Goal: Use online tool/utility: Utilize a website feature to perform a specific function

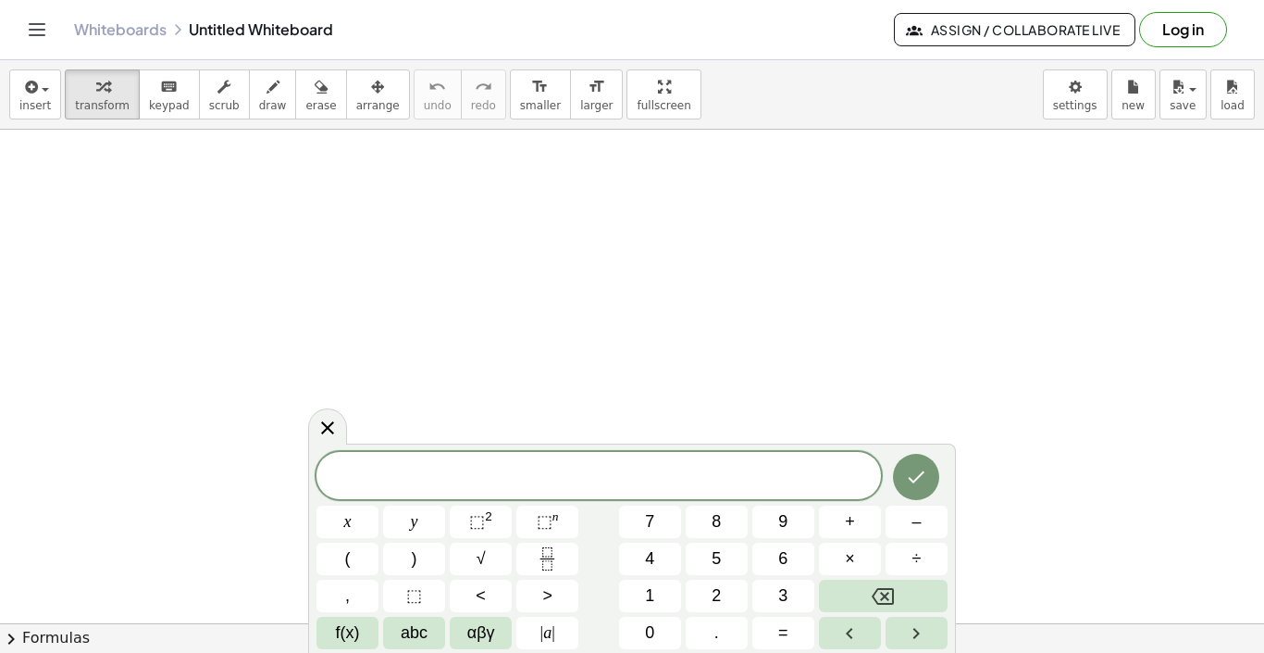
click at [492, 492] on div at bounding box center [599, 475] width 565 height 47
click at [345, 528] on span "x" at bounding box center [347, 521] width 7 height 25
click at [850, 529] on span "+" at bounding box center [850, 521] width 10 height 25
click at [781, 533] on span "9" at bounding box center [782, 521] width 9 height 25
click at [879, 595] on icon "Backspace" at bounding box center [883, 596] width 22 height 22
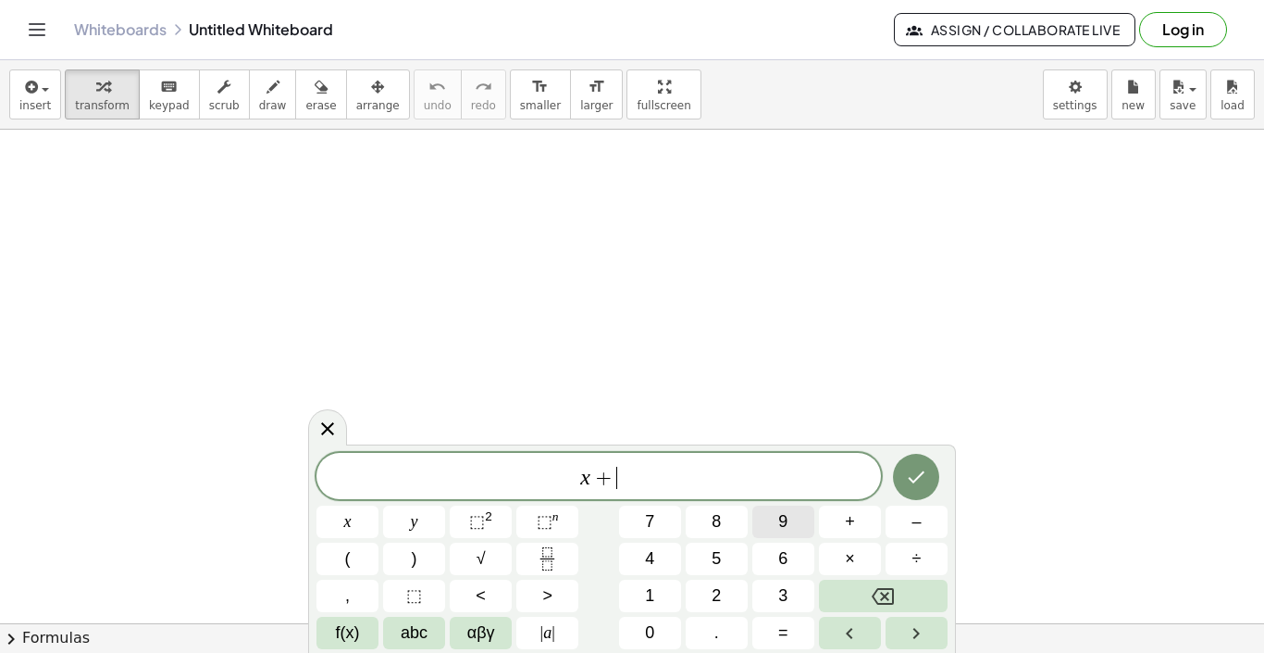
click at [782, 510] on span "9" at bounding box center [782, 521] width 9 height 25
click at [337, 529] on button "x" at bounding box center [348, 521] width 62 height 32
click at [857, 536] on button "+" at bounding box center [850, 521] width 62 height 32
click at [668, 592] on button "1" at bounding box center [650, 595] width 62 height 32
click at [718, 517] on span "8" at bounding box center [716, 521] width 9 height 25
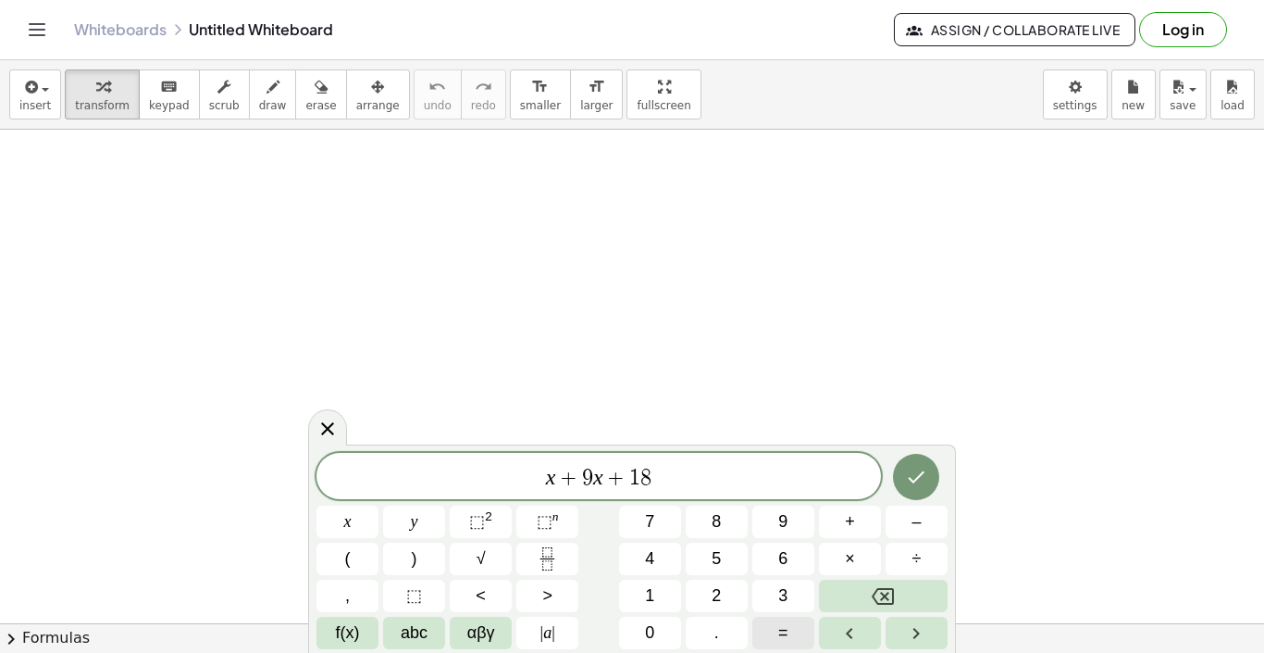
click at [775, 628] on button "=" at bounding box center [784, 633] width 62 height 32
click at [652, 625] on span "0" at bounding box center [649, 632] width 9 height 25
click at [925, 467] on icon "Done" at bounding box center [916, 477] width 22 height 22
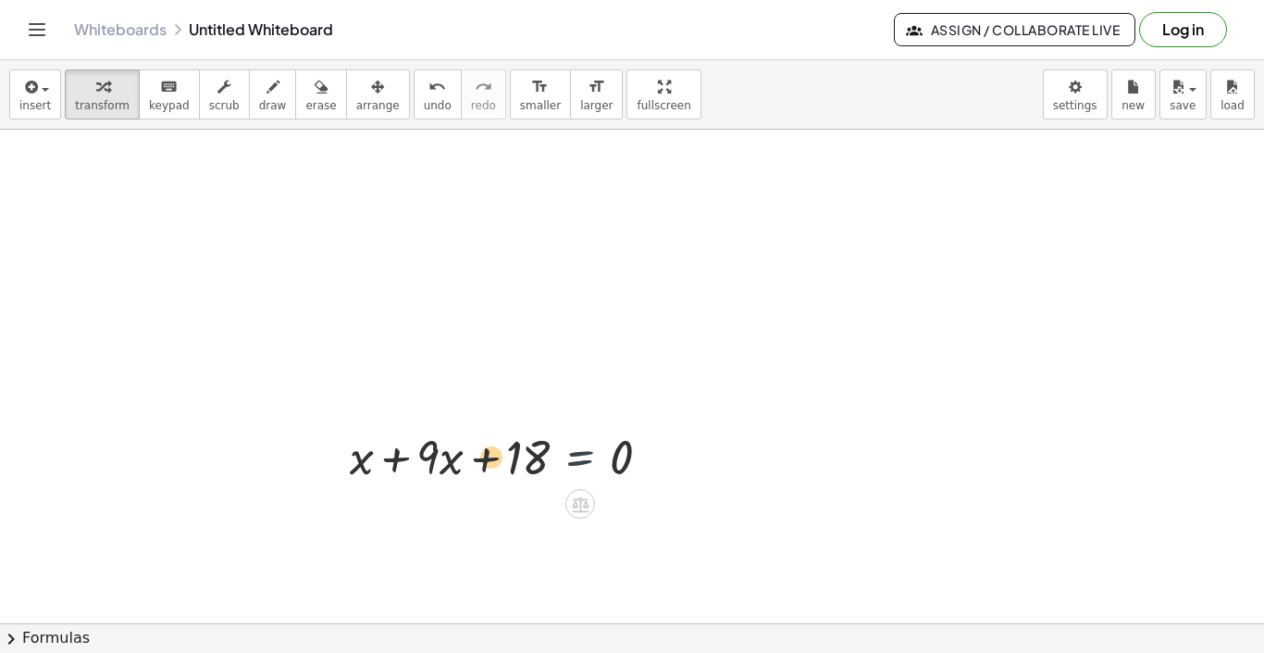
drag, startPoint x: 567, startPoint y: 451, endPoint x: 591, endPoint y: 243, distance: 208.7
click at [441, 452] on div at bounding box center [508, 455] width 334 height 63
drag, startPoint x: 659, startPoint y: 451, endPoint x: 665, endPoint y: 193, distance: 258.3
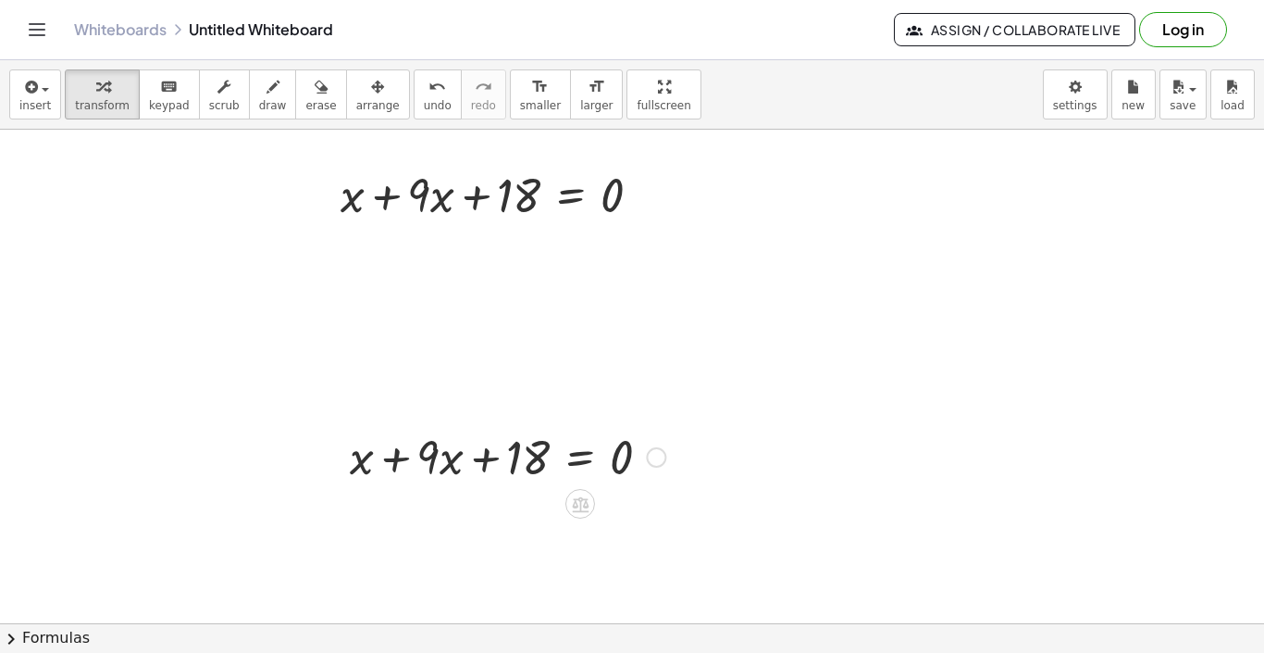
click at [510, 446] on div at bounding box center [508, 455] width 334 height 63
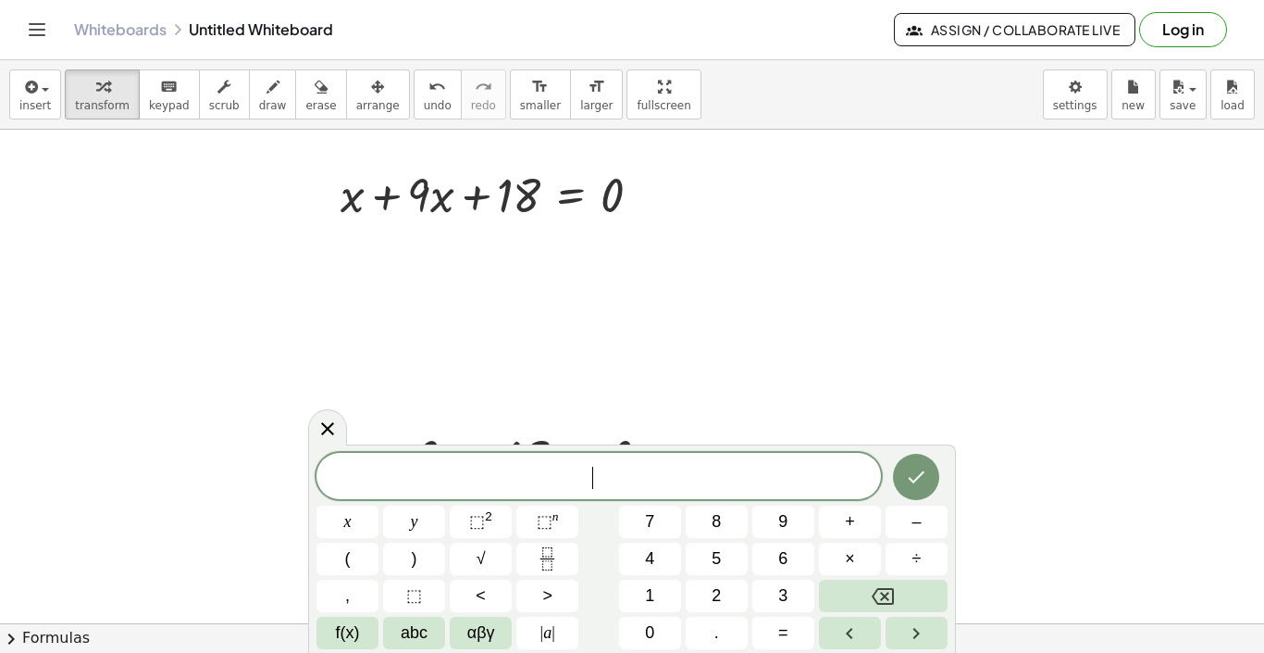
drag, startPoint x: 718, startPoint y: 485, endPoint x: 289, endPoint y: 419, distance: 434.5
click at [289, 419] on body "Graspable Math Activities Get Started Activity Bank Assigned Work Classes White…" at bounding box center [632, 326] width 1264 height 653
click at [326, 429] on icon at bounding box center [328, 428] width 22 height 22
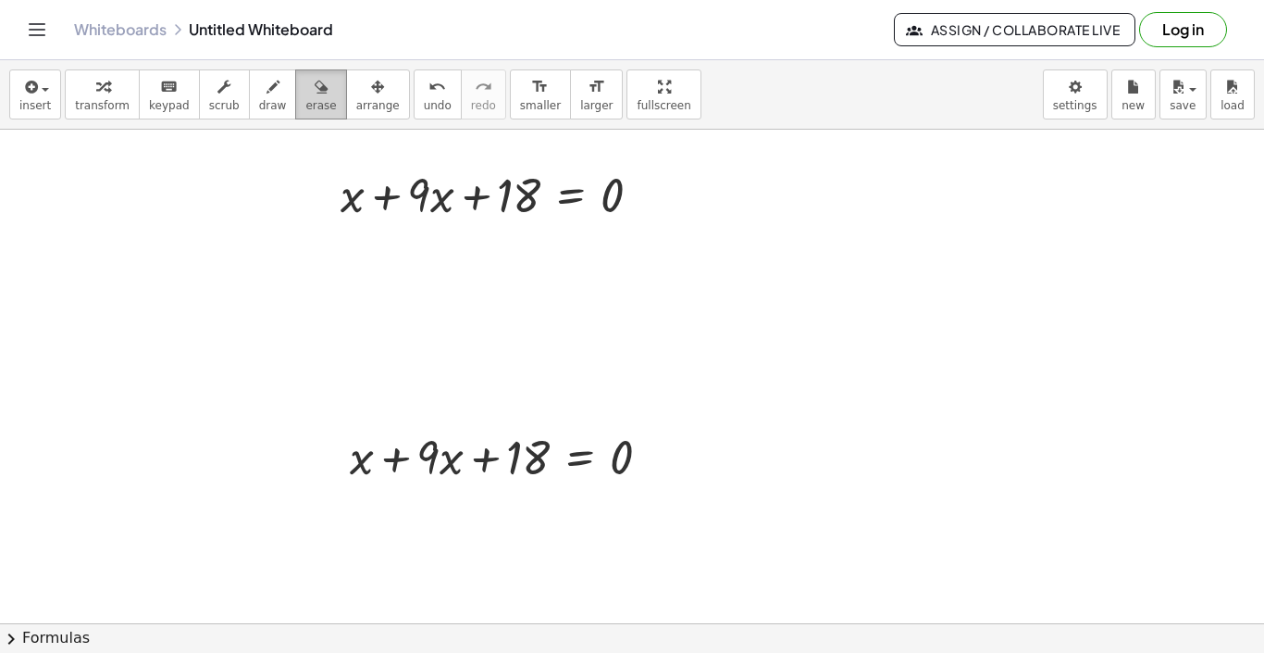
click at [315, 93] on icon "button" at bounding box center [321, 87] width 13 height 22
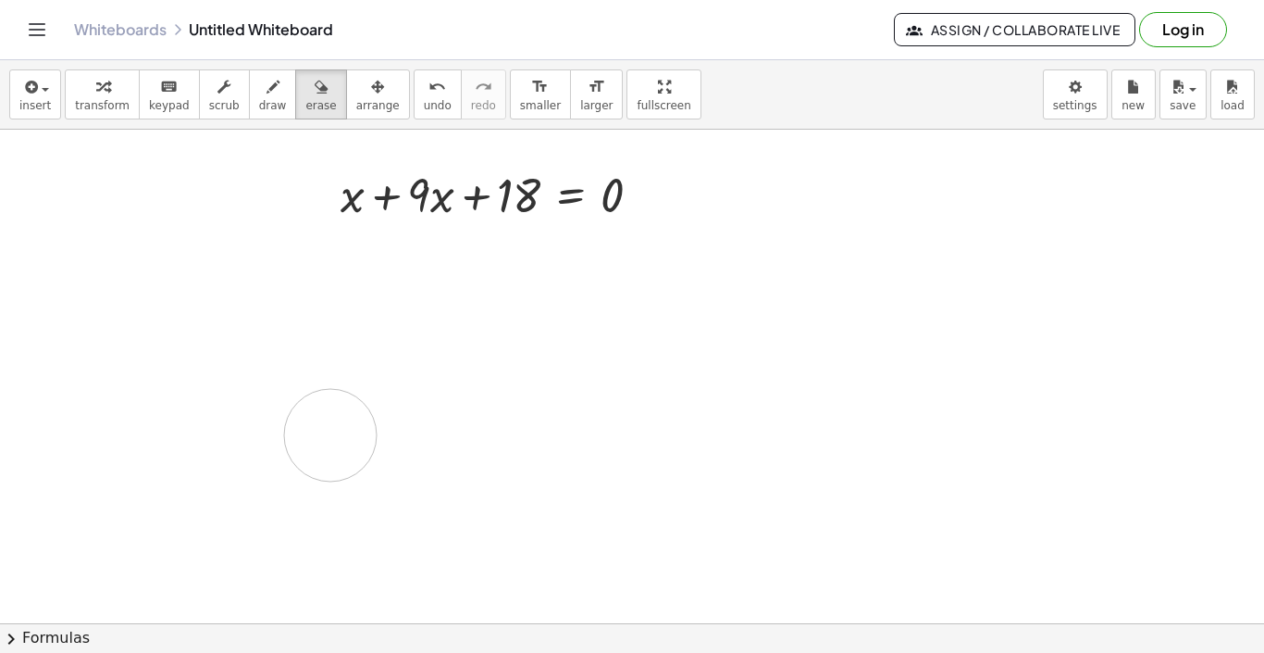
drag, startPoint x: 675, startPoint y: 445, endPoint x: 330, endPoint y: 435, distance: 344.5
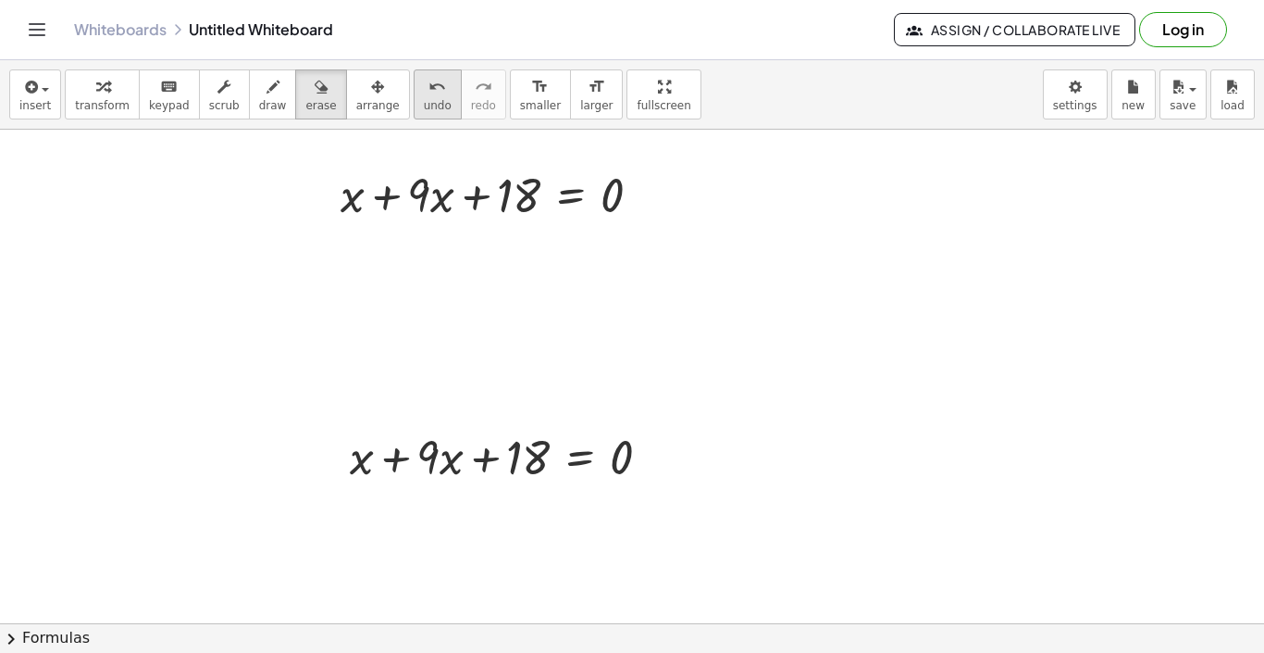
click at [429, 92] on icon "undo" at bounding box center [438, 87] width 18 height 22
click at [429, 91] on icon "undo" at bounding box center [438, 87] width 18 height 22
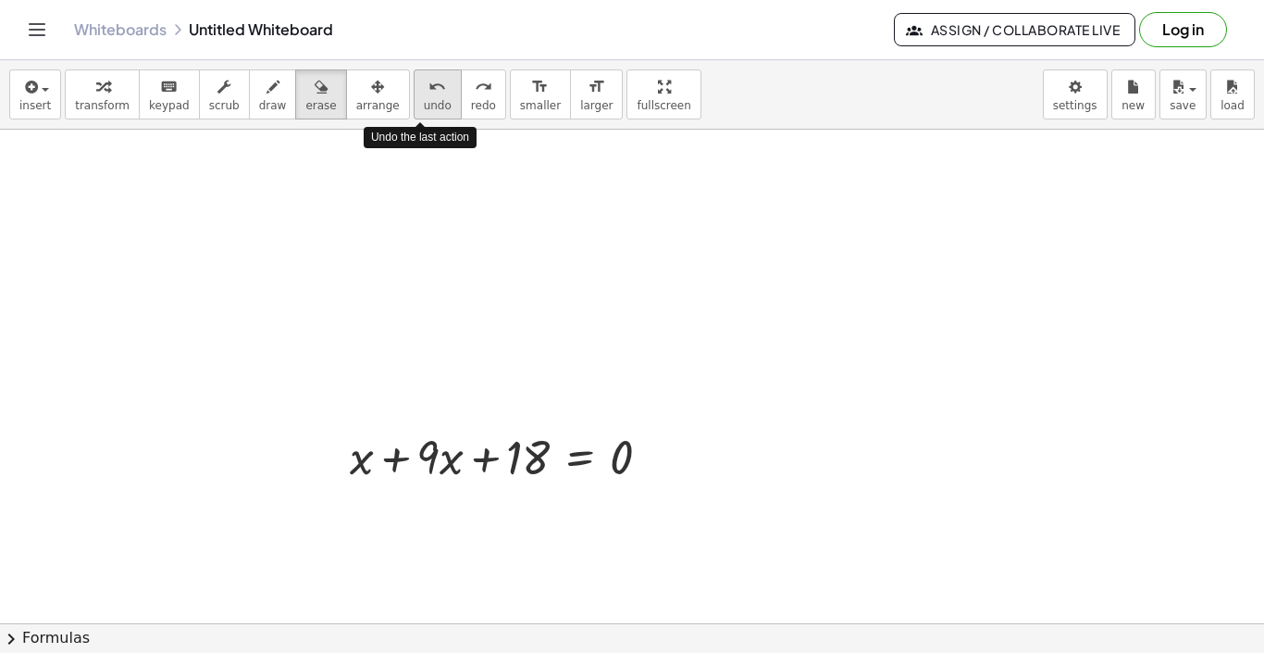
click at [429, 91] on icon "undo" at bounding box center [438, 87] width 18 height 22
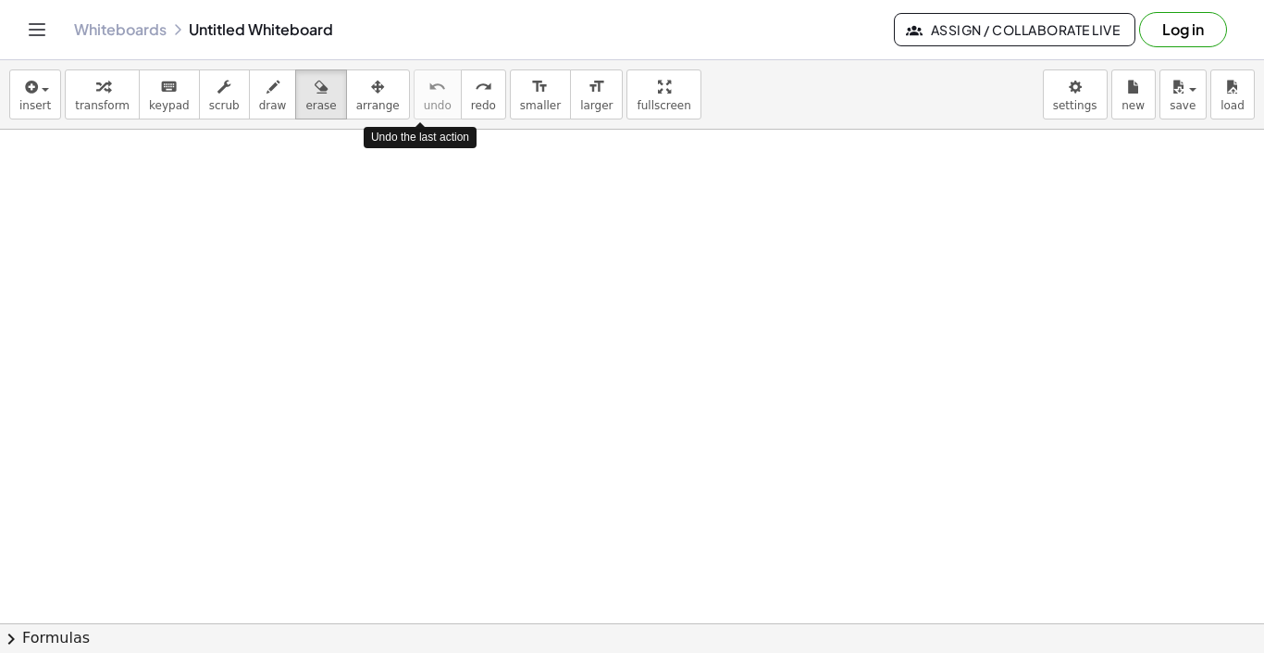
click at [429, 91] on icon "undo" at bounding box center [438, 87] width 18 height 22
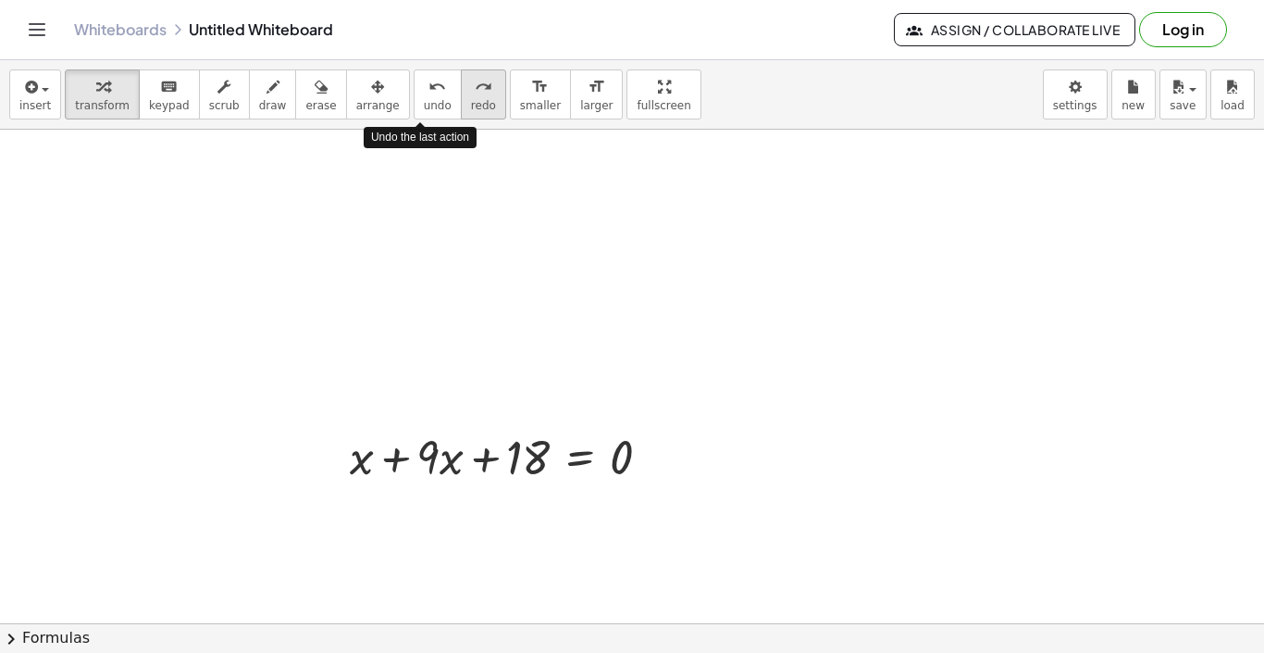
click at [480, 100] on button "redo redo" at bounding box center [483, 94] width 45 height 50
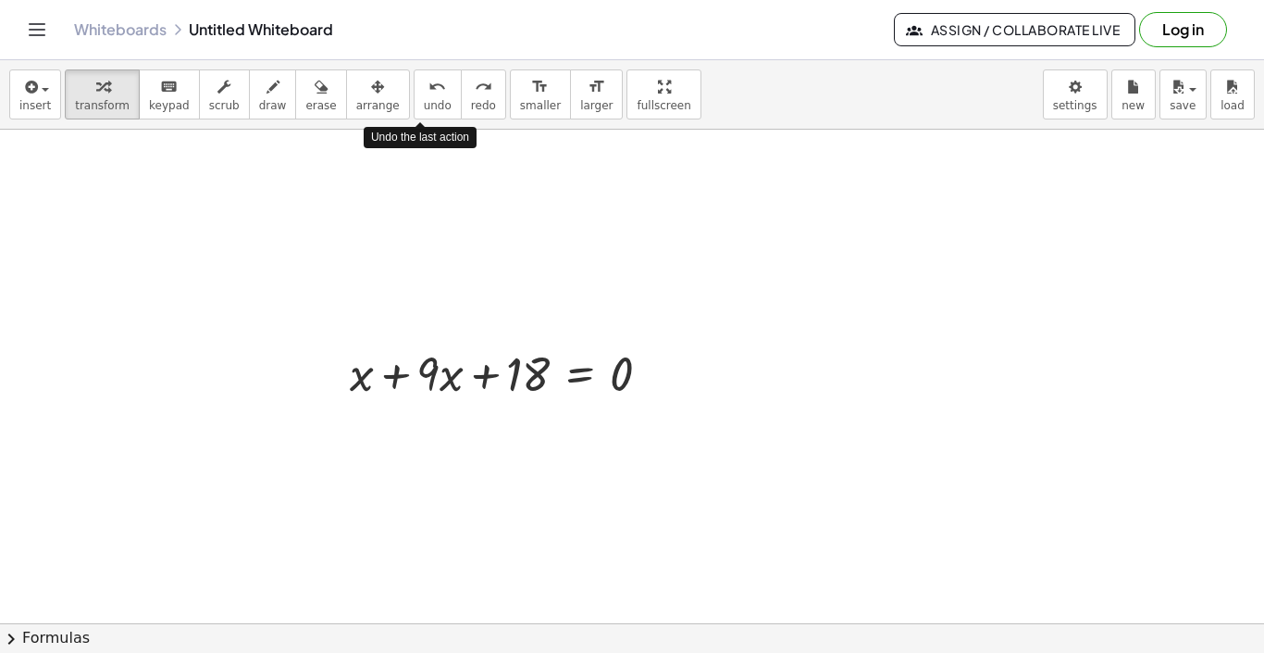
scroll to position [99, 0]
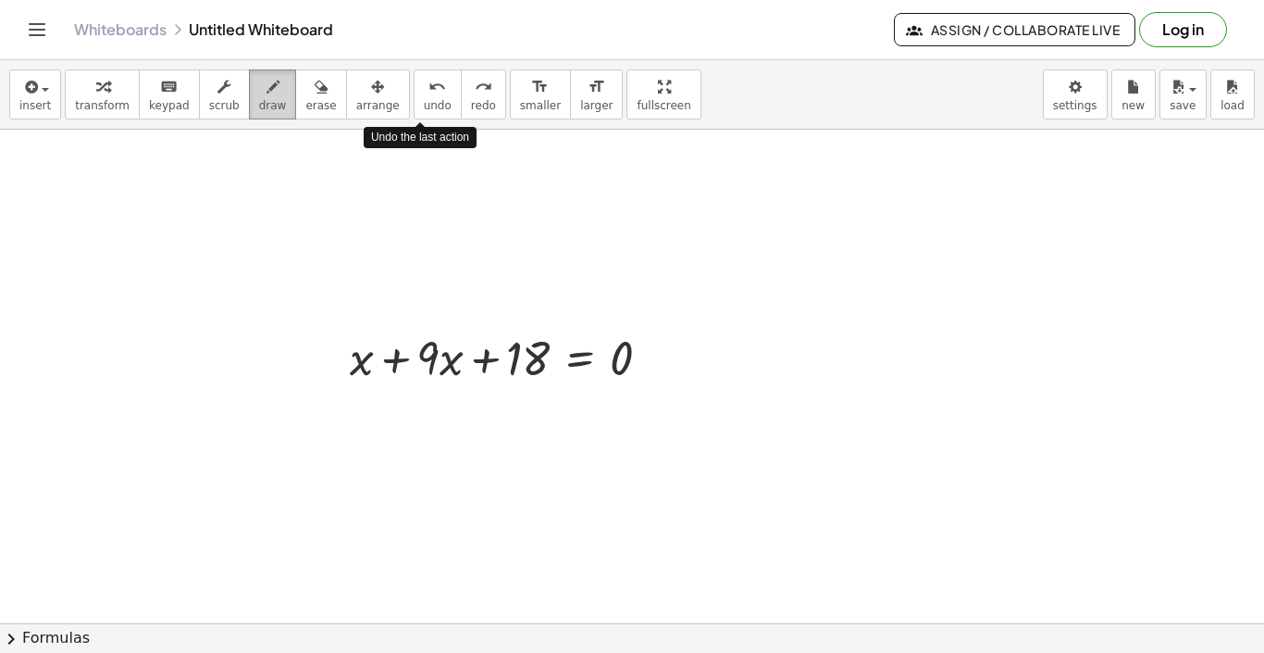
click at [259, 103] on span "draw" at bounding box center [273, 105] width 28 height 13
drag, startPoint x: 368, startPoint y: 332, endPoint x: 382, endPoint y: 340, distance: 15.7
click at [382, 340] on div at bounding box center [632, 584] width 1264 height 1107
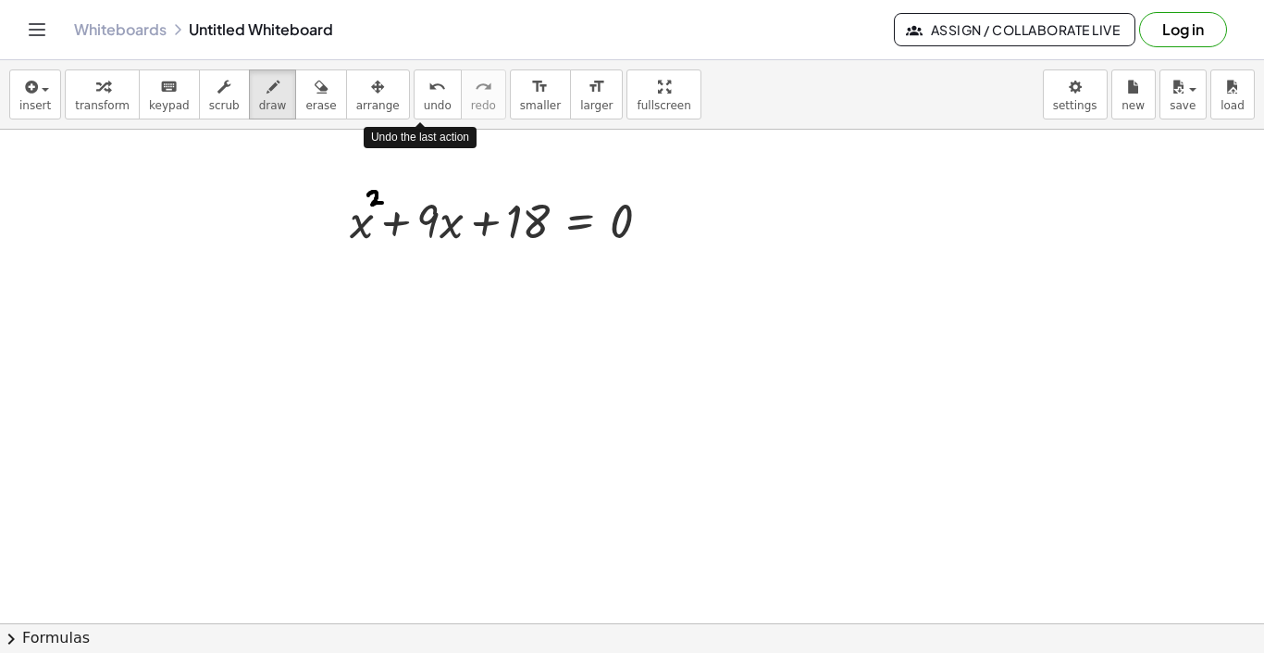
scroll to position [239, 0]
drag, startPoint x: 355, startPoint y: 275, endPoint x: 356, endPoint y: 309, distance: 34.3
click at [356, 309] on div at bounding box center [632, 444] width 1264 height 1107
drag, startPoint x: 452, startPoint y: 274, endPoint x: 441, endPoint y: 313, distance: 40.4
click at [441, 313] on div at bounding box center [632, 444] width 1264 height 1107
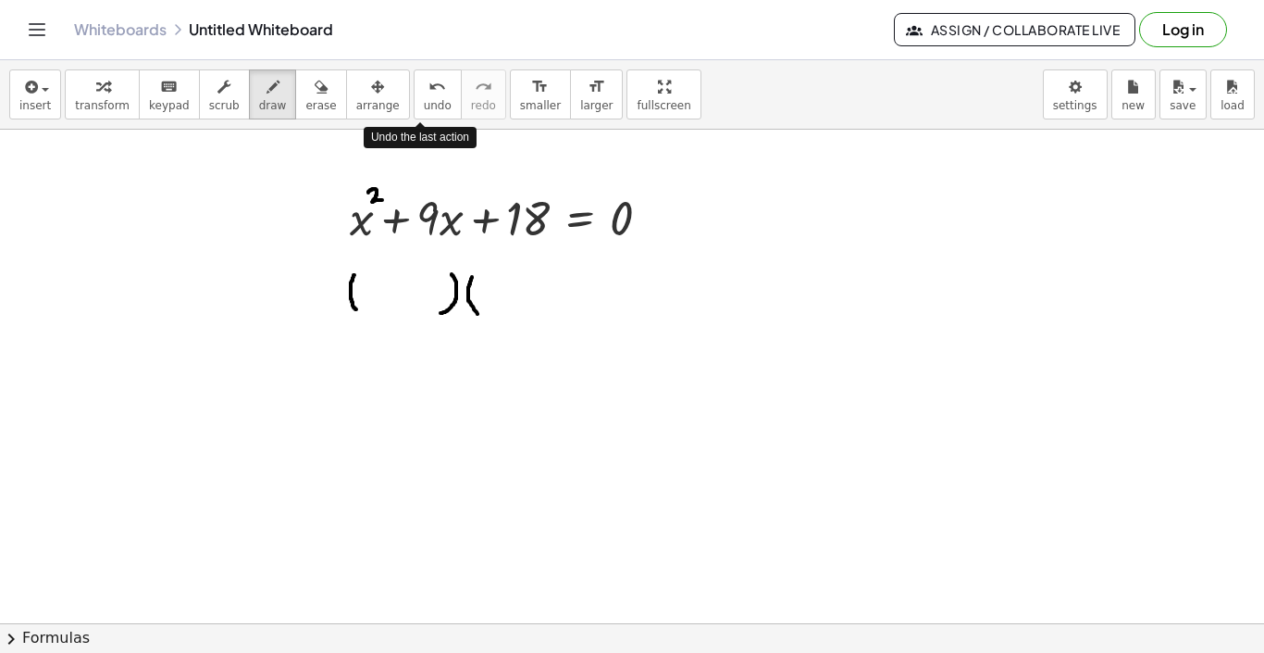
drag, startPoint x: 472, startPoint y: 277, endPoint x: 481, endPoint y: 318, distance: 41.8
click at [481, 318] on div at bounding box center [632, 444] width 1264 height 1107
drag, startPoint x: 555, startPoint y: 276, endPoint x: 554, endPoint y: 309, distance: 33.4
click at [554, 309] on div at bounding box center [632, 444] width 1264 height 1107
click at [586, 288] on div at bounding box center [632, 444] width 1264 height 1107
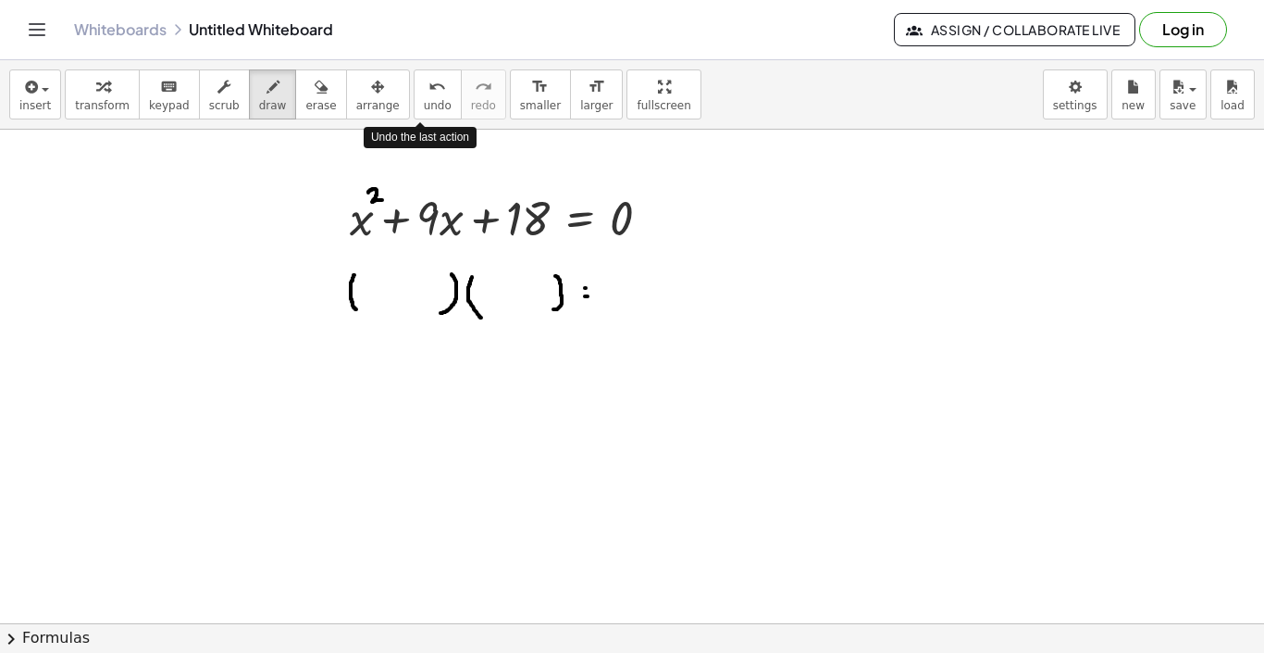
click at [589, 297] on div at bounding box center [632, 444] width 1264 height 1107
click at [612, 282] on div at bounding box center [632, 444] width 1264 height 1107
drag, startPoint x: 365, startPoint y: 281, endPoint x: 380, endPoint y: 300, distance: 23.7
click at [380, 300] on div at bounding box center [632, 444] width 1264 height 1107
drag, startPoint x: 380, startPoint y: 283, endPoint x: 365, endPoint y: 297, distance: 20.3
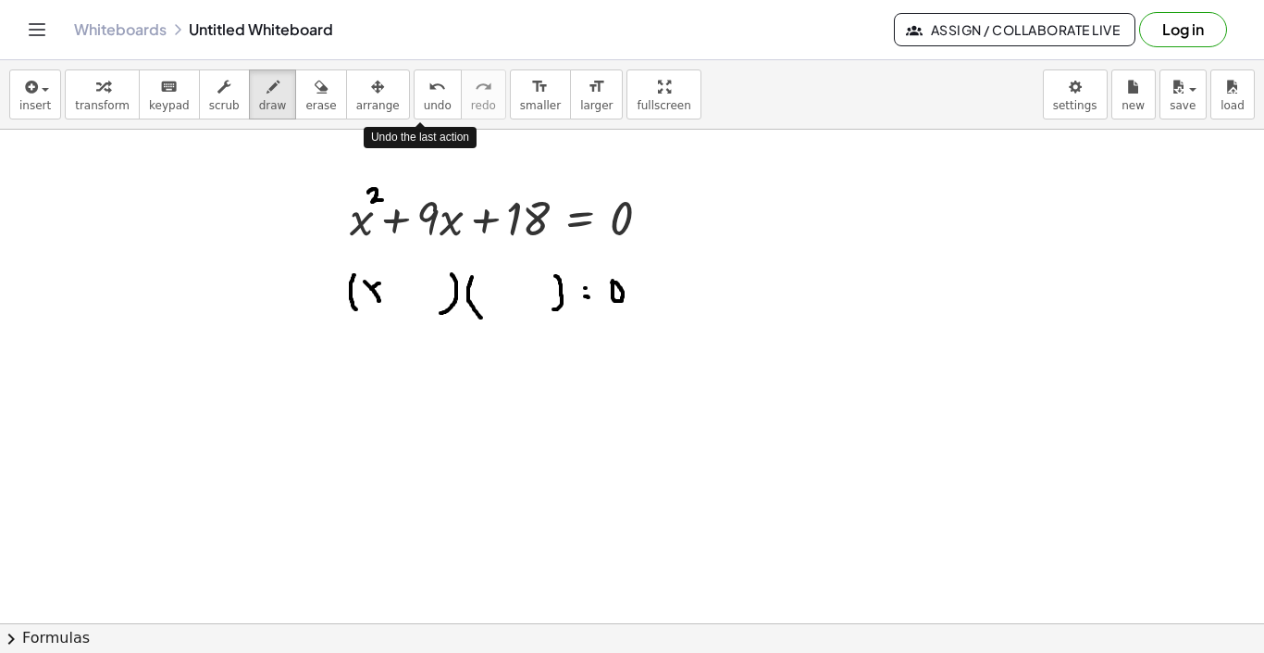
click at [365, 297] on div at bounding box center [632, 444] width 1264 height 1107
drag, startPoint x: 484, startPoint y: 287, endPoint x: 496, endPoint y: 302, distance: 19.1
click at [496, 302] on div at bounding box center [632, 444] width 1264 height 1107
drag, startPoint x: 496, startPoint y: 286, endPoint x: 480, endPoint y: 304, distance: 23.6
click at [480, 304] on div at bounding box center [632, 444] width 1264 height 1107
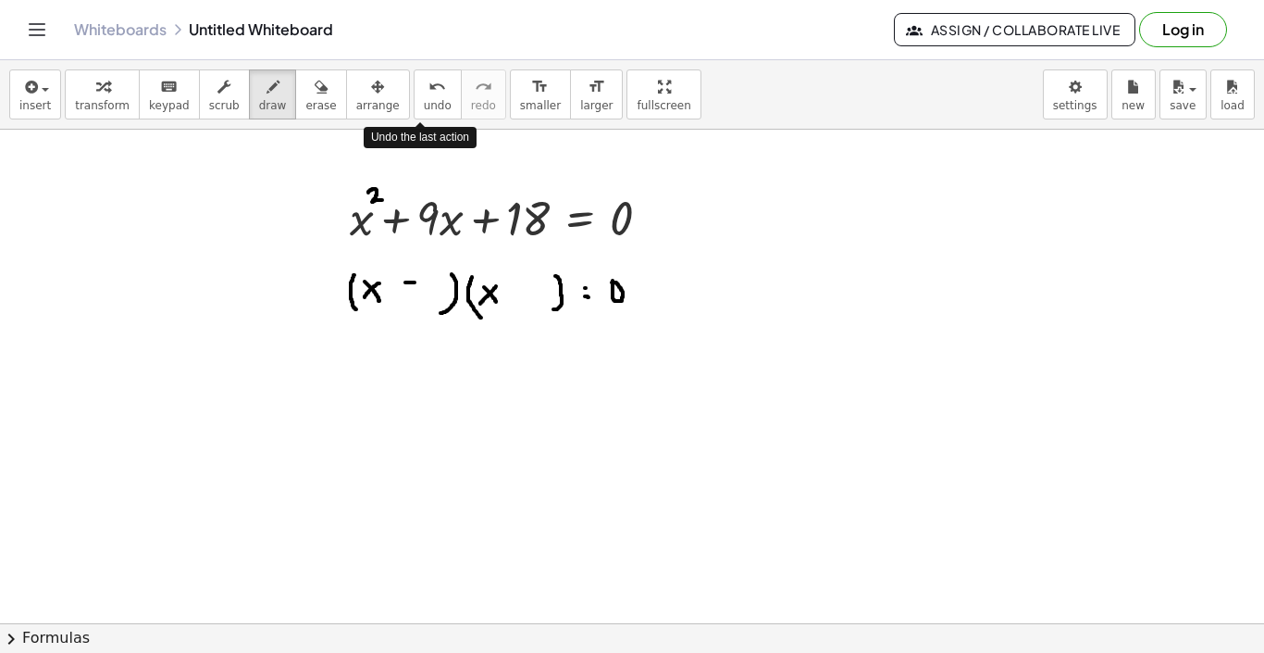
drag, startPoint x: 405, startPoint y: 282, endPoint x: 416, endPoint y: 281, distance: 10.2
click at [416, 281] on div at bounding box center [632, 444] width 1264 height 1107
click at [410, 282] on div at bounding box center [632, 444] width 1264 height 1107
drag, startPoint x: 502, startPoint y: 293, endPoint x: 513, endPoint y: 293, distance: 11.1
click at [513, 293] on div at bounding box center [632, 444] width 1264 height 1107
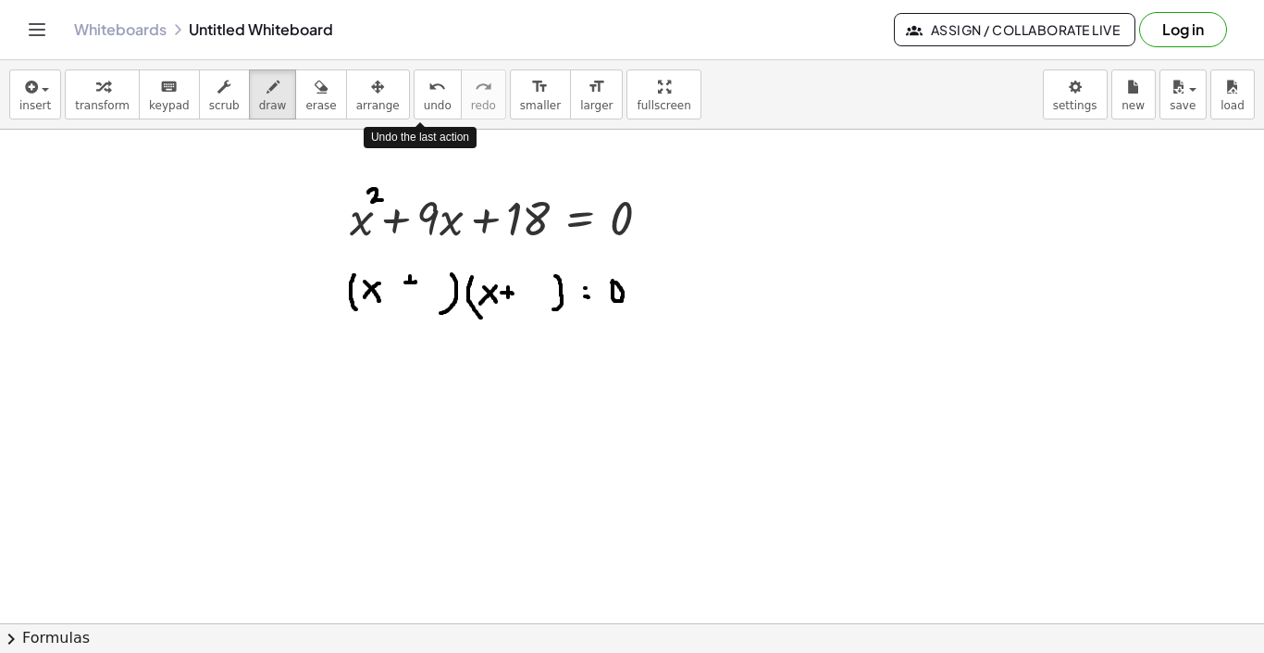
drag, startPoint x: 508, startPoint y: 287, endPoint x: 508, endPoint y: 297, distance: 10.2
click at [508, 297] on div at bounding box center [632, 444] width 1264 height 1107
drag, startPoint x: 429, startPoint y: 283, endPoint x: 422, endPoint y: 297, distance: 15.3
click at [422, 297] on div at bounding box center [632, 444] width 1264 height 1107
drag, startPoint x: 523, startPoint y: 281, endPoint x: 525, endPoint y: 293, distance: 12.2
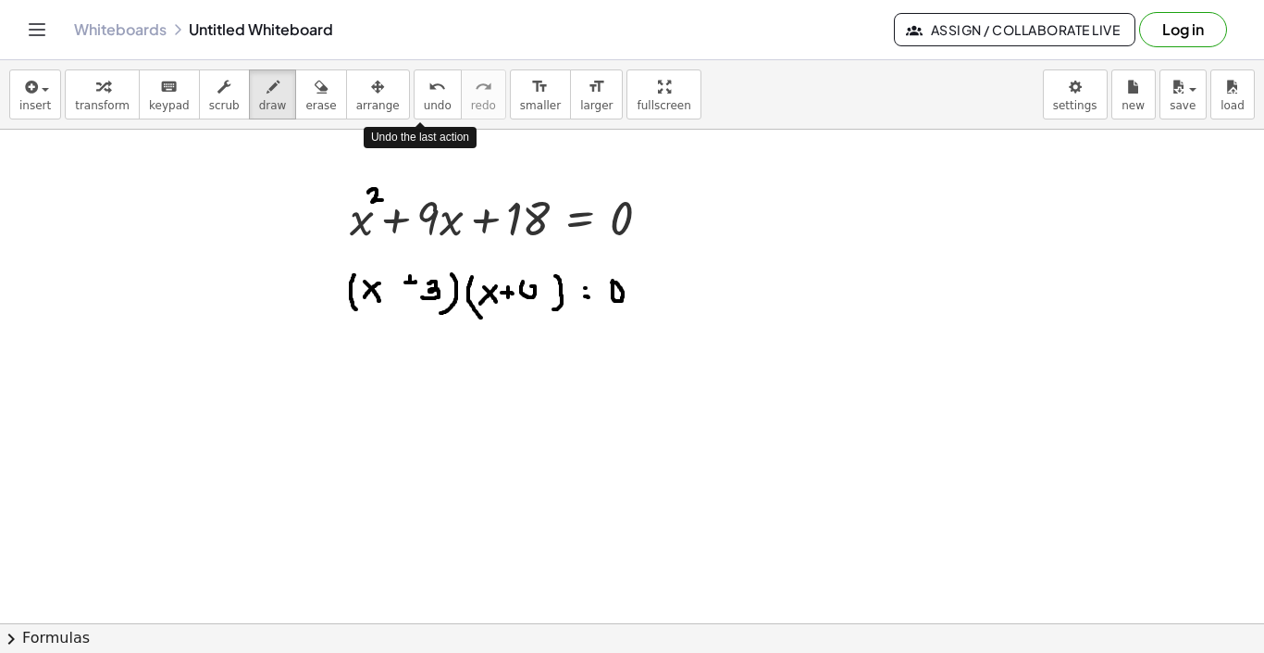
click at [525, 293] on div at bounding box center [632, 444] width 1264 height 1107
drag, startPoint x: 410, startPoint y: 280, endPoint x: 410, endPoint y: 291, distance: 11.1
click at [410, 291] on div at bounding box center [632, 444] width 1264 height 1107
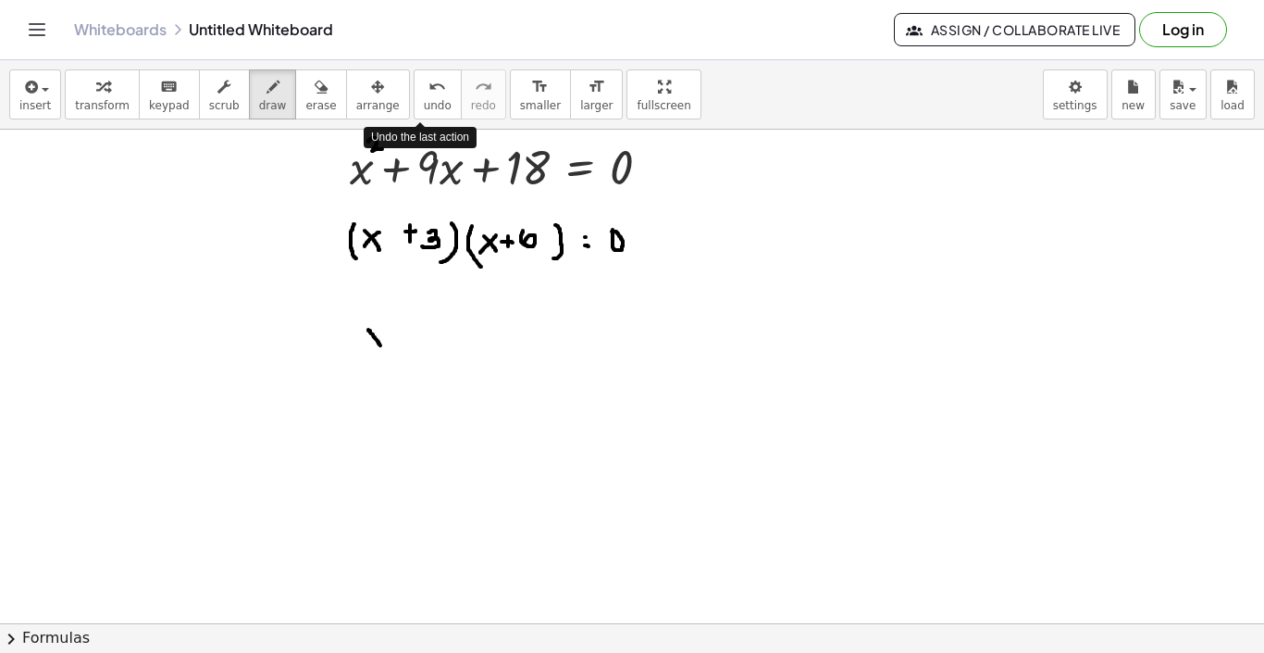
drag, startPoint x: 368, startPoint y: 330, endPoint x: 382, endPoint y: 347, distance: 21.7
click at [382, 347] on div at bounding box center [632, 393] width 1264 height 1107
drag, startPoint x: 384, startPoint y: 330, endPoint x: 368, endPoint y: 345, distance: 22.3
click at [368, 345] on div at bounding box center [632, 393] width 1264 height 1107
click at [403, 338] on div at bounding box center [632, 393] width 1264 height 1107
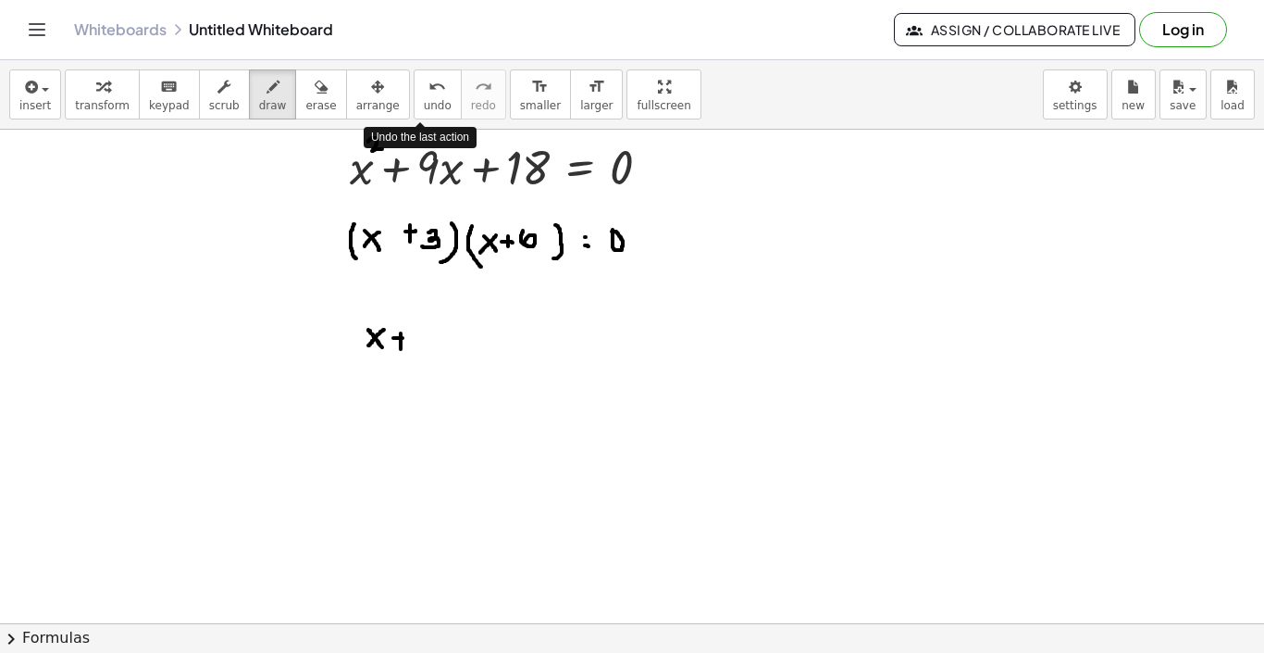
drag, startPoint x: 401, startPoint y: 333, endPoint x: 401, endPoint y: 349, distance: 15.7
click at [401, 349] on div at bounding box center [632, 393] width 1264 height 1107
drag, startPoint x: 420, startPoint y: 326, endPoint x: 419, endPoint y: 341, distance: 14.8
click at [419, 341] on div at bounding box center [632, 393] width 1264 height 1107
click at [446, 331] on div at bounding box center [632, 393] width 1264 height 1107
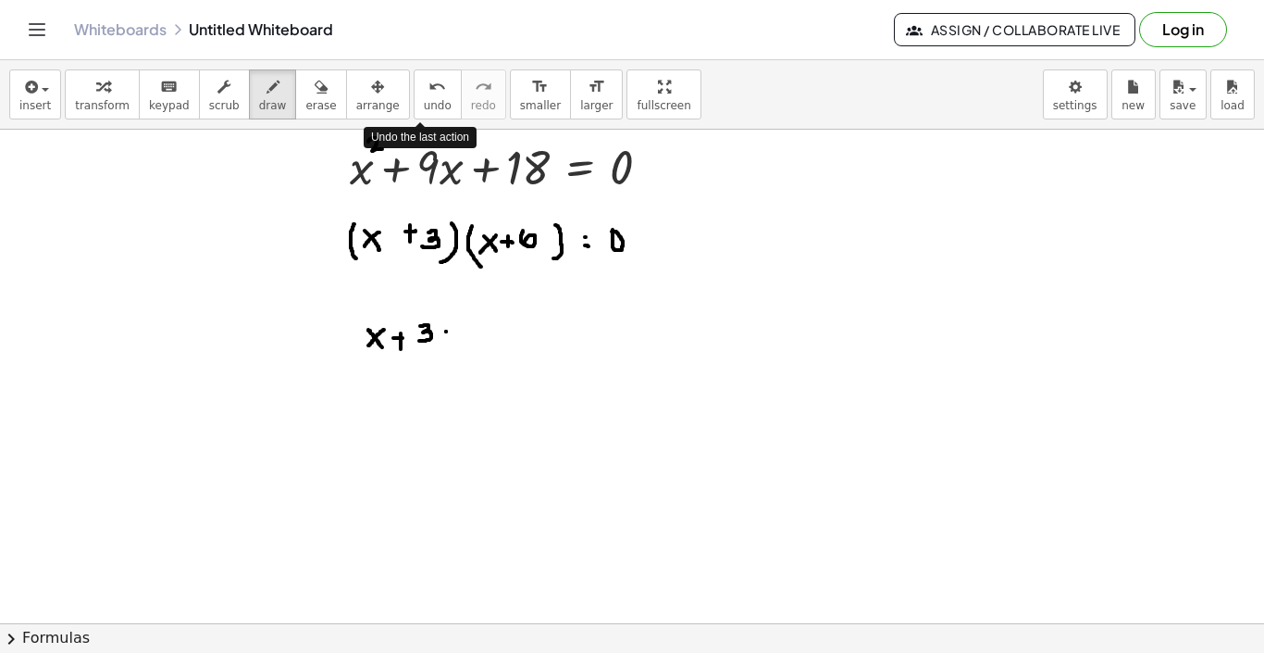
click at [448, 331] on div at bounding box center [632, 393] width 1264 height 1107
click at [456, 331] on div at bounding box center [632, 393] width 1264 height 1107
click at [456, 338] on div at bounding box center [632, 393] width 1264 height 1107
click at [476, 328] on div at bounding box center [632, 393] width 1264 height 1107
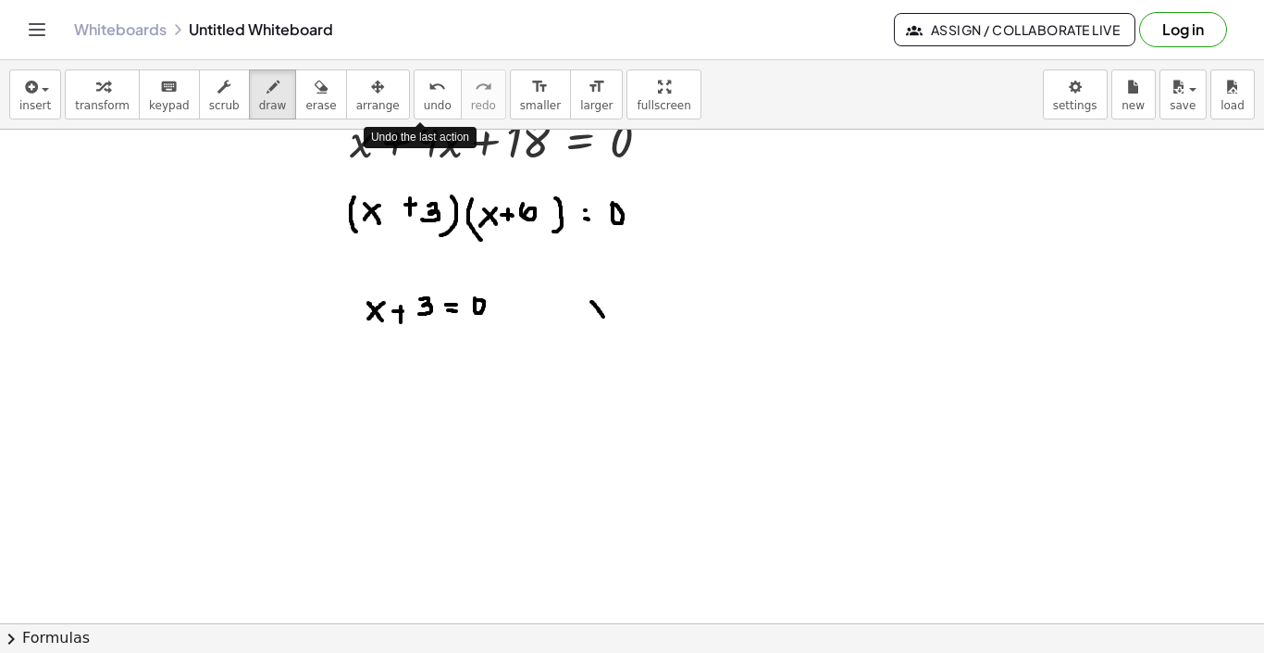
drag, startPoint x: 592, startPoint y: 302, endPoint x: 606, endPoint y: 319, distance: 23.0
click at [606, 319] on div at bounding box center [632, 366] width 1264 height 1107
drag, startPoint x: 606, startPoint y: 305, endPoint x: 594, endPoint y: 316, distance: 16.4
click at [594, 316] on div at bounding box center [632, 366] width 1264 height 1107
click at [630, 307] on div at bounding box center [632, 366] width 1264 height 1107
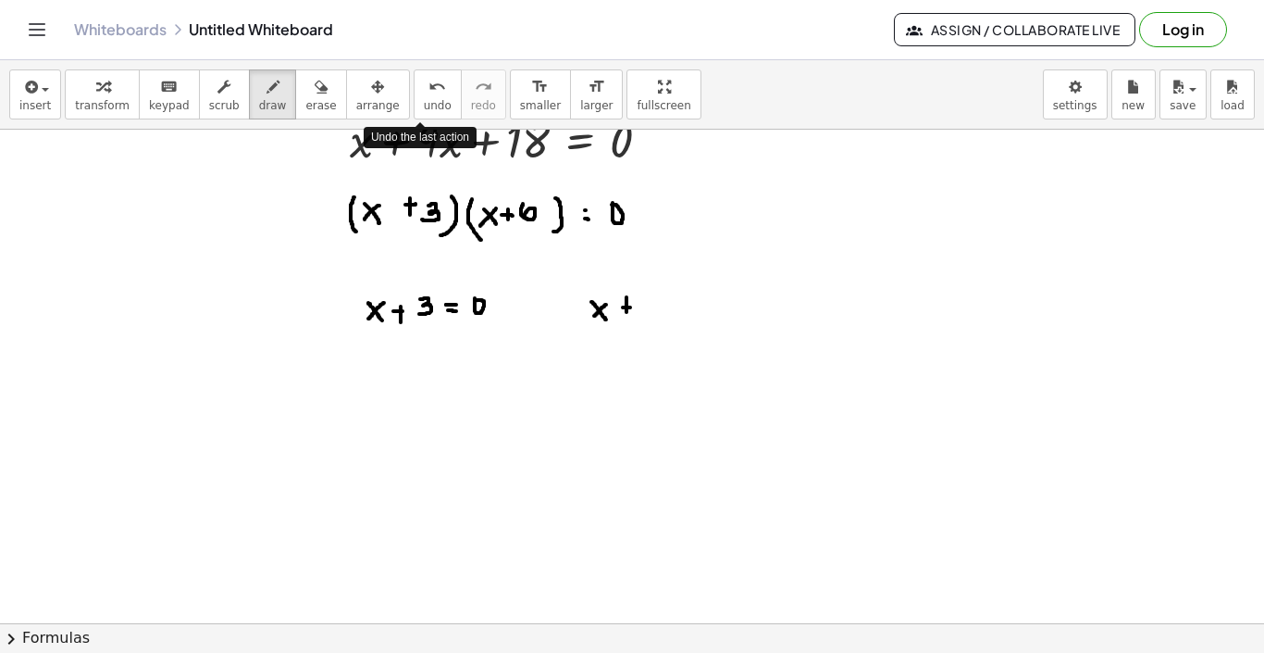
drag, startPoint x: 627, startPoint y: 297, endPoint x: 627, endPoint y: 312, distance: 14.8
click at [627, 312] on div at bounding box center [632, 366] width 1264 height 1107
click at [644, 305] on div at bounding box center [632, 366] width 1264 height 1107
click at [657, 304] on div at bounding box center [632, 366] width 1264 height 1107
click at [662, 305] on div at bounding box center [632, 366] width 1264 height 1107
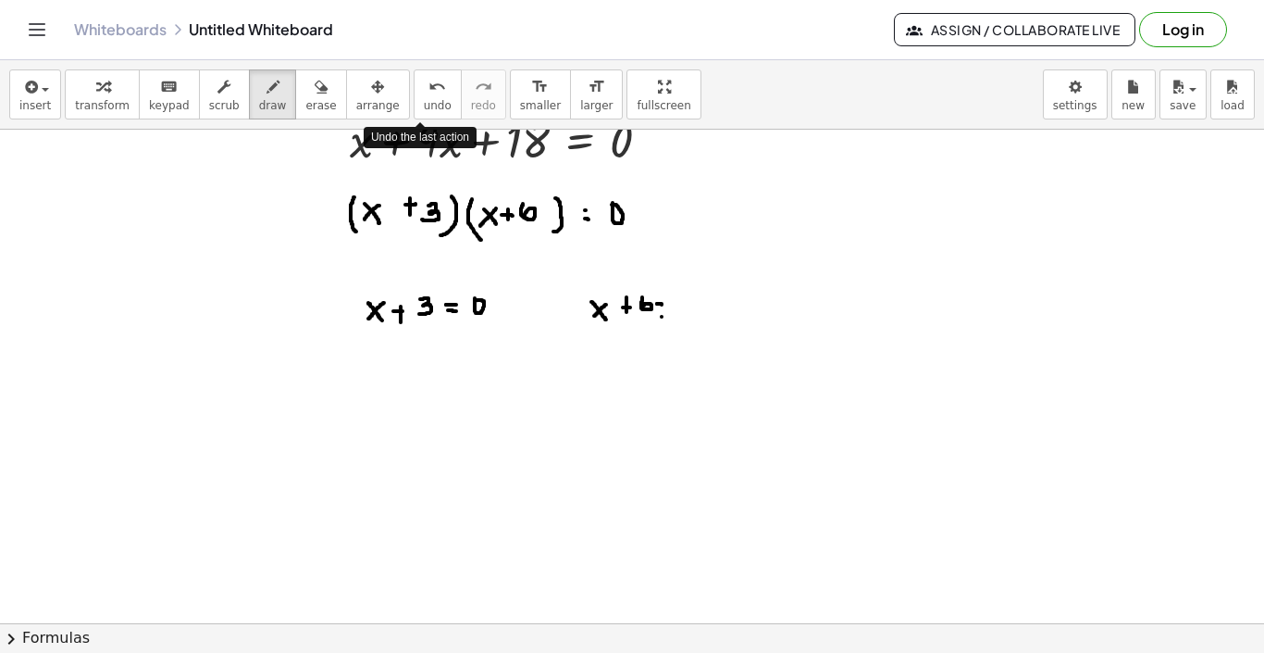
click at [667, 317] on div at bounding box center [632, 366] width 1264 height 1107
click at [682, 300] on div at bounding box center [632, 366] width 1264 height 1107
drag, startPoint x: 403, startPoint y: 377, endPoint x: 417, endPoint y: 394, distance: 22.4
click at [417, 394] on div at bounding box center [632, 366] width 1264 height 1107
drag, startPoint x: 416, startPoint y: 377, endPoint x: 401, endPoint y: 392, distance: 21.6
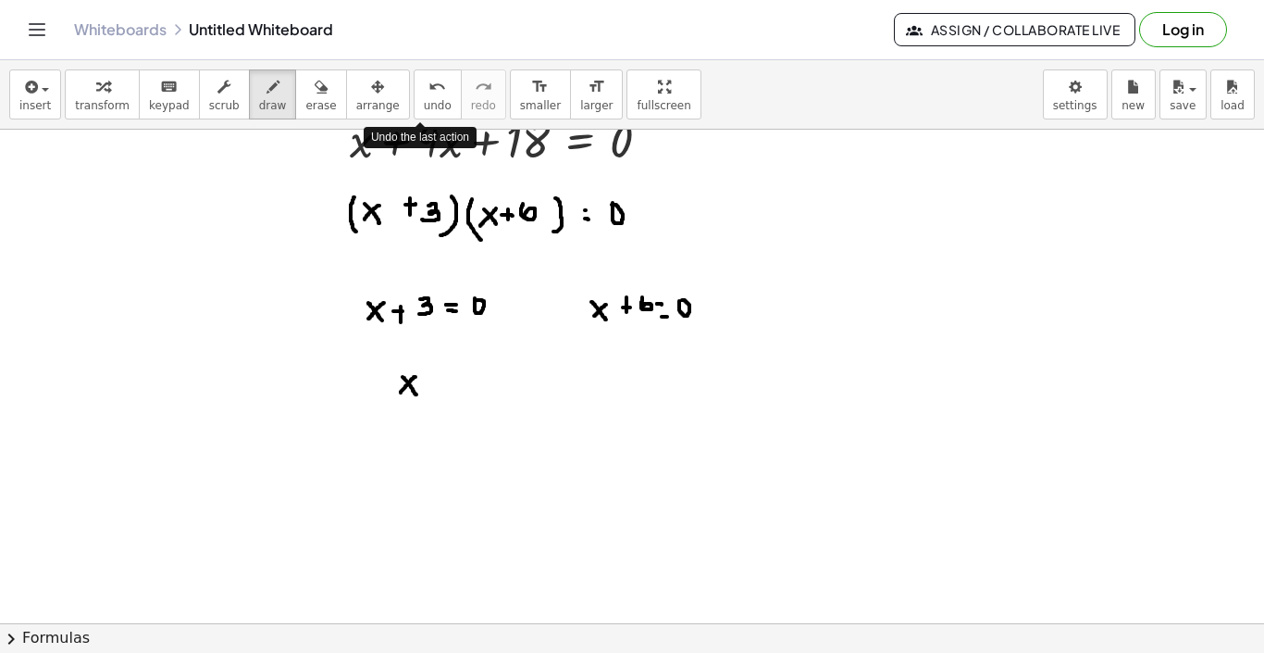
click at [401, 392] on div at bounding box center [632, 366] width 1264 height 1107
click at [435, 380] on div at bounding box center [632, 366] width 1264 height 1107
click at [435, 384] on div at bounding box center [632, 366] width 1264 height 1107
drag, startPoint x: 455, startPoint y: 376, endPoint x: 466, endPoint y: 376, distance: 10.2
click at [466, 376] on div at bounding box center [632, 366] width 1264 height 1107
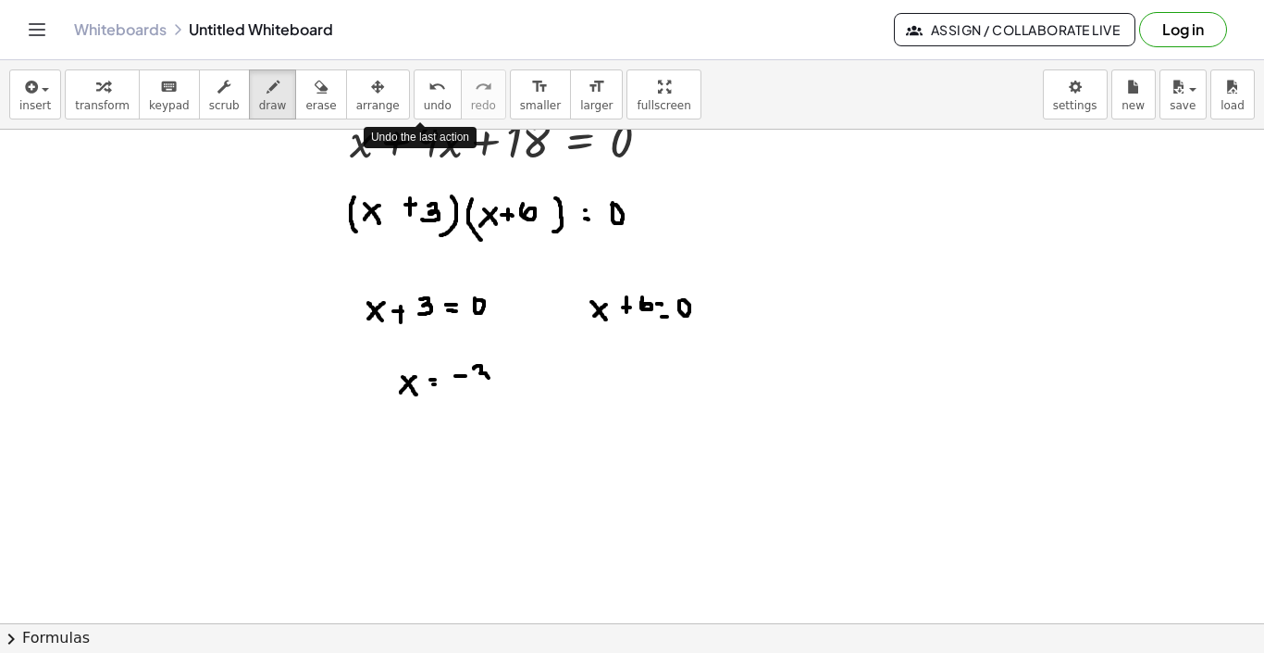
drag, startPoint x: 474, startPoint y: 368, endPoint x: 480, endPoint y: 384, distance: 16.7
click at [480, 384] on div at bounding box center [632, 366] width 1264 height 1107
drag, startPoint x: 592, startPoint y: 374, endPoint x: 604, endPoint y: 386, distance: 17.0
click at [604, 386] on div at bounding box center [632, 366] width 1264 height 1107
drag, startPoint x: 604, startPoint y: 371, endPoint x: 594, endPoint y: 382, distance: 14.5
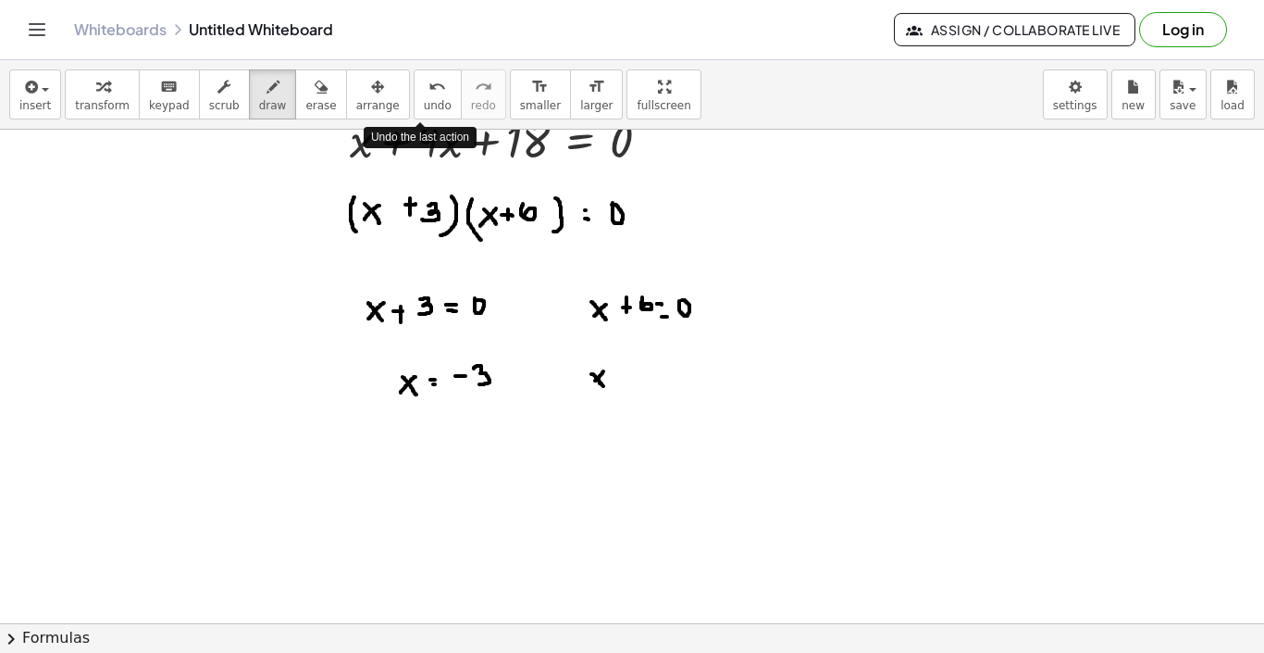
click at [594, 382] on div at bounding box center [632, 366] width 1264 height 1107
click at [621, 380] on div at bounding box center [632, 366] width 1264 height 1107
click at [621, 368] on div at bounding box center [632, 366] width 1264 height 1107
click at [646, 370] on div at bounding box center [632, 366] width 1264 height 1107
drag, startPoint x: 661, startPoint y: 365, endPoint x: 664, endPoint y: 380, distance: 16.0
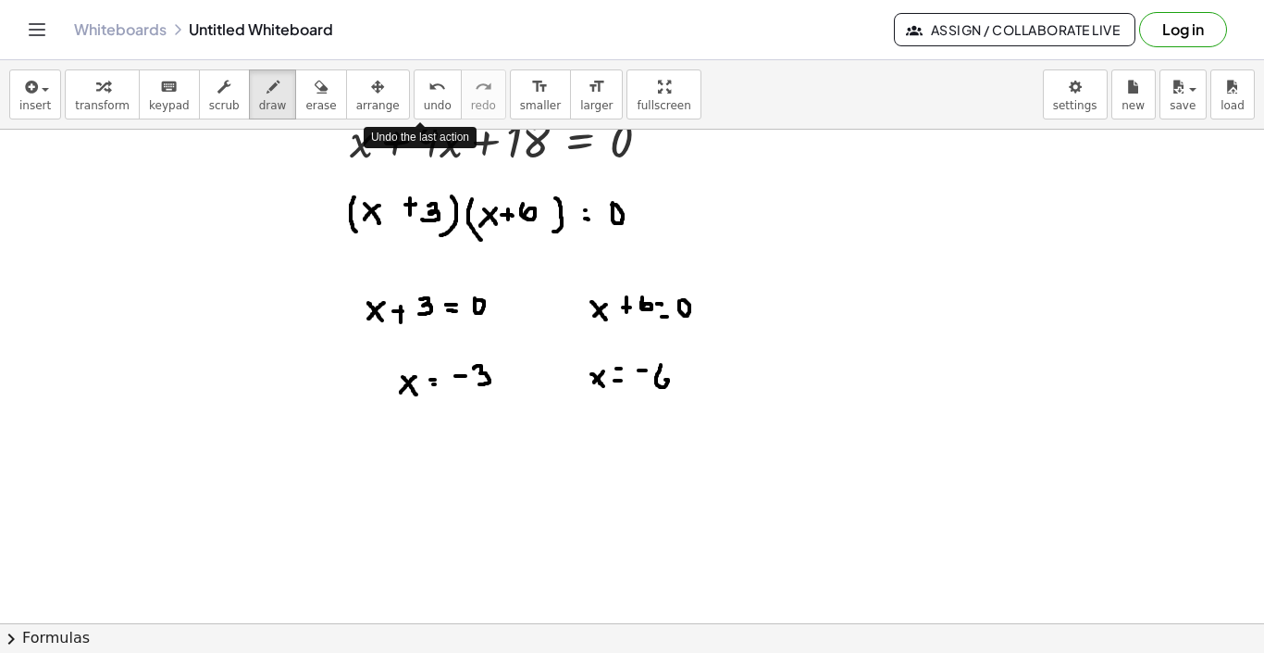
click at [664, 380] on div at bounding box center [632, 366] width 1264 height 1107
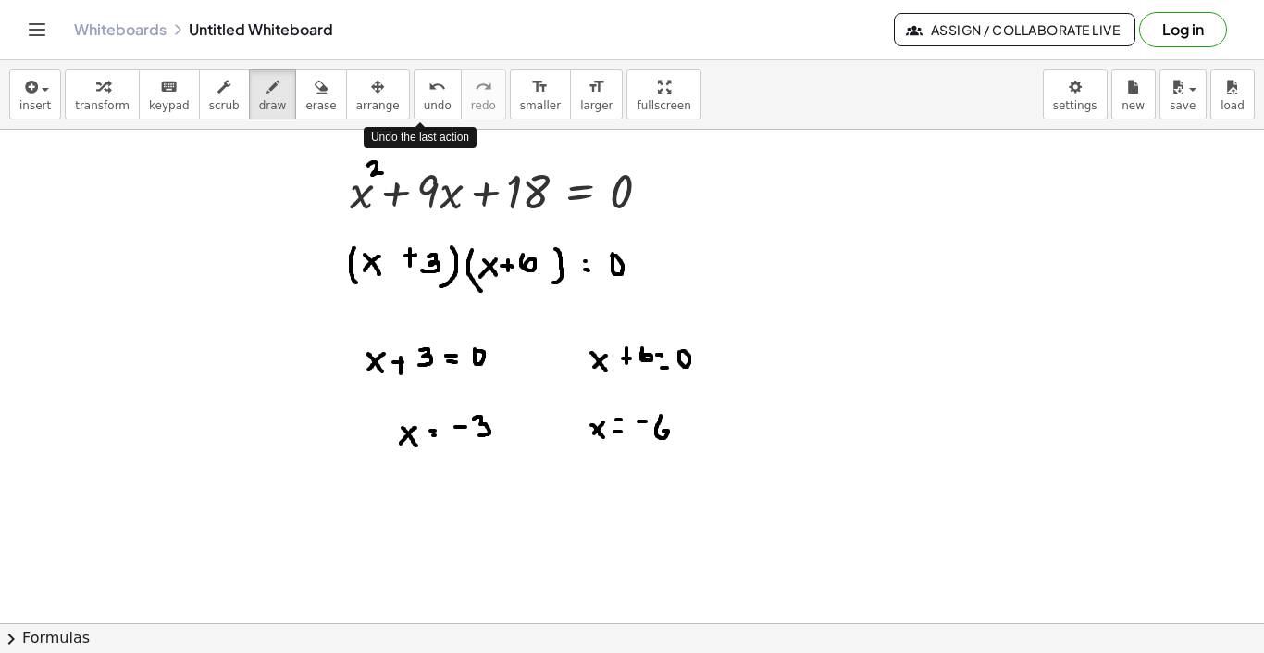
scroll to position [238, 0]
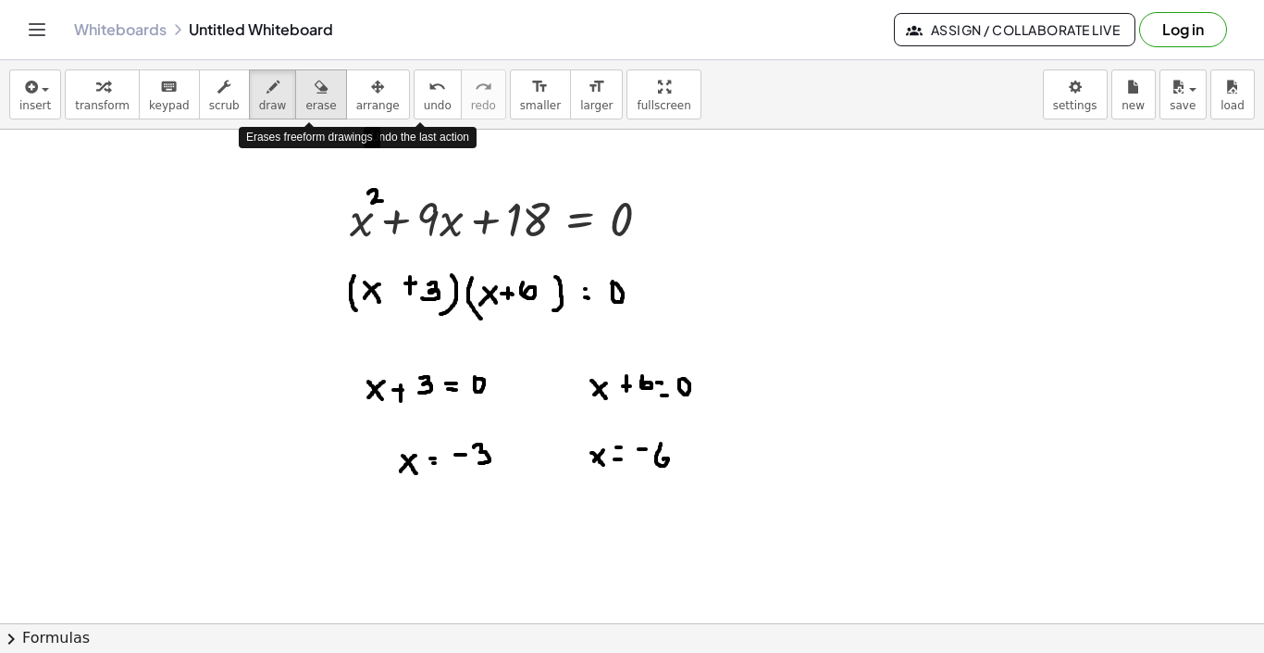
click at [305, 87] on div "button" at bounding box center [320, 86] width 31 height 22
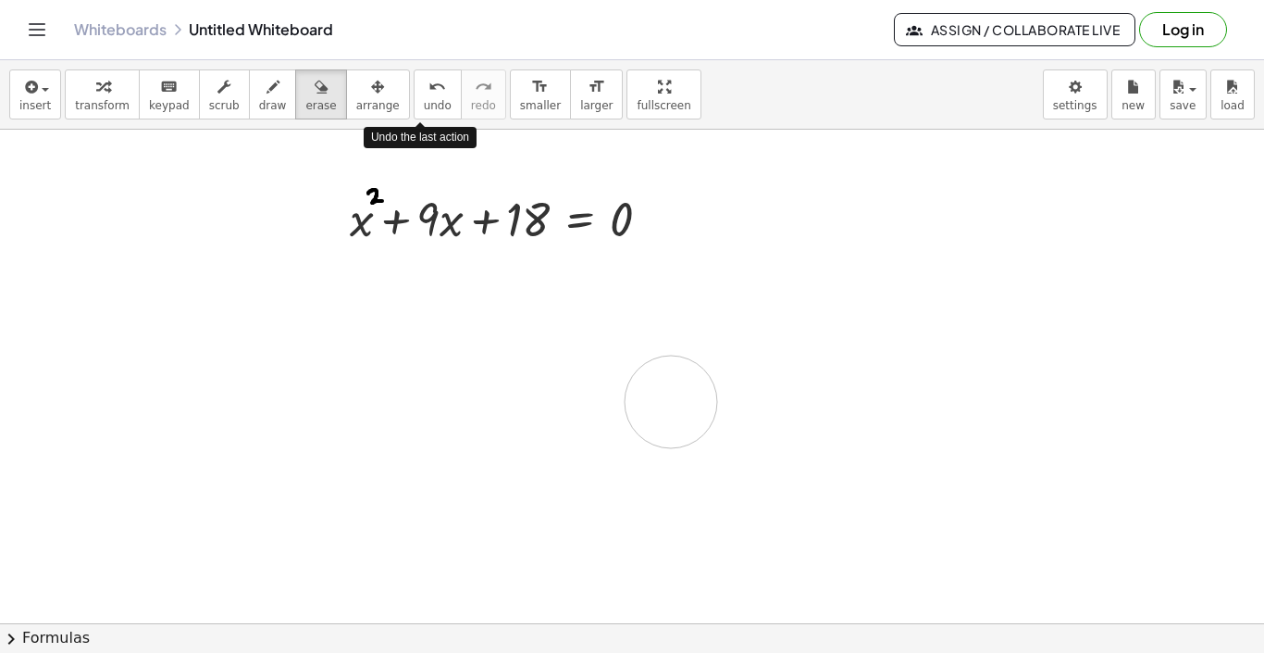
drag, startPoint x: 768, startPoint y: 455, endPoint x: 662, endPoint y: 397, distance: 121.4
click at [662, 397] on div at bounding box center [632, 445] width 1264 height 1107
click at [302, 97] on button "erase" at bounding box center [320, 94] width 51 height 50
click at [267, 96] on icon "button" at bounding box center [273, 87] width 13 height 22
drag, startPoint x: 418, startPoint y: 237, endPoint x: 437, endPoint y: 236, distance: 18.5
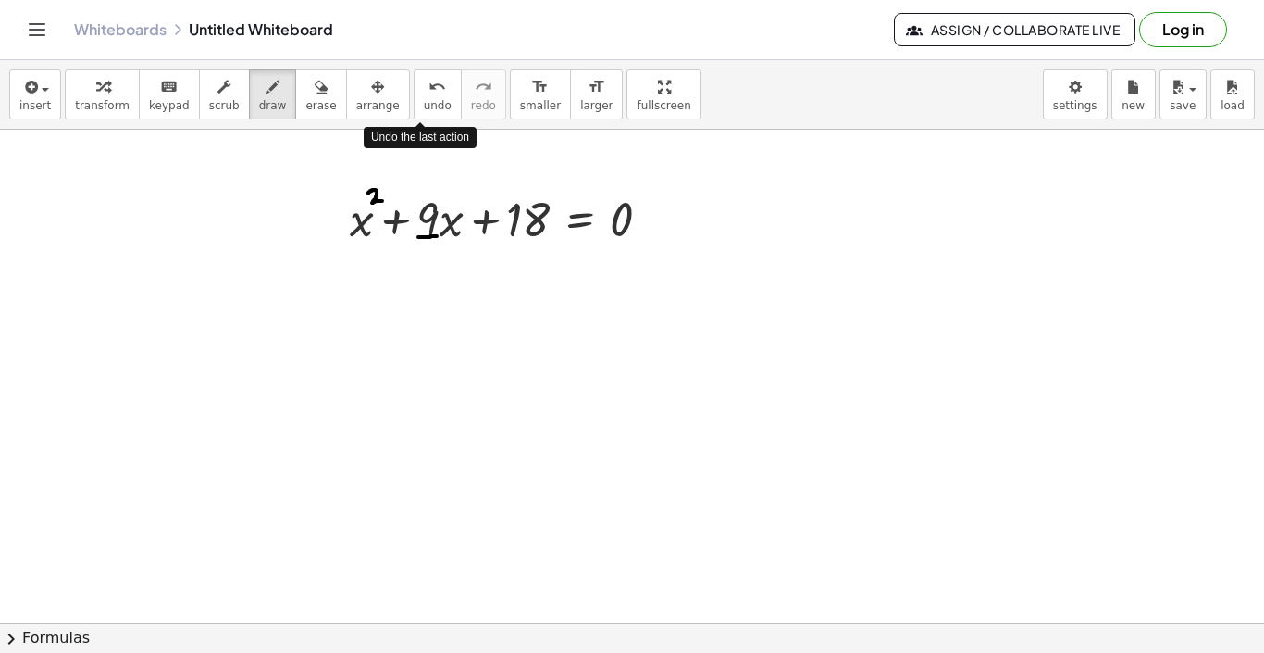
click at [437, 236] on div at bounding box center [632, 445] width 1264 height 1107
drag, startPoint x: 427, startPoint y: 247, endPoint x: 438, endPoint y: 261, distance: 17.8
click at [438, 261] on div at bounding box center [632, 445] width 1264 height 1107
drag, startPoint x: 419, startPoint y: 301, endPoint x: 420, endPoint y: 328, distance: 26.9
click at [420, 328] on div at bounding box center [632, 445] width 1264 height 1107
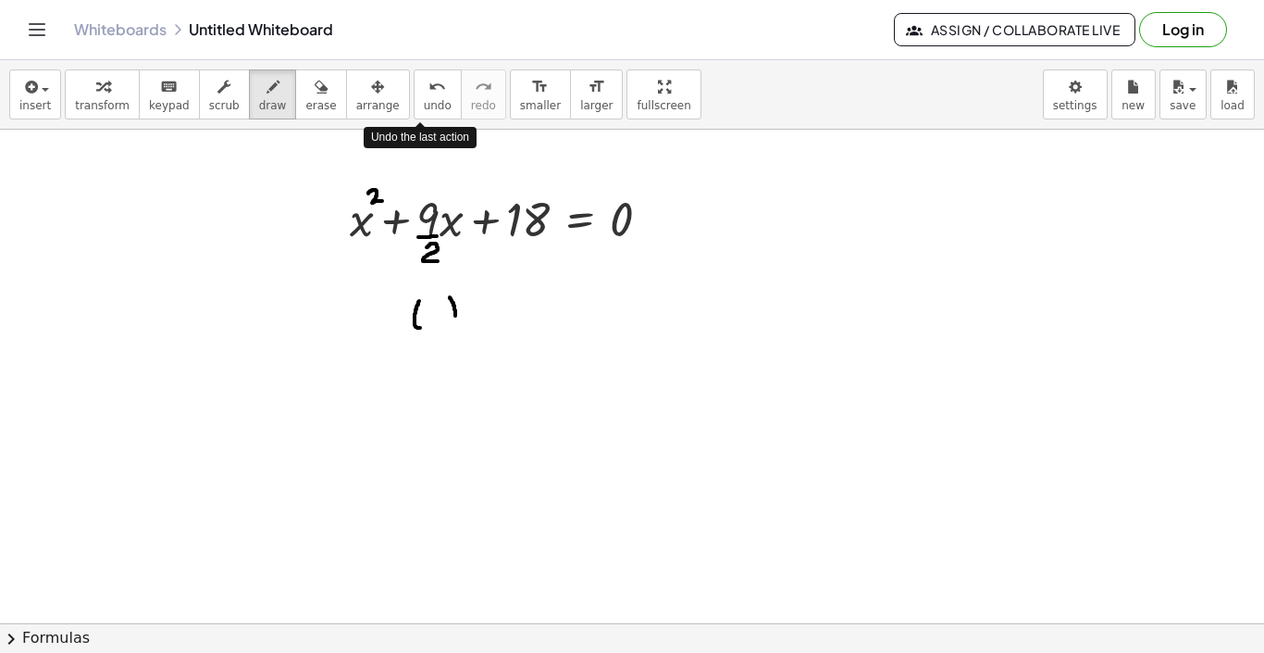
drag, startPoint x: 450, startPoint y: 297, endPoint x: 452, endPoint y: 324, distance: 26.9
click at [452, 324] on div at bounding box center [632, 445] width 1264 height 1107
drag, startPoint x: 459, startPoint y: 285, endPoint x: 472, endPoint y: 295, distance: 16.5
click at [472, 295] on div at bounding box center [632, 445] width 1264 height 1107
click at [442, 293] on div at bounding box center [632, 445] width 1264 height 1107
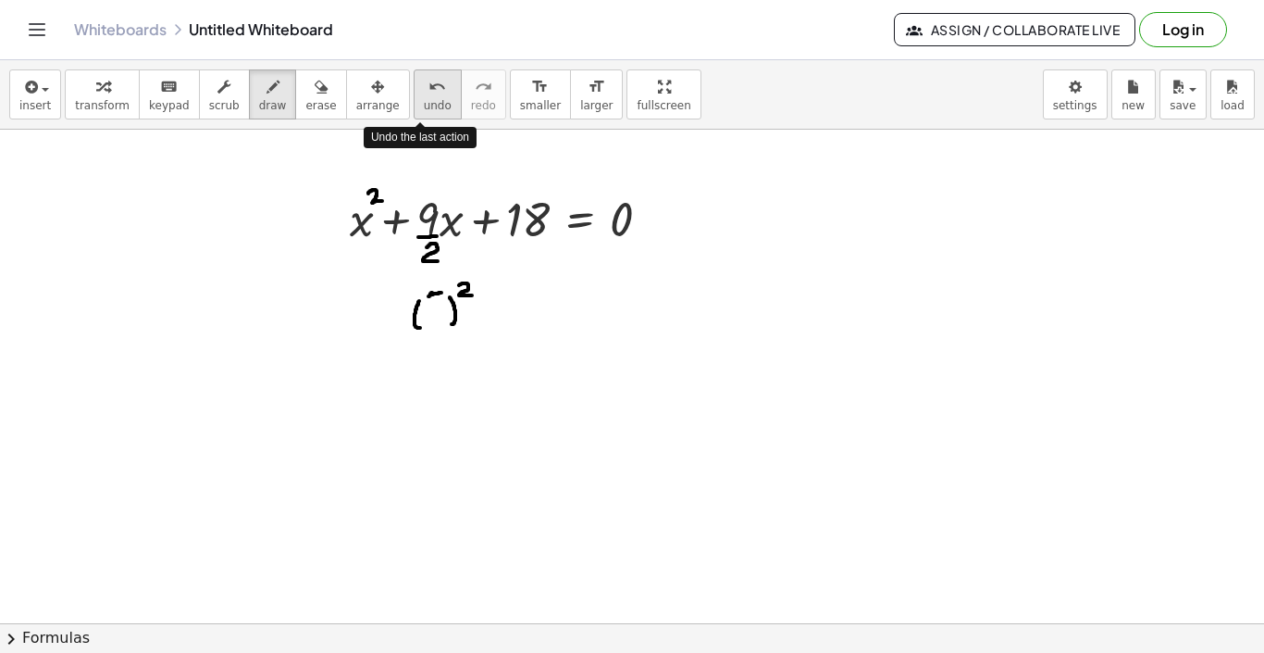
click at [424, 99] on span "undo" at bounding box center [438, 105] width 28 height 13
drag, startPoint x: 425, startPoint y: 300, endPoint x: 435, endPoint y: 306, distance: 12.1
click at [435, 306] on div at bounding box center [632, 445] width 1264 height 1107
drag, startPoint x: 434, startPoint y: 299, endPoint x: 430, endPoint y: 318, distance: 19.8
click at [430, 318] on div at bounding box center [632, 445] width 1264 height 1107
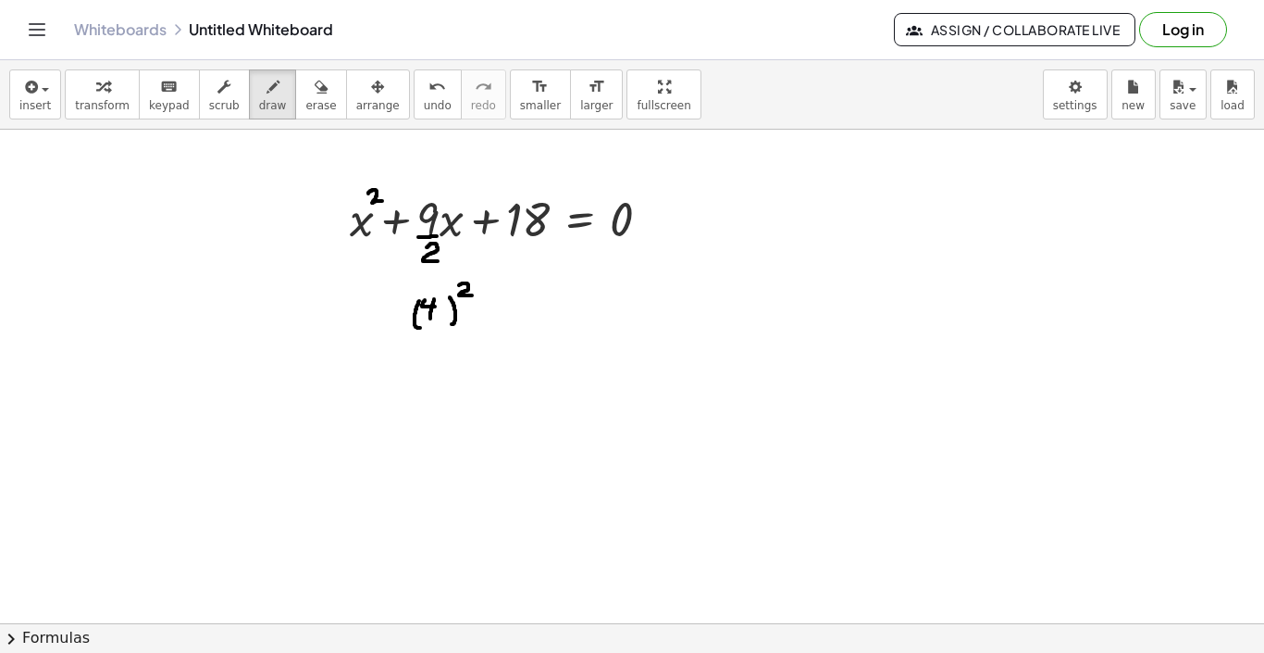
click at [438, 318] on div at bounding box center [632, 445] width 1264 height 1107
click at [442, 309] on div at bounding box center [632, 445] width 1264 height 1107
drag, startPoint x: 442, startPoint y: 309, endPoint x: 443, endPoint y: 318, distance: 9.4
click at [443, 318] on div at bounding box center [632, 445] width 1264 height 1107
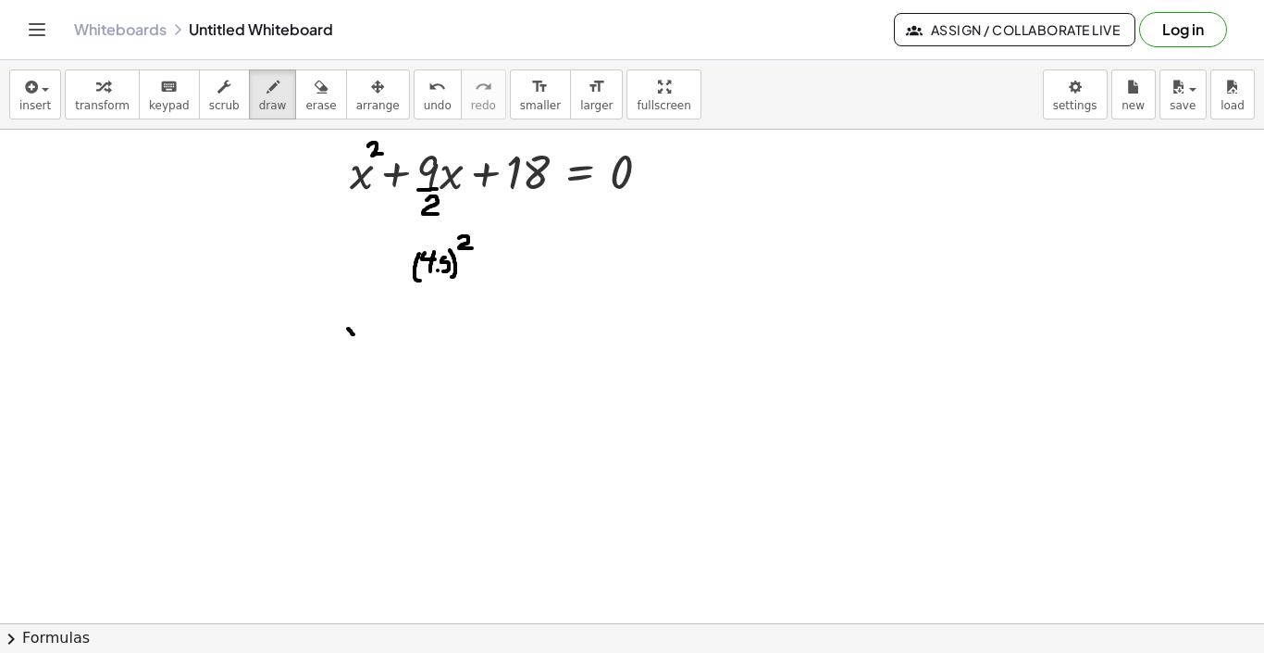
drag, startPoint x: 348, startPoint y: 329, endPoint x: 367, endPoint y: 352, distance: 29.6
click at [367, 352] on div at bounding box center [632, 397] width 1264 height 1107
drag, startPoint x: 369, startPoint y: 333, endPoint x: 347, endPoint y: 347, distance: 26.2
click at [347, 347] on div at bounding box center [632, 397] width 1264 height 1107
drag, startPoint x: 385, startPoint y: 311, endPoint x: 395, endPoint y: 318, distance: 12.6
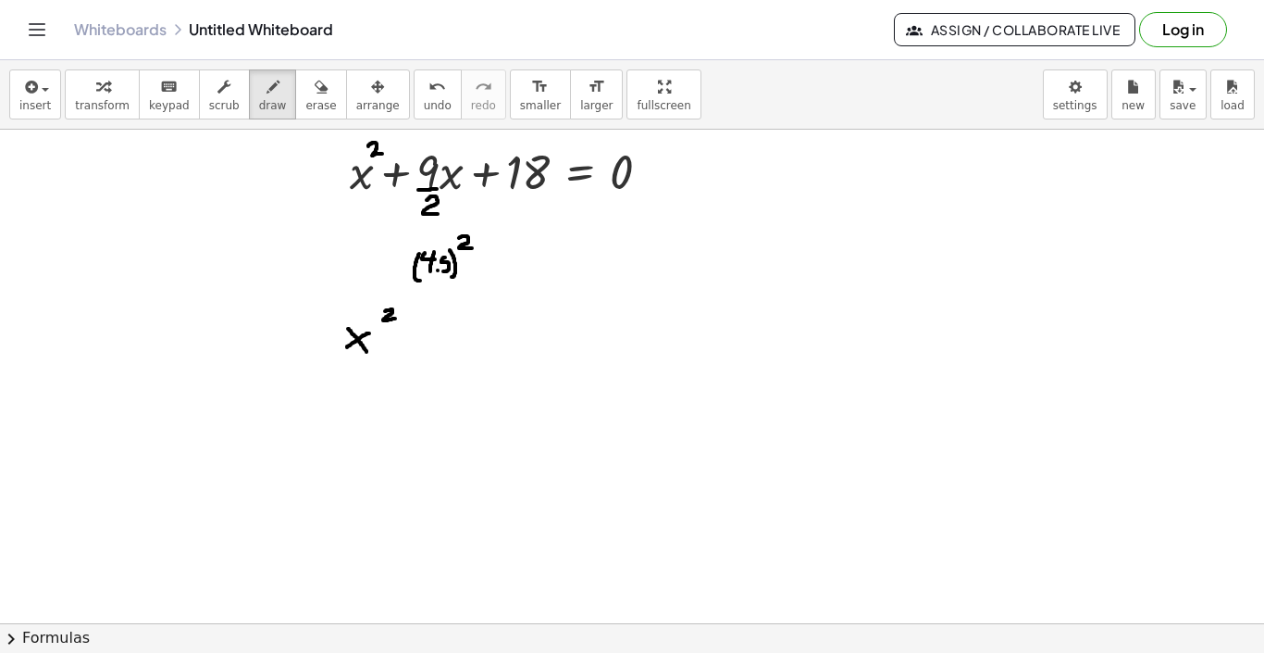
click at [395, 318] on div at bounding box center [632, 397] width 1264 height 1107
click at [402, 347] on div at bounding box center [632, 397] width 1264 height 1107
click at [424, 79] on div "undo" at bounding box center [438, 86] width 28 height 22
click at [429, 96] on icon "undo" at bounding box center [438, 87] width 18 height 22
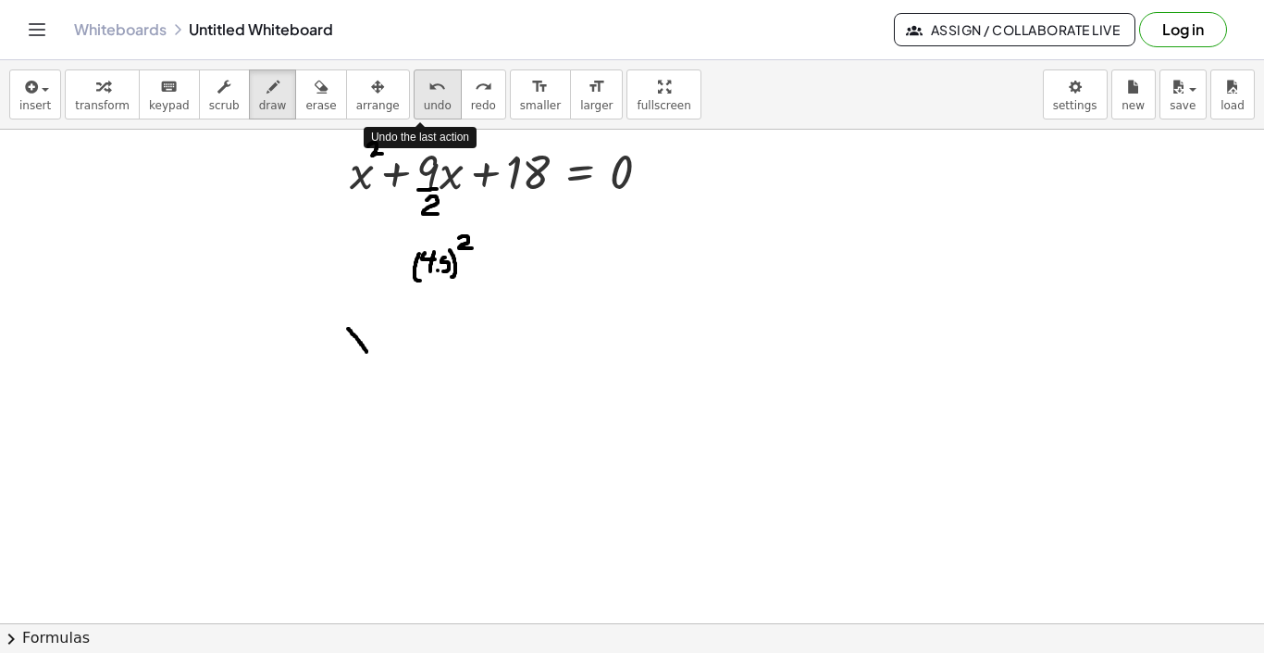
click at [424, 105] on span "undo" at bounding box center [438, 105] width 28 height 13
click at [447, 255] on div at bounding box center [632, 397] width 1264 height 1107
drag, startPoint x: 442, startPoint y: 264, endPoint x: 443, endPoint y: 273, distance: 9.3
click at [443, 273] on div at bounding box center [632, 397] width 1264 height 1107
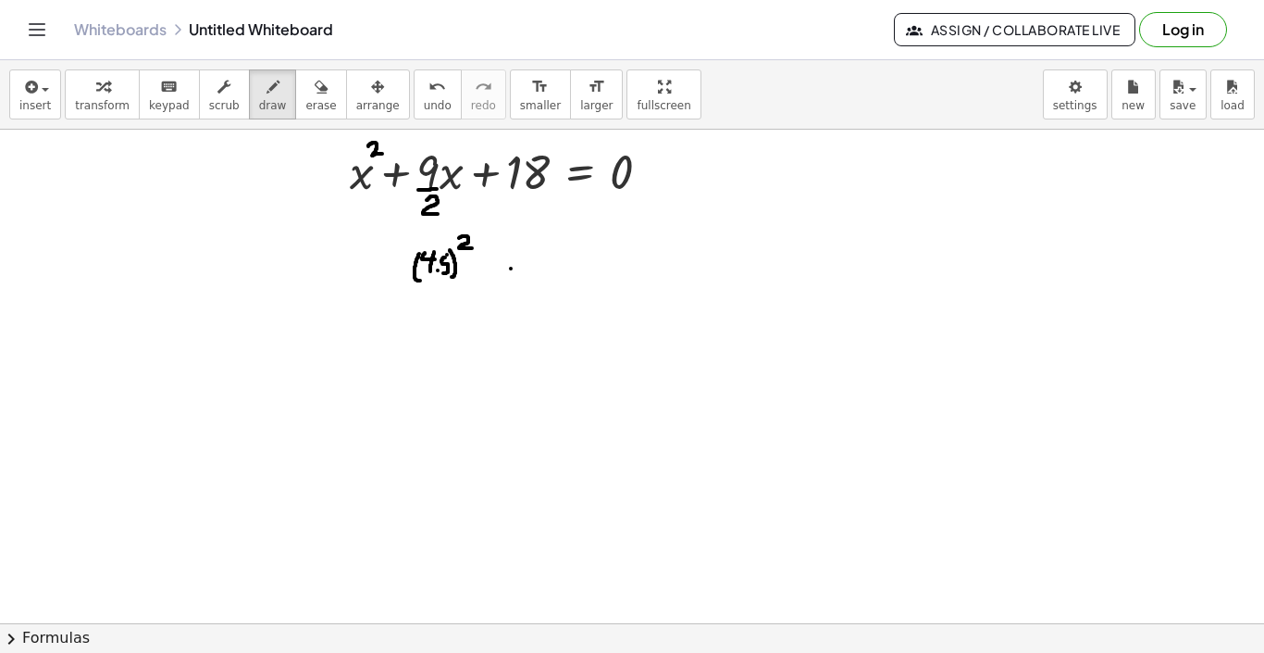
click at [516, 268] on div at bounding box center [632, 397] width 1264 height 1107
click at [517, 273] on div at bounding box center [632, 397] width 1264 height 1107
click at [544, 261] on div at bounding box center [632, 397] width 1264 height 1107
drag, startPoint x: 550, startPoint y: 264, endPoint x: 550, endPoint y: 277, distance: 13.0
click at [550, 278] on div at bounding box center [632, 397] width 1264 height 1107
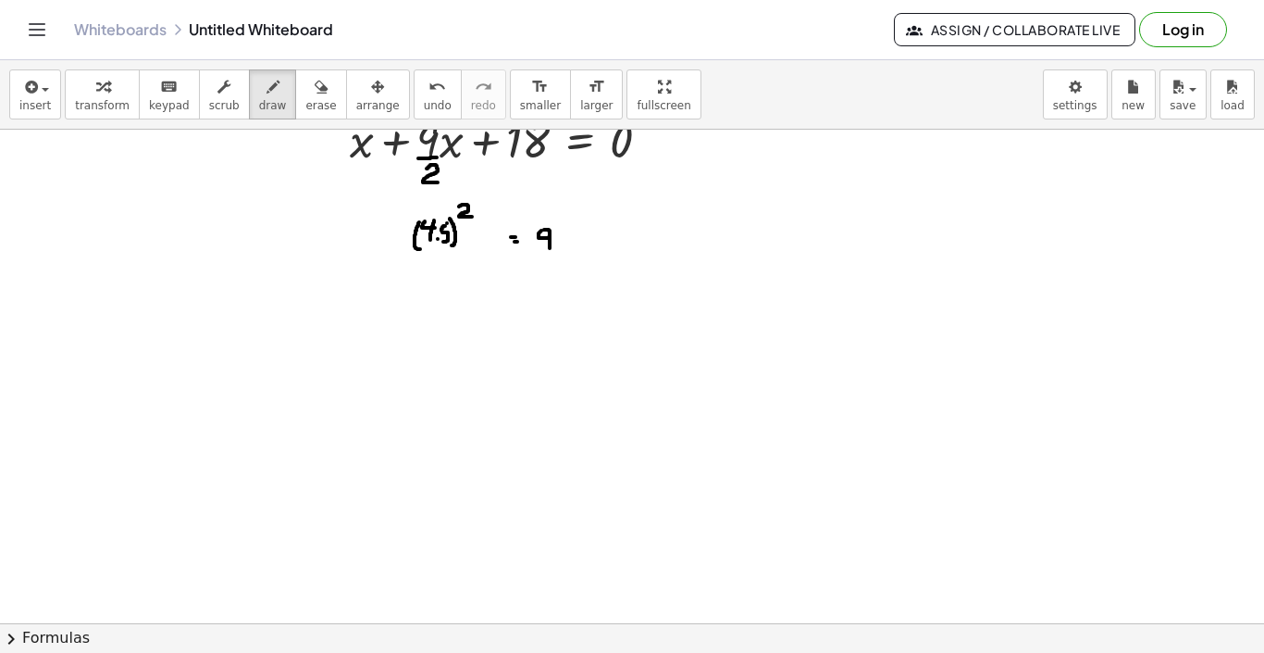
scroll to position [274, 0]
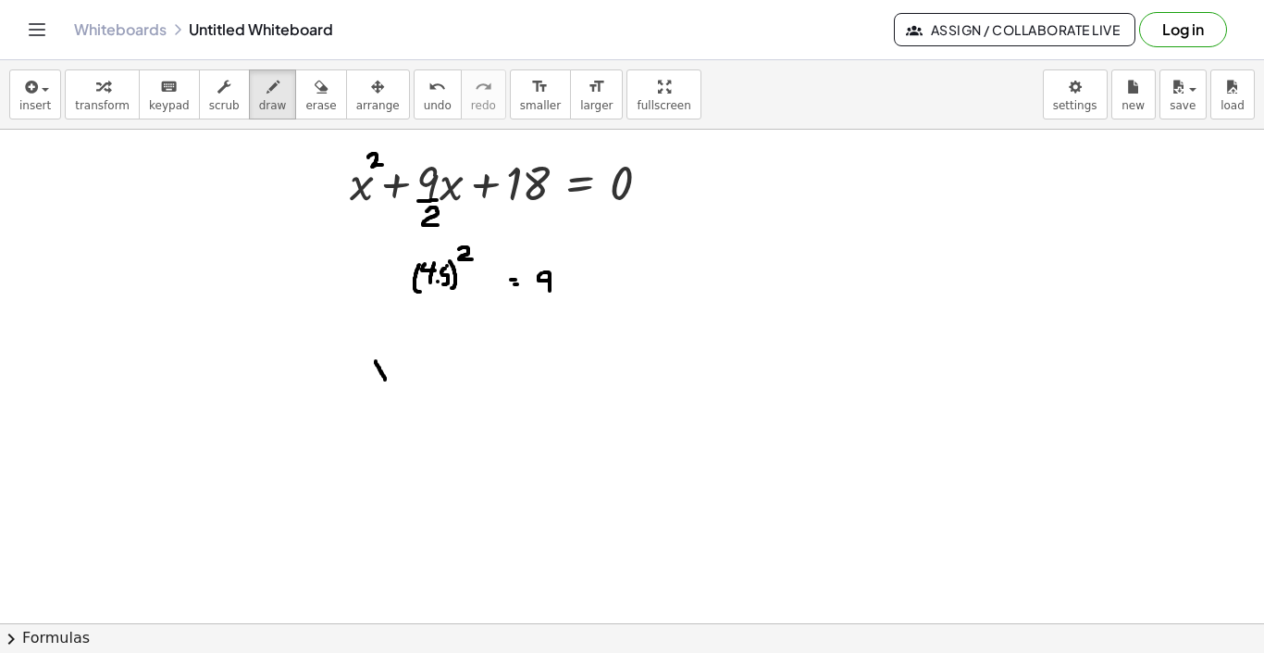
drag, startPoint x: 376, startPoint y: 361, endPoint x: 385, endPoint y: 380, distance: 20.7
click at [385, 380] on div at bounding box center [632, 409] width 1264 height 1107
drag, startPoint x: 388, startPoint y: 358, endPoint x: 372, endPoint y: 373, distance: 21.6
click at [372, 373] on div at bounding box center [632, 409] width 1264 height 1107
click at [405, 343] on div at bounding box center [632, 409] width 1264 height 1107
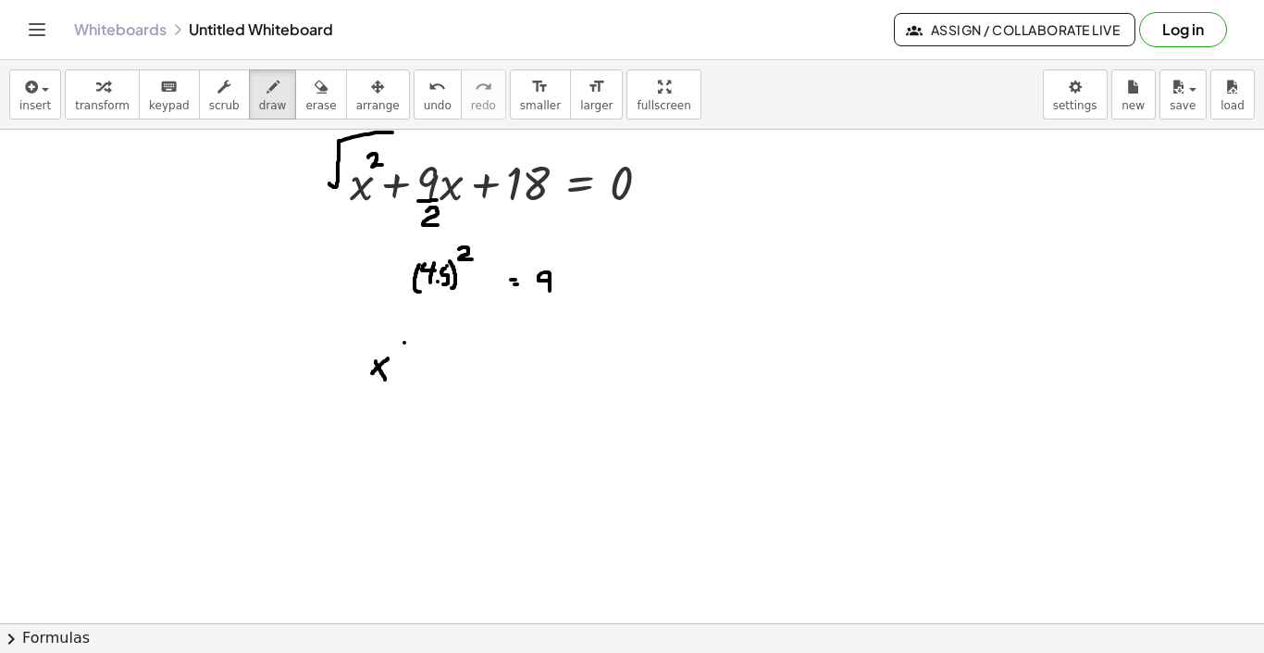
drag, startPoint x: 330, startPoint y: 183, endPoint x: 395, endPoint y: 132, distance: 83.1
click at [395, 132] on div at bounding box center [632, 409] width 1264 height 1107
drag, startPoint x: 441, startPoint y: 338, endPoint x: 446, endPoint y: 358, distance: 21.1
click at [446, 358] on div at bounding box center [632, 409] width 1264 height 1107
click at [429, 85] on icon "undo" at bounding box center [438, 87] width 18 height 22
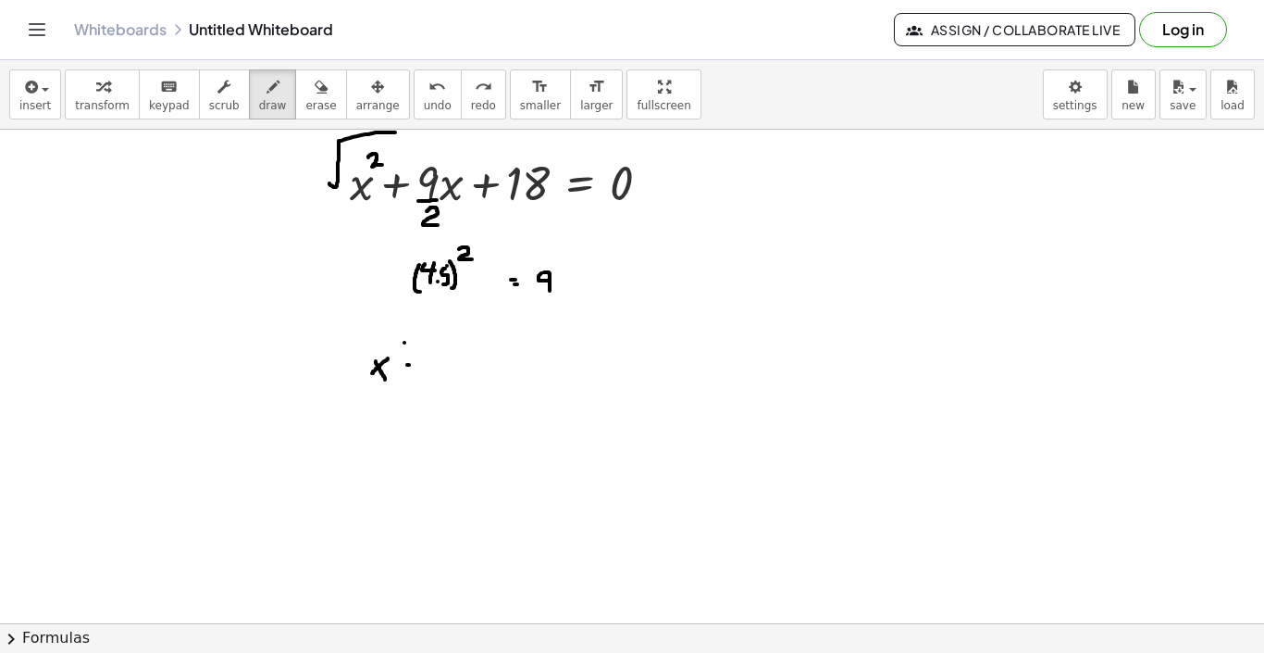
click at [413, 365] on div at bounding box center [632, 409] width 1264 height 1107
click at [410, 369] on div at bounding box center [632, 409] width 1264 height 1107
drag, startPoint x: 370, startPoint y: 348, endPoint x: 360, endPoint y: 385, distance: 38.4
click at [360, 385] on div at bounding box center [632, 409] width 1264 height 1107
drag, startPoint x: 453, startPoint y: 344, endPoint x: 453, endPoint y: 389, distance: 44.4
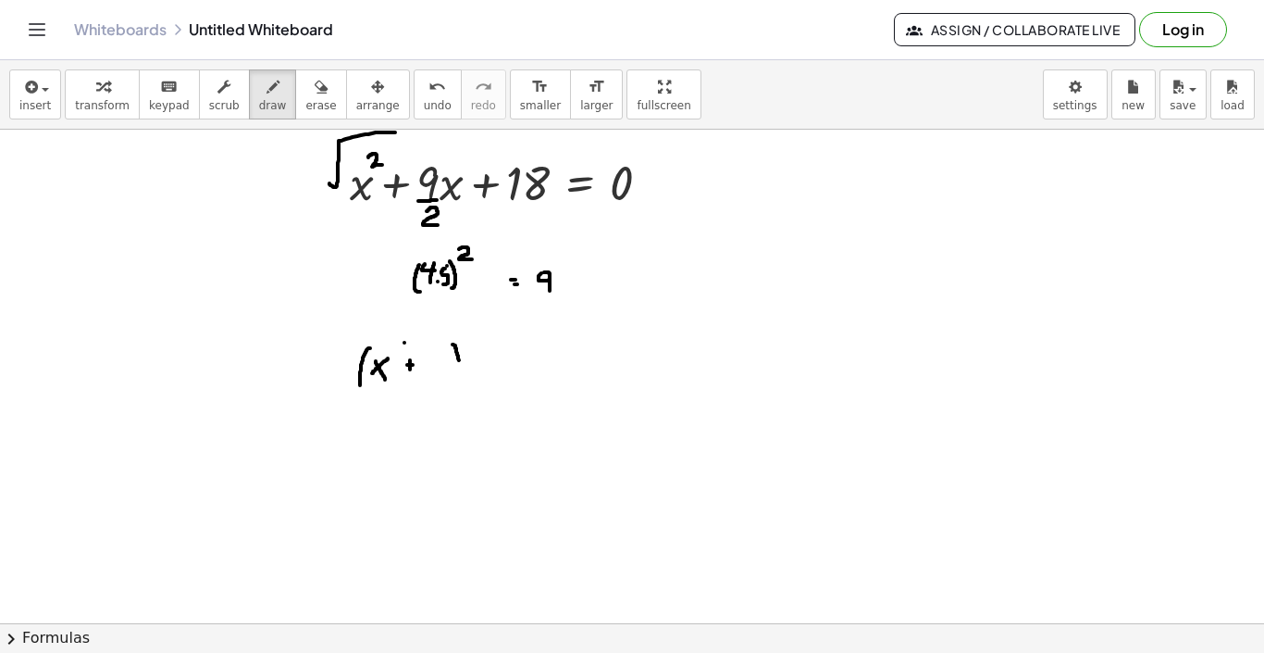
click at [453, 389] on div at bounding box center [632, 409] width 1264 height 1107
click at [434, 354] on div at bounding box center [632, 409] width 1264 height 1107
drag, startPoint x: 443, startPoint y: 355, endPoint x: 442, endPoint y: 372, distance: 16.7
click at [442, 372] on div at bounding box center [632, 409] width 1264 height 1107
drag, startPoint x: 484, startPoint y: 369, endPoint x: 497, endPoint y: 369, distance: 13.0
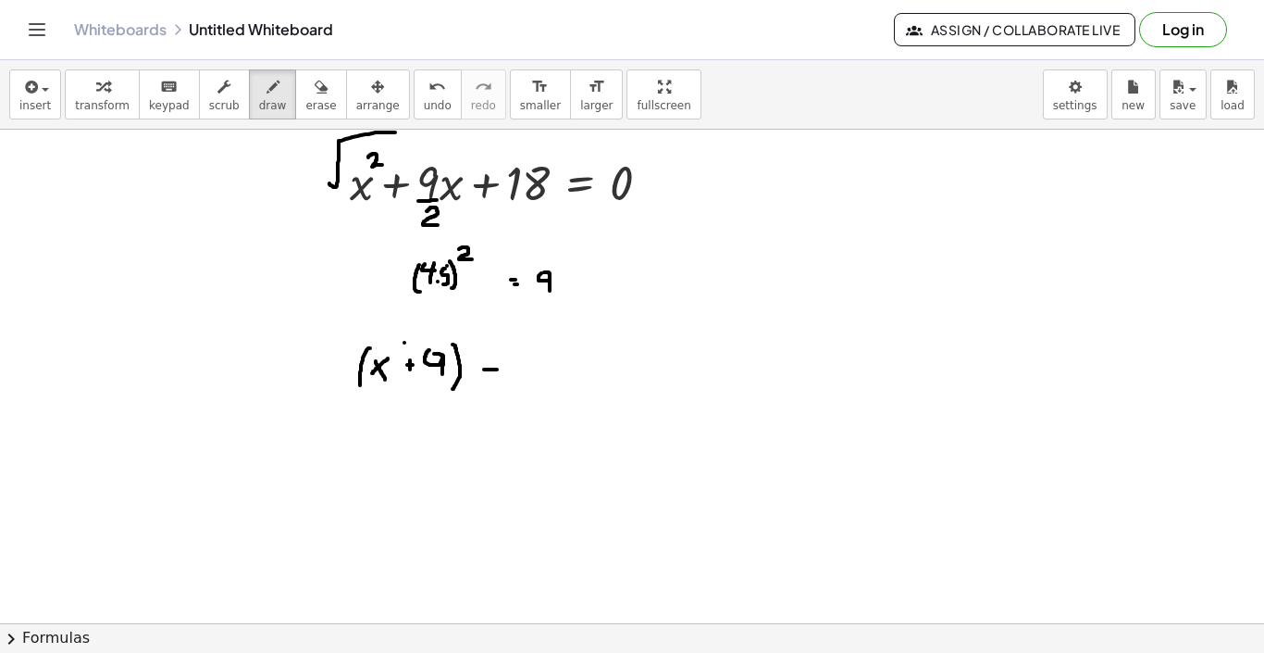
click at [497, 369] on div at bounding box center [632, 409] width 1264 height 1107
drag, startPoint x: 492, startPoint y: 362, endPoint x: 492, endPoint y: 379, distance: 16.7
click at [492, 379] on div at bounding box center [632, 409] width 1264 height 1107
drag, startPoint x: 518, startPoint y: 355, endPoint x: 517, endPoint y: 372, distance: 16.7
click at [517, 372] on div at bounding box center [632, 409] width 1264 height 1107
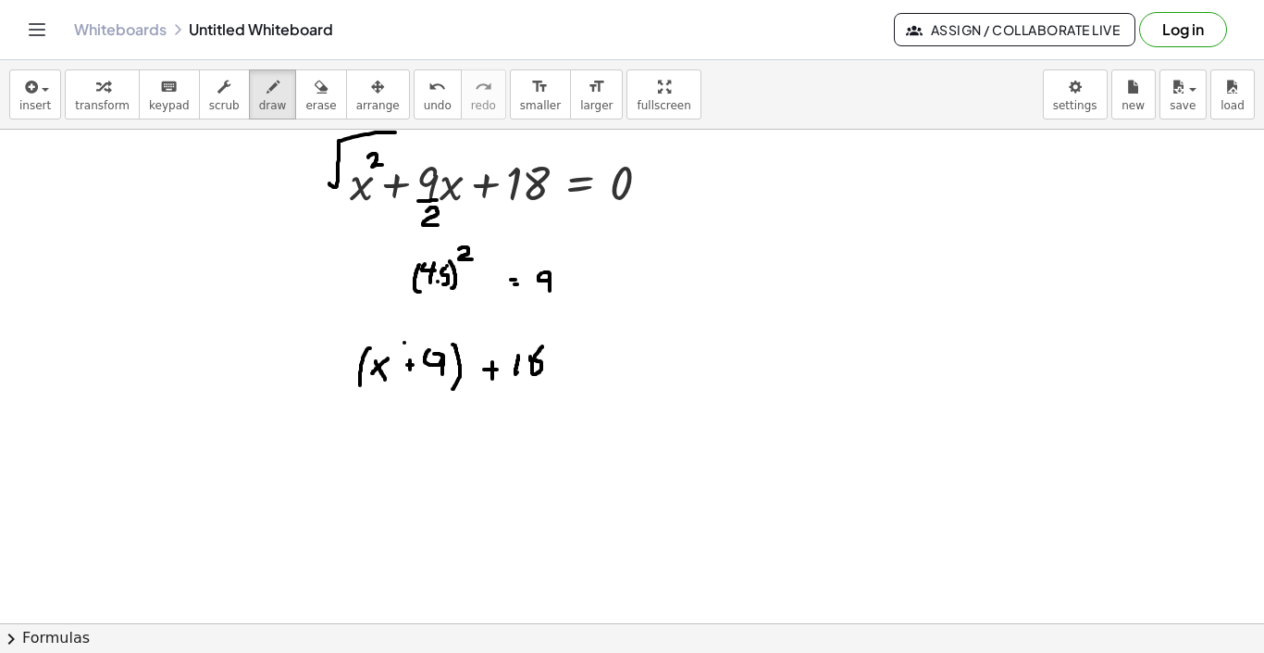
drag, startPoint x: 530, startPoint y: 356, endPoint x: 535, endPoint y: 348, distance: 9.5
click at [535, 348] on div at bounding box center [632, 409] width 1264 height 1107
drag, startPoint x: 556, startPoint y: 359, endPoint x: 572, endPoint y: 359, distance: 15.7
click at [572, 359] on div at bounding box center [632, 409] width 1264 height 1107
drag, startPoint x: 566, startPoint y: 350, endPoint x: 565, endPoint y: 369, distance: 19.5
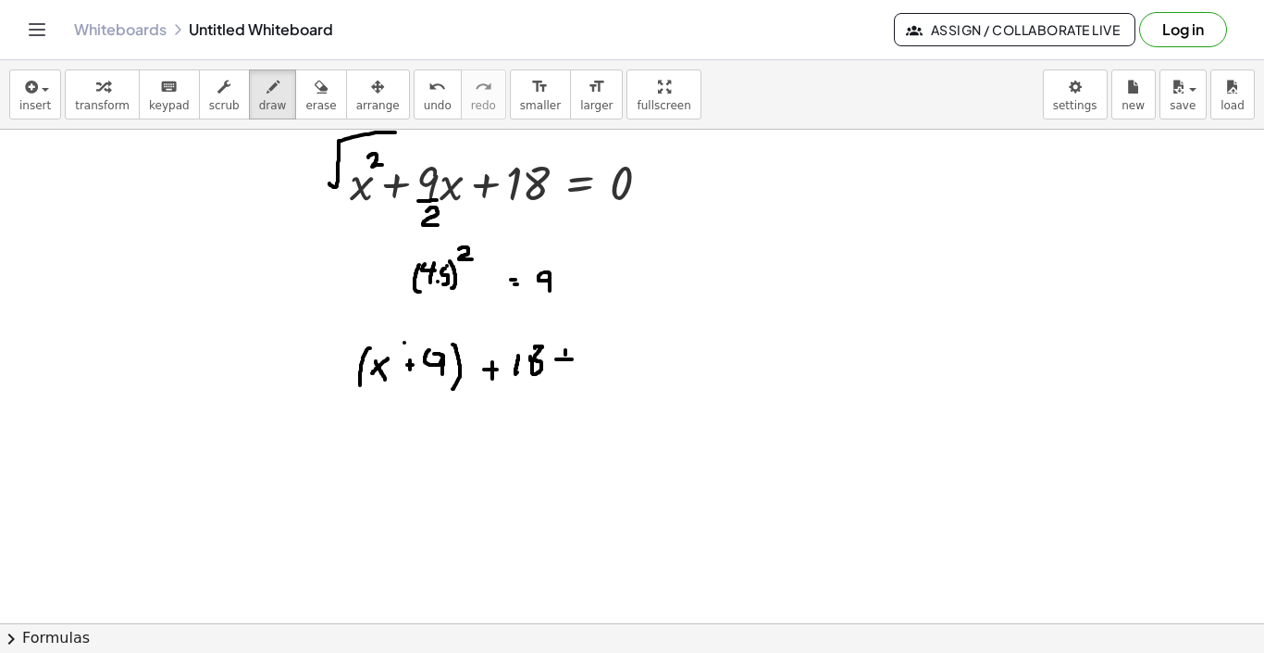
click at [565, 369] on div at bounding box center [632, 409] width 1264 height 1107
click at [589, 343] on div at bounding box center [632, 409] width 1264 height 1107
drag, startPoint x: 601, startPoint y: 343, endPoint x: 601, endPoint y: 370, distance: 27.8
click at [601, 370] on div at bounding box center [632, 409] width 1264 height 1107
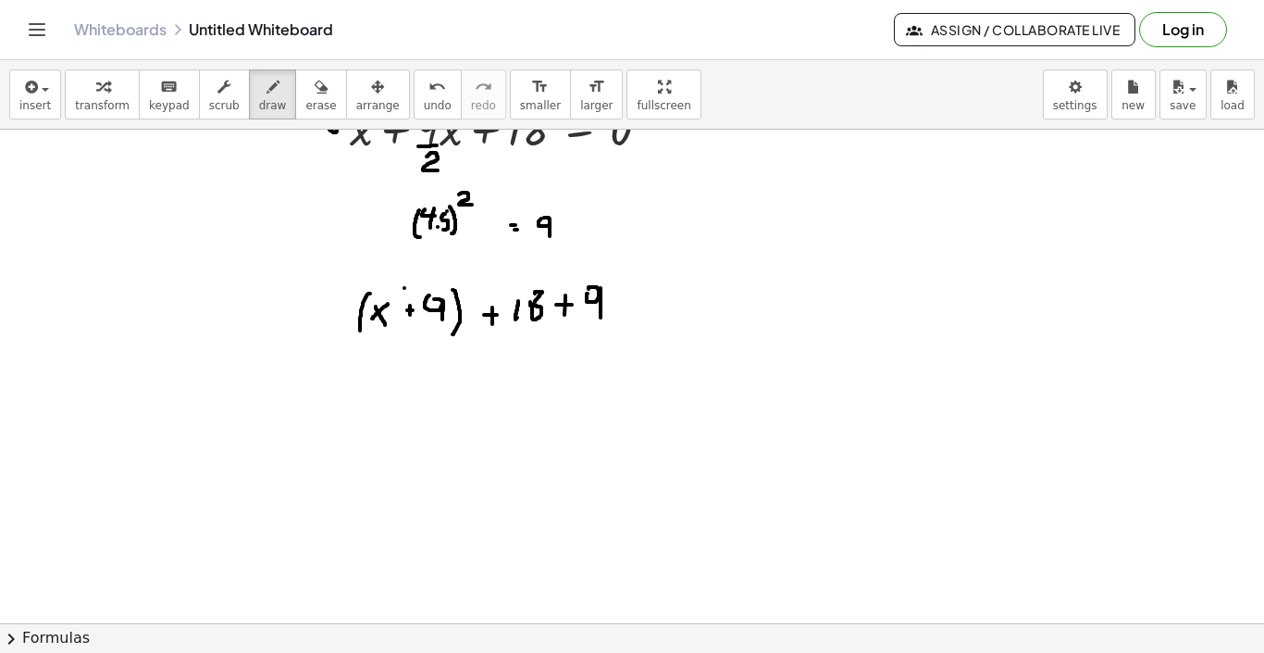
scroll to position [286, 0]
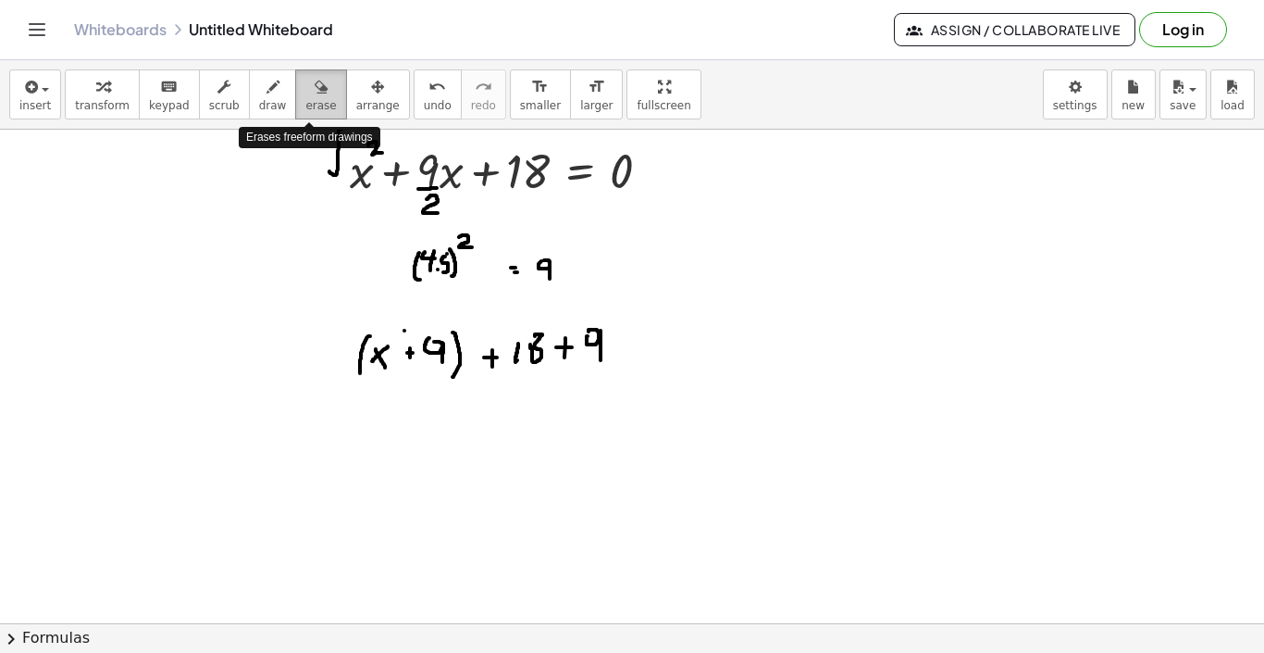
click at [319, 81] on div "button" at bounding box center [320, 86] width 31 height 22
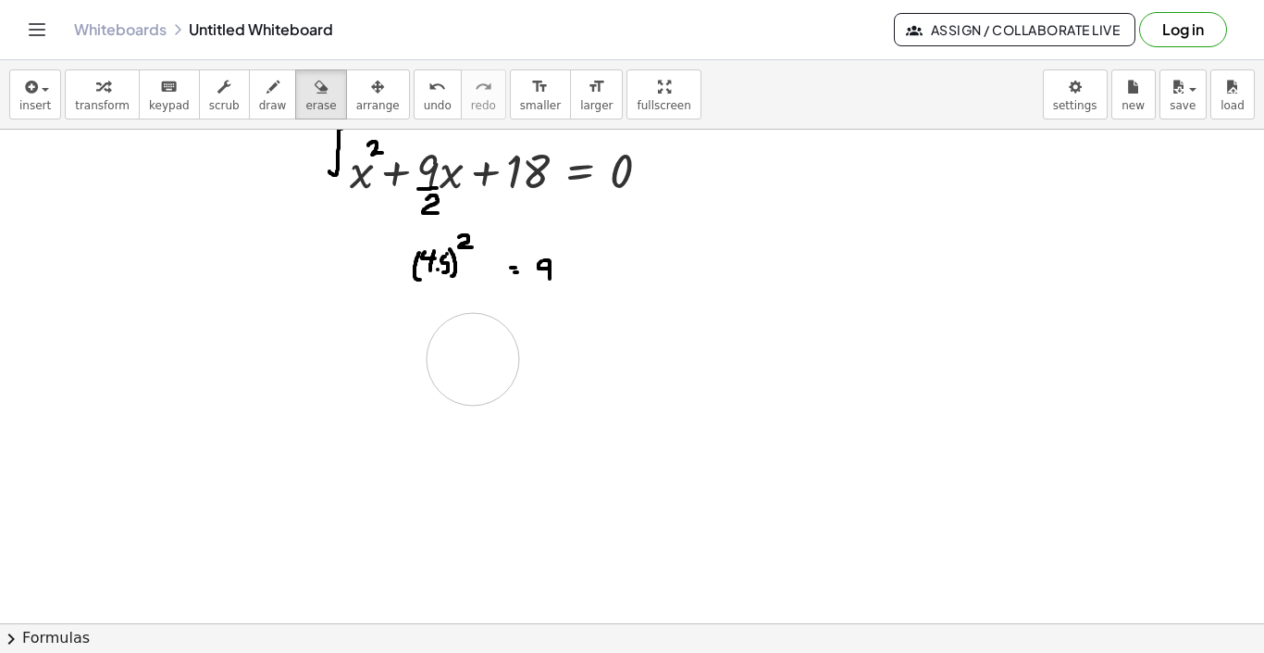
drag, startPoint x: 643, startPoint y: 326, endPoint x: 473, endPoint y: 359, distance: 173.6
click at [473, 359] on div at bounding box center [632, 397] width 1264 height 1107
click at [267, 81] on icon "button" at bounding box center [273, 87] width 13 height 22
drag, startPoint x: 363, startPoint y: 354, endPoint x: 376, endPoint y: 370, distance: 21.1
click at [376, 370] on div at bounding box center [632, 397] width 1264 height 1107
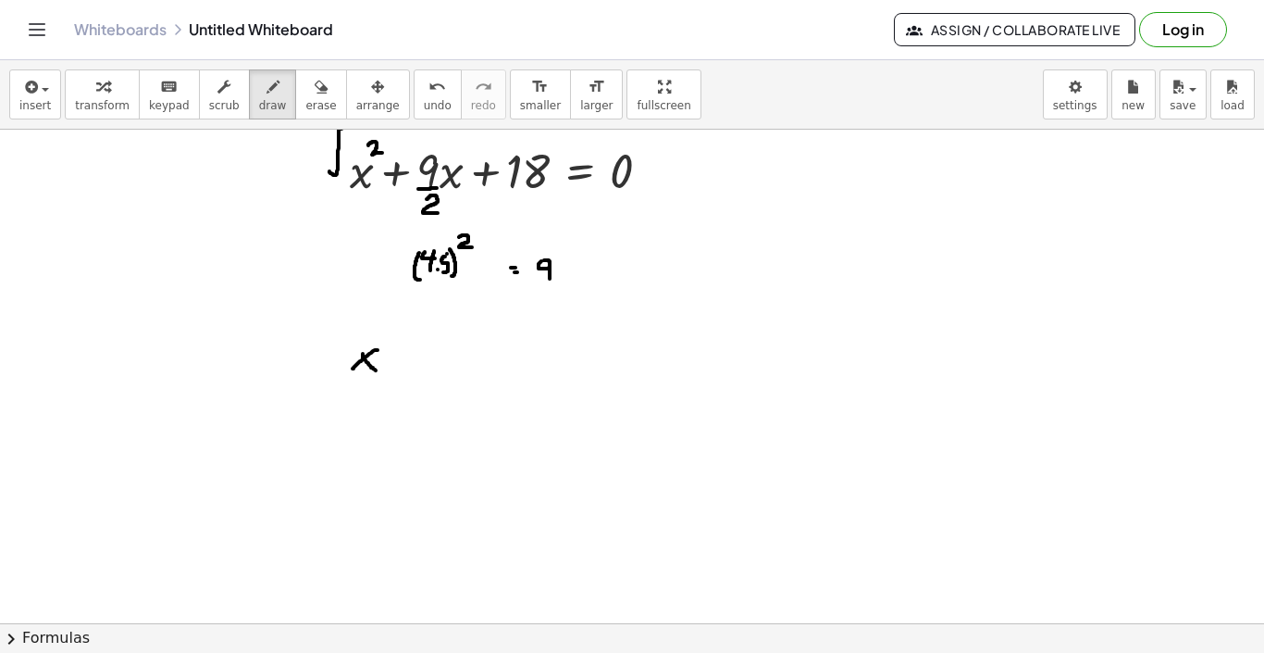
drag, startPoint x: 378, startPoint y: 350, endPoint x: 353, endPoint y: 368, distance: 31.1
click at [353, 368] on div at bounding box center [632, 397] width 1264 height 1107
drag, startPoint x: 406, startPoint y: 358, endPoint x: 425, endPoint y: 358, distance: 18.5
click at [425, 358] on div at bounding box center [632, 397] width 1264 height 1107
drag, startPoint x: 413, startPoint y: 346, endPoint x: 413, endPoint y: 364, distance: 17.6
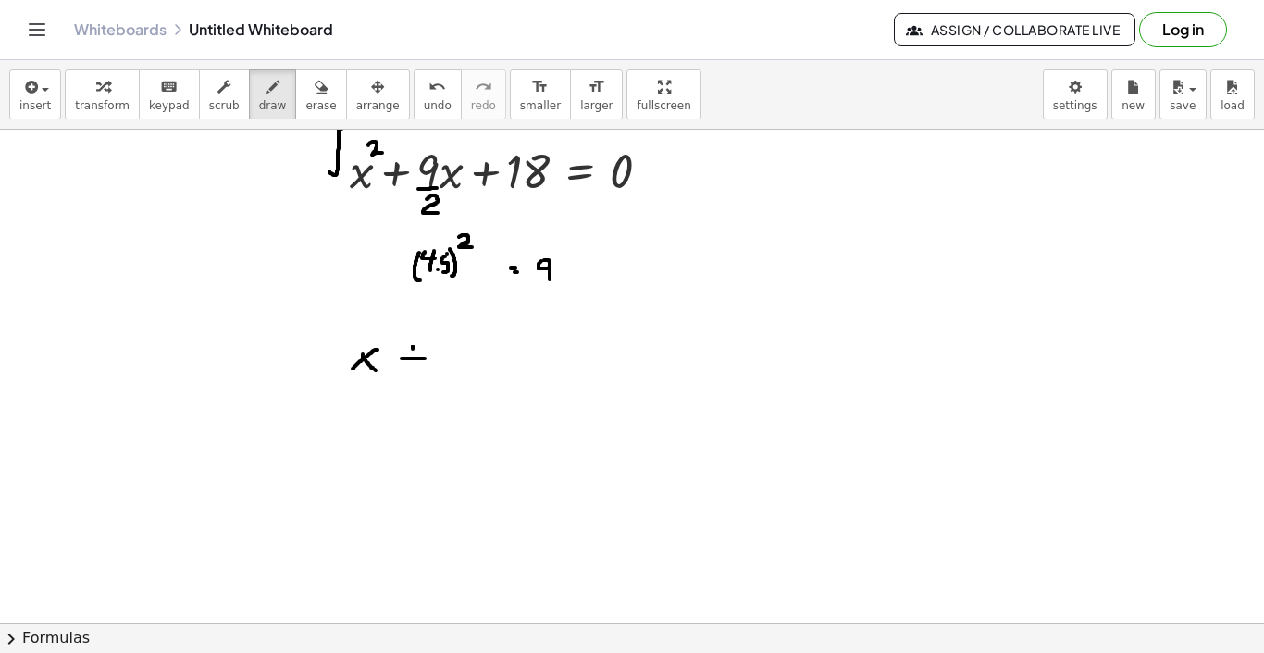
click at [413, 364] on div at bounding box center [632, 397] width 1264 height 1107
drag, startPoint x: 338, startPoint y: 339, endPoint x: 339, endPoint y: 379, distance: 39.8
click at [335, 377] on div at bounding box center [632, 397] width 1264 height 1107
drag, startPoint x: 479, startPoint y: 340, endPoint x: 488, endPoint y: 380, distance: 41.8
click at [488, 380] on div at bounding box center [632, 397] width 1264 height 1107
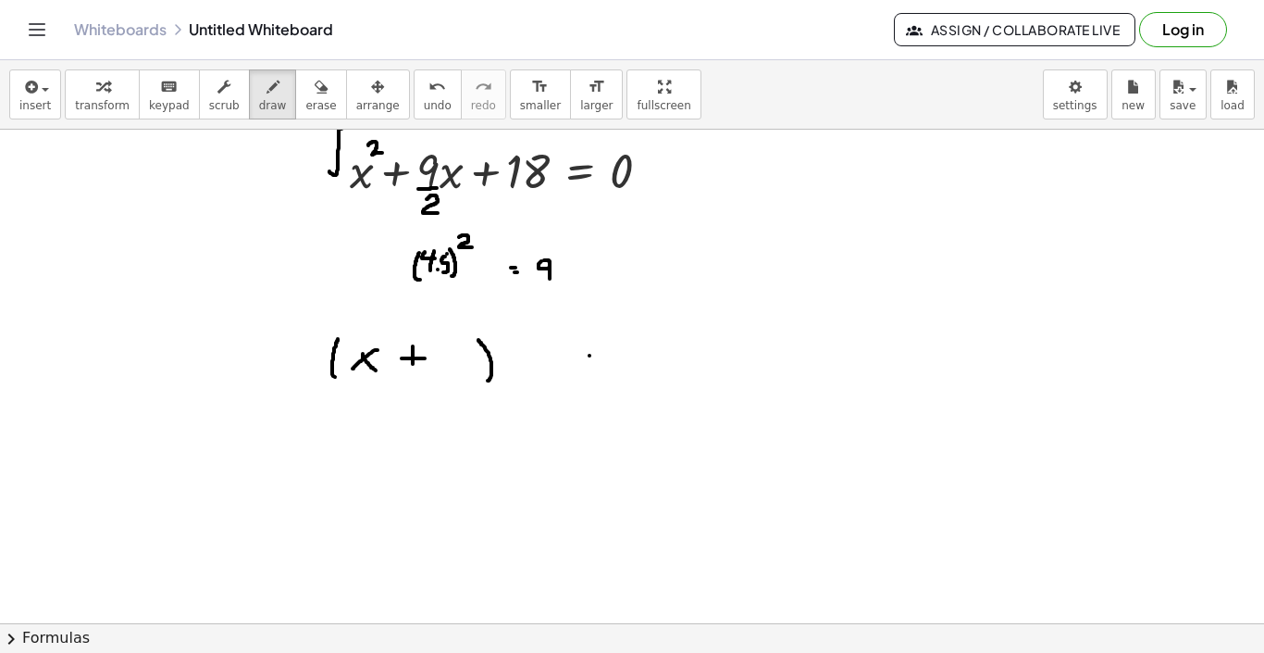
drag, startPoint x: 590, startPoint y: 355, endPoint x: 606, endPoint y: 355, distance: 16.7
click at [606, 355] on div at bounding box center [632, 397] width 1264 height 1107
click at [602, 365] on div at bounding box center [632, 397] width 1264 height 1107
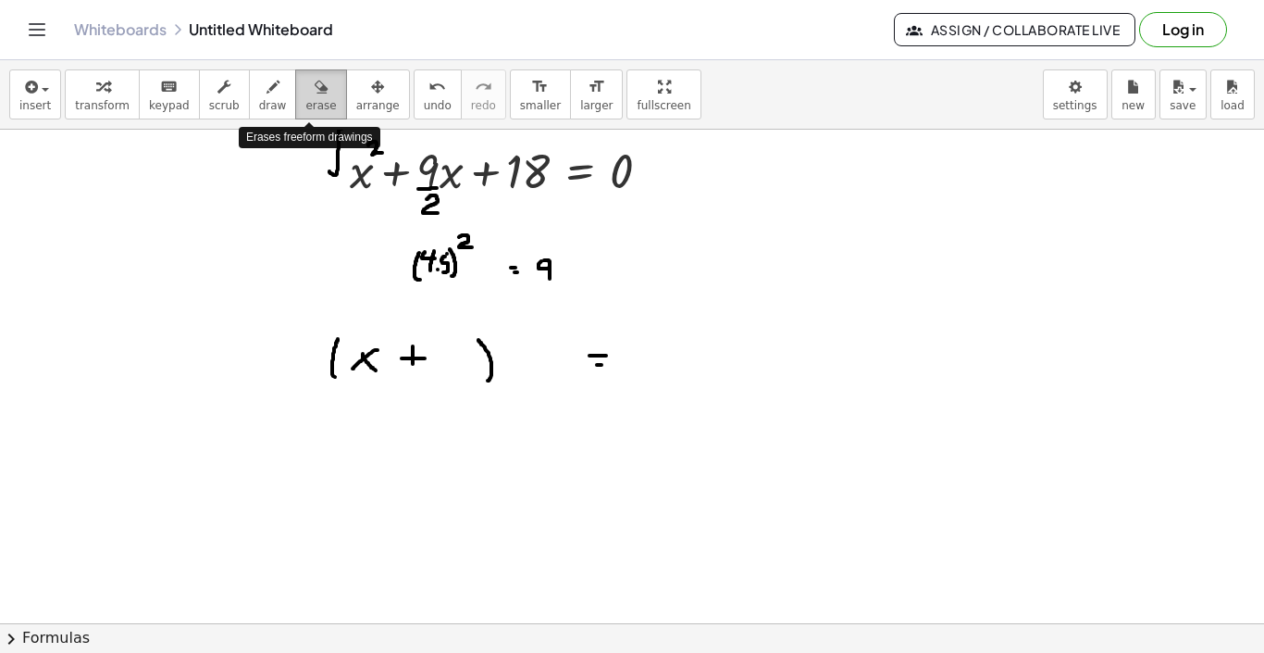
click at [330, 80] on button "erase" at bounding box center [320, 94] width 51 height 50
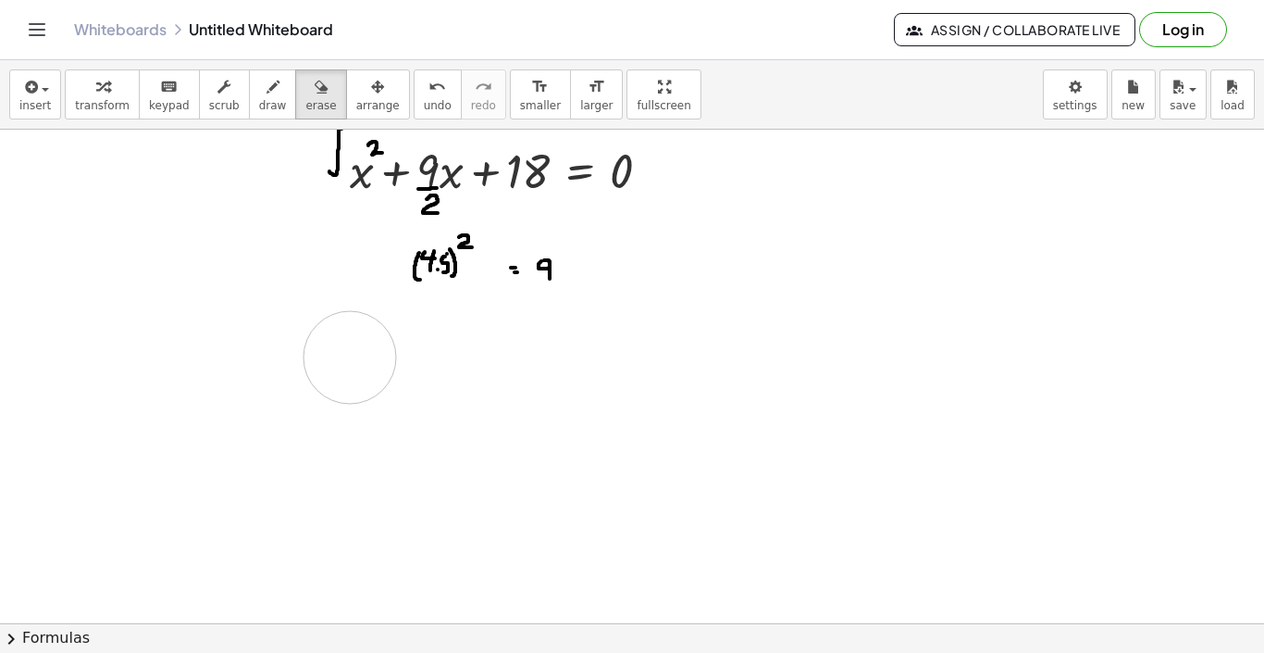
drag, startPoint x: 679, startPoint y: 369, endPoint x: 352, endPoint y: 357, distance: 327.0
click at [352, 357] on div at bounding box center [632, 397] width 1264 height 1107
click at [274, 97] on button "draw" at bounding box center [273, 94] width 48 height 50
drag, startPoint x: 367, startPoint y: 350, endPoint x: 377, endPoint y: 365, distance: 17.5
click at [377, 365] on div at bounding box center [632, 397] width 1264 height 1107
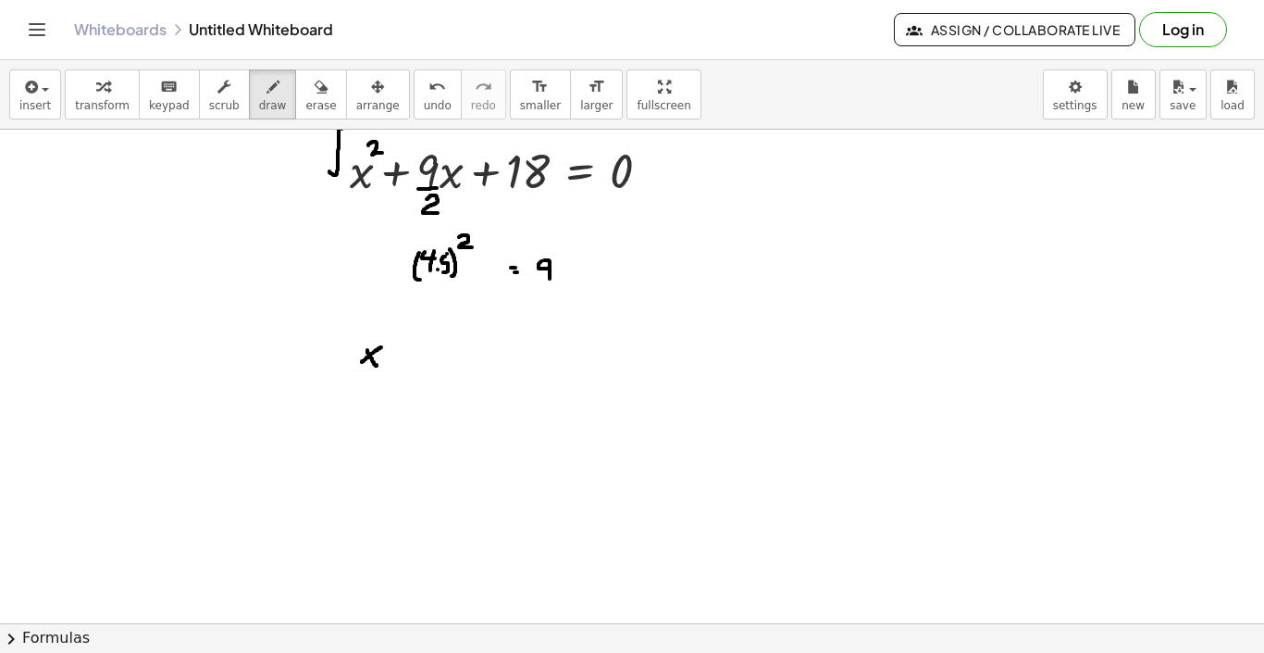
drag, startPoint x: 381, startPoint y: 347, endPoint x: 362, endPoint y: 361, distance: 23.9
click at [362, 361] on div at bounding box center [632, 397] width 1264 height 1107
drag, startPoint x: 402, startPoint y: 351, endPoint x: 412, endPoint y: 349, distance: 10.3
click at [412, 349] on div at bounding box center [632, 397] width 1264 height 1107
drag, startPoint x: 406, startPoint y: 342, endPoint x: 406, endPoint y: 353, distance: 11.1
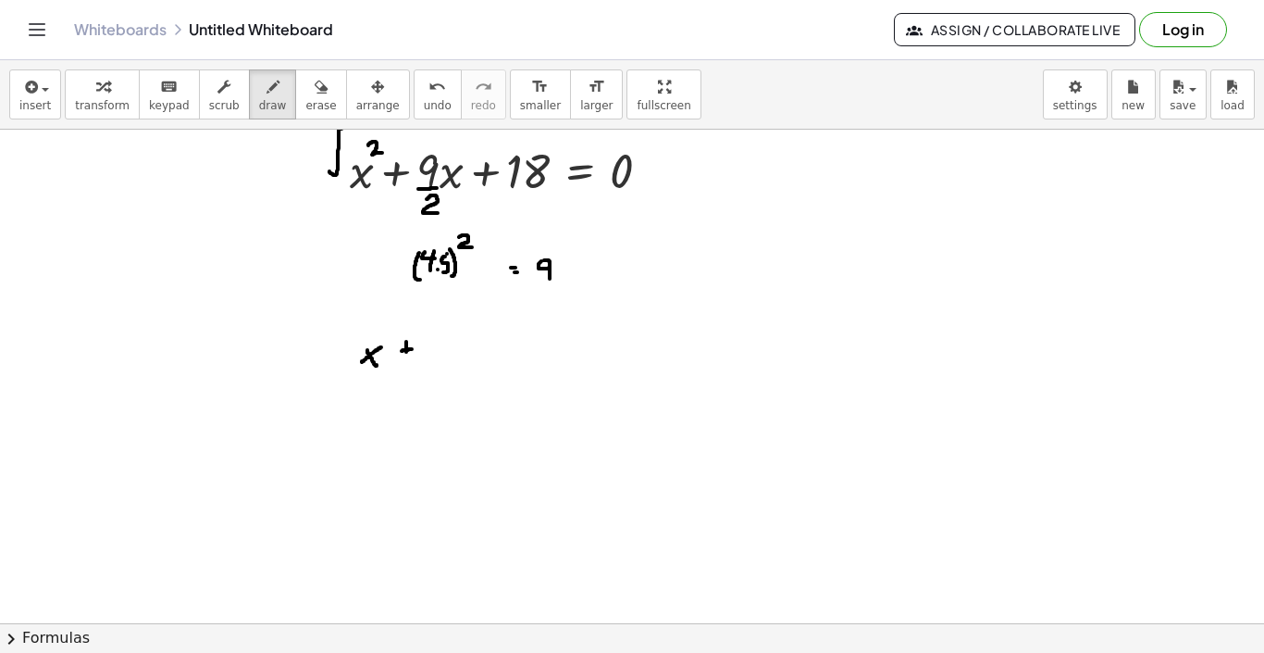
click at [406, 353] on div at bounding box center [632, 397] width 1264 height 1107
click at [444, 345] on div at bounding box center [632, 397] width 1264 height 1107
drag, startPoint x: 452, startPoint y: 344, endPoint x: 453, endPoint y: 367, distance: 23.2
click at [453, 367] on div at bounding box center [632, 397] width 1264 height 1107
click at [502, 353] on div at bounding box center [632, 397] width 1264 height 1107
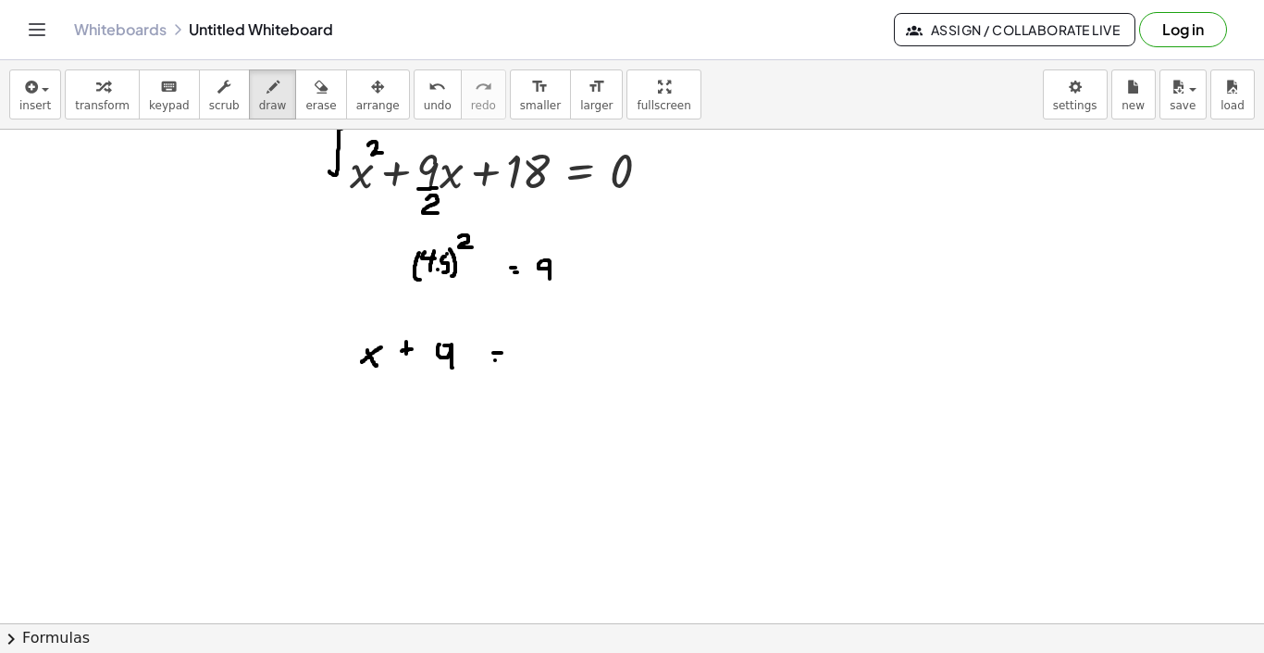
click at [504, 360] on div at bounding box center [632, 397] width 1264 height 1107
drag, startPoint x: 544, startPoint y: 339, endPoint x: 544, endPoint y: 360, distance: 21.3
click at [544, 360] on div at bounding box center [632, 397] width 1264 height 1107
click at [565, 332] on div at bounding box center [632, 397] width 1264 height 1107
click at [523, 350] on div at bounding box center [632, 397] width 1264 height 1107
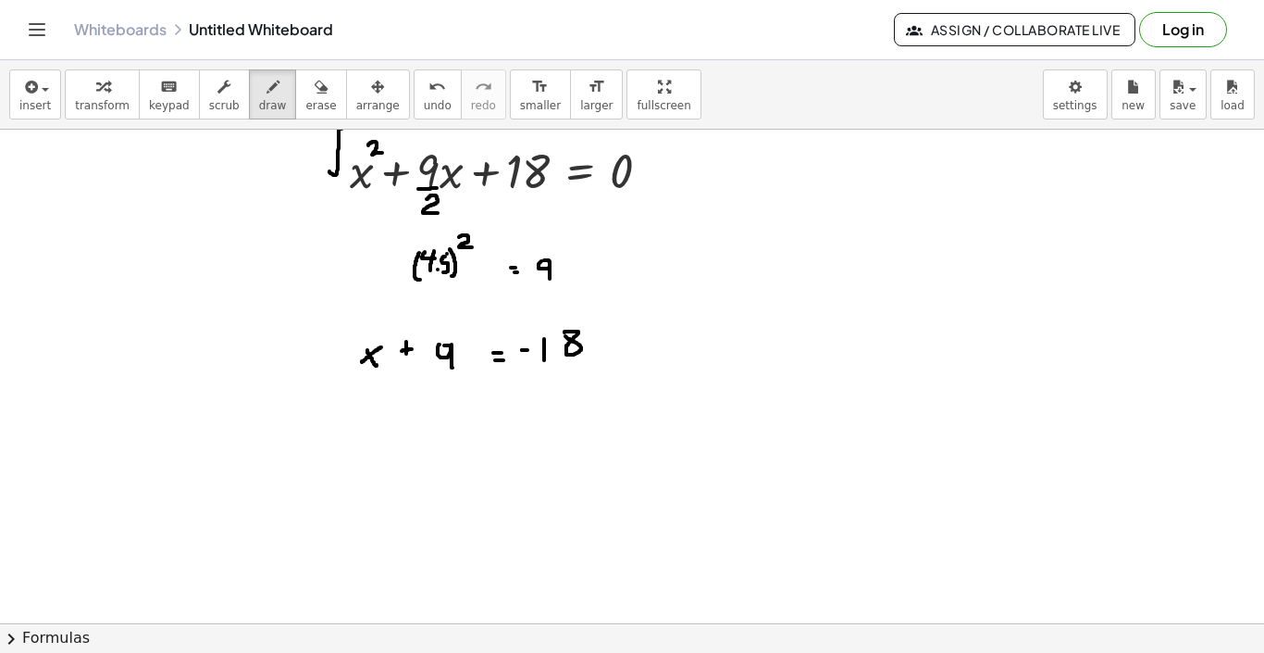
click at [528, 350] on div at bounding box center [632, 397] width 1264 height 1107
drag, startPoint x: 609, startPoint y: 342, endPoint x: 622, endPoint y: 342, distance: 13.0
click at [622, 342] on div at bounding box center [632, 397] width 1264 height 1107
drag, startPoint x: 618, startPoint y: 334, endPoint x: 617, endPoint y: 355, distance: 21.3
click at [617, 355] on div at bounding box center [632, 397] width 1264 height 1107
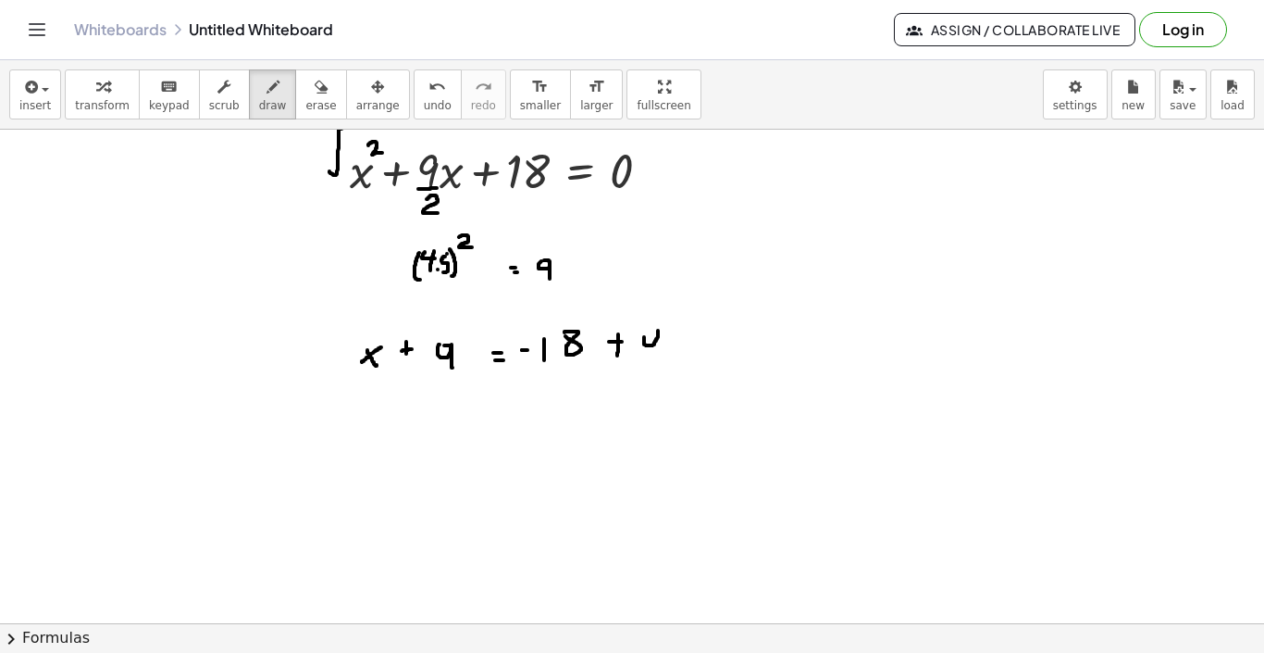
click at [644, 335] on div at bounding box center [632, 397] width 1264 height 1107
drag, startPoint x: 663, startPoint y: 333, endPoint x: 663, endPoint y: 361, distance: 27.8
click at [663, 361] on div at bounding box center [632, 397] width 1264 height 1107
drag, startPoint x: 468, startPoint y: 331, endPoint x: 469, endPoint y: 374, distance: 42.6
click at [469, 374] on div at bounding box center [632, 397] width 1264 height 1107
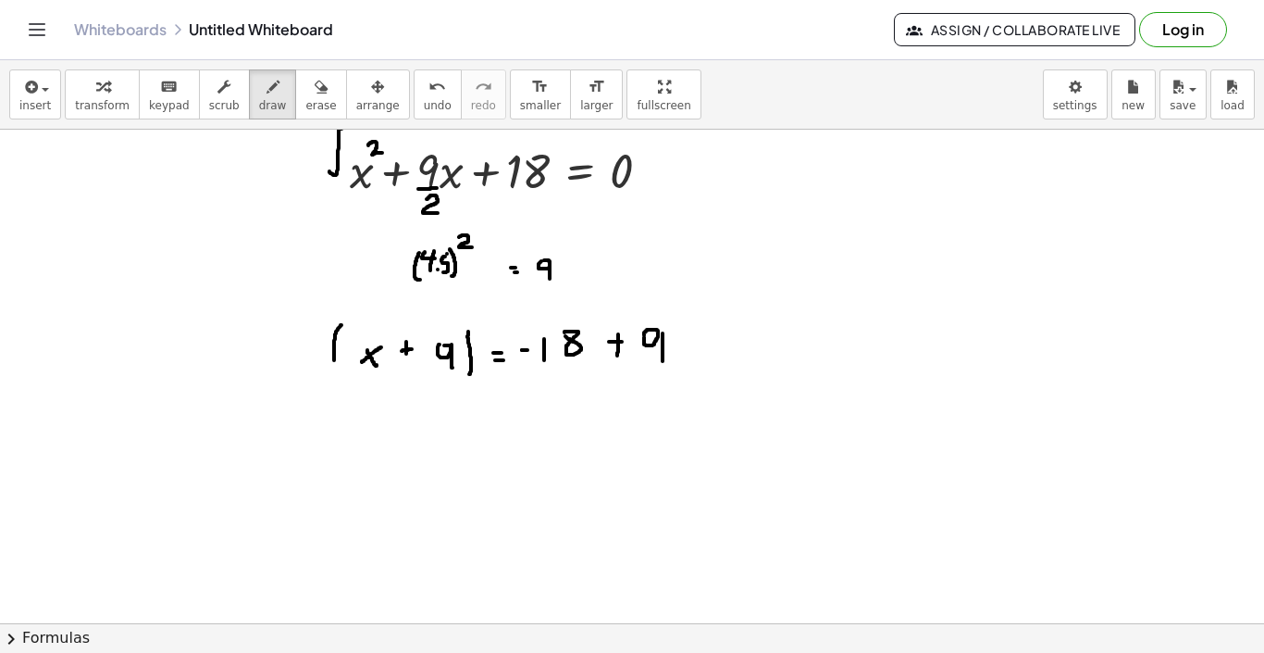
drag, startPoint x: 342, startPoint y: 325, endPoint x: 337, endPoint y: 367, distance: 41.9
click at [337, 367] on div at bounding box center [632, 397] width 1264 height 1107
drag, startPoint x: 475, startPoint y: 297, endPoint x: 480, endPoint y: 306, distance: 10.8
click at [480, 306] on div at bounding box center [632, 397] width 1264 height 1107
drag, startPoint x: 362, startPoint y: 441, endPoint x: 368, endPoint y: 457, distance: 17.9
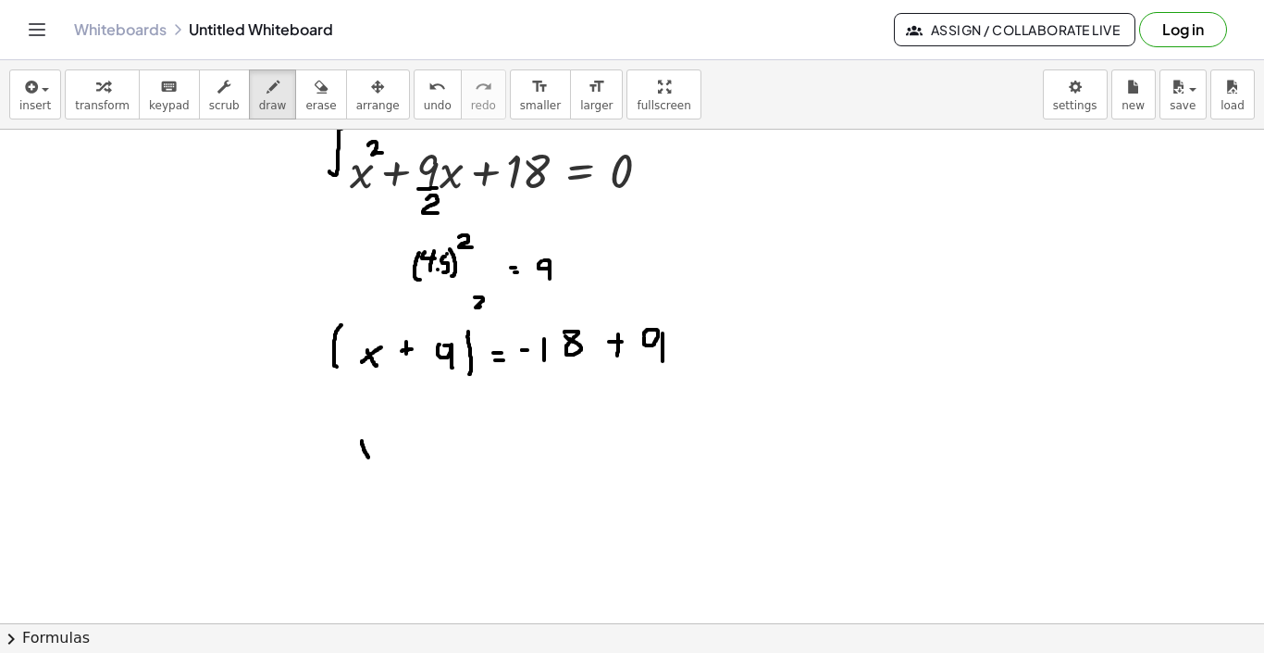
click at [368, 457] on div at bounding box center [632, 397] width 1264 height 1107
drag, startPoint x: 371, startPoint y: 445, endPoint x: 357, endPoint y: 450, distance: 14.6
click at [357, 450] on div at bounding box center [632, 397] width 1264 height 1107
click at [396, 449] on div at bounding box center [632, 397] width 1264 height 1107
click at [403, 449] on div at bounding box center [632, 397] width 1264 height 1107
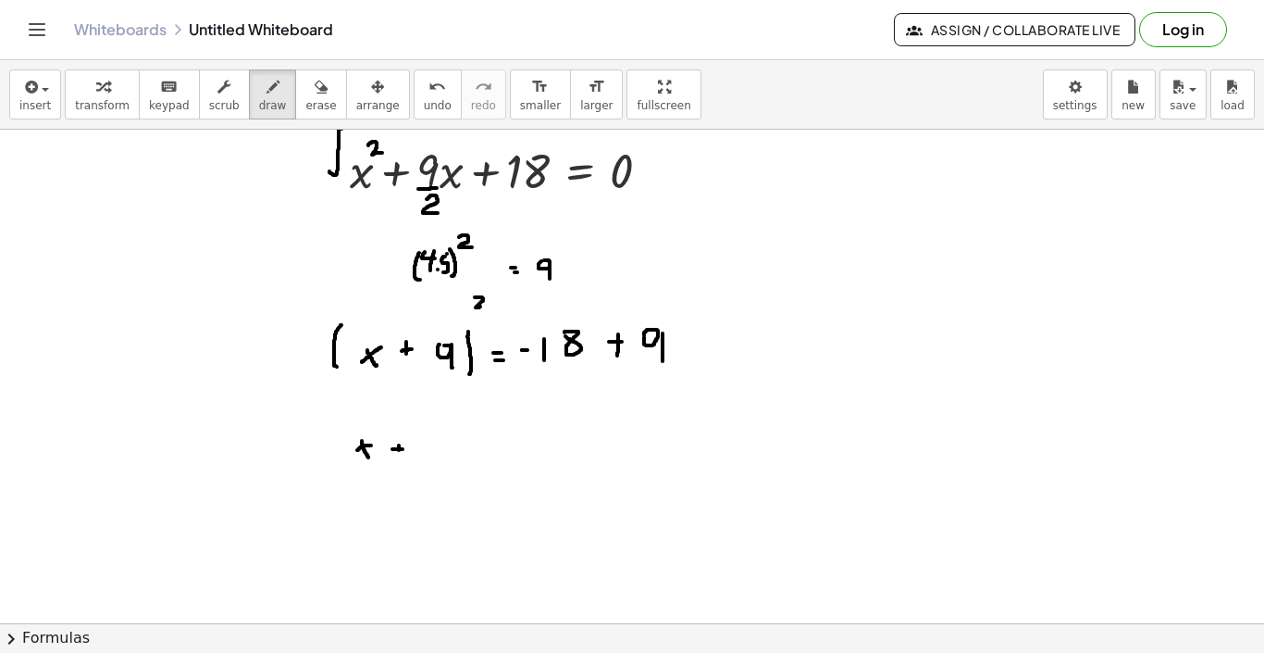
drag, startPoint x: 399, startPoint y: 446, endPoint x: 398, endPoint y: 458, distance: 12.1
click at [398, 458] on div at bounding box center [632, 397] width 1264 height 1107
click at [429, 441] on div at bounding box center [632, 397] width 1264 height 1107
drag, startPoint x: 436, startPoint y: 441, endPoint x: 436, endPoint y: 461, distance: 20.4
click at [436, 461] on div at bounding box center [632, 397] width 1264 height 1107
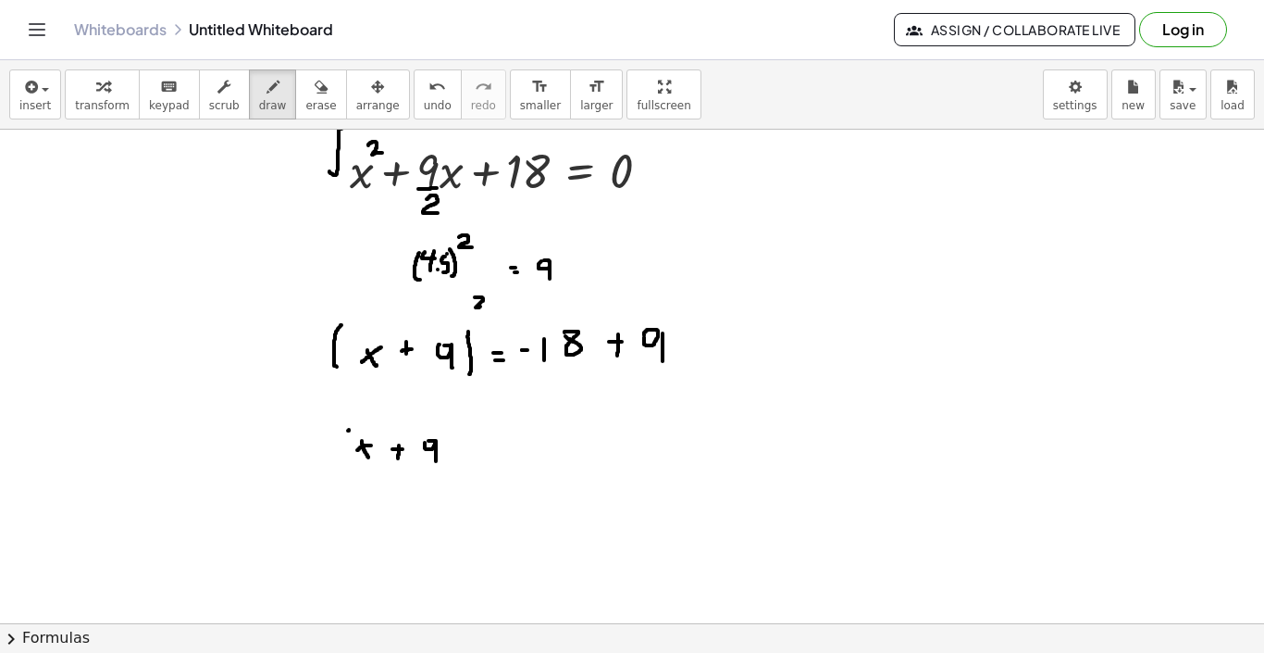
drag, startPoint x: 349, startPoint y: 430, endPoint x: 345, endPoint y: 465, distance: 35.4
click at [345, 465] on div at bounding box center [632, 397] width 1264 height 1107
drag, startPoint x: 454, startPoint y: 423, endPoint x: 458, endPoint y: 464, distance: 41.0
click at [458, 464] on div at bounding box center [632, 397] width 1264 height 1107
click at [481, 416] on div at bounding box center [632, 397] width 1264 height 1107
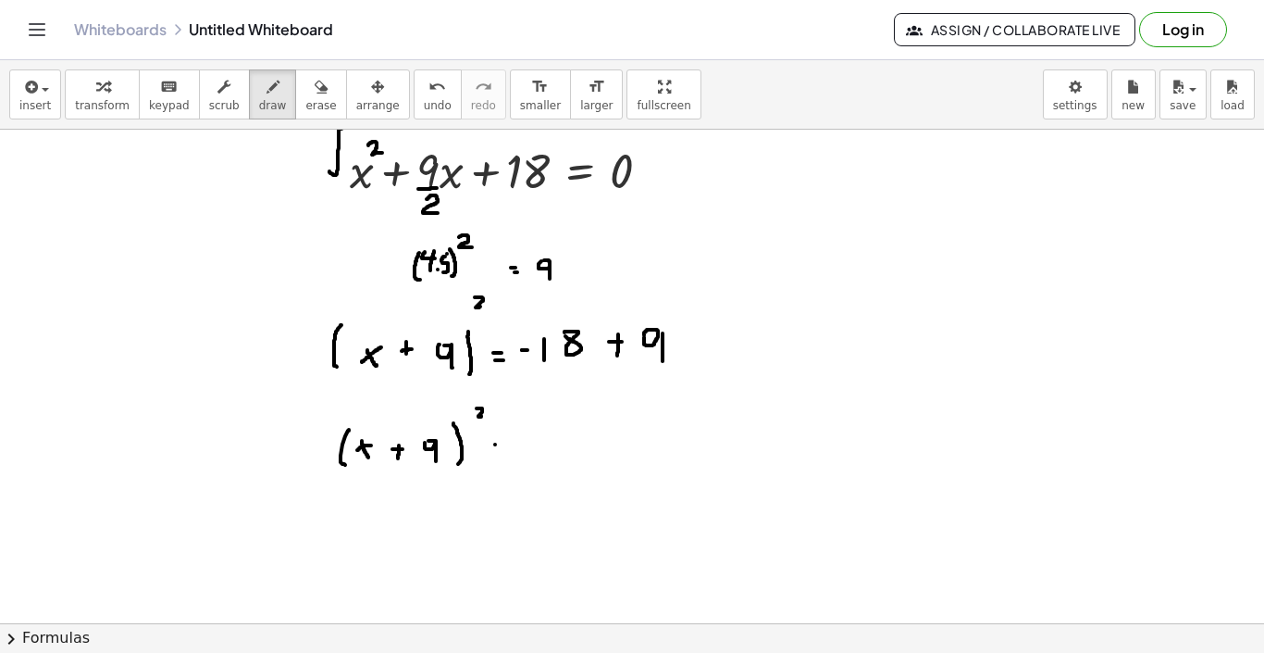
click at [498, 444] on div at bounding box center [632, 397] width 1264 height 1107
click at [496, 432] on div at bounding box center [632, 397] width 1264 height 1107
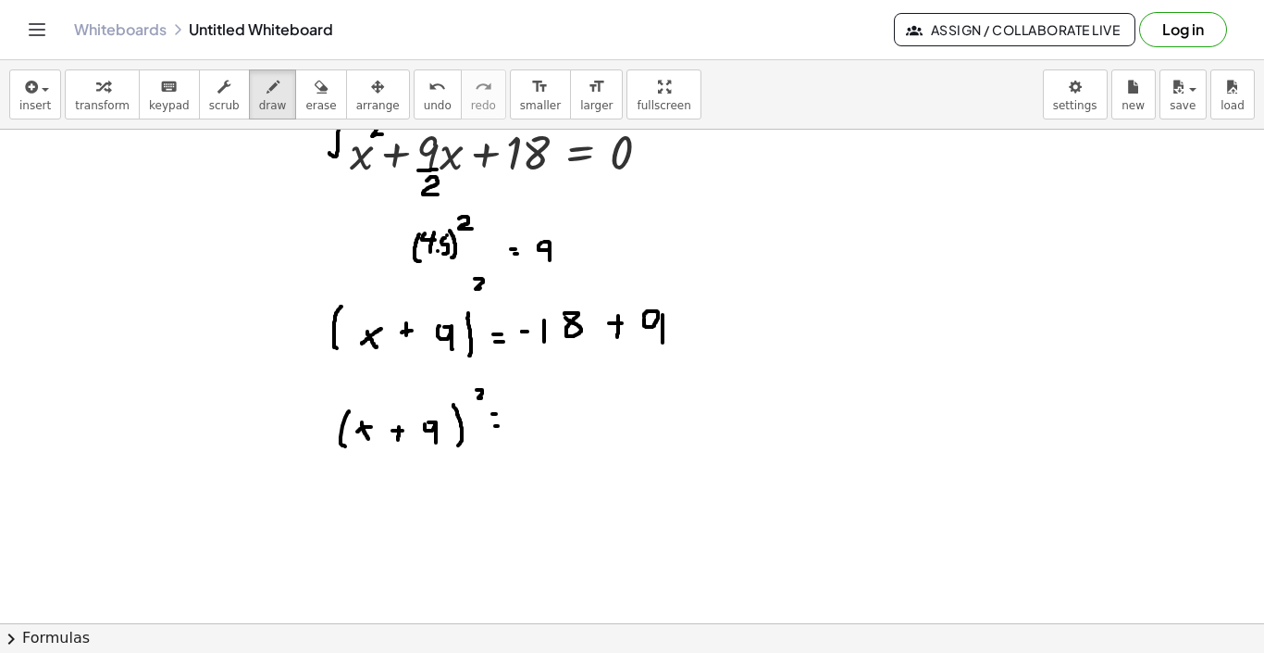
scroll to position [310, 0]
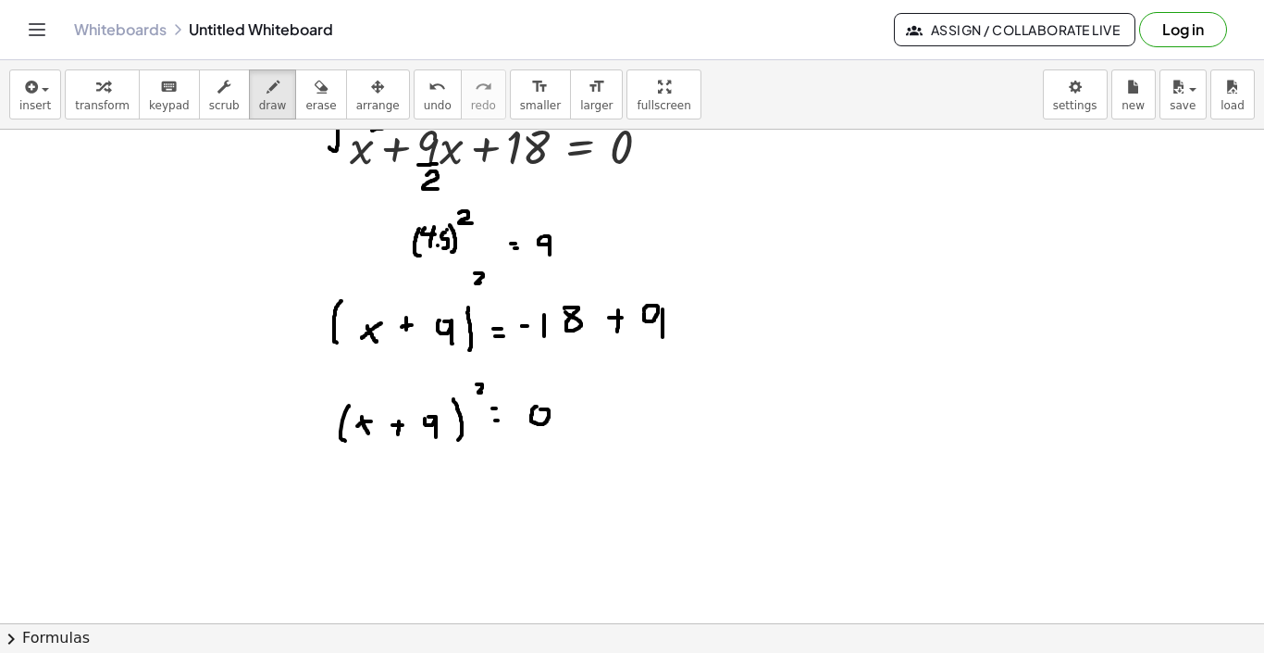
click at [539, 409] on div at bounding box center [632, 372] width 1264 height 1107
drag, startPoint x: 550, startPoint y: 410, endPoint x: 550, endPoint y: 439, distance: 28.7
click at [550, 439] on div at bounding box center [632, 372] width 1264 height 1107
click at [517, 423] on div at bounding box center [632, 372] width 1264 height 1107
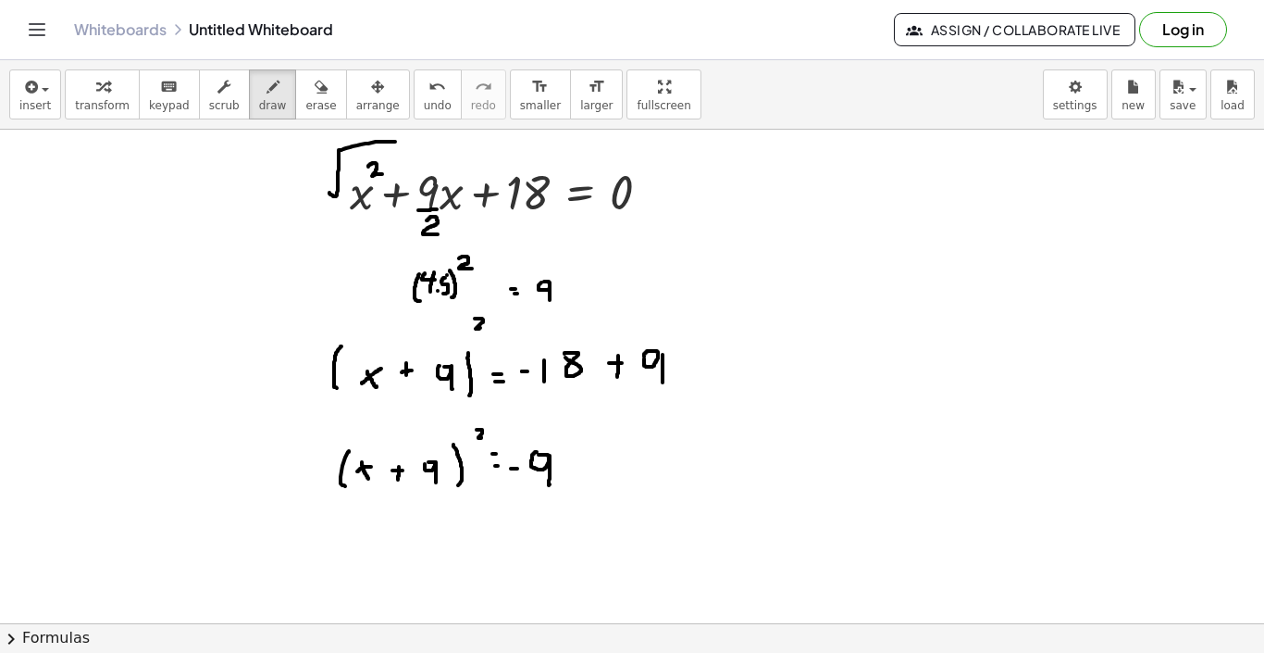
scroll to position [214, 0]
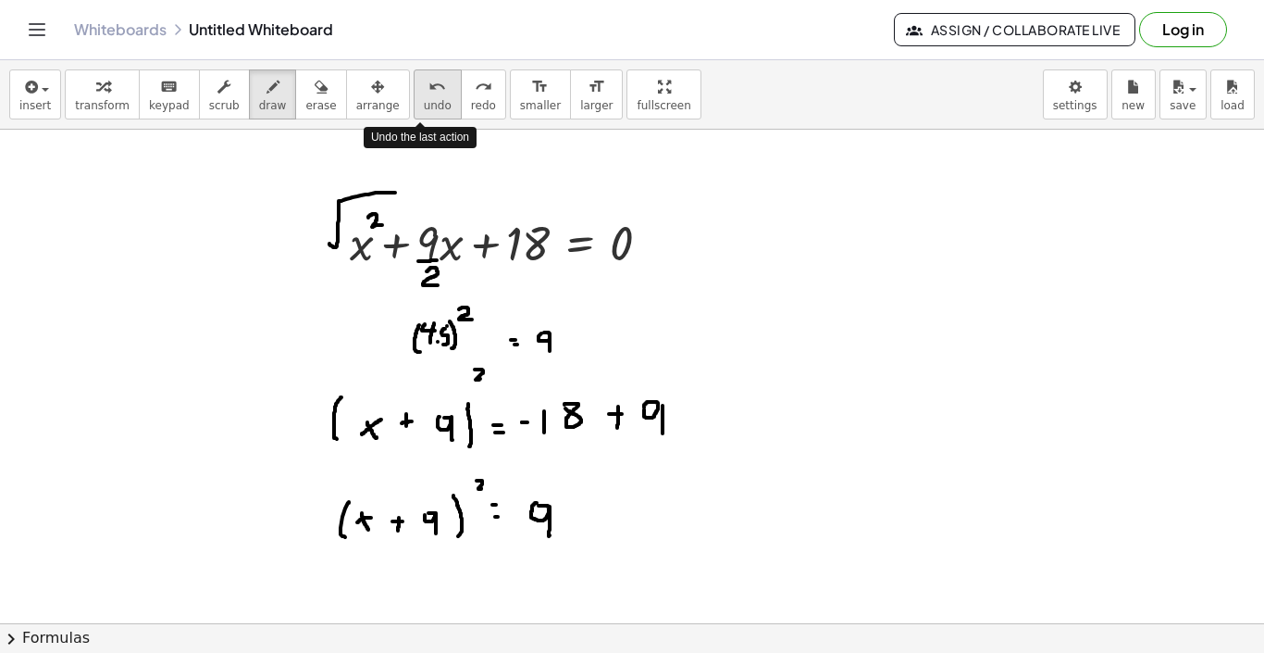
click at [429, 81] on icon "undo" at bounding box center [438, 87] width 18 height 22
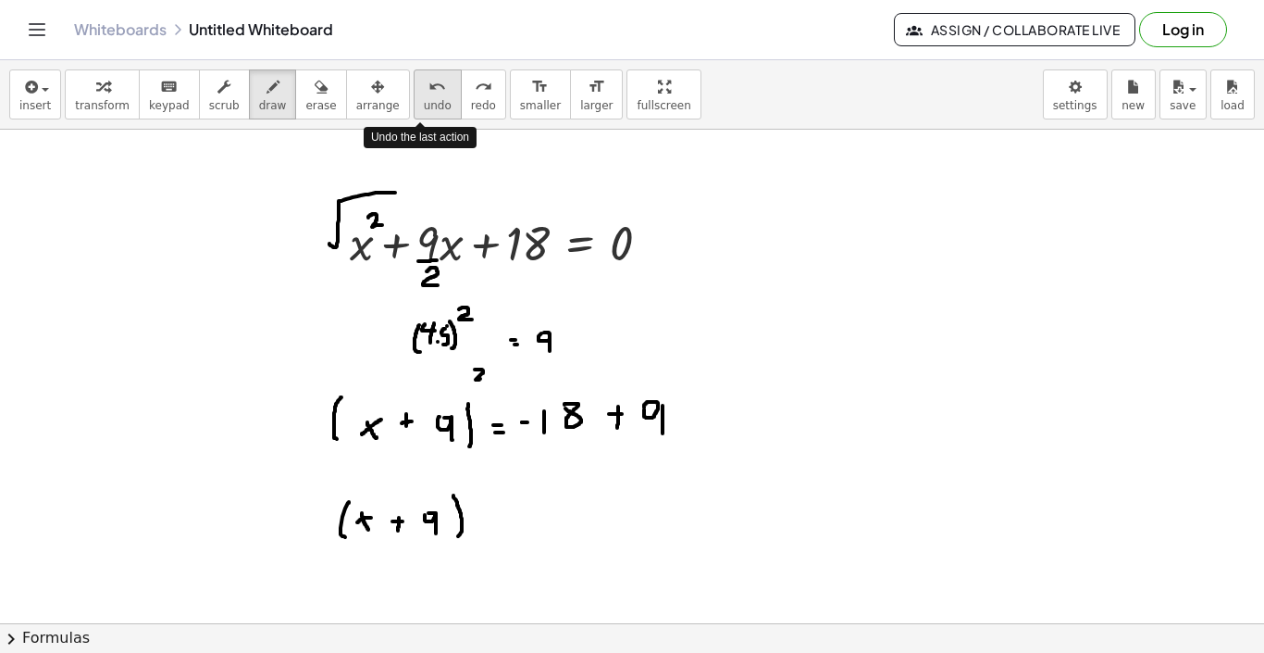
click at [429, 81] on icon "undo" at bounding box center [438, 87] width 18 height 22
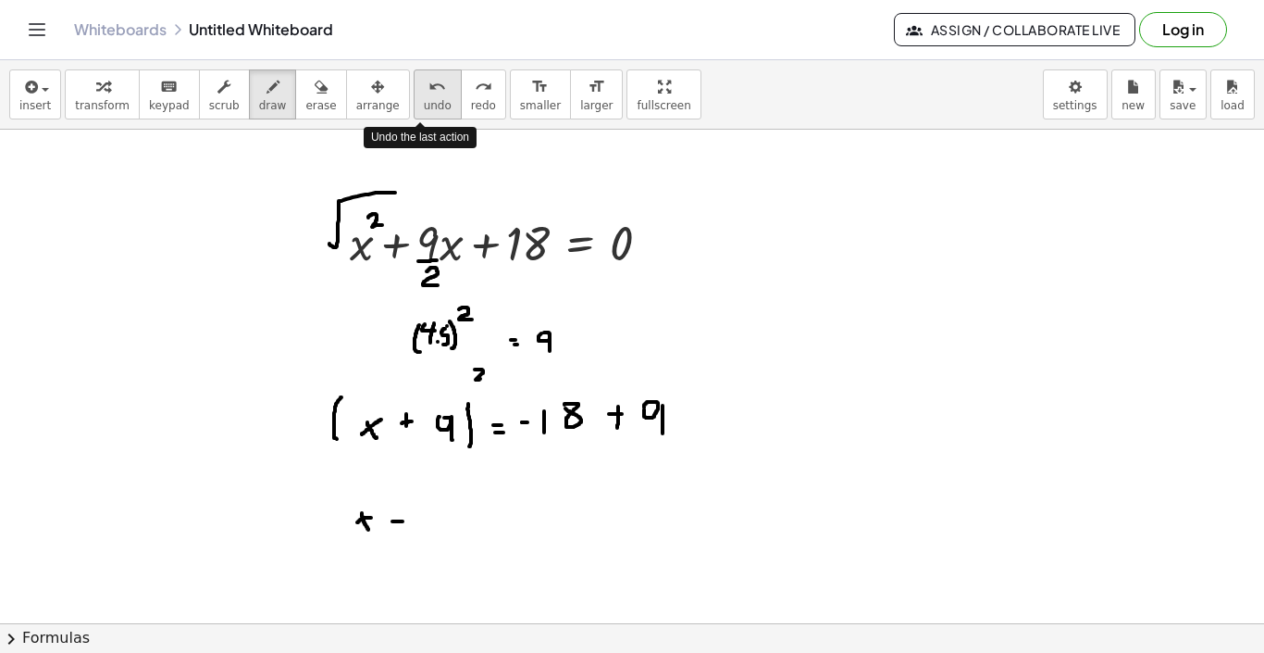
click at [429, 81] on icon "undo" at bounding box center [438, 87] width 18 height 22
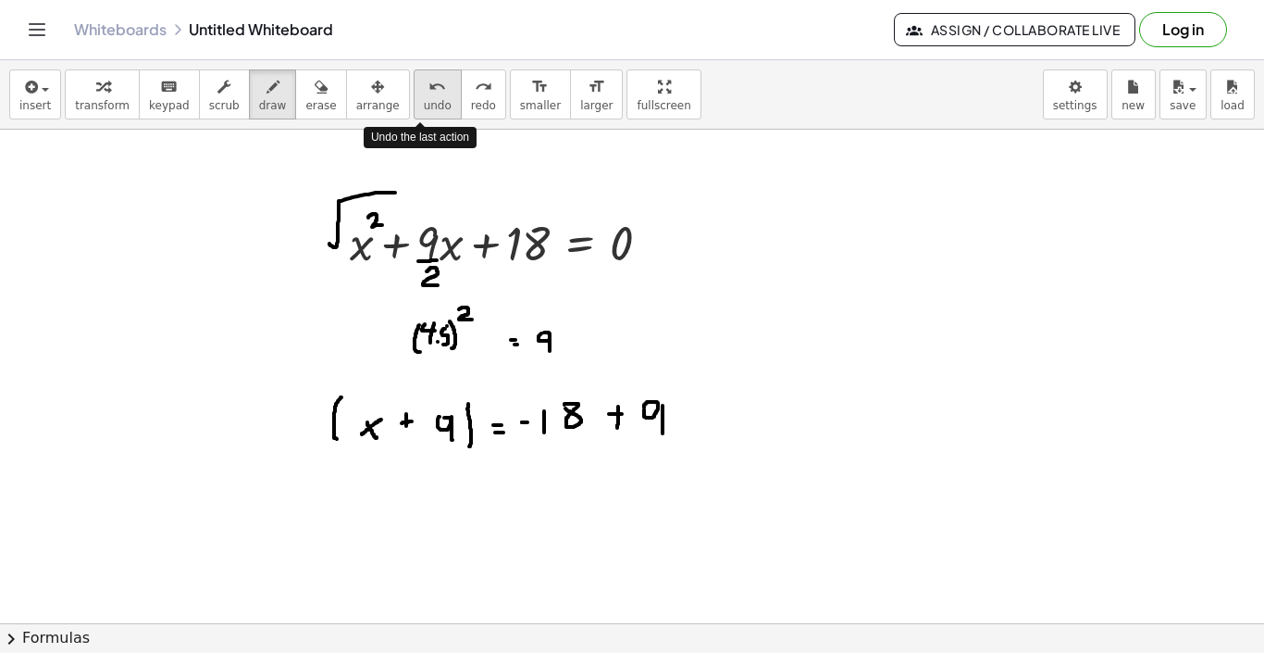
click at [429, 81] on icon "undo" at bounding box center [438, 87] width 18 height 22
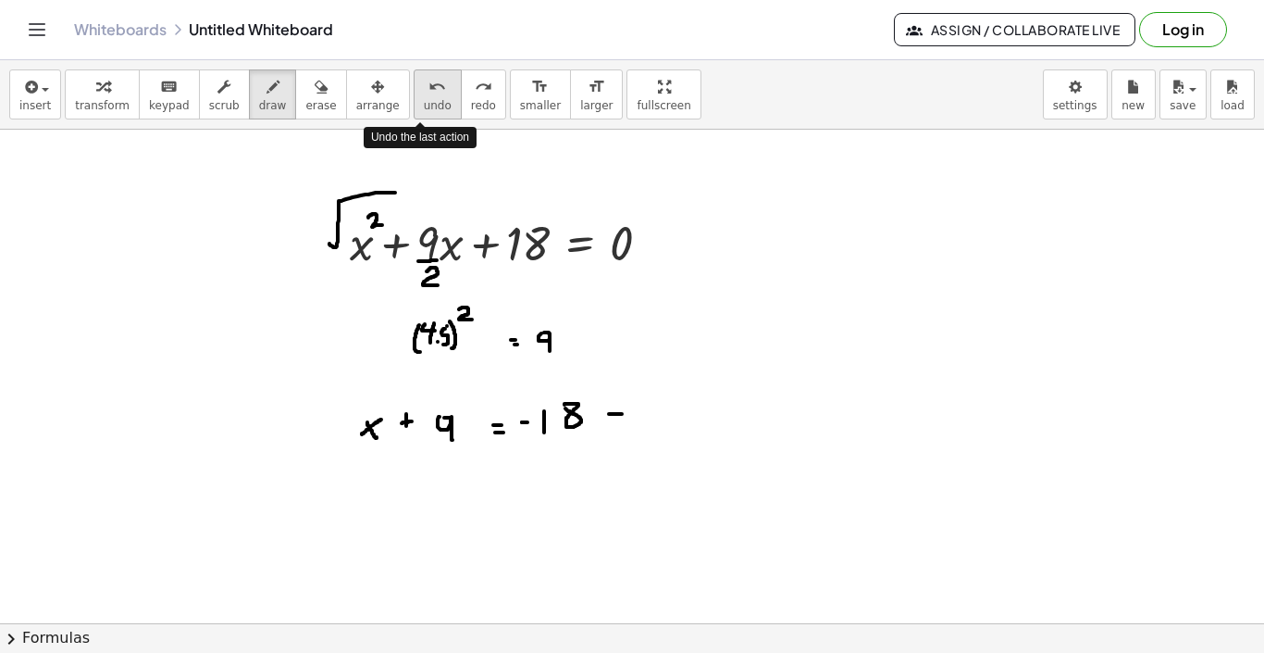
click at [429, 81] on icon "undo" at bounding box center [438, 87] width 18 height 22
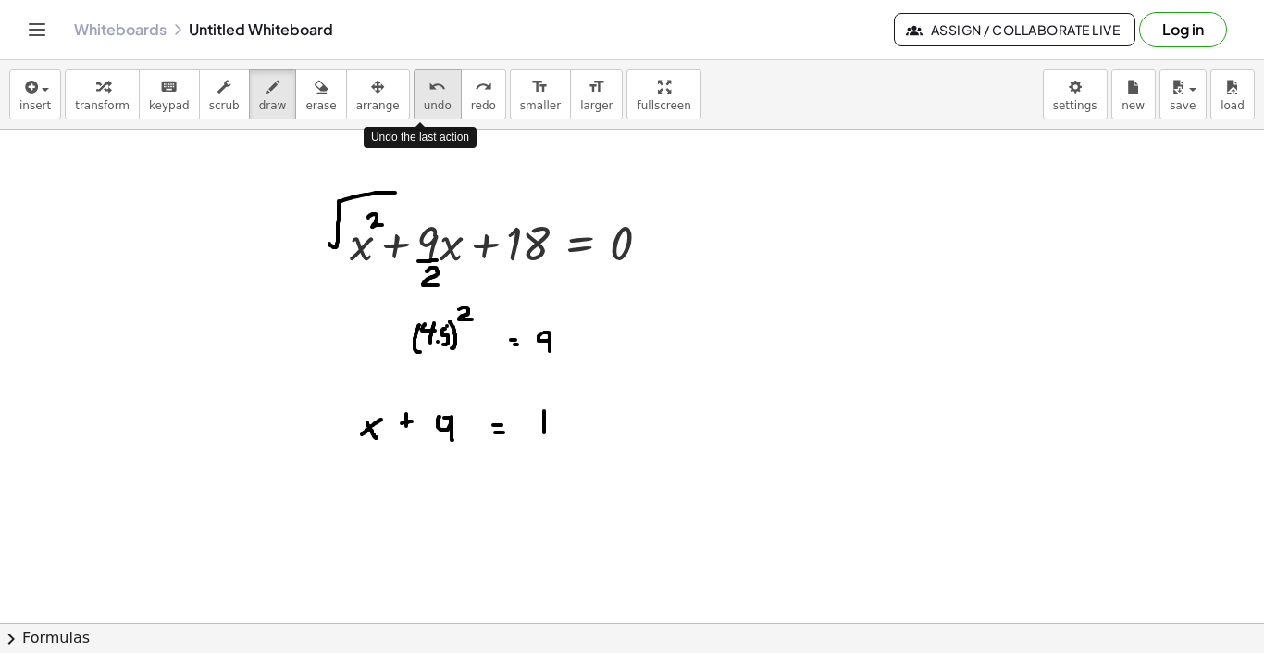
click at [429, 81] on icon "undo" at bounding box center [438, 87] width 18 height 22
click at [432, 104] on span "undo" at bounding box center [438, 105] width 28 height 13
drag, startPoint x: 477, startPoint y: 404, endPoint x: 482, endPoint y: 455, distance: 52.1
click at [482, 455] on div at bounding box center [632, 469] width 1264 height 1107
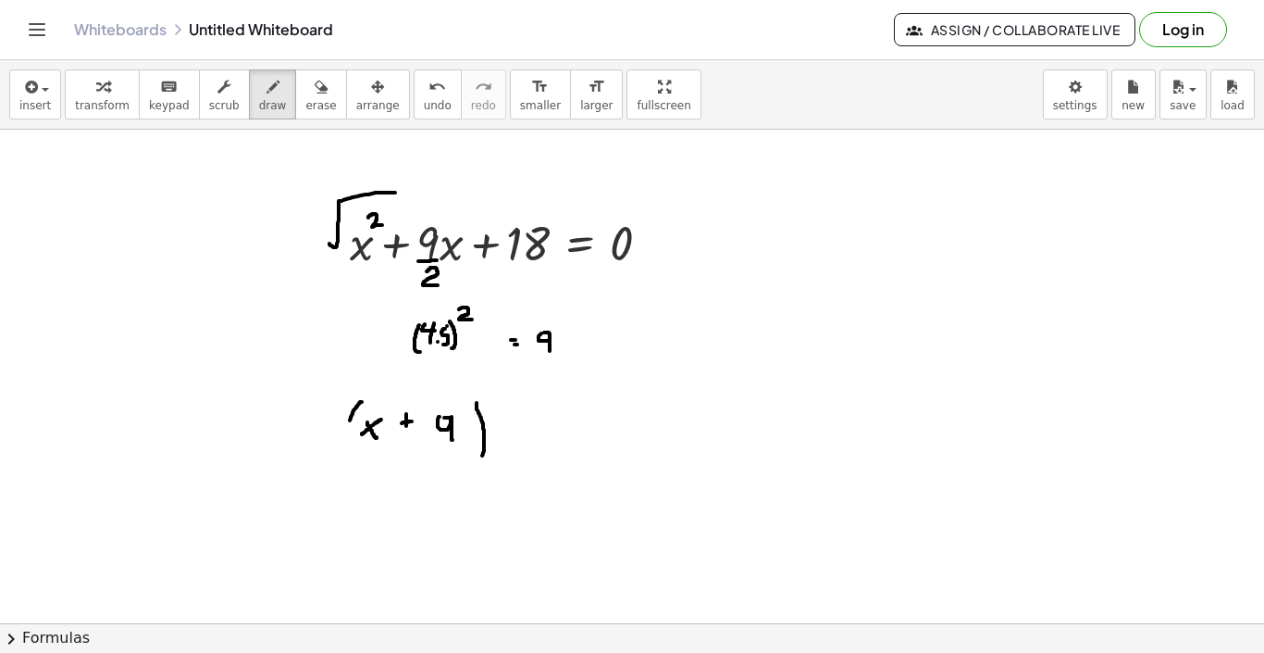
drag, startPoint x: 362, startPoint y: 402, endPoint x: 350, endPoint y: 442, distance: 42.5
click at [350, 442] on div at bounding box center [632, 469] width 1264 height 1107
drag, startPoint x: 505, startPoint y: 385, endPoint x: 510, endPoint y: 396, distance: 12.0
click at [510, 396] on div at bounding box center [632, 469] width 1264 height 1107
drag, startPoint x: 544, startPoint y: 435, endPoint x: 567, endPoint y: 435, distance: 22.2
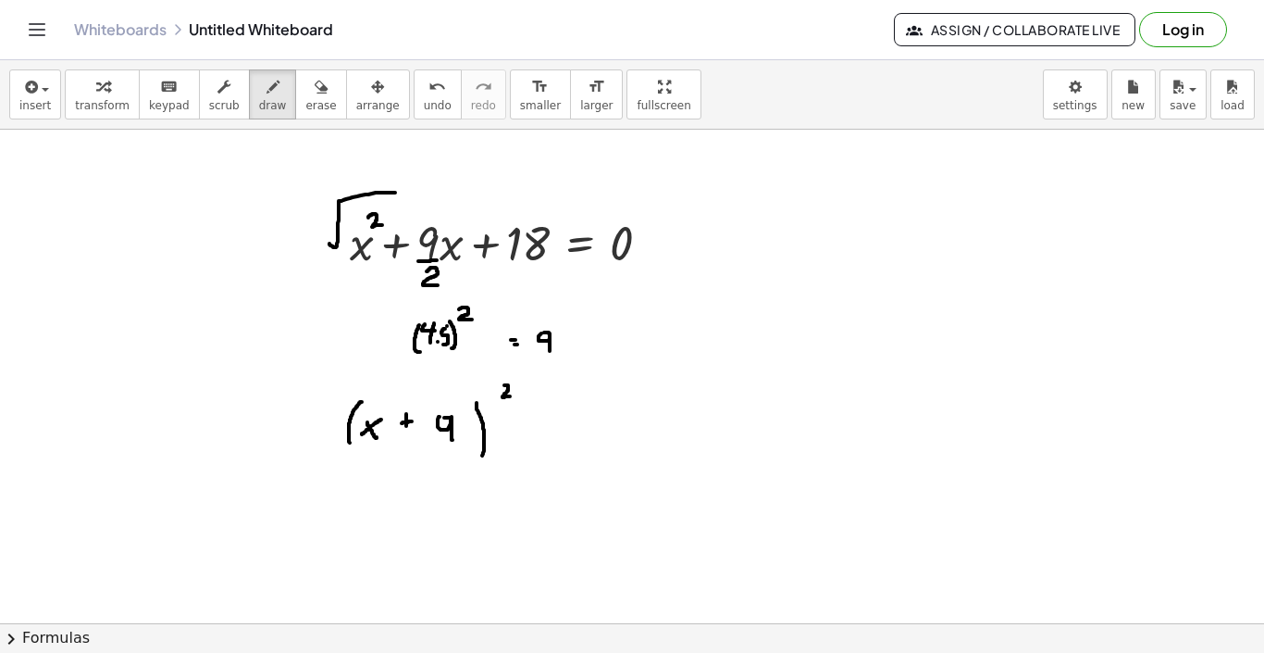
click at [567, 435] on div at bounding box center [632, 469] width 1264 height 1107
drag, startPoint x: 546, startPoint y: 421, endPoint x: 546, endPoint y: 448, distance: 26.8
click at [546, 448] on div at bounding box center [632, 469] width 1264 height 1107
drag, startPoint x: 593, startPoint y: 424, endPoint x: 593, endPoint y: 444, distance: 20.4
click at [593, 444] on div at bounding box center [632, 469] width 1264 height 1107
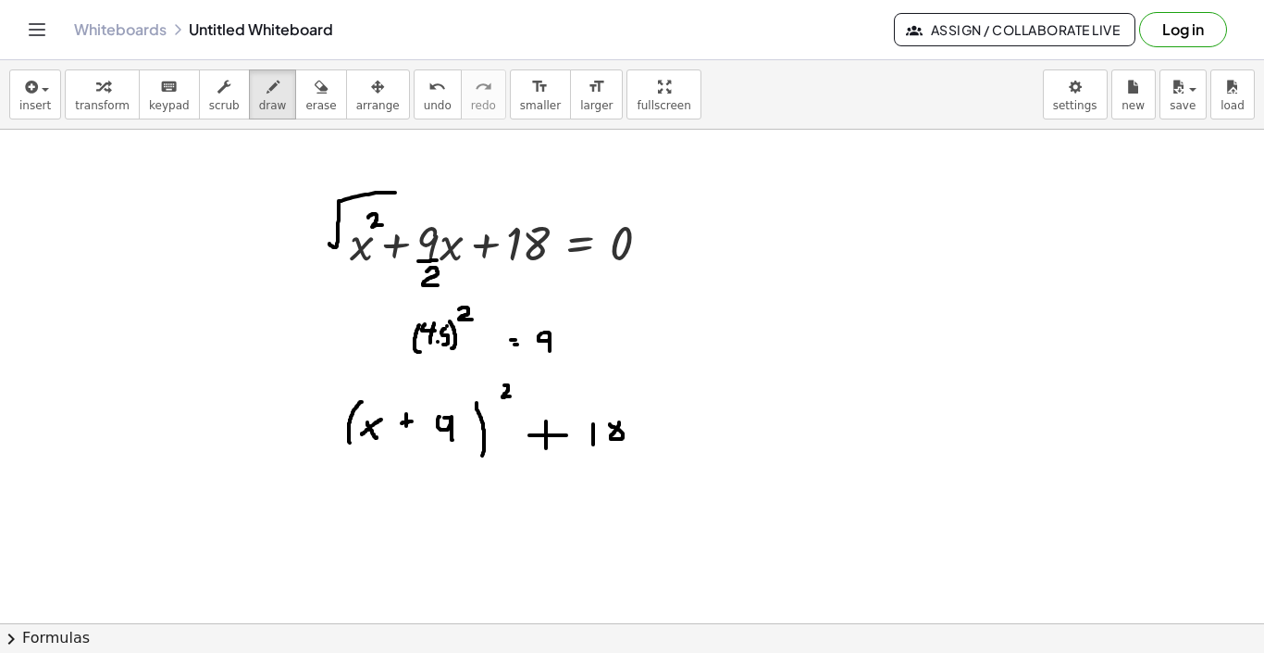
click at [615, 418] on div at bounding box center [632, 469] width 1264 height 1107
drag, startPoint x: 641, startPoint y: 428, endPoint x: 654, endPoint y: 428, distance: 13.0
click at [654, 428] on div at bounding box center [632, 469] width 1264 height 1107
drag, startPoint x: 647, startPoint y: 420, endPoint x: 647, endPoint y: 432, distance: 12.0
click at [647, 432] on div at bounding box center [632, 469] width 1264 height 1107
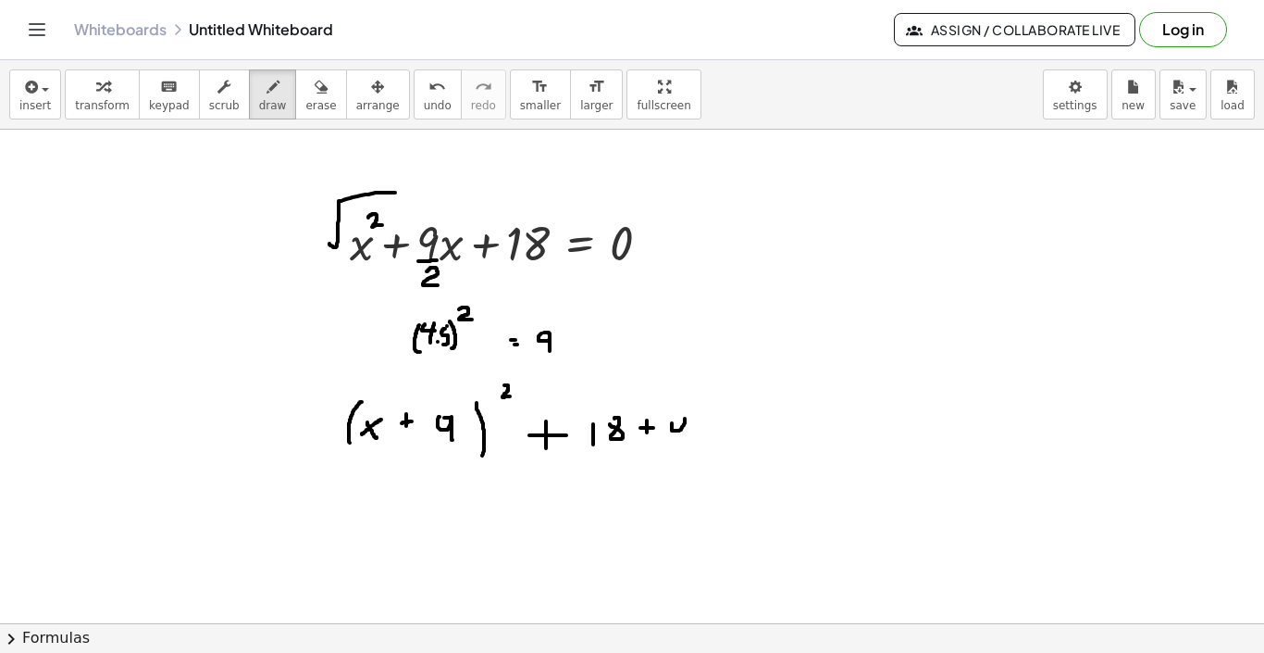
click at [677, 419] on div at bounding box center [632, 469] width 1264 height 1107
drag, startPoint x: 688, startPoint y: 419, endPoint x: 688, endPoint y: 455, distance: 35.2
click at [688, 455] on div at bounding box center [632, 469] width 1264 height 1107
click at [718, 438] on div at bounding box center [632, 469] width 1264 height 1107
drag, startPoint x: 708, startPoint y: 418, endPoint x: 722, endPoint y: 418, distance: 13.9
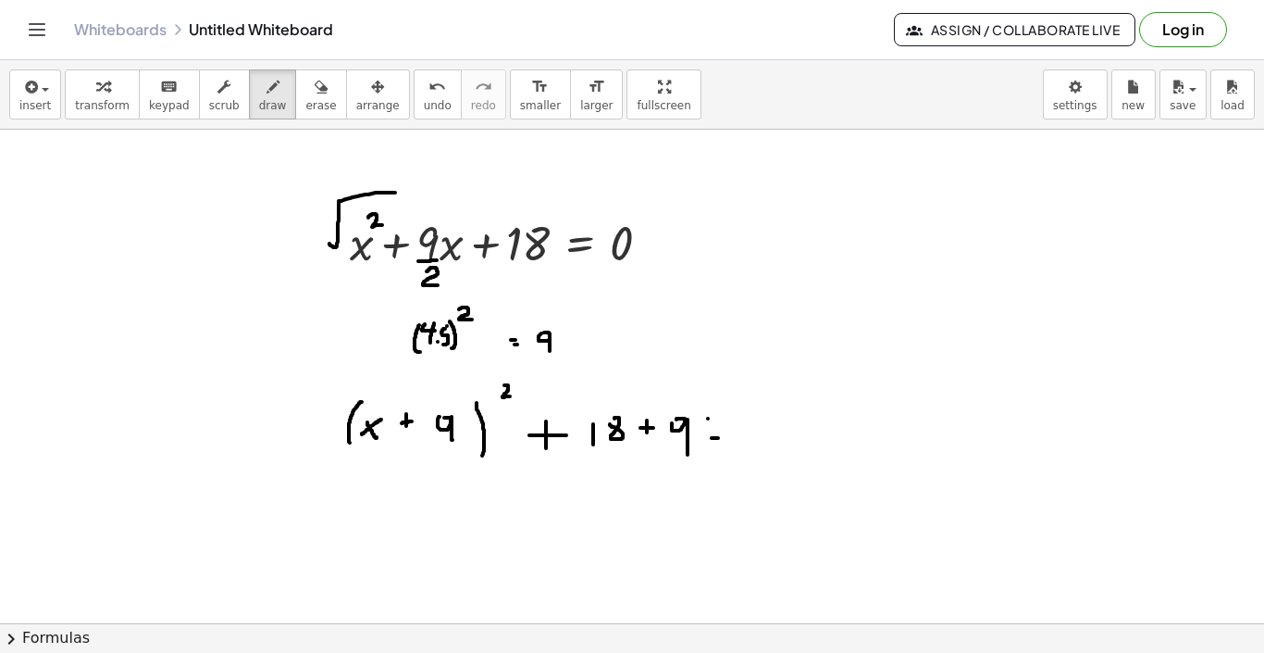
click at [722, 418] on div at bounding box center [632, 469] width 1264 height 1107
click at [741, 419] on div at bounding box center [632, 469] width 1264 height 1107
drag, startPoint x: 761, startPoint y: 415, endPoint x: 761, endPoint y: 444, distance: 29.6
click at [761, 444] on div at bounding box center [632, 469] width 1264 height 1107
drag, startPoint x: 397, startPoint y: 506, endPoint x: 397, endPoint y: 548, distance: 41.7
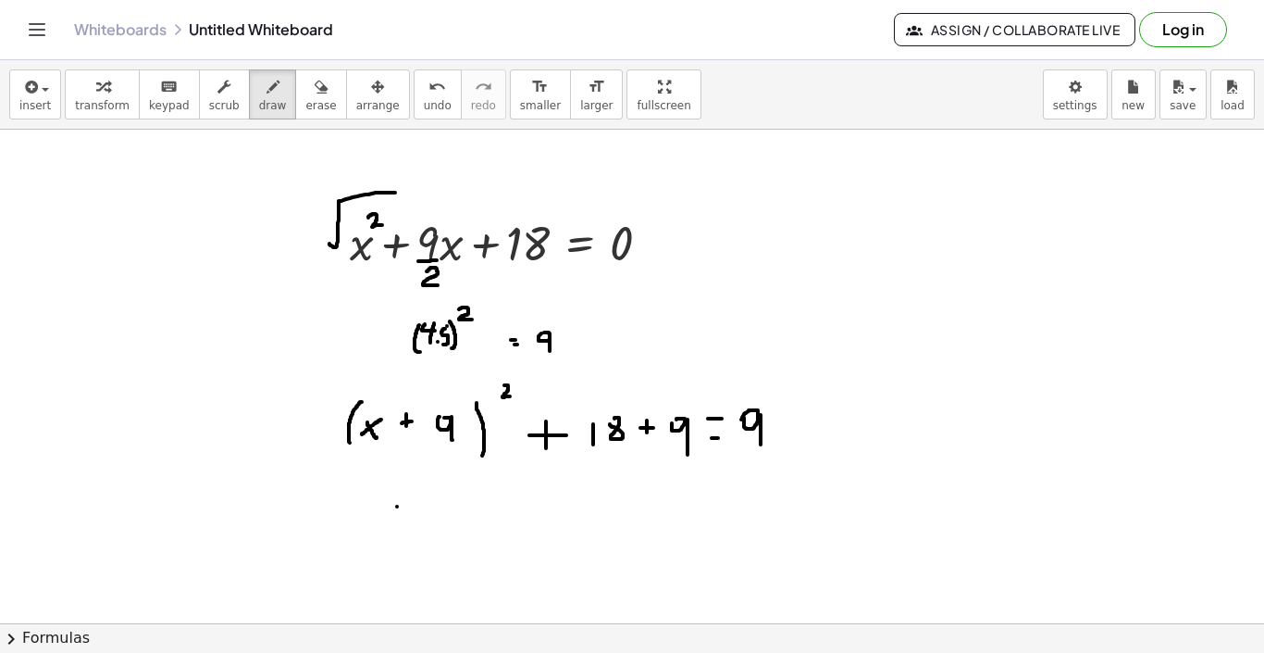
click at [397, 548] on div at bounding box center [632, 469] width 1264 height 1107
drag, startPoint x: 416, startPoint y: 523, endPoint x: 431, endPoint y: 523, distance: 15.7
click at [430, 523] on div at bounding box center [632, 469] width 1264 height 1107
drag, startPoint x: 428, startPoint y: 521, endPoint x: 439, endPoint y: 539, distance: 20.8
click at [439, 539] on div at bounding box center [632, 469] width 1264 height 1107
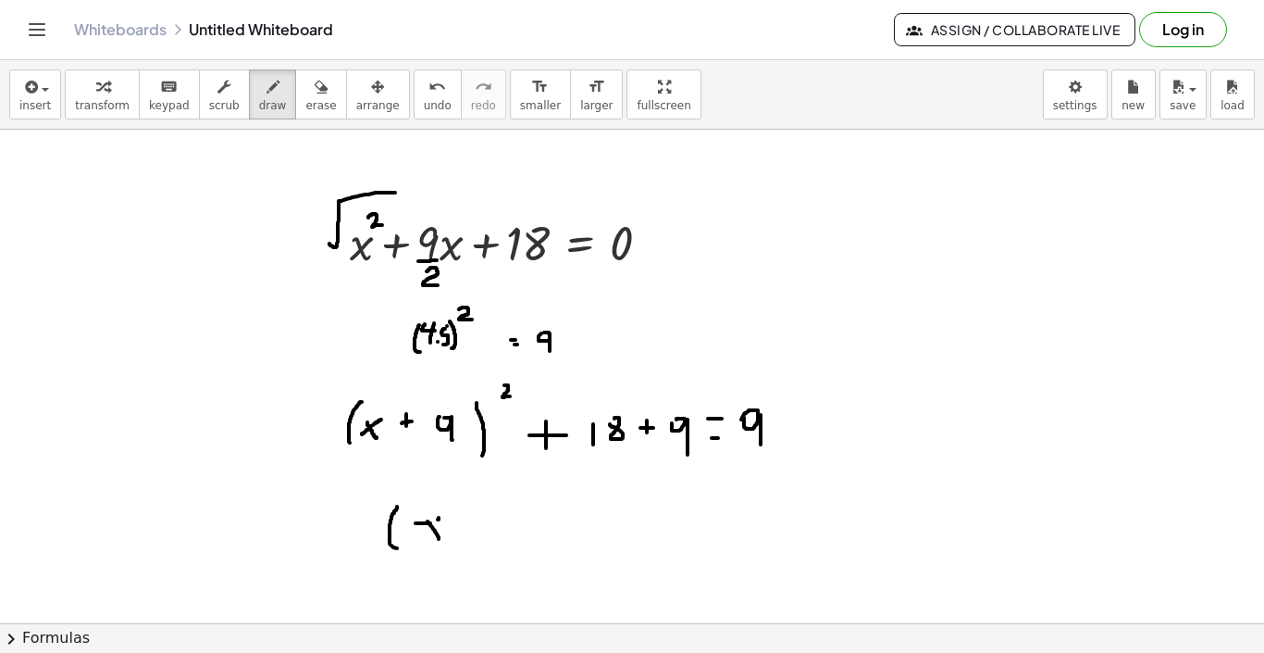
drag, startPoint x: 439, startPoint y: 518, endPoint x: 419, endPoint y: 541, distance: 29.5
click at [419, 541] on div at bounding box center [632, 469] width 1264 height 1107
click at [466, 525] on div at bounding box center [632, 469] width 1264 height 1107
drag, startPoint x: 463, startPoint y: 520, endPoint x: 463, endPoint y: 531, distance: 11.1
click at [463, 531] on div at bounding box center [632, 469] width 1264 height 1107
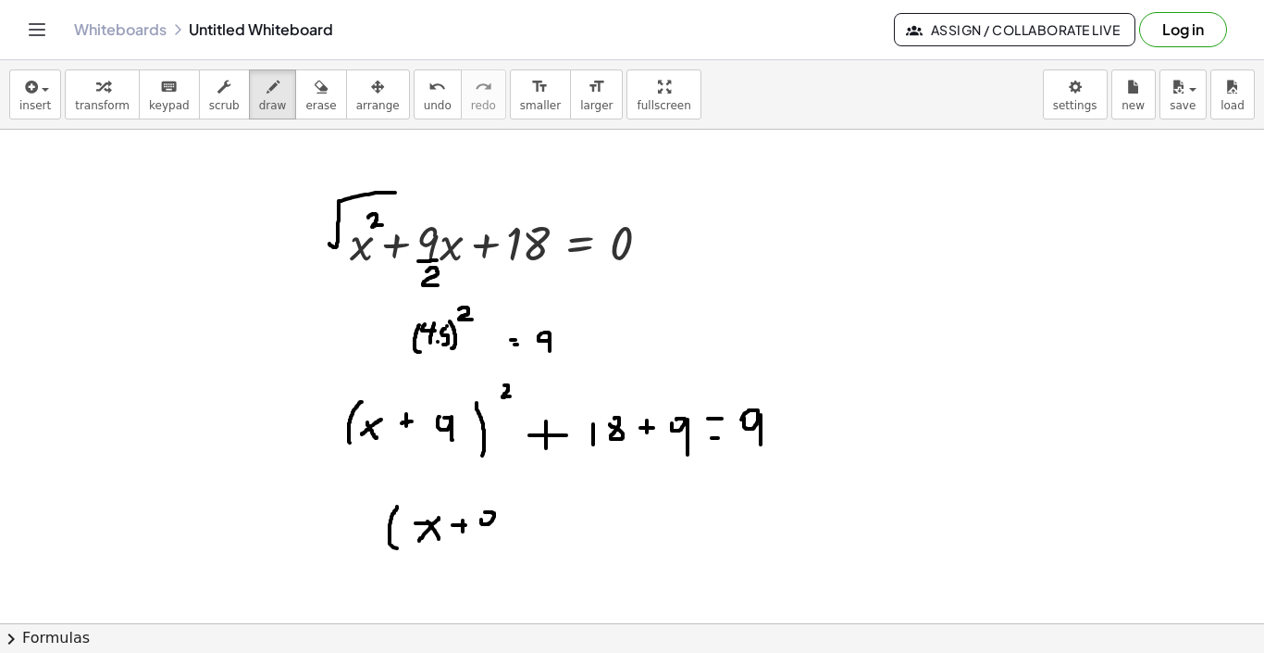
click at [484, 513] on div at bounding box center [632, 469] width 1264 height 1107
drag, startPoint x: 495, startPoint y: 514, endPoint x: 495, endPoint y: 532, distance: 18.5
click at [495, 532] on div at bounding box center [632, 469] width 1264 height 1107
drag, startPoint x: 502, startPoint y: 508, endPoint x: 510, endPoint y: 533, distance: 26.3
click at [510, 533] on div at bounding box center [632, 469] width 1264 height 1107
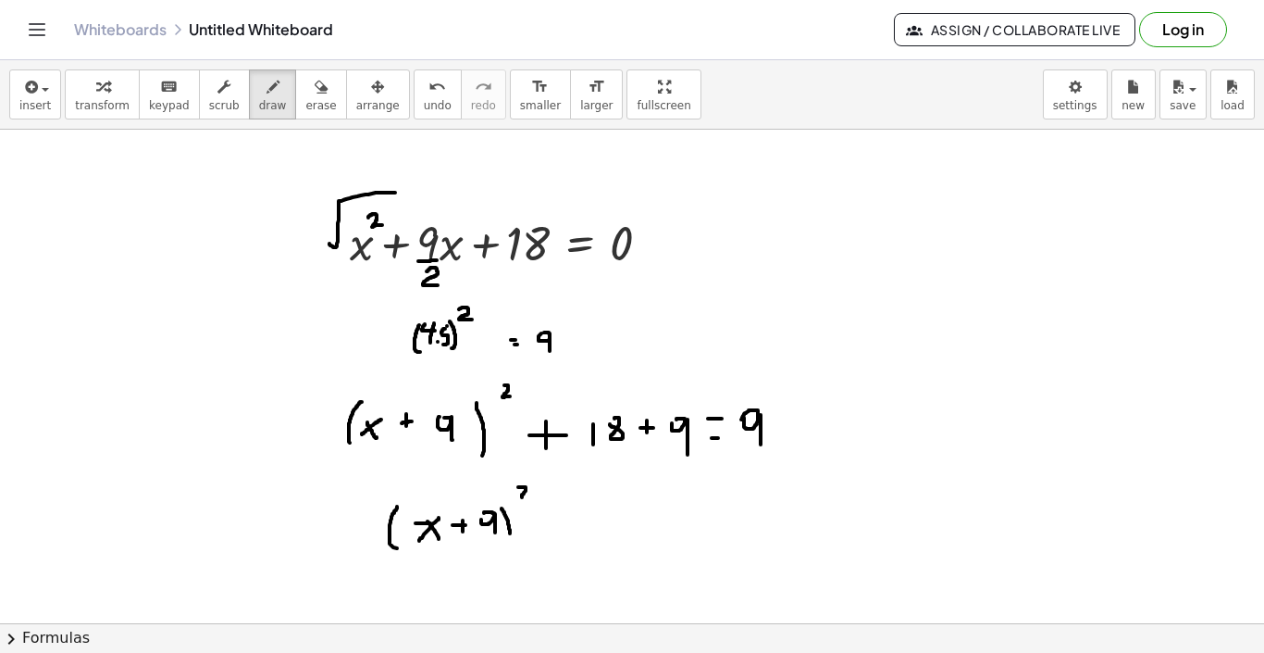
drag, startPoint x: 518, startPoint y: 487, endPoint x: 529, endPoint y: 498, distance: 15.1
click at [529, 498] on div at bounding box center [632, 469] width 1264 height 1107
click at [561, 523] on div at bounding box center [632, 469] width 1264 height 1107
click at [555, 524] on div at bounding box center [632, 469] width 1264 height 1107
click at [555, 530] on div at bounding box center [632, 469] width 1264 height 1107
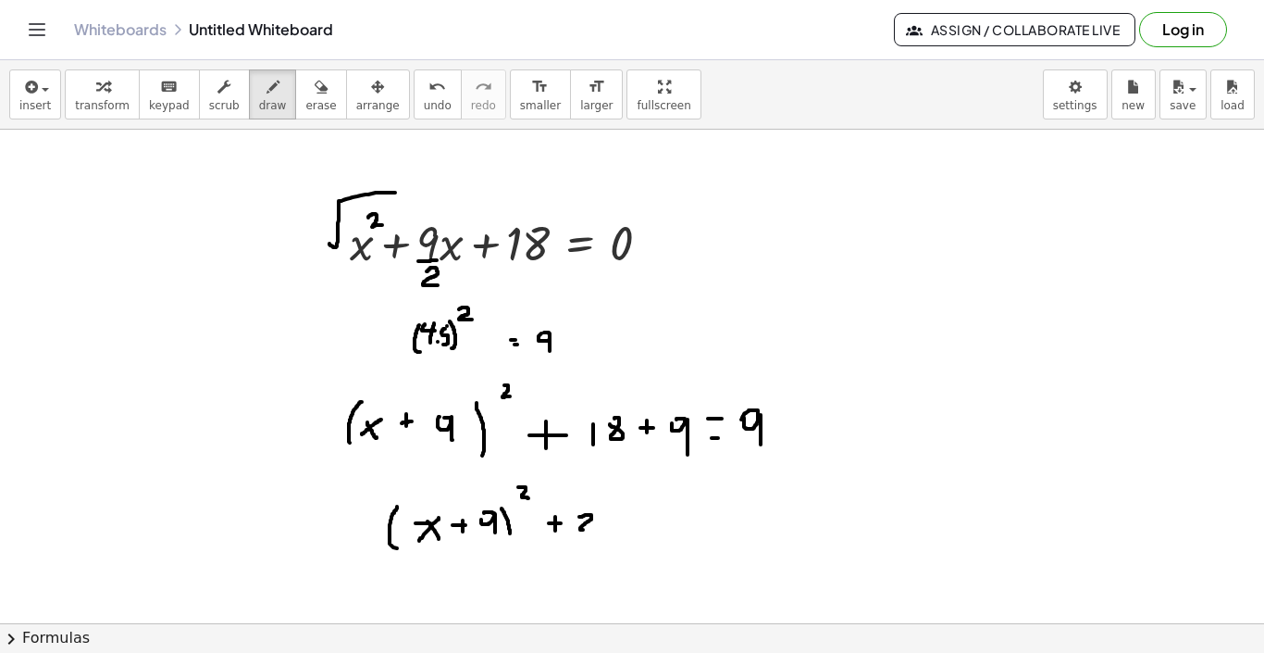
drag, startPoint x: 579, startPoint y: 517, endPoint x: 587, endPoint y: 529, distance: 14.1
click at [587, 529] on div at bounding box center [632, 469] width 1264 height 1107
drag, startPoint x: 602, startPoint y: 518, endPoint x: 612, endPoint y: 528, distance: 13.8
click at [612, 528] on div at bounding box center [632, 469] width 1264 height 1107
click at [615, 518] on div at bounding box center [632, 469] width 1264 height 1107
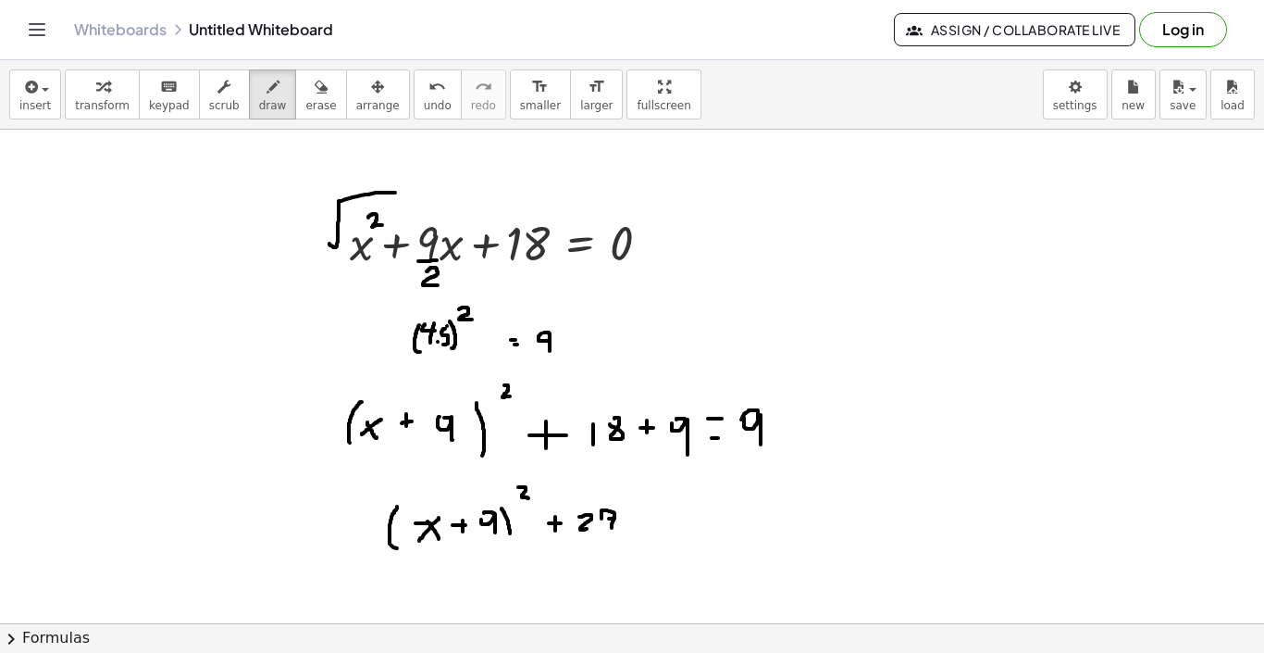
click at [649, 519] on div at bounding box center [632, 469] width 1264 height 1107
click at [646, 509] on div at bounding box center [632, 469] width 1264 height 1107
drag, startPoint x: 683, startPoint y: 504, endPoint x: 691, endPoint y: 492, distance: 14.1
click at [691, 492] on div at bounding box center [632, 469] width 1264 height 1107
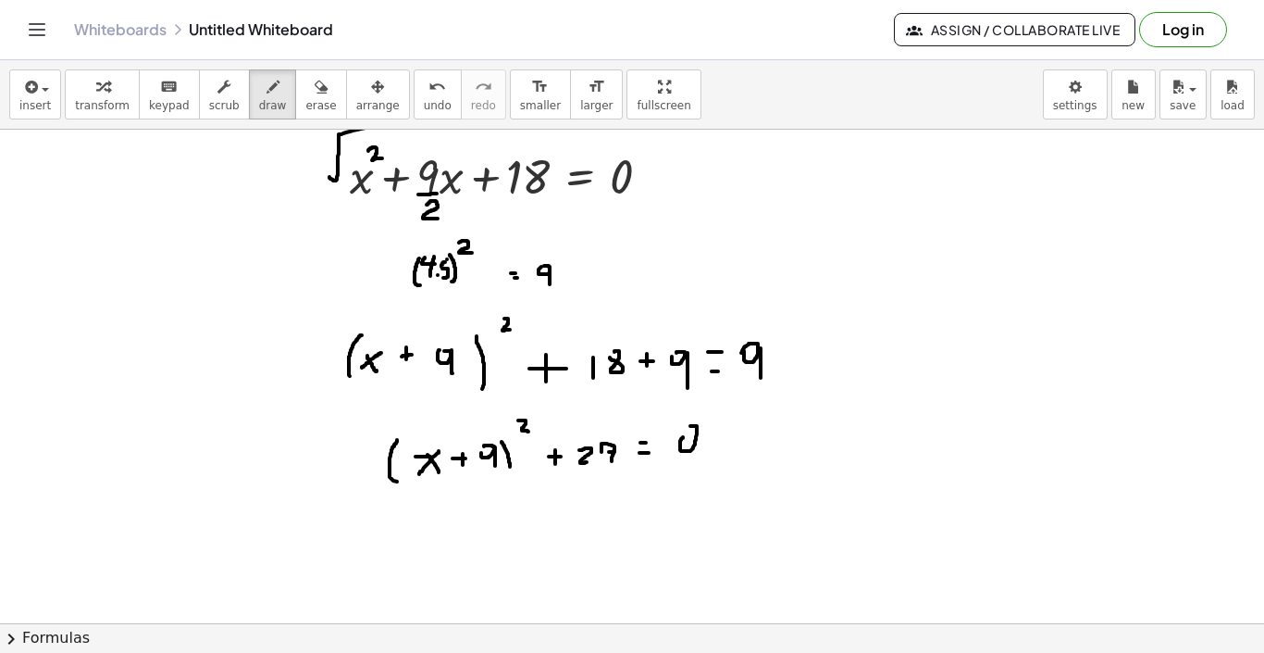
scroll to position [303, 0]
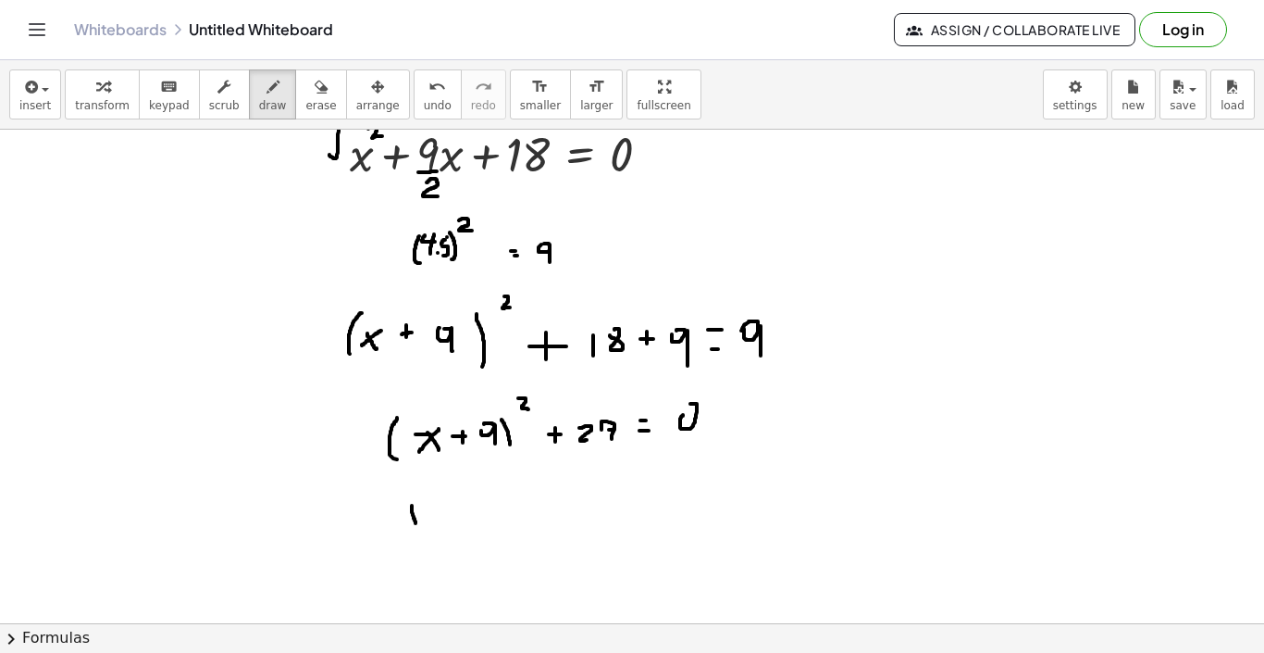
drag, startPoint x: 412, startPoint y: 505, endPoint x: 418, endPoint y: 528, distance: 23.1
click at [418, 528] on div at bounding box center [632, 380] width 1264 height 1107
drag, startPoint x: 421, startPoint y: 507, endPoint x: 401, endPoint y: 526, distance: 27.5
click at [401, 526] on div at bounding box center [632, 380] width 1264 height 1107
drag, startPoint x: 436, startPoint y: 517, endPoint x: 452, endPoint y: 517, distance: 15.7
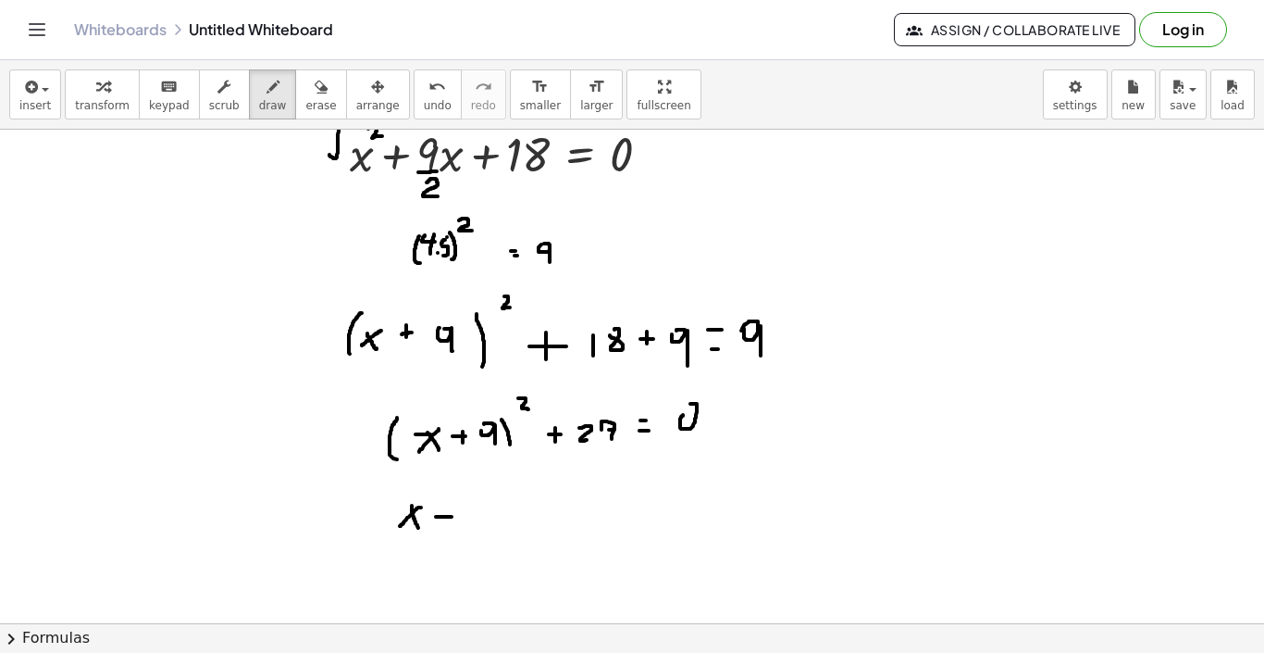
click at [452, 517] on div at bounding box center [632, 380] width 1264 height 1107
drag, startPoint x: 445, startPoint y: 508, endPoint x: 445, endPoint y: 523, distance: 14.8
click at [445, 523] on div at bounding box center [632, 380] width 1264 height 1107
click at [479, 504] on div at bounding box center [632, 380] width 1264 height 1107
drag, startPoint x: 487, startPoint y: 504, endPoint x: 487, endPoint y: 523, distance: 18.5
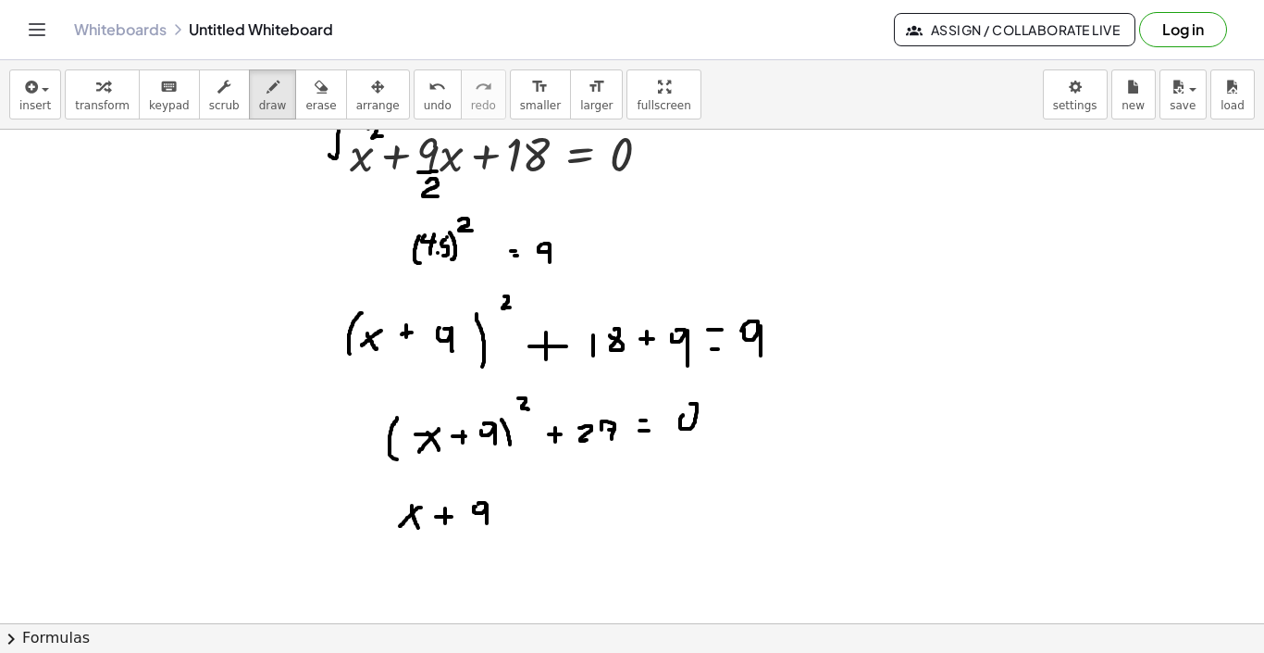
click at [487, 523] on div at bounding box center [632, 380] width 1264 height 1107
drag, startPoint x: 497, startPoint y: 499, endPoint x: 503, endPoint y: 523, distance: 24.7
click at [503, 523] on div at bounding box center [632, 380] width 1264 height 1107
drag, startPoint x: 405, startPoint y: 495, endPoint x: 393, endPoint y: 527, distance: 33.4
click at [393, 527] on div at bounding box center [632, 380] width 1264 height 1107
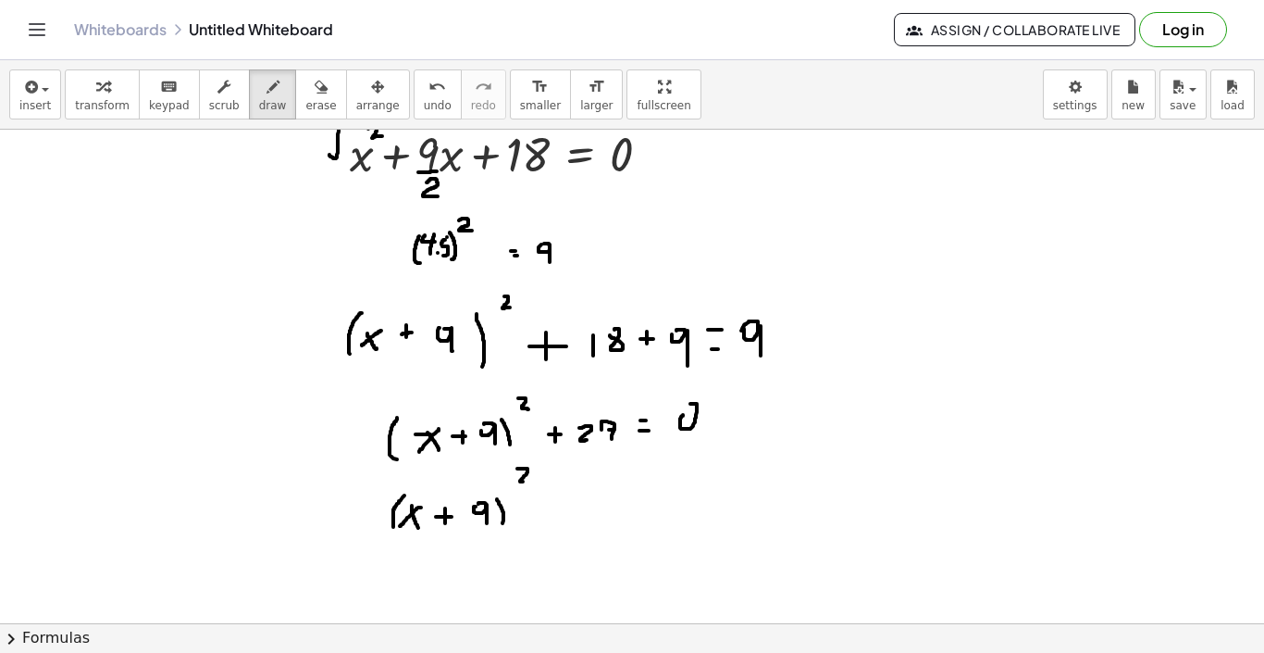
drag, startPoint x: 517, startPoint y: 468, endPoint x: 528, endPoint y: 479, distance: 14.4
click at [528, 479] on div at bounding box center [632, 380] width 1264 height 1107
click at [553, 504] on div at bounding box center [632, 380] width 1264 height 1107
click at [561, 507] on div at bounding box center [632, 380] width 1264 height 1107
drag
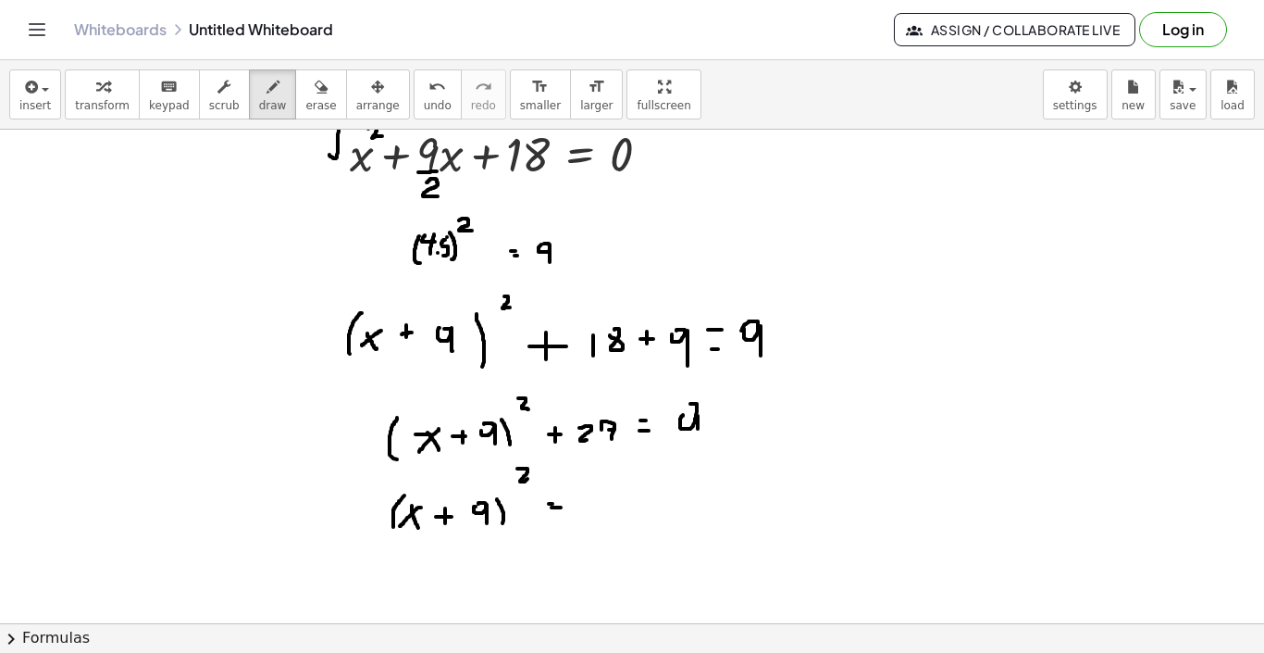
click at [696, 442] on div at bounding box center [632, 380] width 1264 height 1107
click at [592, 496] on div at bounding box center [632, 380] width 1264 height 1107
click at [599, 496] on div at bounding box center [632, 380] width 1264 height 1107
click at [619, 499] on div at bounding box center [632, 380] width 1264 height 1107
click at [641, 499] on div at bounding box center [632, 380] width 1264 height 1107
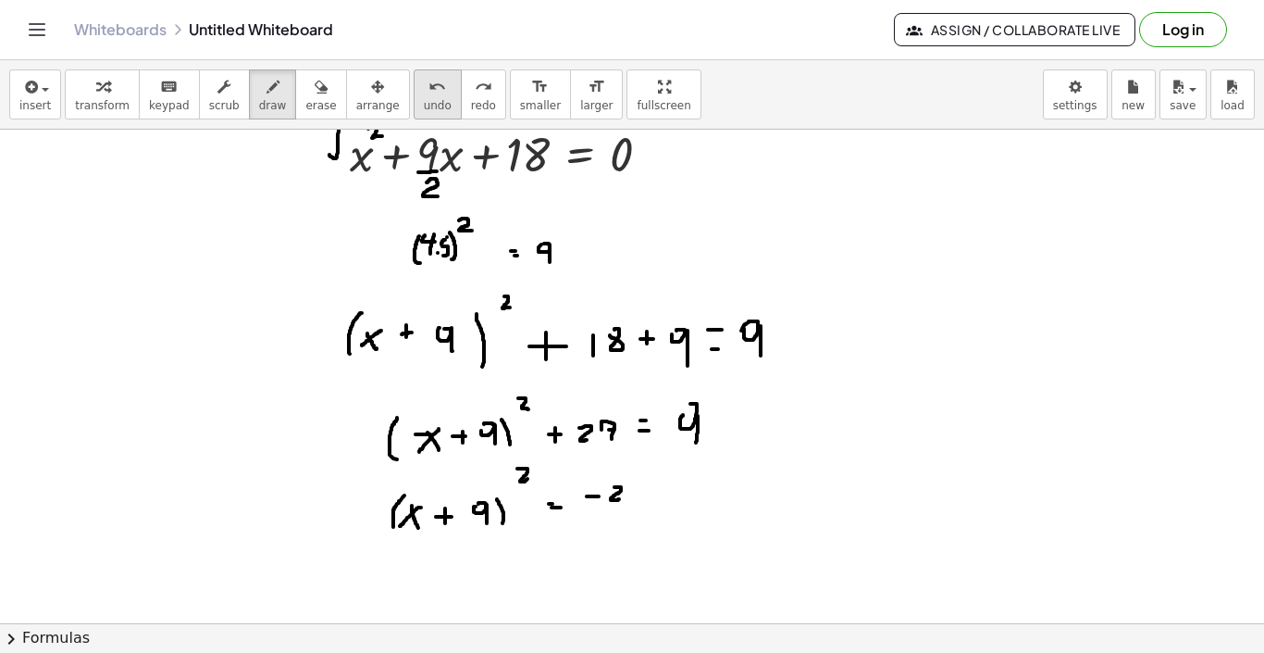
click at [436, 106] on button "undo undo" at bounding box center [438, 94] width 48 height 50
click at [641, 505] on div at bounding box center [632, 380] width 1264 height 1107
click at [648, 496] on div at bounding box center [632, 380] width 1264 height 1107
click at [678, 495] on div at bounding box center [632, 380] width 1264 height 1107
click at [669, 504] on div at bounding box center [632, 380] width 1264 height 1107
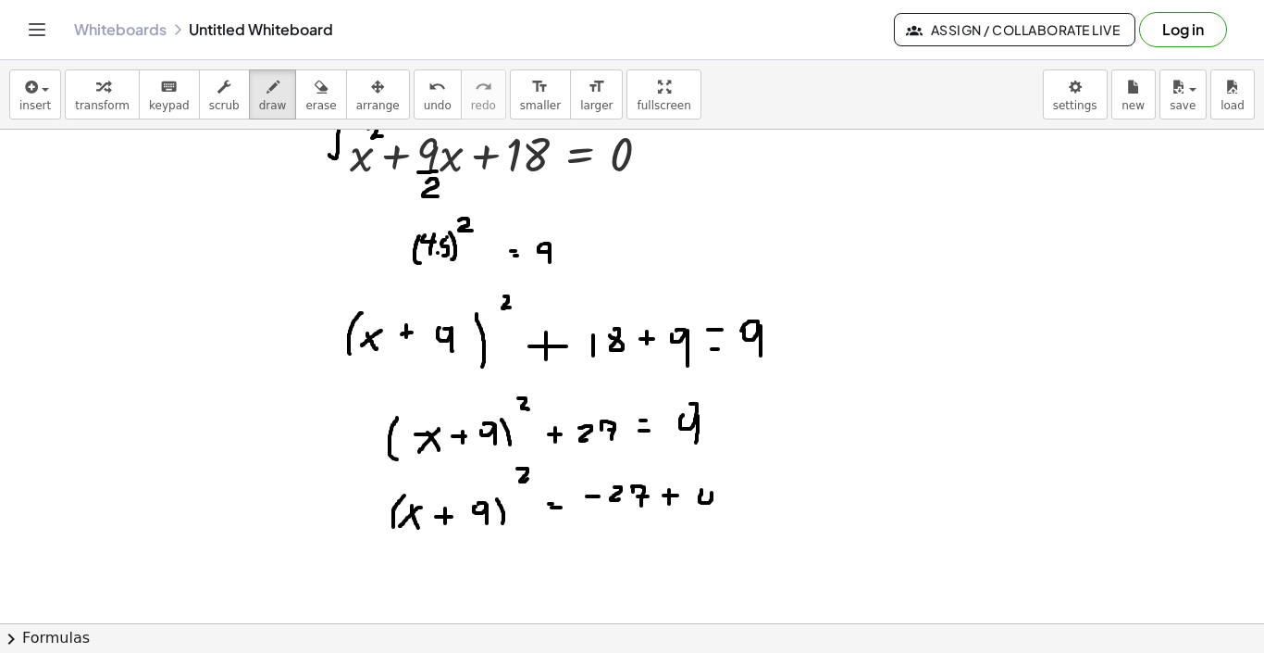
click at [703, 493] on div at bounding box center [632, 380] width 1264 height 1107
click at [716, 513] on div at bounding box center [632, 380] width 1264 height 1107
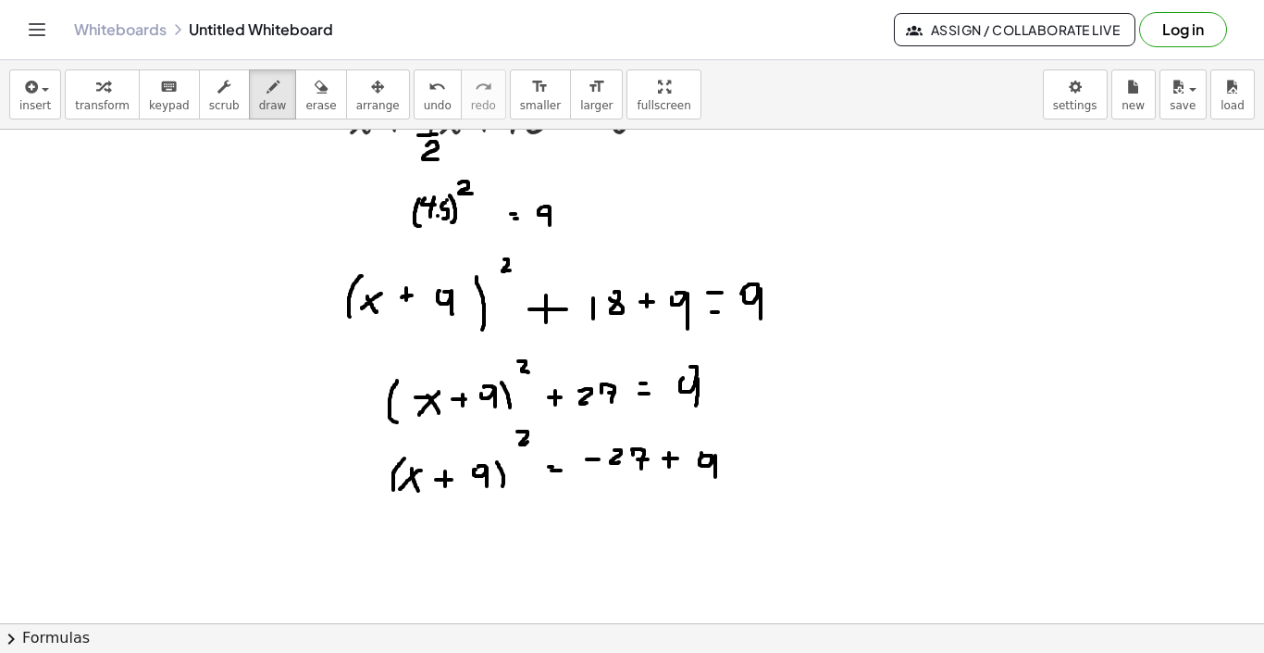
scroll to position [341, 0]
click at [424, 99] on span "undo" at bounding box center [438, 105] width 28 height 13
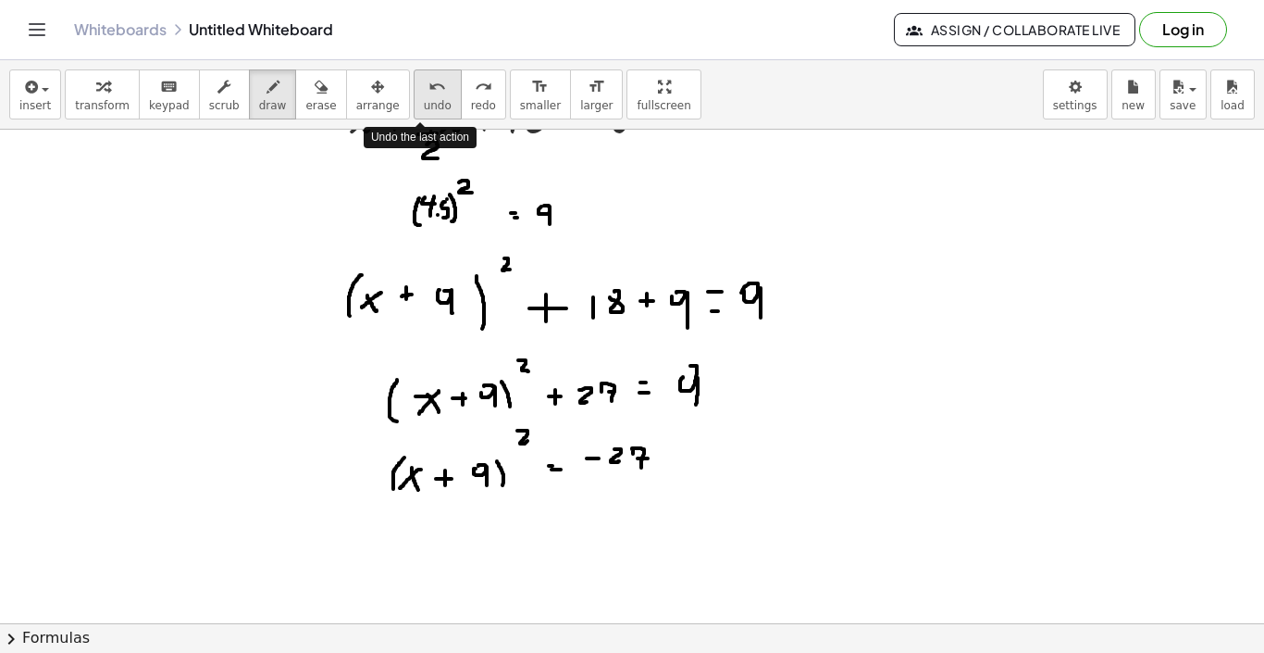
click at [424, 99] on span "undo" at bounding box center [438, 105] width 28 height 13
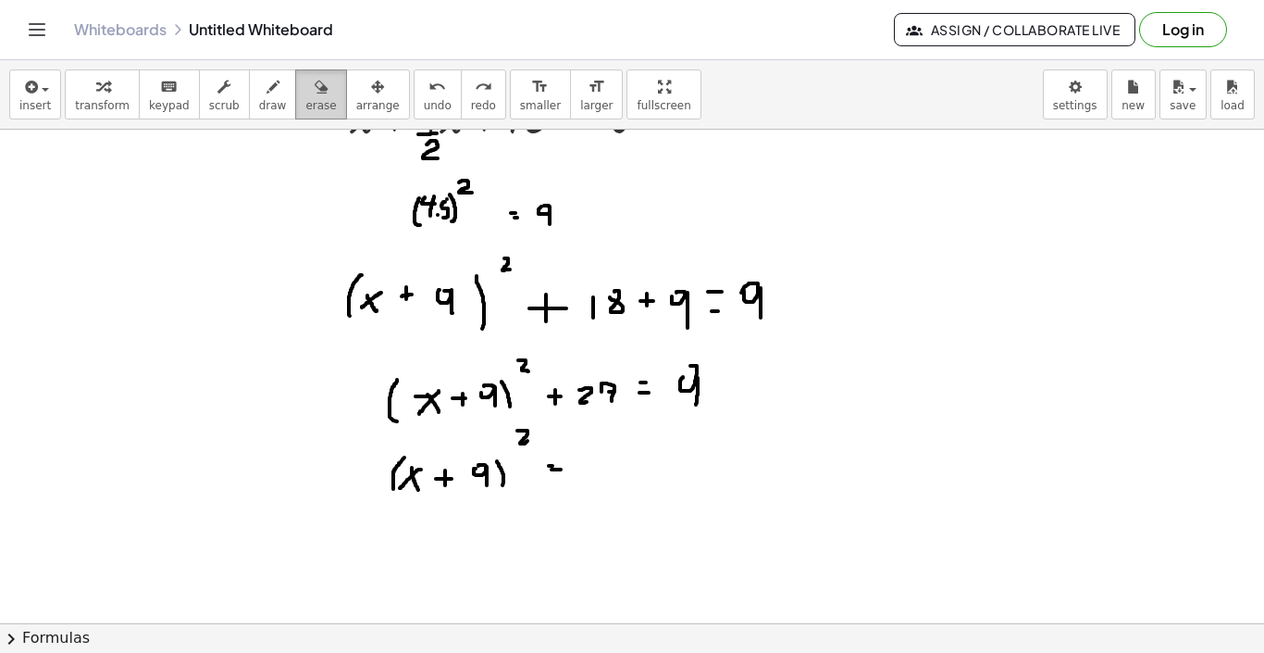
click at [320, 87] on div "button" at bounding box center [320, 86] width 31 height 22
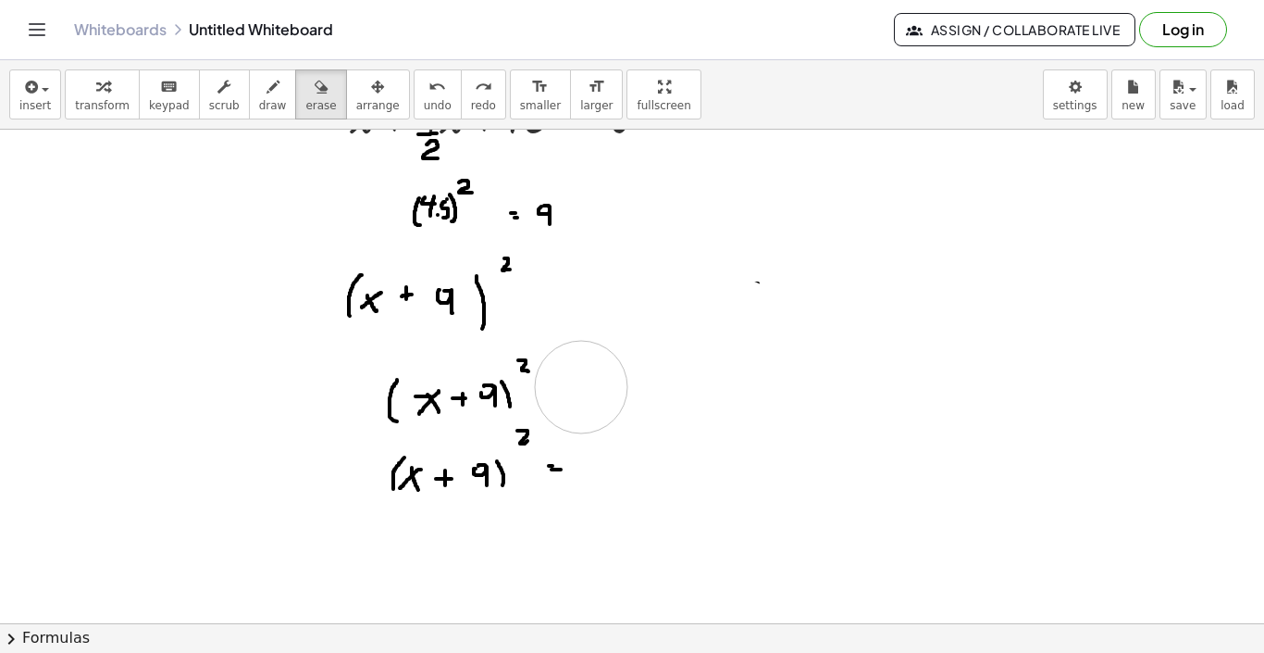
drag, startPoint x: 604, startPoint y: 384, endPoint x: 581, endPoint y: 385, distance: 23.2
click at [581, 385] on div at bounding box center [632, 342] width 1264 height 1107
click at [277, 94] on button "draw" at bounding box center [273, 94] width 48 height 50
click at [547, 296] on div at bounding box center [632, 342] width 1264 height 1107
drag, startPoint x: 542, startPoint y: 305, endPoint x: 552, endPoint y: 305, distance: 10.2
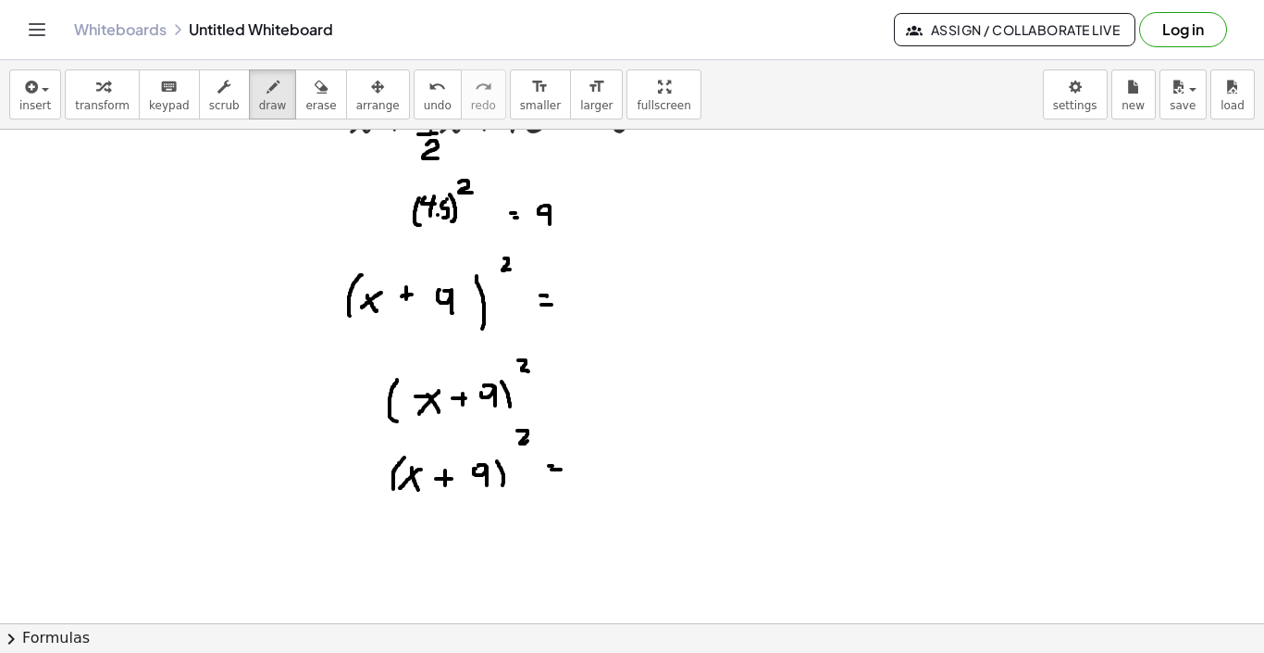
click at [552, 305] on div at bounding box center [632, 342] width 1264 height 1107
drag, startPoint x: 580, startPoint y: 298, endPoint x: 602, endPoint y: 298, distance: 21.3
click at [602, 298] on div at bounding box center [632, 342] width 1264 height 1107
drag, startPoint x: 622, startPoint y: 291, endPoint x: 622, endPoint y: 307, distance: 16.7
click at [622, 307] on div at bounding box center [632, 342] width 1264 height 1107
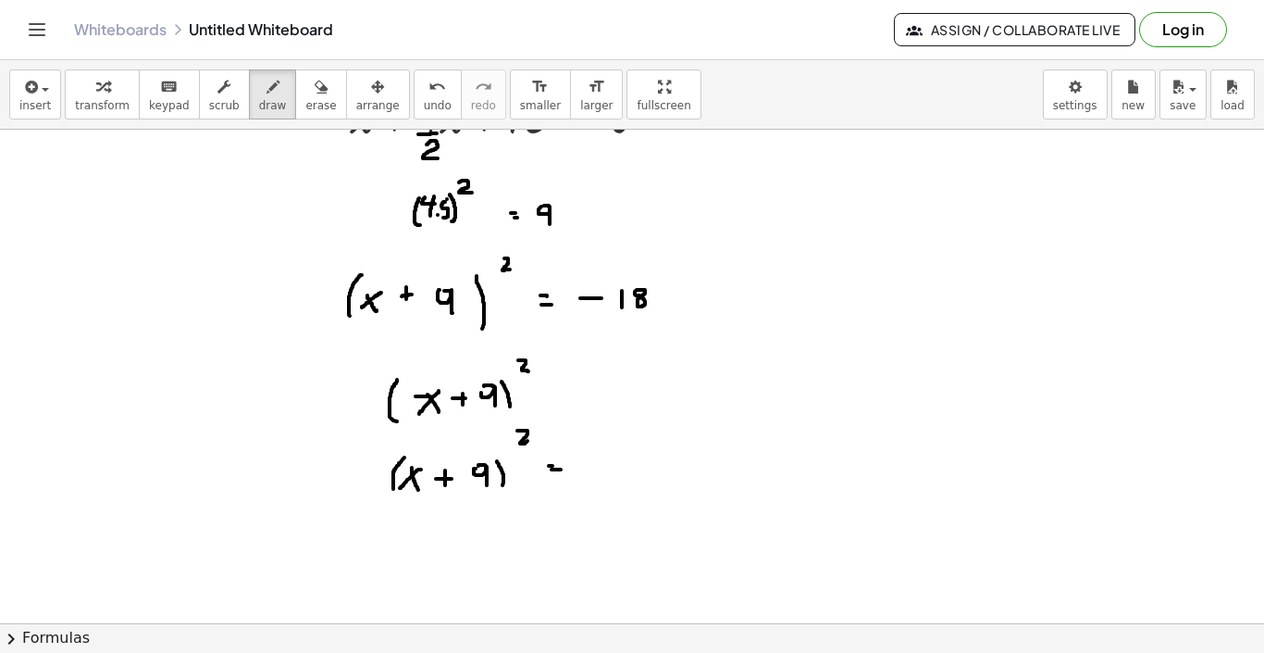
click at [635, 294] on div at bounding box center [632, 342] width 1264 height 1107
drag, startPoint x: 666, startPoint y: 295, endPoint x: 677, endPoint y: 295, distance: 11.1
click at [677, 295] on div at bounding box center [632, 342] width 1264 height 1107
drag, startPoint x: 672, startPoint y: 289, endPoint x: 672, endPoint y: 300, distance: 11.1
click at [672, 300] on div at bounding box center [632, 342] width 1264 height 1107
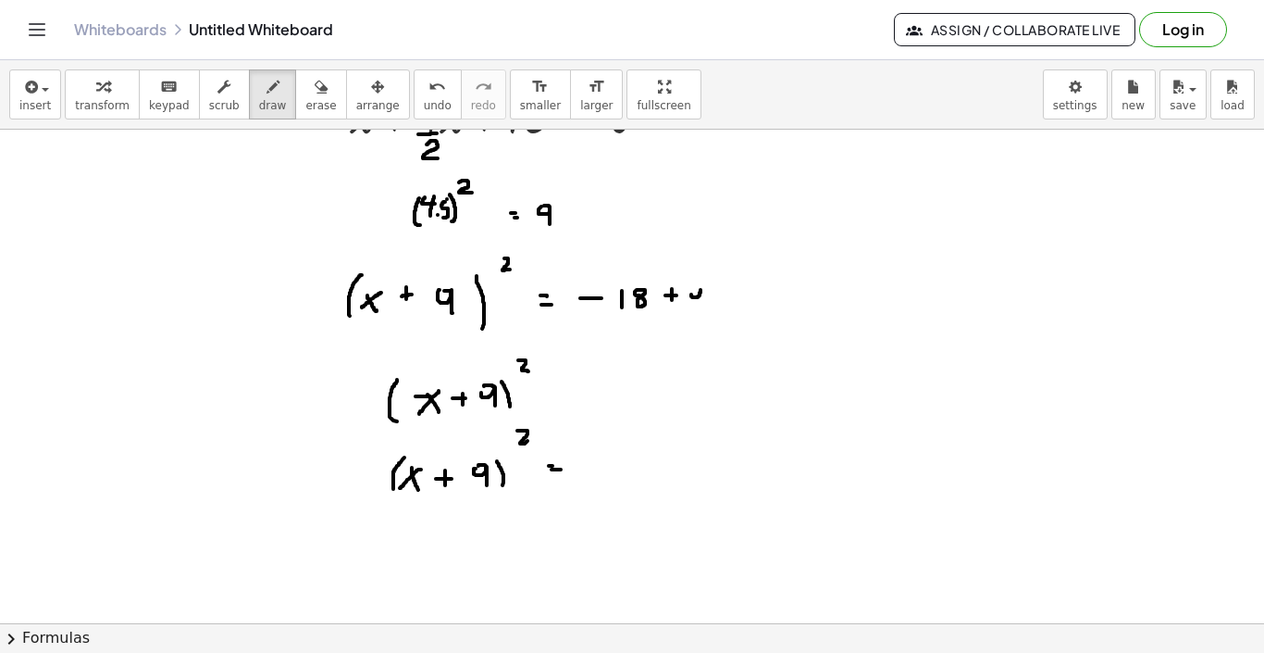
click at [691, 292] on div at bounding box center [632, 342] width 1264 height 1107
drag, startPoint x: 704, startPoint y: 291, endPoint x: 704, endPoint y: 308, distance: 17.6
click at [704, 308] on div at bounding box center [632, 342] width 1264 height 1107
click at [560, 388] on div at bounding box center [632, 342] width 1264 height 1107
click at [555, 395] on div at bounding box center [632, 342] width 1264 height 1107
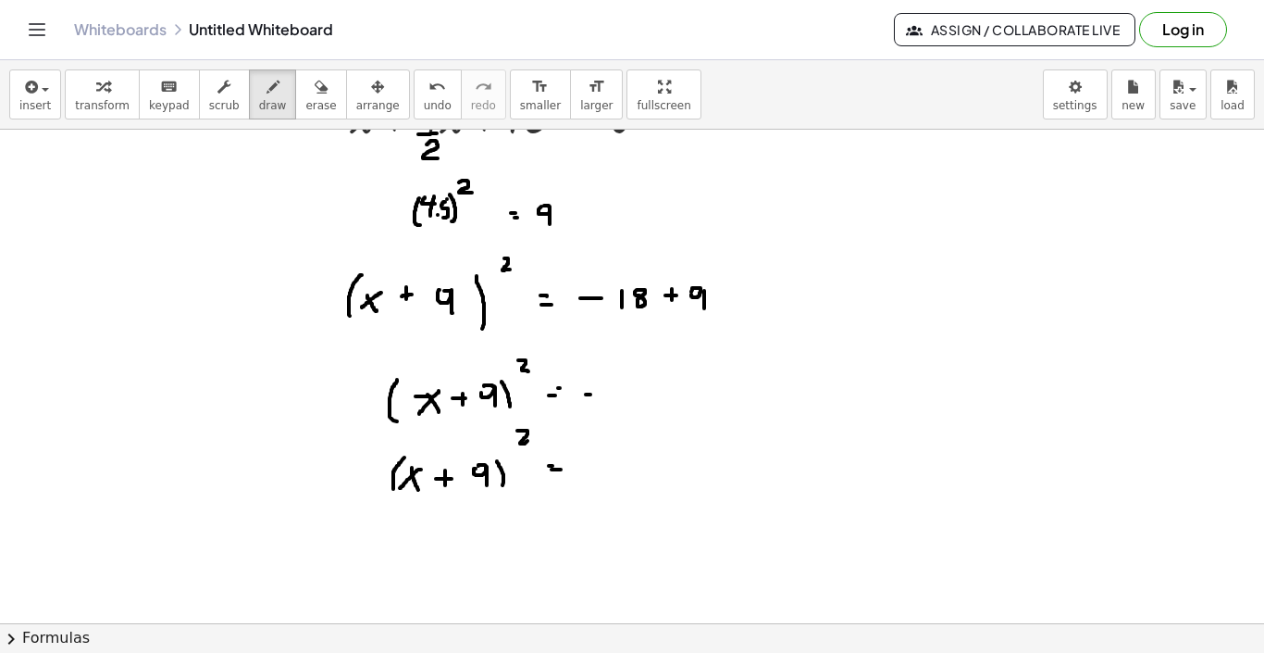
click at [592, 394] on div at bounding box center [632, 342] width 1264 height 1107
click at [616, 385] on div at bounding box center [632, 342] width 1264 height 1107
drag, startPoint x: 625, startPoint y: 386, endPoint x: 625, endPoint y: 409, distance: 23.1
click at [625, 409] on div at bounding box center [632, 342] width 1264 height 1107
click at [367, 479] on div at bounding box center [632, 342] width 1264 height 1107
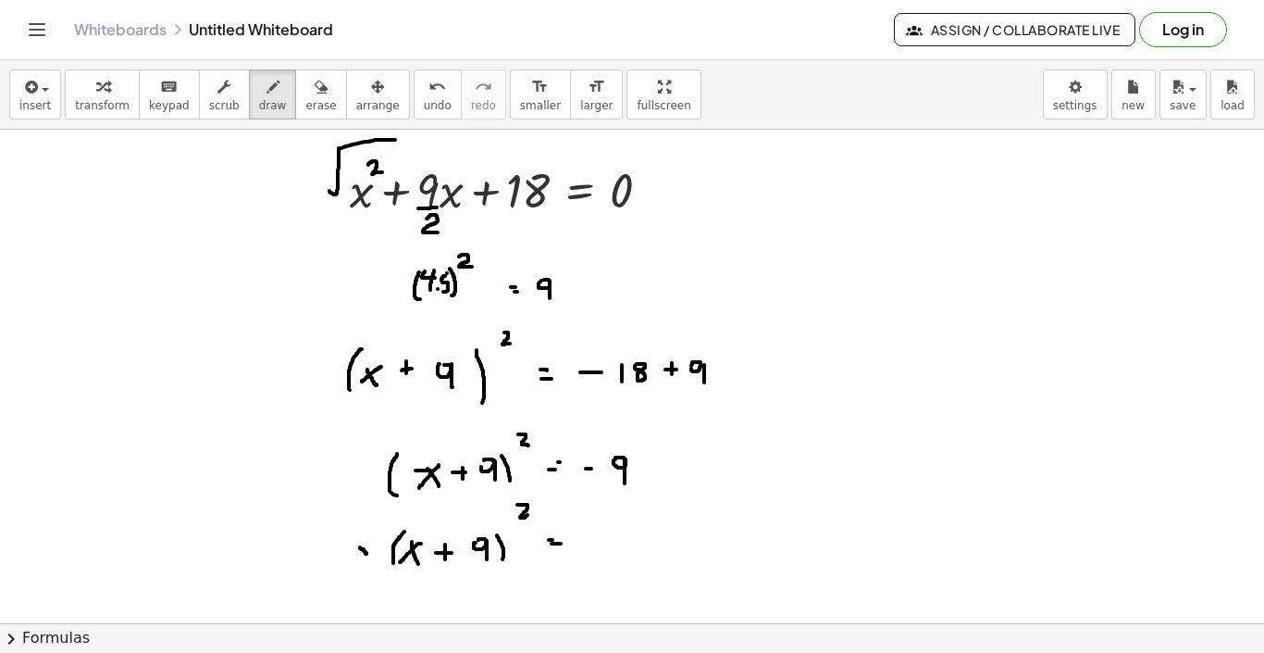
scroll to position [268, 0]
click at [424, 99] on span "undo" at bounding box center [438, 105] width 28 height 13
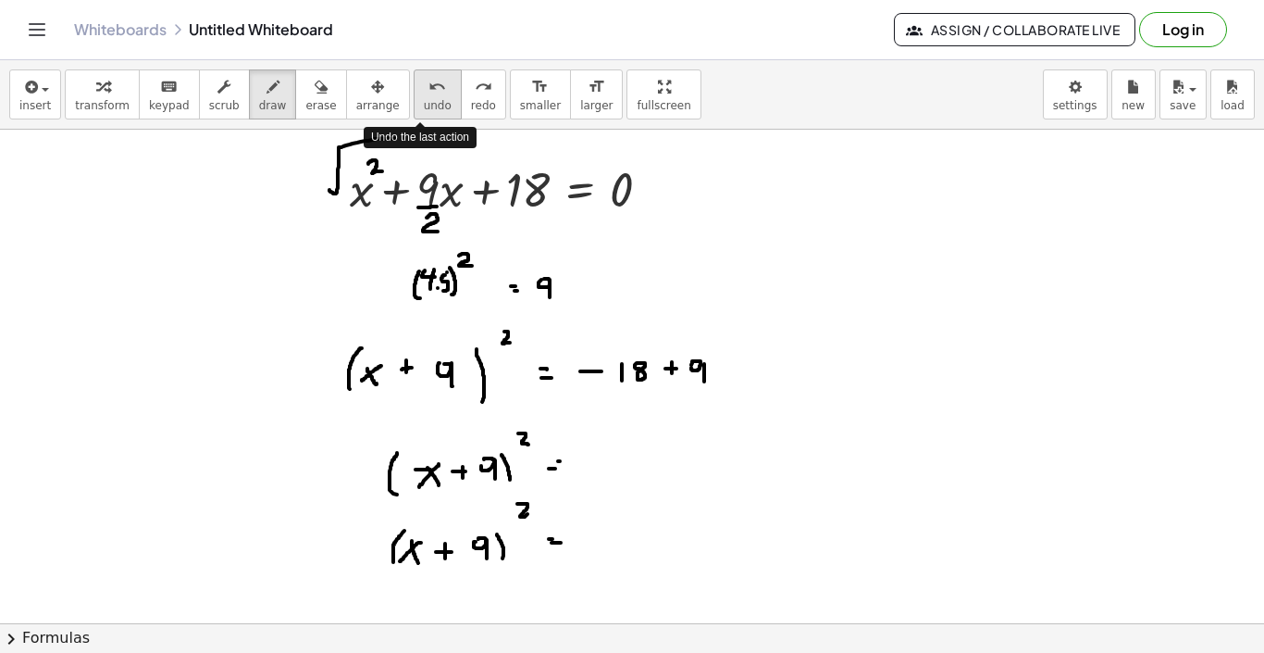
click at [424, 99] on span "undo" at bounding box center [438, 105] width 28 height 13
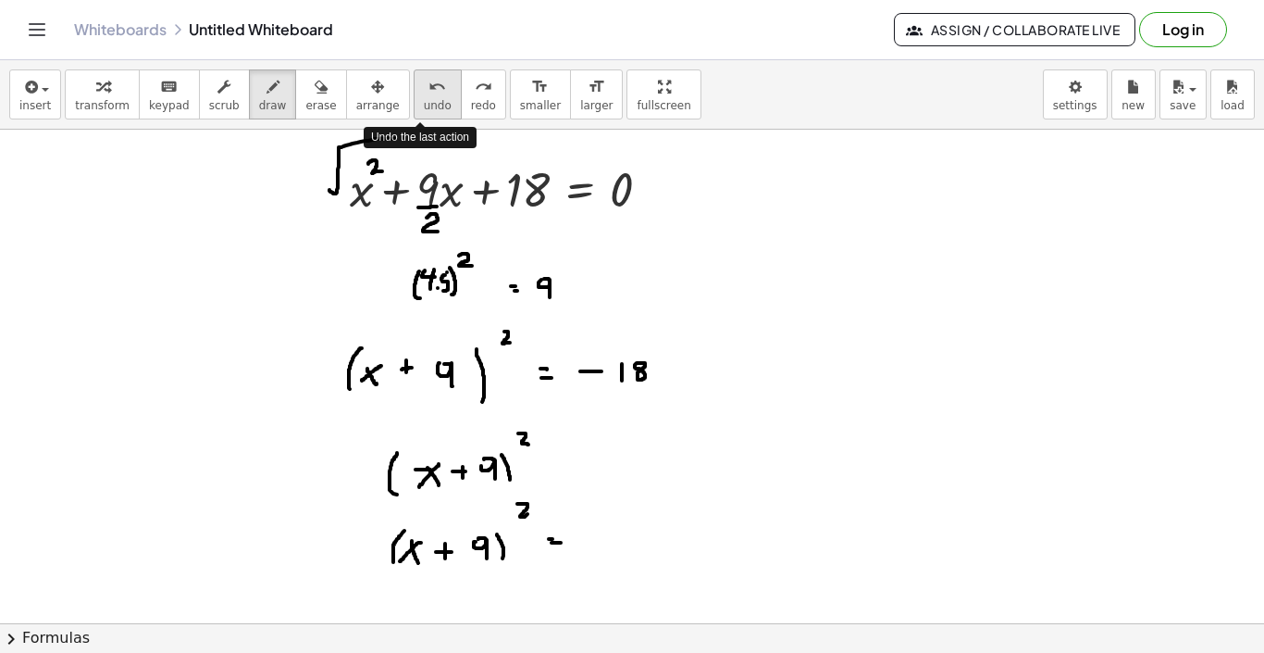
click at [424, 99] on span "undo" at bounding box center [438, 105] width 28 height 13
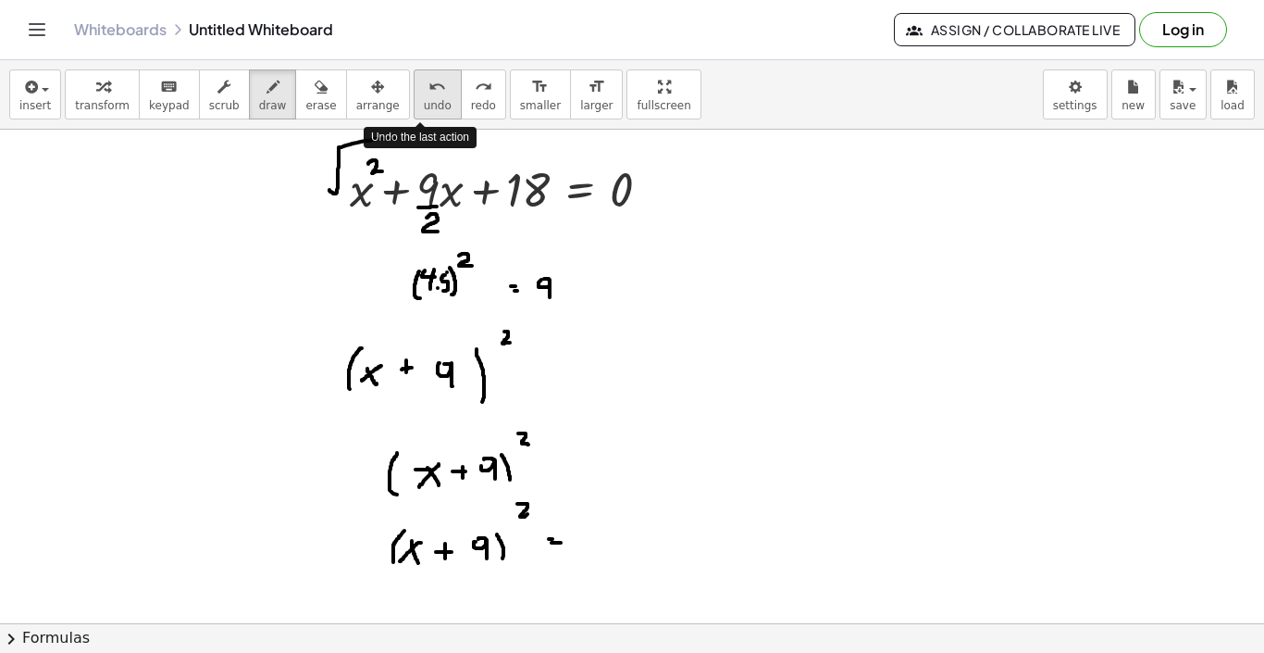
click at [424, 99] on span "undo" at bounding box center [438, 105] width 28 height 13
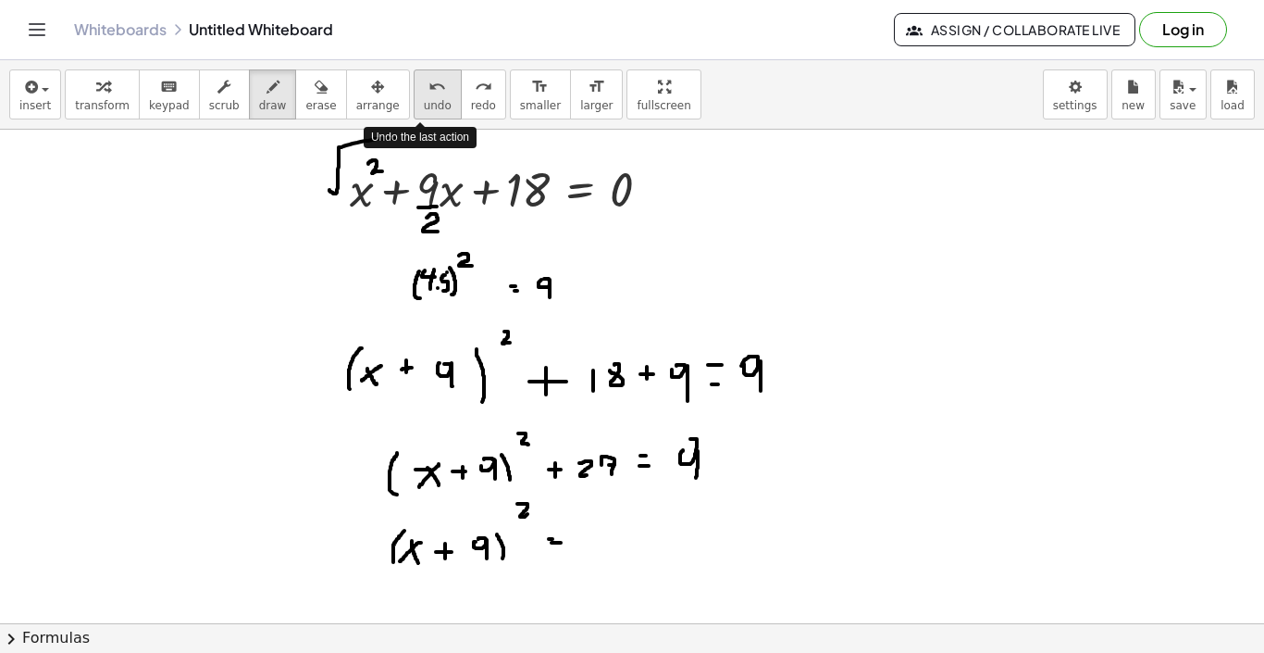
click at [424, 99] on span "undo" at bounding box center [438, 105] width 28 height 13
click at [308, 68] on div "insert select one: Math Expression Function Text Youtube Video Graphing Geometr…" at bounding box center [632, 94] width 1264 height 69
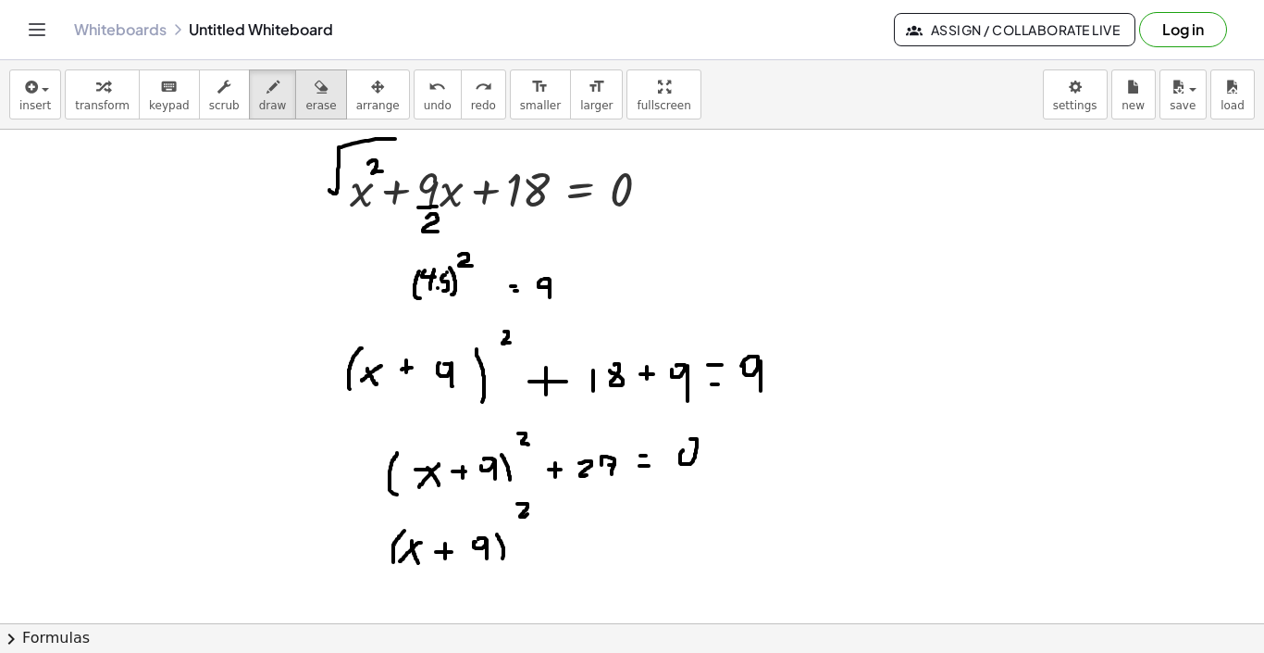
click at [305, 106] on span "erase" at bounding box center [320, 105] width 31 height 13
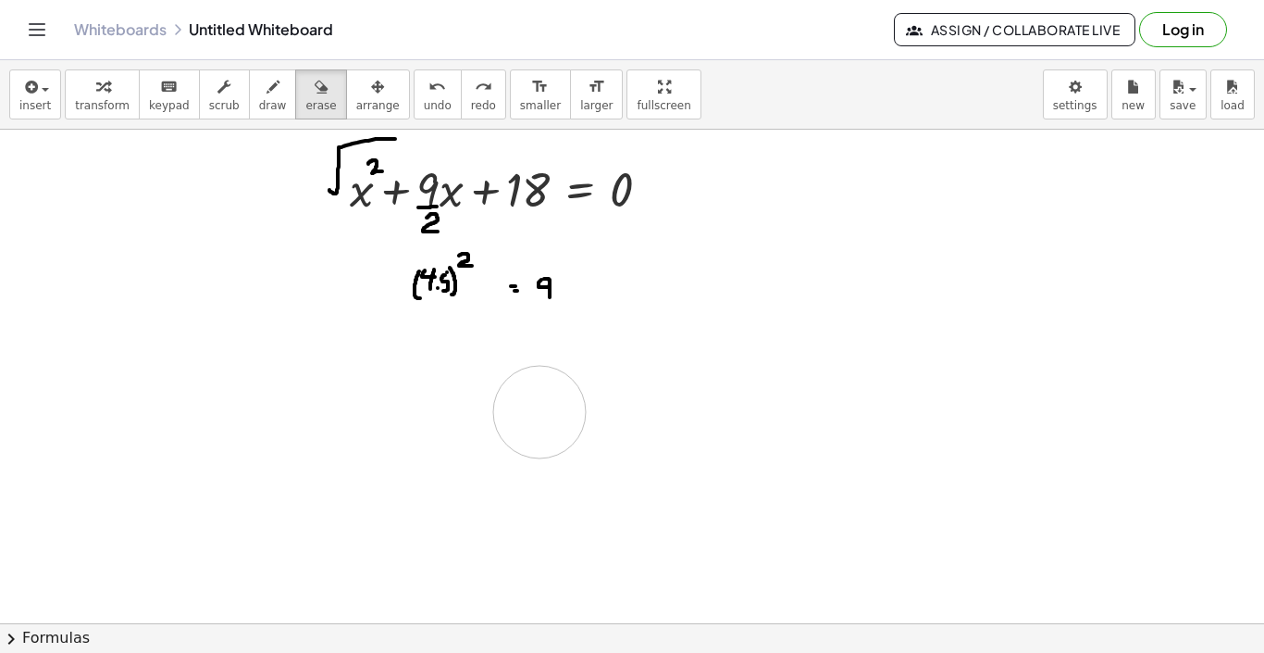
drag, startPoint x: 857, startPoint y: 388, endPoint x: 541, endPoint y: 410, distance: 317.4
click at [541, 410] on div at bounding box center [632, 415] width 1264 height 1107
click at [259, 105] on span "draw" at bounding box center [273, 105] width 28 height 13
drag, startPoint x: 334, startPoint y: 356, endPoint x: 346, endPoint y: 380, distance: 26.1
click at [346, 380] on div at bounding box center [632, 415] width 1264 height 1107
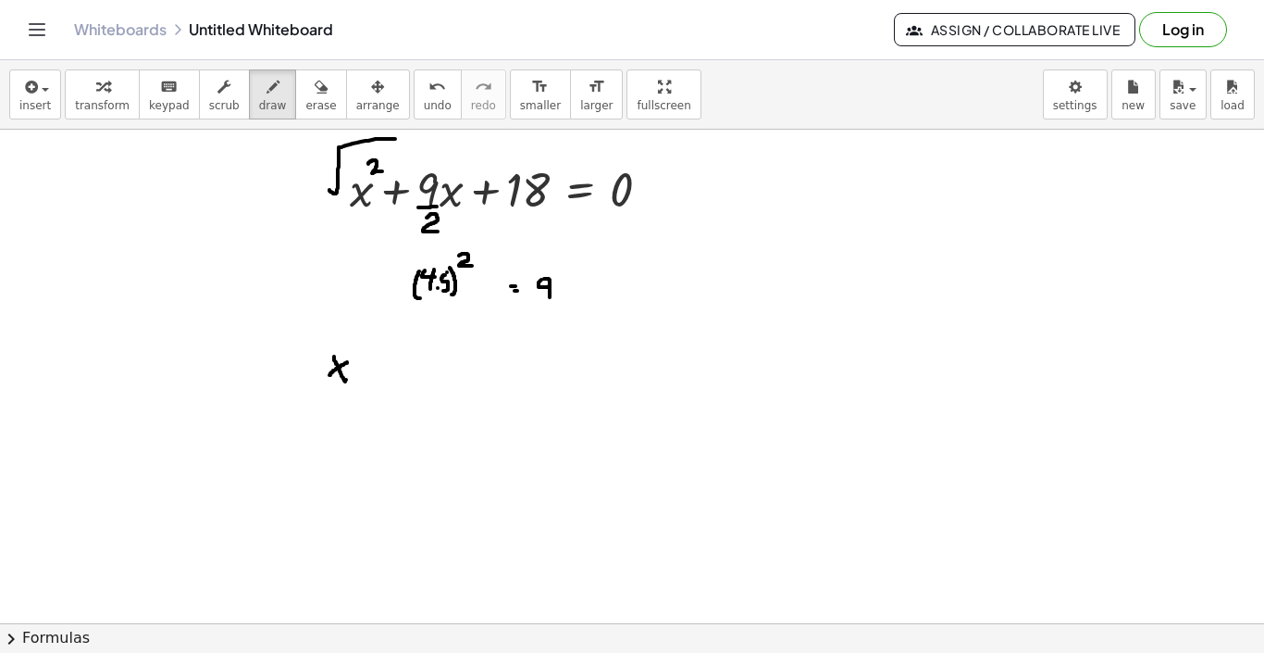
drag, startPoint x: 347, startPoint y: 363, endPoint x: 330, endPoint y: 374, distance: 20.8
click at [330, 374] on div at bounding box center [632, 415] width 1264 height 1107
drag, startPoint x: 355, startPoint y: 345, endPoint x: 368, endPoint y: 355, distance: 16.7
click at [368, 355] on div at bounding box center [632, 415] width 1264 height 1107
drag, startPoint x: 373, startPoint y: 375, endPoint x: 390, endPoint y: 375, distance: 16.7
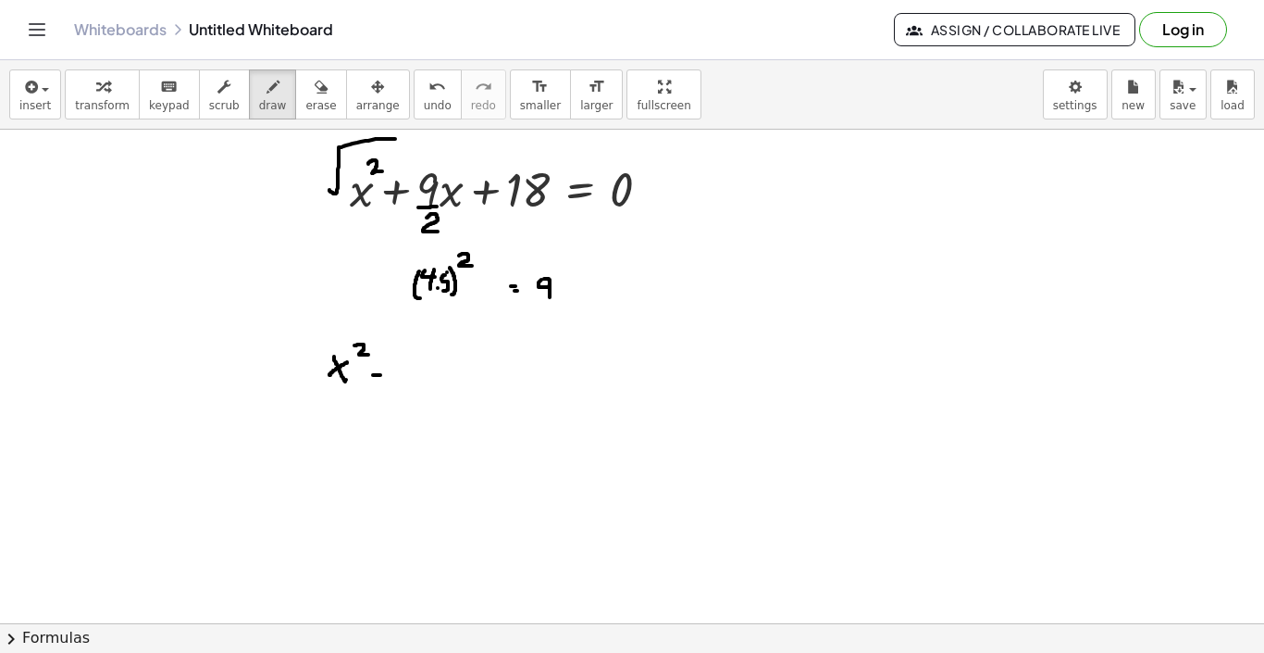
click at [390, 375] on div at bounding box center [632, 415] width 1264 height 1107
drag, startPoint x: 381, startPoint y: 366, endPoint x: 381, endPoint y: 379, distance: 13.0
click at [381, 379] on div at bounding box center [632, 415] width 1264 height 1107
click at [420, 367] on div at bounding box center [632, 415] width 1264 height 1107
drag, startPoint x: 431, startPoint y: 369, endPoint x: 431, endPoint y: 387, distance: 17.6
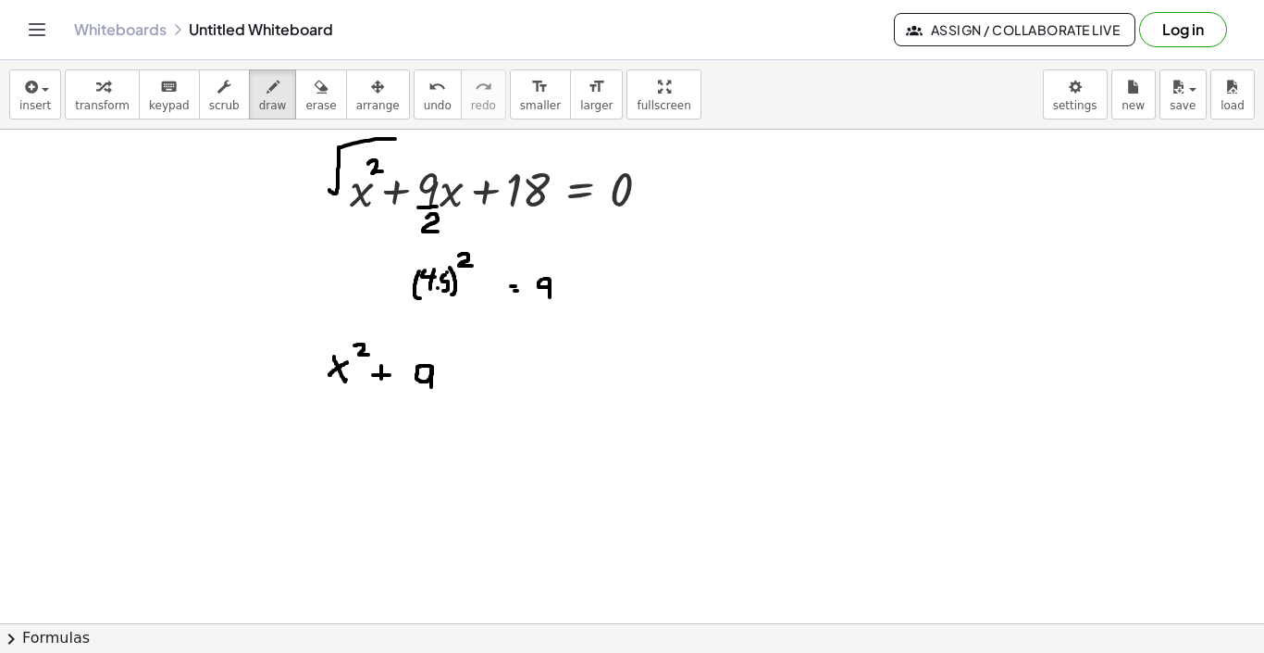
click at [431, 387] on div at bounding box center [632, 415] width 1264 height 1107
click at [432, 392] on div at bounding box center [632, 415] width 1264 height 1107
drag, startPoint x: 446, startPoint y: 372, endPoint x: 456, endPoint y: 388, distance: 18.7
click at [456, 388] on div at bounding box center [632, 415] width 1264 height 1107
drag, startPoint x: 458, startPoint y: 373, endPoint x: 444, endPoint y: 386, distance: 19.0
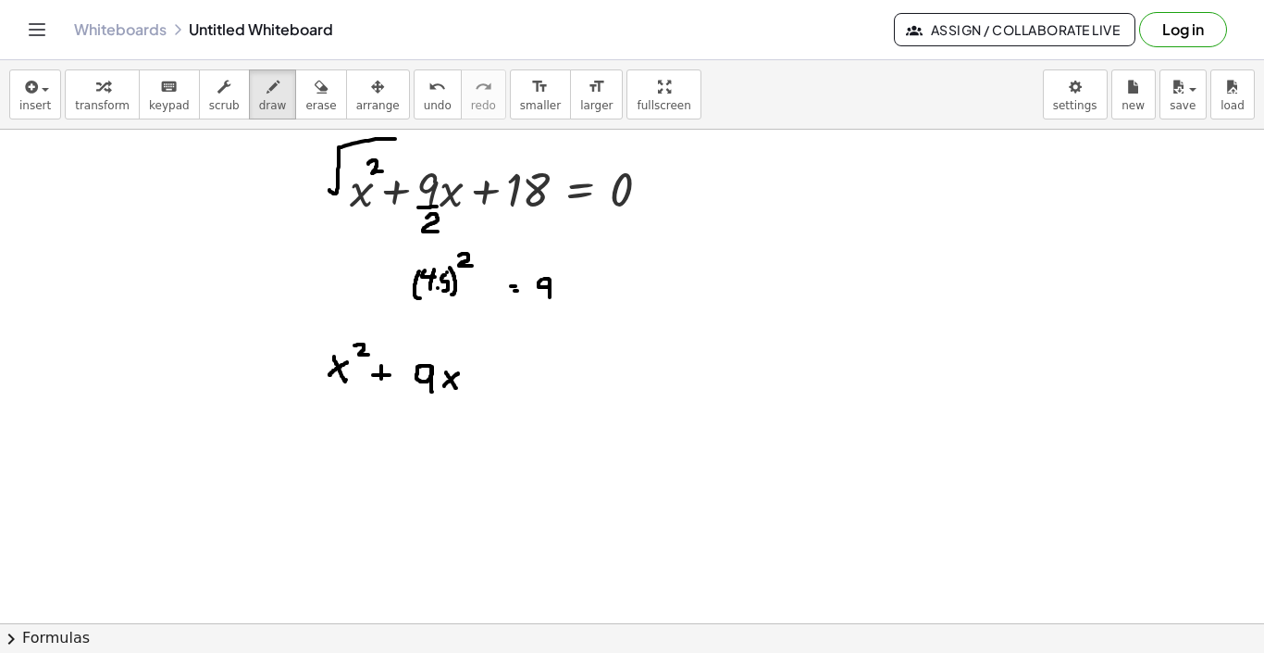
click at [444, 386] on div at bounding box center [632, 415] width 1264 height 1107
drag, startPoint x: 475, startPoint y: 378, endPoint x: 487, endPoint y: 378, distance: 12.0
click at [487, 378] on div at bounding box center [632, 415] width 1264 height 1107
drag, startPoint x: 481, startPoint y: 370, endPoint x: 480, endPoint y: 386, distance: 15.8
click at [480, 386] on div at bounding box center [632, 415] width 1264 height 1107
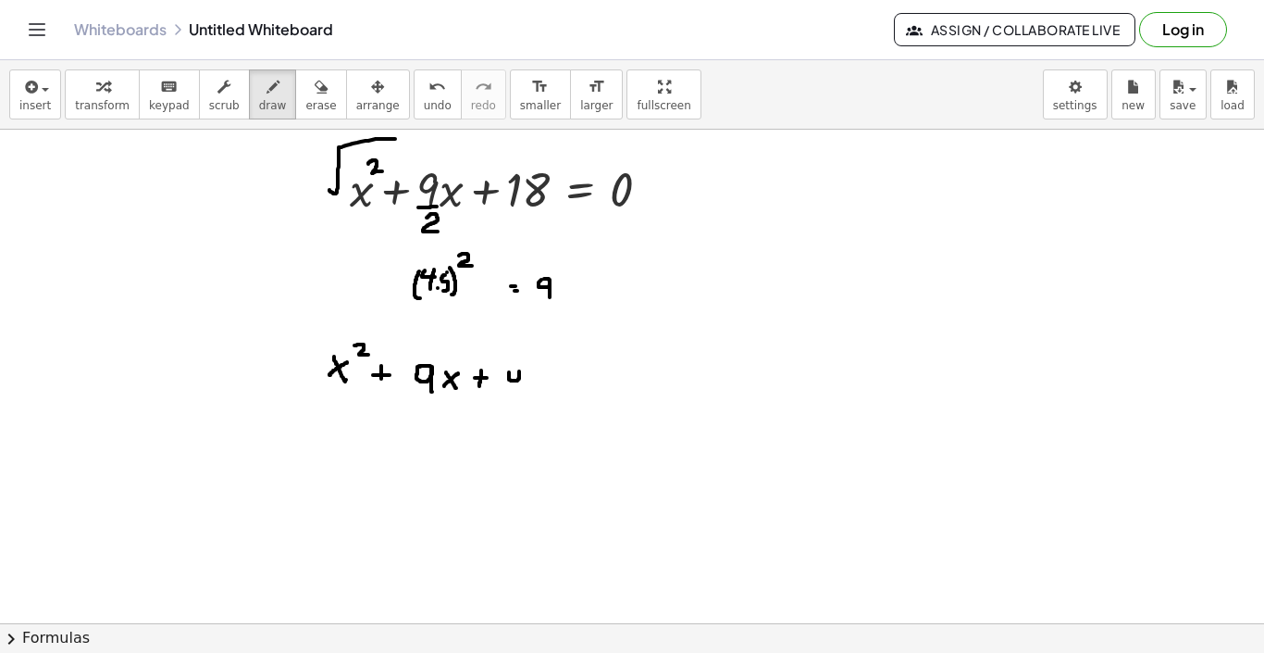
click at [512, 371] on div at bounding box center [632, 415] width 1264 height 1107
drag, startPoint x: 522, startPoint y: 371, endPoint x: 523, endPoint y: 391, distance: 19.5
click at [523, 391] on div at bounding box center [632, 415] width 1264 height 1107
drag, startPoint x: 554, startPoint y: 380, endPoint x: 568, endPoint y: 380, distance: 13.9
click at [568, 380] on div at bounding box center [632, 415] width 1264 height 1107
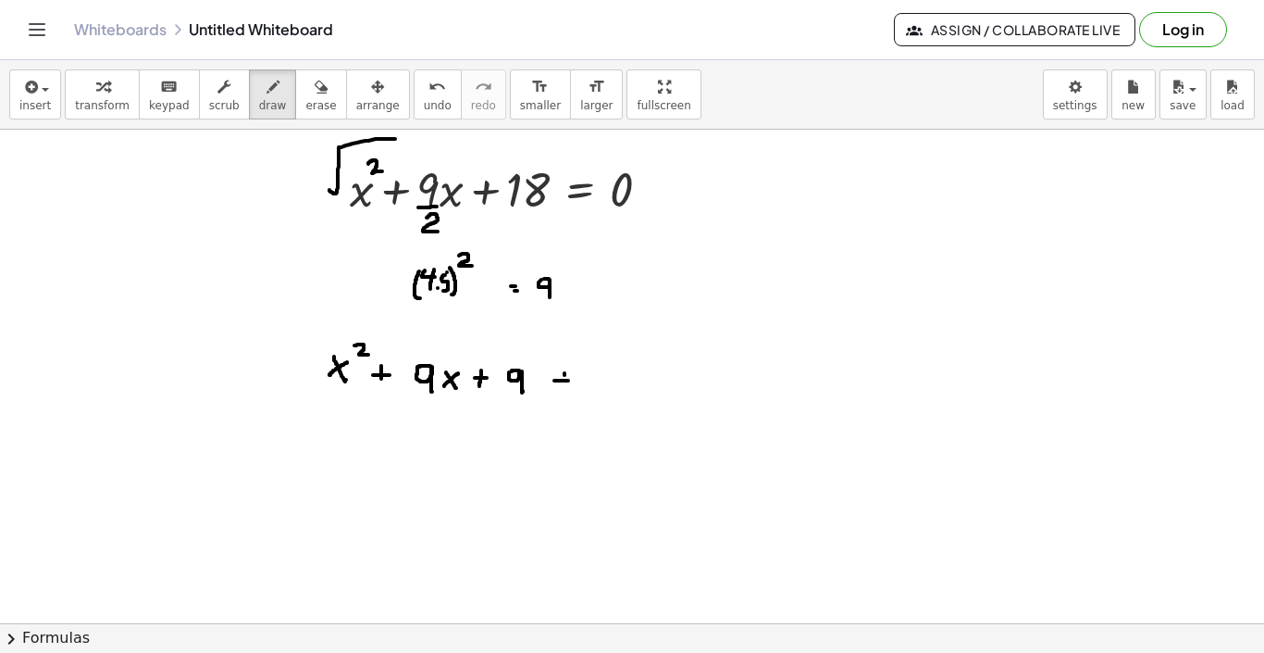
drag, startPoint x: 565, startPoint y: 373, endPoint x: 565, endPoint y: 383, distance: 10.2
click at [565, 383] on div at bounding box center [632, 415] width 1264 height 1107
drag, startPoint x: 588, startPoint y: 367, endPoint x: 588, endPoint y: 380, distance: 13.0
click at [588, 380] on div at bounding box center [632, 415] width 1264 height 1107
click at [601, 367] on div at bounding box center [632, 415] width 1264 height 1107
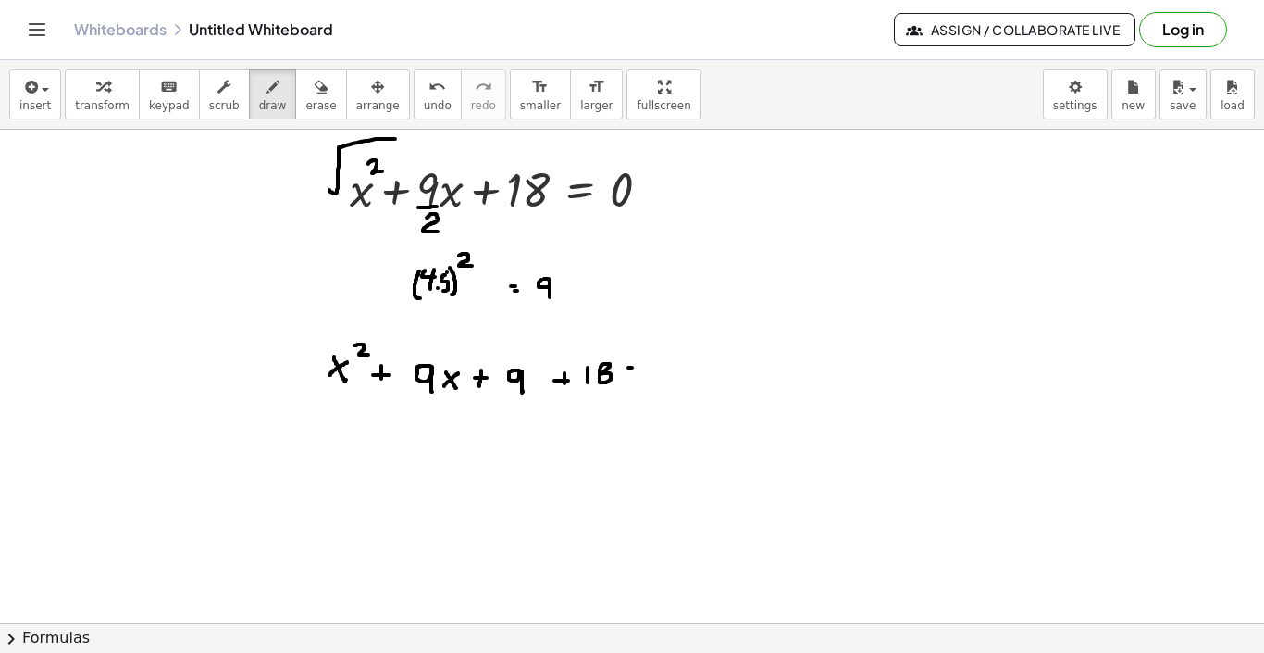
click at [632, 367] on div at bounding box center [632, 415] width 1264 height 1107
click at [631, 377] on div at bounding box center [632, 415] width 1264 height 1107
click at [659, 367] on div at bounding box center [632, 415] width 1264 height 1107
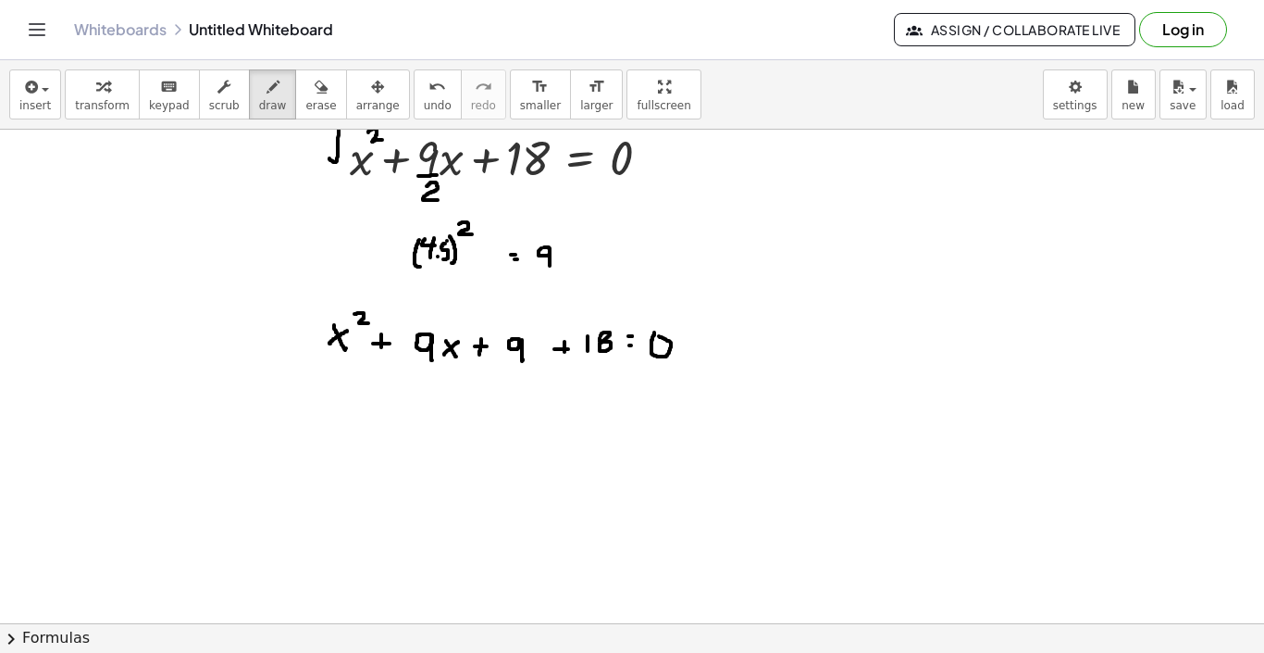
scroll to position [300, 0]
drag, startPoint x: 352, startPoint y: 397, endPoint x: 362, endPoint y: 414, distance: 19.5
click at [362, 414] on div at bounding box center [632, 383] width 1264 height 1107
drag, startPoint x: 362, startPoint y: 403, endPoint x: 349, endPoint y: 410, distance: 14.9
click at [349, 410] on div at bounding box center [632, 383] width 1264 height 1107
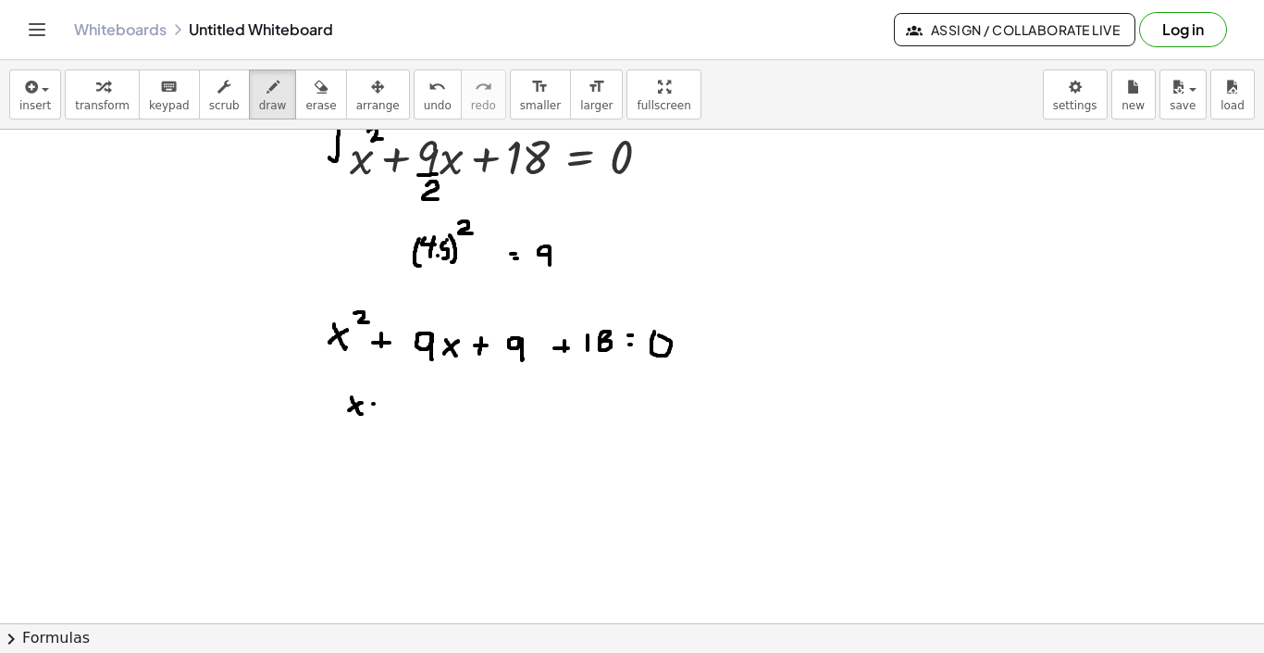
drag, startPoint x: 373, startPoint y: 404, endPoint x: 390, endPoint y: 404, distance: 16.7
click at [390, 404] on div at bounding box center [632, 383] width 1264 height 1107
drag, startPoint x: 382, startPoint y: 397, endPoint x: 382, endPoint y: 412, distance: 14.8
click at [382, 412] on div at bounding box center [632, 383] width 1264 height 1107
click at [412, 391] on div at bounding box center [632, 383] width 1264 height 1107
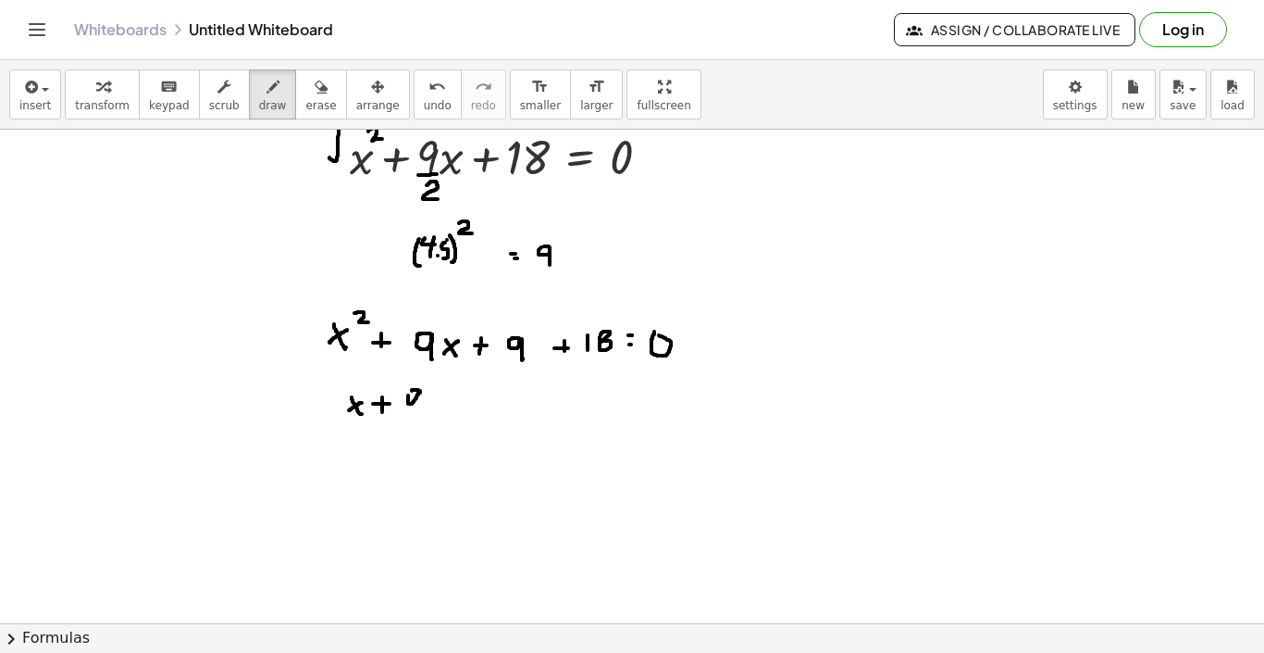
drag, startPoint x: 420, startPoint y: 391, endPoint x: 420, endPoint y: 412, distance: 21.3
click at [420, 412] on div at bounding box center [632, 383] width 1264 height 1107
drag, startPoint x: 436, startPoint y: 387, endPoint x: 436, endPoint y: 418, distance: 31.5
click at [436, 418] on div at bounding box center [632, 383] width 1264 height 1107
drag, startPoint x: 345, startPoint y: 385, endPoint x: 338, endPoint y: 425, distance: 40.5
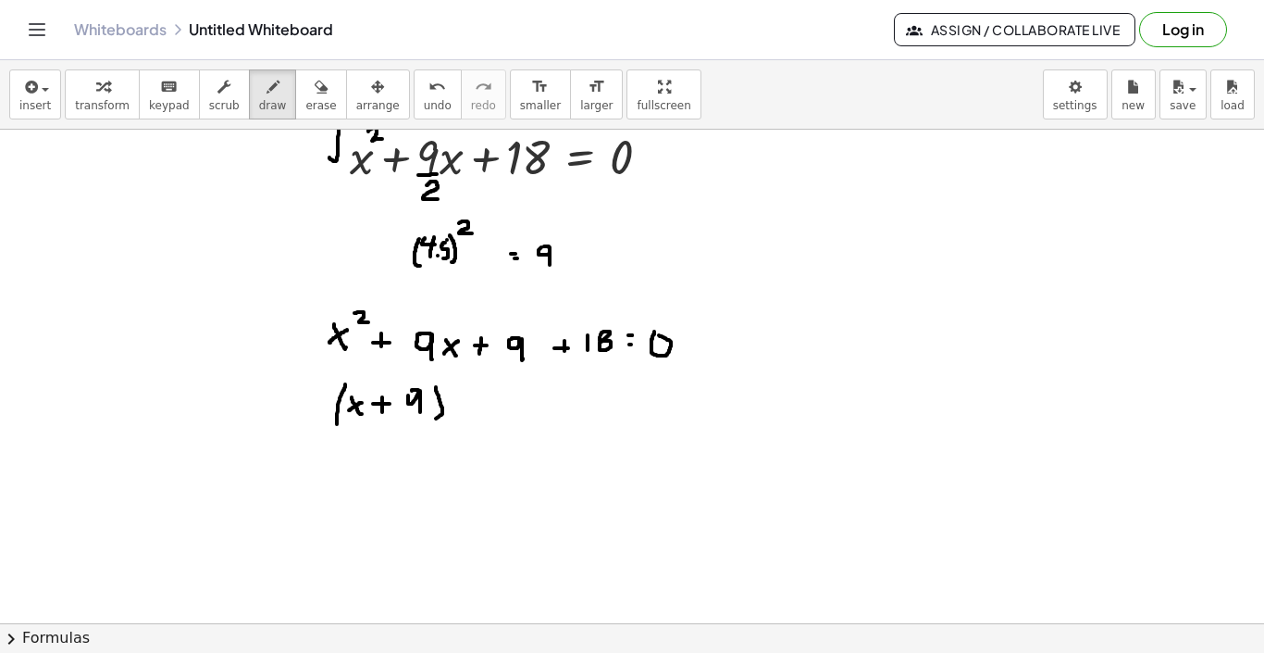
click at [338, 425] on div at bounding box center [632, 383] width 1264 height 1107
drag, startPoint x: 455, startPoint y: 381, endPoint x: 463, endPoint y: 389, distance: 11.1
click at [463, 389] on div at bounding box center [632, 383] width 1264 height 1107
click at [493, 407] on div at bounding box center [632, 383] width 1264 height 1107
click at [495, 396] on div at bounding box center [632, 383] width 1264 height 1107
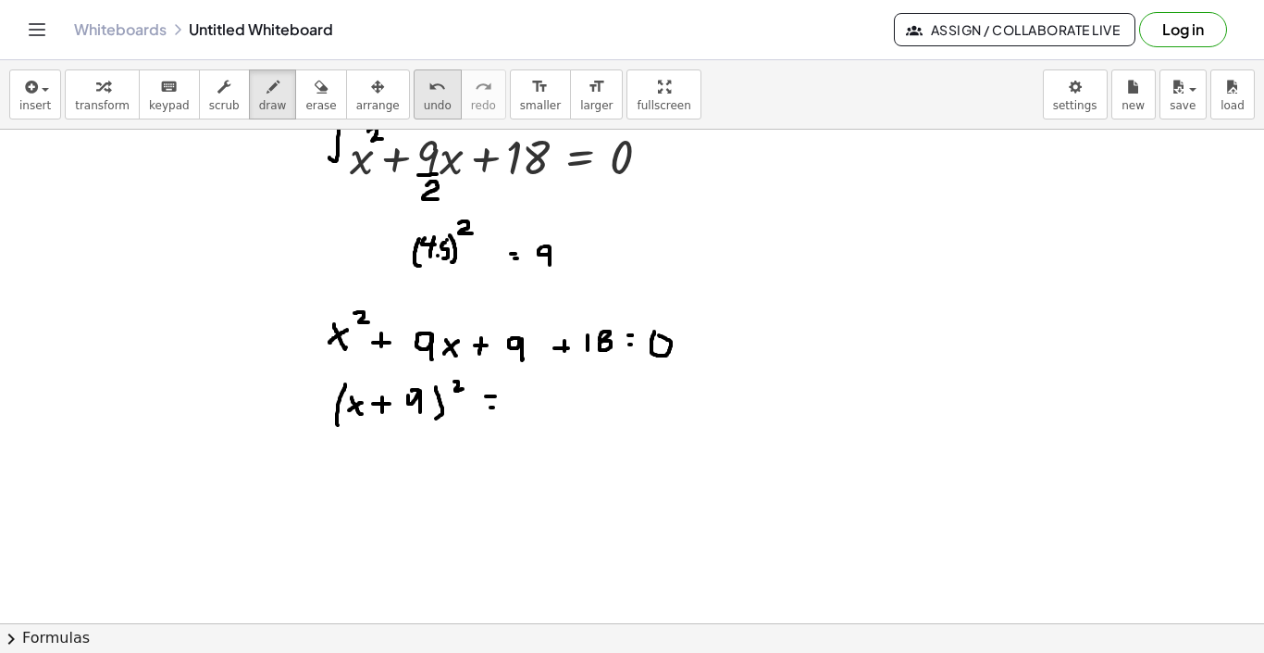
click at [414, 94] on button "undo undo" at bounding box center [438, 94] width 48 height 50
click at [429, 96] on icon "undo" at bounding box center [438, 87] width 18 height 22
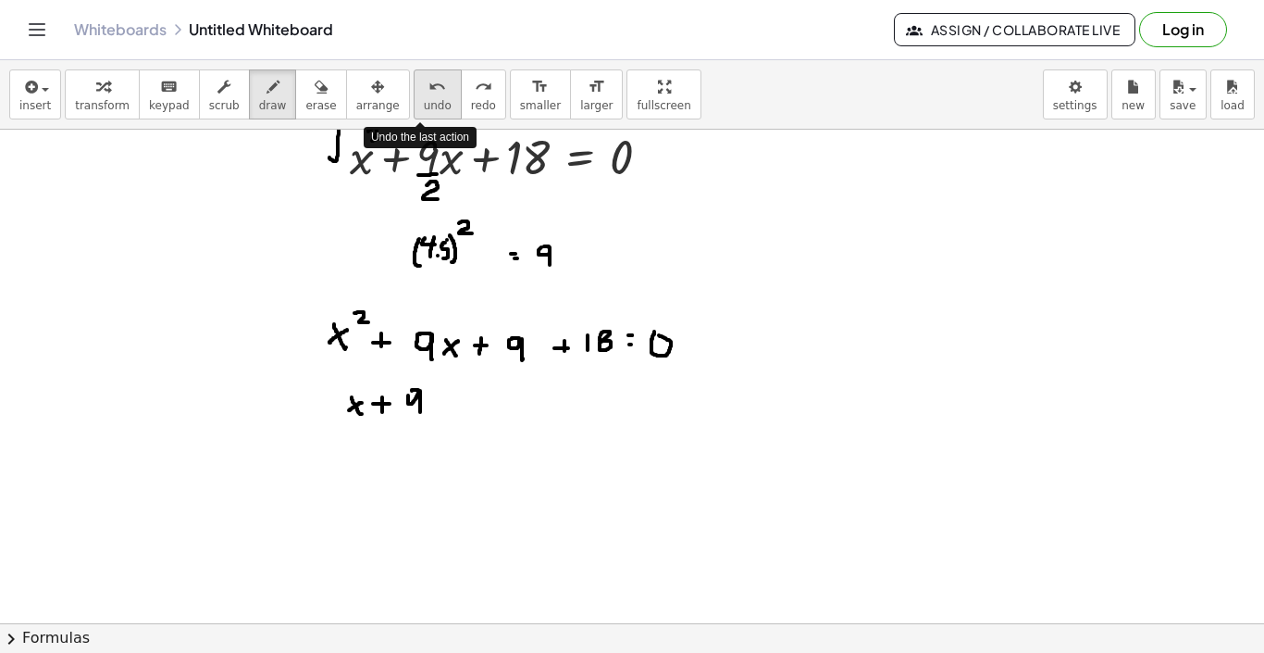
click at [429, 96] on icon "undo" at bounding box center [438, 87] width 18 height 22
drag, startPoint x: 408, startPoint y: 392, endPoint x: 412, endPoint y: 414, distance: 21.6
click at [412, 414] on div at bounding box center [632, 383] width 1264 height 1107
drag, startPoint x: 346, startPoint y: 386, endPoint x: 342, endPoint y: 412, distance: 26.3
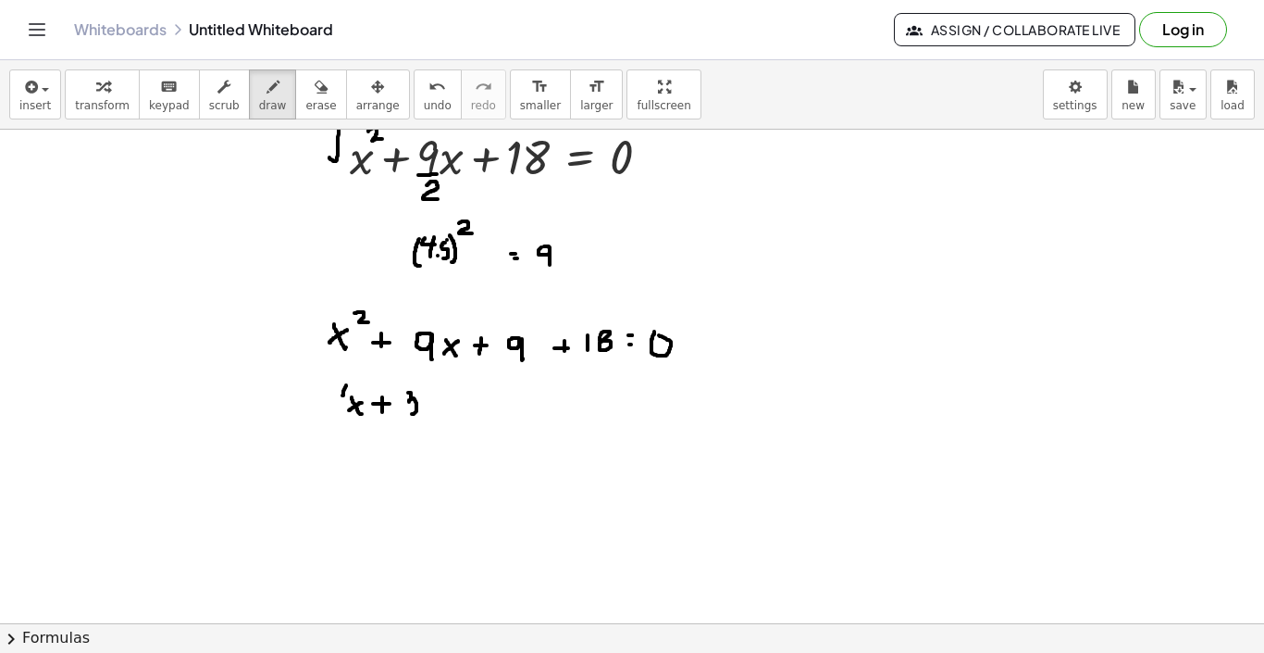
click at [342, 411] on div at bounding box center [632, 383] width 1264 height 1107
drag, startPoint x: 426, startPoint y: 387, endPoint x: 429, endPoint y: 405, distance: 17.8
click at [429, 405] on div at bounding box center [632, 383] width 1264 height 1107
drag, startPoint x: 429, startPoint y: 400, endPoint x: 426, endPoint y: 411, distance: 11.5
click at [426, 411] on div at bounding box center [632, 383] width 1264 height 1107
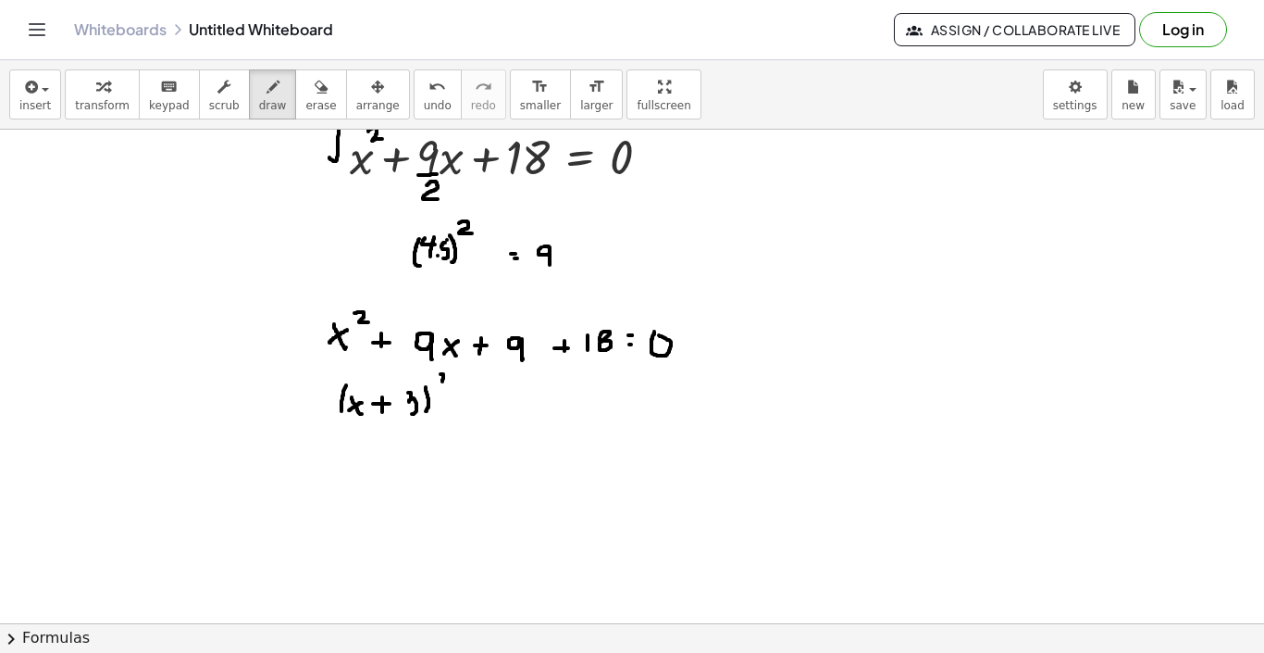
drag, startPoint x: 441, startPoint y: 374, endPoint x: 447, endPoint y: 381, distance: 9.8
click at [447, 381] on div at bounding box center [632, 383] width 1264 height 1107
click at [468, 395] on div at bounding box center [632, 383] width 1264 height 1107
click at [465, 404] on div at bounding box center [632, 383] width 1264 height 1107
drag, startPoint x: 696, startPoint y: 336, endPoint x: 716, endPoint y: 336, distance: 20.4
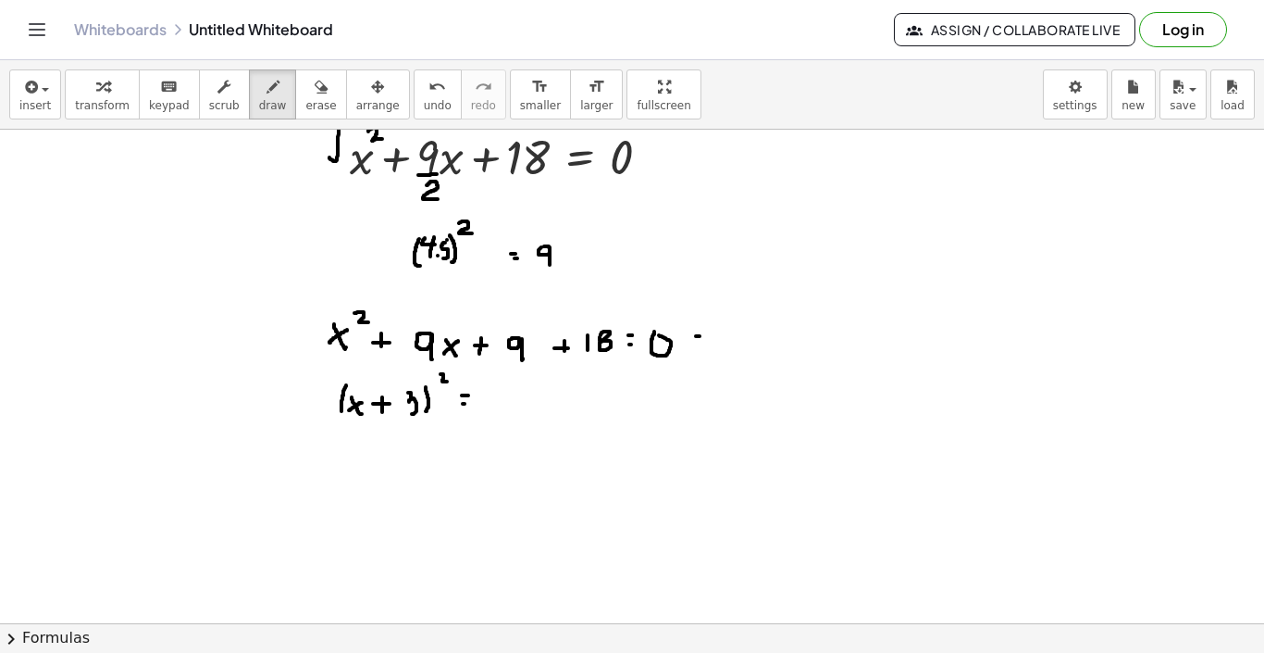
click at [716, 336] on div at bounding box center [632, 383] width 1264 height 1107
drag, startPoint x: 711, startPoint y: 330, endPoint x: 712, endPoint y: 342, distance: 12.1
click at [712, 342] on div at bounding box center [632, 383] width 1264 height 1107
click at [739, 323] on div at bounding box center [632, 383] width 1264 height 1107
drag, startPoint x: 756, startPoint y: 326, endPoint x: 756, endPoint y: 344, distance: 18.5
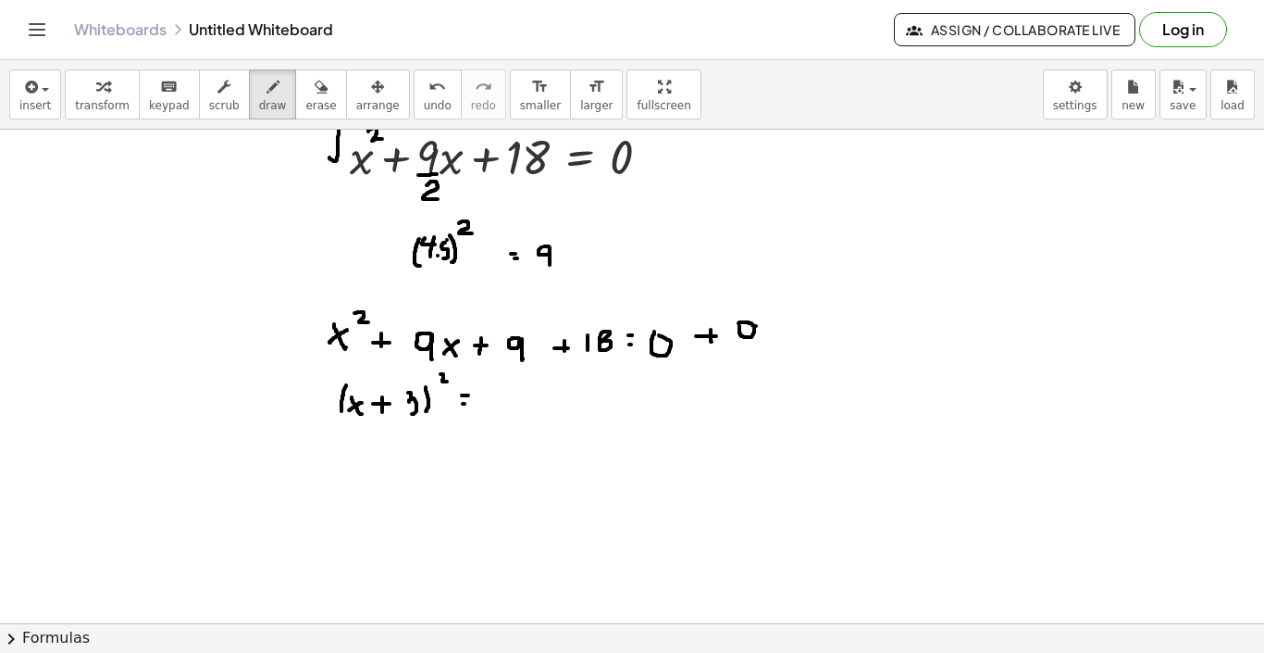
click at [756, 344] on div at bounding box center [632, 383] width 1264 height 1107
click at [504, 398] on div at bounding box center [632, 383] width 1264 height 1107
drag, startPoint x: 522, startPoint y: 393, endPoint x: 522, endPoint y: 404, distance: 10.2
click at [522, 404] on div at bounding box center [632, 383] width 1264 height 1107
click at [534, 394] on div at bounding box center [632, 383] width 1264 height 1107
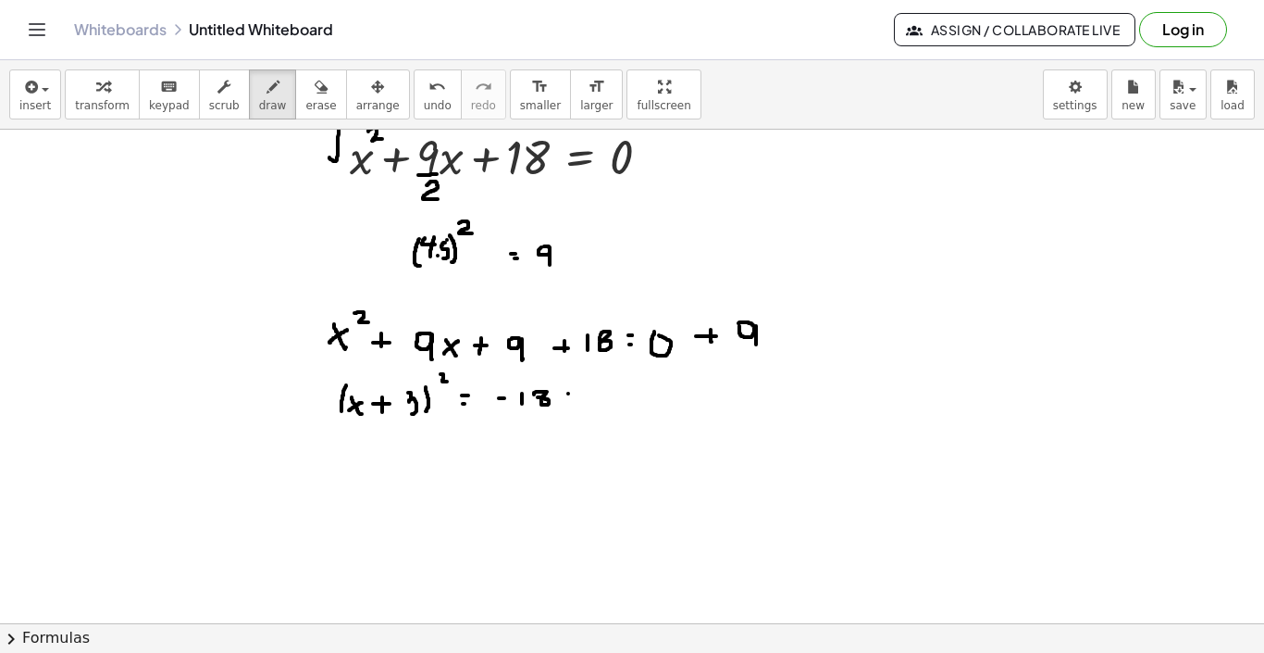
drag, startPoint x: 568, startPoint y: 393, endPoint x: 579, endPoint y: 393, distance: 11.1
click at [579, 393] on div at bounding box center [632, 383] width 1264 height 1107
drag, startPoint x: 569, startPoint y: 380, endPoint x: 569, endPoint y: 401, distance: 21.3
click at [569, 401] on div at bounding box center [632, 383] width 1264 height 1107
click at [563, 392] on div at bounding box center [632, 383] width 1264 height 1107
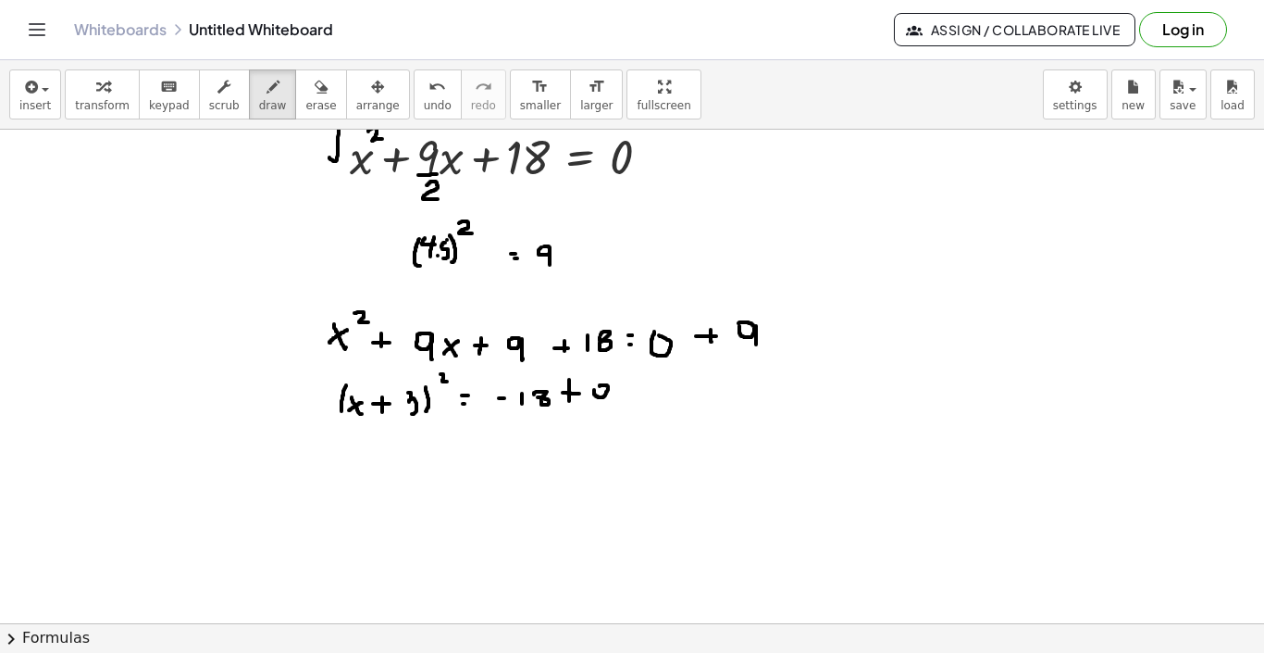
click at [599, 389] on div at bounding box center [632, 383] width 1264 height 1107
drag, startPoint x: 615, startPoint y: 389, endPoint x: 614, endPoint y: 404, distance: 14.8
click at [614, 404] on div at bounding box center [632, 383] width 1264 height 1107
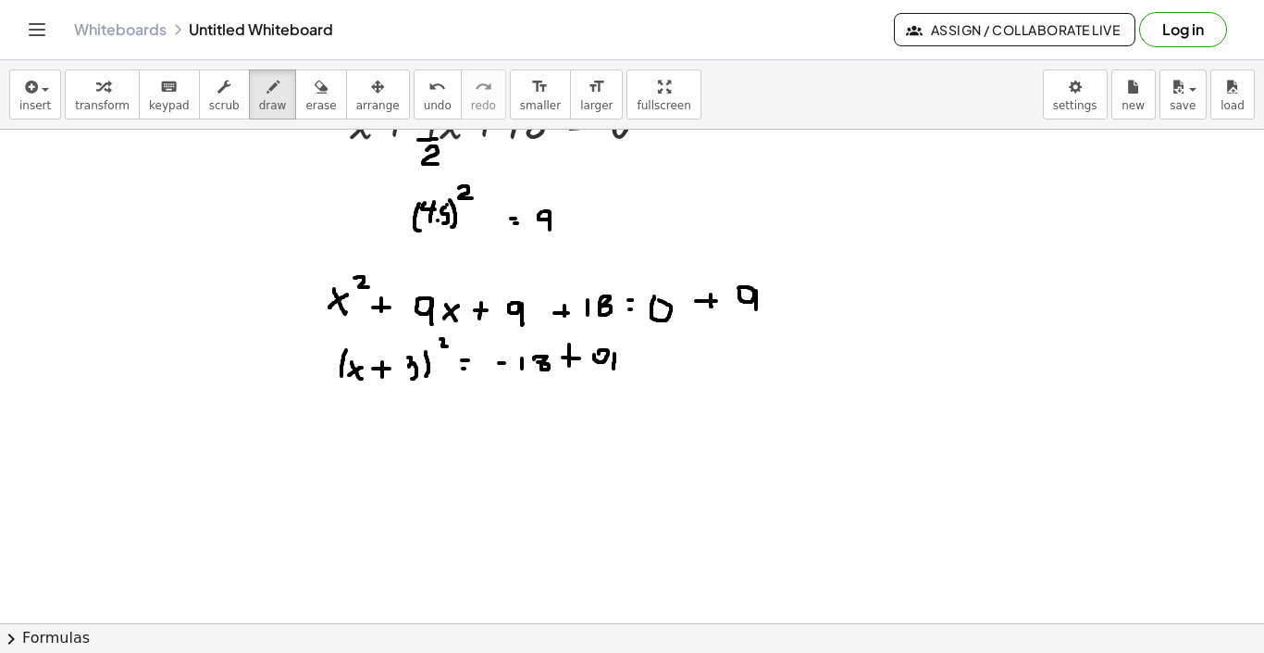
scroll to position [338, 0]
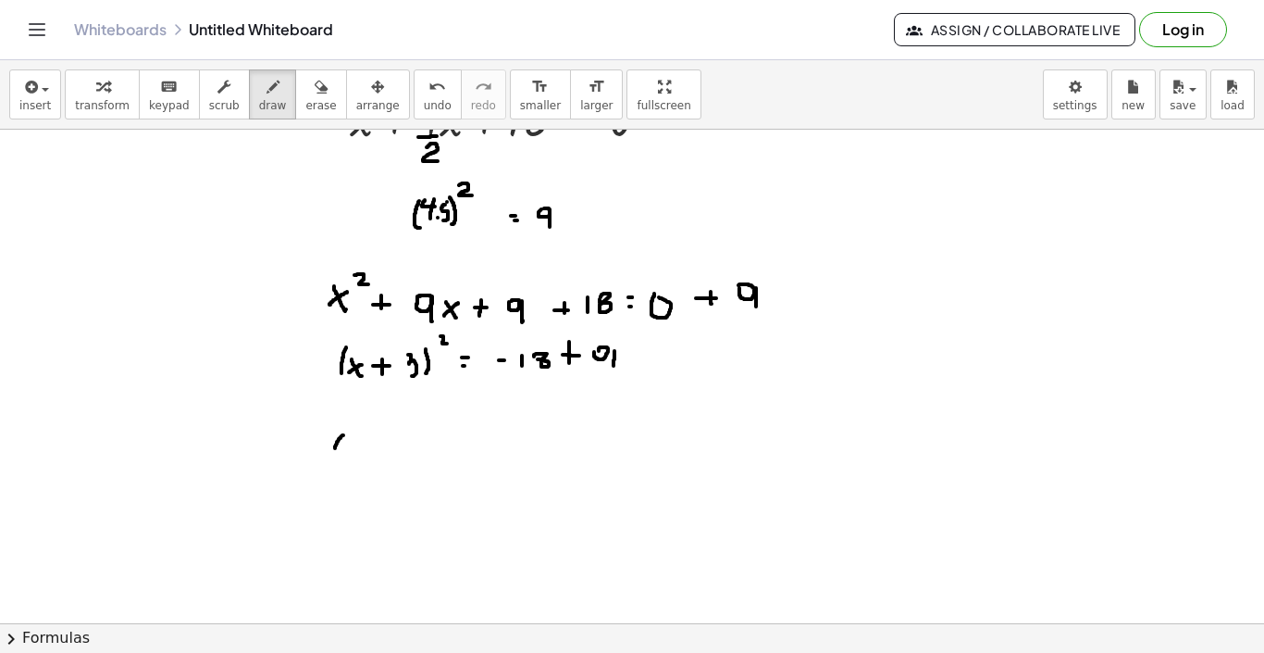
drag, startPoint x: 343, startPoint y: 435, endPoint x: 338, endPoint y: 470, distance: 35.6
click at [338, 470] on div at bounding box center [632, 345] width 1264 height 1107
drag, startPoint x: 355, startPoint y: 454, endPoint x: 365, endPoint y: 460, distance: 12.1
click at [365, 460] on div at bounding box center [632, 345] width 1264 height 1107
drag, startPoint x: 365, startPoint y: 455, endPoint x: 355, endPoint y: 463, distance: 11.9
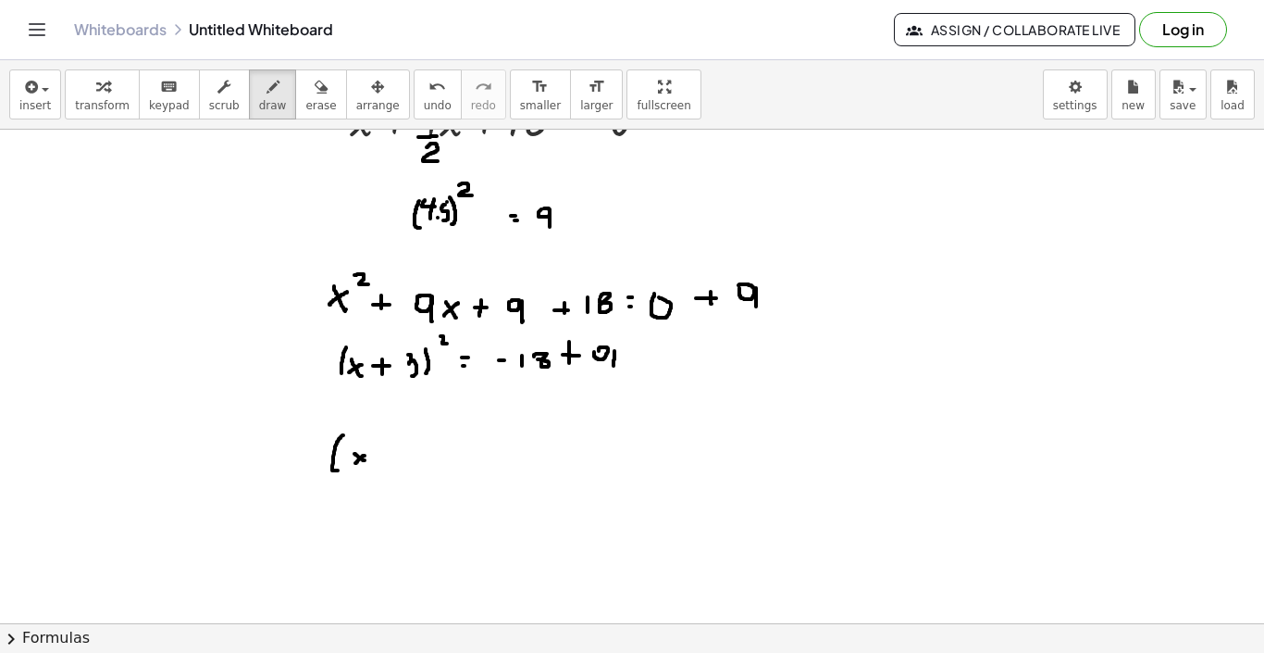
click at [355, 463] on div at bounding box center [632, 345] width 1264 height 1107
click at [390, 455] on div at bounding box center [632, 345] width 1264 height 1107
drag, startPoint x: 388, startPoint y: 452, endPoint x: 388, endPoint y: 464, distance: 12.0
click at [388, 464] on div at bounding box center [632, 345] width 1264 height 1107
drag, startPoint x: 408, startPoint y: 442, endPoint x: 408, endPoint y: 461, distance: 18.5
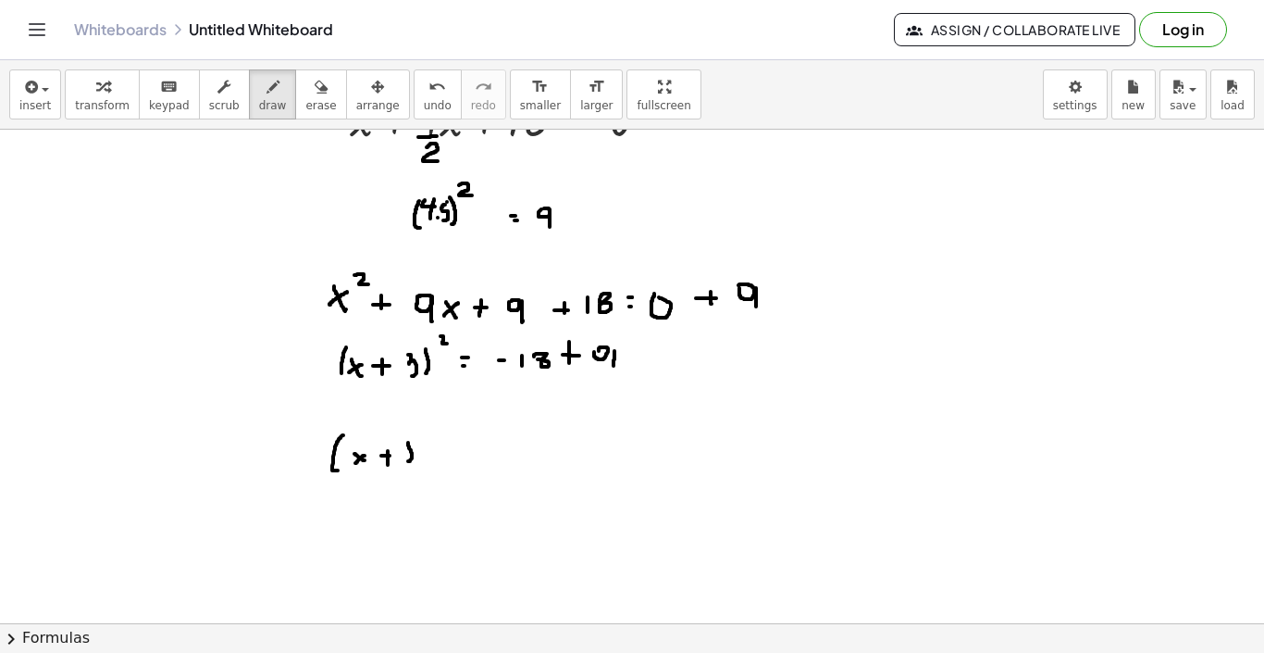
click at [408, 461] on div at bounding box center [632, 345] width 1264 height 1107
drag, startPoint x: 421, startPoint y: 429, endPoint x: 424, endPoint y: 438, distance: 9.7
click at [424, 438] on div at bounding box center [632, 345] width 1264 height 1107
click at [451, 442] on div at bounding box center [632, 345] width 1264 height 1107
click at [453, 452] on div at bounding box center [632, 345] width 1264 height 1107
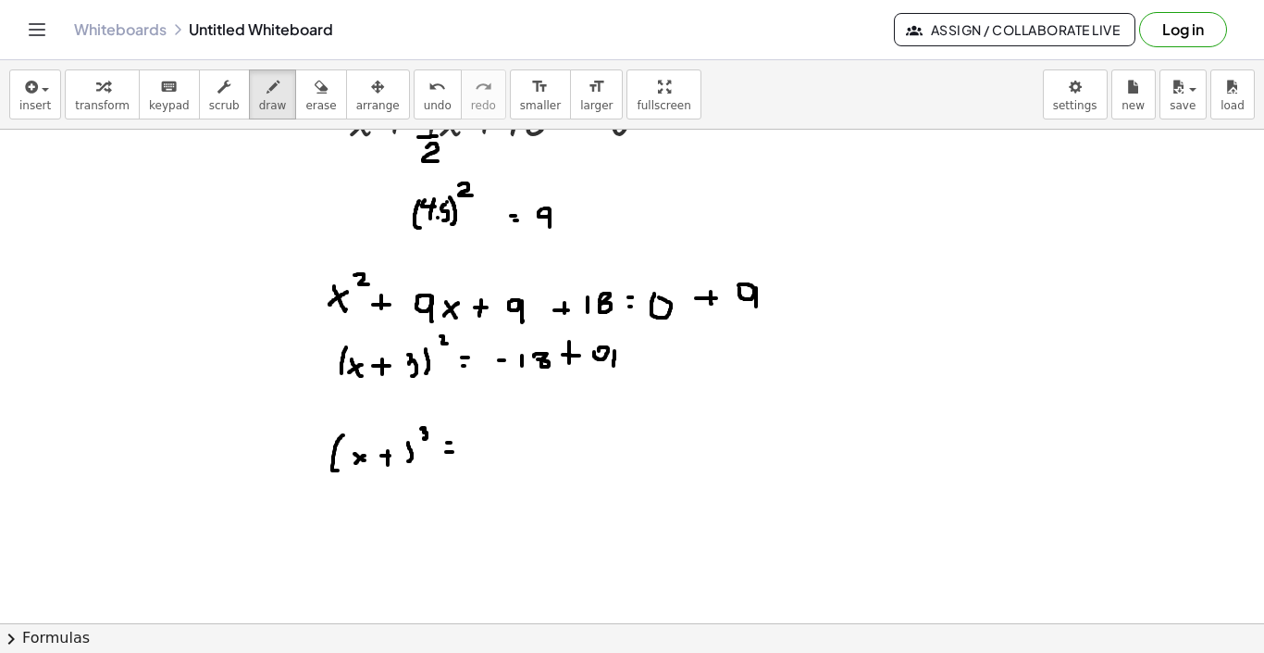
drag, startPoint x: 491, startPoint y: 451, endPoint x: 509, endPoint y: 451, distance: 18.5
click at [509, 451] on div at bounding box center [632, 345] width 1264 height 1107
click at [524, 438] on div at bounding box center [632, 345] width 1264 height 1107
drag, startPoint x: 533, startPoint y: 439, endPoint x: 533, endPoint y: 472, distance: 33.3
click at [533, 472] on div at bounding box center [632, 345] width 1264 height 1107
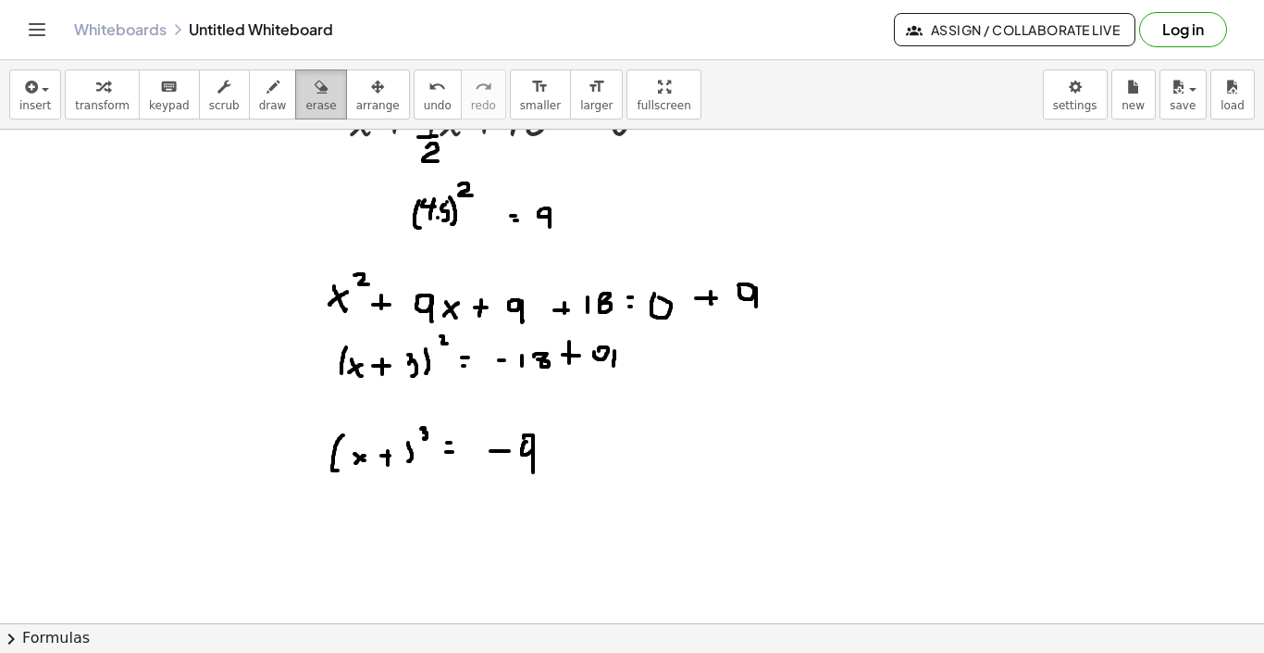
click at [305, 90] on div "button" at bounding box center [320, 86] width 31 height 22
click at [275, 101] on span "draw" at bounding box center [273, 105] width 28 height 13
drag, startPoint x: 399, startPoint y: 439, endPoint x: 407, endPoint y: 457, distance: 20.3
click at [407, 457] on div at bounding box center [632, 345] width 1264 height 1107
drag, startPoint x: 414, startPoint y: 429, endPoint x: 423, endPoint y: 468, distance: 40.9
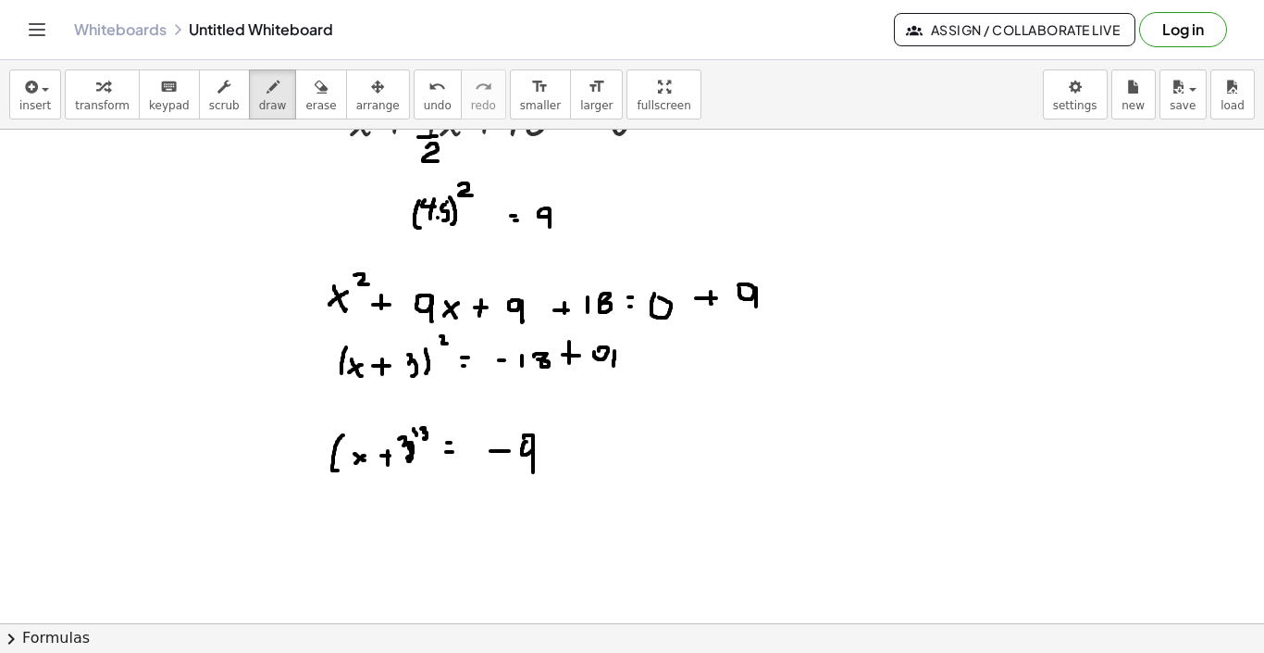
click at [423, 468] on div at bounding box center [632, 345] width 1264 height 1107
drag, startPoint x: 424, startPoint y: 430, endPoint x: 436, endPoint y: 438, distance: 14.1
click at [436, 438] on div at bounding box center [632, 345] width 1264 height 1107
drag, startPoint x: 422, startPoint y: 430, endPoint x: 435, endPoint y: 437, distance: 14.5
click at [435, 437] on div at bounding box center [632, 345] width 1264 height 1107
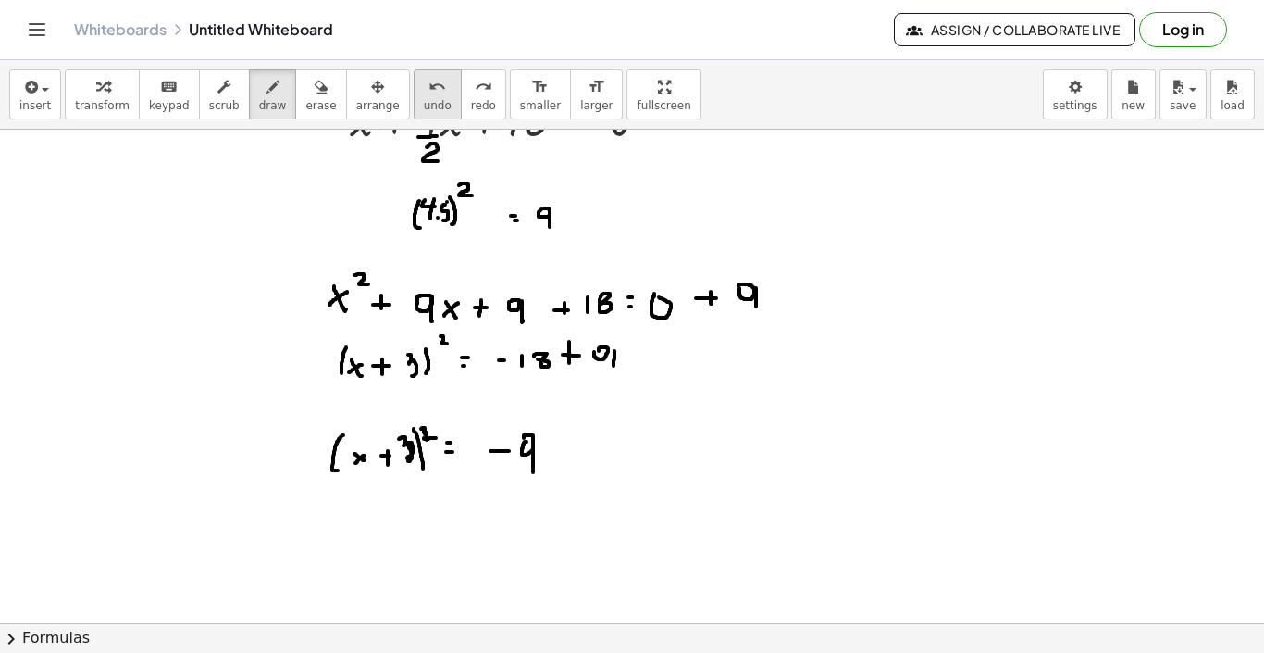
click at [414, 97] on button "undo undo" at bounding box center [438, 94] width 48 height 50
drag, startPoint x: 421, startPoint y: 427, endPoint x: 437, endPoint y: 435, distance: 17.8
click at [437, 435] on div at bounding box center [632, 345] width 1264 height 1107
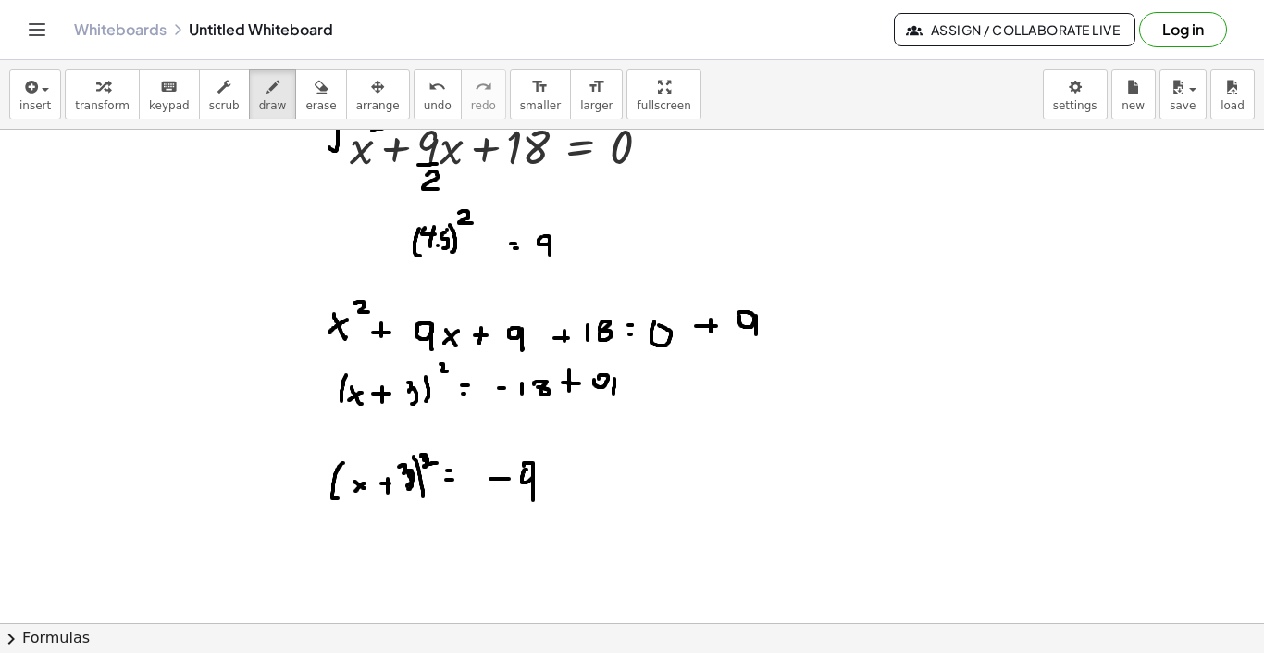
scroll to position [312, 0]
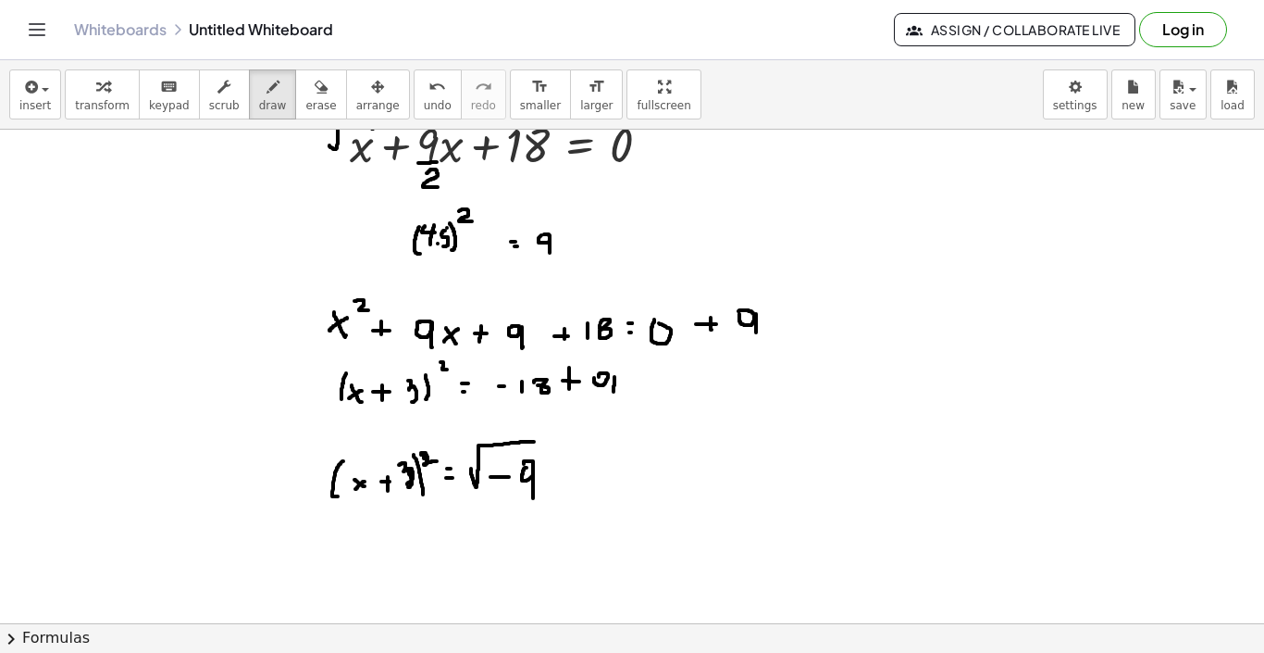
drag, startPoint x: 471, startPoint y: 468, endPoint x: 534, endPoint y: 442, distance: 68.4
click at [534, 442] on div at bounding box center [632, 371] width 1264 height 1107
drag, startPoint x: 293, startPoint y: 478, endPoint x: 428, endPoint y: 439, distance: 139.7
click at [428, 439] on div at bounding box center [632, 371] width 1264 height 1107
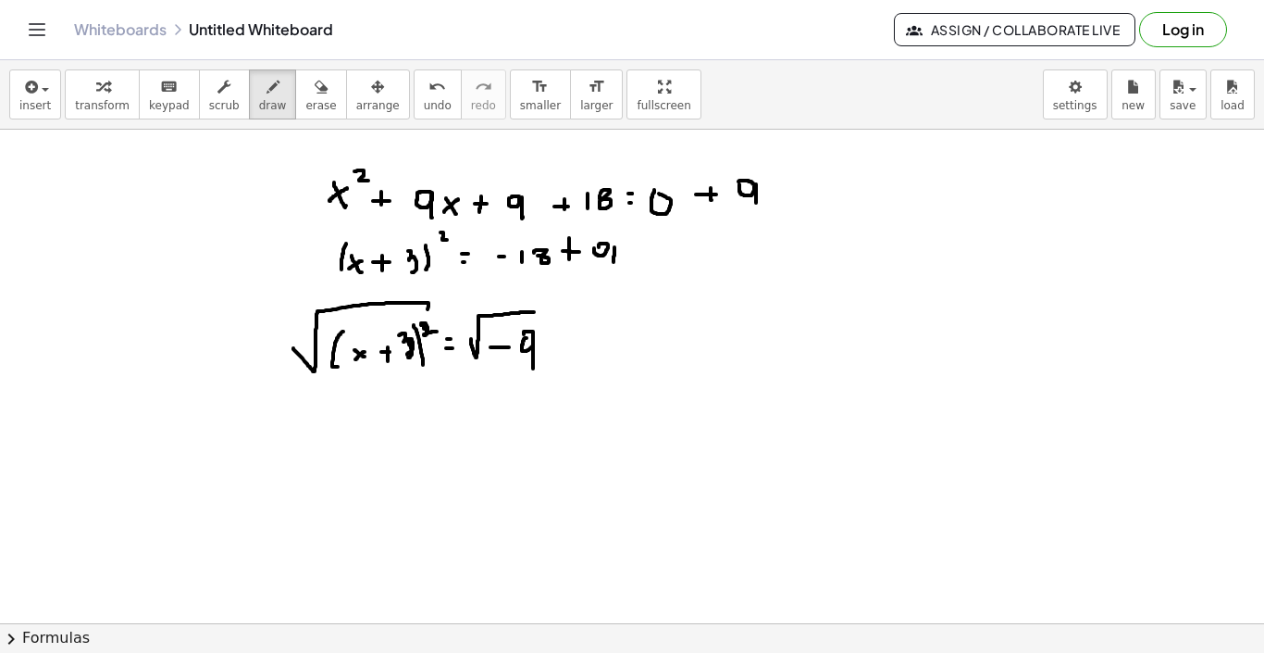
scroll to position [445, 0]
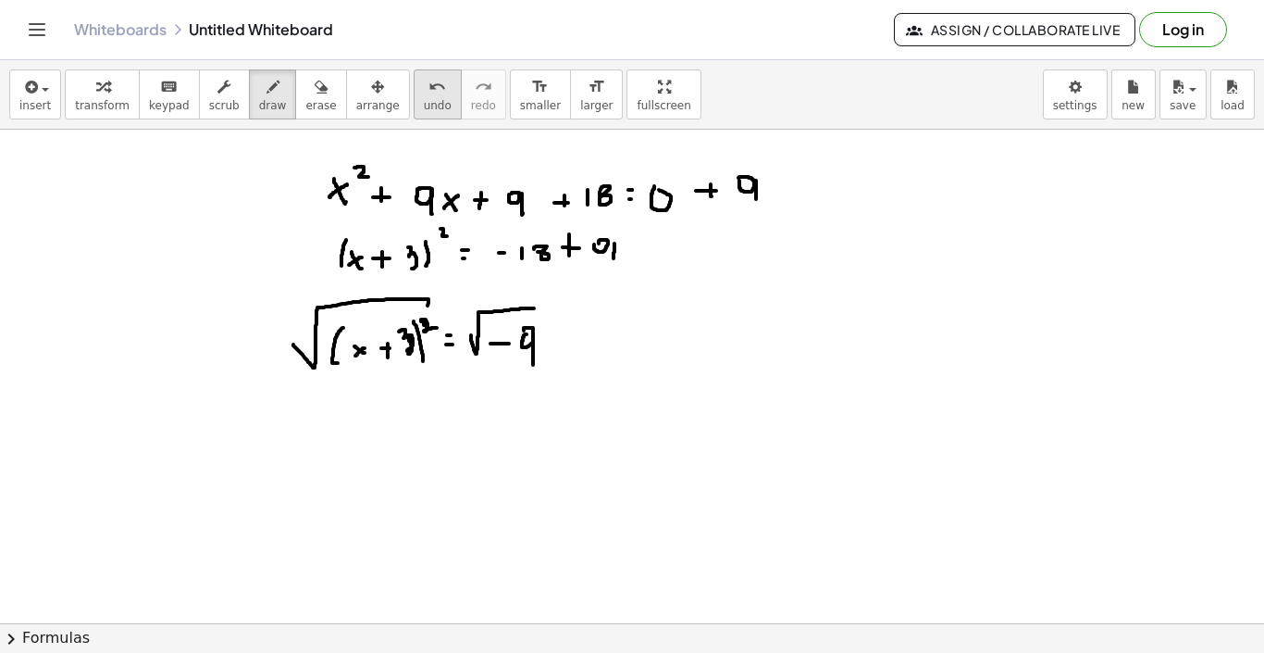
click at [424, 100] on span "undo" at bounding box center [438, 105] width 28 height 13
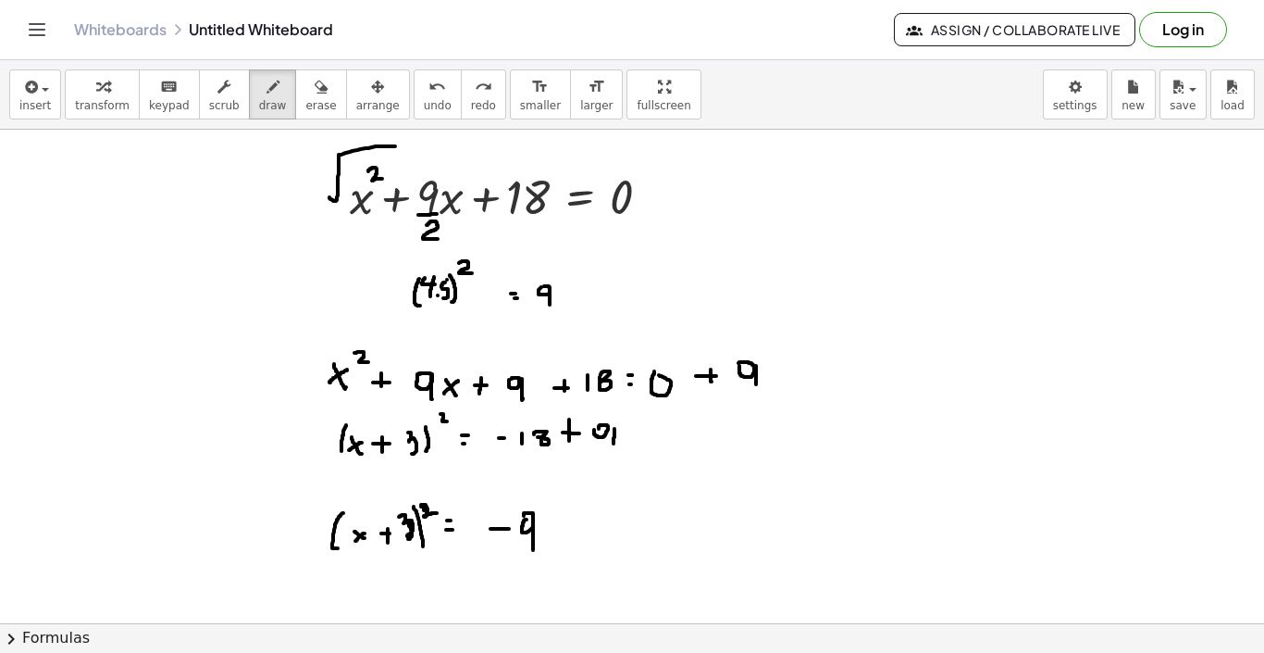
scroll to position [259, 0]
click at [437, 526] on div at bounding box center [632, 423] width 1264 height 1107
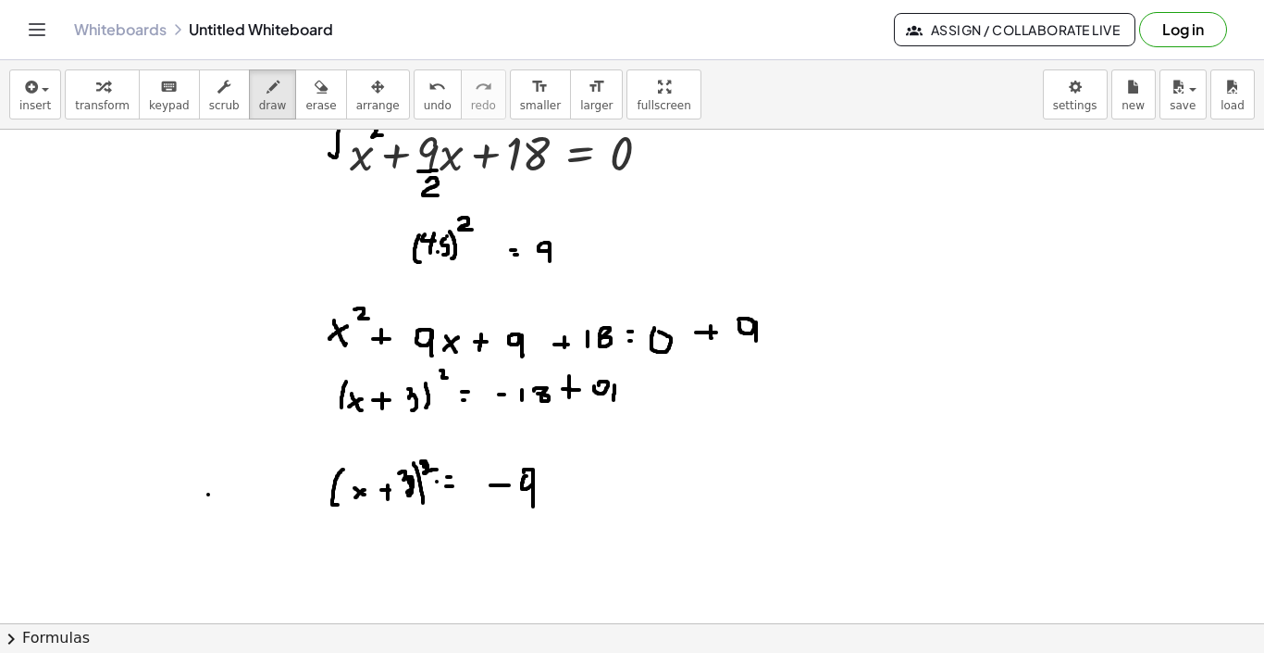
click at [215, 494] on div at bounding box center [632, 379] width 1264 height 1107
drag, startPoint x: 215, startPoint y: 494, endPoint x: 230, endPoint y: 494, distance: 15.7
click at [230, 494] on div at bounding box center [632, 379] width 1264 height 1107
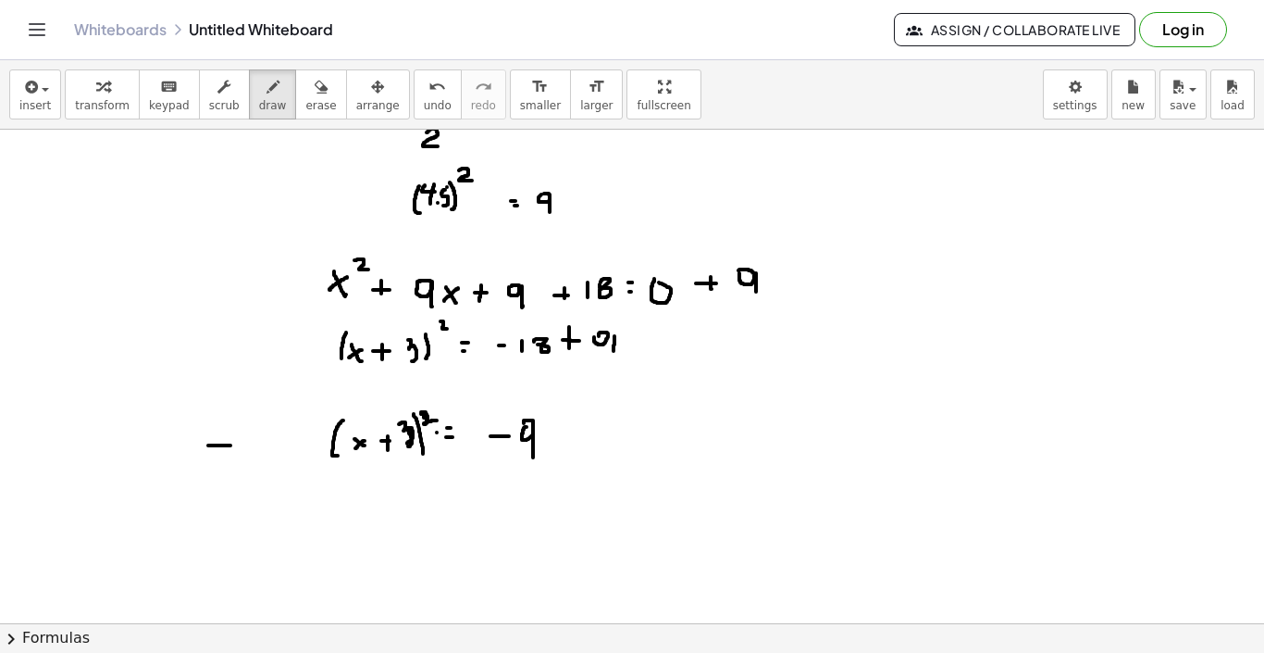
scroll to position [360, 0]
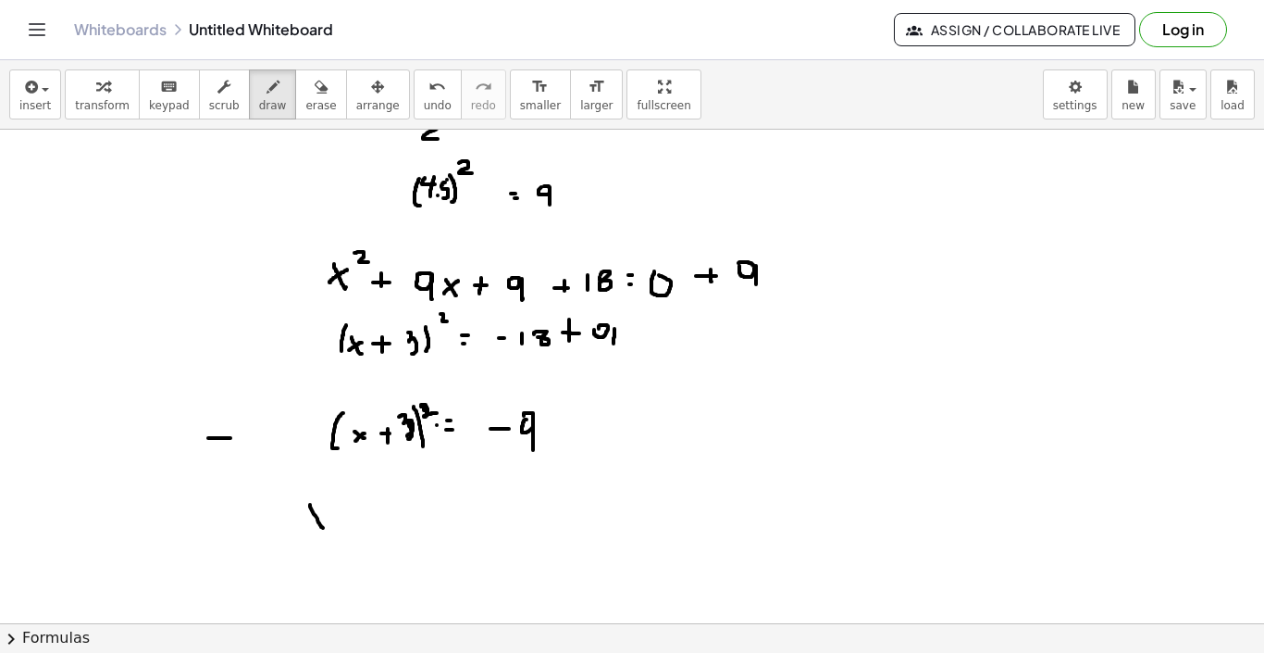
drag, startPoint x: 310, startPoint y: 505, endPoint x: 323, endPoint y: 528, distance: 25.7
click at [323, 528] on div at bounding box center [632, 323] width 1264 height 1107
drag, startPoint x: 323, startPoint y: 508, endPoint x: 307, endPoint y: 522, distance: 21.0
click at [307, 522] on div at bounding box center [632, 323] width 1264 height 1107
click at [342, 516] on div at bounding box center [632, 323] width 1264 height 1107
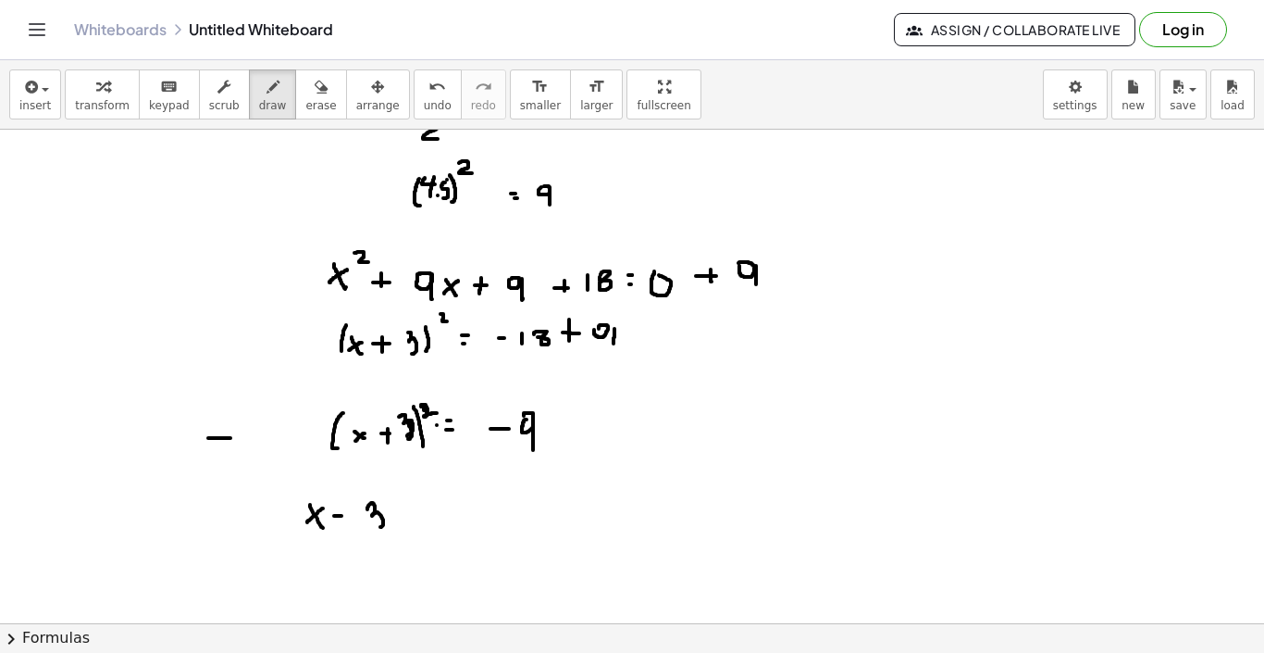
drag, startPoint x: 367, startPoint y: 509, endPoint x: 374, endPoint y: 527, distance: 18.7
click at [377, 527] on div at bounding box center [632, 323] width 1264 height 1107
drag, startPoint x: 313, startPoint y: 496, endPoint x: 298, endPoint y: 531, distance: 38.2
click at [298, 530] on div at bounding box center [632, 323] width 1264 height 1107
drag, startPoint x: 405, startPoint y: 496, endPoint x: 405, endPoint y: 529, distance: 33.3
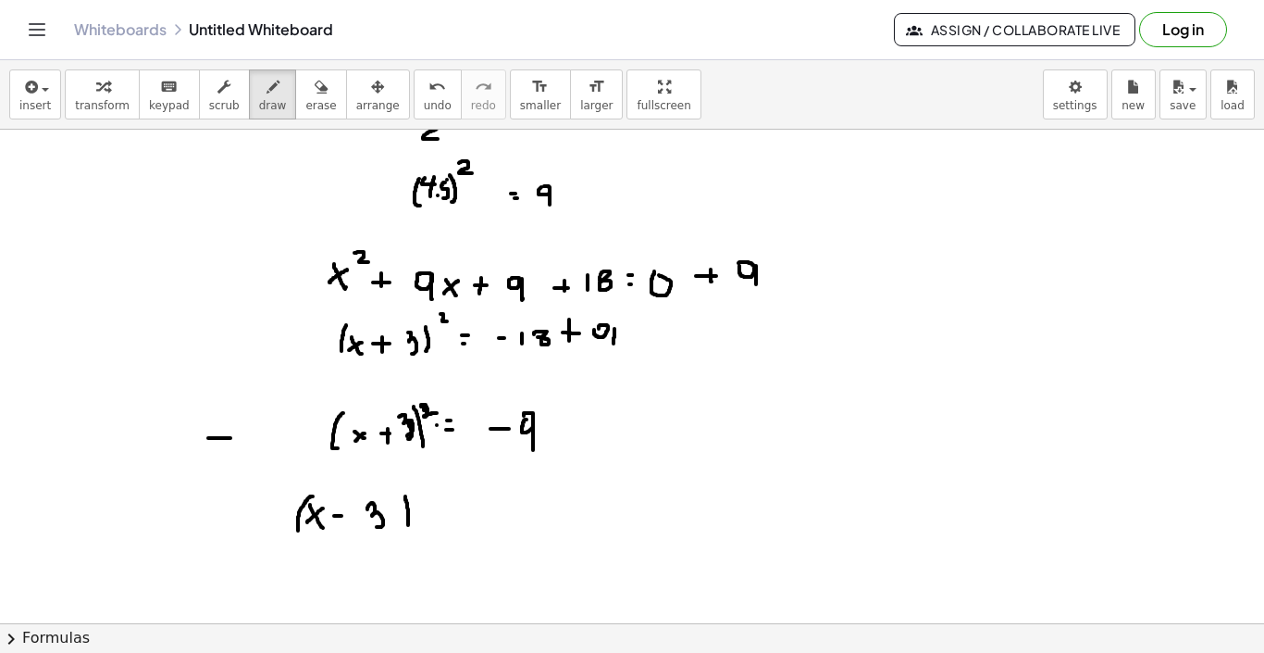
click at [405, 529] on div at bounding box center [632, 323] width 1264 height 1107
drag, startPoint x: 422, startPoint y: 484, endPoint x: 429, endPoint y: 492, distance: 10.6
click at [429, 492] on div at bounding box center [632, 323] width 1264 height 1107
click at [444, 517] on div at bounding box center [632, 323] width 1264 height 1107
click at [441, 522] on div at bounding box center [632, 323] width 1264 height 1107
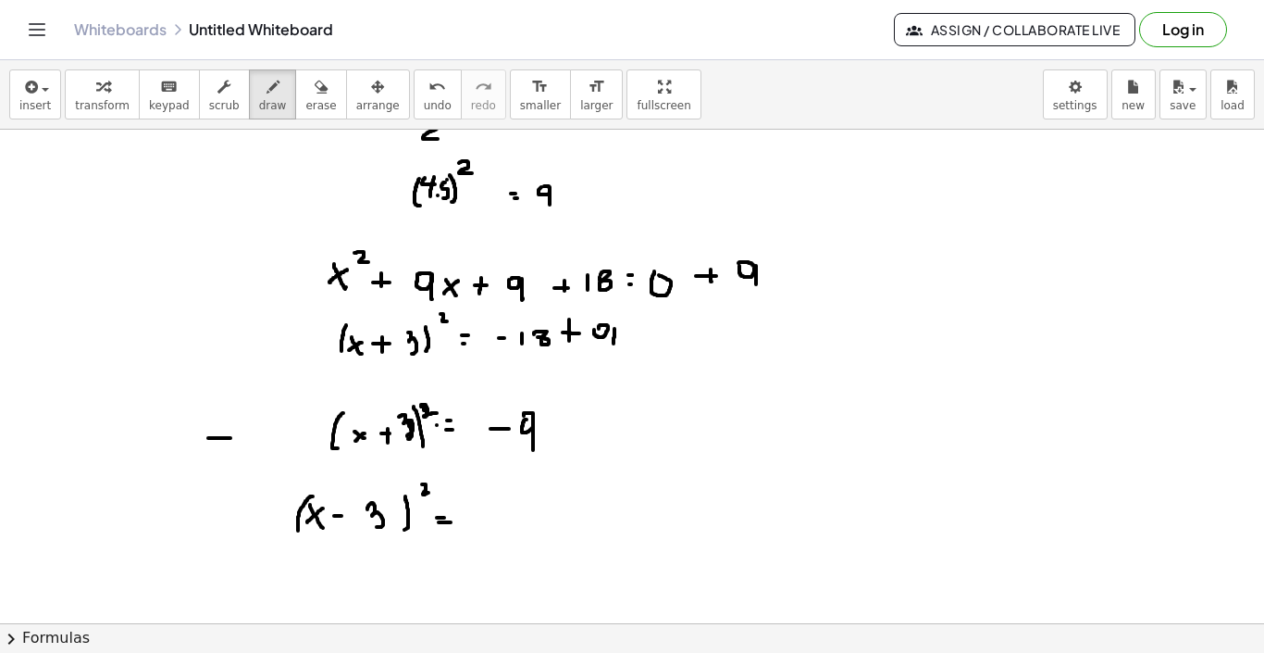
drag, startPoint x: 441, startPoint y: 522, endPoint x: 453, endPoint y: 522, distance: 12.0
click at [453, 522] on div at bounding box center [632, 323] width 1264 height 1107
click at [487, 516] on div at bounding box center [632, 323] width 1264 height 1107
drag, startPoint x: 498, startPoint y: 515, endPoint x: 499, endPoint y: 536, distance: 21.3
click at [499, 536] on div at bounding box center [632, 323] width 1264 height 1107
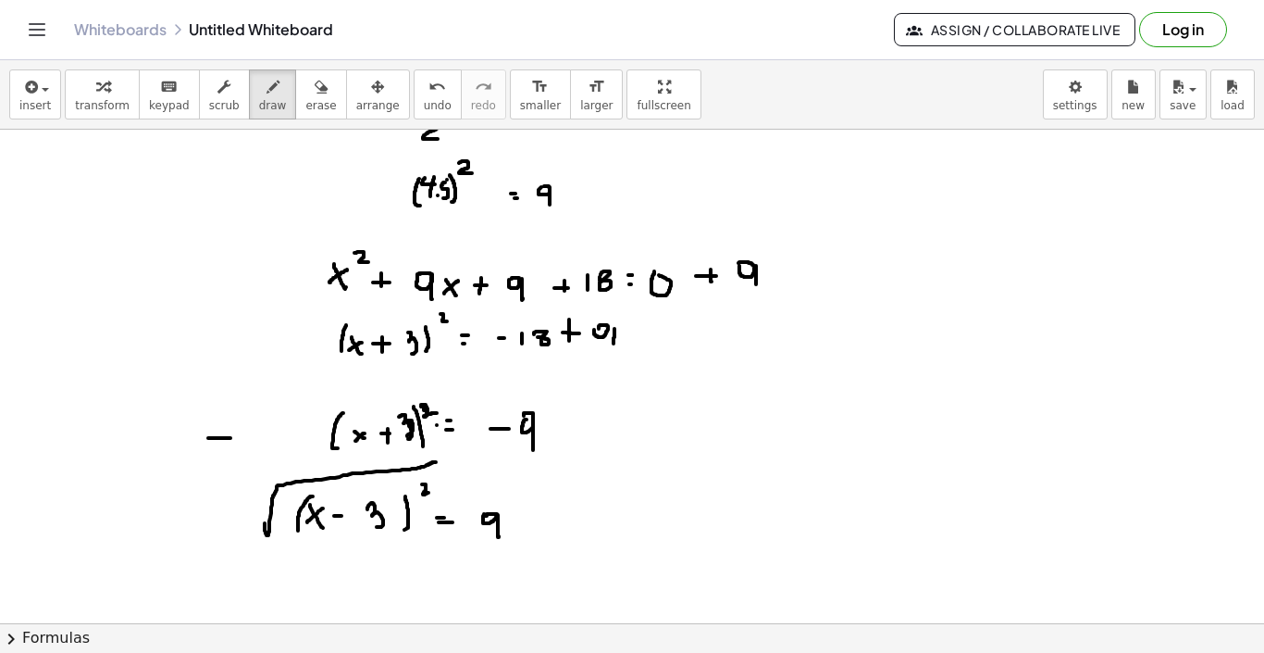
drag, startPoint x: 265, startPoint y: 523, endPoint x: 436, endPoint y: 467, distance: 180.3
click at [436, 467] on div at bounding box center [632, 323] width 1264 height 1107
drag, startPoint x: 462, startPoint y: 517, endPoint x: 510, endPoint y: 490, distance: 55.6
click at [510, 490] on div at bounding box center [632, 323] width 1264 height 1107
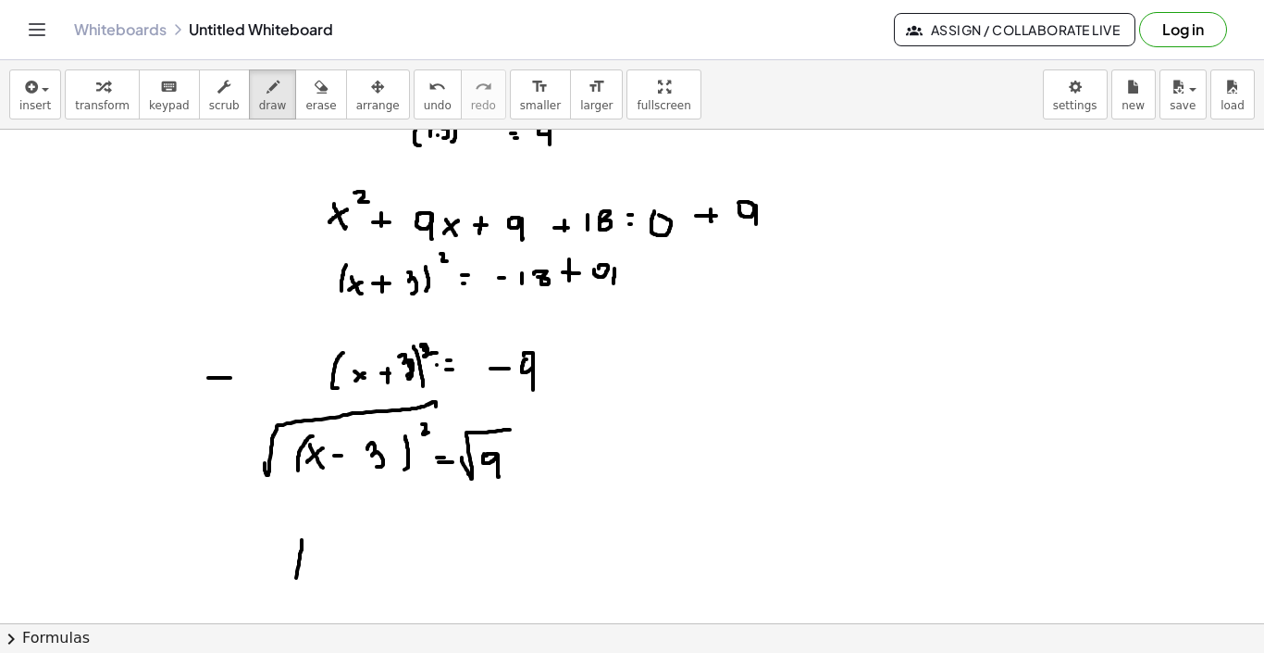
drag, startPoint x: 302, startPoint y: 541, endPoint x: 296, endPoint y: 590, distance: 49.4
click at [296, 590] on div at bounding box center [632, 262] width 1264 height 1107
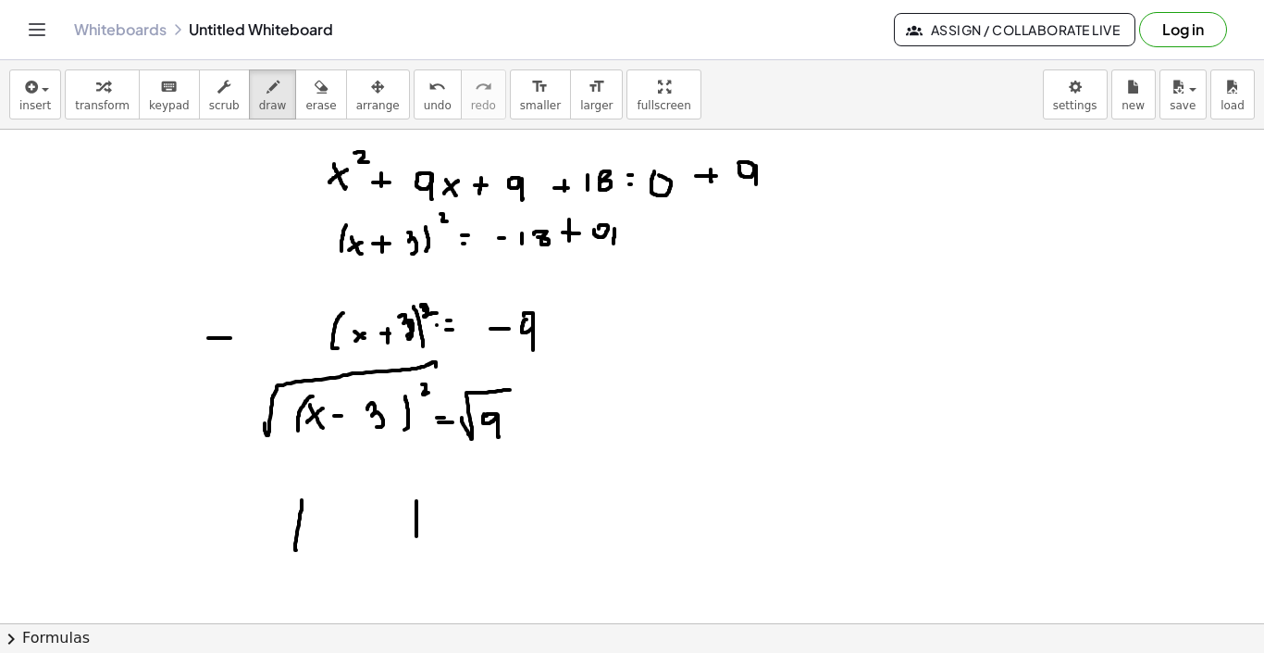
drag, startPoint x: 417, startPoint y: 501, endPoint x: 417, endPoint y: 539, distance: 38.0
click at [417, 539] on div at bounding box center [632, 223] width 1264 height 1107
drag, startPoint x: 326, startPoint y: 519, endPoint x: 337, endPoint y: 542, distance: 24.8
click at [337, 542] on div at bounding box center [632, 223] width 1264 height 1107
drag, startPoint x: 343, startPoint y: 514, endPoint x: 319, endPoint y: 543, distance: 38.2
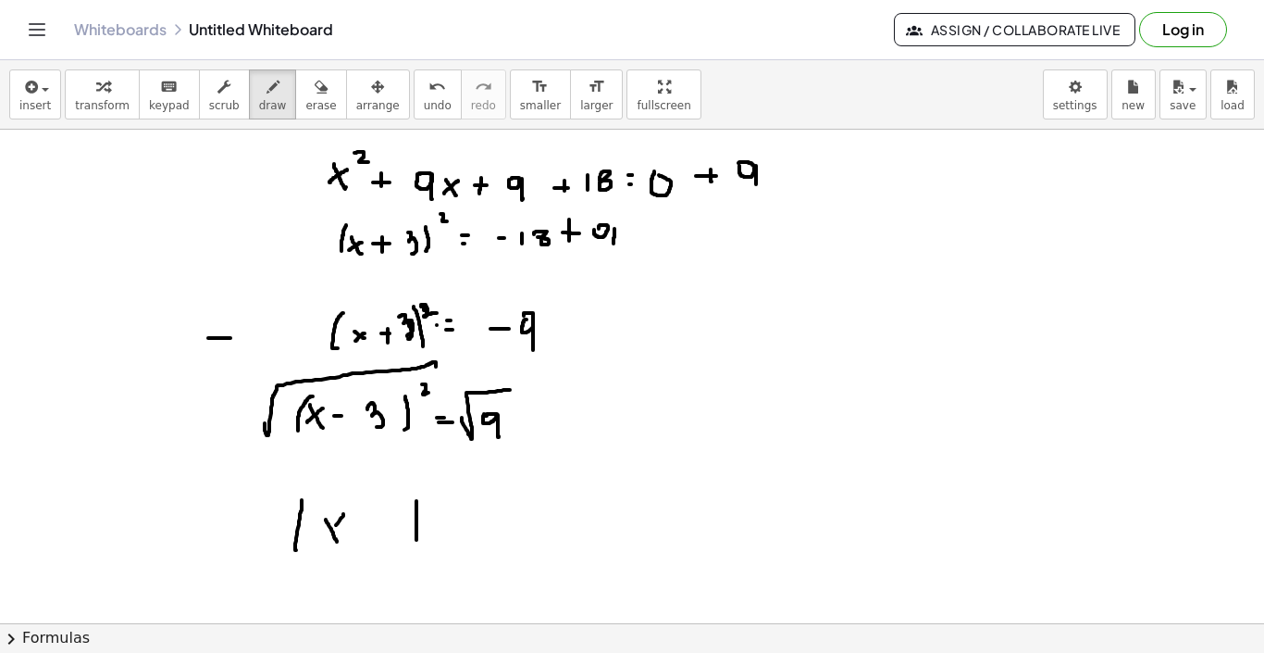
click at [319, 543] on div at bounding box center [632, 223] width 1264 height 1107
click at [356, 535] on div at bounding box center [632, 223] width 1264 height 1107
drag, startPoint x: 373, startPoint y: 519, endPoint x: 384, endPoint y: 534, distance: 18.5
click at [384, 534] on div at bounding box center [632, 223] width 1264 height 1107
click at [451, 519] on div at bounding box center [632, 223] width 1264 height 1107
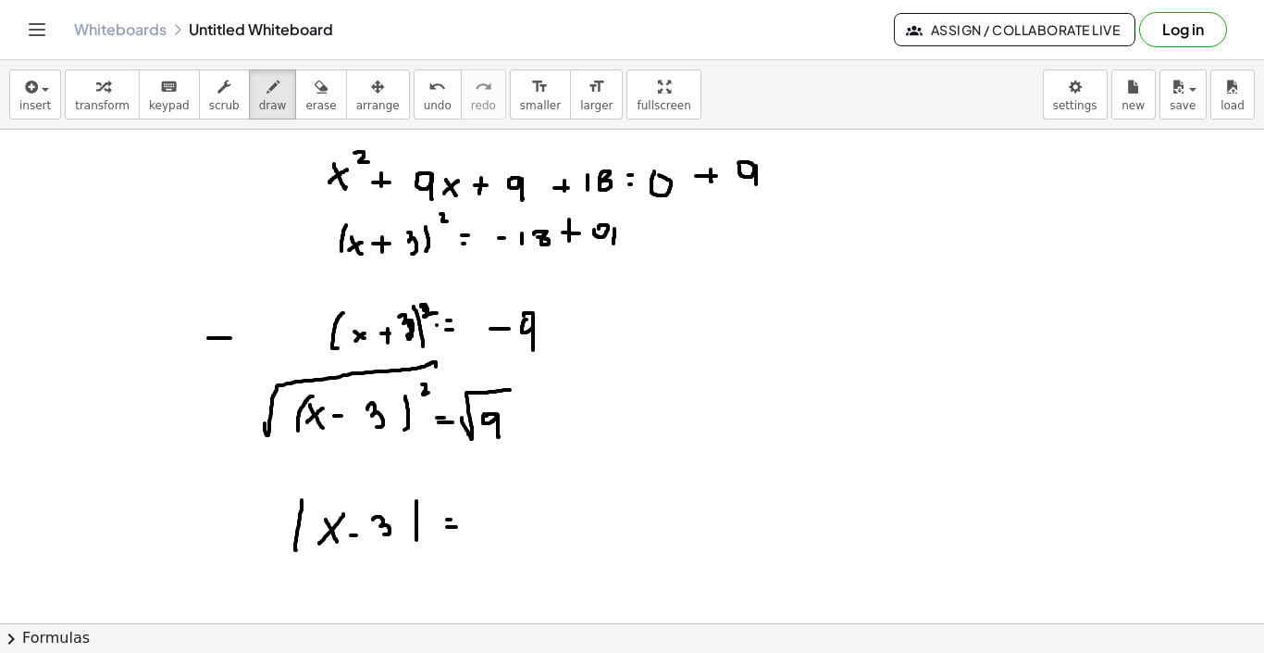
click at [456, 527] on div at bounding box center [632, 223] width 1264 height 1107
drag, startPoint x: 492, startPoint y: 508, endPoint x: 486, endPoint y: 525, distance: 17.6
click at [486, 525] on div at bounding box center [632, 223] width 1264 height 1107
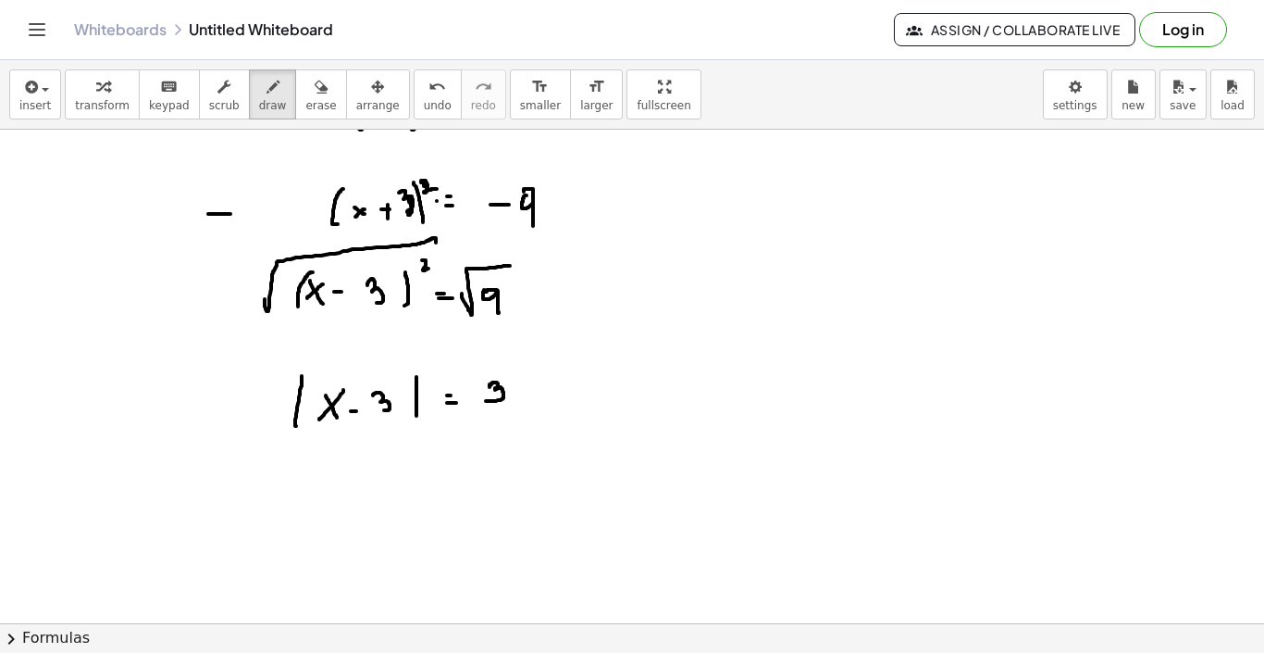
scroll to position [587, 0]
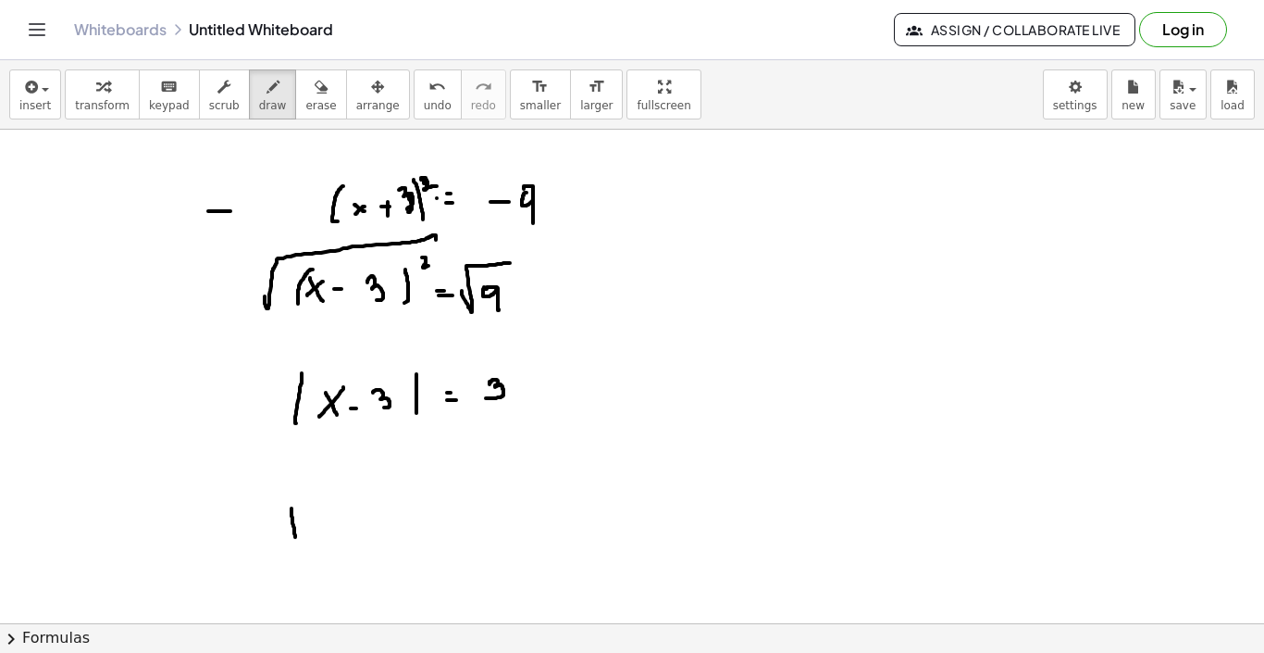
drag, startPoint x: 292, startPoint y: 516, endPoint x: 298, endPoint y: 544, distance: 29.4
click at [298, 544] on div at bounding box center [632, 96] width 1264 height 1107
drag, startPoint x: 305, startPoint y: 517, endPoint x: 274, endPoint y: 539, distance: 38.5
click at [274, 539] on div at bounding box center [632, 96] width 1264 height 1107
drag, startPoint x: 327, startPoint y: 524, endPoint x: 339, endPoint y: 524, distance: 12.0
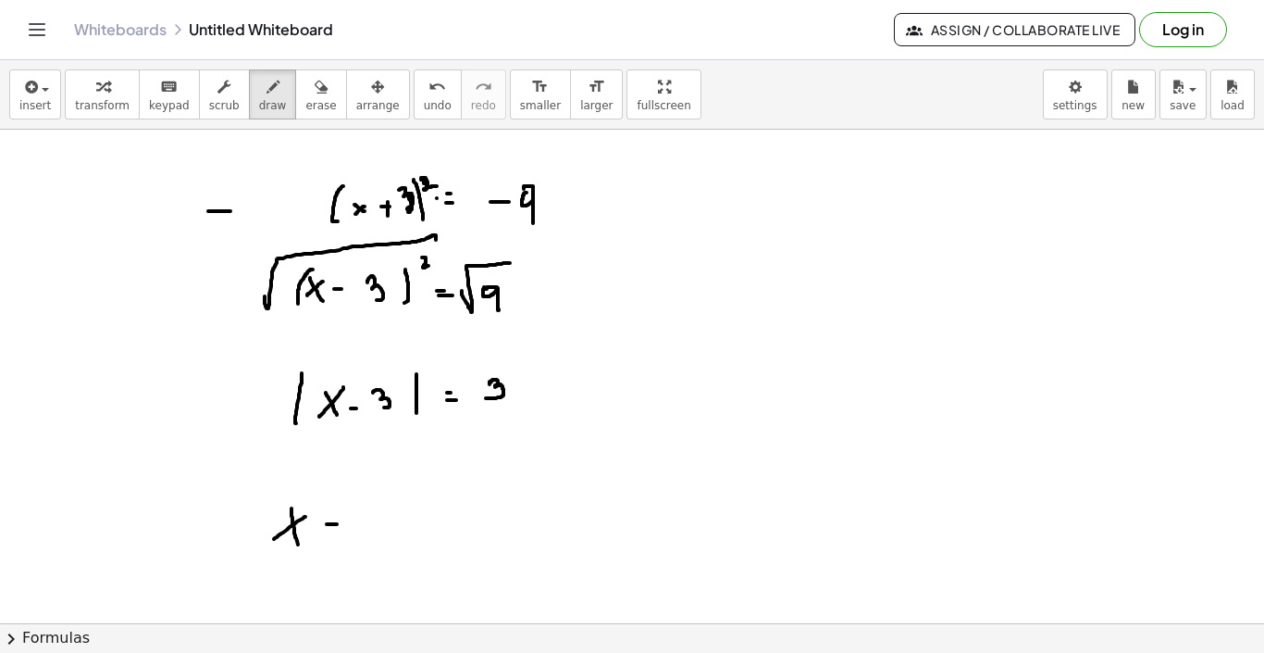
click at [339, 524] on div at bounding box center [632, 96] width 1264 height 1107
drag, startPoint x: 369, startPoint y: 517, endPoint x: 375, endPoint y: 535, distance: 19.3
click at [375, 535] on div at bounding box center [632, 96] width 1264 height 1107
click at [419, 518] on div at bounding box center [632, 96] width 1264 height 1107
click at [422, 527] on div at bounding box center [632, 96] width 1264 height 1107
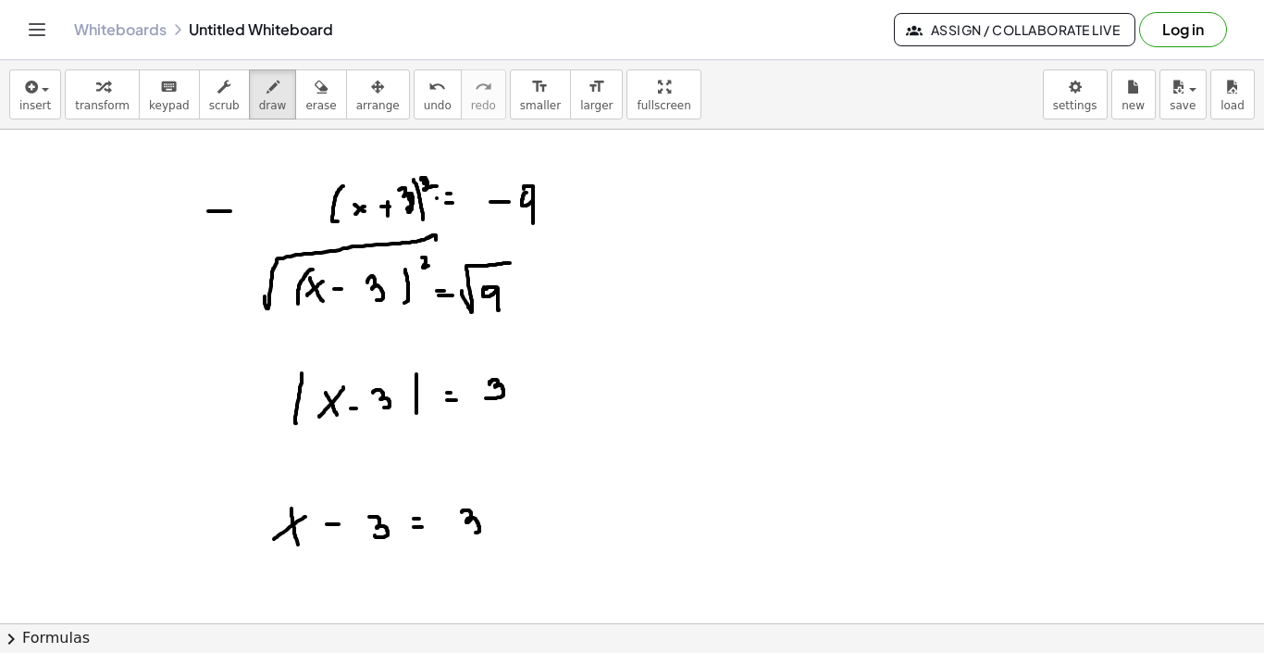
drag, startPoint x: 462, startPoint y: 512, endPoint x: 470, endPoint y: 528, distance: 17.8
click at [470, 528] on div at bounding box center [632, 96] width 1264 height 1107
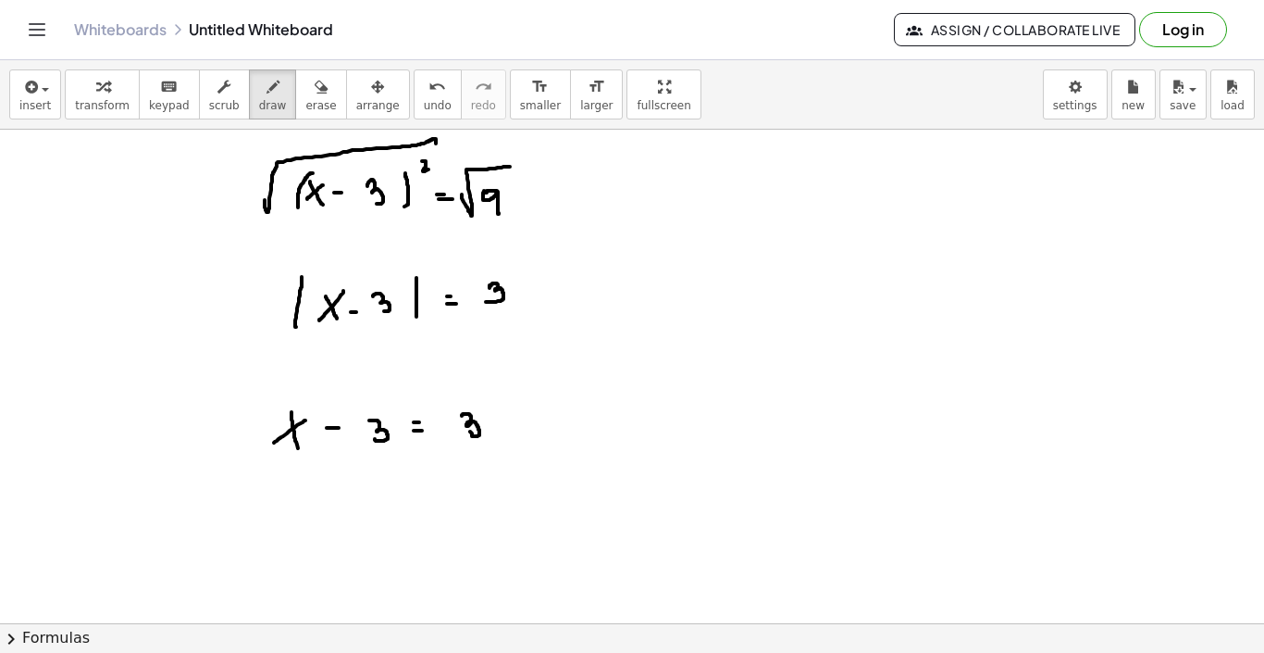
scroll to position [686, 0]
drag, startPoint x: 284, startPoint y: 542, endPoint x: 291, endPoint y: 552, distance: 12.1
click at [291, 552] on div at bounding box center [632, 184] width 1264 height 1480
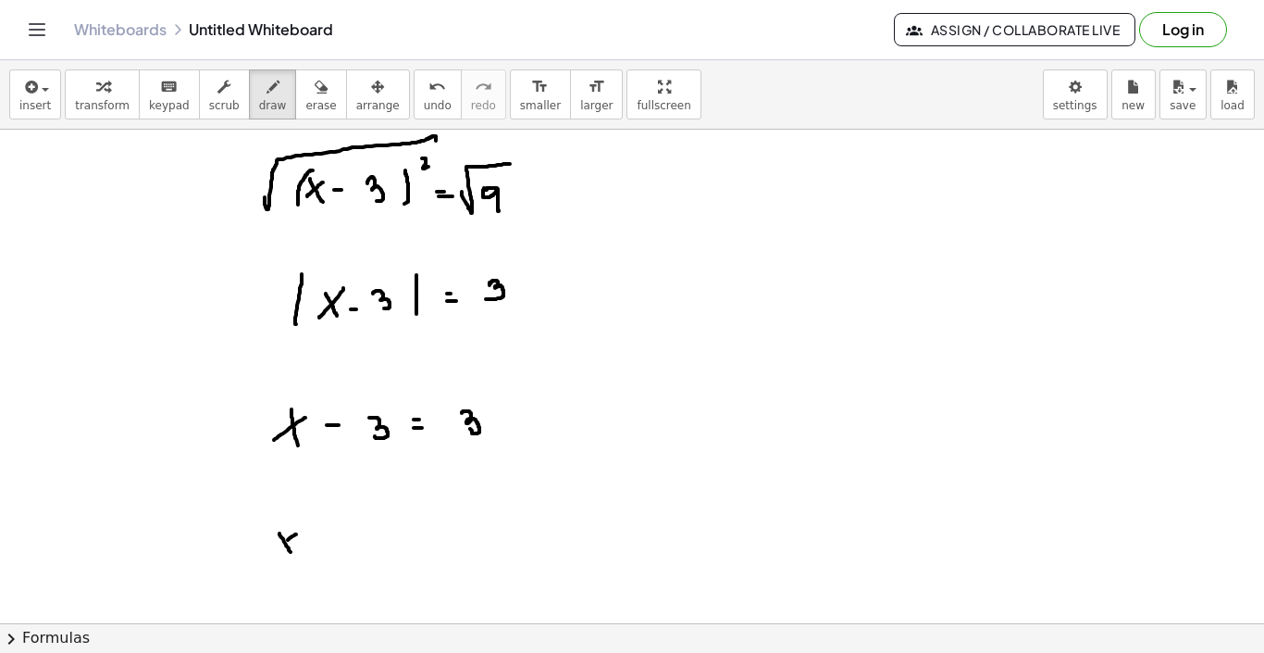
drag, startPoint x: 296, startPoint y: 534, endPoint x: 280, endPoint y: 545, distance: 20.0
click at [280, 545] on div at bounding box center [632, 184] width 1264 height 1480
drag, startPoint x: 311, startPoint y: 541, endPoint x: 321, endPoint y: 541, distance: 10.2
click at [321, 541] on div at bounding box center [632, 184] width 1264 height 1480
drag, startPoint x: 347, startPoint y: 534, endPoint x: 350, endPoint y: 556, distance: 22.4
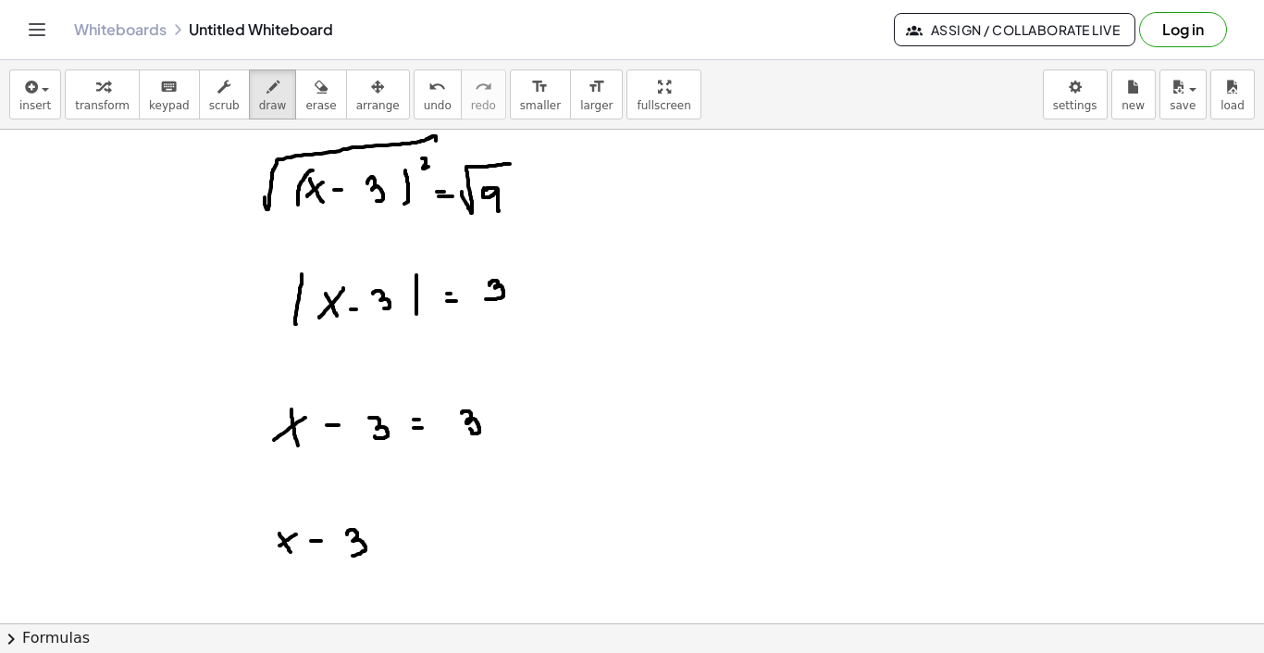
click at [350, 556] on div at bounding box center [632, 184] width 1264 height 1480
click at [389, 540] on div at bounding box center [632, 184] width 1264 height 1480
click at [388, 549] on div at bounding box center [632, 184] width 1264 height 1480
click at [418, 543] on div at bounding box center [632, 184] width 1264 height 1480
drag, startPoint x: 432, startPoint y: 535, endPoint x: 443, endPoint y: 548, distance: 17.1
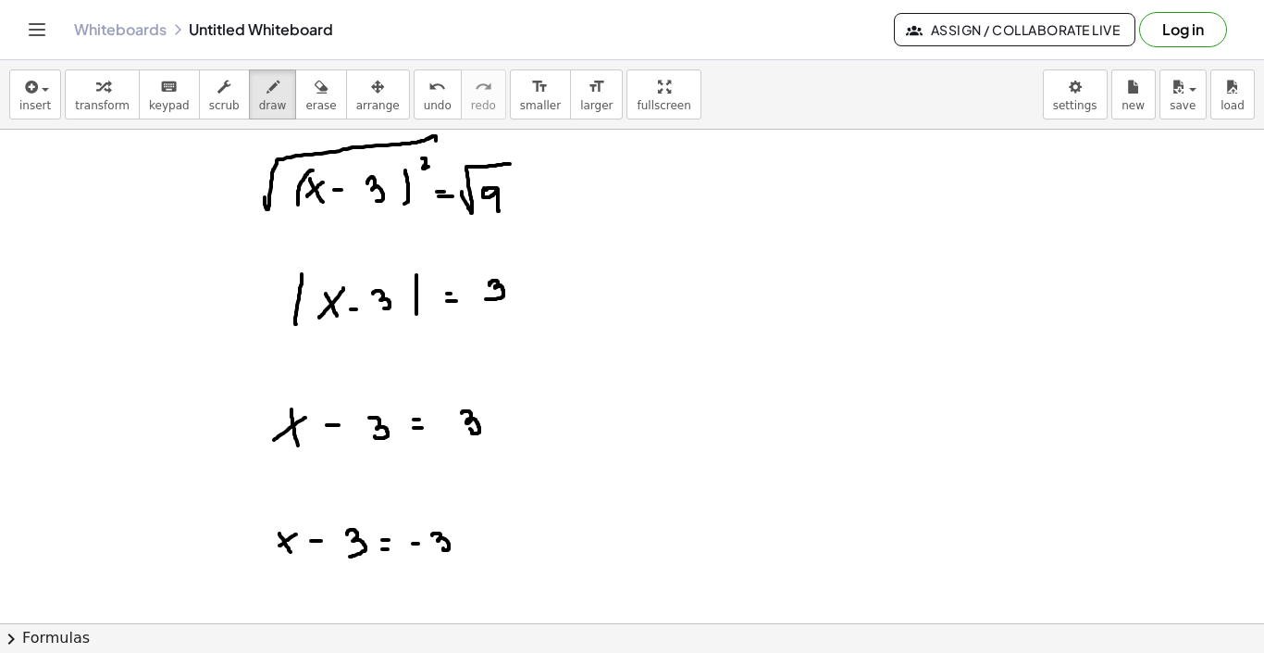
click at [443, 548] on div at bounding box center [632, 184] width 1264 height 1480
click at [556, 425] on div at bounding box center [632, 184] width 1264 height 1480
click at [563, 436] on div at bounding box center [632, 184] width 1264 height 1480
drag, startPoint x: 624, startPoint y: 416, endPoint x: 637, endPoint y: 433, distance: 21.8
click at [637, 433] on div at bounding box center [632, 184] width 1264 height 1480
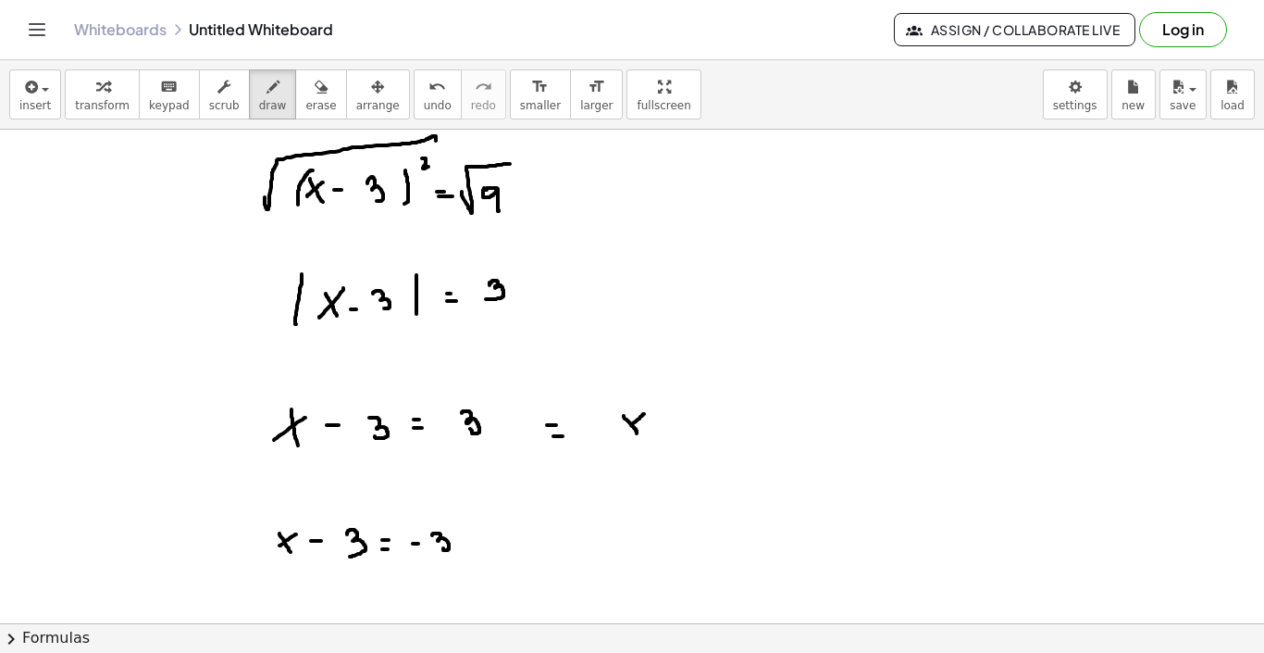
drag, startPoint x: 644, startPoint y: 414, endPoint x: 623, endPoint y: 433, distance: 28.8
click at [623, 433] on div at bounding box center [632, 184] width 1264 height 1480
click at [667, 419] on div at bounding box center [632, 184] width 1264 height 1480
click at [666, 424] on div at bounding box center [632, 184] width 1264 height 1480
drag, startPoint x: 704, startPoint y: 417, endPoint x: 704, endPoint y: 438, distance: 20.4
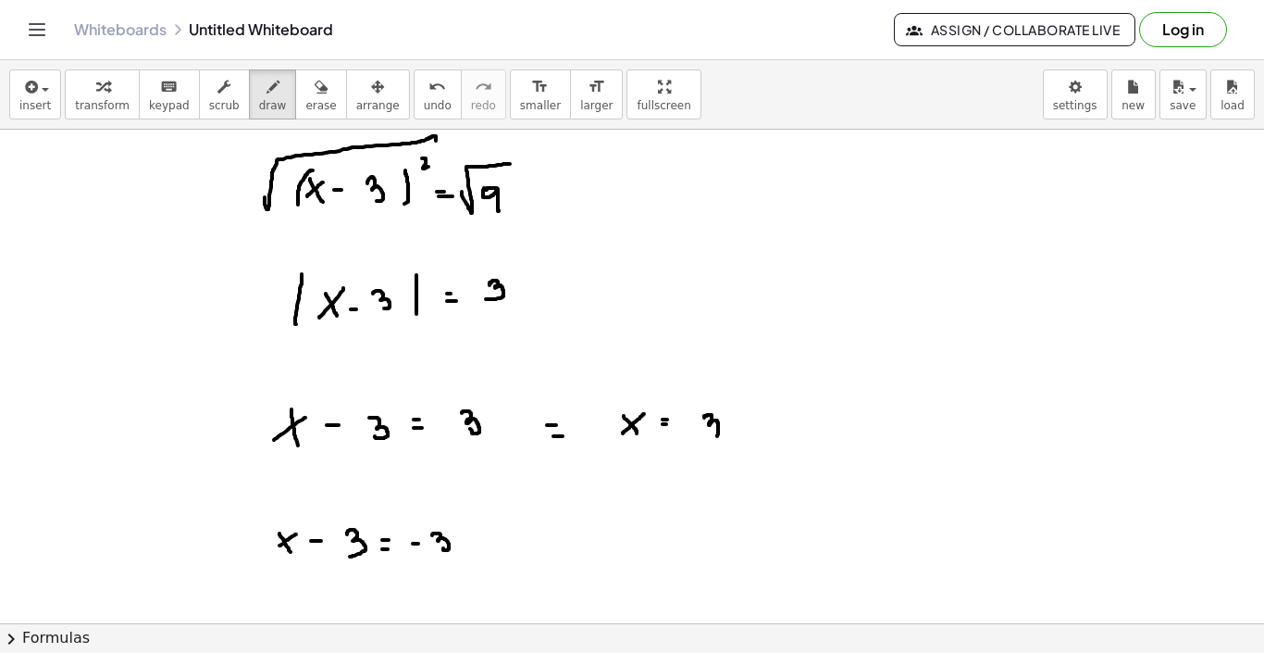
click at [704, 438] on div at bounding box center [632, 184] width 1264 height 1480
click at [746, 425] on div at bounding box center [632, 184] width 1264 height 1480
drag, startPoint x: 761, startPoint y: 412, endPoint x: 766, endPoint y: 429, distance: 17.6
click at [769, 429] on div at bounding box center [632, 184] width 1264 height 1480
click at [830, 416] on div at bounding box center [632, 184] width 1264 height 1480
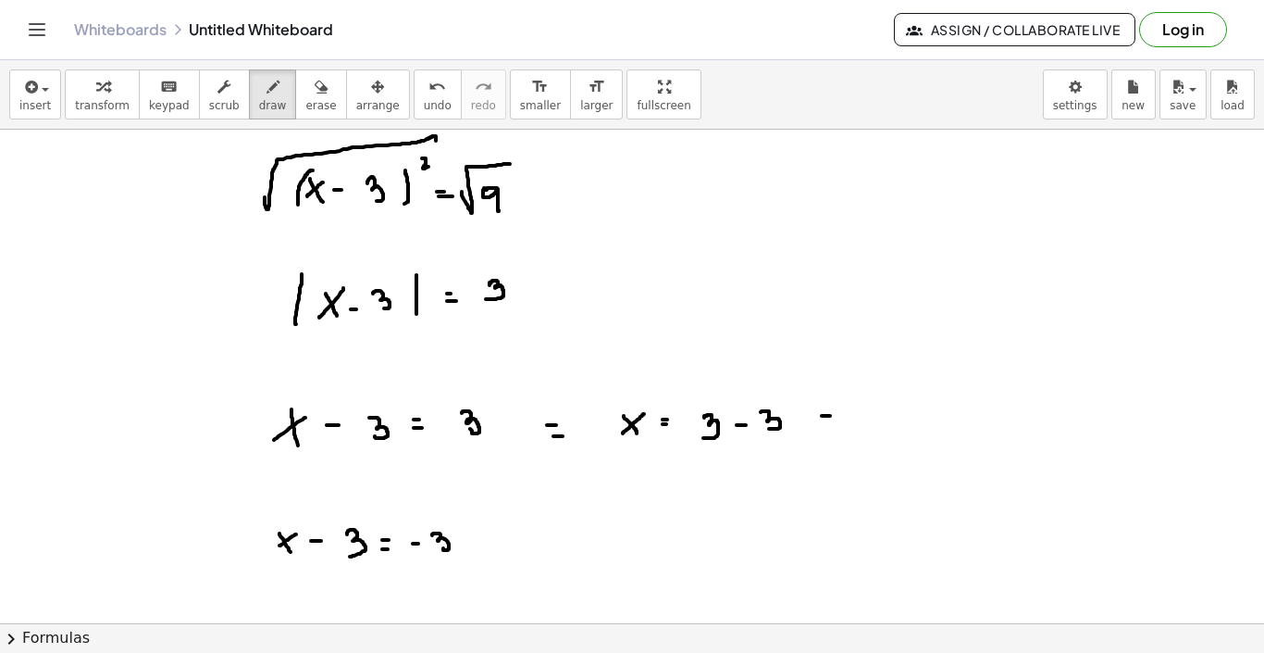
click at [828, 422] on div at bounding box center [632, 184] width 1264 height 1480
drag, startPoint x: 866, startPoint y: 409, endPoint x: 880, endPoint y: 429, distance: 24.4
click at [880, 429] on div at bounding box center [632, 184] width 1264 height 1480
drag, startPoint x: 880, startPoint y: 407, endPoint x: 861, endPoint y: 430, distance: 30.2
click at [861, 430] on div at bounding box center [632, 184] width 1264 height 1480
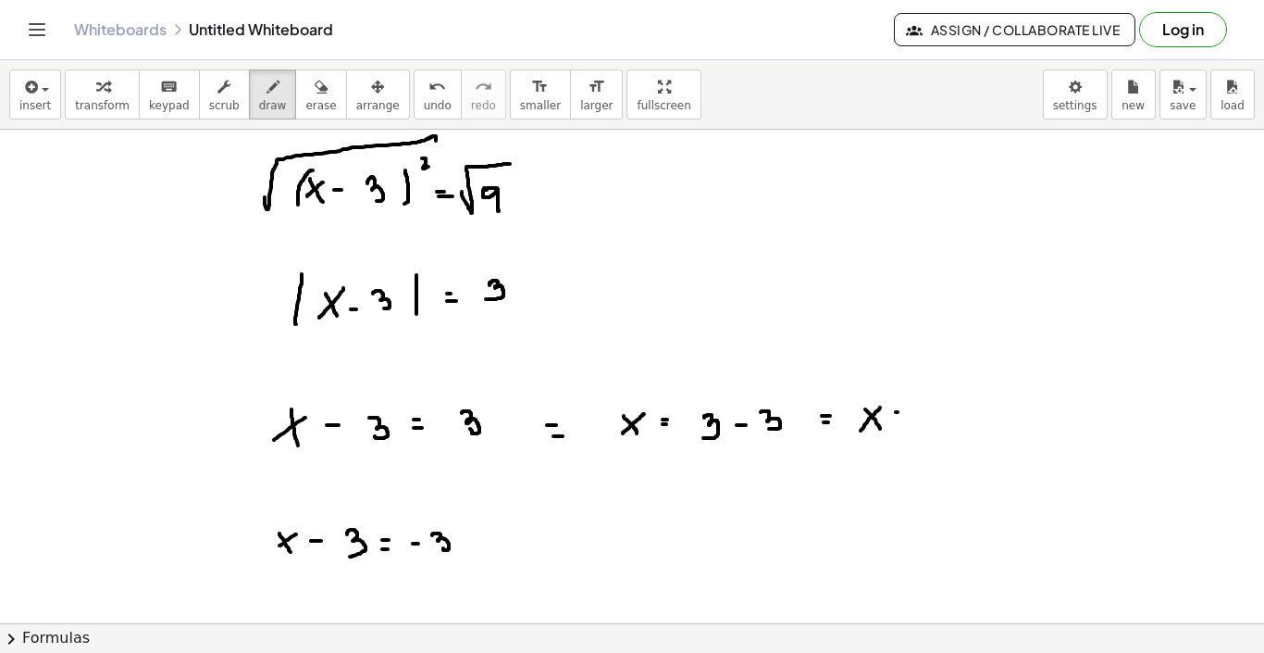
click at [898, 412] on div at bounding box center [632, 184] width 1264 height 1480
click at [898, 420] on div at bounding box center [632, 184] width 1264 height 1480
click at [919, 418] on div at bounding box center [632, 184] width 1264 height 1480
drag, startPoint x: 604, startPoint y: 528, endPoint x: 618, endPoint y: 543, distance: 21.0
click at [618, 543] on div at bounding box center [632, 184] width 1264 height 1480
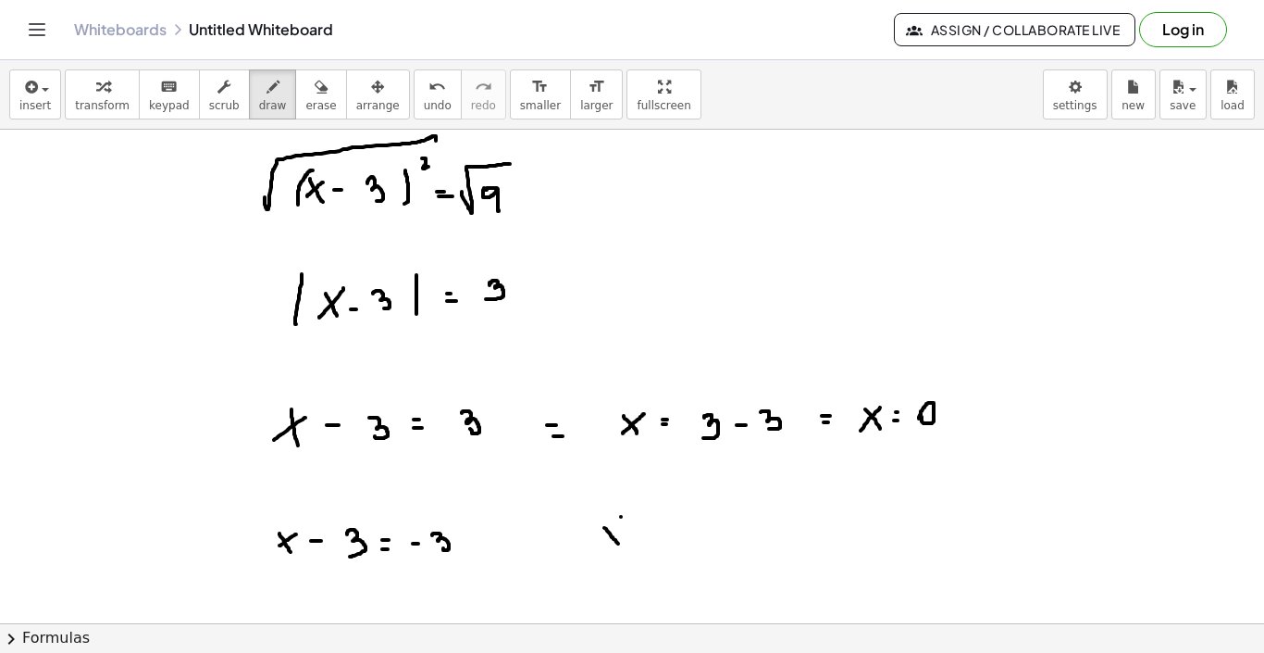
drag, startPoint x: 621, startPoint y: 517, endPoint x: 603, endPoint y: 539, distance: 28.9
click at [603, 539] on div at bounding box center [632, 184] width 1264 height 1480
click at [646, 527] on div at bounding box center [632, 184] width 1264 height 1480
click at [652, 538] on div at bounding box center [632, 184] width 1264 height 1480
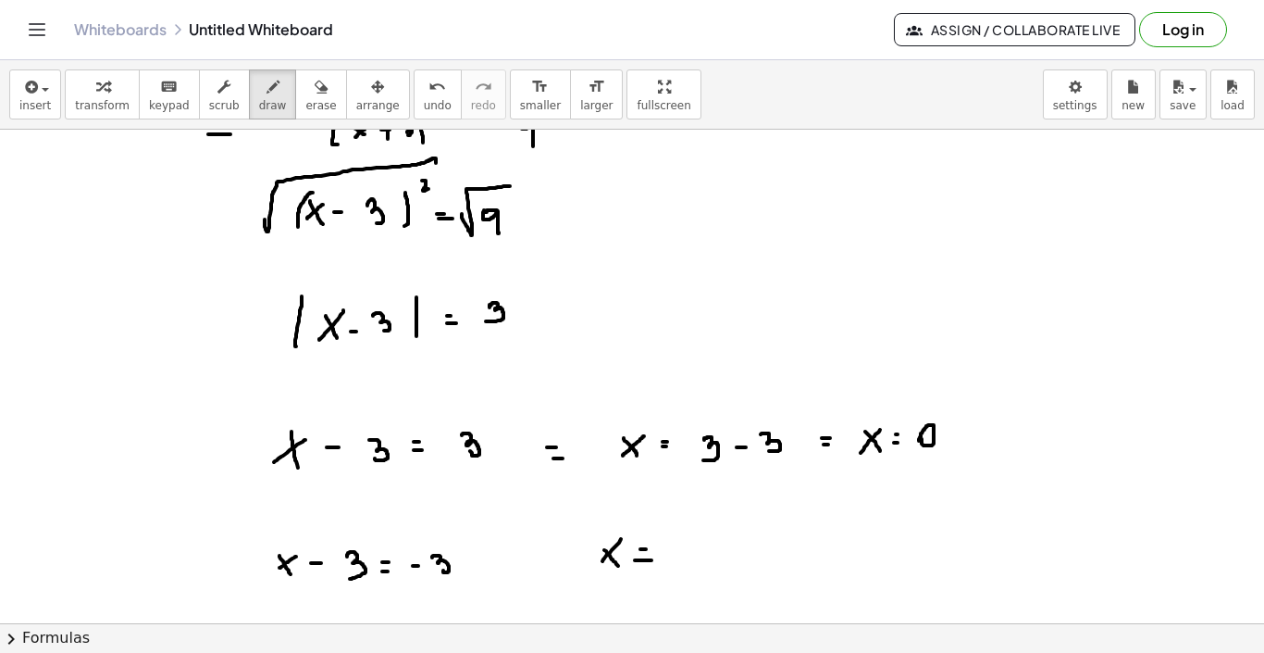
scroll to position [711, 0]
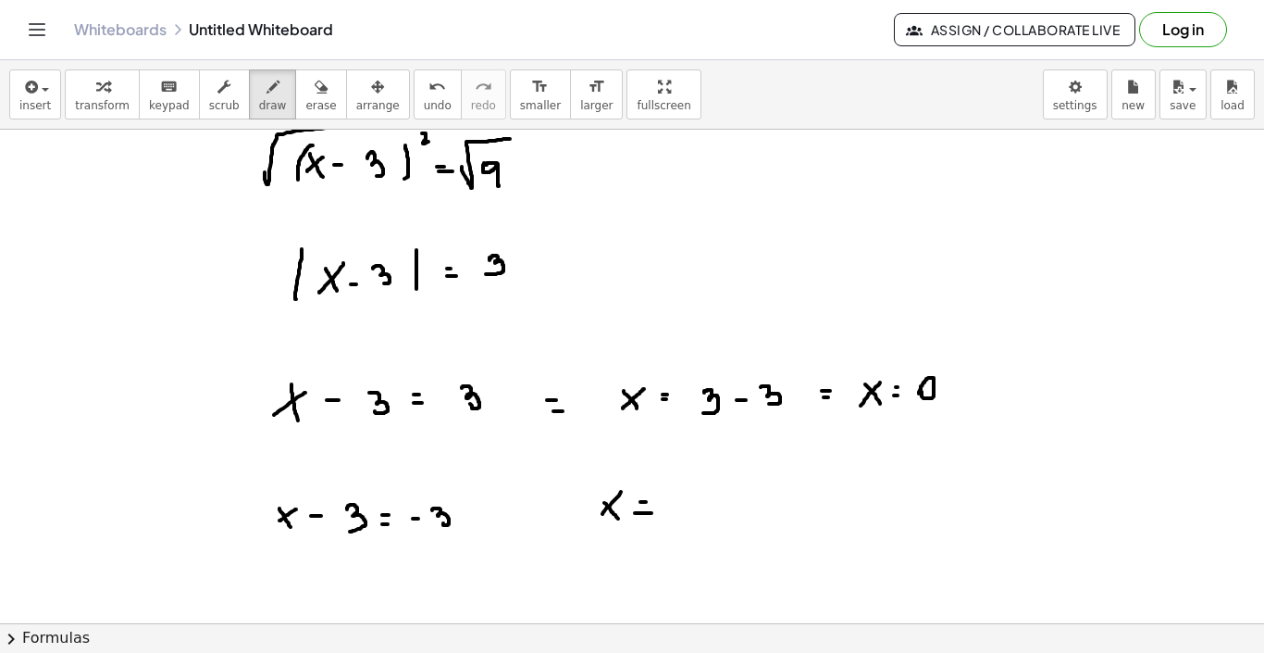
drag, startPoint x: 682, startPoint y: 503, endPoint x: 696, endPoint y: 503, distance: 13.9
click at [696, 503] on div at bounding box center [632, 159] width 1264 height 1480
drag, startPoint x: 710, startPoint y: 500, endPoint x: 717, endPoint y: 519, distance: 20.8
click at [717, 519] on div at bounding box center [632, 159] width 1264 height 1480
drag, startPoint x: 739, startPoint y: 390, endPoint x: 739, endPoint y: 400, distance: 10.2
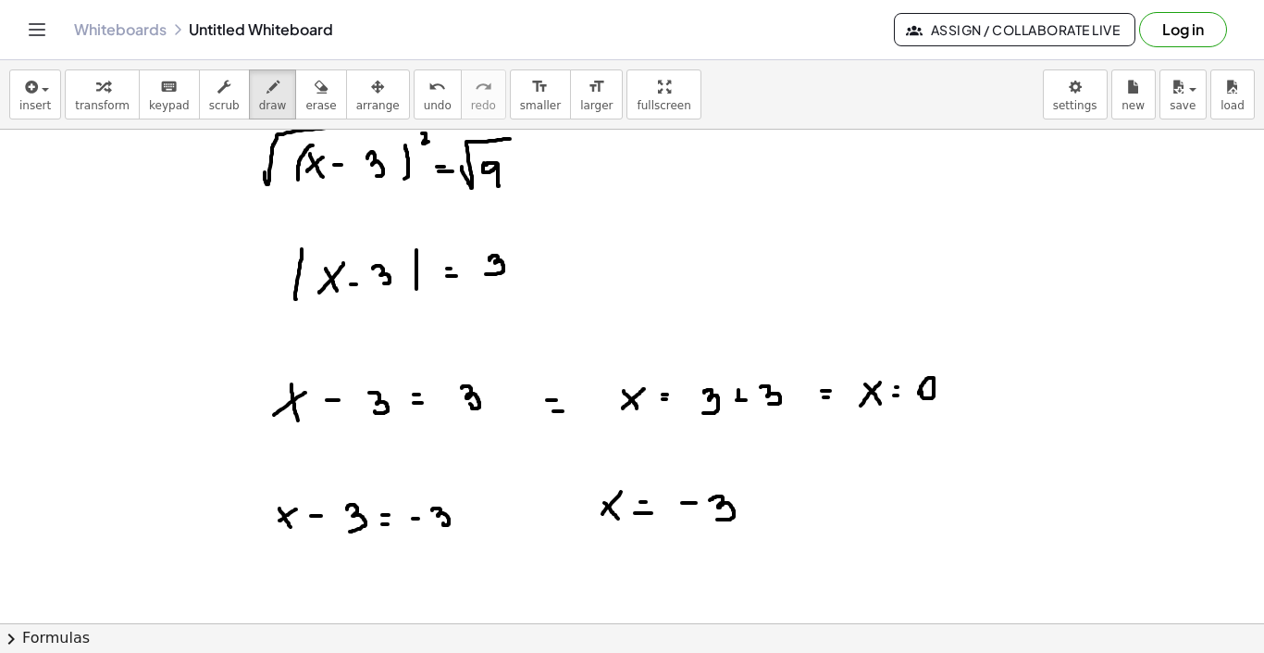
click at [739, 400] on div at bounding box center [632, 159] width 1264 height 1480
click at [739, 409] on div at bounding box center [632, 159] width 1264 height 1480
click at [315, 93] on icon "button" at bounding box center [321, 87] width 13 height 22
click at [948, 382] on div at bounding box center [632, 159] width 1264 height 1480
click at [249, 90] on button "draw" at bounding box center [273, 94] width 48 height 50
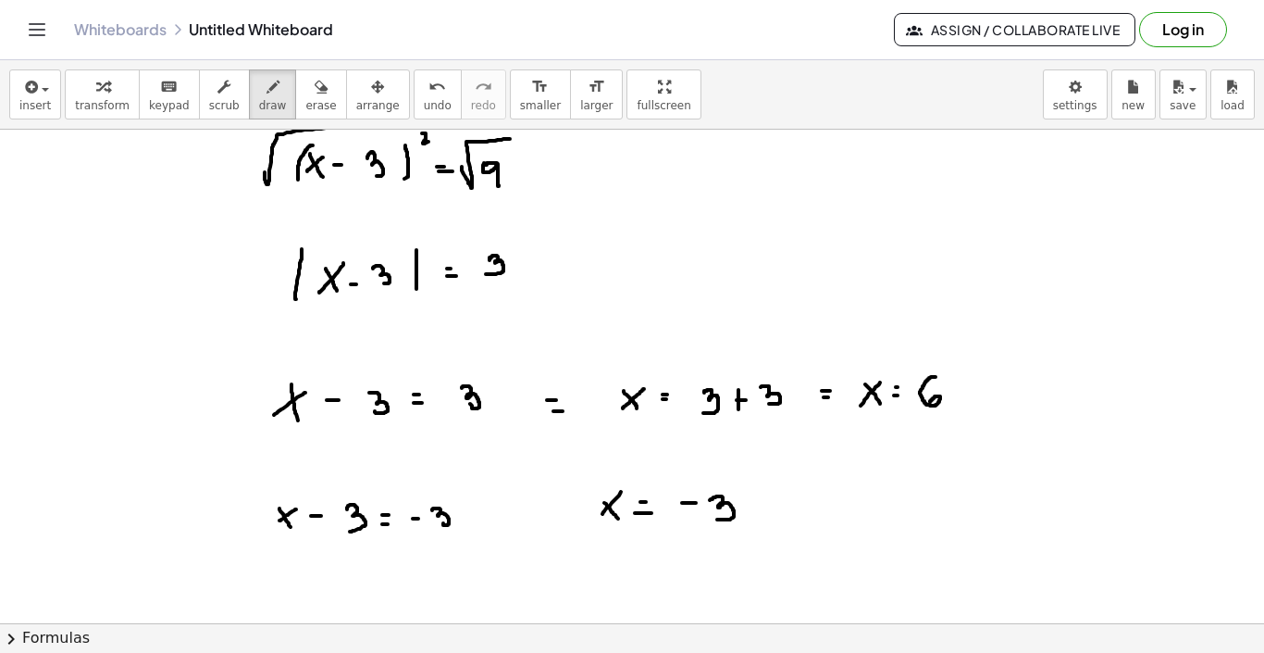
drag, startPoint x: 936, startPoint y: 377, endPoint x: 930, endPoint y: 402, distance: 25.6
click at [930, 402] on div at bounding box center [632, 159] width 1264 height 1480
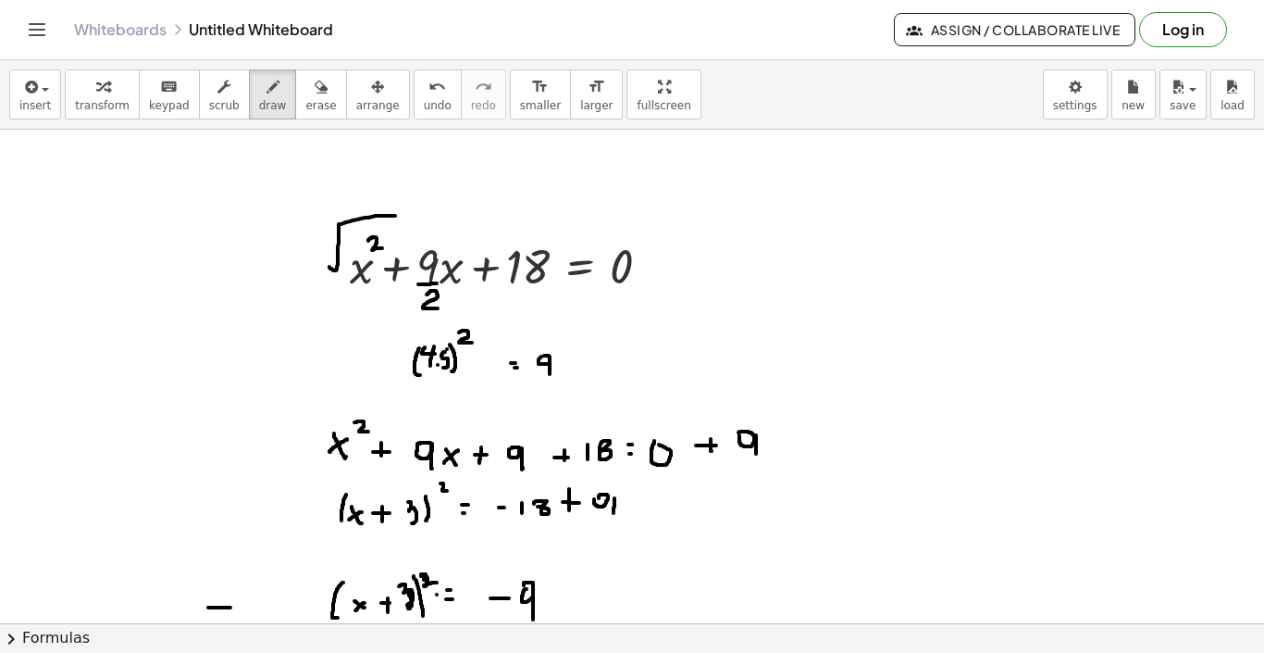
scroll to position [239, 0]
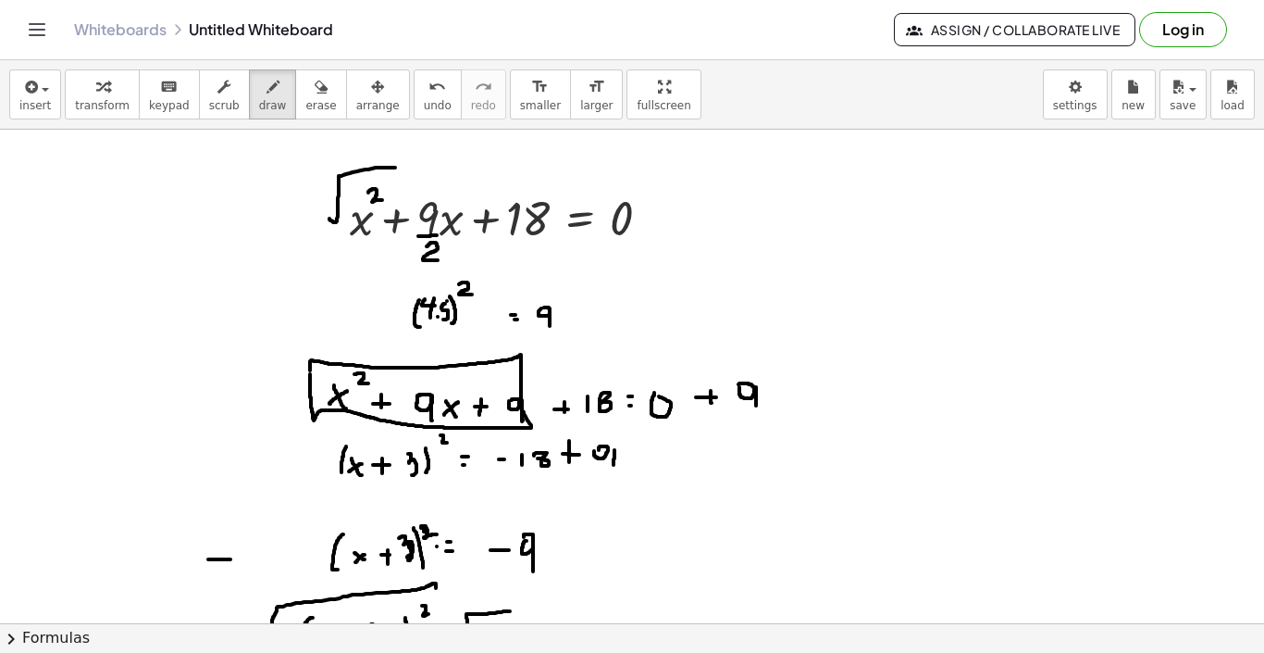
click at [312, 371] on div at bounding box center [632, 631] width 1264 height 1480
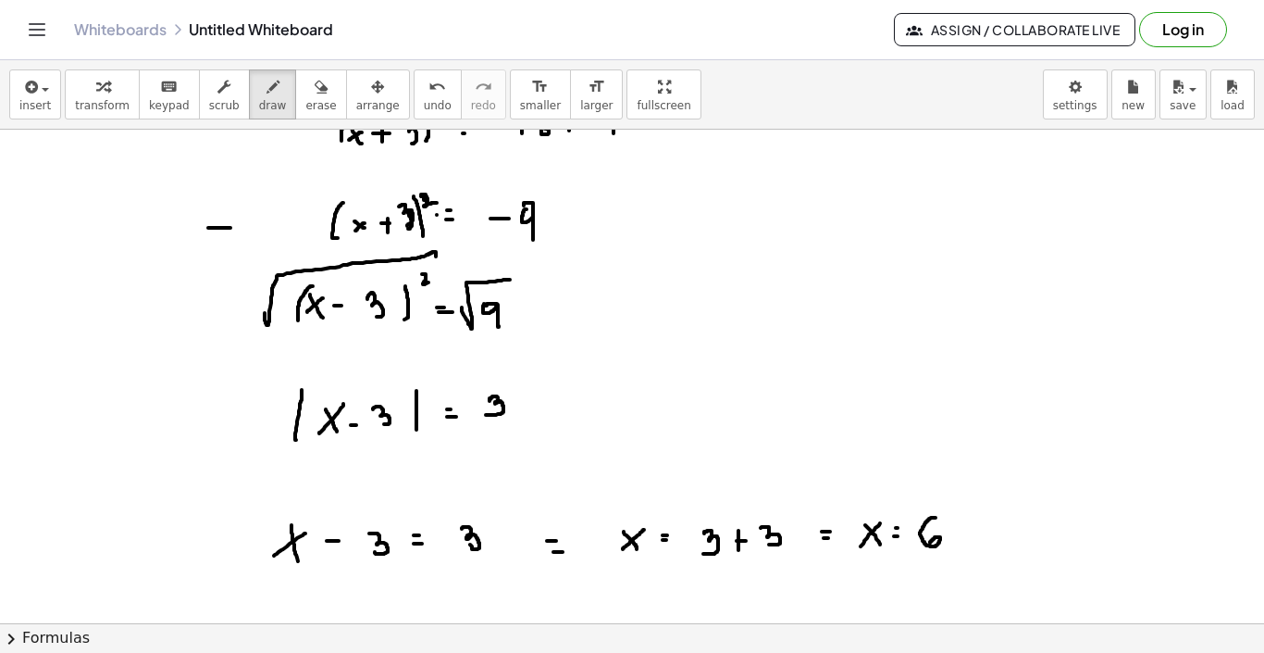
scroll to position [571, 0]
click at [307, 304] on div at bounding box center [632, 298] width 1264 height 1480
click at [310, 417] on div at bounding box center [632, 298] width 1264 height 1480
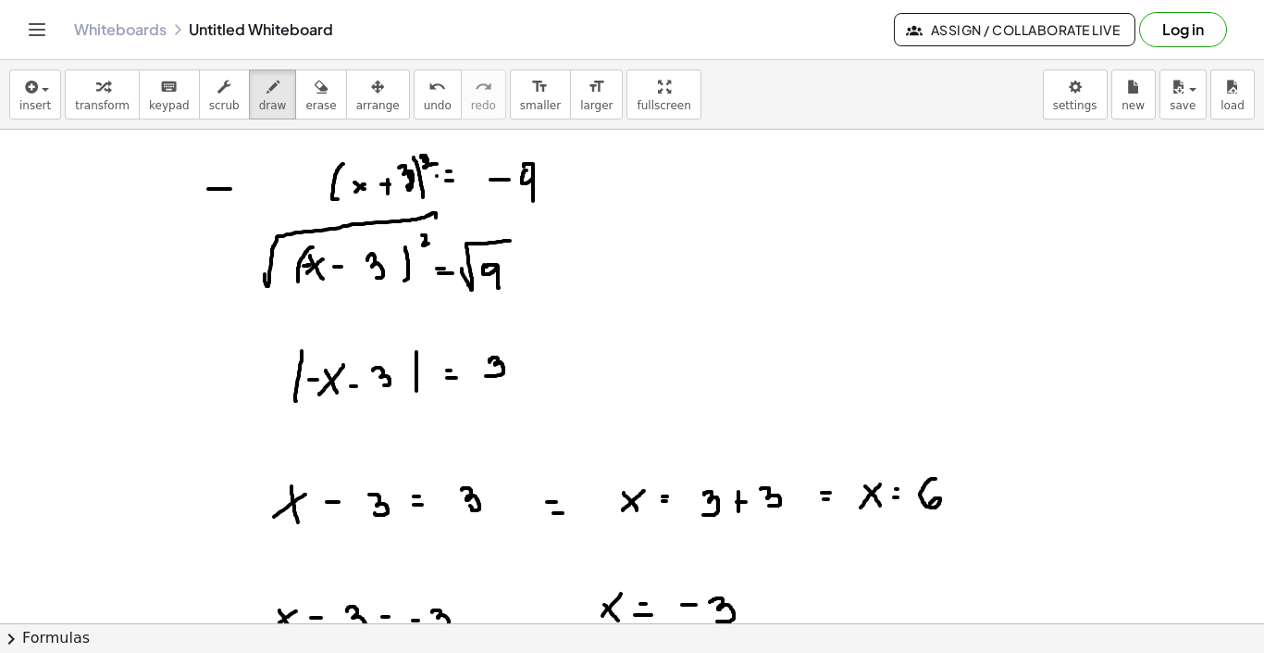
scroll to position [610, 0]
drag, startPoint x: 276, startPoint y: 498, endPoint x: 266, endPoint y: 497, distance: 10.2
click at [266, 497] on div at bounding box center [632, 260] width 1264 height 1480
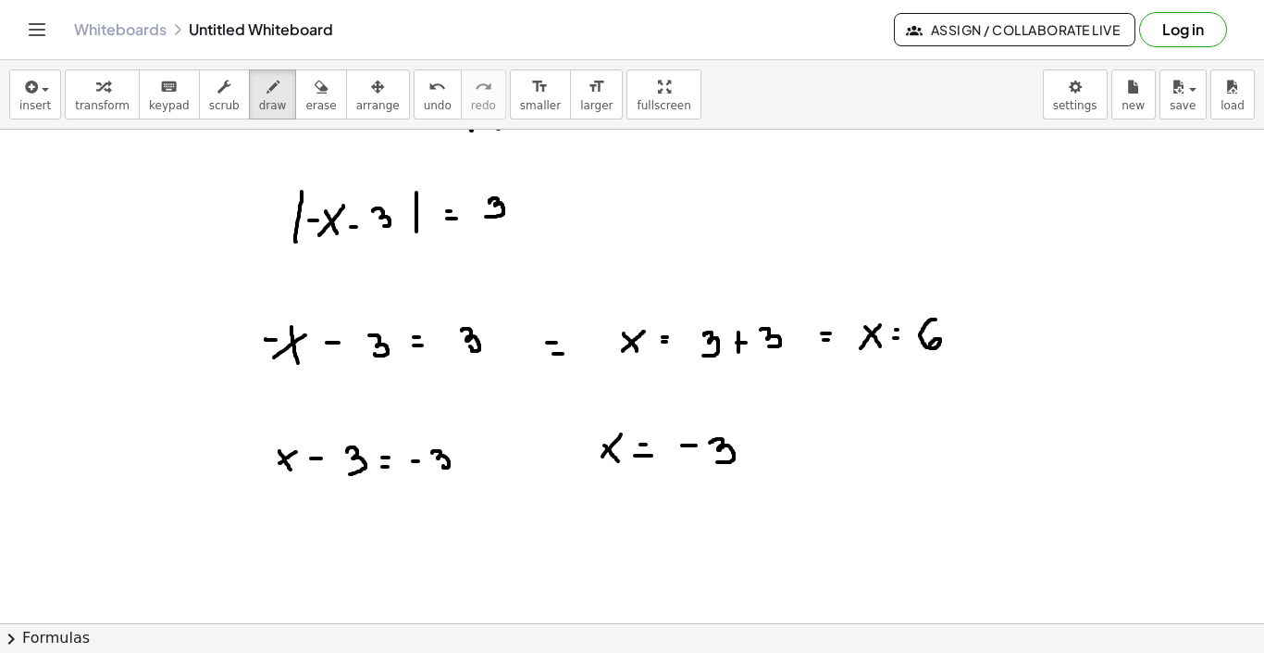
scroll to position [770, 0]
click at [255, 462] on div at bounding box center [632, 99] width 1264 height 1480
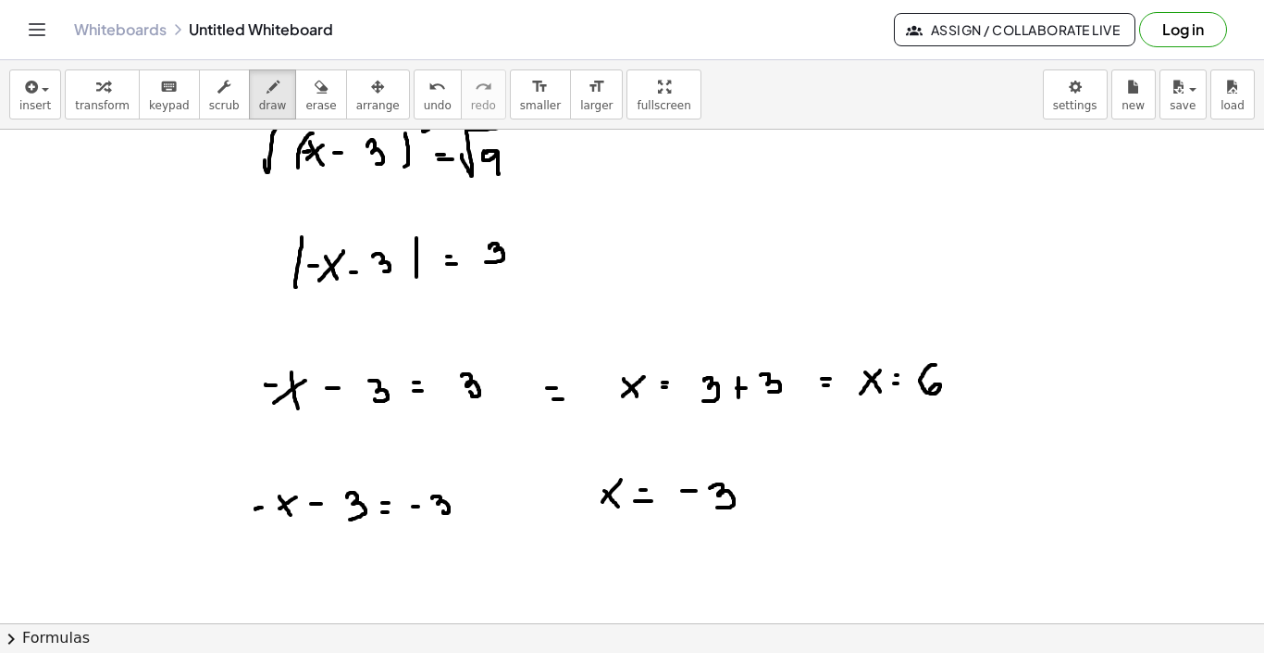
scroll to position [724, 0]
click at [914, 382] on div at bounding box center [632, 146] width 1264 height 1480
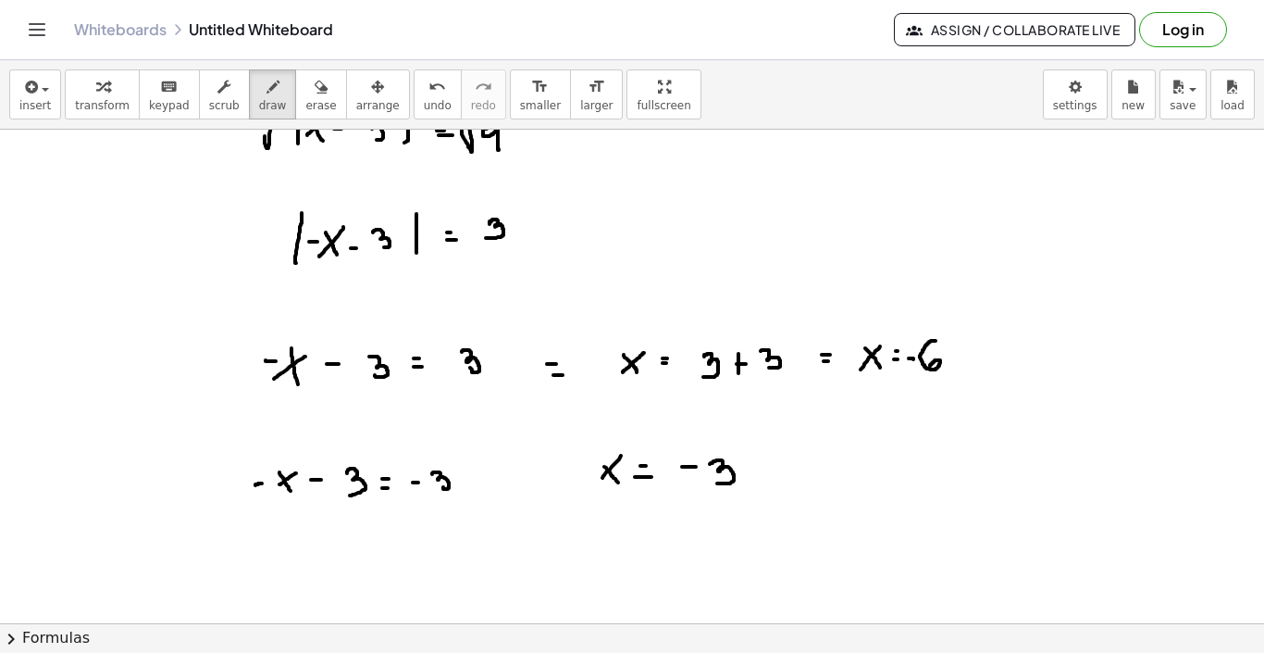
scroll to position [748, 0]
click at [305, 99] on span "erase" at bounding box center [320, 105] width 31 height 13
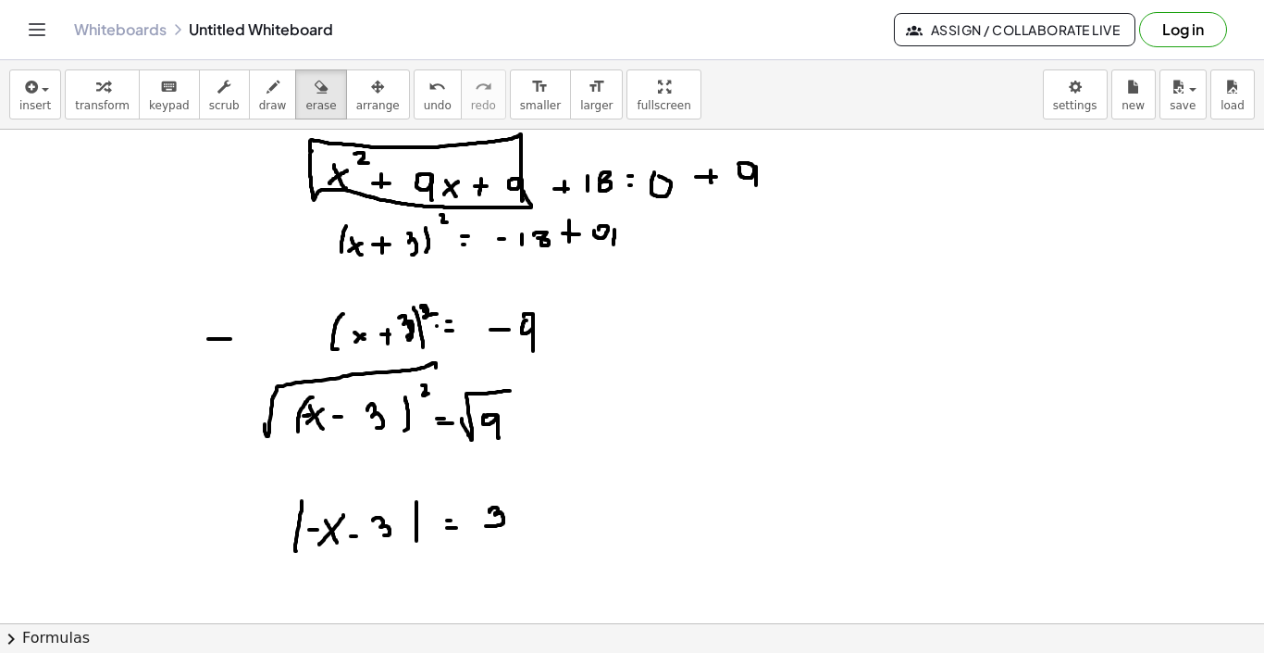
scroll to position [417, 0]
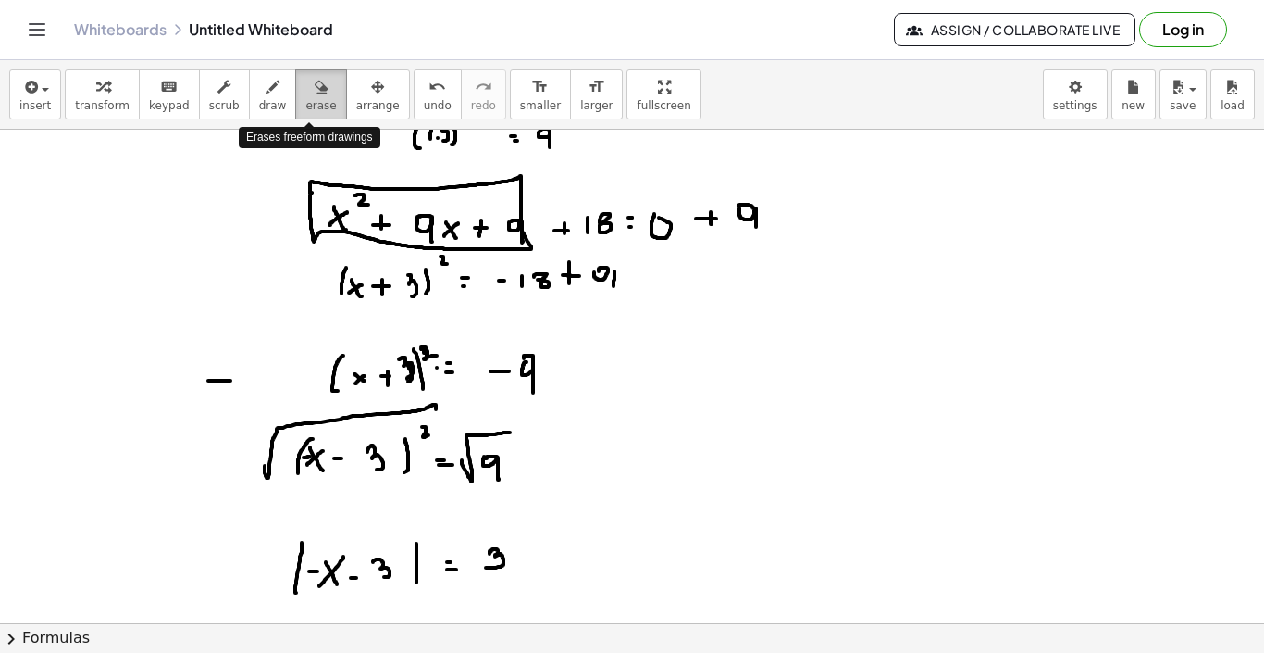
click at [313, 104] on span "erase" at bounding box center [320, 105] width 31 height 13
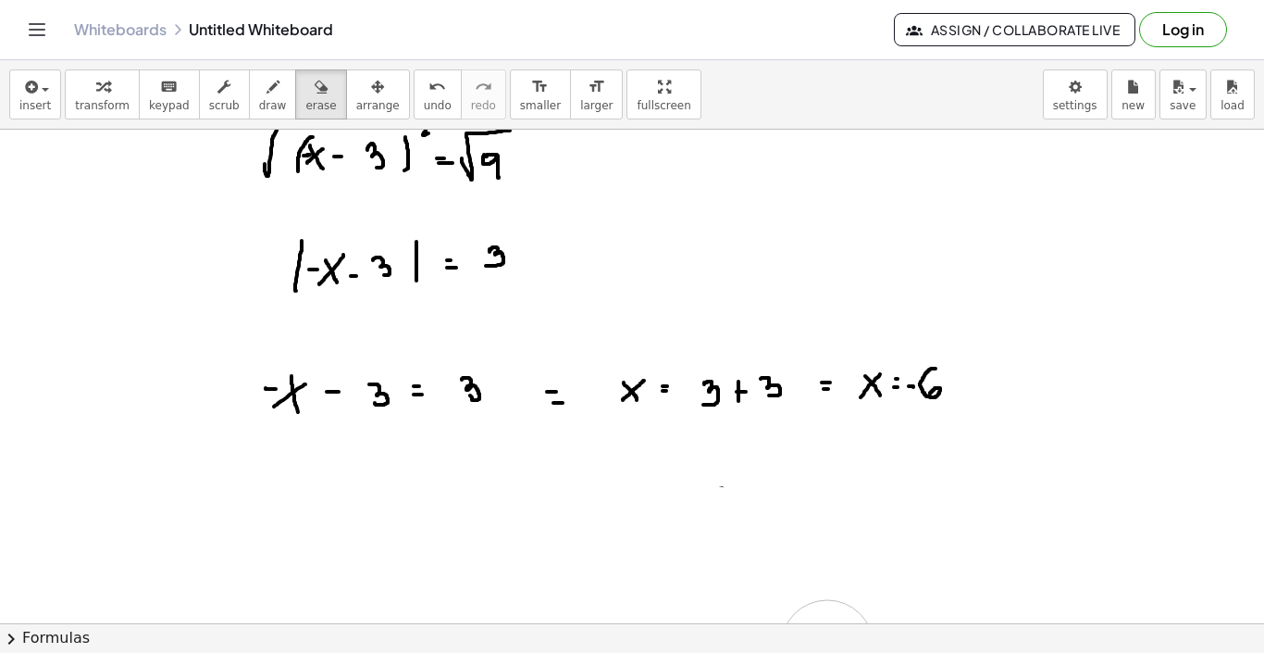
scroll to position [650, 0]
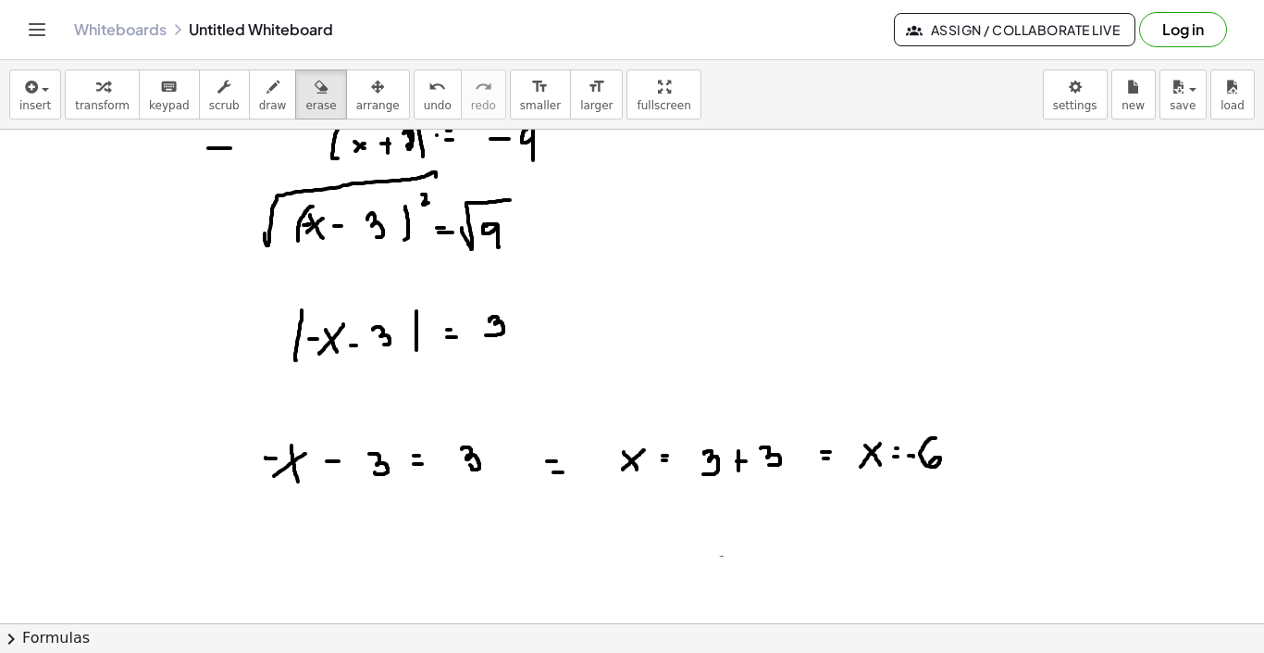
drag, startPoint x: 826, startPoint y: 444, endPoint x: 930, endPoint y: 440, distance: 104.7
click at [930, 440] on div at bounding box center [632, 467] width 1264 height 1974
click at [305, 96] on div "button" at bounding box center [320, 86] width 31 height 22
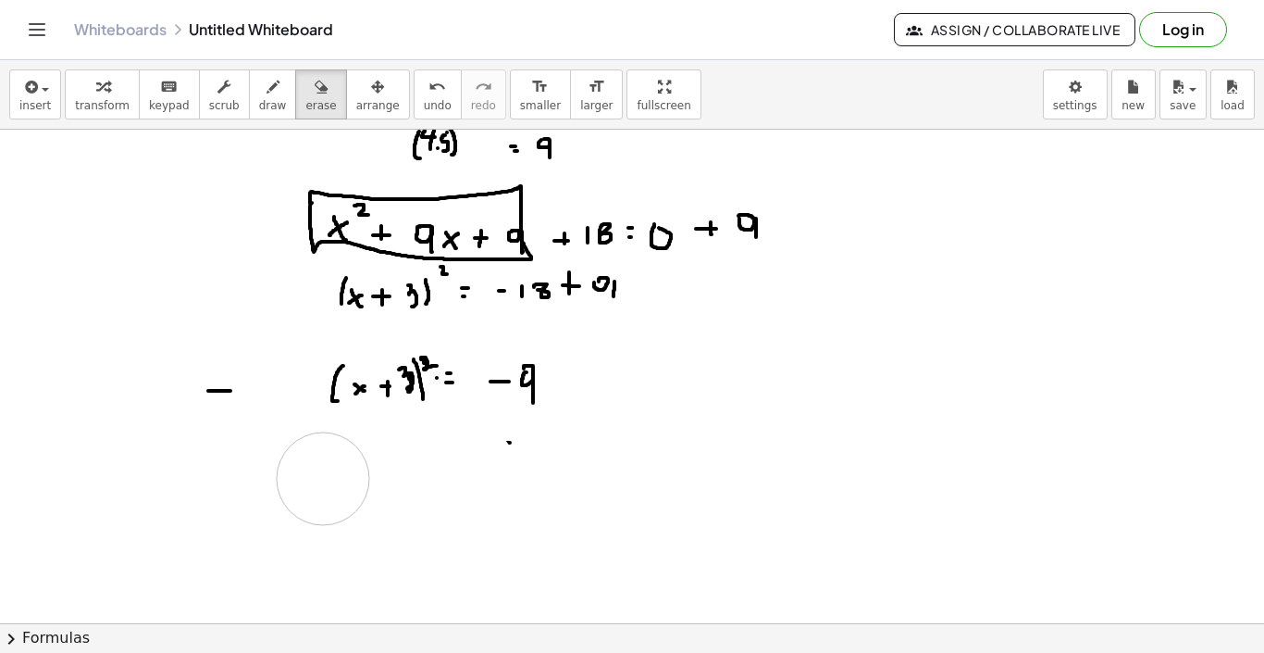
scroll to position [399, 0]
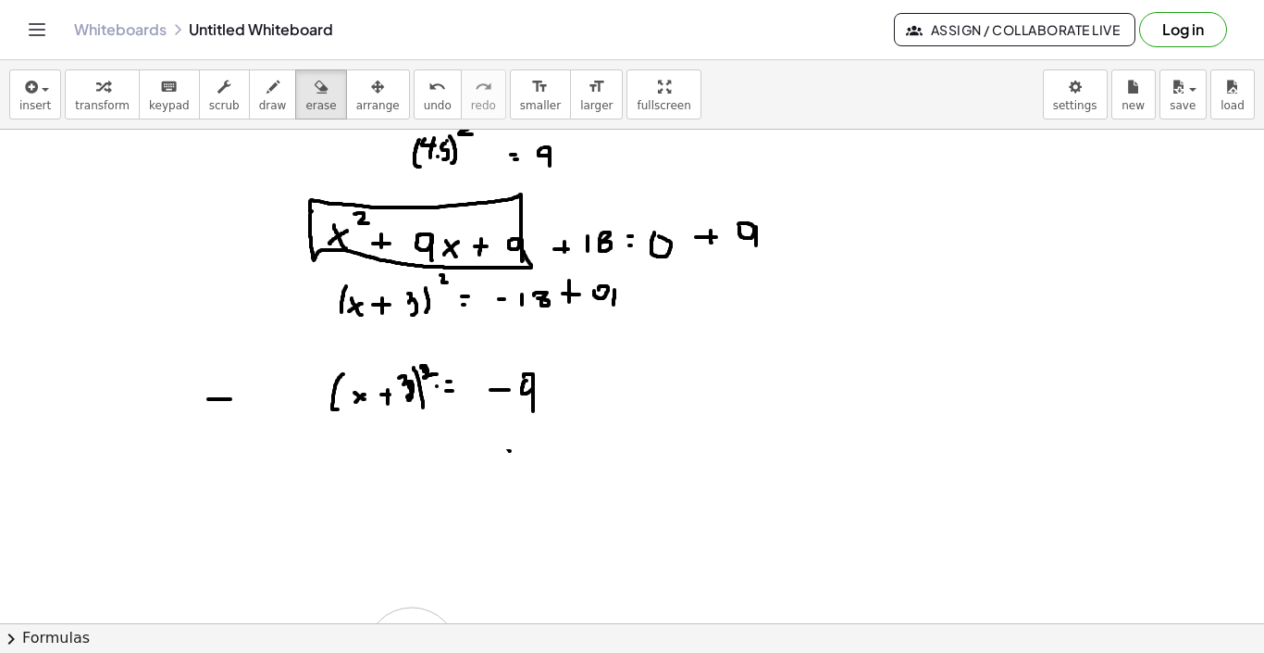
drag, startPoint x: 1010, startPoint y: 476, endPoint x: 412, endPoint y: 403, distance: 602.4
drag, startPoint x: 188, startPoint y: 392, endPoint x: 573, endPoint y: 411, distance: 385.6
click at [322, 91] on div "button" at bounding box center [320, 86] width 31 height 22
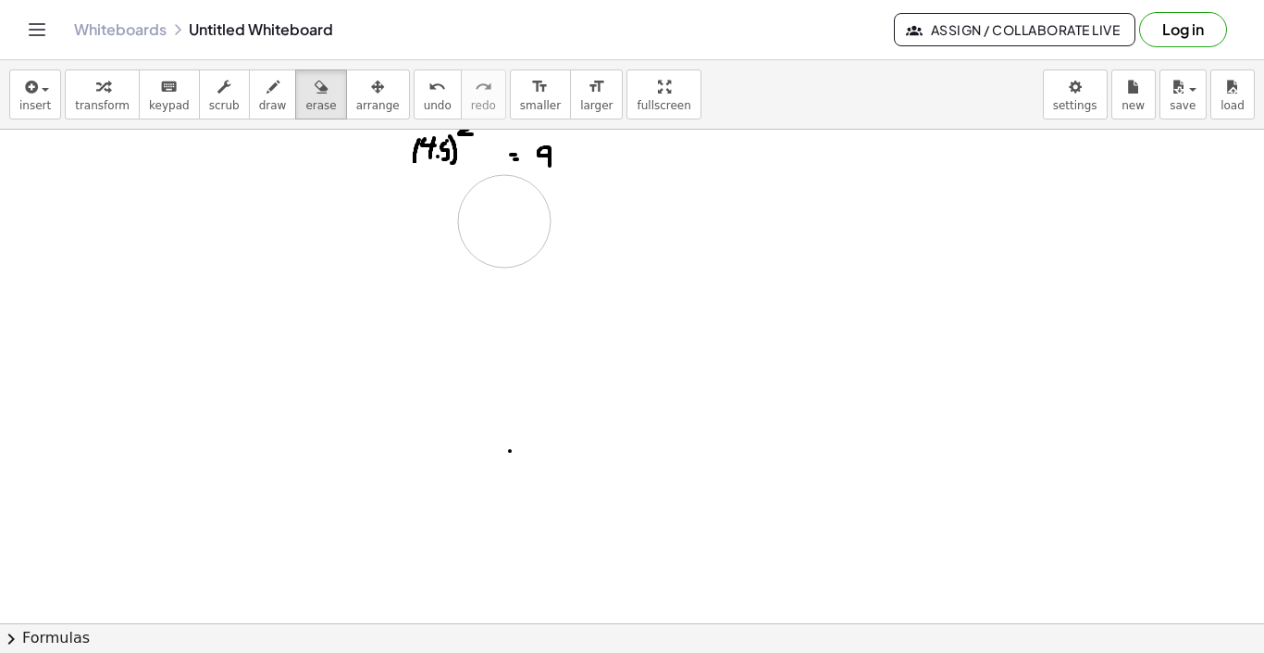
drag, startPoint x: 575, startPoint y: 415, endPoint x: 529, endPoint y: 234, distance: 186.3
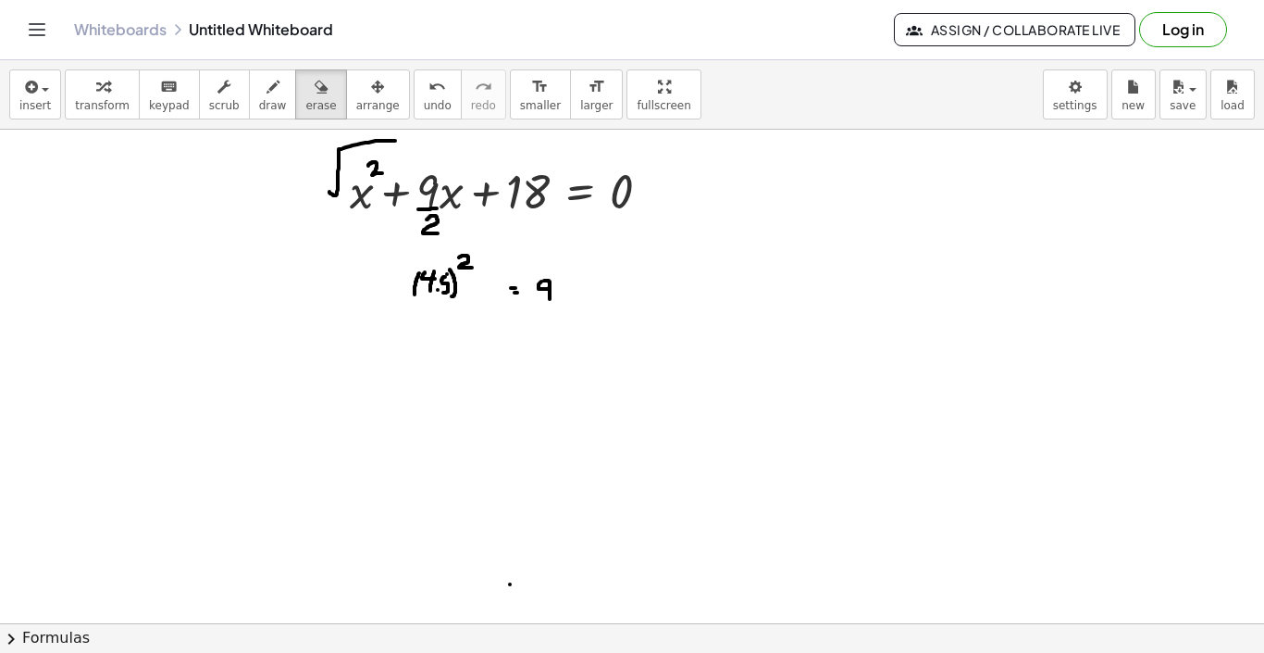
scroll to position [227, 0]
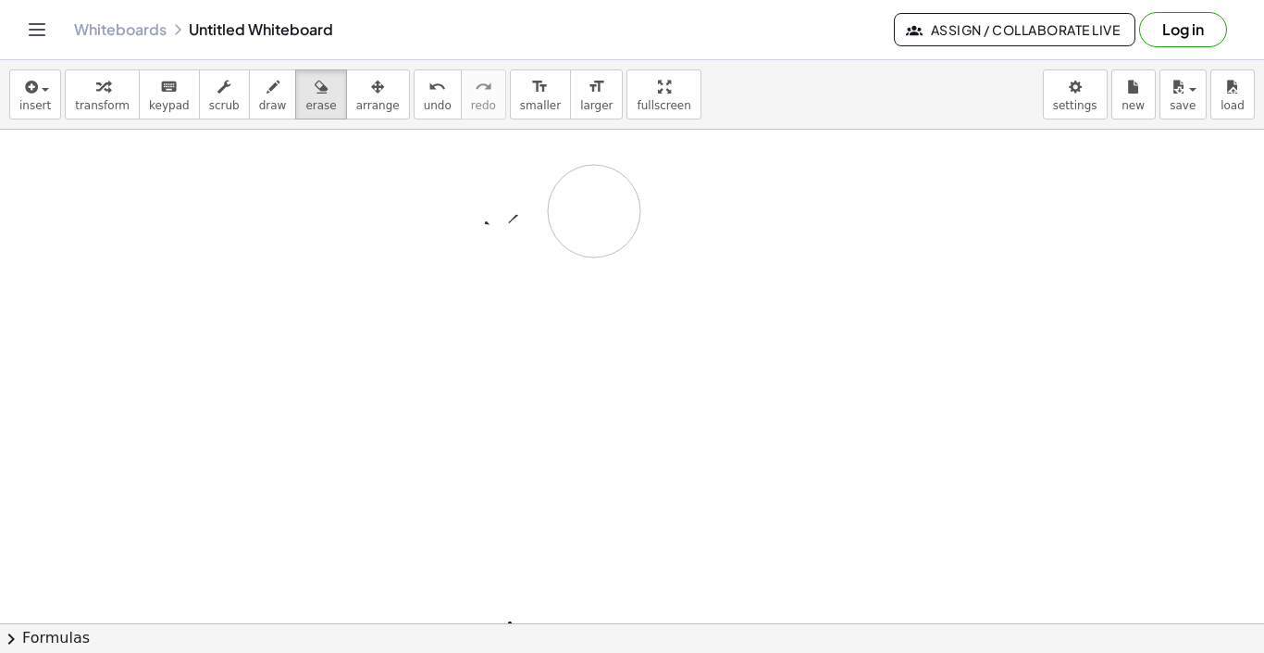
drag, startPoint x: 587, startPoint y: 310, endPoint x: 517, endPoint y: 213, distance: 119.4
click at [1139, 99] on span "new" at bounding box center [1133, 105] width 23 height 13
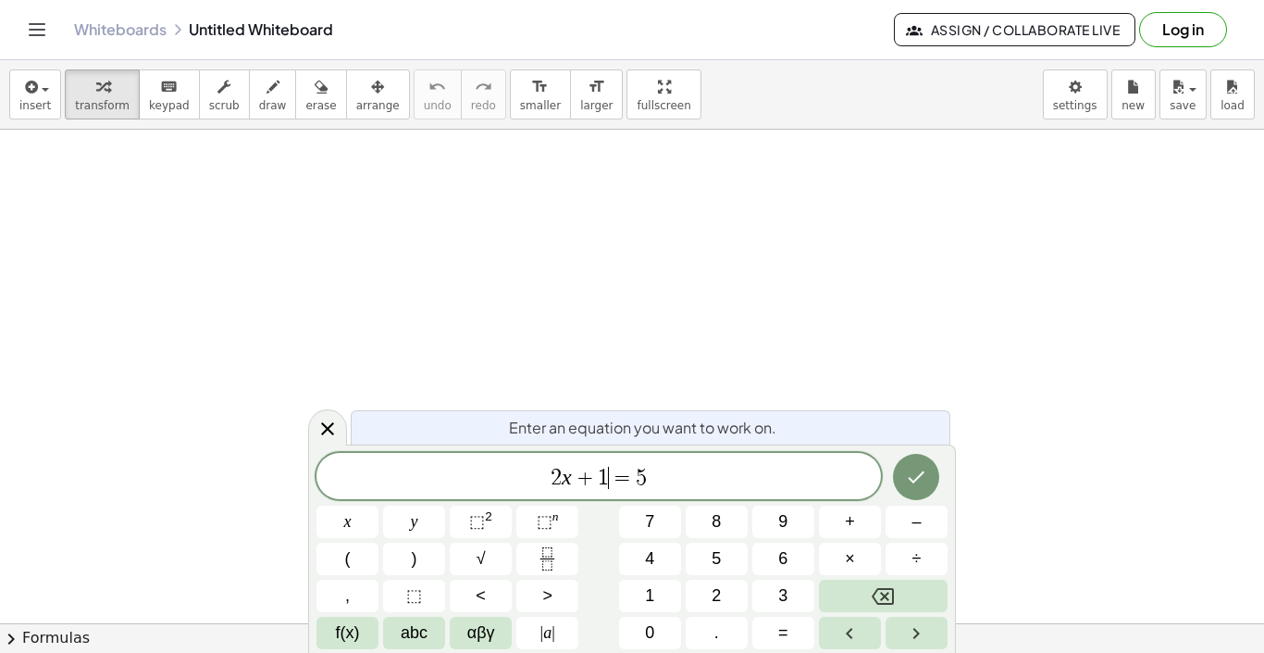
click at [613, 480] on span "=" at bounding box center [622, 478] width 27 height 22
click at [677, 470] on span "2 x + 1 ​ = 5" at bounding box center [599, 478] width 565 height 26
click at [677, 470] on span "2 x + 1 = 5 ​" at bounding box center [599, 478] width 565 height 26
click at [342, 525] on button "x" at bounding box center [348, 521] width 62 height 32
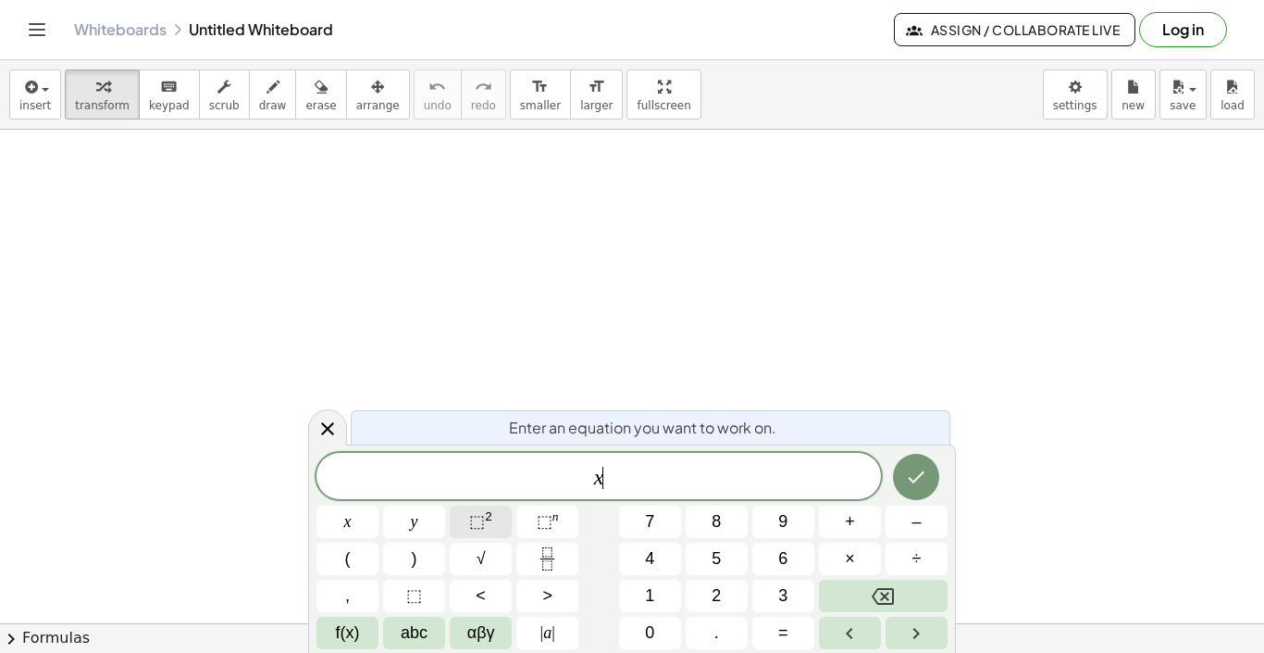
click at [464, 529] on button "⬚ 2" at bounding box center [481, 521] width 62 height 32
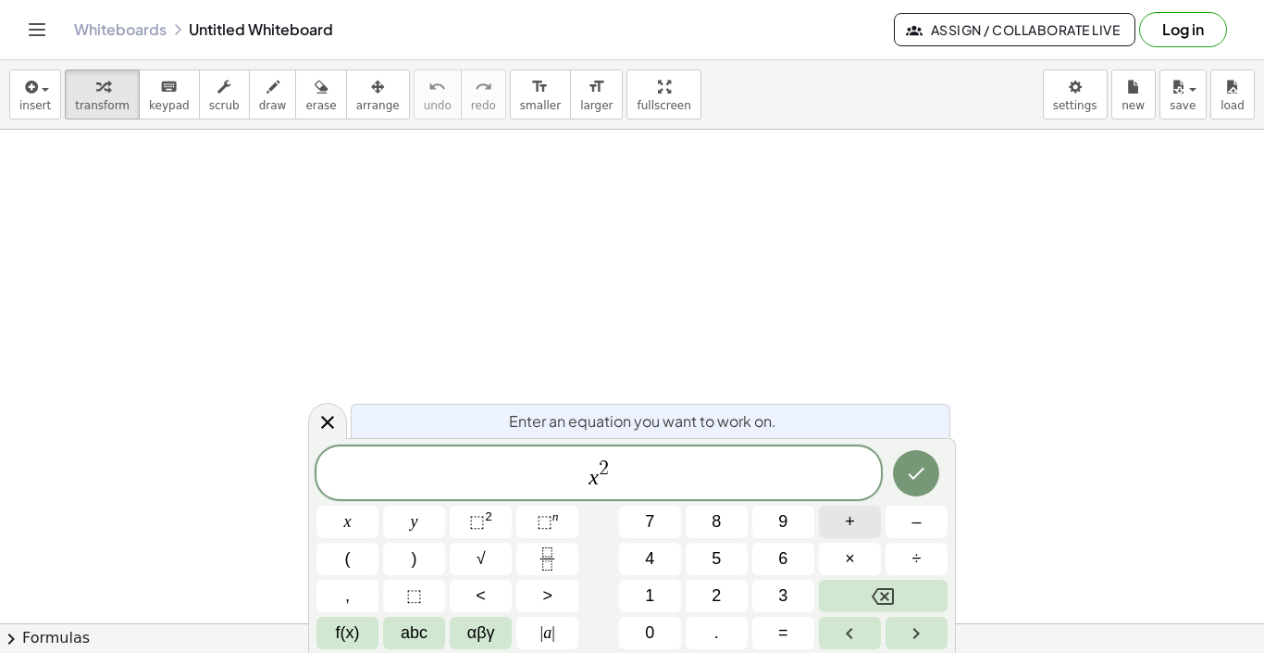
click at [865, 523] on button "+" at bounding box center [850, 521] width 62 height 32
click at [716, 592] on span "2" at bounding box center [716, 595] width 9 height 25
click at [365, 529] on button "x" at bounding box center [348, 521] width 62 height 32
click at [711, 609] on button "2" at bounding box center [717, 595] width 62 height 32
click at [897, 574] on button "÷" at bounding box center [917, 558] width 62 height 32
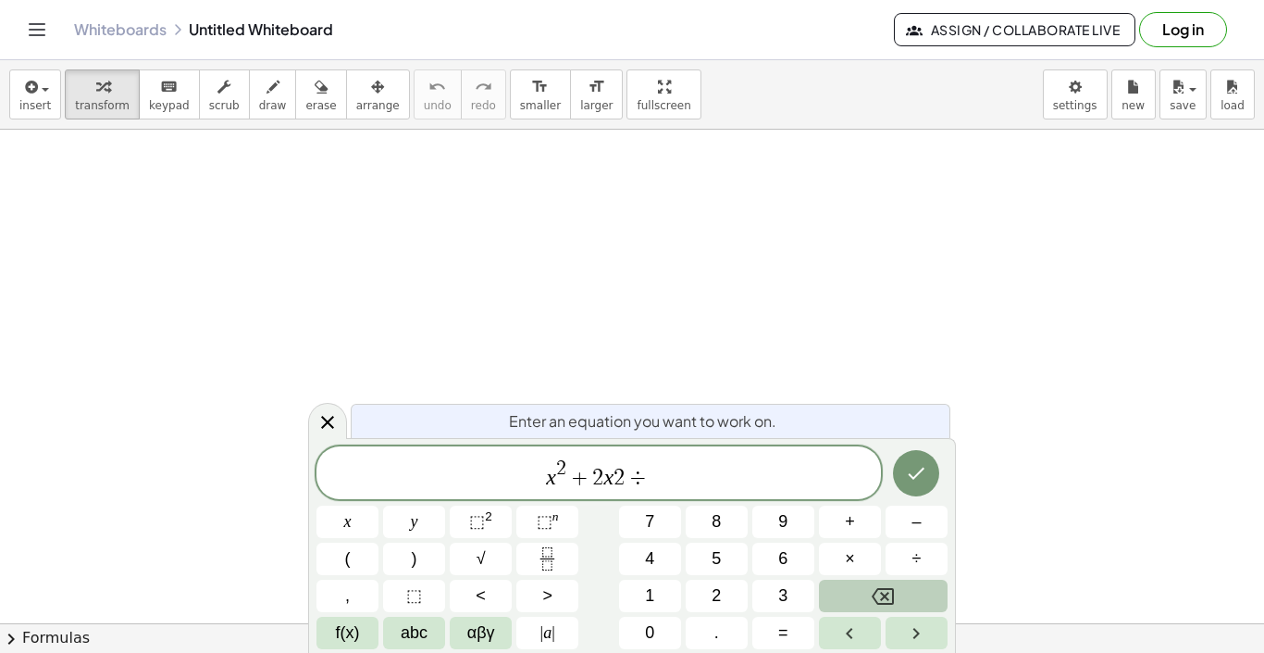
click at [897, 584] on button "Backspace" at bounding box center [883, 595] width 129 height 32
click at [874, 517] on button "+" at bounding box center [850, 521] width 62 height 32
click at [725, 605] on button "2" at bounding box center [717, 595] width 62 height 32
click at [776, 641] on button "=" at bounding box center [784, 633] width 62 height 32
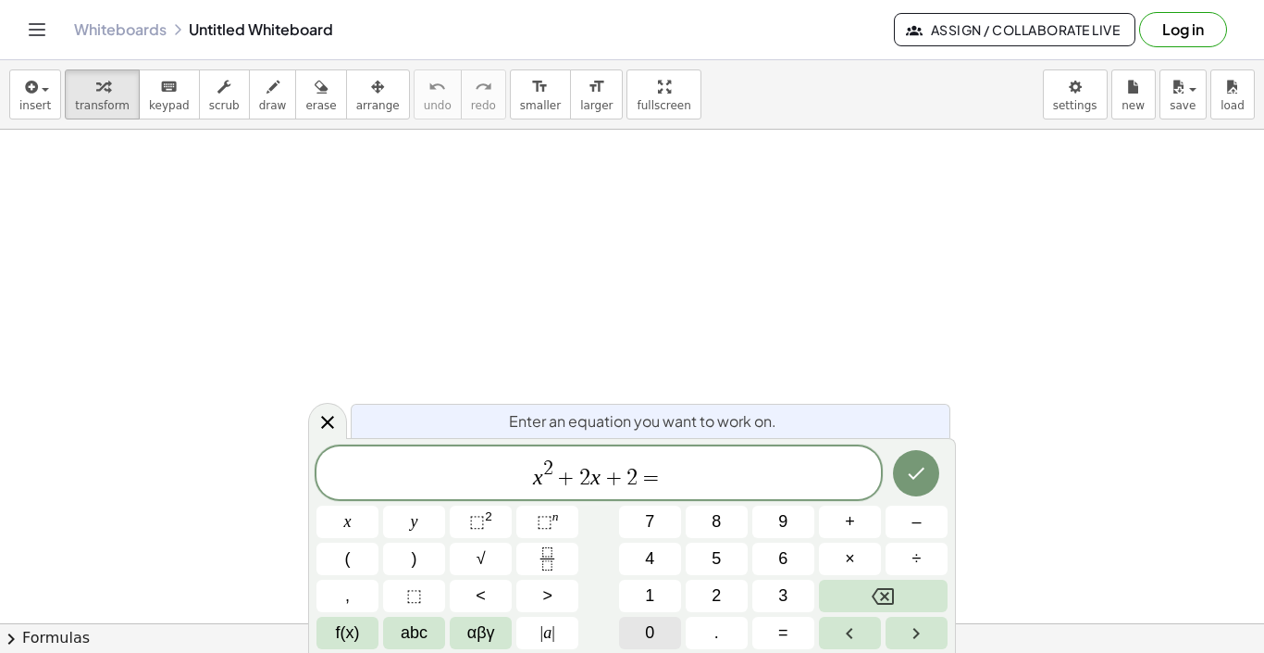
click at [664, 622] on button "0" at bounding box center [650, 633] width 62 height 32
click at [911, 478] on icon "Done" at bounding box center [916, 473] width 22 height 22
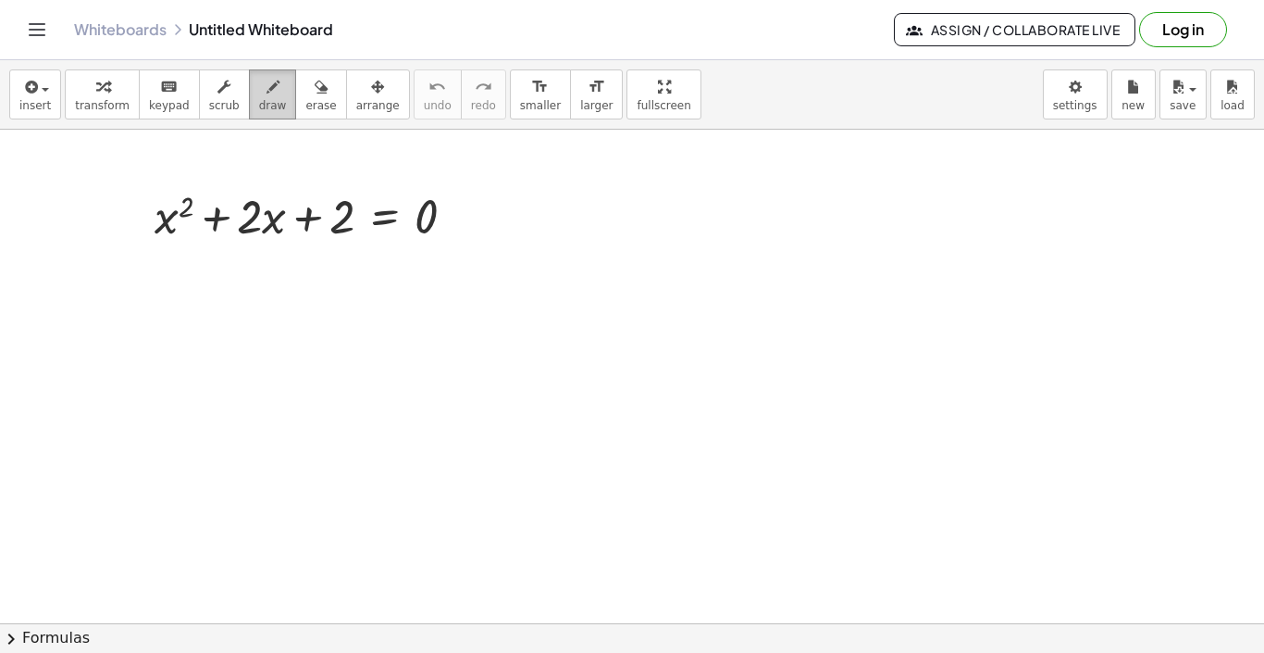
click at [255, 74] on button "draw" at bounding box center [273, 94] width 48 height 50
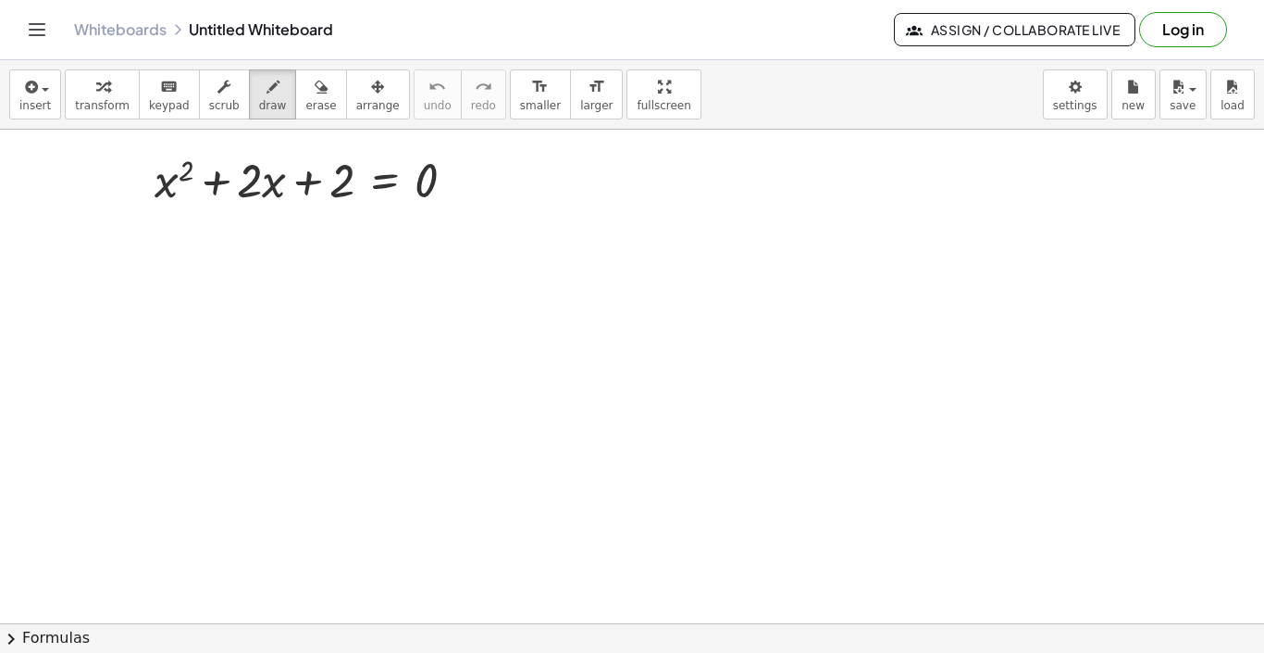
scroll to position [42, 0]
drag, startPoint x: 175, startPoint y: 263, endPoint x: 200, endPoint y: 294, distance: 40.2
click at [200, 294] on div at bounding box center [632, 641] width 1264 height 1107
drag, startPoint x: 197, startPoint y: 270, endPoint x: 172, endPoint y: 289, distance: 31.1
click at [172, 289] on div at bounding box center [632, 641] width 1264 height 1107
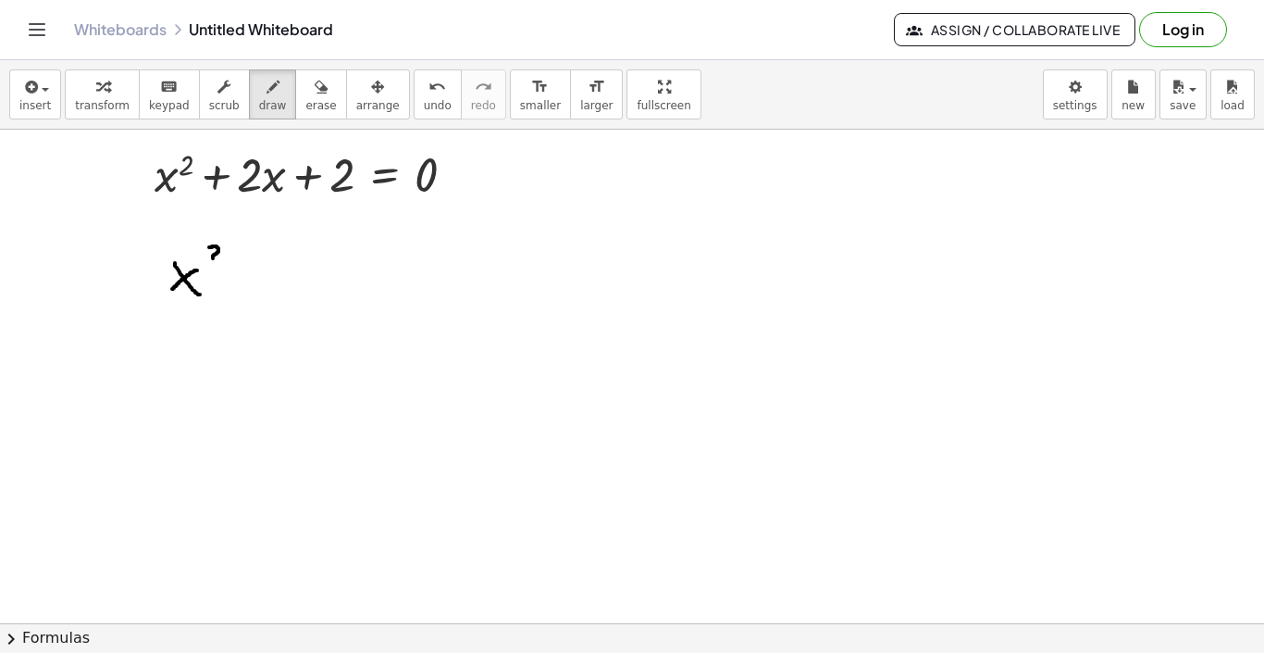
drag, startPoint x: 213, startPoint y: 246, endPoint x: 220, endPoint y: 259, distance: 14.9
click at [220, 259] on div at bounding box center [632, 641] width 1264 height 1107
drag, startPoint x: 238, startPoint y: 282, endPoint x: 252, endPoint y: 282, distance: 13.9
click at [252, 282] on div at bounding box center [632, 641] width 1264 height 1107
drag, startPoint x: 244, startPoint y: 275, endPoint x: 243, endPoint y: 294, distance: 19.5
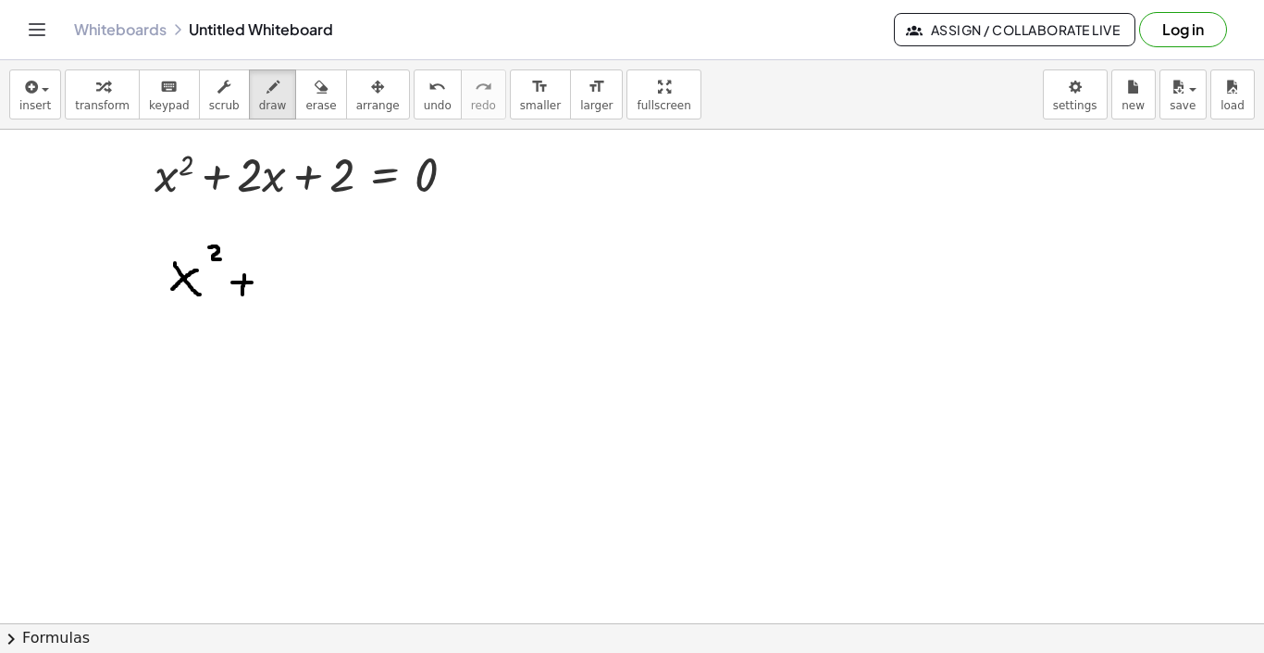
click at [243, 294] on div at bounding box center [632, 641] width 1264 height 1107
drag, startPoint x: 280, startPoint y: 277, endPoint x: 293, endPoint y: 289, distance: 18.4
click at [293, 289] on div at bounding box center [632, 641] width 1264 height 1107
drag, startPoint x: 307, startPoint y: 276, endPoint x: 320, endPoint y: 291, distance: 19.7
click at [320, 291] on div at bounding box center [632, 641] width 1264 height 1107
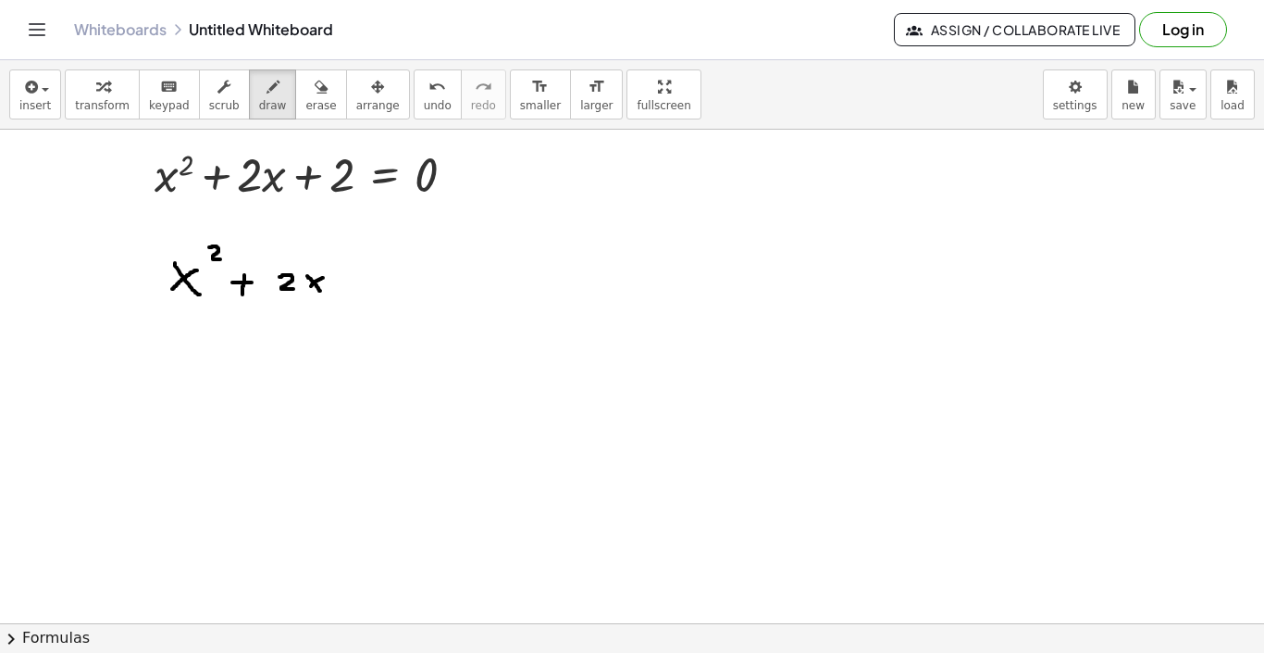
drag, startPoint x: 323, startPoint y: 278, endPoint x: 311, endPoint y: 286, distance: 14.6
click at [311, 286] on div at bounding box center [632, 641] width 1264 height 1107
drag, startPoint x: 439, startPoint y: 290, endPoint x: 455, endPoint y: 290, distance: 15.7
click at [455, 290] on div at bounding box center [632, 641] width 1264 height 1107
drag, startPoint x: 449, startPoint y: 283, endPoint x: 448, endPoint y: 303, distance: 19.5
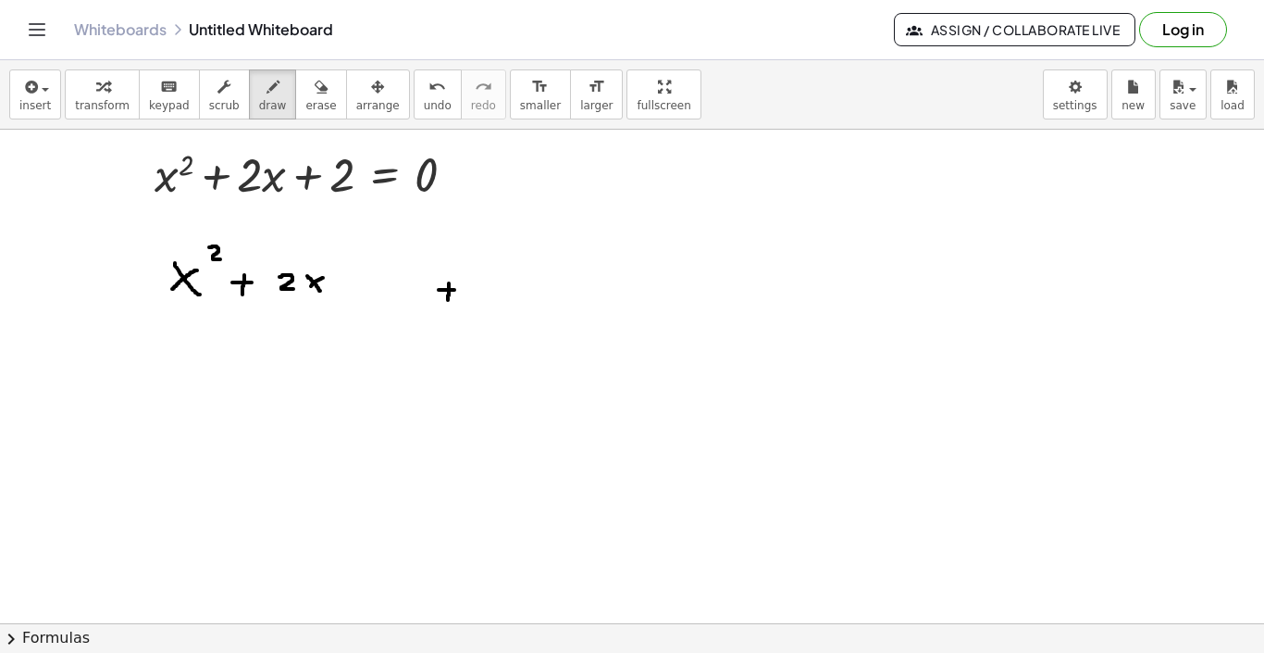
click at [448, 303] on div at bounding box center [632, 641] width 1264 height 1107
drag, startPoint x: 481, startPoint y: 284, endPoint x: 503, endPoint y: 297, distance: 24.9
click at [503, 297] on div at bounding box center [632, 641] width 1264 height 1107
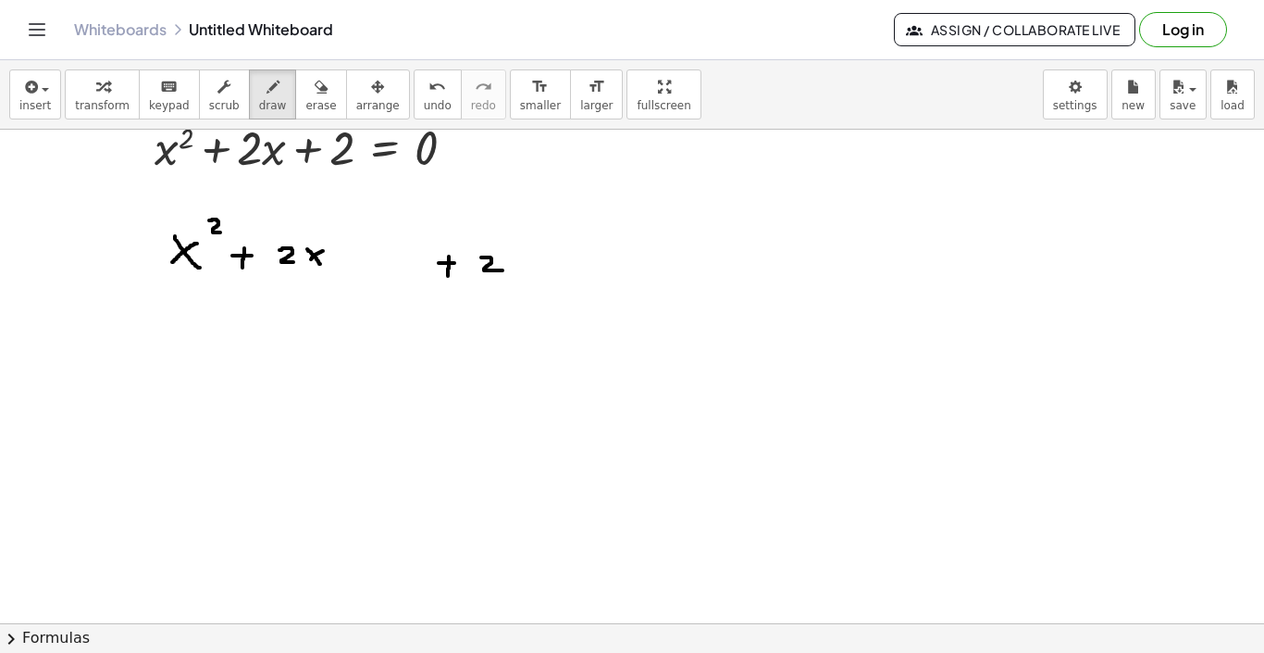
scroll to position [59, 0]
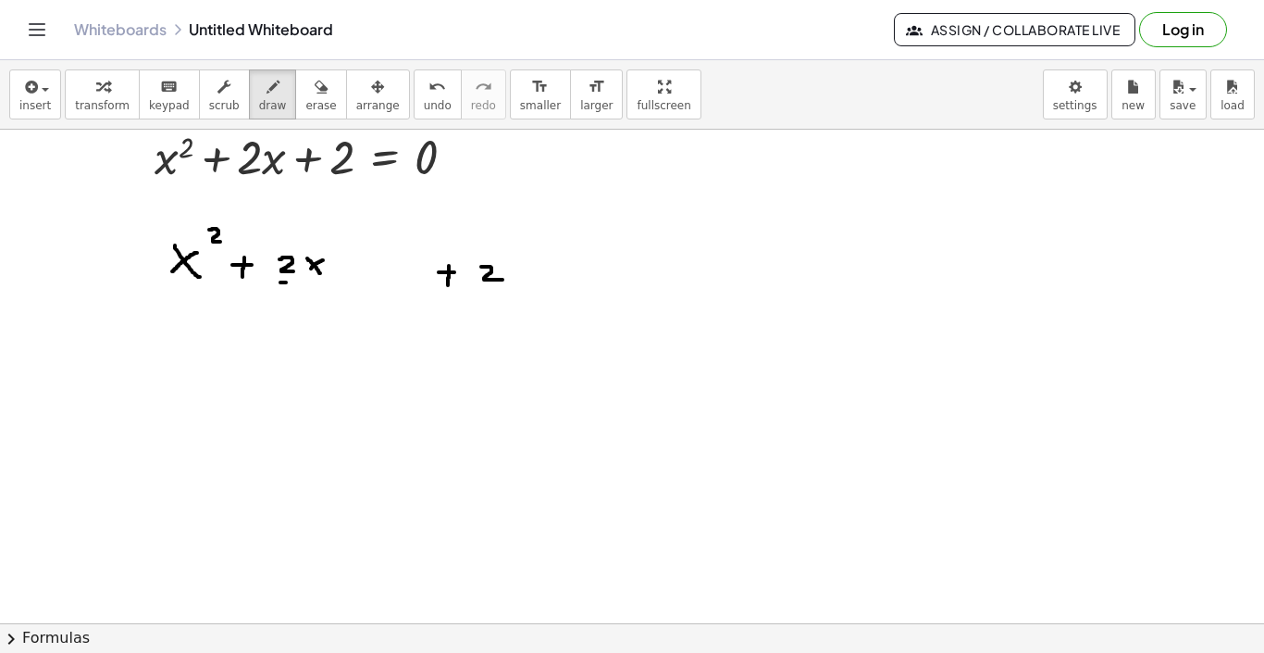
drag, startPoint x: 280, startPoint y: 282, endPoint x: 292, endPoint y: 282, distance: 11.1
click at [292, 282] on div at bounding box center [632, 623] width 1264 height 1107
click at [297, 282] on div at bounding box center [632, 623] width 1264 height 1107
drag, startPoint x: 290, startPoint y: 299, endPoint x: 295, endPoint y: 312, distance: 14.1
click at [295, 312] on div at bounding box center [632, 623] width 1264 height 1107
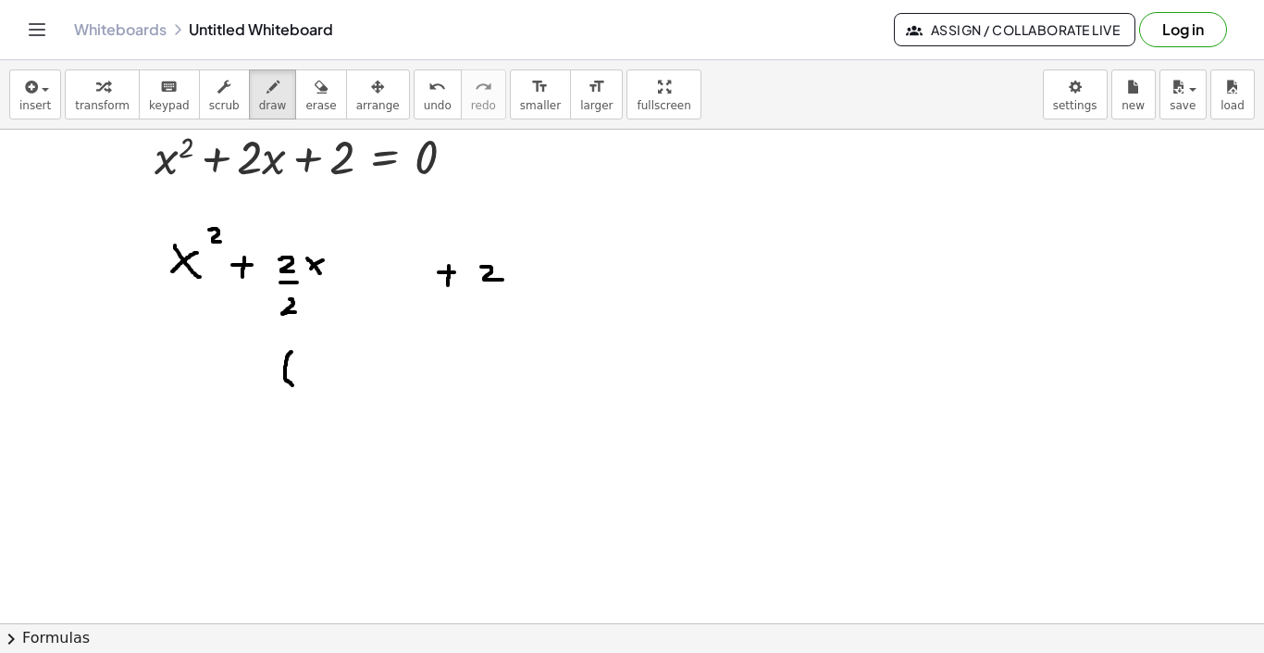
drag, startPoint x: 292, startPoint y: 352, endPoint x: 294, endPoint y: 386, distance: 34.4
click at [294, 386] on div at bounding box center [632, 623] width 1264 height 1107
drag, startPoint x: 309, startPoint y: 361, endPoint x: 309, endPoint y: 375, distance: 13.9
click at [309, 375] on div at bounding box center [632, 623] width 1264 height 1107
drag, startPoint x: 324, startPoint y: 352, endPoint x: 330, endPoint y: 392, distance: 40.2
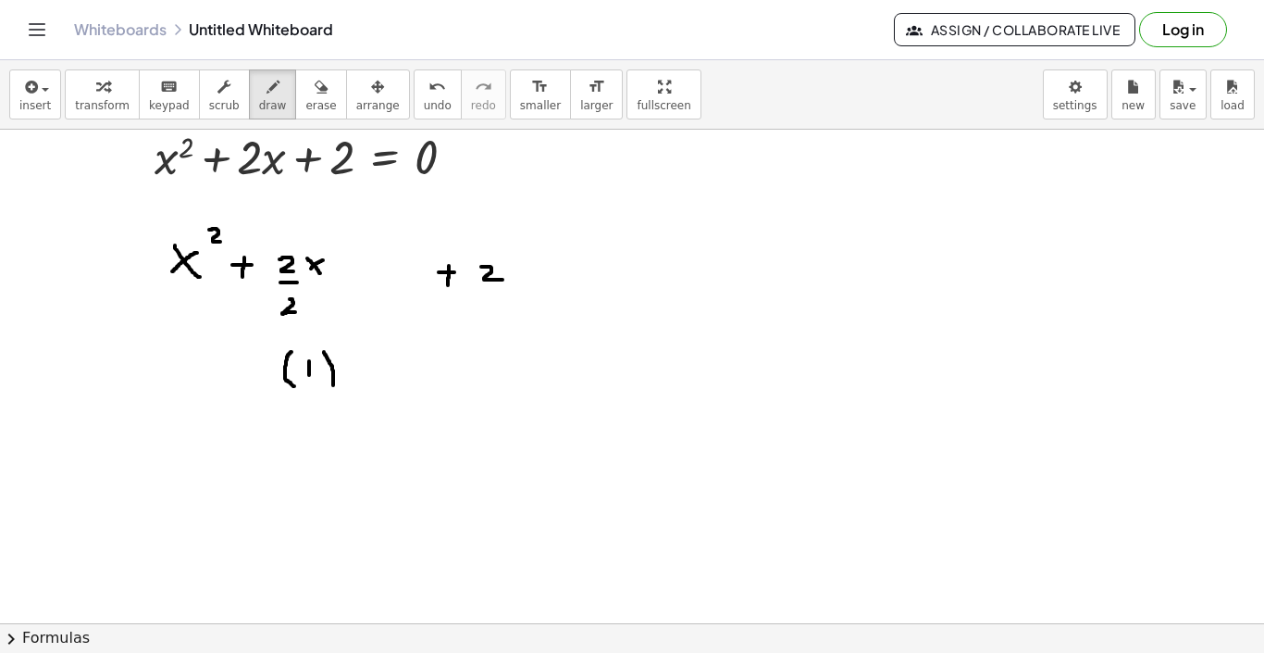
click at [330, 392] on div at bounding box center [632, 623] width 1264 height 1107
drag, startPoint x: 343, startPoint y: 339, endPoint x: 352, endPoint y: 351, distance: 14.6
click at [352, 351] on div at bounding box center [632, 623] width 1264 height 1107
click at [357, 269] on div at bounding box center [632, 623] width 1264 height 1107
click at [351, 268] on div at bounding box center [632, 623] width 1264 height 1107
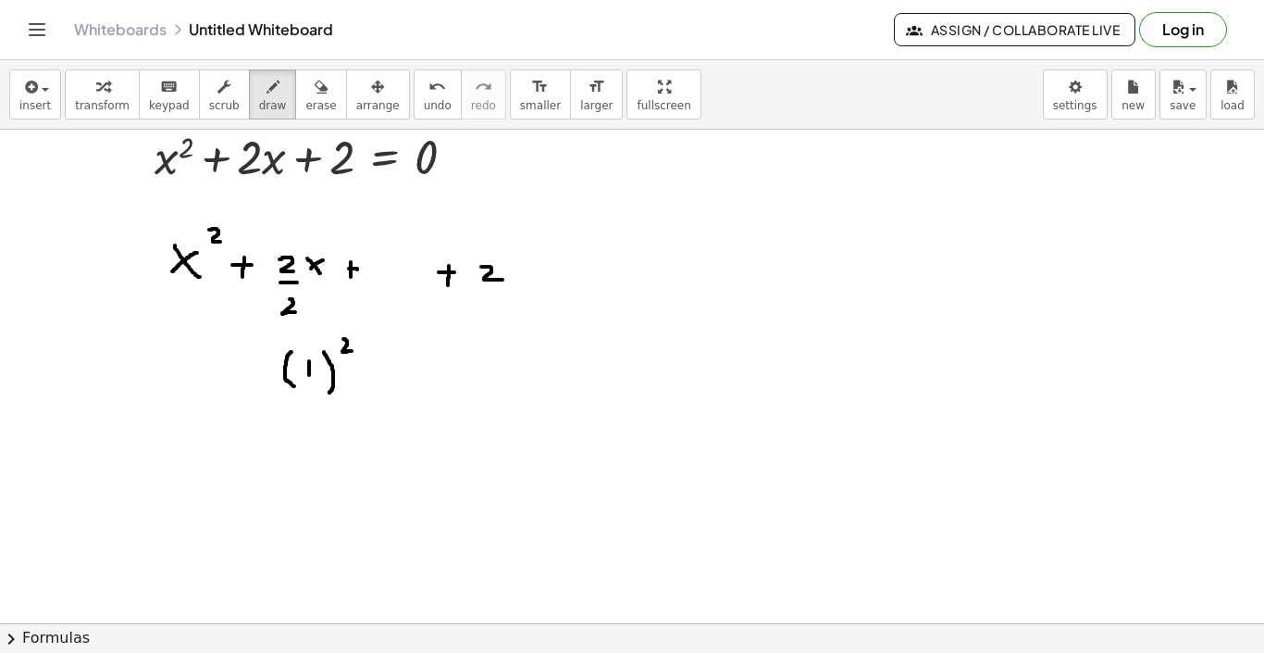
click at [351, 274] on div at bounding box center [632, 623] width 1264 height 1107
click at [344, 270] on div at bounding box center [632, 623] width 1264 height 1107
drag, startPoint x: 373, startPoint y: 268, endPoint x: 374, endPoint y: 286, distance: 17.6
click at [374, 286] on div at bounding box center [632, 623] width 1264 height 1107
click at [554, 268] on div at bounding box center [632, 623] width 1264 height 1107
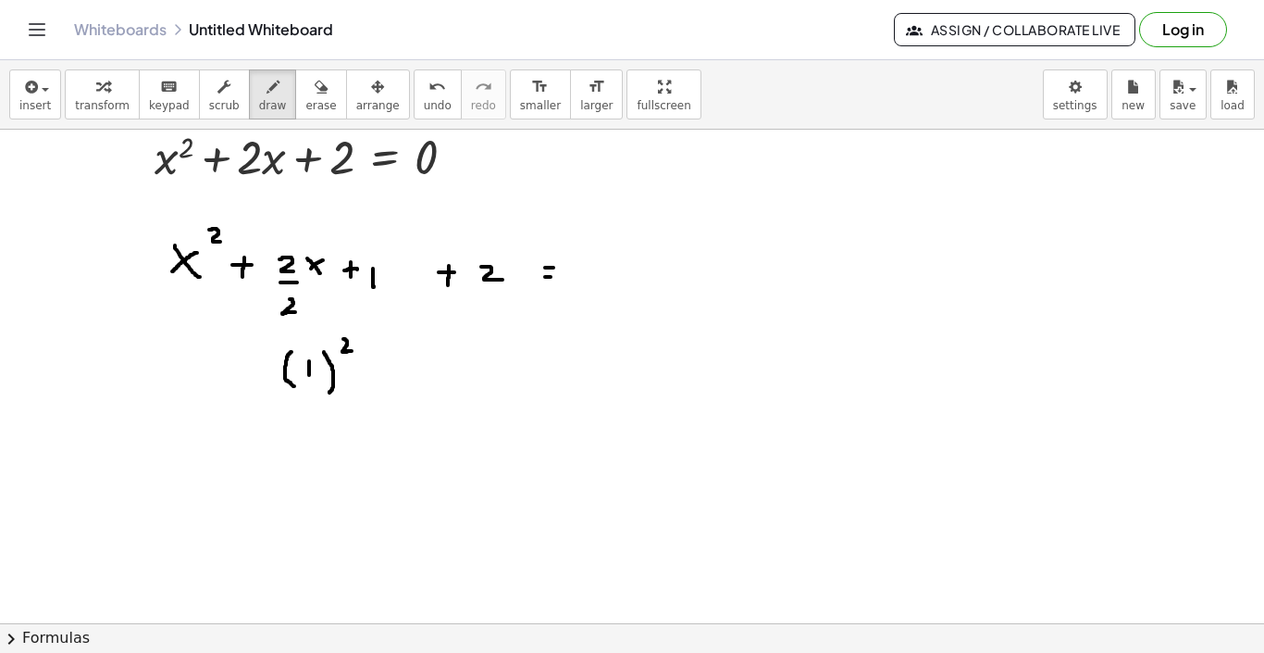
click at [553, 277] on div at bounding box center [632, 623] width 1264 height 1107
click at [404, 278] on div at bounding box center [632, 623] width 1264 height 1107
drag, startPoint x: 419, startPoint y: 268, endPoint x: 419, endPoint y: 282, distance: 13.9
click at [419, 282] on div at bounding box center [632, 623] width 1264 height 1107
click at [568, 269] on div at bounding box center [632, 623] width 1264 height 1107
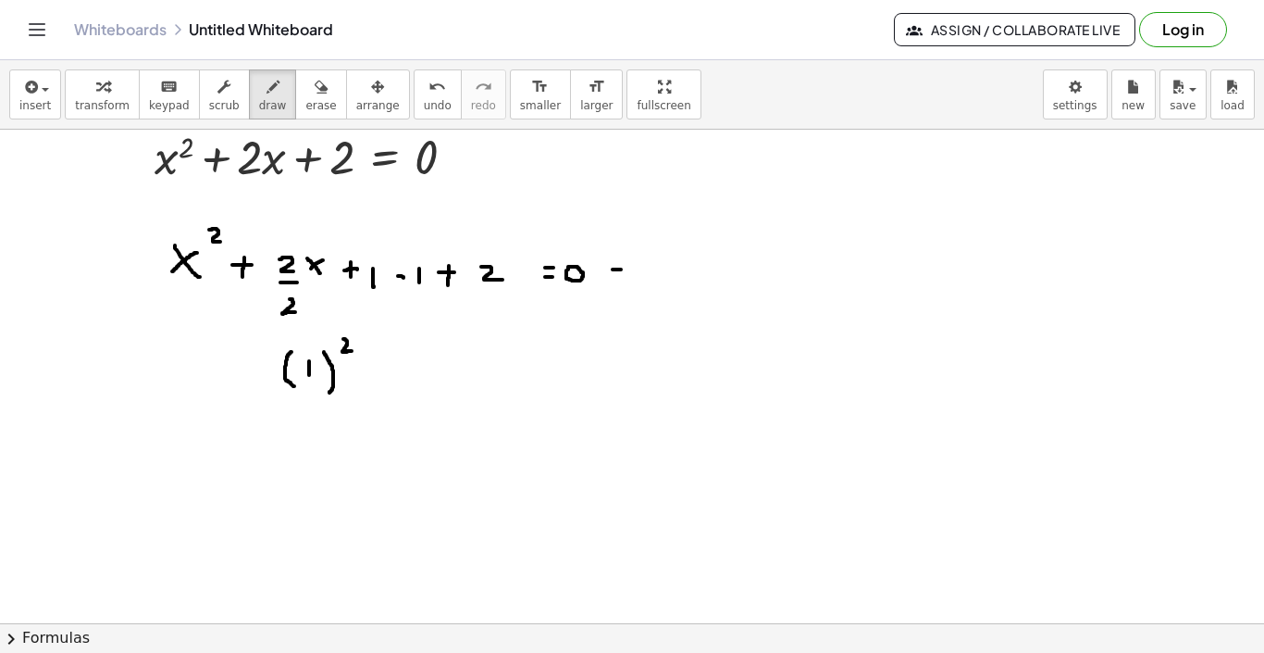
drag, startPoint x: 613, startPoint y: 269, endPoint x: 623, endPoint y: 267, distance: 10.6
click at [623, 269] on div at bounding box center [632, 623] width 1264 height 1107
drag, startPoint x: 618, startPoint y: 264, endPoint x: 618, endPoint y: 274, distance: 10.2
click at [618, 274] on div at bounding box center [632, 623] width 1264 height 1107
drag, startPoint x: 641, startPoint y: 265, endPoint x: 641, endPoint y: 280, distance: 14.8
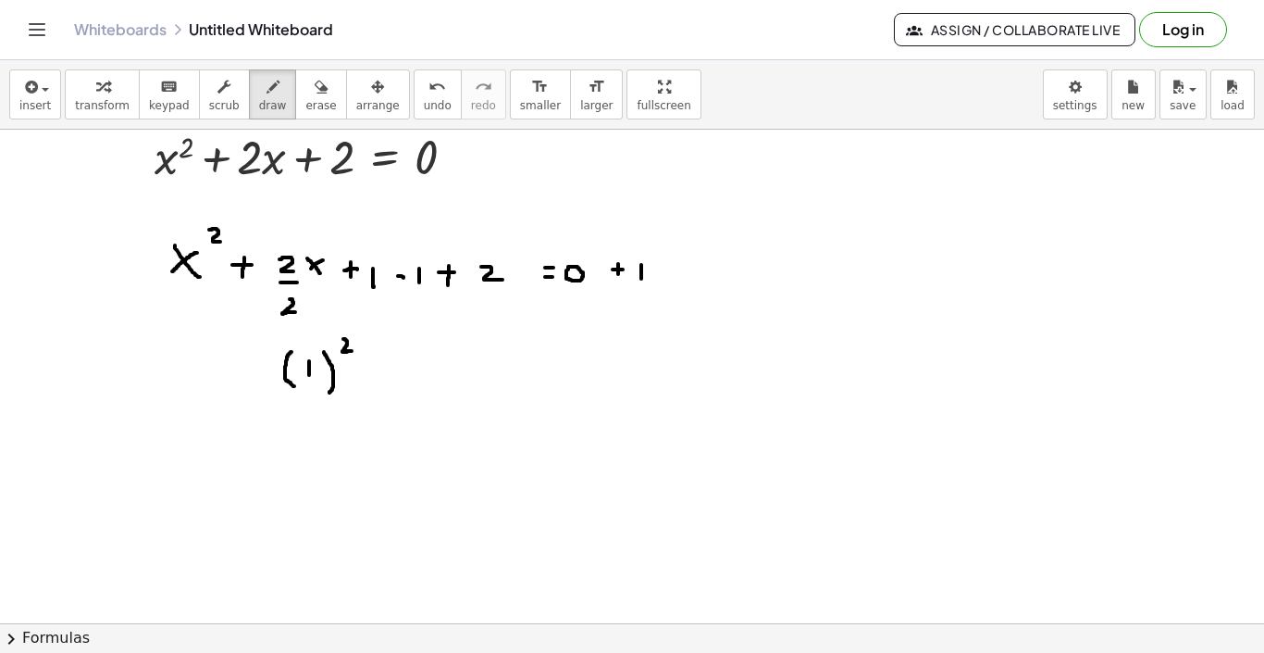
click at [641, 280] on div at bounding box center [632, 623] width 1264 height 1107
click at [429, 96] on icon "undo" at bounding box center [438, 87] width 18 height 22
click at [325, 105] on button "erase" at bounding box center [320, 94] width 51 height 50
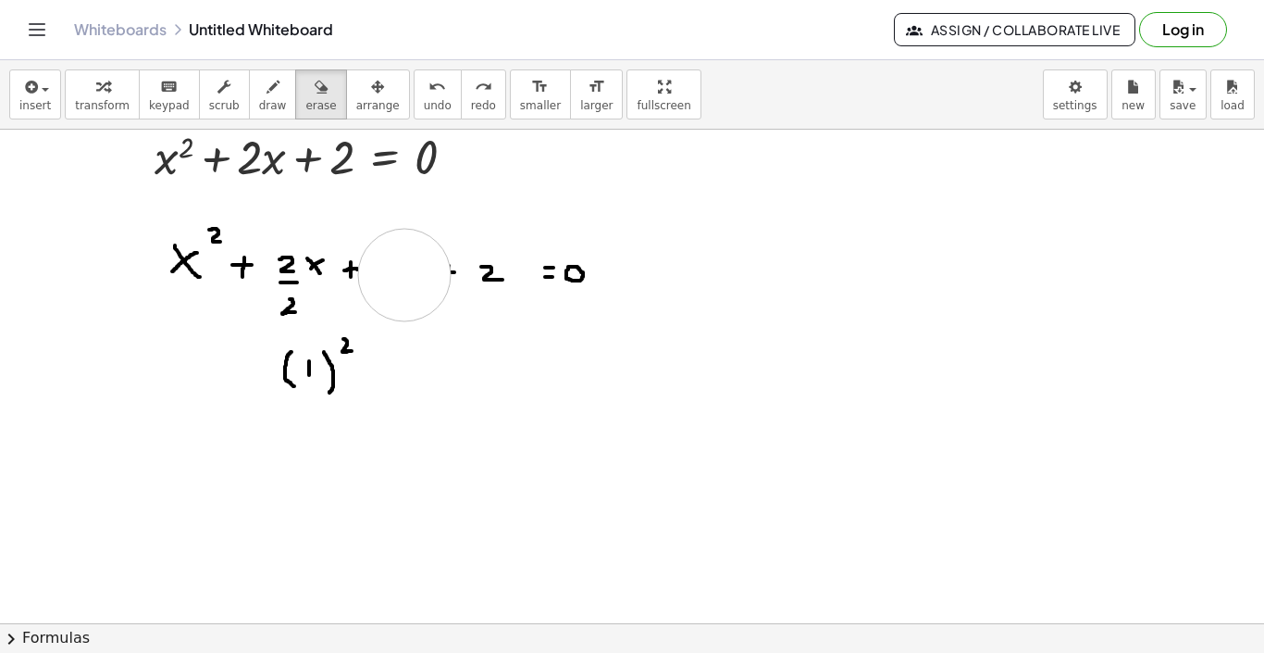
click at [405, 275] on div at bounding box center [632, 623] width 1264 height 1107
click at [275, 100] on span "draw" at bounding box center [273, 105] width 28 height 13
drag, startPoint x: 383, startPoint y: 256, endPoint x: 383, endPoint y: 279, distance: 22.2
click at [383, 279] on div at bounding box center [632, 623] width 1264 height 1107
drag, startPoint x: 628, startPoint y: 277, endPoint x: 639, endPoint y: 277, distance: 11.1
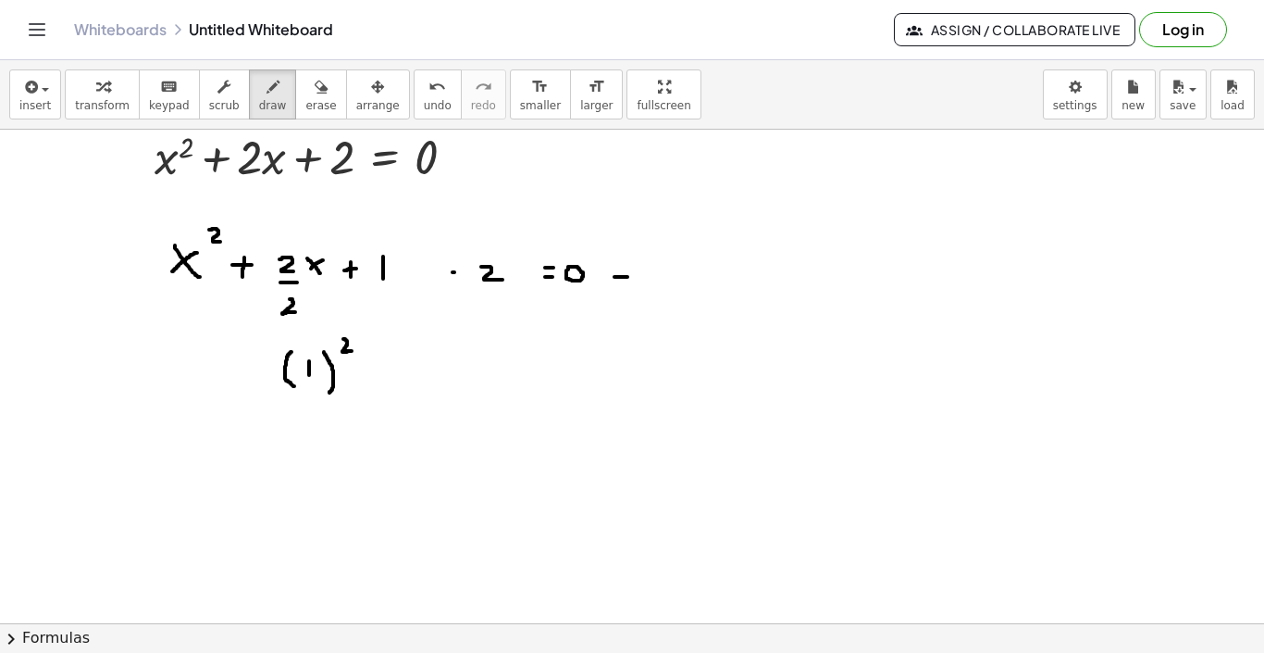
click at [639, 277] on div at bounding box center [632, 623] width 1264 height 1107
drag, startPoint x: 631, startPoint y: 269, endPoint x: 631, endPoint y: 293, distance: 23.1
click at [631, 293] on div at bounding box center [632, 623] width 1264 height 1107
drag, startPoint x: 675, startPoint y: 260, endPoint x: 675, endPoint y: 293, distance: 32.4
click at [675, 293] on div at bounding box center [632, 623] width 1264 height 1107
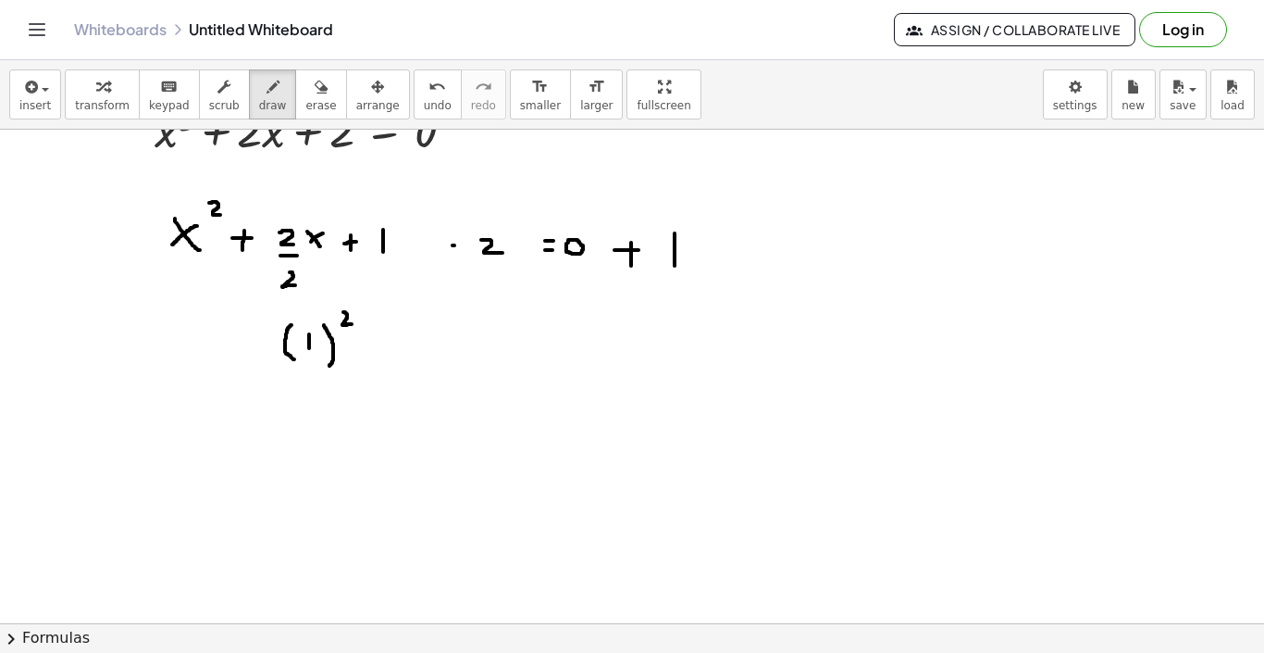
scroll to position [84, 0]
click at [412, 243] on div at bounding box center [632, 598] width 1264 height 1107
click at [413, 243] on div at bounding box center [632, 598] width 1264 height 1107
click at [417, 243] on div at bounding box center [632, 598] width 1264 height 1107
drag, startPoint x: 441, startPoint y: 234, endPoint x: 442, endPoint y: 251, distance: 16.7
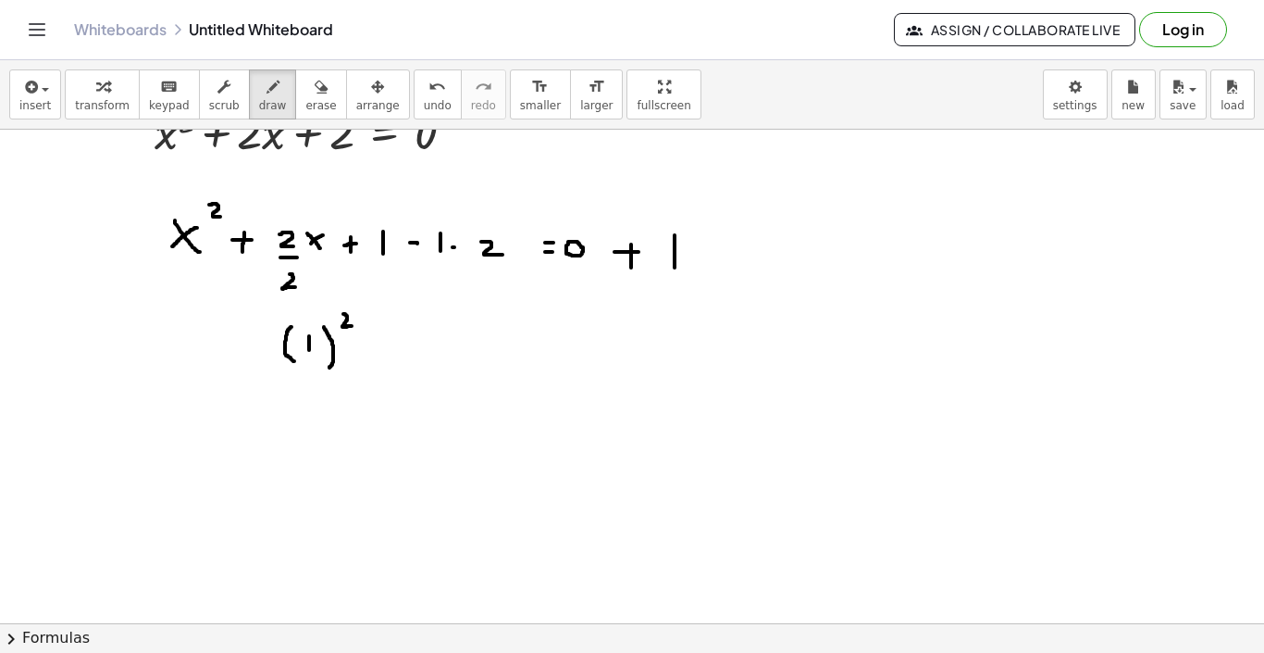
click at [442, 251] on div at bounding box center [632, 598] width 1264 height 1107
click at [424, 96] on div "undo" at bounding box center [438, 86] width 28 height 22
click at [424, 110] on span "undo" at bounding box center [438, 105] width 28 height 13
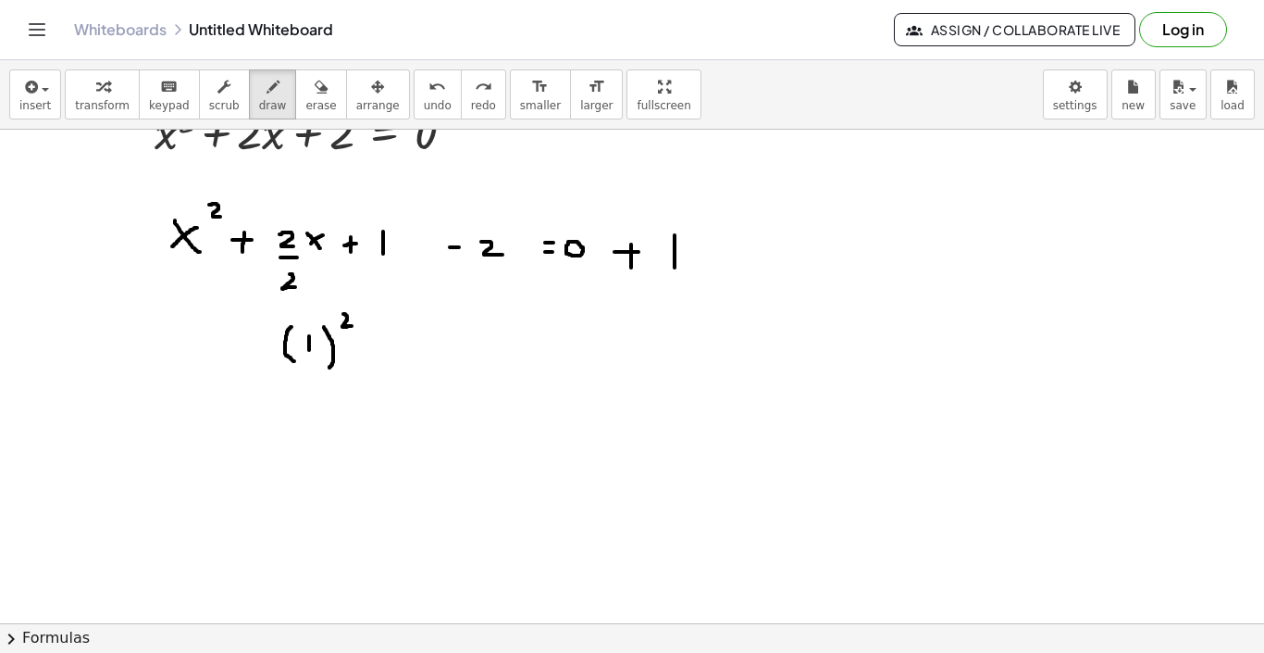
drag, startPoint x: 459, startPoint y: 247, endPoint x: 448, endPoint y: 247, distance: 11.1
click at [448, 247] on div at bounding box center [632, 598] width 1264 height 1107
drag, startPoint x: 453, startPoint y: 241, endPoint x: 454, endPoint y: 255, distance: 13.9
click at [454, 255] on div at bounding box center [632, 598] width 1264 height 1107
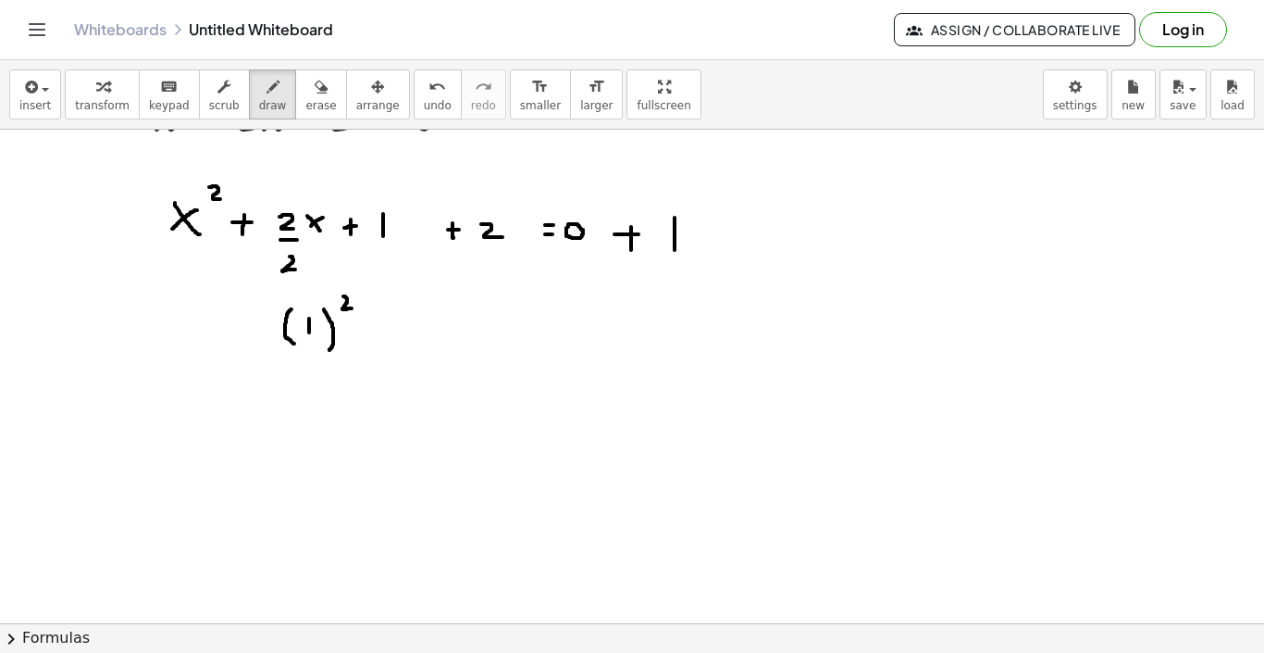
scroll to position [103, 0]
click at [291, 167] on div at bounding box center [632, 580] width 1264 height 1107
drag, startPoint x: 193, startPoint y: 394, endPoint x: 206, endPoint y: 423, distance: 31.9
click at [206, 423] on div at bounding box center [632, 580] width 1264 height 1107
drag, startPoint x: 214, startPoint y: 398, endPoint x: 192, endPoint y: 414, distance: 27.2
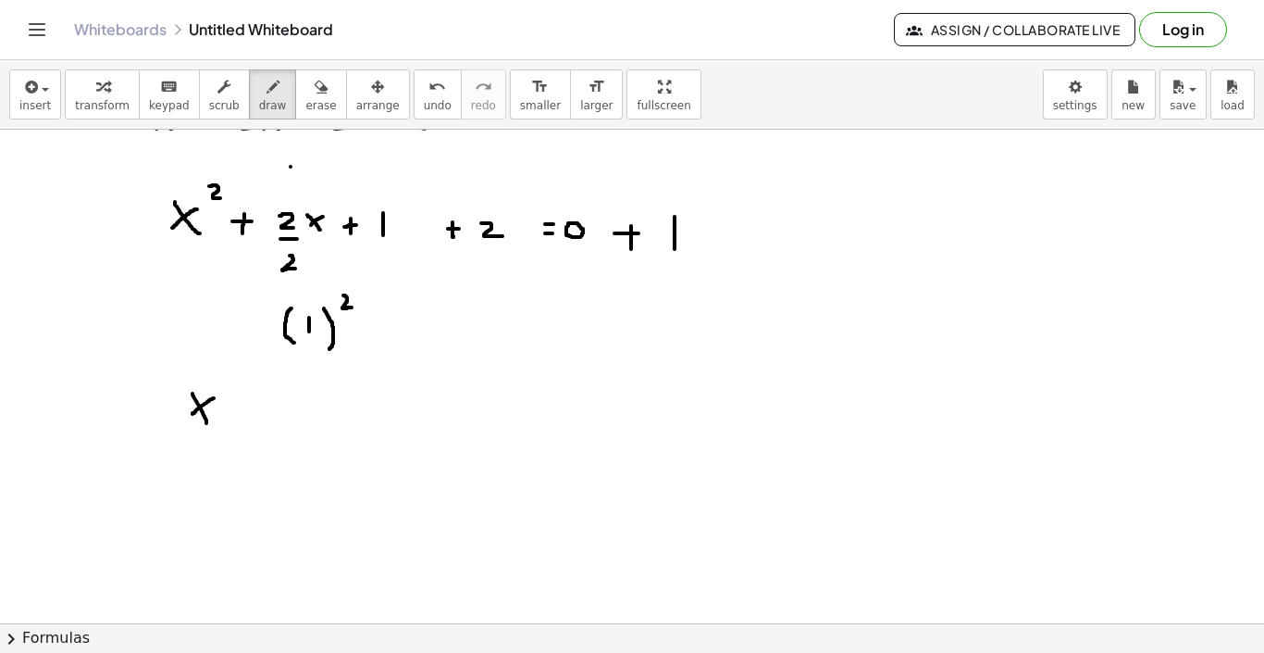
click at [192, 414] on div at bounding box center [632, 580] width 1264 height 1107
drag, startPoint x: 227, startPoint y: 380, endPoint x: 233, endPoint y: 391, distance: 12.1
click at [233, 391] on div at bounding box center [632, 580] width 1264 height 1107
drag, startPoint x: 238, startPoint y: 403, endPoint x: 250, endPoint y: 403, distance: 12.0
click at [250, 403] on div at bounding box center [632, 580] width 1264 height 1107
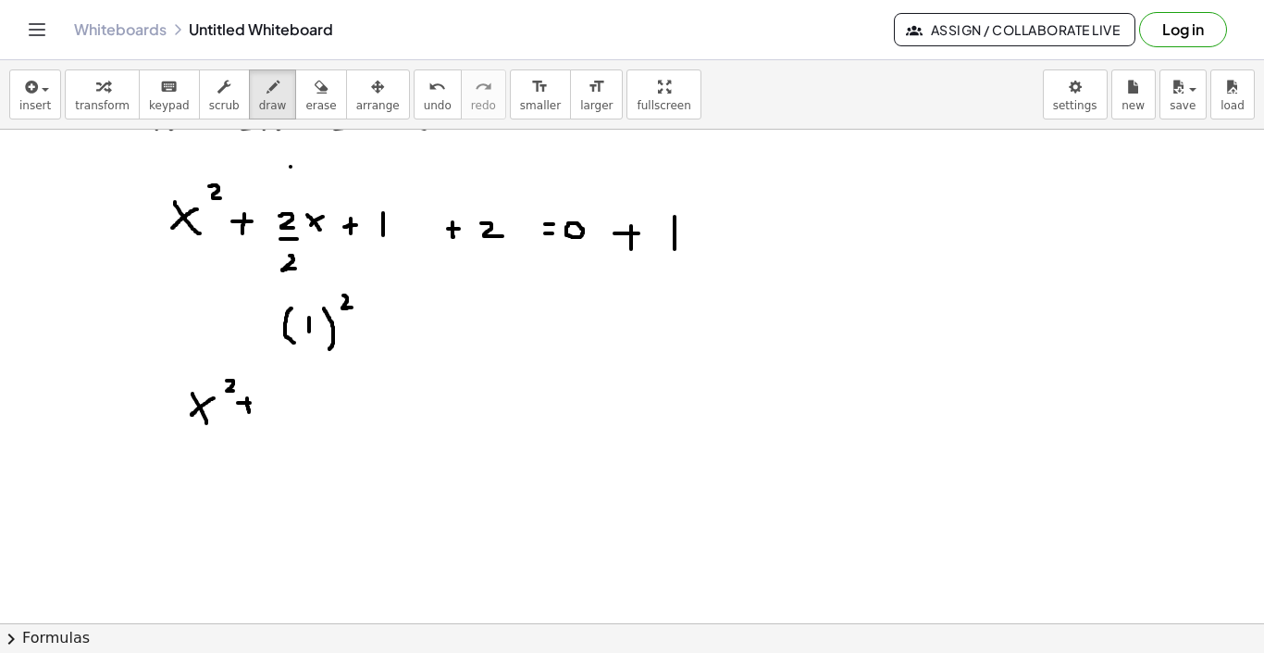
drag, startPoint x: 247, startPoint y: 398, endPoint x: 249, endPoint y: 410, distance: 12.2
click at [249, 410] on div at bounding box center [632, 580] width 1264 height 1107
drag, startPoint x: 267, startPoint y: 399, endPoint x: 281, endPoint y: 414, distance: 20.9
click at [280, 414] on div at bounding box center [632, 580] width 1264 height 1107
drag, startPoint x: 294, startPoint y: 405, endPoint x: 305, endPoint y: 417, distance: 15.8
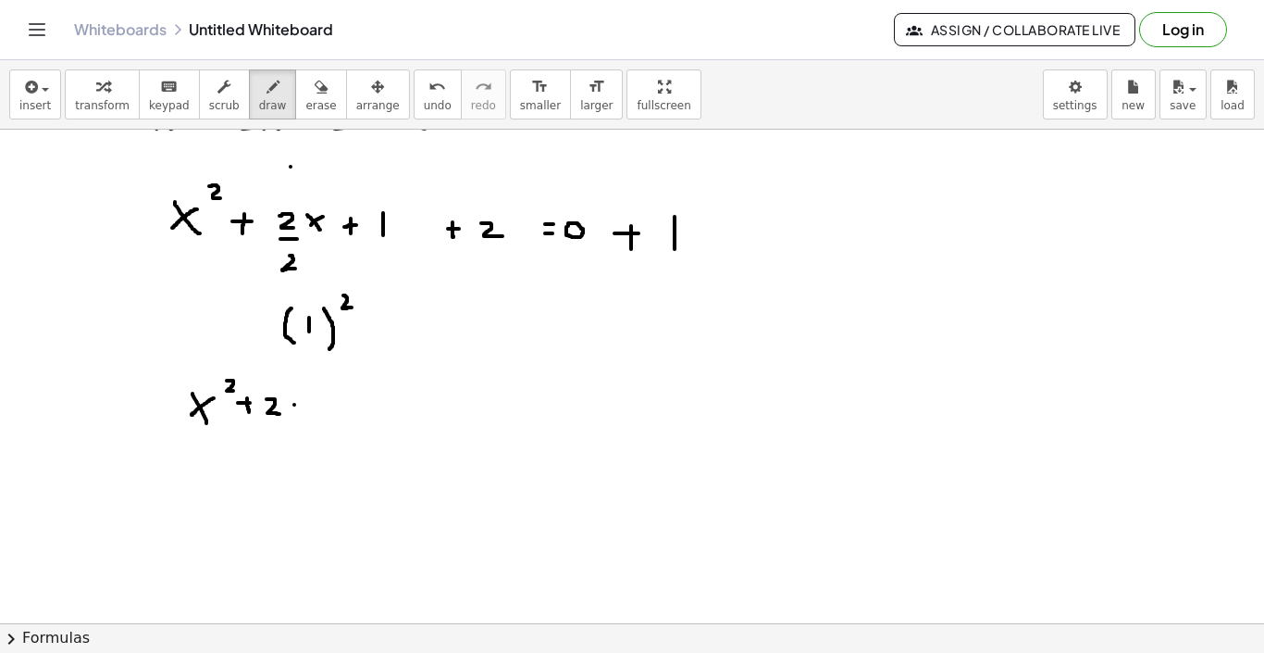
click at [305, 417] on div at bounding box center [632, 580] width 1264 height 1107
drag, startPoint x: 312, startPoint y: 402, endPoint x: 292, endPoint y: 416, distance: 24.6
click at [292, 416] on div at bounding box center [632, 580] width 1264 height 1107
drag, startPoint x: 328, startPoint y: 410, endPoint x: 339, endPoint y: 410, distance: 11.1
click at [339, 410] on div at bounding box center [632, 580] width 1264 height 1107
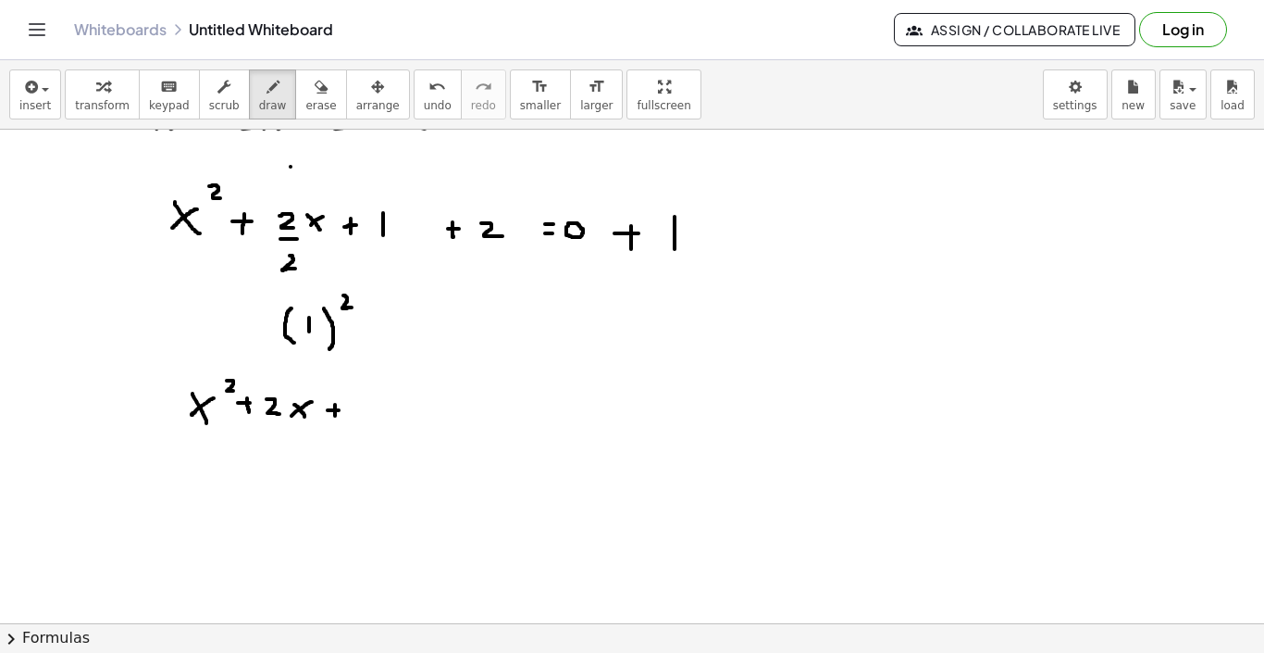
drag, startPoint x: 335, startPoint y: 405, endPoint x: 335, endPoint y: 417, distance: 12.0
click at [335, 417] on div at bounding box center [632, 580] width 1264 height 1107
drag, startPoint x: 367, startPoint y: 406, endPoint x: 367, endPoint y: 417, distance: 11.1
click at [367, 417] on div at bounding box center [632, 580] width 1264 height 1107
click at [430, 405] on div at bounding box center [632, 580] width 1264 height 1107
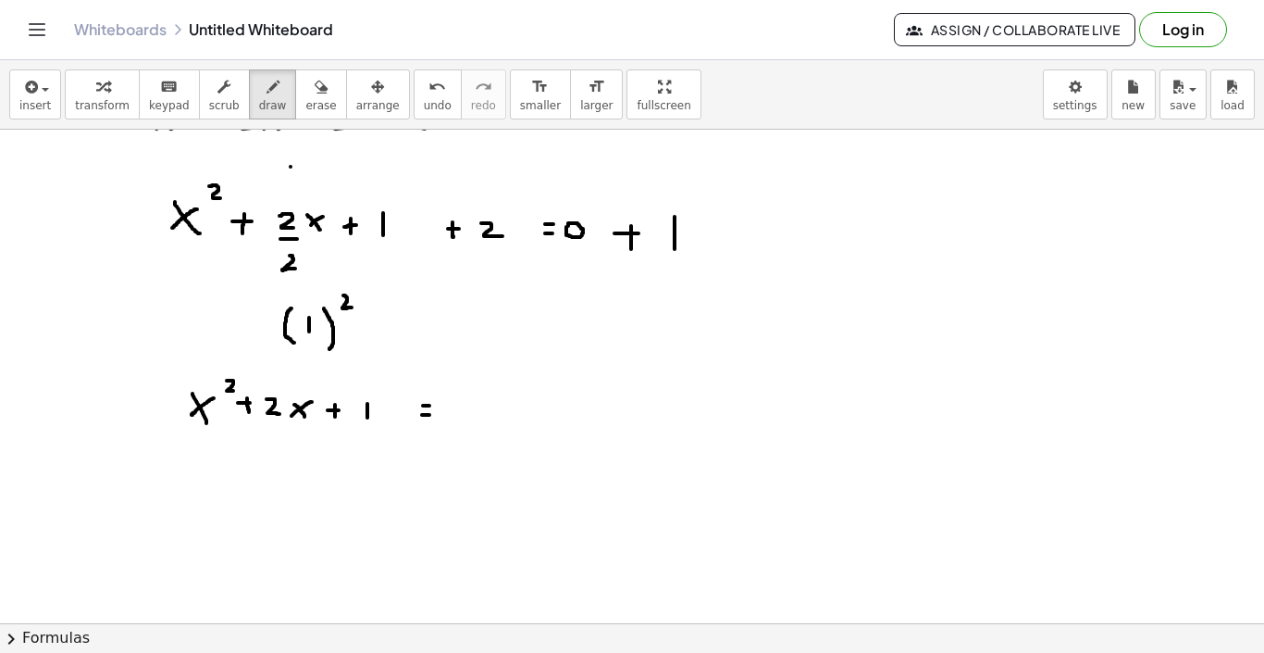
click at [430, 415] on div at bounding box center [632, 580] width 1264 height 1107
drag, startPoint x: 467, startPoint y: 399, endPoint x: 479, endPoint y: 399, distance: 11.1
click at [479, 399] on div at bounding box center [632, 580] width 1264 height 1107
drag, startPoint x: 492, startPoint y: 390, endPoint x: 505, endPoint y: 407, distance: 22.4
click at [505, 407] on div at bounding box center [632, 580] width 1264 height 1107
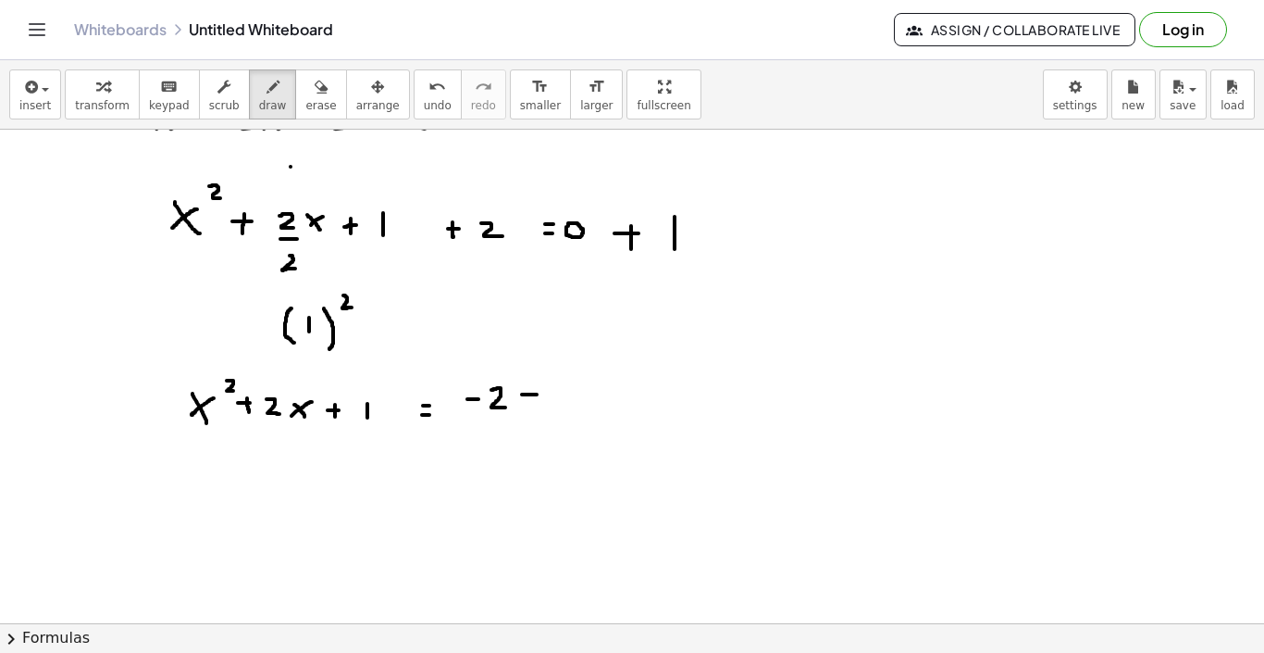
drag, startPoint x: 522, startPoint y: 394, endPoint x: 537, endPoint y: 394, distance: 14.8
click at [537, 394] on div at bounding box center [632, 580] width 1264 height 1107
drag, startPoint x: 532, startPoint y: 388, endPoint x: 532, endPoint y: 405, distance: 16.7
click at [532, 405] on div at bounding box center [632, 580] width 1264 height 1107
drag, startPoint x: 562, startPoint y: 390, endPoint x: 562, endPoint y: 407, distance: 17.6
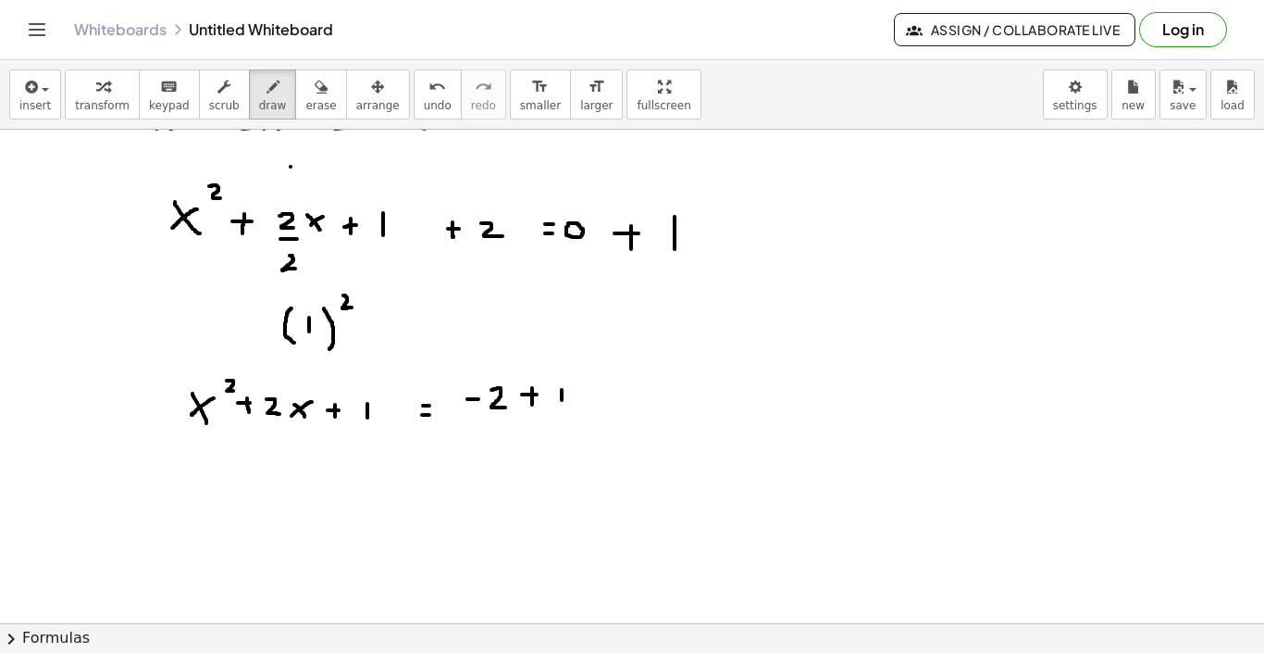
click at [562, 406] on div at bounding box center [632, 580] width 1264 height 1107
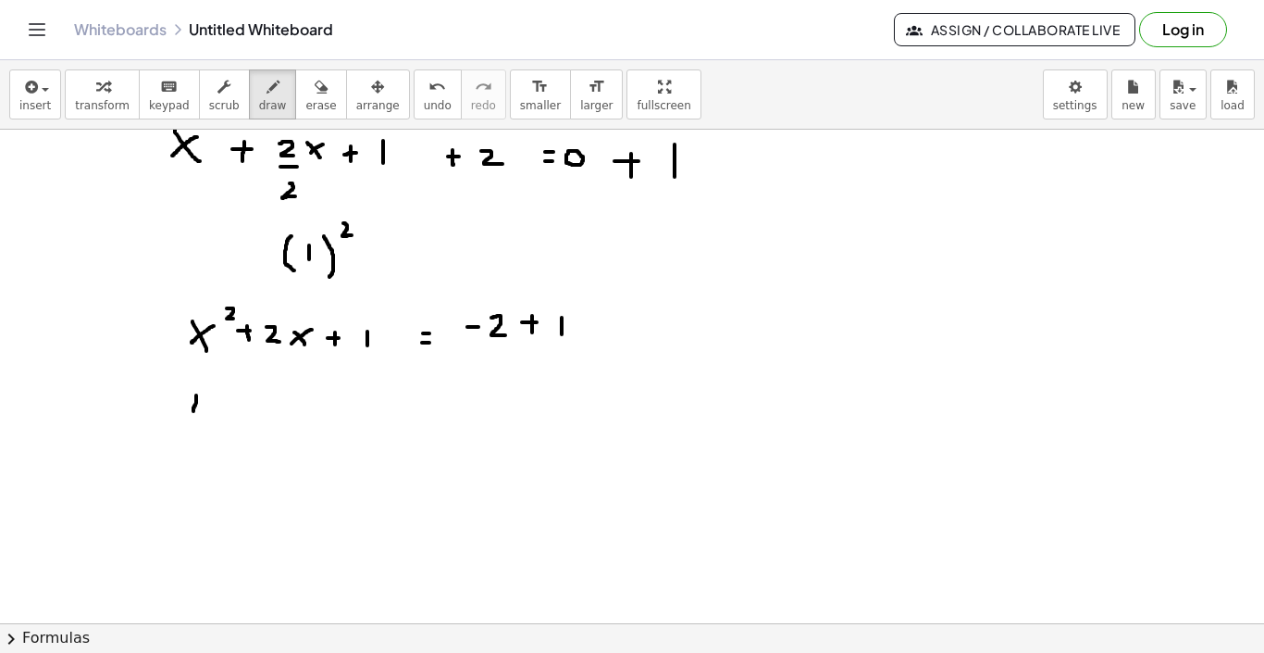
drag, startPoint x: 196, startPoint y: 395, endPoint x: 210, endPoint y: 446, distance: 52.8
click at [210, 446] on div at bounding box center [632, 508] width 1264 height 1107
drag, startPoint x: 297, startPoint y: 397, endPoint x: 295, endPoint y: 433, distance: 36.1
click at [295, 433] on div at bounding box center [632, 508] width 1264 height 1107
drag, startPoint x: 211, startPoint y: 415, endPoint x: 223, endPoint y: 422, distance: 14.1
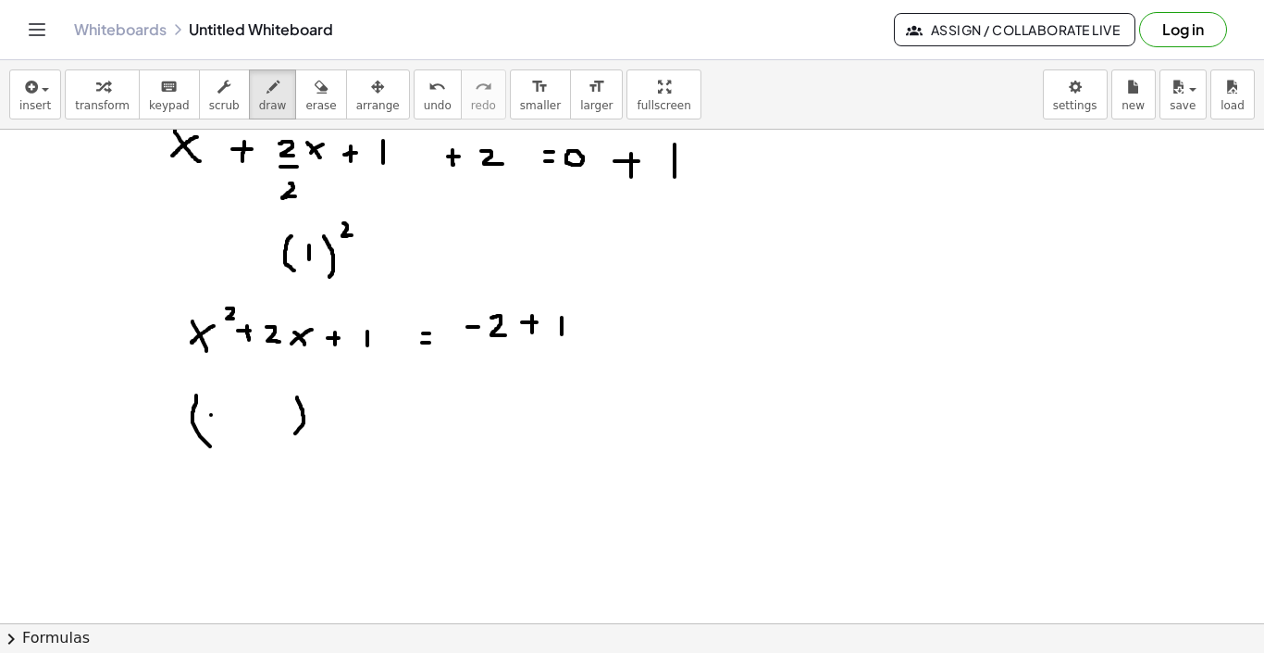
click at [223, 422] on div at bounding box center [632, 508] width 1264 height 1107
drag, startPoint x: 226, startPoint y: 408, endPoint x: 212, endPoint y: 426, distance: 22.4
click at [212, 426] on div at bounding box center [632, 508] width 1264 height 1107
click at [255, 415] on div at bounding box center [632, 508] width 1264 height 1107
drag, startPoint x: 247, startPoint y: 408, endPoint x: 247, endPoint y: 420, distance: 12.0
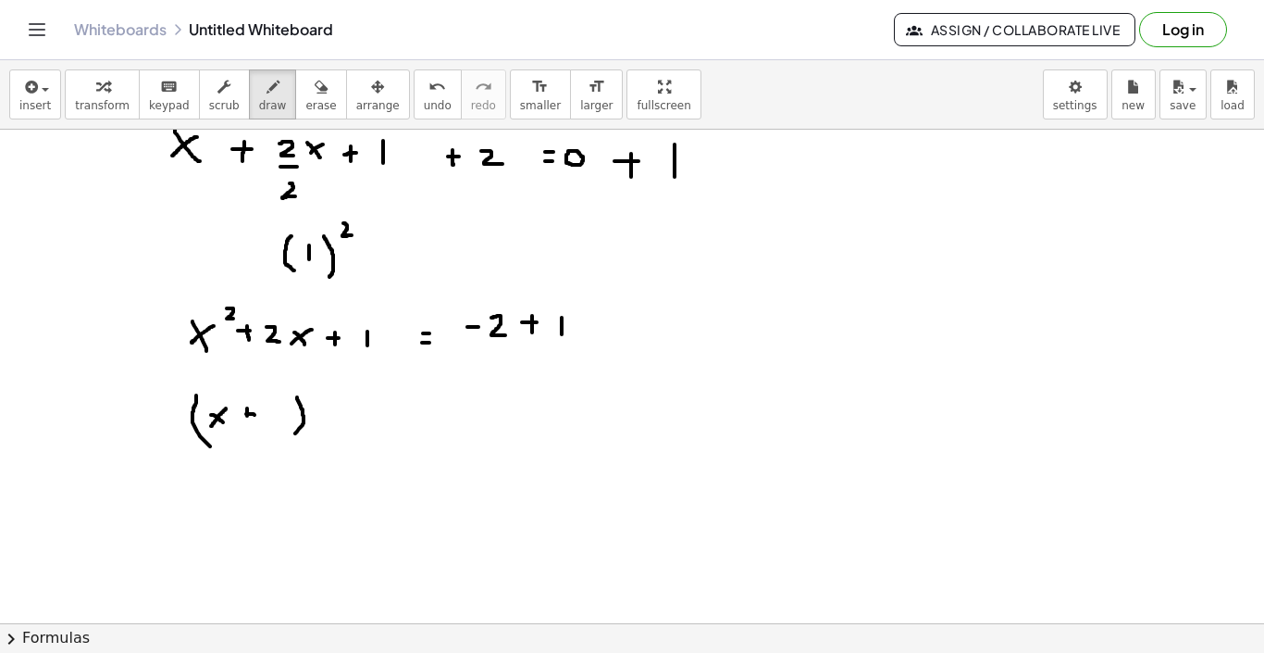
click at [247, 420] on div at bounding box center [632, 508] width 1264 height 1107
click at [241, 414] on div at bounding box center [632, 508] width 1264 height 1107
drag, startPoint x: 272, startPoint y: 405, endPoint x: 272, endPoint y: 424, distance: 19.4
click at [272, 424] on div at bounding box center [632, 508] width 1264 height 1107
drag, startPoint x: 313, startPoint y: 380, endPoint x: 325, endPoint y: 391, distance: 15.8
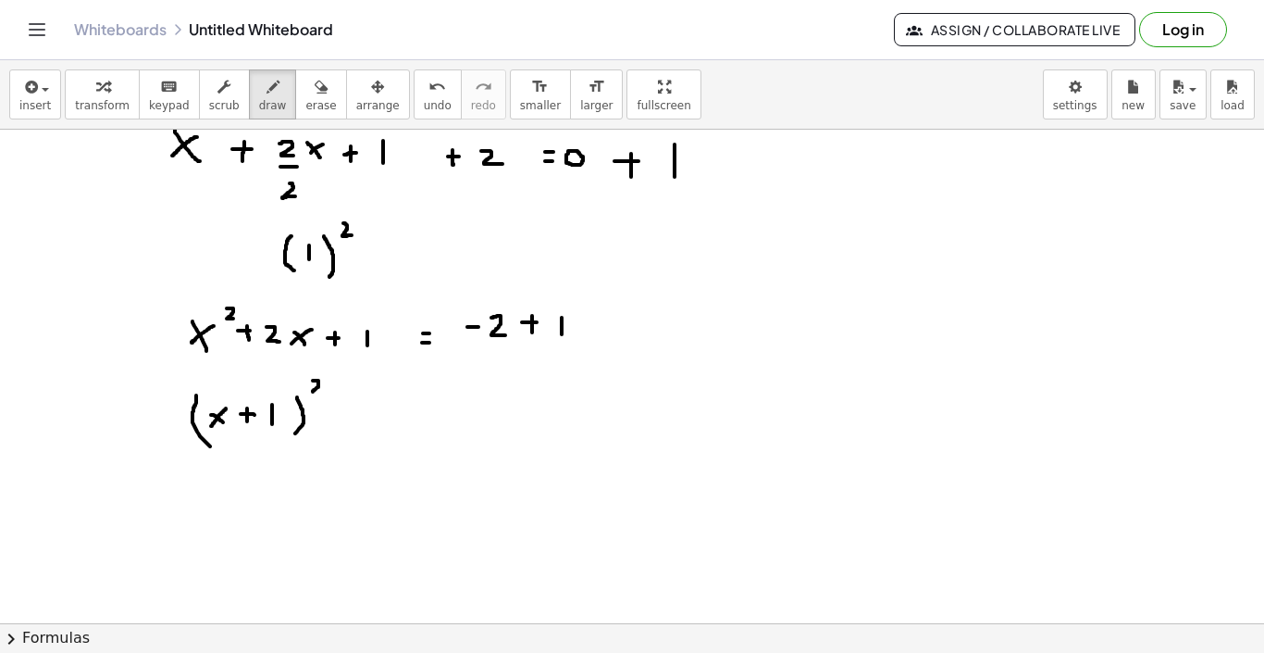
click at [325, 391] on div at bounding box center [632, 508] width 1264 height 1107
drag, startPoint x: 361, startPoint y: 409, endPoint x: 381, endPoint y: 409, distance: 20.4
click at [381, 409] on div at bounding box center [632, 508] width 1264 height 1107
drag, startPoint x: 370, startPoint y: 416, endPoint x: 382, endPoint y: 416, distance: 12.0
click at [382, 416] on div at bounding box center [632, 508] width 1264 height 1107
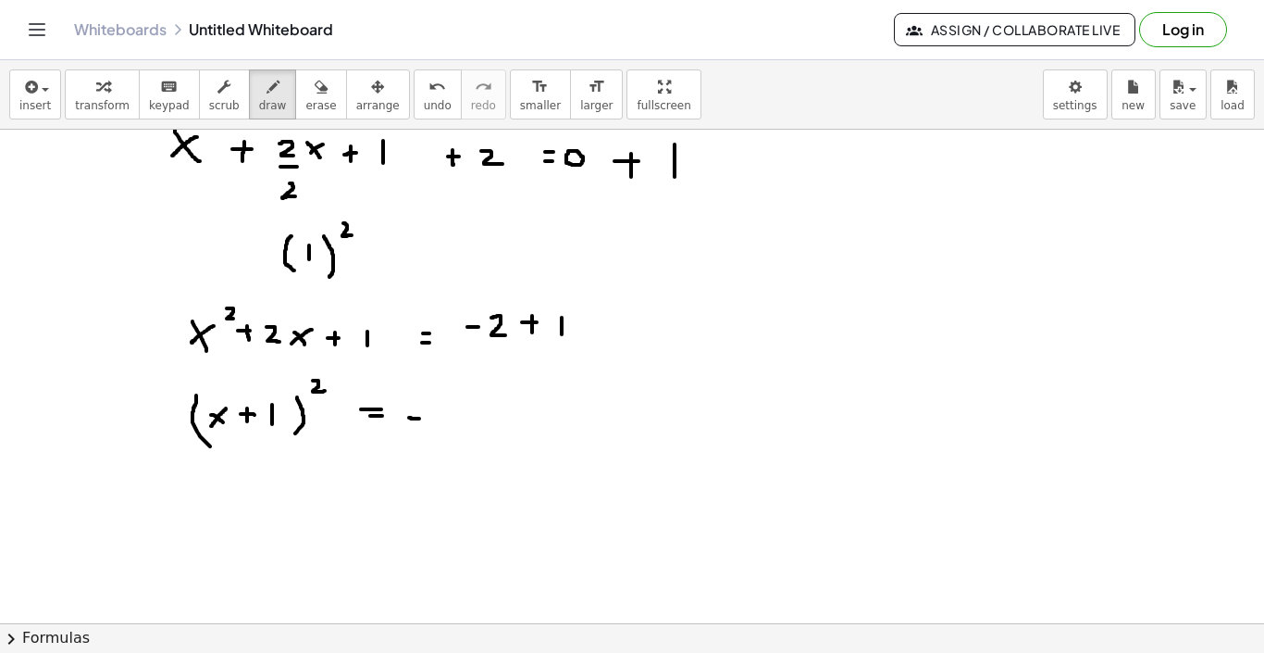
drag, startPoint x: 409, startPoint y: 417, endPoint x: 419, endPoint y: 419, distance: 10.3
click at [419, 419] on div at bounding box center [632, 508] width 1264 height 1107
drag, startPoint x: 436, startPoint y: 412, endPoint x: 434, endPoint y: 432, distance: 20.4
click at [434, 432] on div at bounding box center [632, 508] width 1264 height 1107
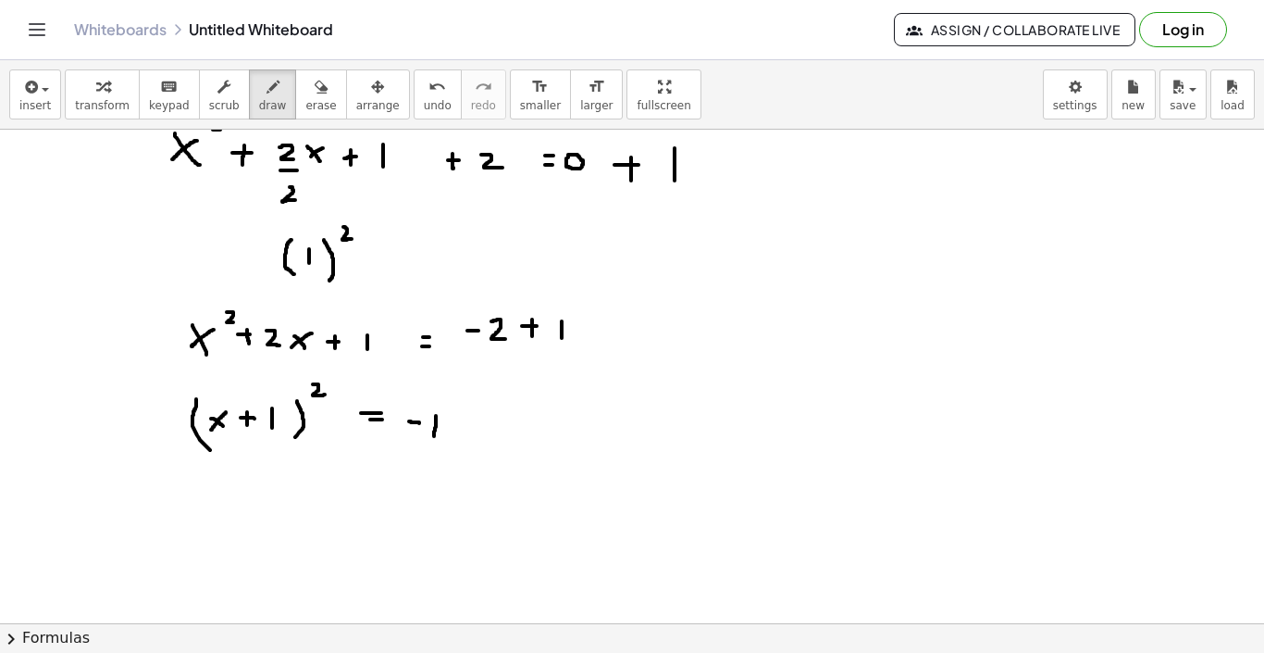
scroll to position [232, 0]
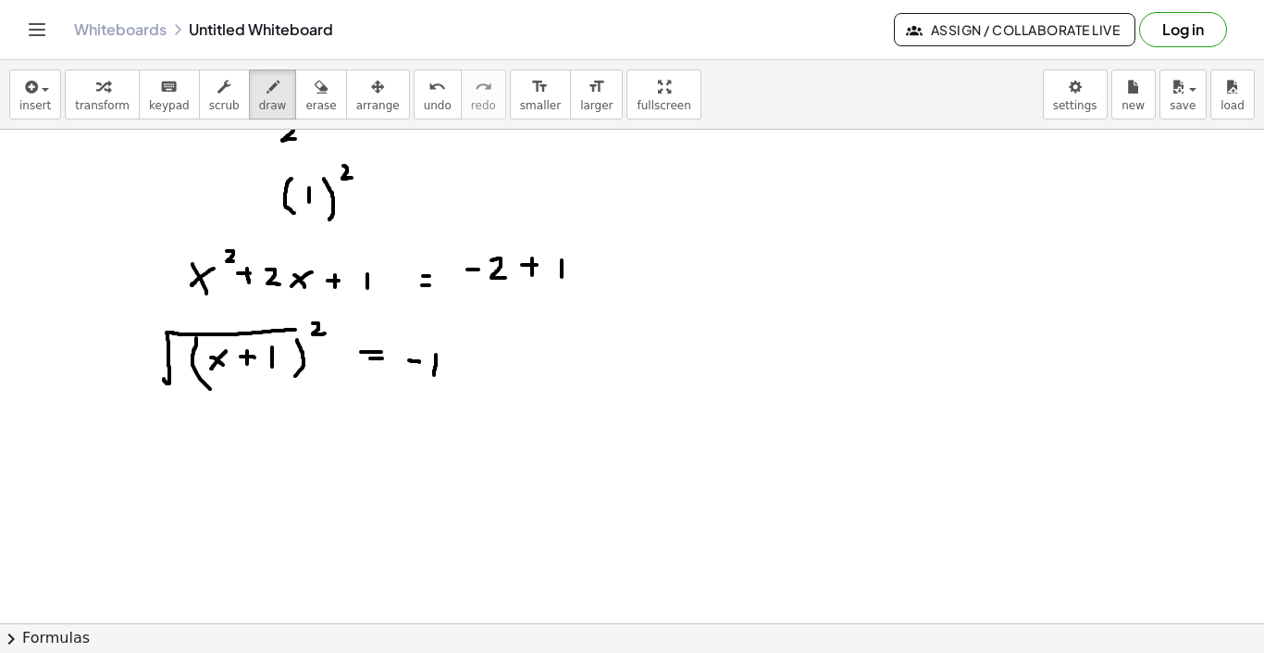
drag, startPoint x: 164, startPoint y: 379, endPoint x: 295, endPoint y: 330, distance: 140.3
click at [295, 330] on div at bounding box center [632, 450] width 1264 height 1107
drag, startPoint x: 393, startPoint y: 367, endPoint x: 450, endPoint y: 335, distance: 65.1
click at [450, 335] on div at bounding box center [632, 450] width 1264 height 1107
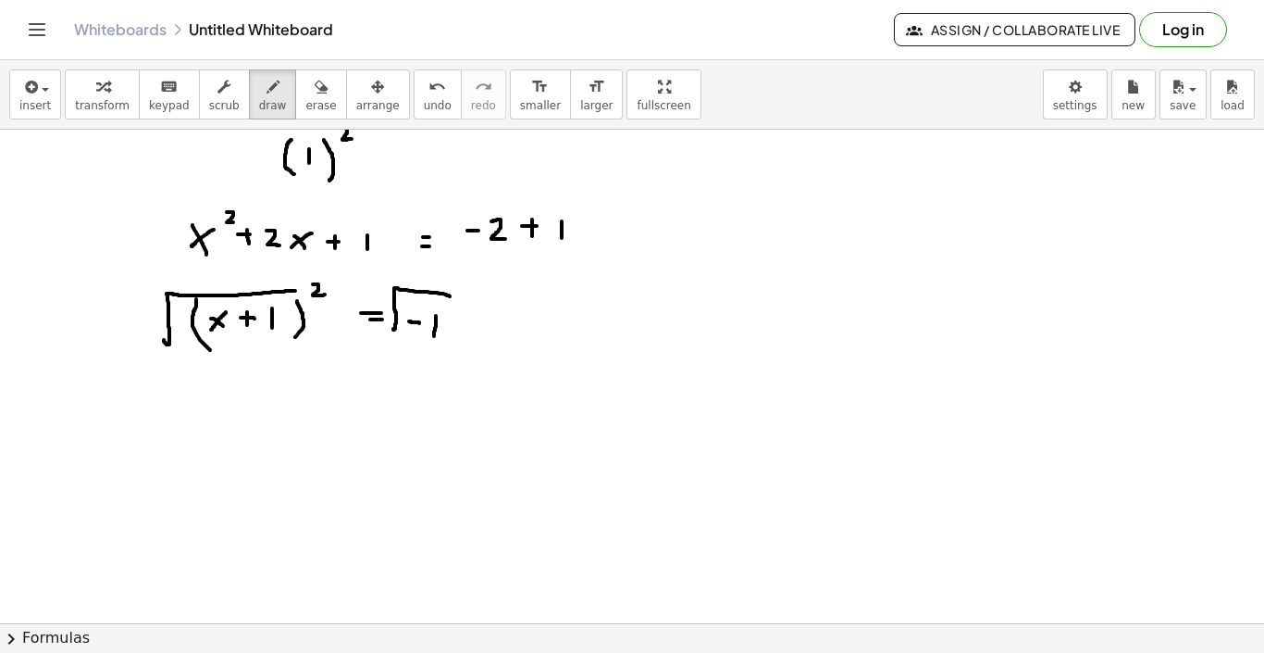
scroll to position [272, 0]
drag, startPoint x: 215, startPoint y: 441, endPoint x: 230, endPoint y: 464, distance: 27.5
click at [230, 462] on div at bounding box center [632, 410] width 1264 height 1107
drag, startPoint x: 232, startPoint y: 444, endPoint x: 208, endPoint y: 461, distance: 29.3
click at [208, 461] on div at bounding box center [632, 410] width 1264 height 1107
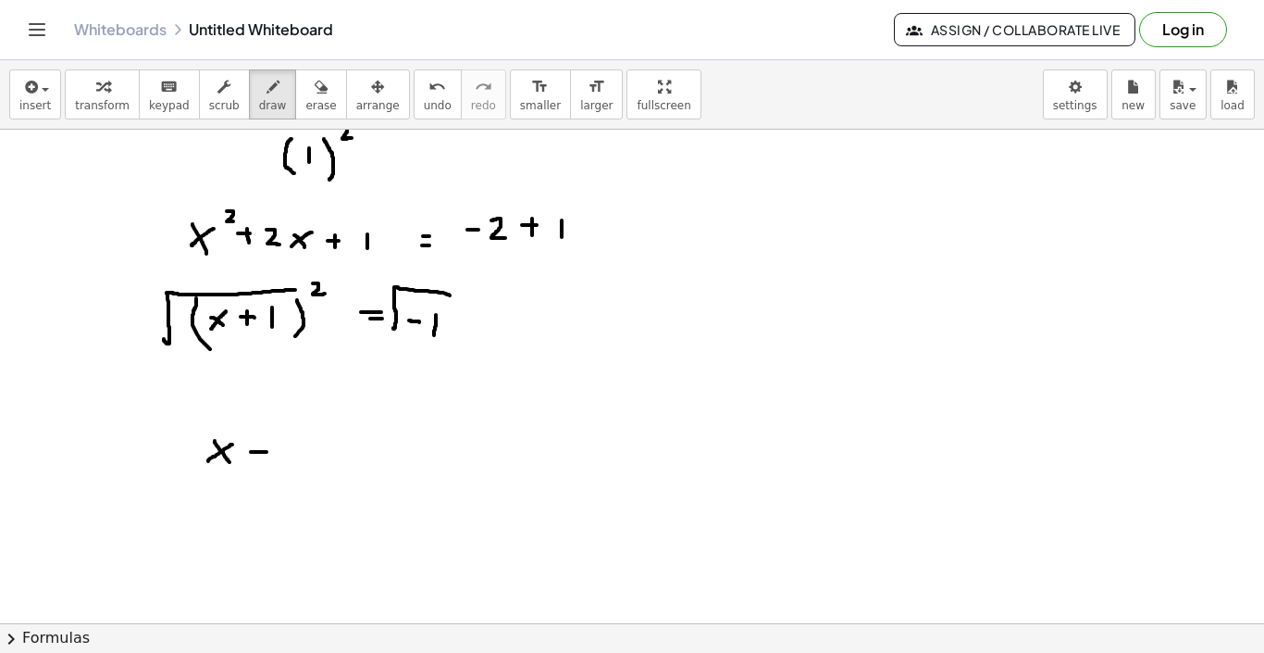
drag, startPoint x: 251, startPoint y: 452, endPoint x: 268, endPoint y: 452, distance: 16.7
click at [268, 452] on div at bounding box center [632, 410] width 1264 height 1107
drag, startPoint x: 262, startPoint y: 443, endPoint x: 262, endPoint y: 467, distance: 24.1
click at [262, 467] on div at bounding box center [632, 410] width 1264 height 1107
drag, startPoint x: 294, startPoint y: 442, endPoint x: 294, endPoint y: 471, distance: 29.6
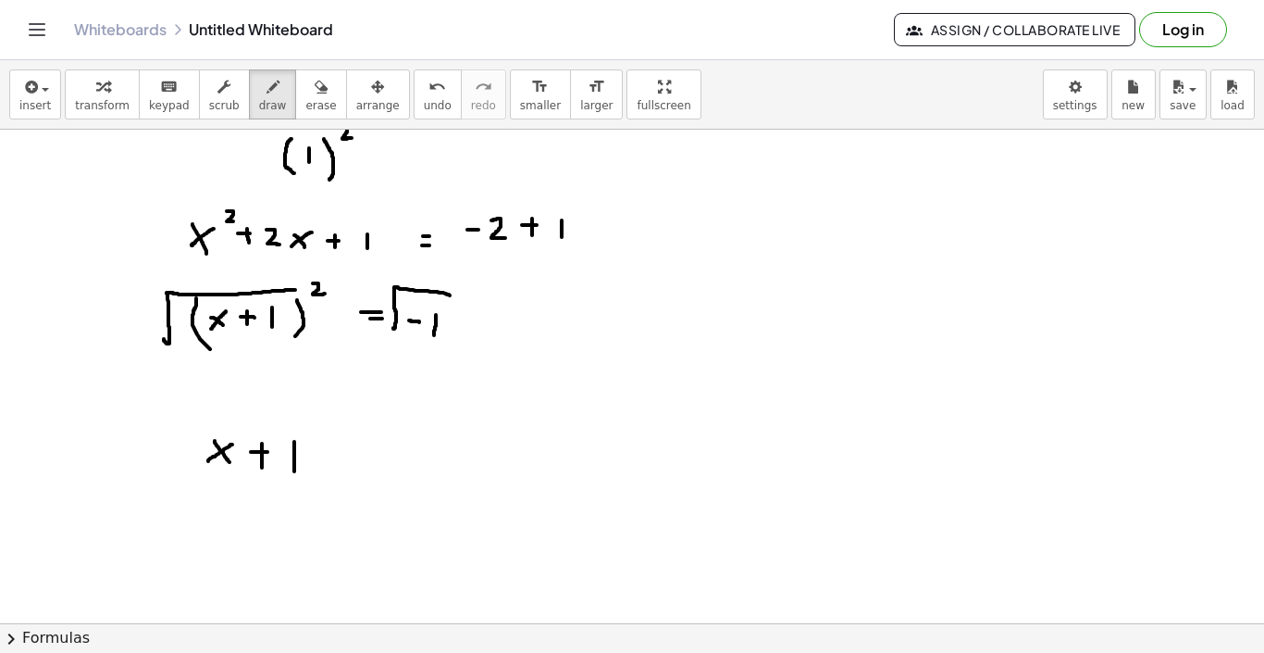
click at [294, 471] on div at bounding box center [632, 410] width 1264 height 1107
drag, startPoint x: 323, startPoint y: 441, endPoint x: 323, endPoint y: 471, distance: 30.5
click at [323, 471] on div at bounding box center [632, 410] width 1264 height 1107
drag, startPoint x: 192, startPoint y: 429, endPoint x: 192, endPoint y: 468, distance: 39.8
click at [192, 468] on div at bounding box center [632, 410] width 1264 height 1107
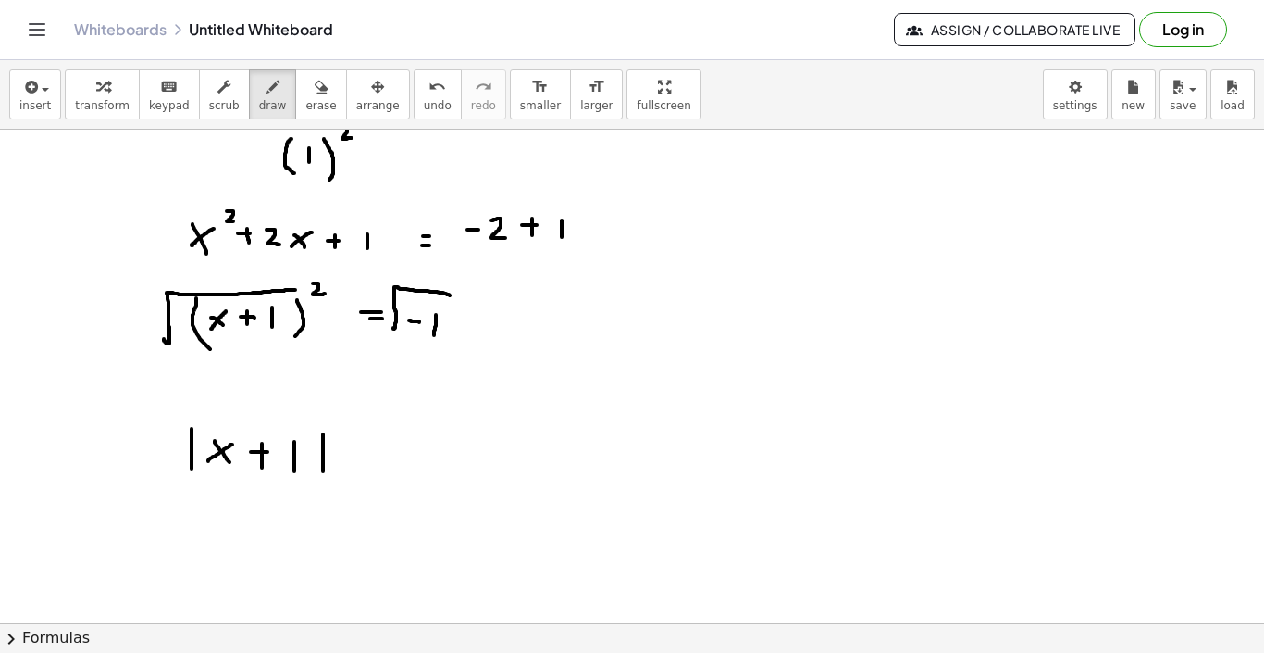
click at [359, 458] on div at bounding box center [632, 410] width 1264 height 1107
click at [362, 477] on div at bounding box center [632, 410] width 1264 height 1107
drag, startPoint x: 409, startPoint y: 440, endPoint x: 407, endPoint y: 467, distance: 26.9
click at [407, 467] on div at bounding box center [632, 410] width 1264 height 1107
drag, startPoint x: 425, startPoint y: 450, endPoint x: 435, endPoint y: 465, distance: 18.0
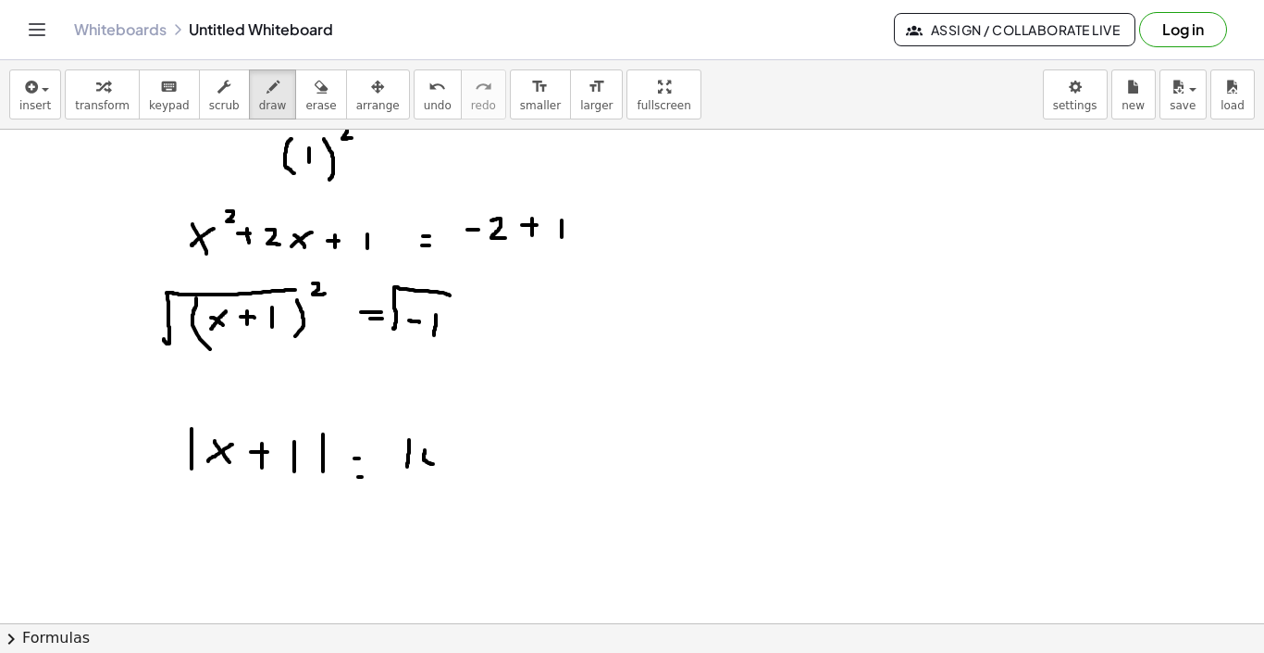
click at [435, 465] on div at bounding box center [632, 410] width 1264 height 1107
click at [430, 435] on div at bounding box center [632, 410] width 1264 height 1107
click at [442, 104] on button "undo undo" at bounding box center [438, 94] width 48 height 50
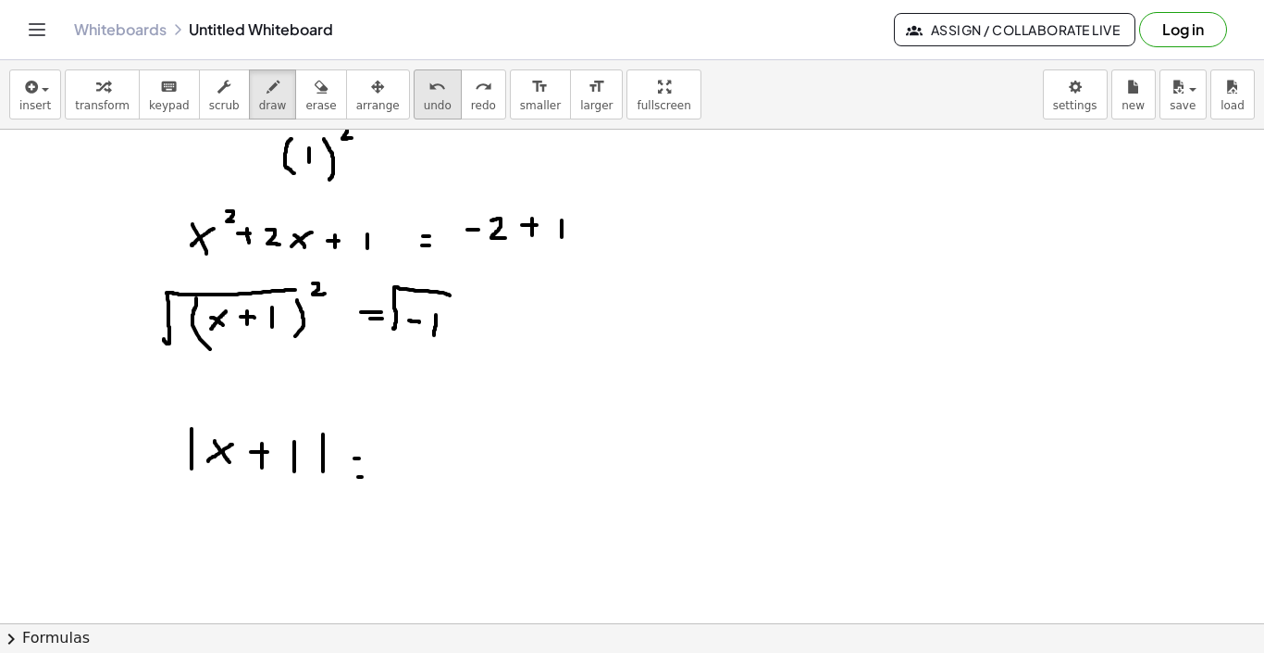
click at [421, 114] on button "undo undo" at bounding box center [438, 94] width 48 height 50
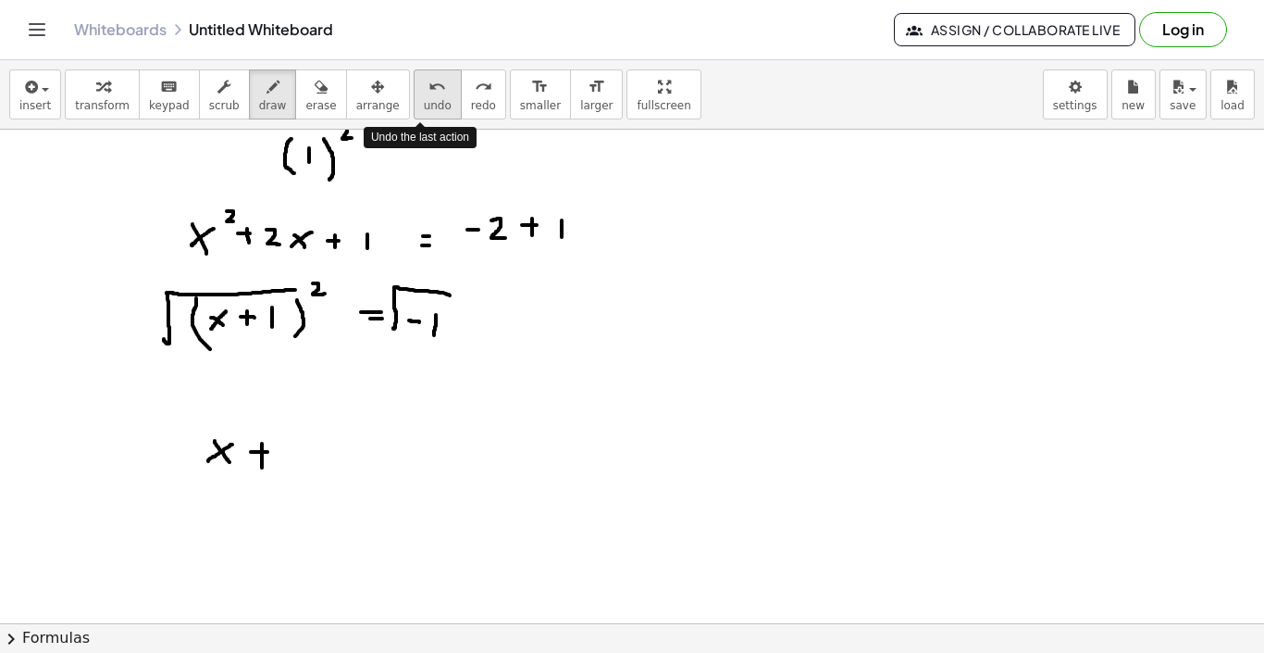
click at [421, 114] on button "undo undo" at bounding box center [438, 94] width 48 height 50
drag, startPoint x: 294, startPoint y: 438, endPoint x: 297, endPoint y: 455, distance: 17.8
click at [297, 455] on div at bounding box center [632, 410] width 1264 height 1107
click at [339, 444] on div at bounding box center [632, 410] width 1264 height 1107
click at [338, 451] on div at bounding box center [632, 410] width 1264 height 1107
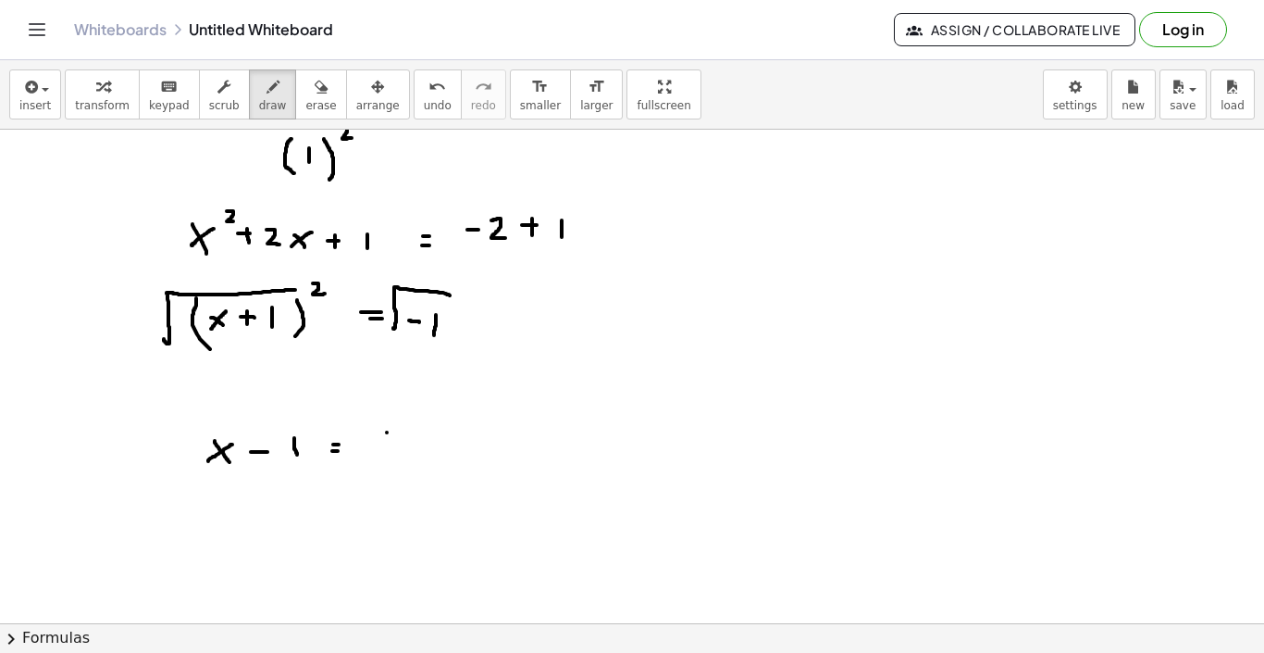
drag, startPoint x: 387, startPoint y: 432, endPoint x: 387, endPoint y: 458, distance: 25.9
click at [387, 459] on div at bounding box center [632, 410] width 1264 height 1107
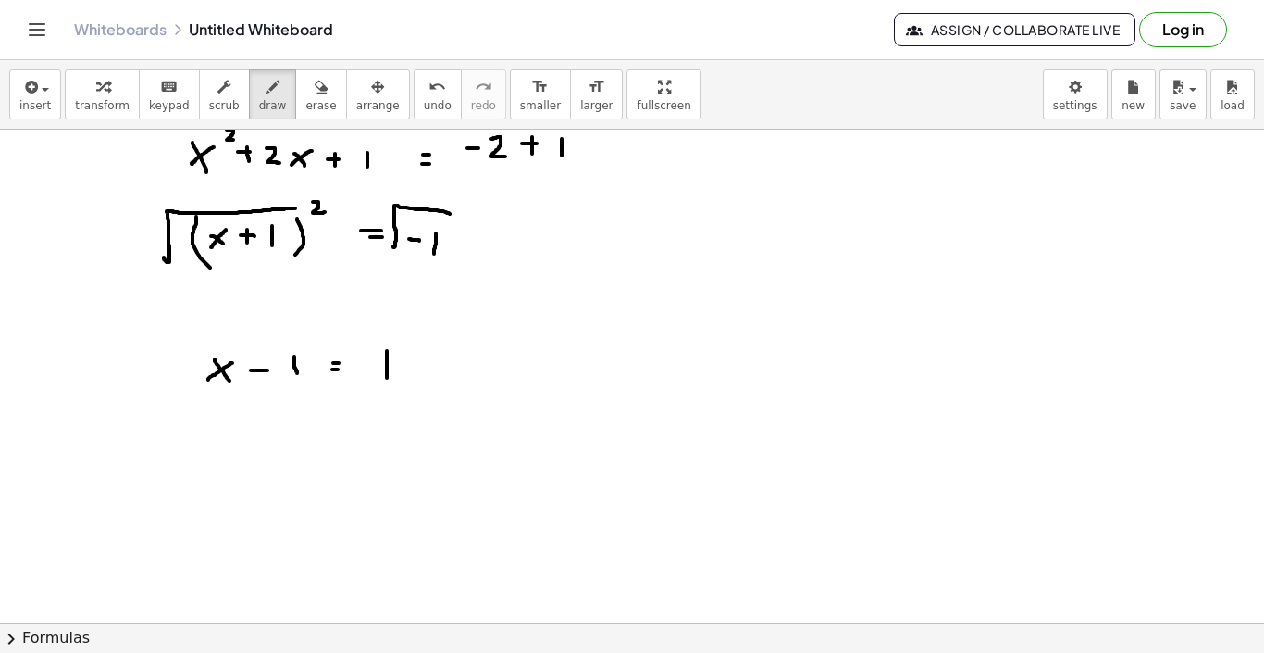
scroll to position [355, 0]
drag, startPoint x: 226, startPoint y: 456, endPoint x: 244, endPoint y: 473, distance: 24.9
click at [241, 471] on div at bounding box center [632, 328] width 1264 height 1107
drag, startPoint x: 245, startPoint y: 457, endPoint x: 223, endPoint y: 480, distance: 32.1
click at [223, 480] on div at bounding box center [632, 328] width 1264 height 1107
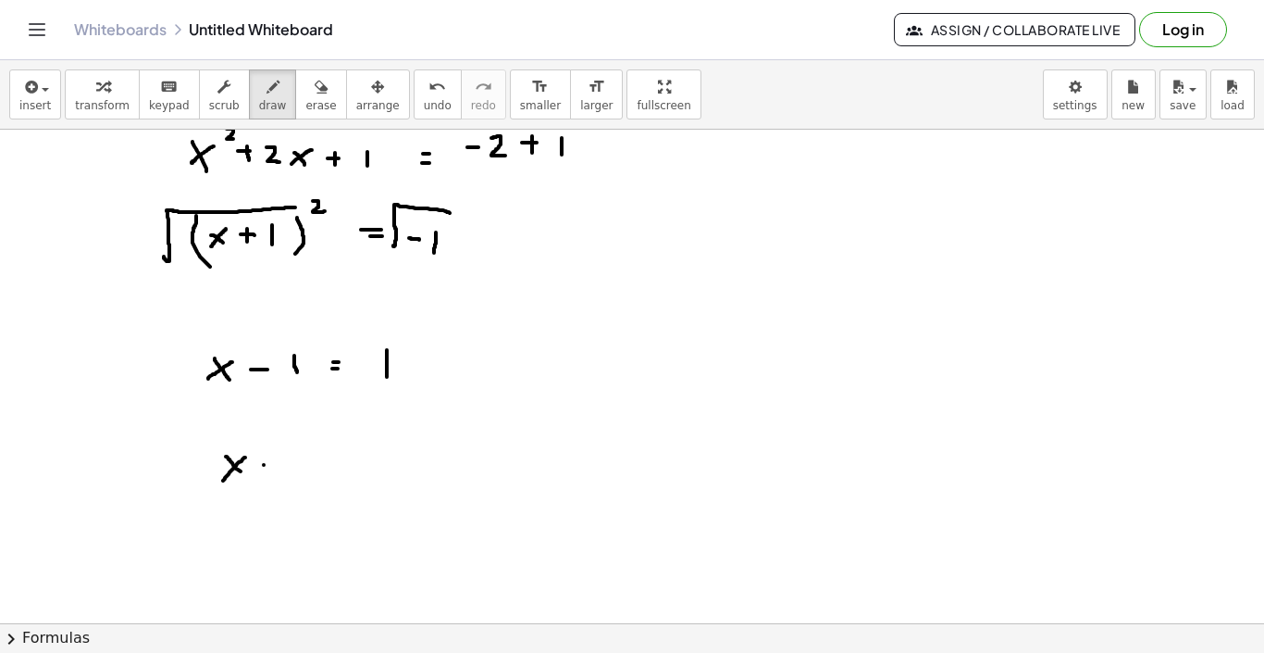
click at [270, 465] on div at bounding box center [632, 328] width 1264 height 1107
drag, startPoint x: 267, startPoint y: 470, endPoint x: 278, endPoint y: 470, distance: 11.1
click at [278, 470] on div at bounding box center [632, 328] width 1264 height 1107
drag, startPoint x: 309, startPoint y: 459, endPoint x: 308, endPoint y: 474, distance: 14.8
click at [308, 474] on div at bounding box center [632, 328] width 1264 height 1107
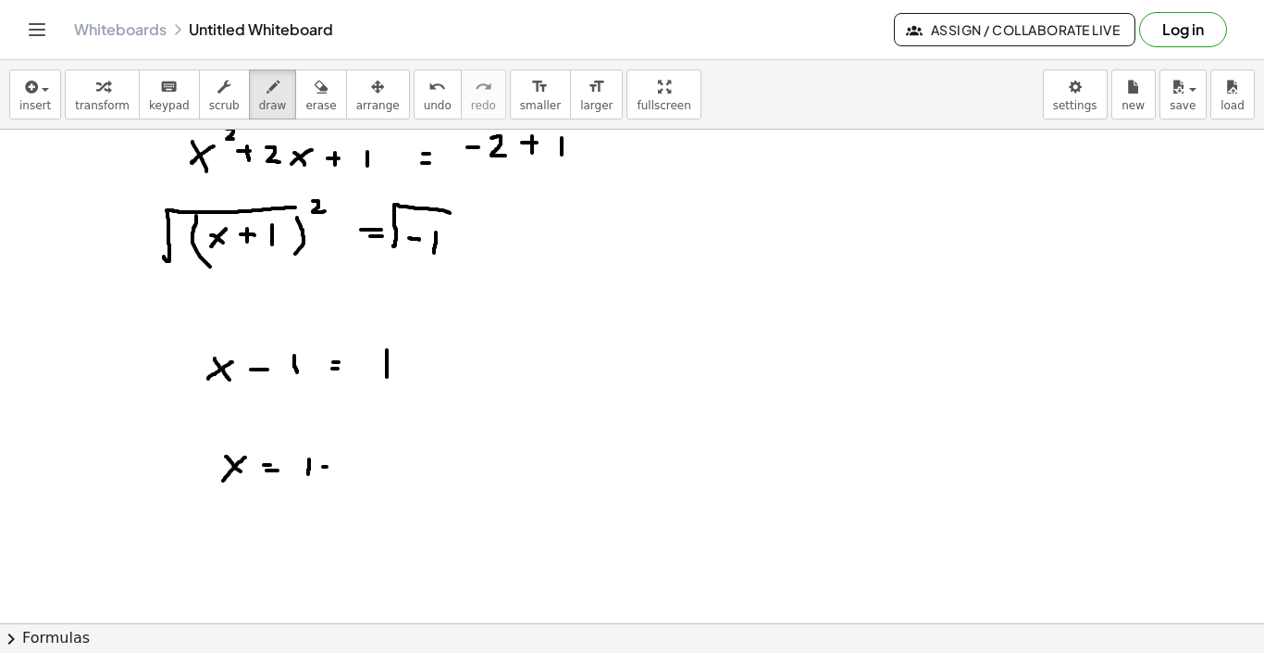
drag, startPoint x: 323, startPoint y: 467, endPoint x: 339, endPoint y: 467, distance: 15.7
click at [339, 467] on div at bounding box center [632, 328] width 1264 height 1107
click at [334, 469] on div at bounding box center [632, 328] width 1264 height 1107
click at [360, 466] on div at bounding box center [632, 328] width 1264 height 1107
click at [360, 476] on div at bounding box center [632, 328] width 1264 height 1107
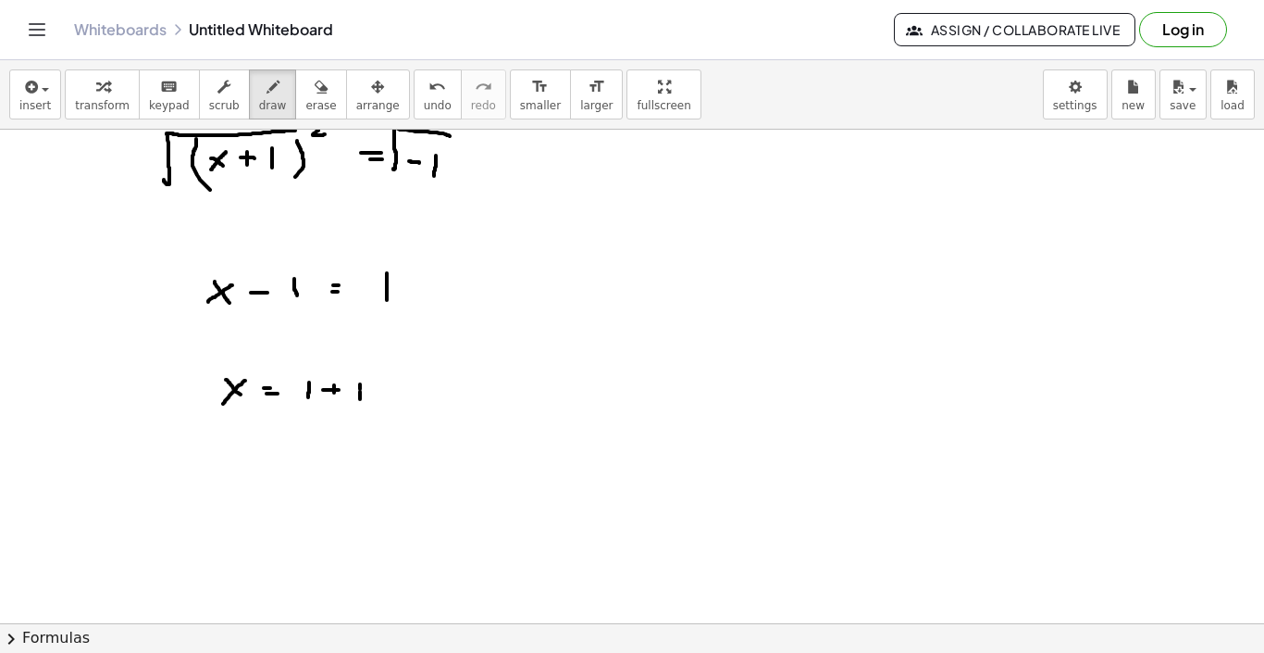
scroll to position [455, 0]
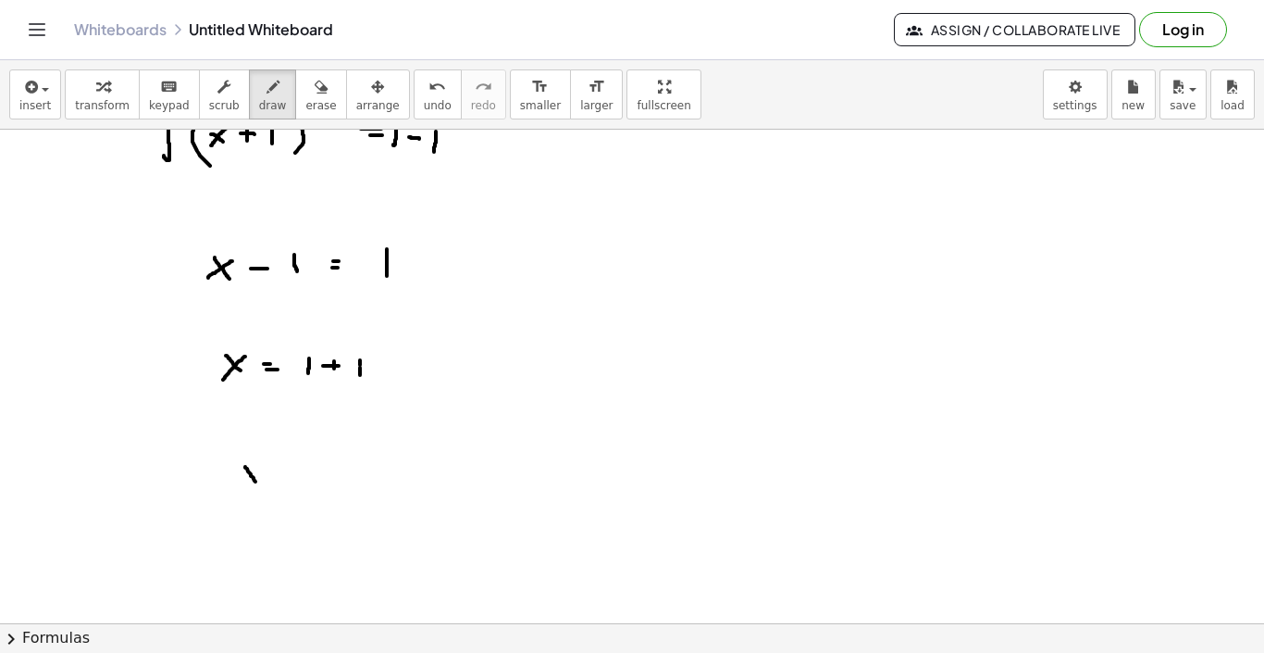
drag, startPoint x: 251, startPoint y: 474, endPoint x: 255, endPoint y: 484, distance: 11.2
click at [255, 484] on div at bounding box center [632, 227] width 1264 height 1107
drag, startPoint x: 260, startPoint y: 461, endPoint x: 248, endPoint y: 479, distance: 21.3
click at [248, 479] on div at bounding box center [632, 227] width 1264 height 1107
click at [280, 472] on div at bounding box center [632, 227] width 1264 height 1107
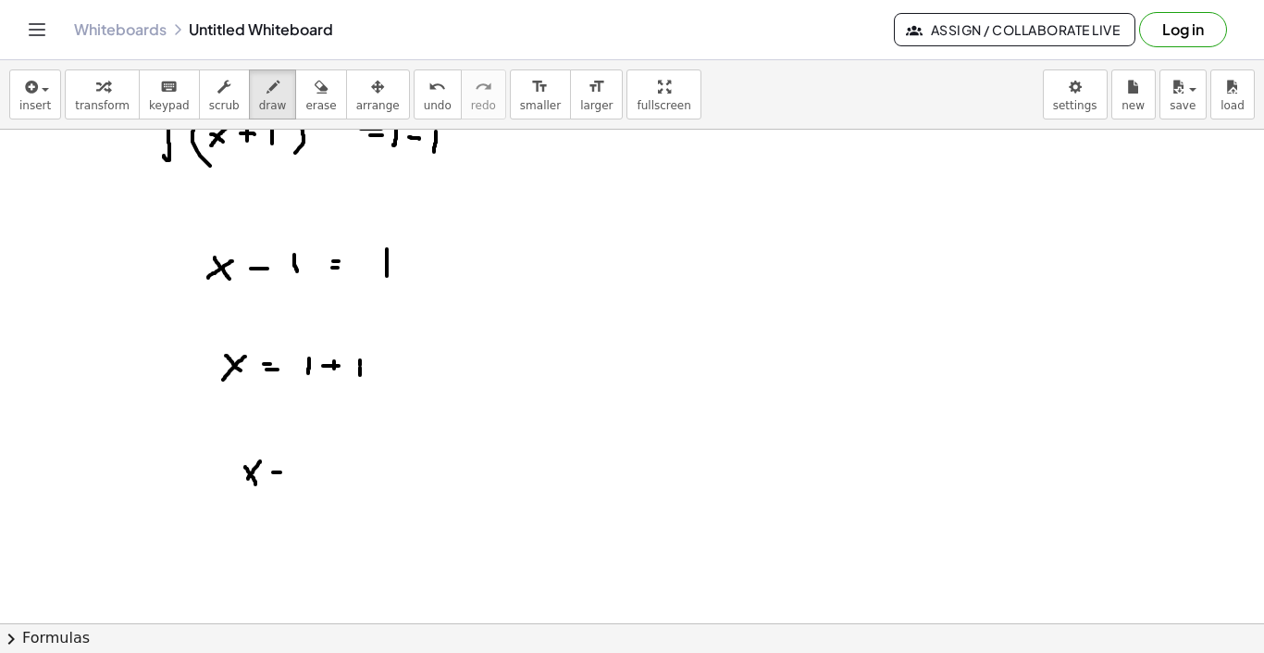
click at [278, 478] on div at bounding box center [632, 227] width 1264 height 1107
drag, startPoint x: 305, startPoint y: 471, endPoint x: 319, endPoint y: 471, distance: 14.8
click at [319, 471] on div at bounding box center [632, 227] width 1264 height 1107
drag, startPoint x: 292, startPoint y: 461, endPoint x: 293, endPoint y: 477, distance: 15.8
click at [293, 477] on div at bounding box center [632, 227] width 1264 height 1107
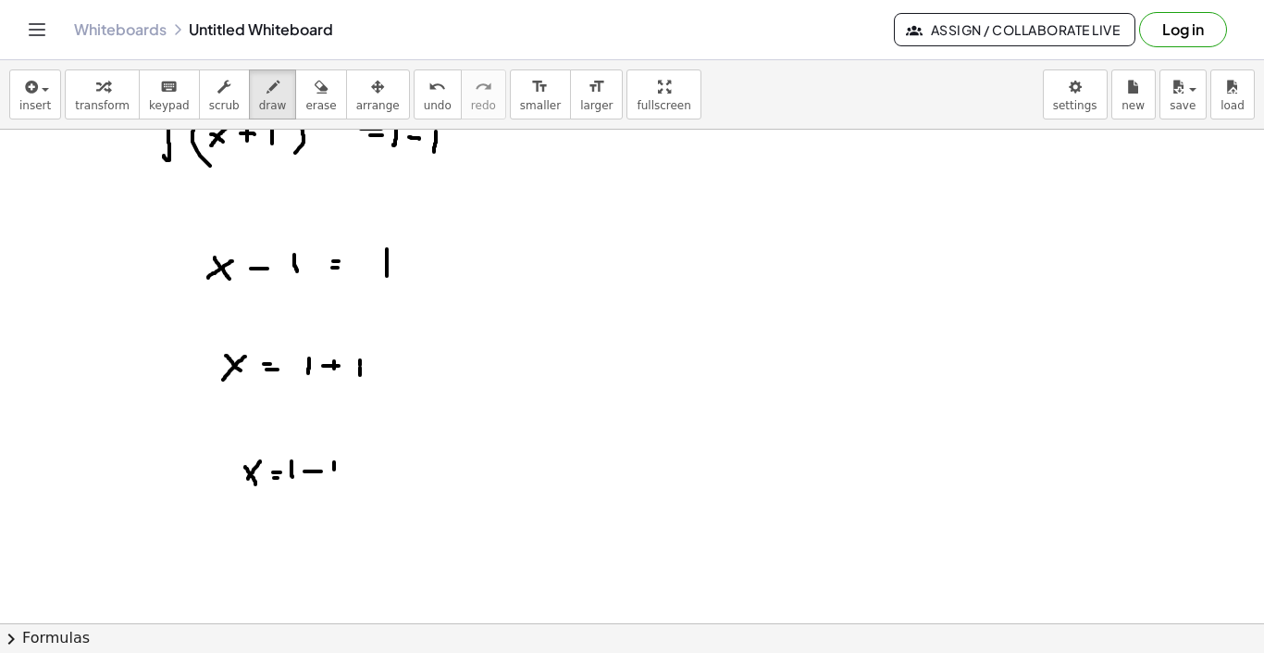
drag, startPoint x: 334, startPoint y: 462, endPoint x: 334, endPoint y: 481, distance: 19.4
click at [334, 477] on div at bounding box center [632, 227] width 1264 height 1107
click at [480, 363] on div at bounding box center [632, 227] width 1264 height 1107
drag, startPoint x: 472, startPoint y: 369, endPoint x: 483, endPoint y: 369, distance: 11.1
click at [483, 369] on div at bounding box center [632, 227] width 1264 height 1107
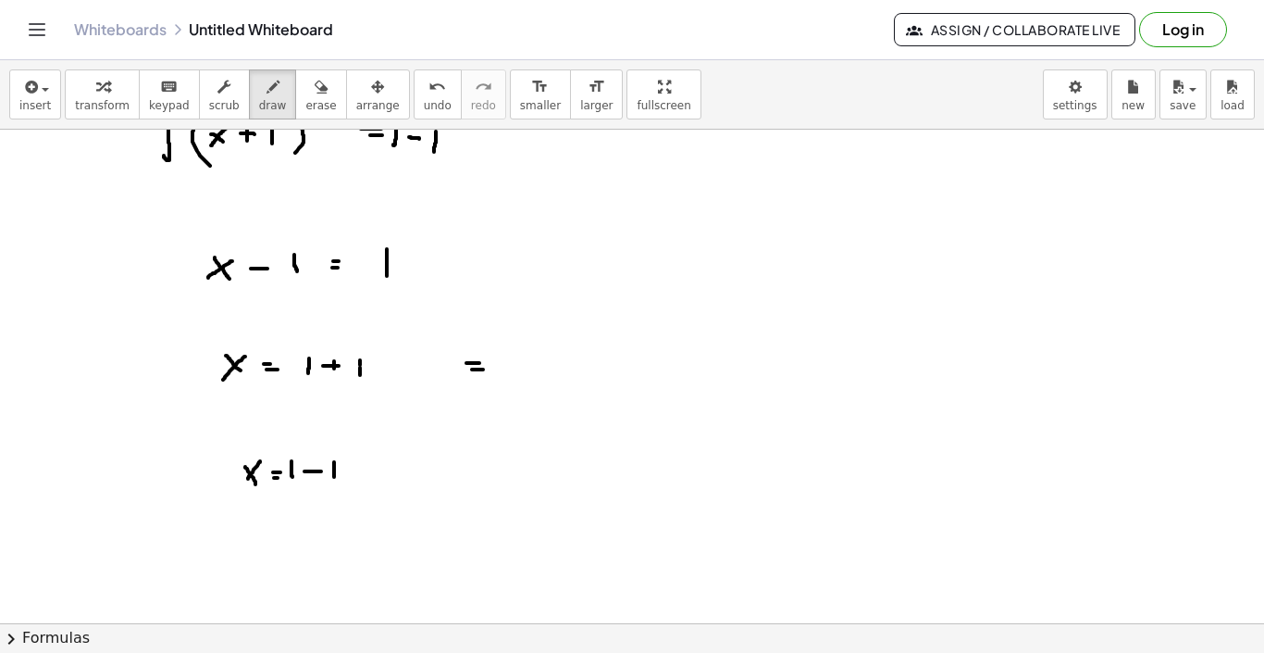
drag, startPoint x: 519, startPoint y: 361, endPoint x: 535, endPoint y: 379, distance: 23.6
click at [535, 379] on div at bounding box center [632, 227] width 1264 height 1107
drag, startPoint x: 537, startPoint y: 360, endPoint x: 522, endPoint y: 372, distance: 19.1
click at [522, 372] on div at bounding box center [632, 227] width 1264 height 1107
click at [560, 367] on div at bounding box center [632, 227] width 1264 height 1107
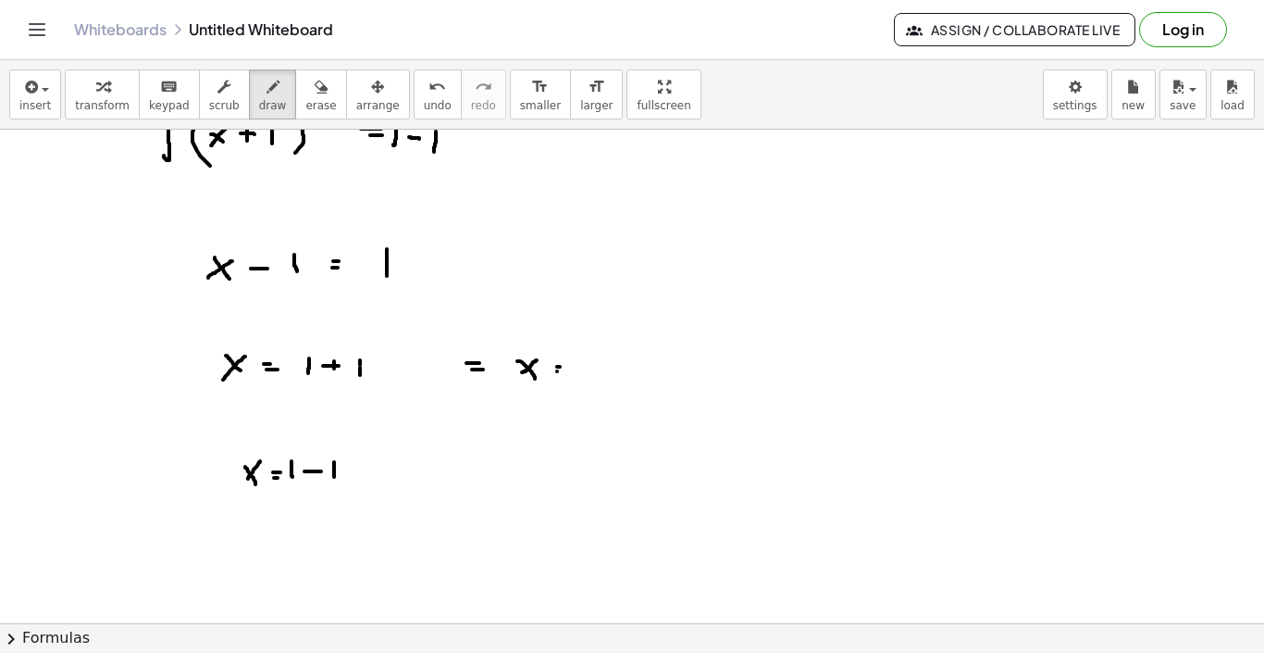
click at [561, 371] on div at bounding box center [632, 227] width 1264 height 1107
drag, startPoint x: 592, startPoint y: 355, endPoint x: 603, endPoint y: 372, distance: 20.8
click at [602, 372] on div at bounding box center [632, 227] width 1264 height 1107
drag, startPoint x: 517, startPoint y: 441, endPoint x: 529, endPoint y: 461, distance: 23.2
click at [529, 461] on div at bounding box center [632, 227] width 1264 height 1107
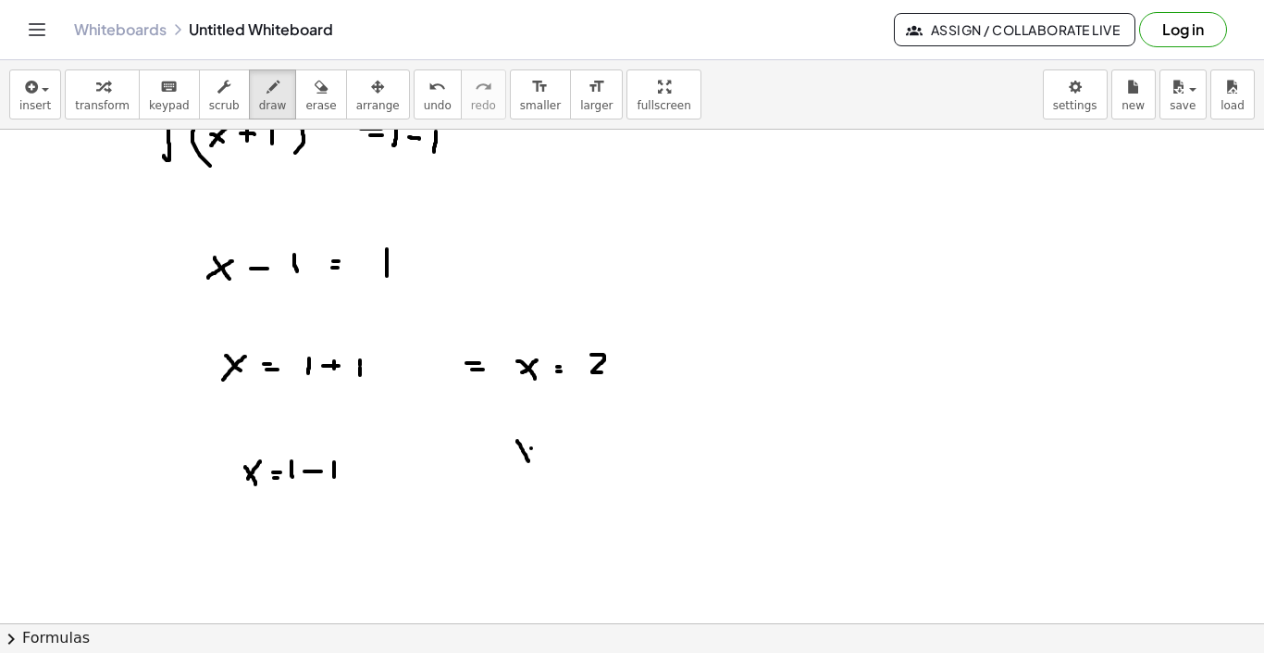
drag, startPoint x: 531, startPoint y: 448, endPoint x: 515, endPoint y: 458, distance: 19.5
click at [515, 458] on div at bounding box center [632, 227] width 1264 height 1107
click at [550, 457] on div at bounding box center [632, 227] width 1264 height 1107
click at [552, 450] on div at bounding box center [632, 227] width 1264 height 1107
click at [581, 449] on div at bounding box center [632, 227] width 1264 height 1107
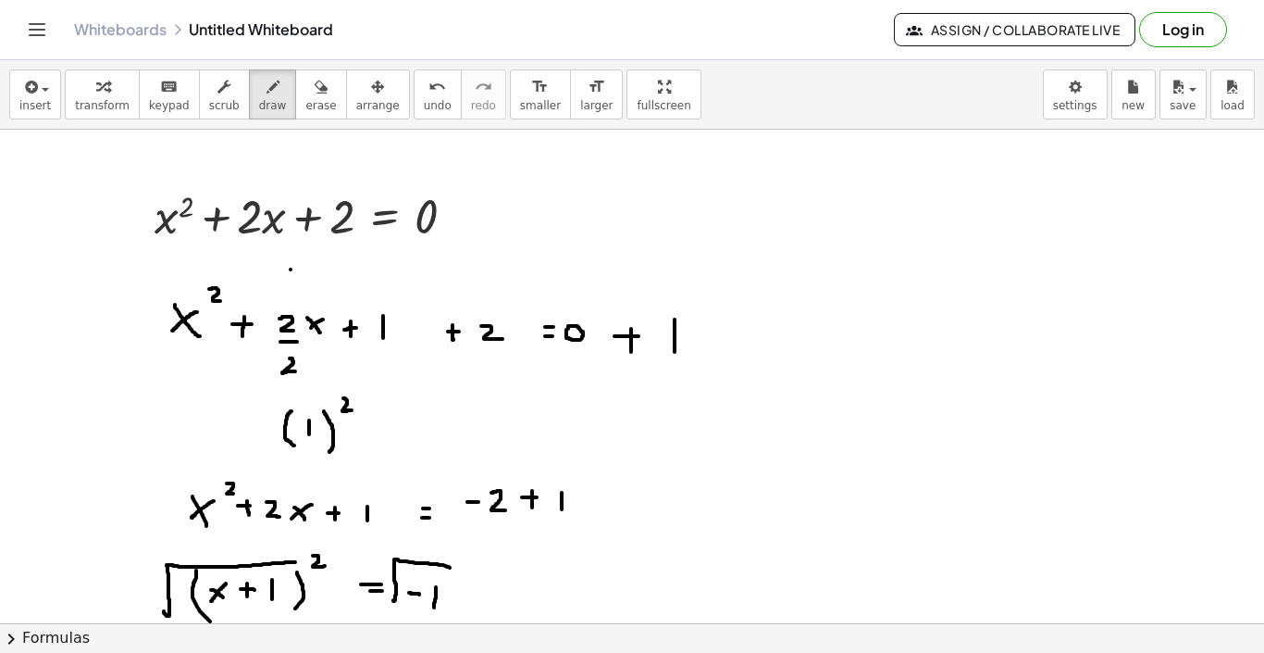
scroll to position [0, 0]
drag, startPoint x: 740, startPoint y: 190, endPoint x: 770, endPoint y: 233, distance: 53.2
drag, startPoint x: 768, startPoint y: 200, endPoint x: 734, endPoint y: 231, distance: 46.5
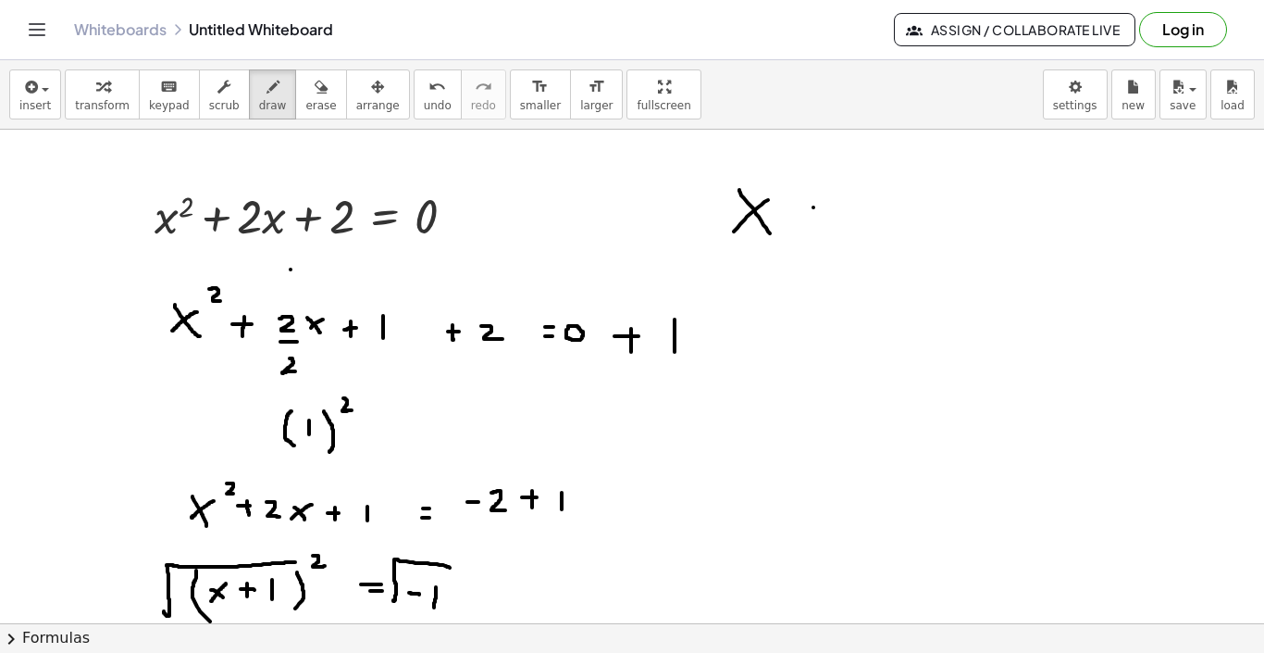
drag, startPoint x: 814, startPoint y: 207, endPoint x: 828, endPoint y: 207, distance: 13.9
drag, startPoint x: 824, startPoint y: 201, endPoint x: 824, endPoint y: 211, distance: 10.2
drag, startPoint x: 704, startPoint y: 168, endPoint x: 696, endPoint y: 241, distance: 72.6
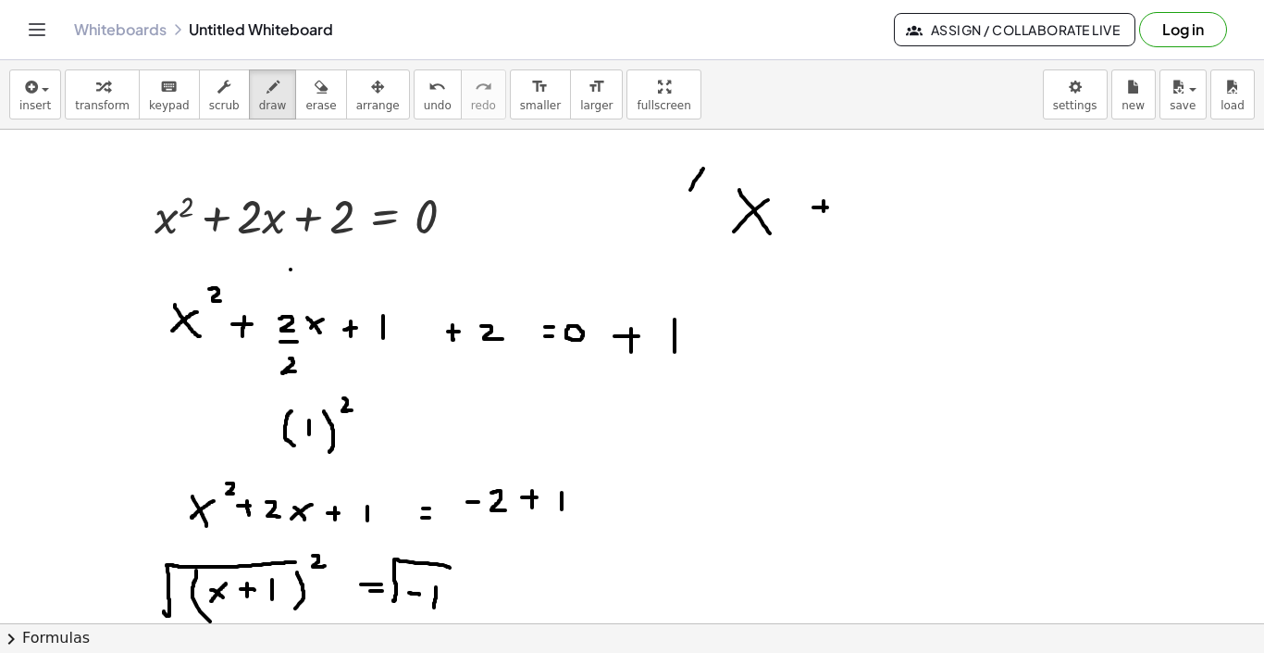
drag, startPoint x: 916, startPoint y: 183, endPoint x: 913, endPoint y: 235, distance: 52.0
drag, startPoint x: 969, startPoint y: 175, endPoint x: 958, endPoint y: 251, distance: 76.7
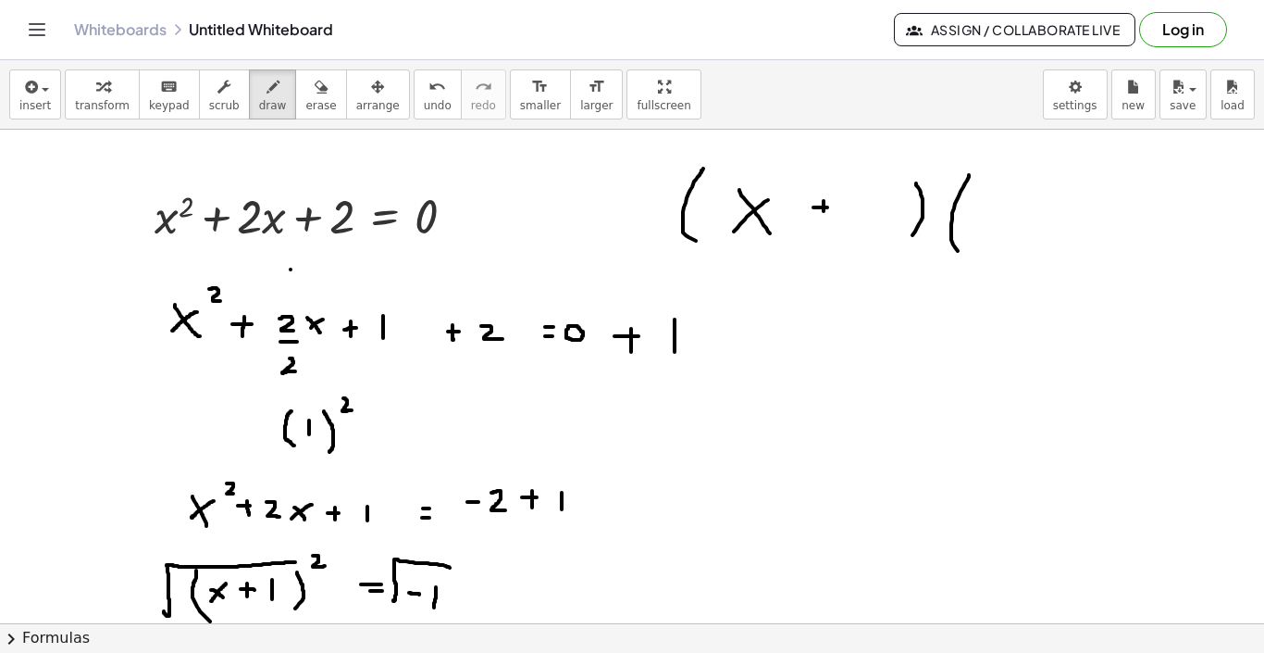
drag, startPoint x: 991, startPoint y: 207, endPoint x: 1004, endPoint y: 236, distance: 31.5
drag, startPoint x: 1006, startPoint y: 209, endPoint x: 981, endPoint y: 224, distance: 29.1
drag, startPoint x: 863, startPoint y: 202, endPoint x: 895, endPoint y: 220, distance: 37.3
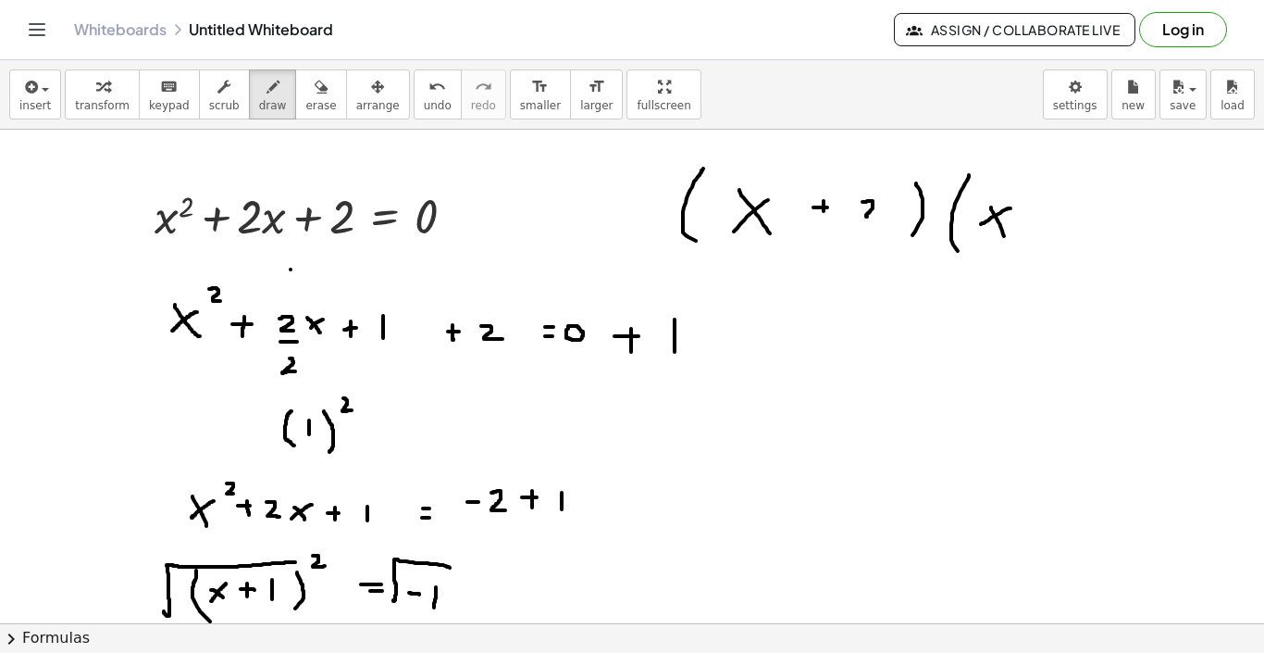
drag, startPoint x: 1039, startPoint y: 208, endPoint x: 1039, endPoint y: 223, distance: 14.8
drag, startPoint x: 1076, startPoint y: 209, endPoint x: 1076, endPoint y: 230, distance: 21.3
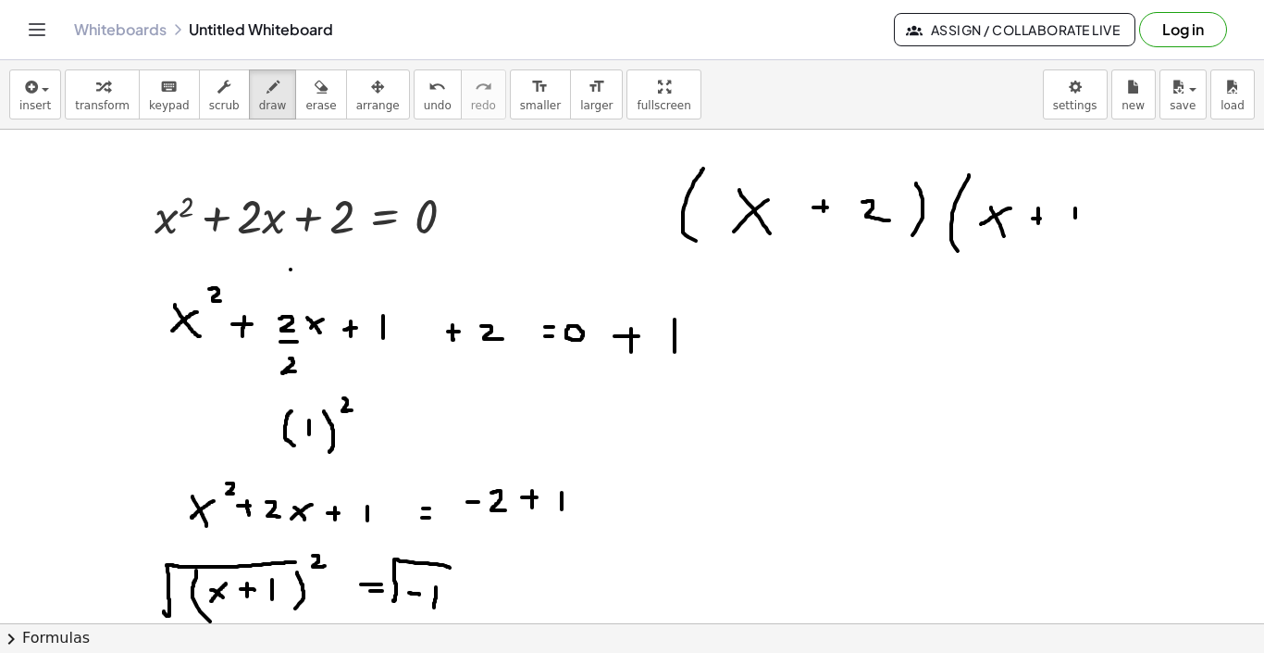
drag
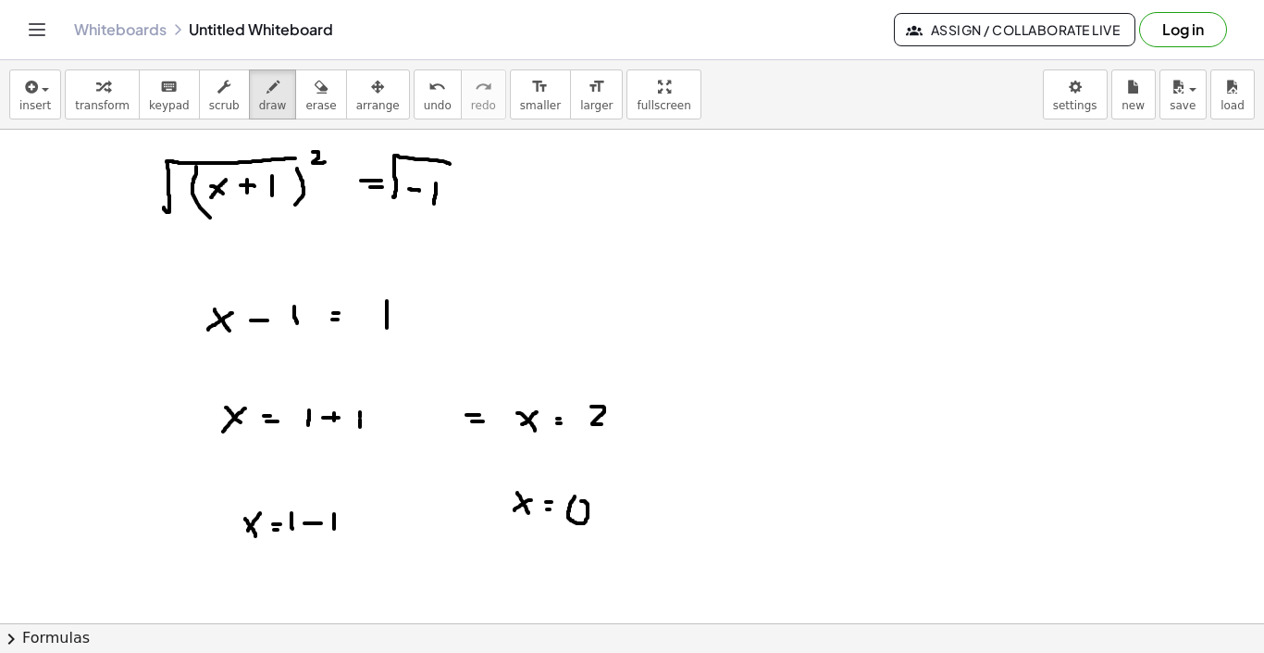
scroll to position [395, 0]
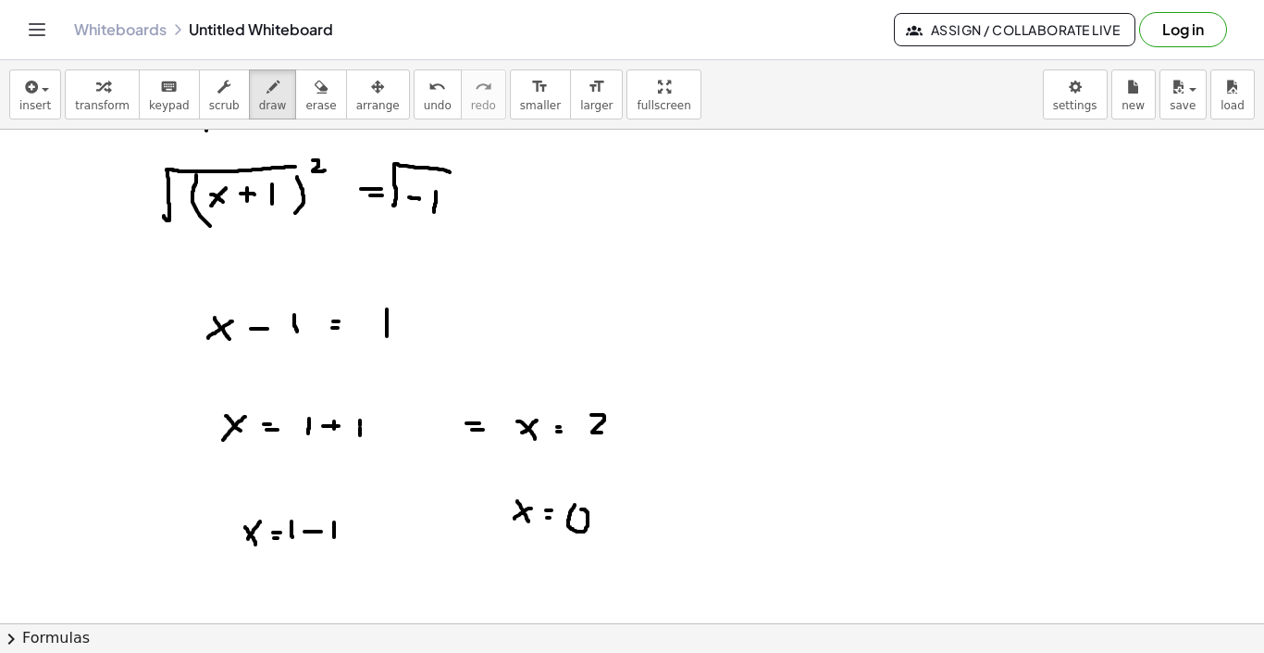
click at [1099, 230] on div at bounding box center [632, 287] width 1264 height 1107
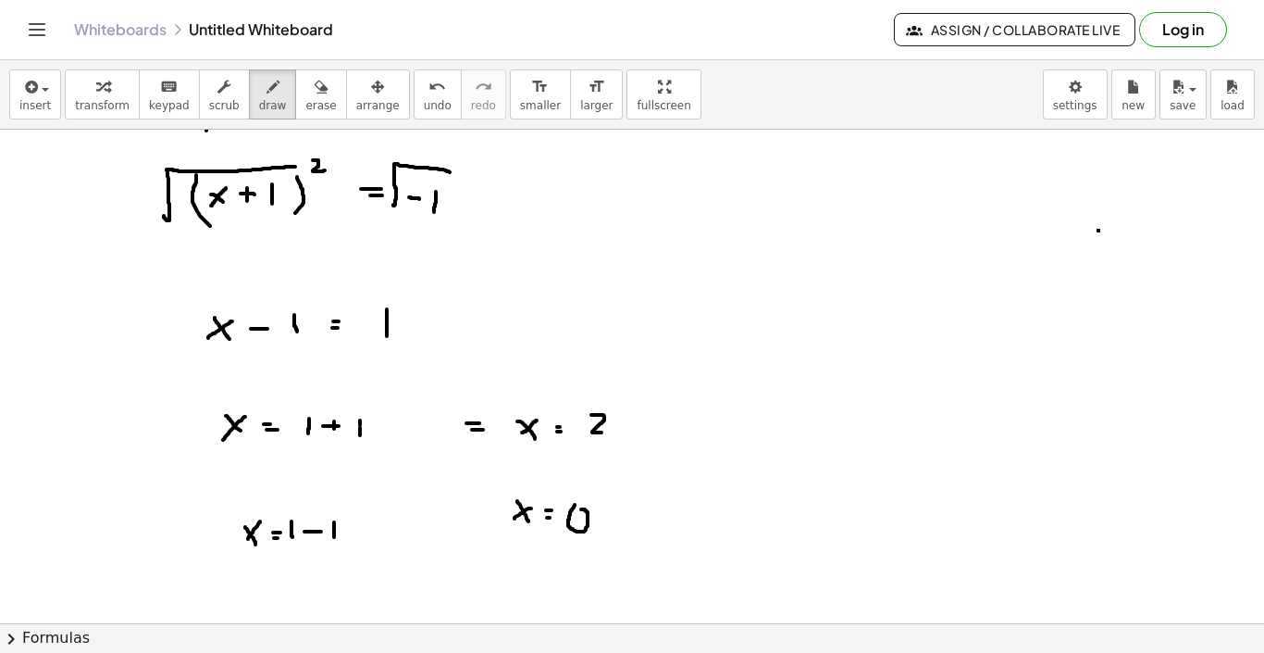
click at [1099, 230] on div at bounding box center [632, 287] width 1264 height 1107
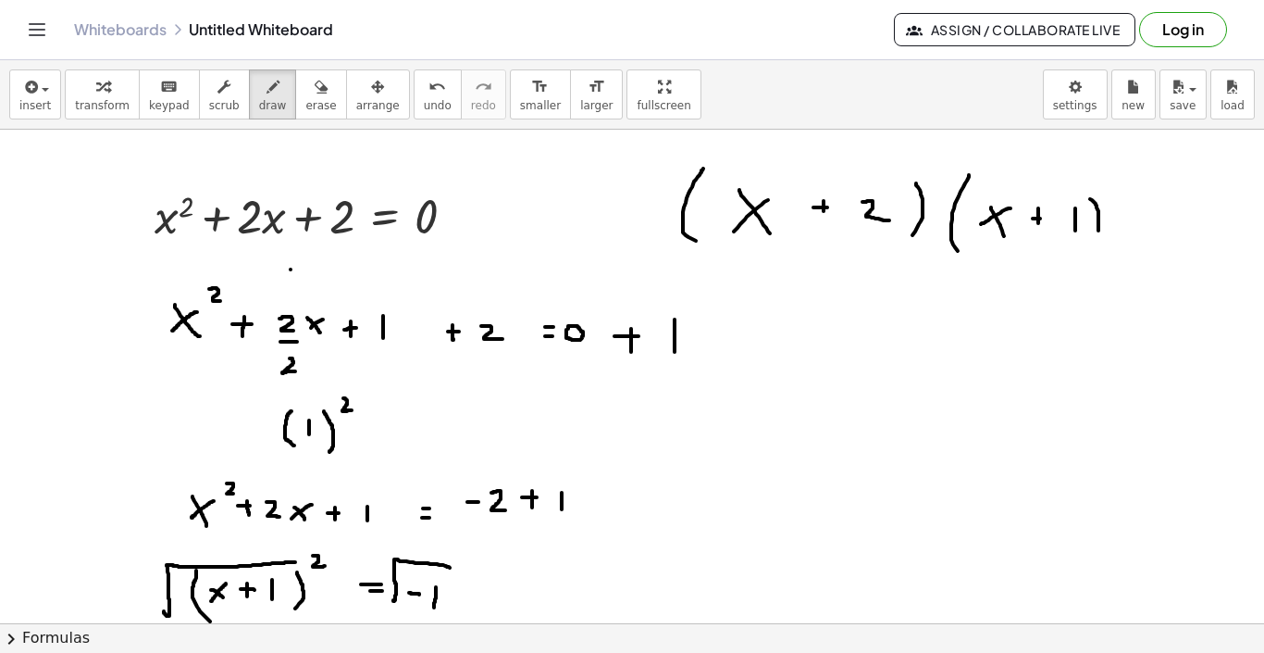
scroll to position [0, 0]
drag, startPoint x: 403, startPoint y: 192, endPoint x: 378, endPoint y: 230, distance: 45.4
drag, startPoint x: 961, startPoint y: 394, endPoint x: 969, endPoint y: 402, distance: 11.1
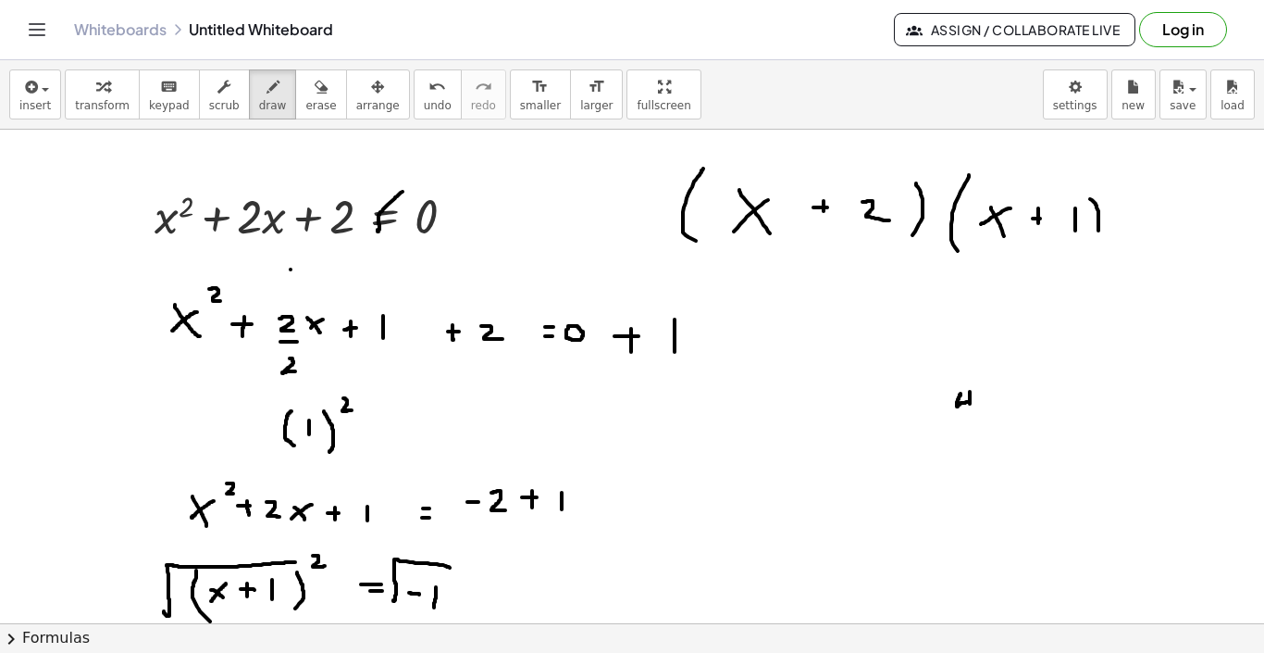
drag, startPoint x: 970, startPoint y: 392, endPoint x: 971, endPoint y: 414, distance: 22.2
drag, startPoint x: 1029, startPoint y: 396, endPoint x: 1040, endPoint y: 416, distance: 21.9
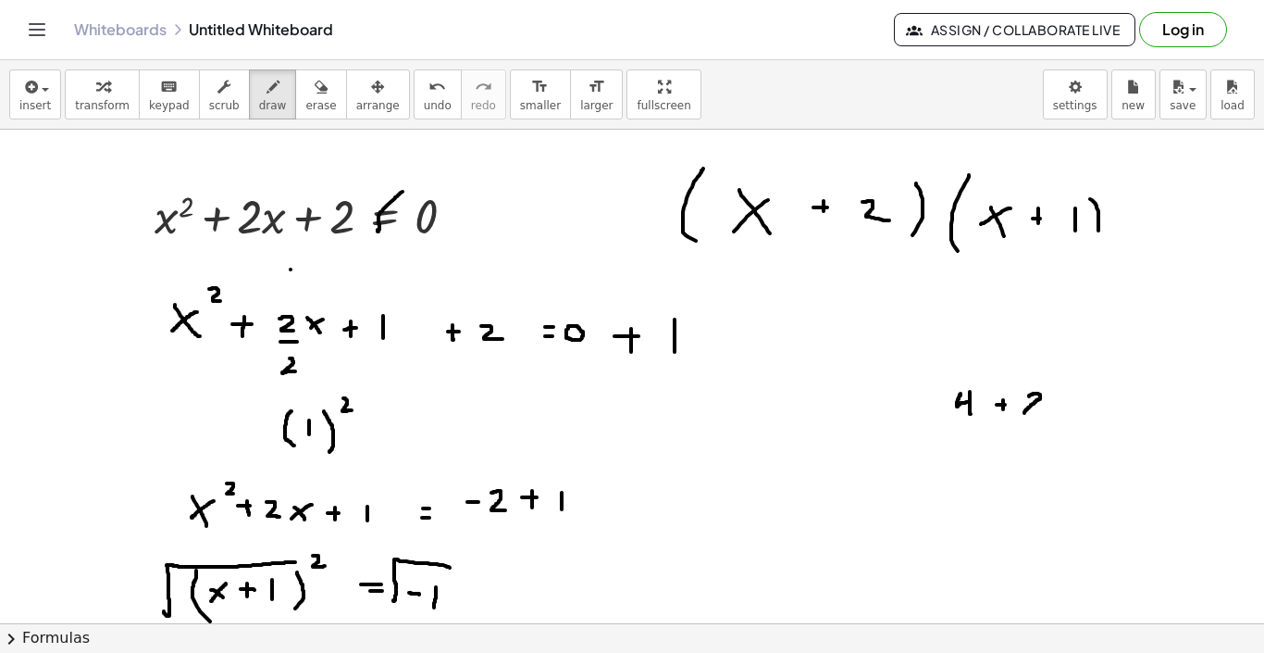
drag, startPoint x: 1065, startPoint y: 391, endPoint x: 1058, endPoint y: 417, distance: 27.8
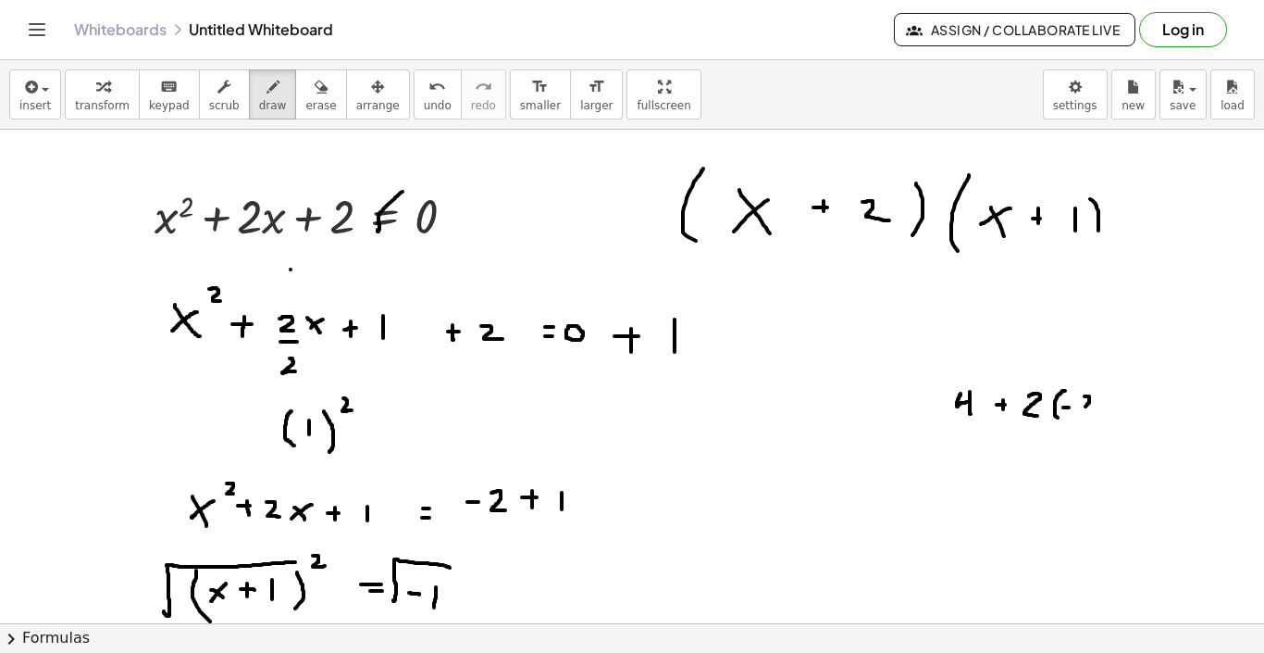
drag, startPoint x: 1085, startPoint y: 396, endPoint x: 1096, endPoint y: 407, distance: 15.7
drag, startPoint x: 1100, startPoint y: 392, endPoint x: 1093, endPoint y: 418, distance: 27.6
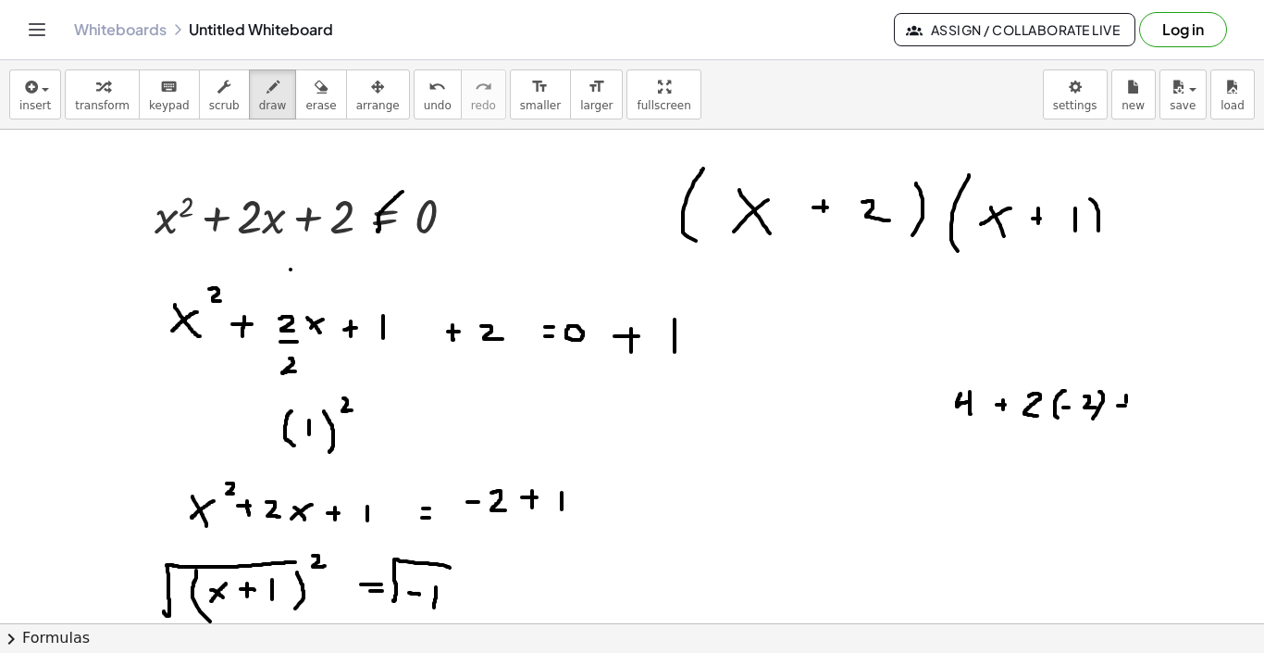
drag, startPoint x: 1145, startPoint y: 399, endPoint x: 1160, endPoint y: 408, distance: 17.5
drag, startPoint x: 962, startPoint y: 467, endPoint x: 975, endPoint y: 483, distance: 21.1
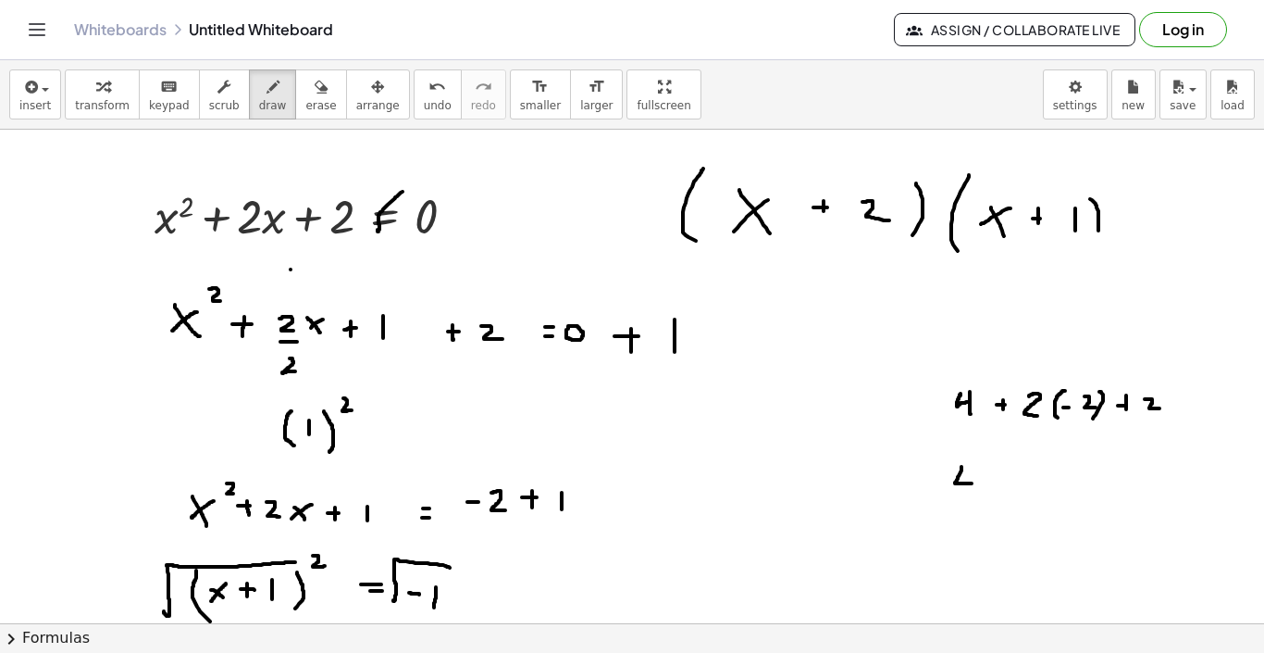
drag, startPoint x: 975, startPoint y: 466, endPoint x: 975, endPoint y: 492, distance: 26.8
drag, startPoint x: 1030, startPoint y: 467, endPoint x: 1045, endPoint y: 477, distance: 17.5
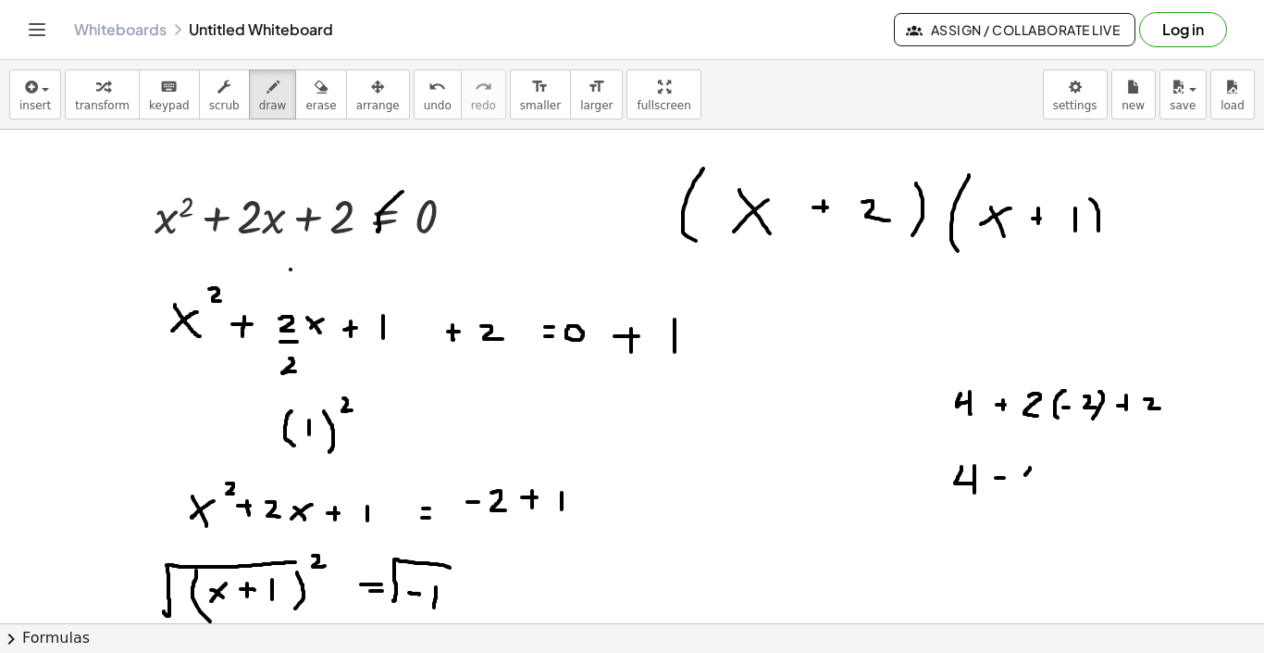
drag, startPoint x: 1044, startPoint y: 470, endPoint x: 1042, endPoint y: 495, distance: 25.1
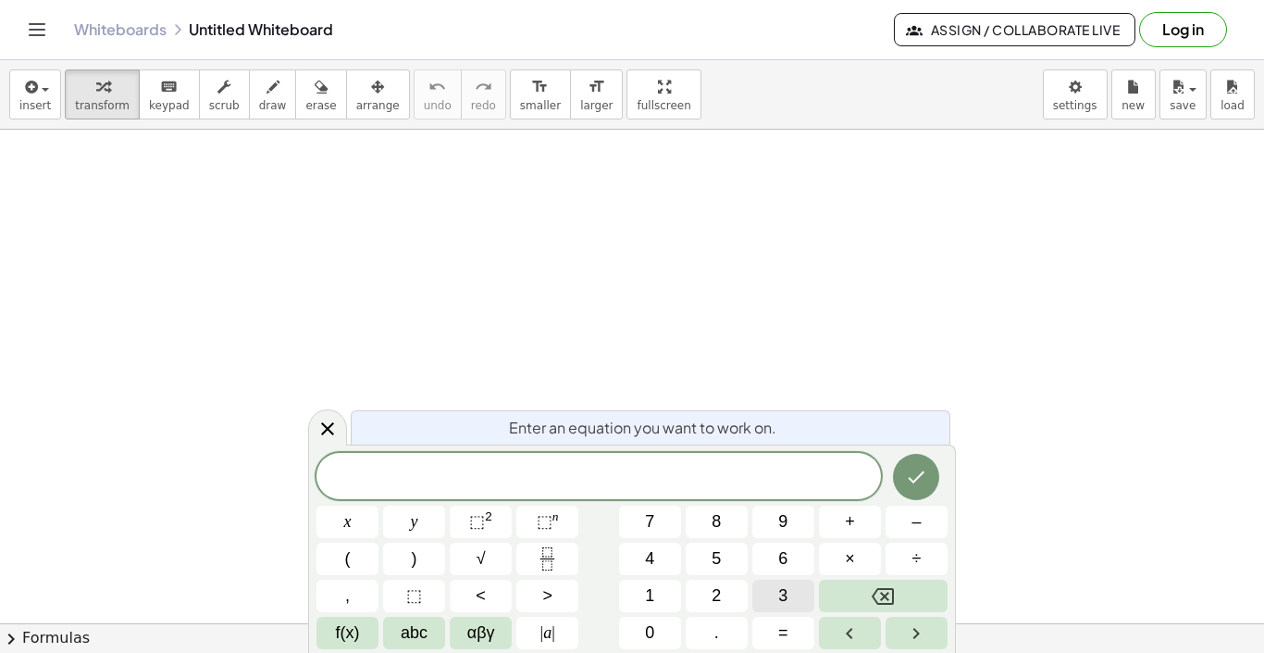
click at [797, 592] on button "3" at bounding box center [784, 595] width 62 height 32
click at [338, 514] on button "x" at bounding box center [348, 521] width 62 height 32
click at [471, 519] on span "⬚" at bounding box center [477, 521] width 16 height 19
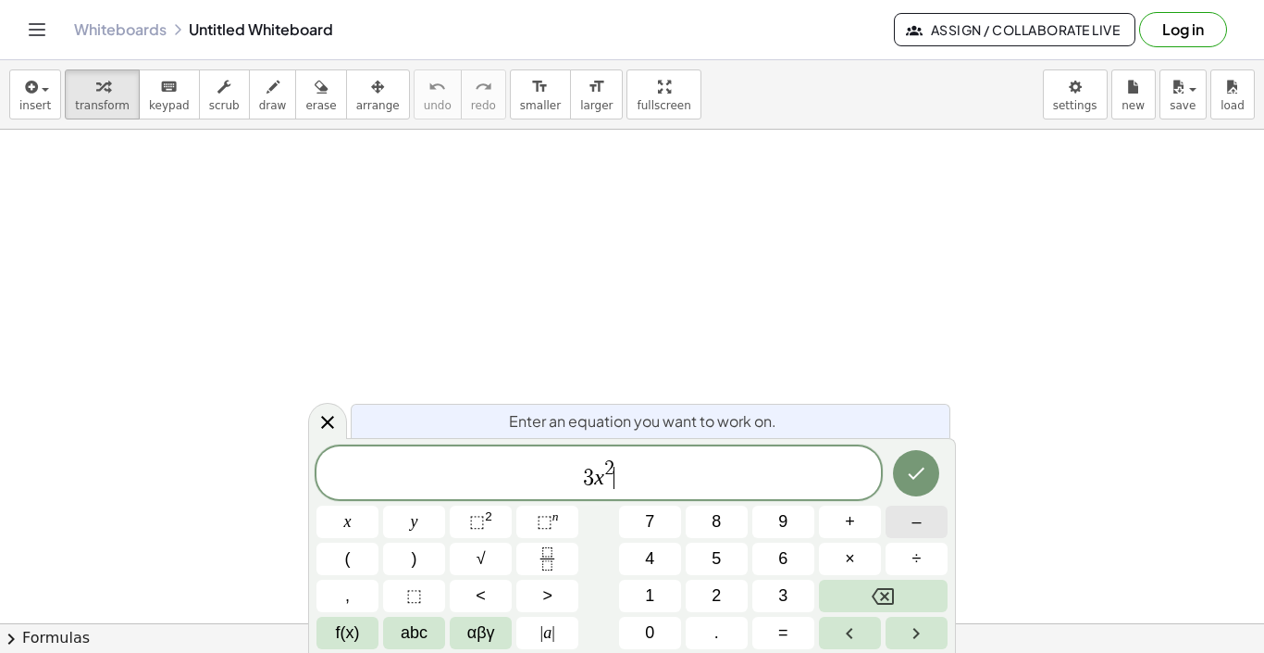
click at [907, 525] on button "–" at bounding box center [917, 521] width 62 height 32
click at [738, 598] on button "2" at bounding box center [717, 595] width 62 height 32
click at [352, 528] on button "x" at bounding box center [348, 521] width 62 height 32
click at [858, 524] on button "+" at bounding box center [850, 521] width 62 height 32
click at [784, 595] on span "3" at bounding box center [782, 595] width 9 height 25
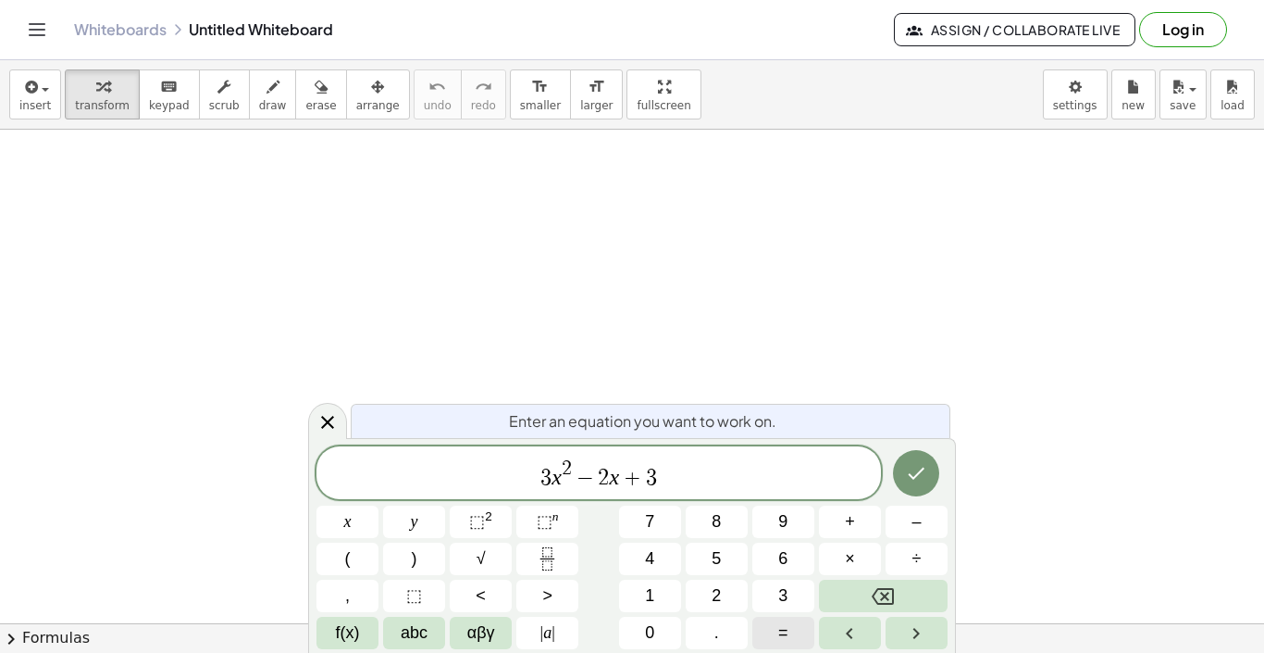
click at [787, 626] on span "=" at bounding box center [783, 632] width 10 height 25
click at [656, 629] on button "0" at bounding box center [650, 633] width 62 height 32
click at [922, 464] on icon "Done" at bounding box center [916, 473] width 22 height 22
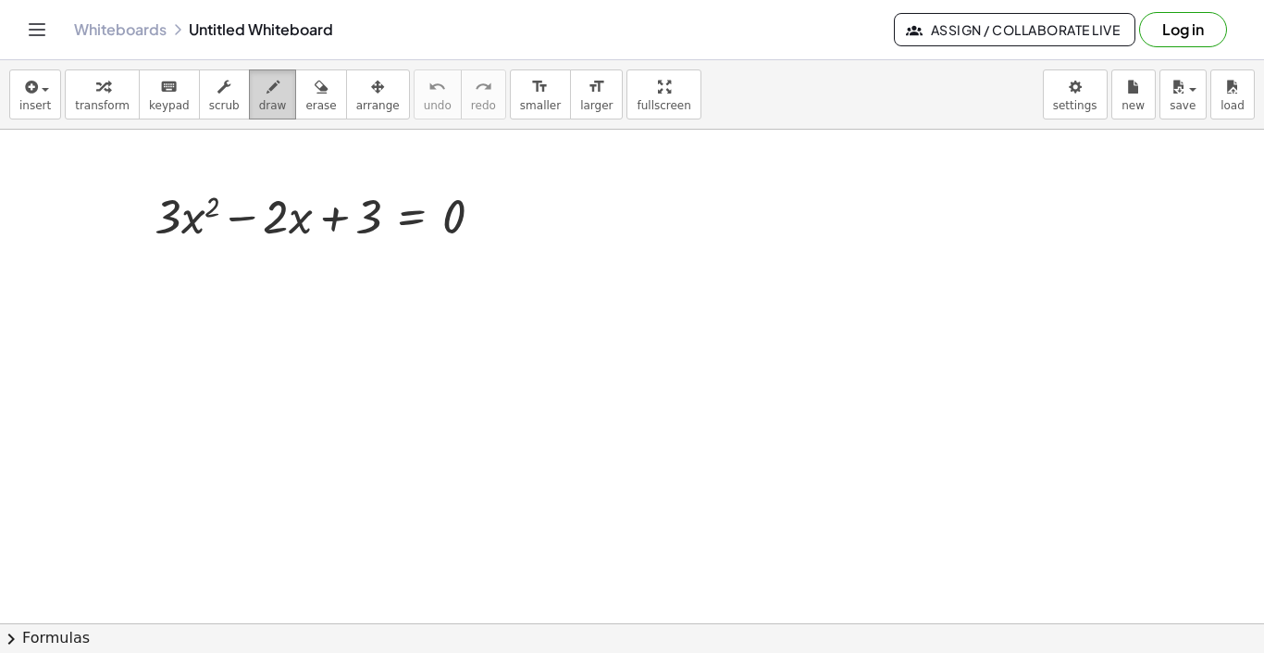
click at [275, 96] on div "button" at bounding box center [273, 86] width 28 height 22
drag, startPoint x: 168, startPoint y: 240, endPoint x: 183, endPoint y: 240, distance: 14.8
drag, startPoint x: 183, startPoint y: 240, endPoint x: 197, endPoint y: 241, distance: 13.9
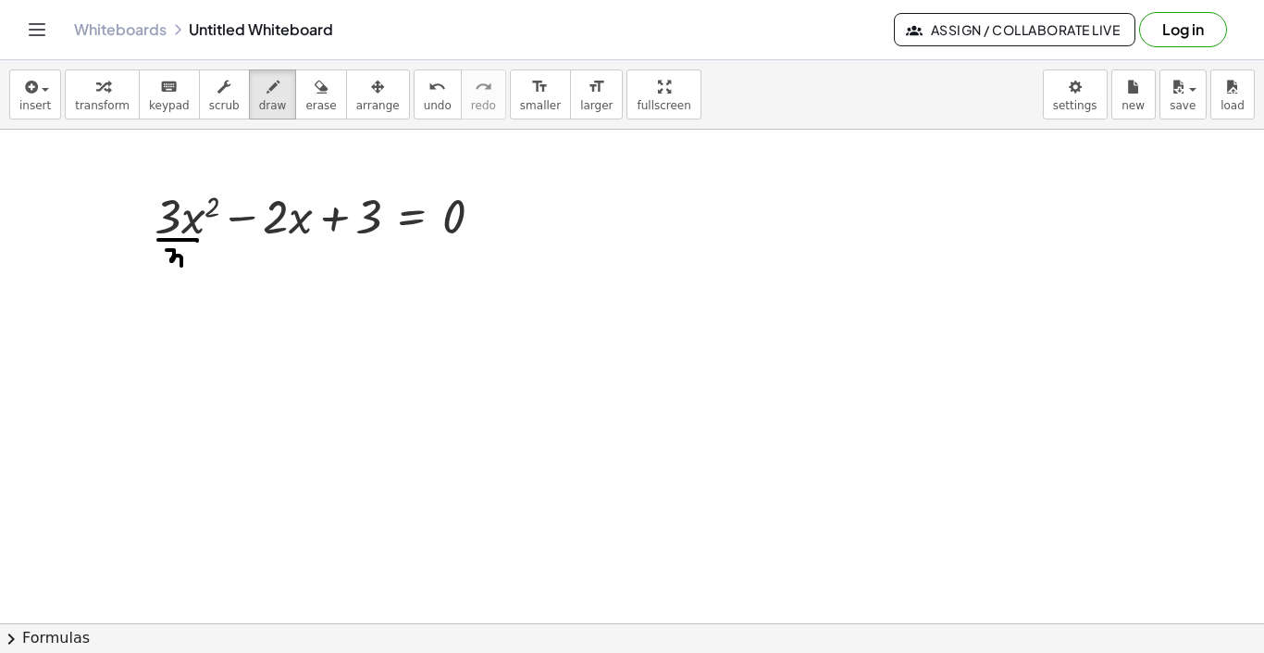
click at [427, 110] on span "undo" at bounding box center [438, 105] width 28 height 13
drag, startPoint x: 174, startPoint y: 252, endPoint x: 172, endPoint y: 281, distance: 29.7
drag, startPoint x: 268, startPoint y: 238, endPoint x: 302, endPoint y: 244, distance: 34.9
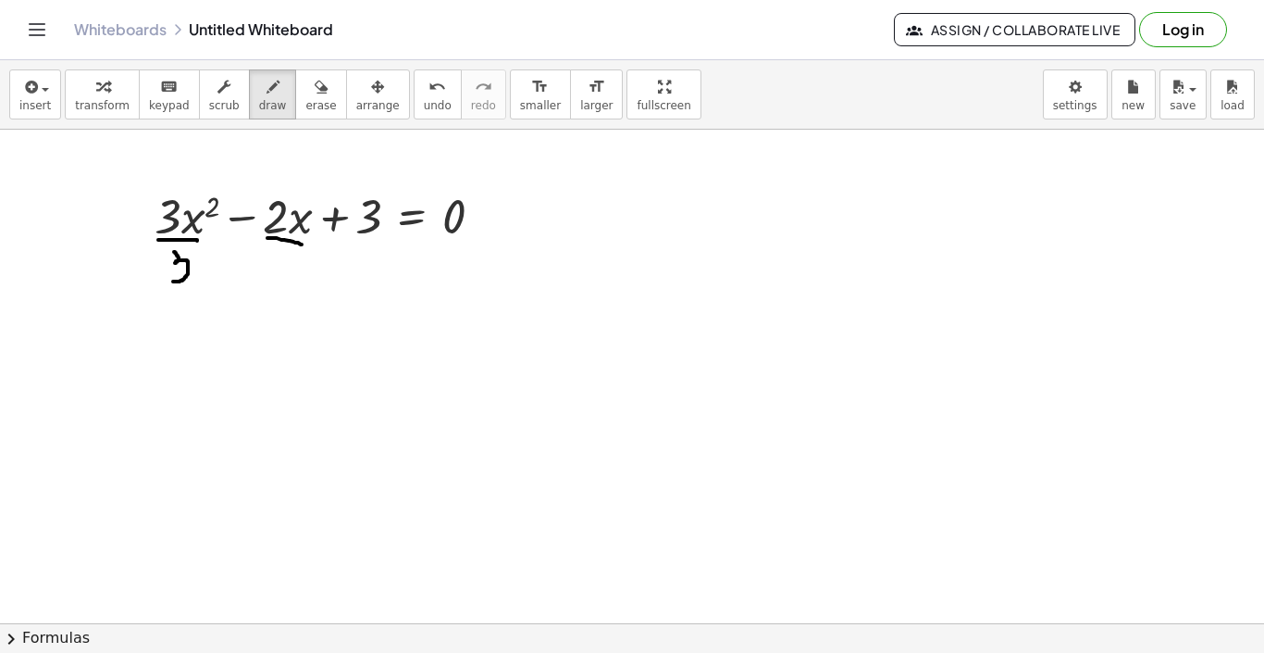
drag, startPoint x: 279, startPoint y: 250, endPoint x: 274, endPoint y: 266, distance: 16.4
drag, startPoint x: 358, startPoint y: 241, endPoint x: 376, endPoint y: 241, distance: 17.6
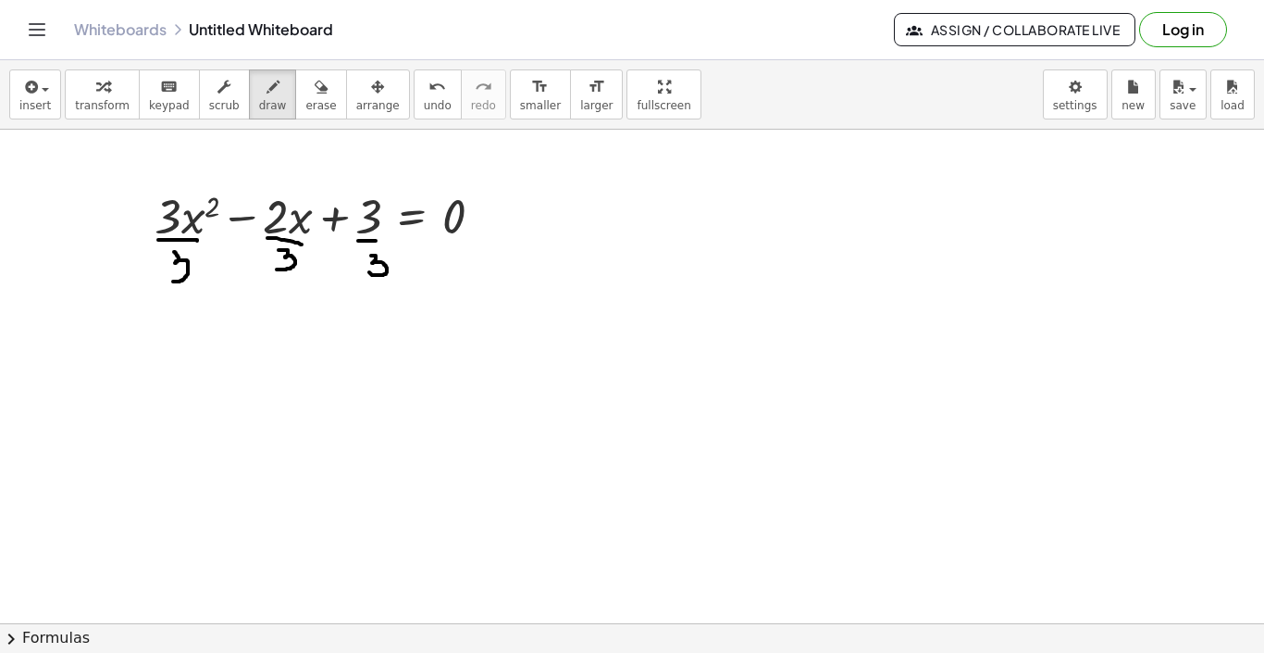
drag, startPoint x: 371, startPoint y: 255, endPoint x: 369, endPoint y: 272, distance: 16.8
drag, startPoint x: 445, startPoint y: 240, endPoint x: 460, endPoint y: 240, distance: 14.8
drag, startPoint x: 456, startPoint y: 251, endPoint x: 463, endPoint y: 262, distance: 12.9
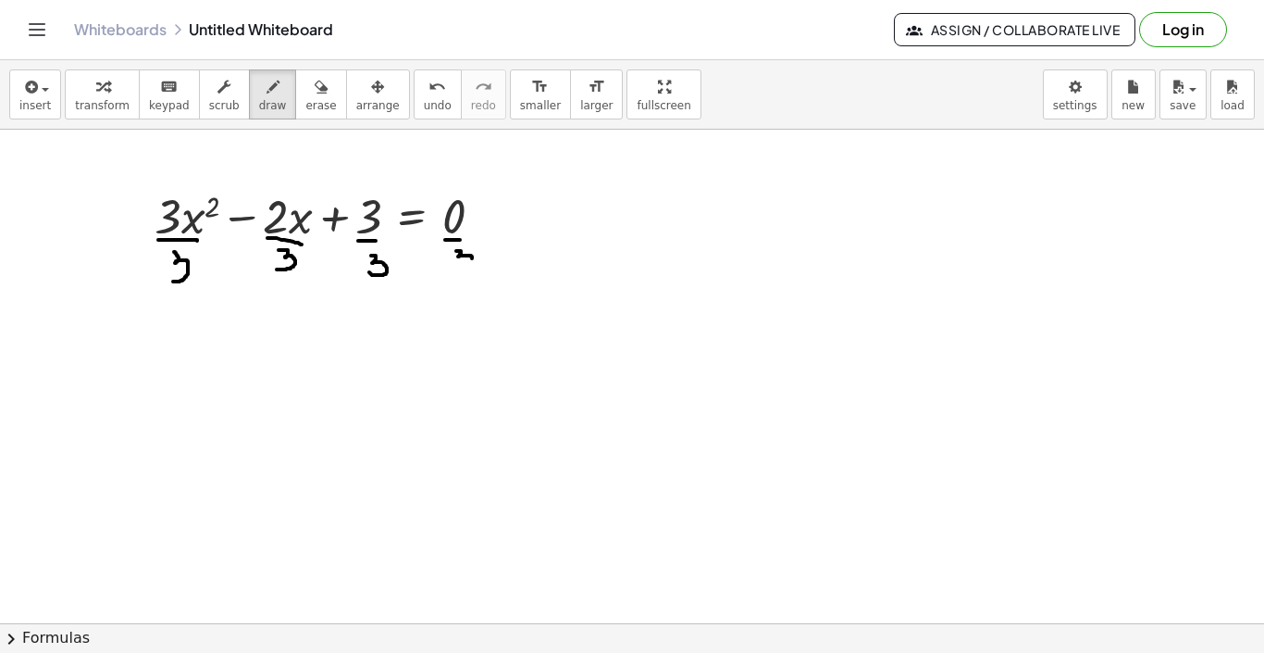
drag, startPoint x: 171, startPoint y: 347, endPoint x: 185, endPoint y: 378, distance: 33.6
drag, startPoint x: 193, startPoint y: 349, endPoint x: 168, endPoint y: 363, distance: 28.6
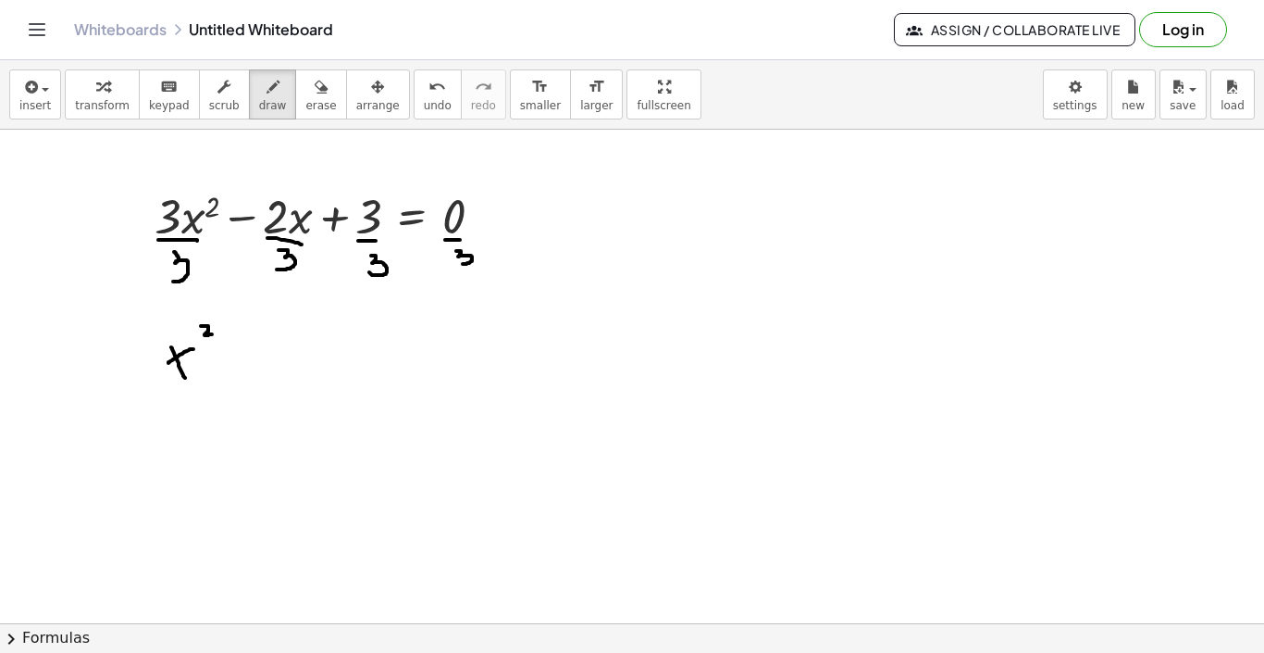
drag, startPoint x: 201, startPoint y: 326, endPoint x: 214, endPoint y: 334, distance: 15.4
drag, startPoint x: 221, startPoint y: 357, endPoint x: 237, endPoint y: 357, distance: 15.7
drag, startPoint x: 268, startPoint y: 352, endPoint x: 293, endPoint y: 364, distance: 27.7
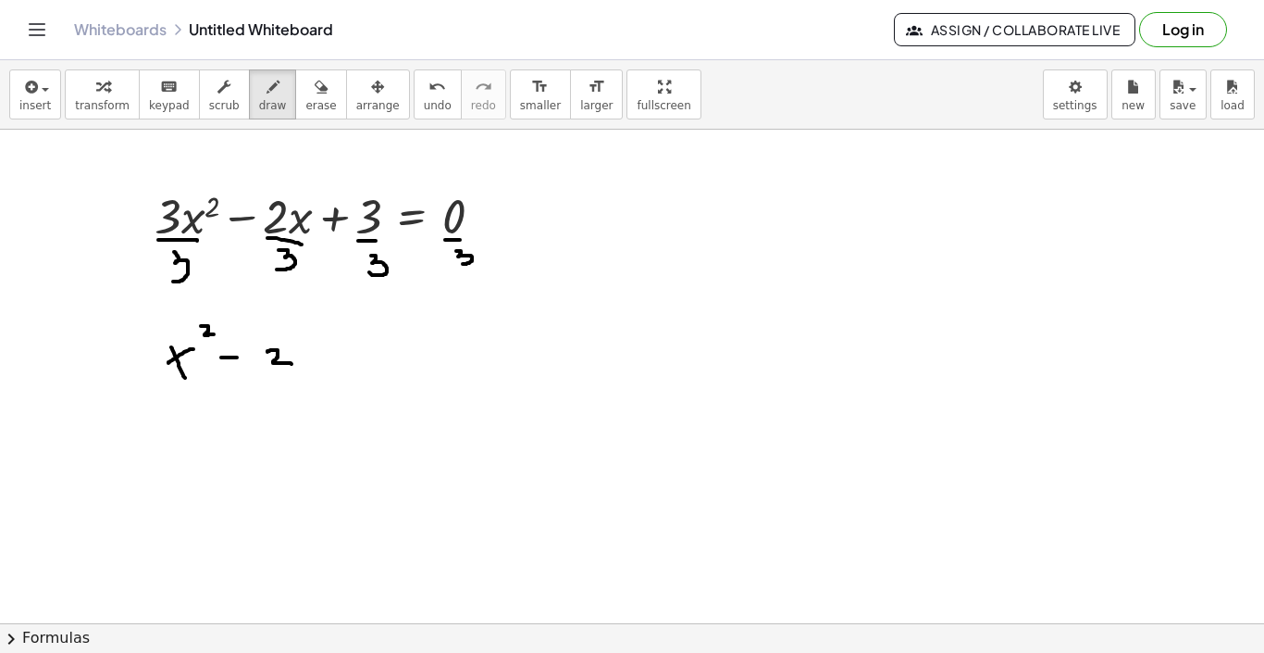
drag, startPoint x: 273, startPoint y: 369, endPoint x: 291, endPoint y: 369, distance: 17.6
drag, startPoint x: 275, startPoint y: 382, endPoint x: 277, endPoint y: 393, distance: 11.3
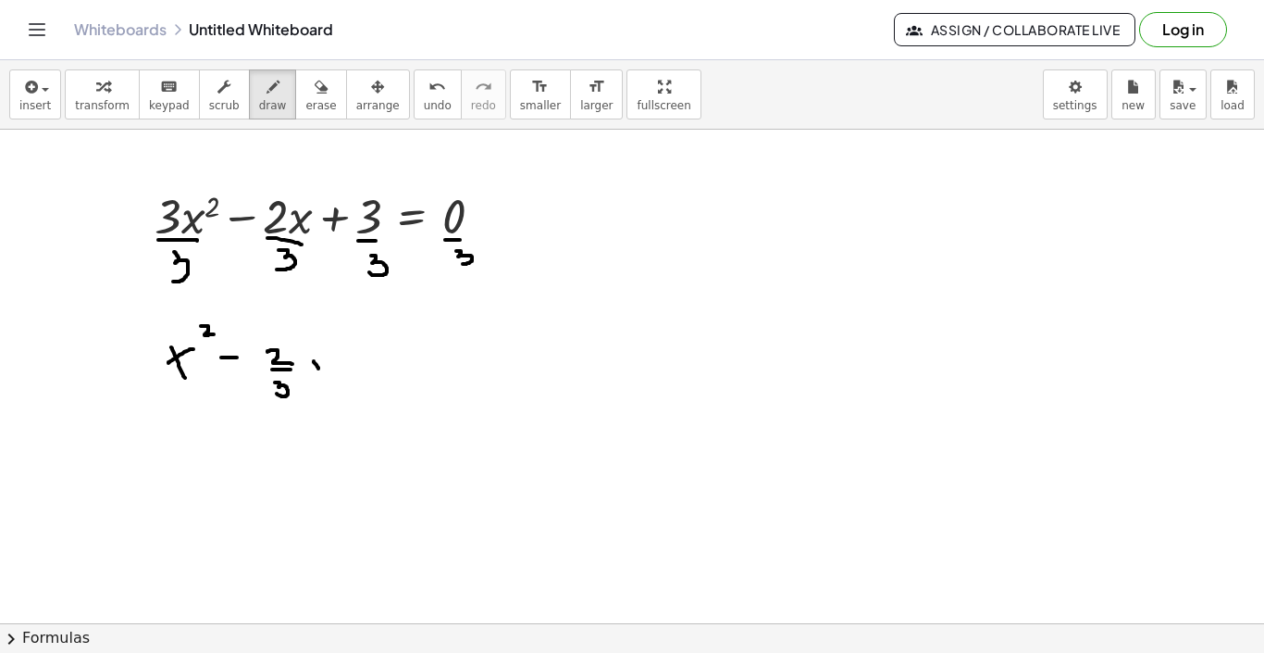
drag, startPoint x: 314, startPoint y: 361, endPoint x: 321, endPoint y: 375, distance: 15.7
drag, startPoint x: 329, startPoint y: 352, endPoint x: 308, endPoint y: 369, distance: 26.9
drag, startPoint x: 353, startPoint y: 364, endPoint x: 365, endPoint y: 364, distance: 12.0
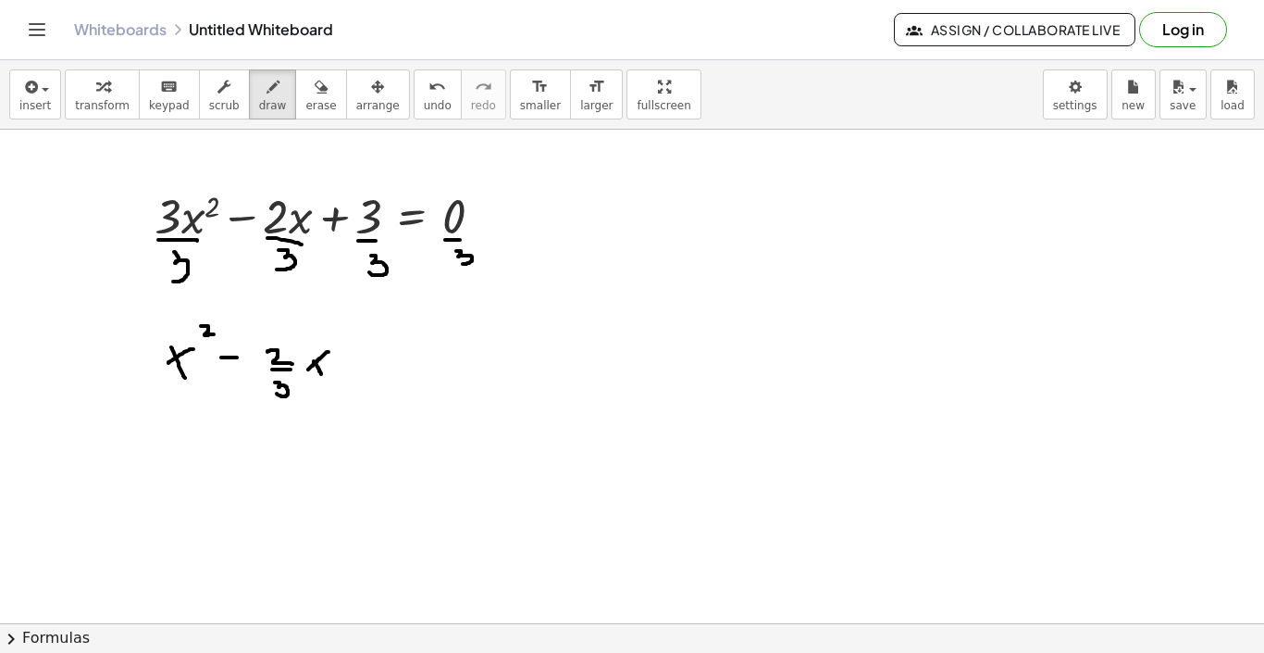
drag, startPoint x: 361, startPoint y: 355, endPoint x: 361, endPoint y: 371, distance: 16.7
drag, startPoint x: 394, startPoint y: 358, endPoint x: 394, endPoint y: 373, distance: 14.8
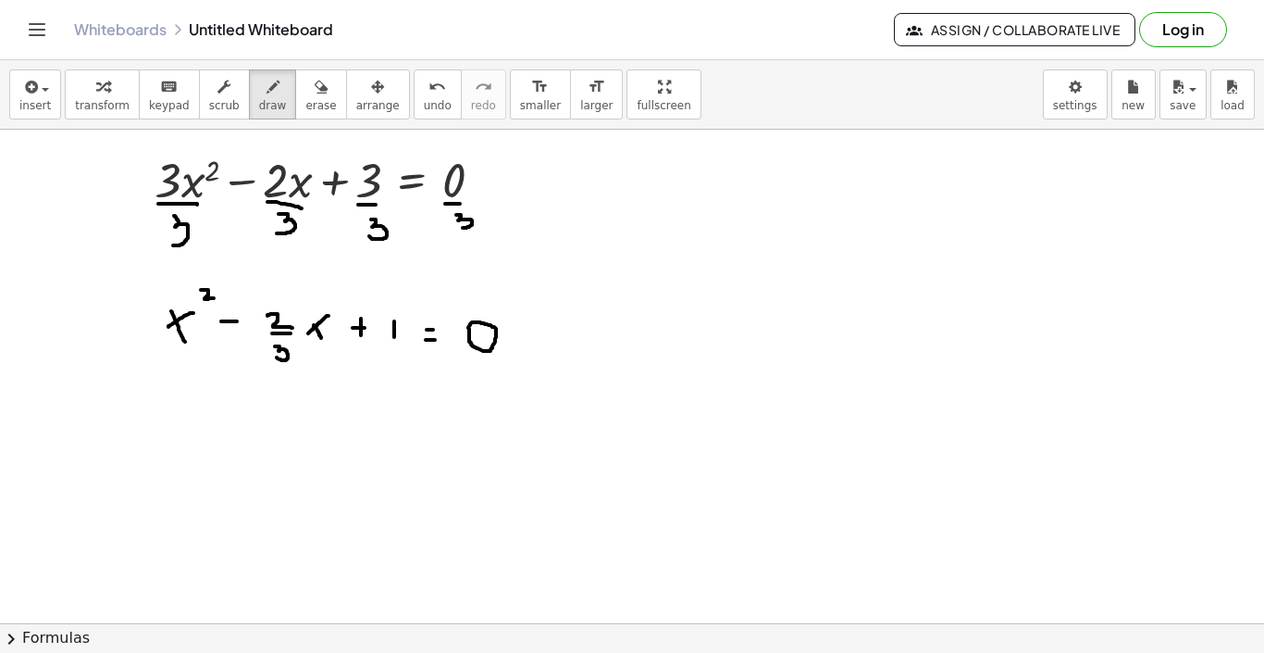
scroll to position [83, 0]
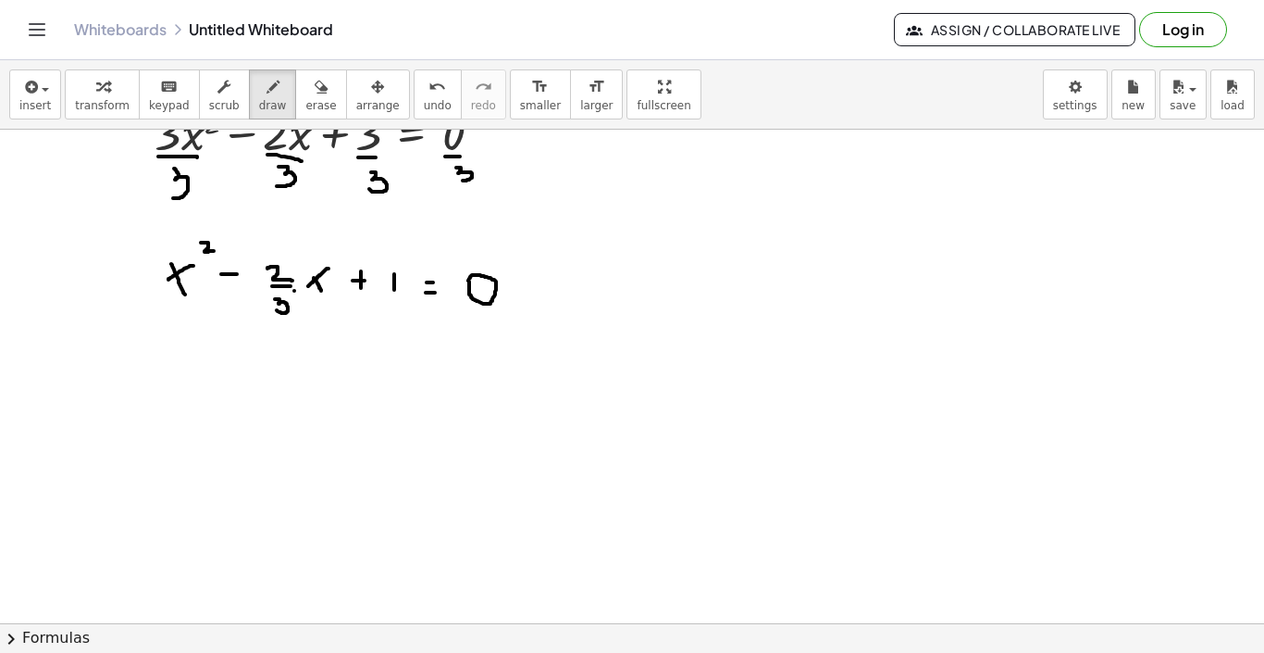
click at [294, 291] on div at bounding box center [632, 599] width 1264 height 1107
drag, startPoint x: 270, startPoint y: 318, endPoint x: 287, endPoint y: 318, distance: 16.7
click at [287, 318] on div at bounding box center [632, 599] width 1264 height 1107
drag, startPoint x: 281, startPoint y: 328, endPoint x: 292, endPoint y: 338, distance: 14.4
click at [292, 338] on div at bounding box center [632, 599] width 1264 height 1107
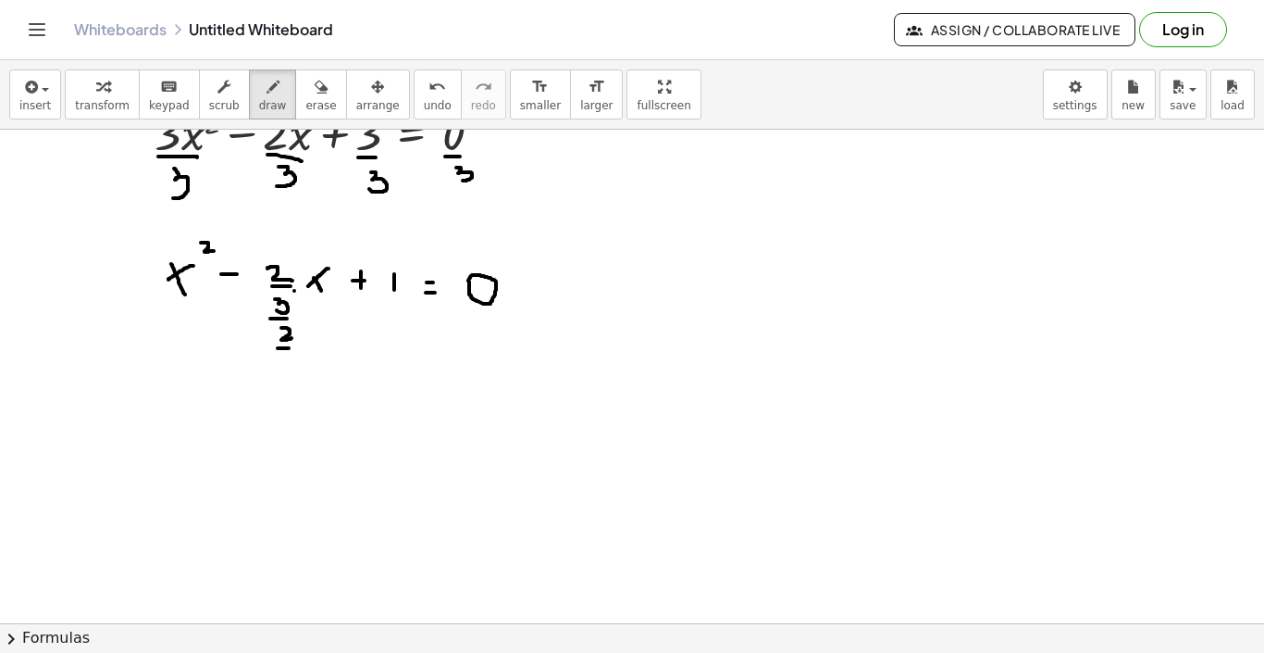
drag, startPoint x: 278, startPoint y: 348, endPoint x: 289, endPoint y: 348, distance: 11.1
click at [289, 348] on div at bounding box center [632, 599] width 1264 height 1107
click at [287, 363] on div at bounding box center [632, 599] width 1264 height 1107
drag, startPoint x: 313, startPoint y: 377, endPoint x: 318, endPoint y: 385, distance: 10.0
click at [318, 385] on div at bounding box center [632, 599] width 1264 height 1107
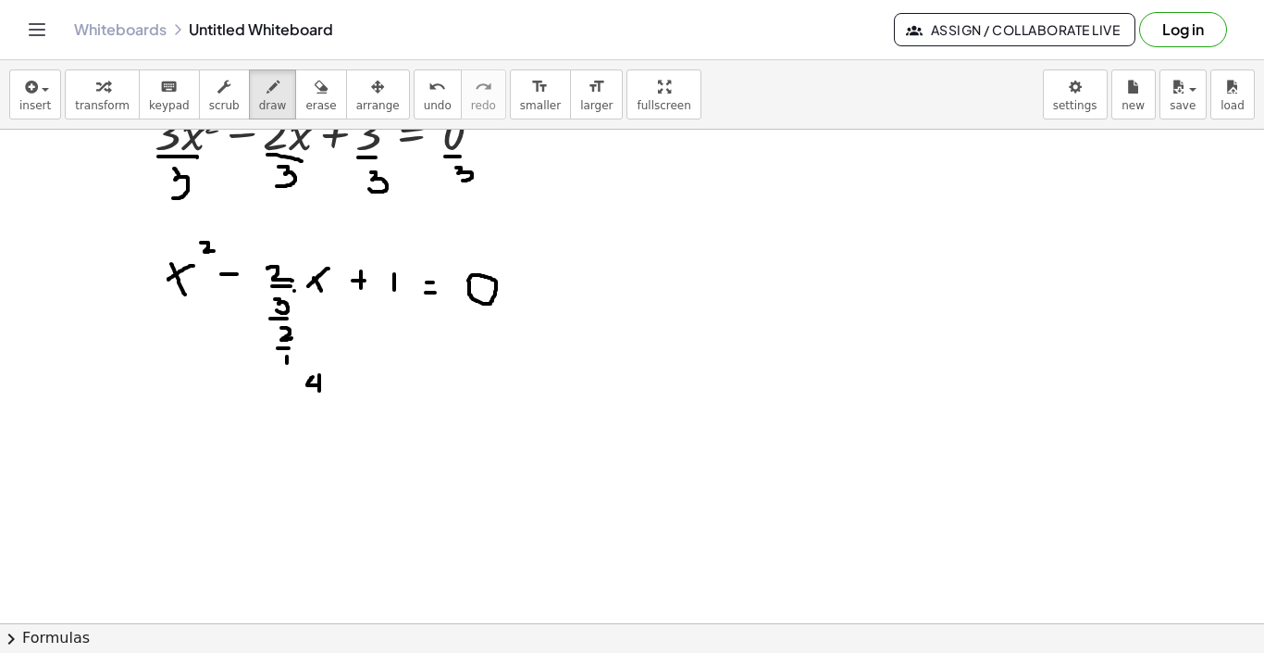
drag, startPoint x: 319, startPoint y: 375, endPoint x: 319, endPoint y: 393, distance: 18.5
click at [319, 393] on div at bounding box center [632, 599] width 1264 height 1107
drag, startPoint x: 305, startPoint y: 402, endPoint x: 332, endPoint y: 402, distance: 27.8
click at [332, 402] on div at bounding box center [632, 599] width 1264 height 1107
drag, startPoint x: 317, startPoint y: 414, endPoint x: 318, endPoint y: 434, distance: 20.4
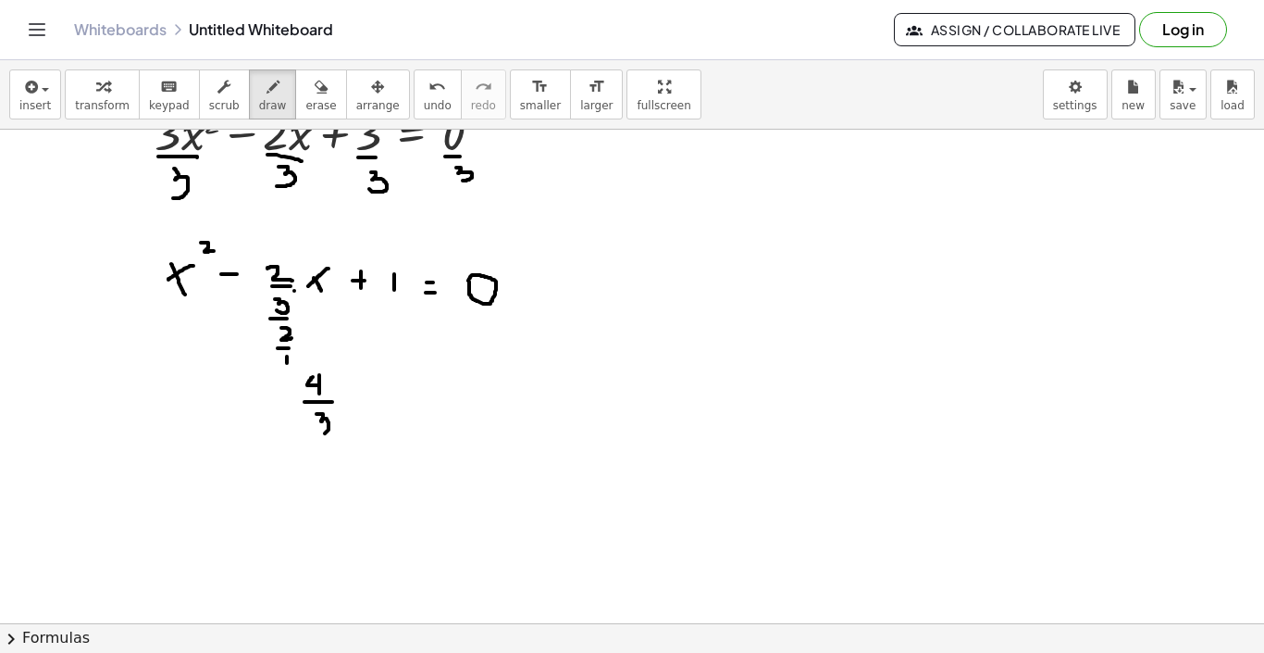
click at [320, 434] on div at bounding box center [632, 599] width 1264 height 1107
click at [429, 84] on icon "undo" at bounding box center [438, 87] width 18 height 22
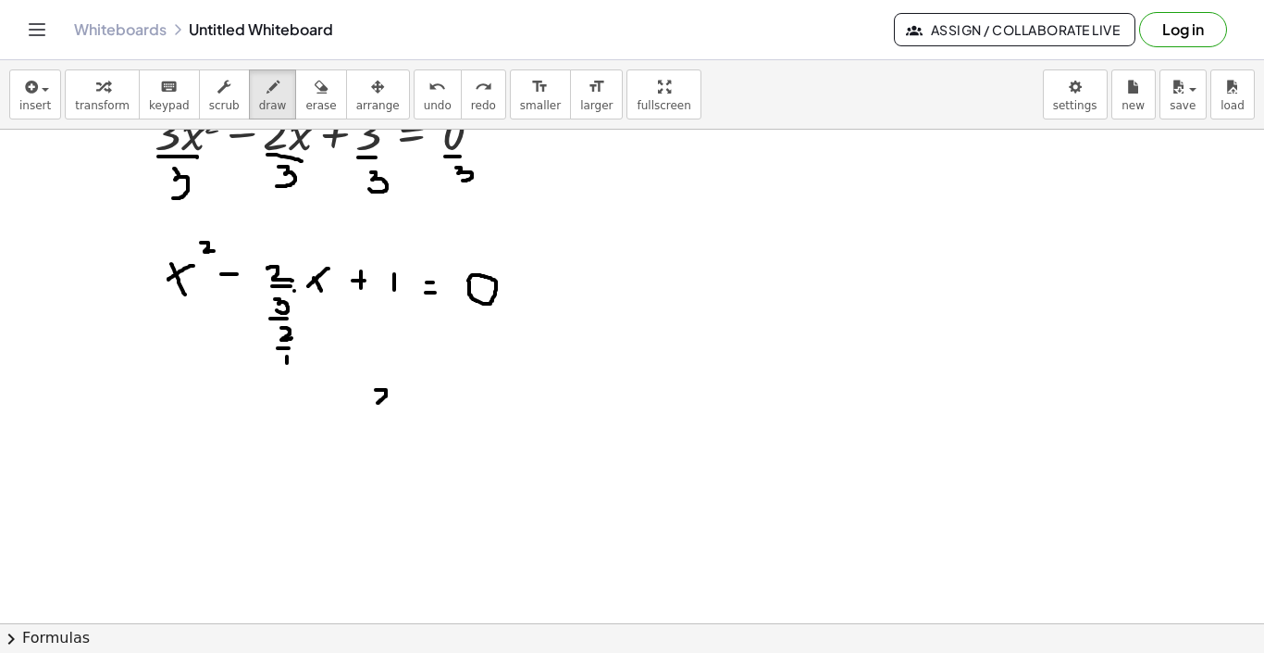
drag, startPoint x: 376, startPoint y: 390, endPoint x: 390, endPoint y: 403, distance: 19.0
click at [389, 403] on div at bounding box center [632, 599] width 1264 height 1107
drag, startPoint x: 378, startPoint y: 409, endPoint x: 390, endPoint y: 409, distance: 12.0
click at [390, 409] on div at bounding box center [632, 599] width 1264 height 1107
drag, startPoint x: 385, startPoint y: 421, endPoint x: 386, endPoint y: 436, distance: 14.8
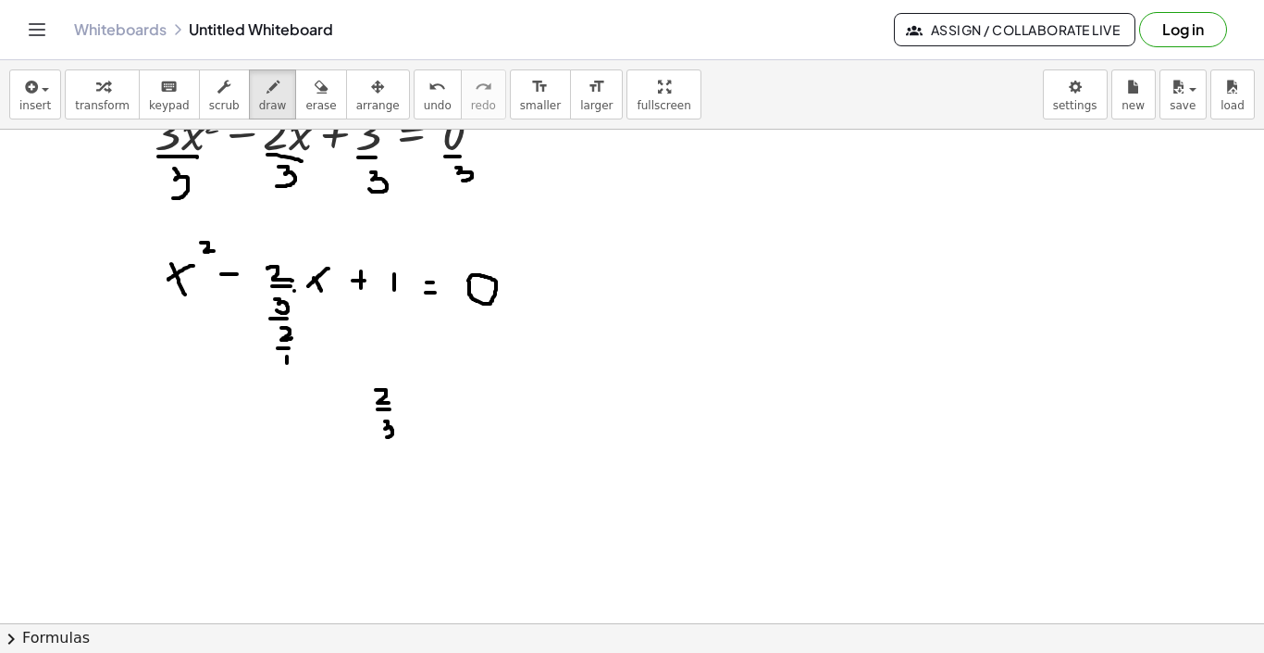
click at [386, 437] on div at bounding box center [632, 599] width 1264 height 1107
click at [446, 392] on div at bounding box center [632, 599] width 1264 height 1107
click at [446, 400] on div at bounding box center [632, 599] width 1264 height 1107
drag, startPoint x: 441, startPoint y: 406, endPoint x: 454, endPoint y: 407, distance: 13.0
click at [454, 407] on div at bounding box center [632, 599] width 1264 height 1107
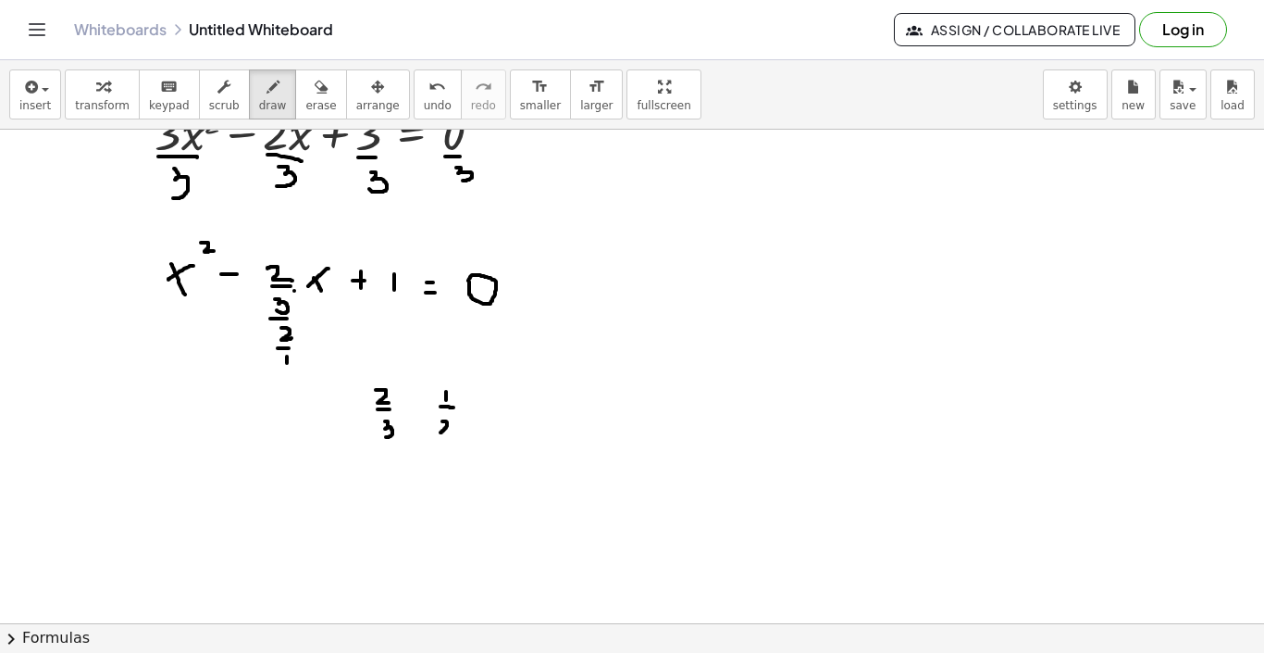
drag, startPoint x: 442, startPoint y: 421, endPoint x: 455, endPoint y: 432, distance: 16.4
click at [455, 432] on div at bounding box center [632, 599] width 1264 height 1107
click at [485, 406] on div at bounding box center [632, 599] width 1264 height 1107
click at [491, 416] on div at bounding box center [632, 599] width 1264 height 1107
drag, startPoint x: 531, startPoint y: 392, endPoint x: 539, endPoint y: 403, distance: 12.6
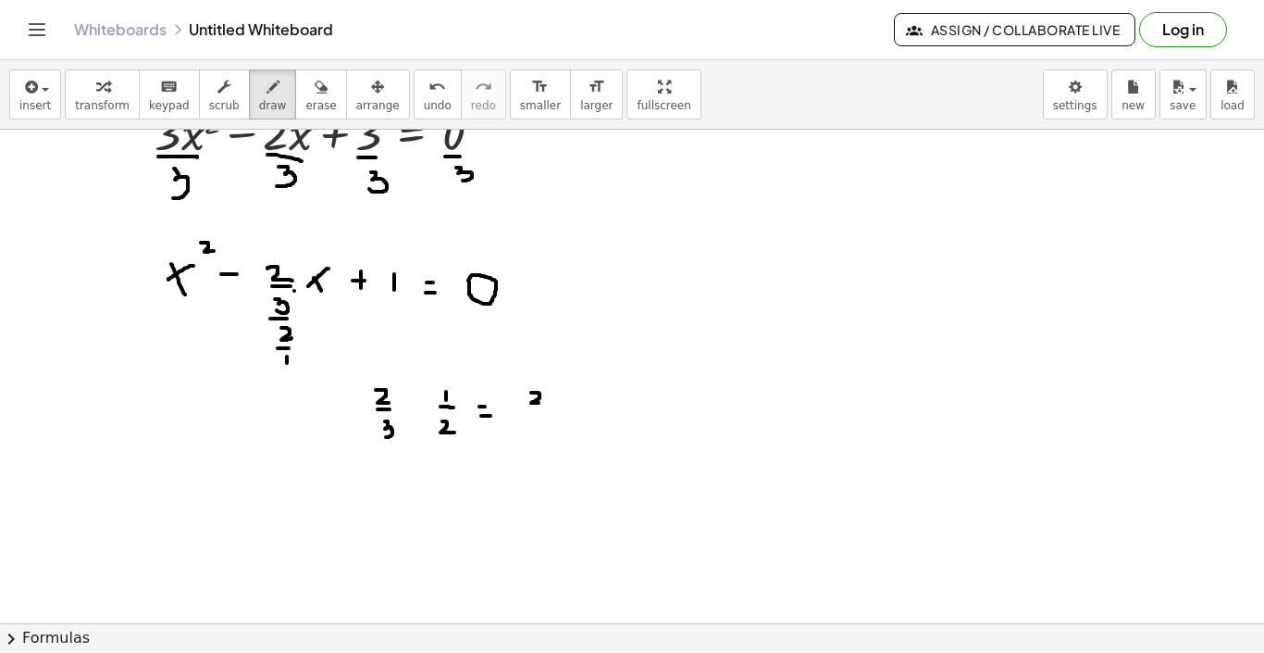
click at [539, 403] on div at bounding box center [632, 599] width 1264 height 1107
drag, startPoint x: 531, startPoint y: 408, endPoint x: 542, endPoint y: 408, distance: 11.1
click at [542, 408] on div at bounding box center [632, 599] width 1264 height 1107
drag, startPoint x: 540, startPoint y: 413, endPoint x: 542, endPoint y: 432, distance: 19.6
click at [543, 429] on div at bounding box center [632, 599] width 1264 height 1107
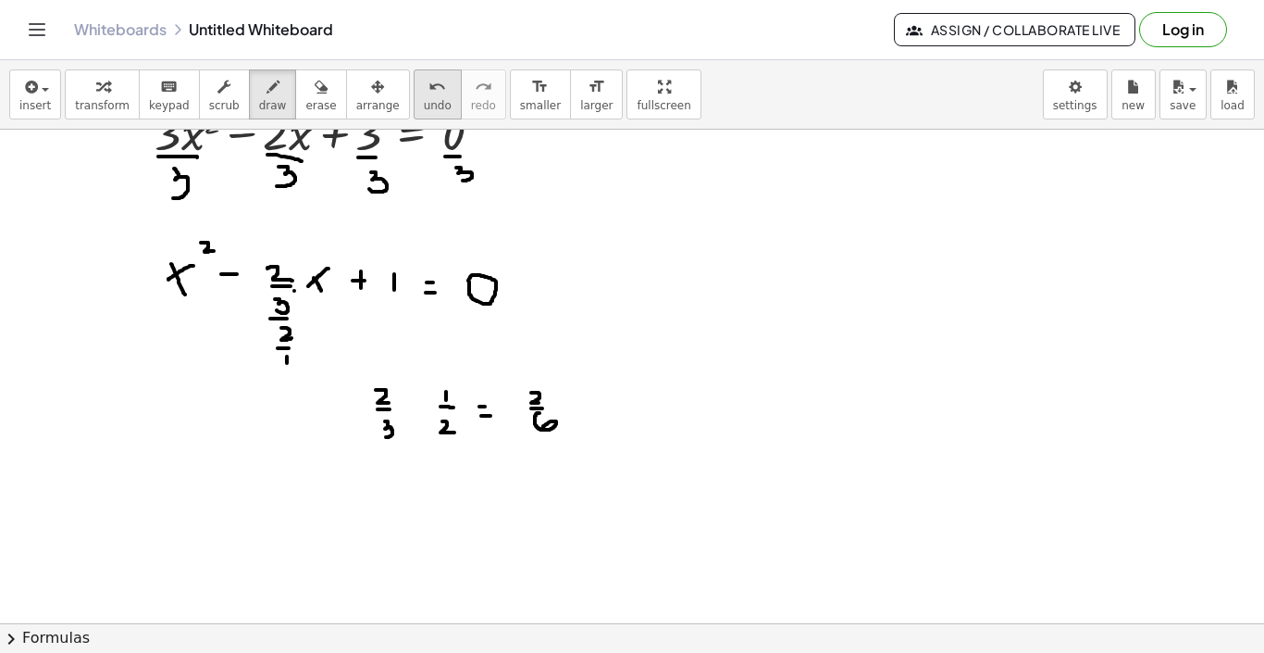
click at [429, 93] on icon "undo" at bounding box center [438, 87] width 18 height 22
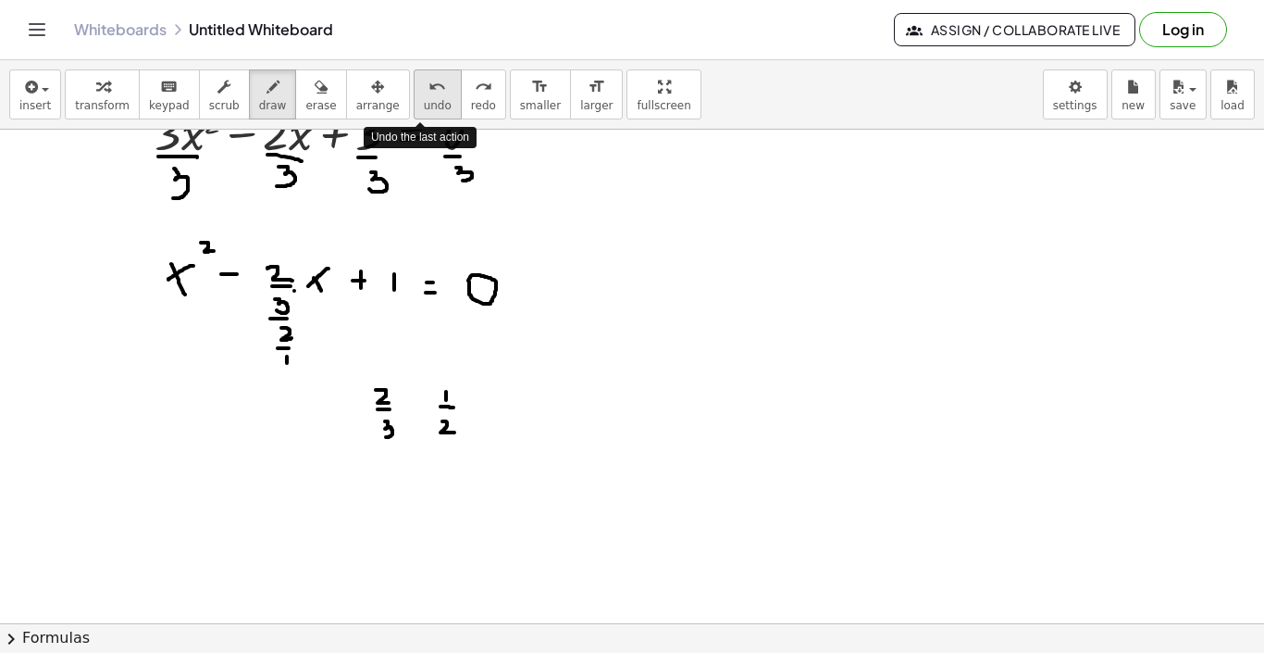
click at [429, 93] on icon "undo" at bounding box center [438, 87] width 18 height 22
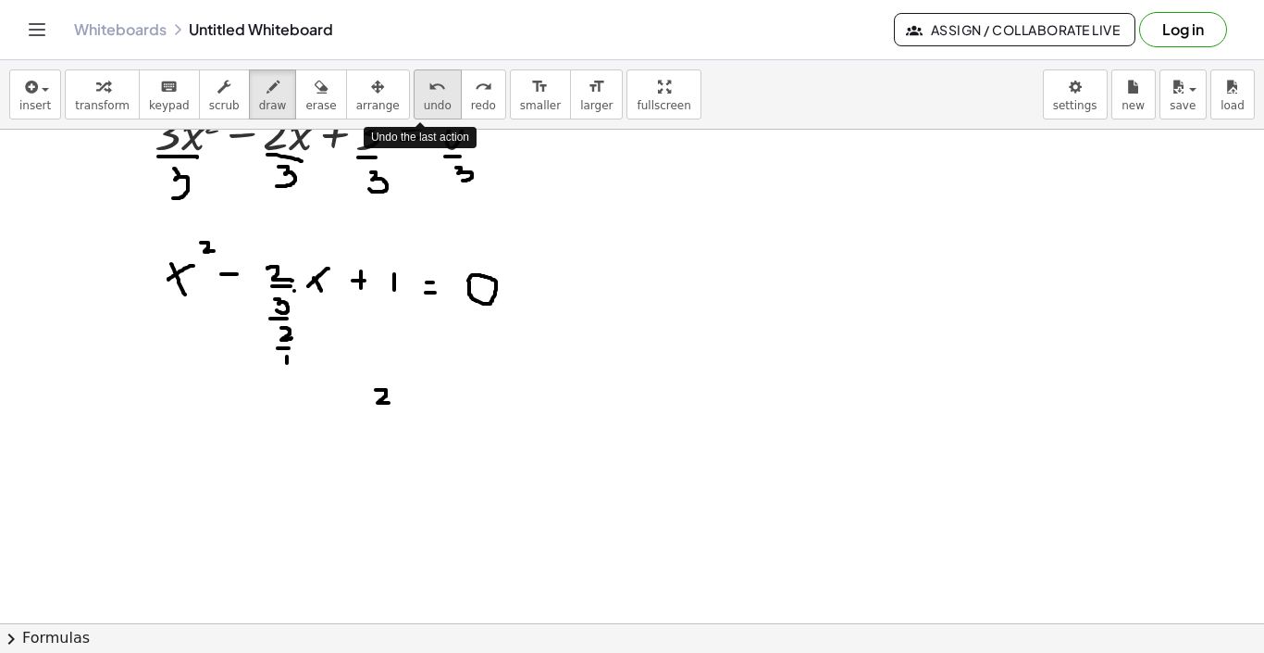
click at [429, 93] on icon "undo" at bounding box center [438, 87] width 18 height 22
drag, startPoint x: 557, startPoint y: 366, endPoint x: 572, endPoint y: 382, distance: 22.3
click at [572, 382] on div at bounding box center [632, 599] width 1264 height 1107
drag, startPoint x: 559, startPoint y: 395, endPoint x: 582, endPoint y: 395, distance: 23.1
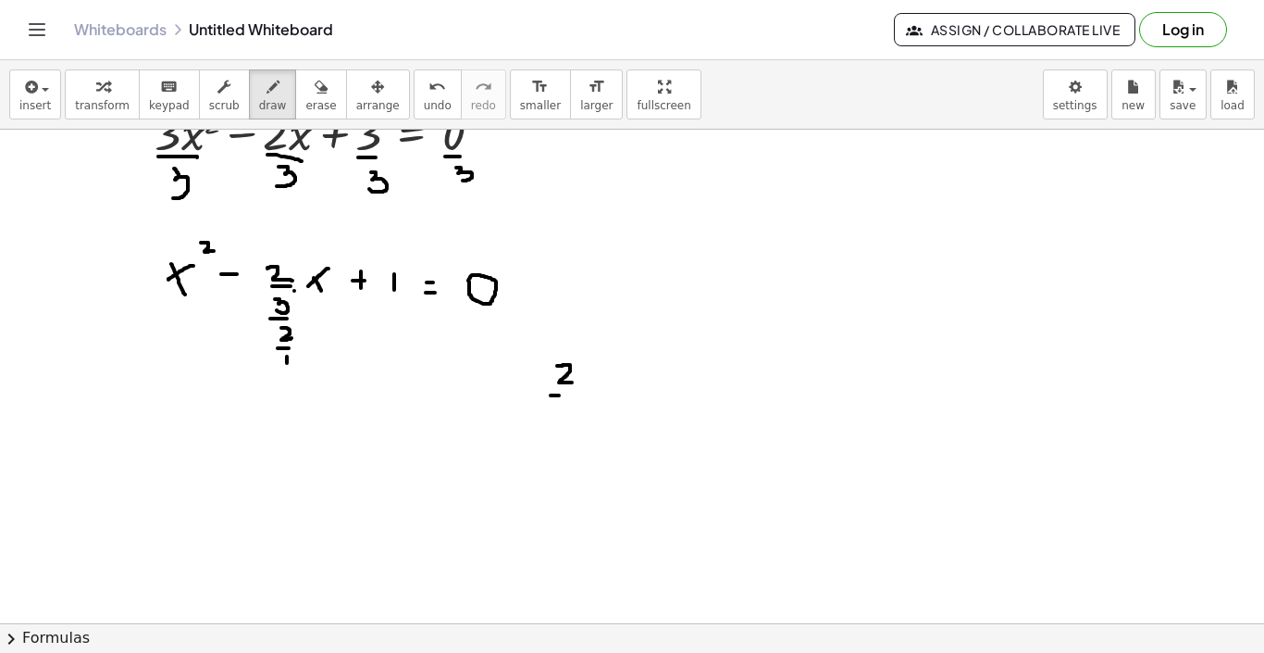
click at [582, 395] on div at bounding box center [632, 599] width 1264 height 1107
drag, startPoint x: 566, startPoint y: 402, endPoint x: 563, endPoint y: 424, distance: 22.4
click at [563, 424] on div at bounding box center [632, 599] width 1264 height 1107
drag, startPoint x: 543, startPoint y: 362, endPoint x: 533, endPoint y: 432, distance: 71.1
click at [533, 432] on div at bounding box center [632, 599] width 1264 height 1107
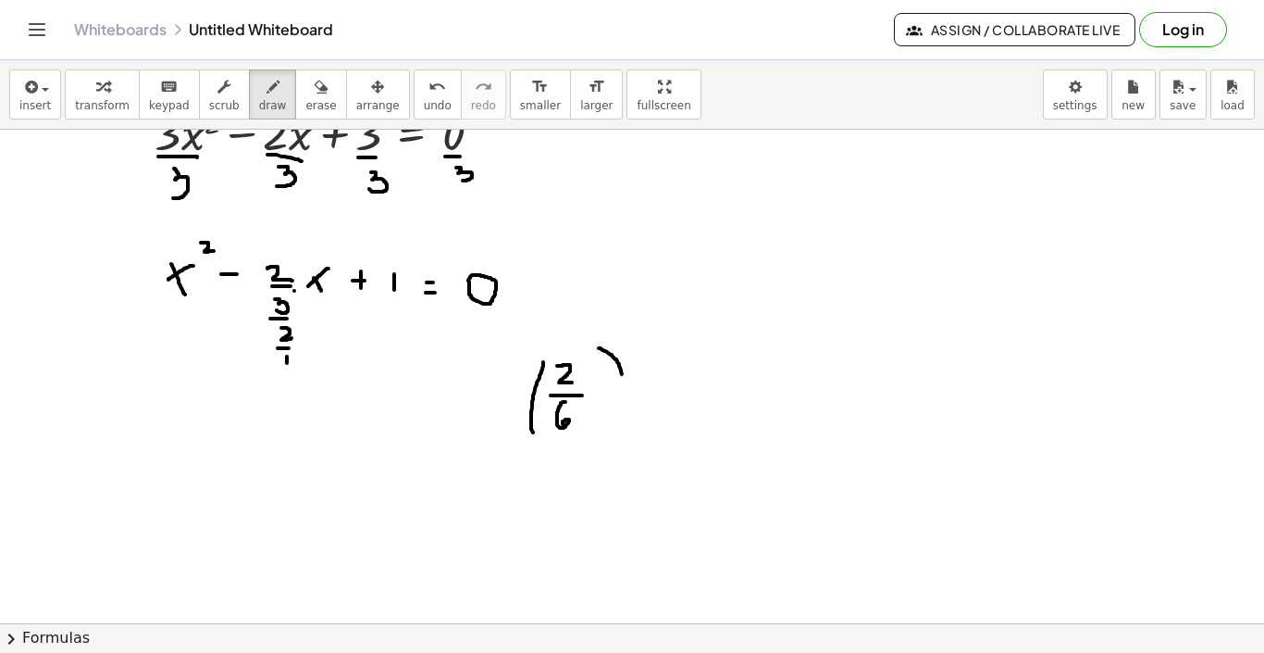
drag, startPoint x: 599, startPoint y: 348, endPoint x: 616, endPoint y: 408, distance: 62.4
click at [617, 407] on div at bounding box center [632, 599] width 1264 height 1107
drag, startPoint x: 639, startPoint y: 334, endPoint x: 648, endPoint y: 342, distance: 11.9
click at [648, 342] on div at bounding box center [632, 599] width 1264 height 1107
drag, startPoint x: 637, startPoint y: 327, endPoint x: 625, endPoint y: 334, distance: 14.1
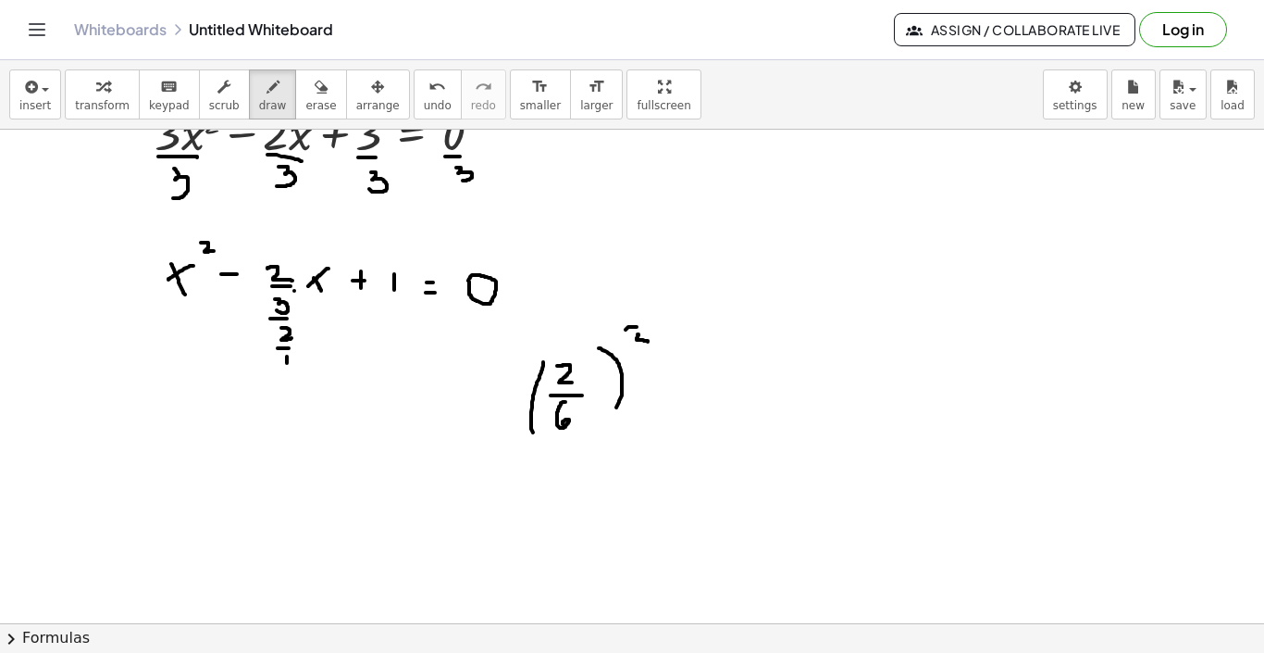
click at [625, 334] on div at bounding box center [632, 599] width 1264 height 1107
click at [727, 380] on div at bounding box center [632, 599] width 1264 height 1107
drag, startPoint x: 732, startPoint y: 368, endPoint x: 732, endPoint y: 393, distance: 25.0
click at [732, 393] on div at bounding box center [632, 599] width 1264 height 1107
click at [738, 405] on div at bounding box center [632, 599] width 1264 height 1107
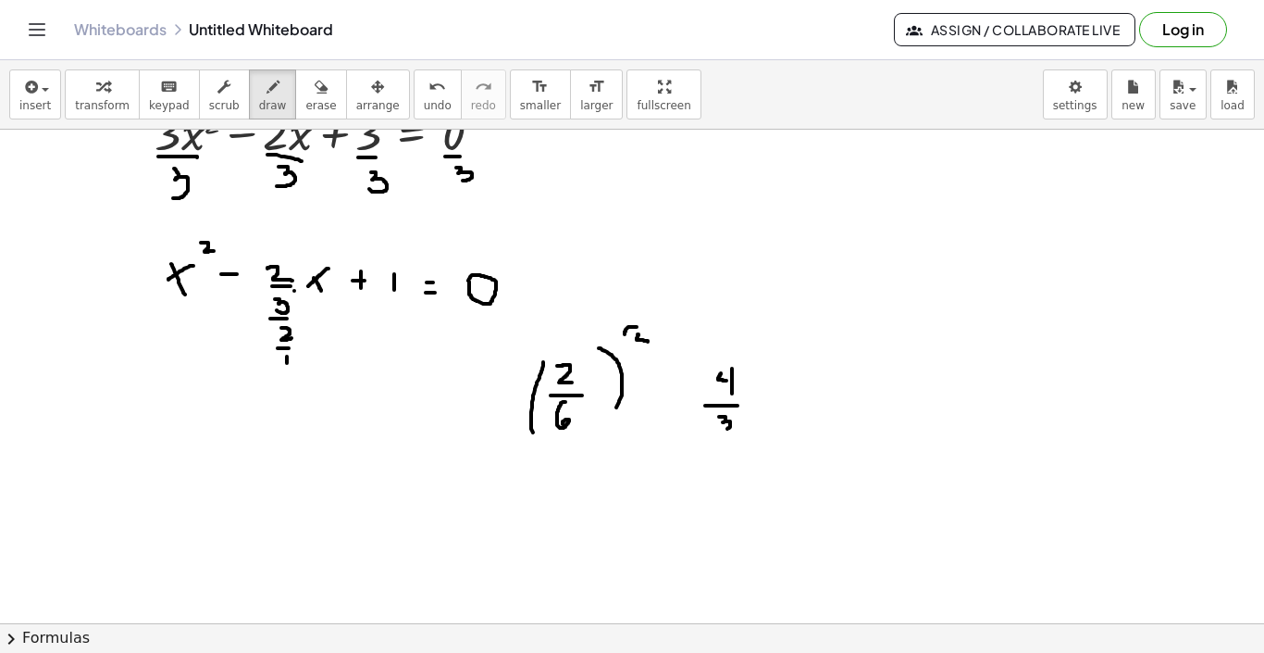
drag, startPoint x: 719, startPoint y: 417, endPoint x: 718, endPoint y: 427, distance: 10.2
click at [720, 430] on div at bounding box center [632, 599] width 1264 height 1107
drag, startPoint x: 741, startPoint y: 416, endPoint x: 747, endPoint y: 428, distance: 13.3
click at [747, 428] on div at bounding box center [632, 599] width 1264 height 1107
click at [660, 382] on div at bounding box center [632, 599] width 1264 height 1107
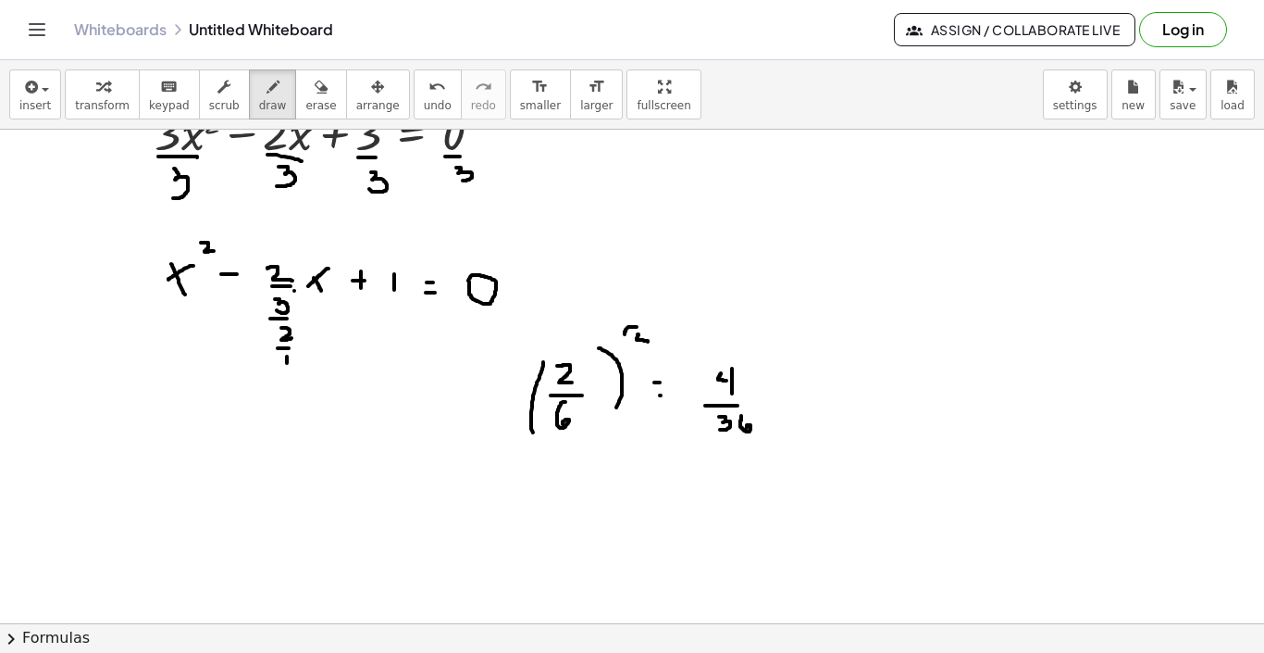
click at [666, 395] on div at bounding box center [632, 599] width 1264 height 1107
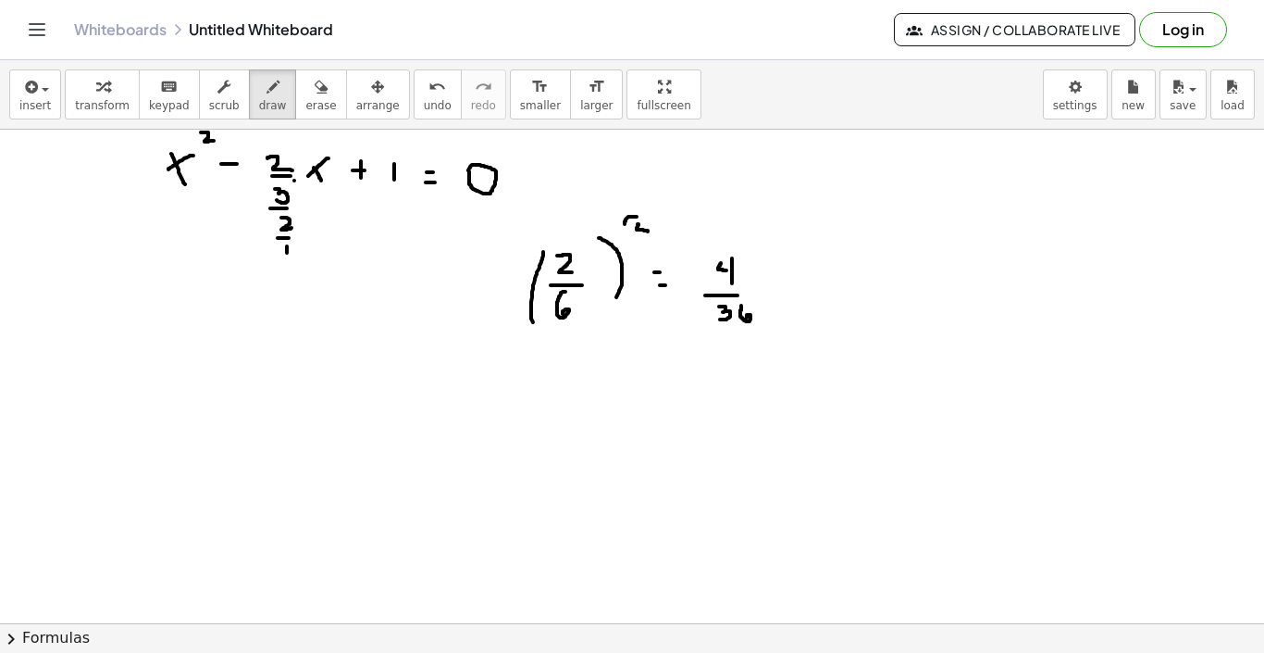
scroll to position [194, 0]
drag, startPoint x: 189, startPoint y: 387, endPoint x: 208, endPoint y: 415, distance: 33.9
click at [208, 415] on div at bounding box center [632, 488] width 1264 height 1107
drag, startPoint x: 209, startPoint y: 384, endPoint x: 181, endPoint y: 408, distance: 36.7
click at [181, 408] on div at bounding box center [632, 488] width 1264 height 1107
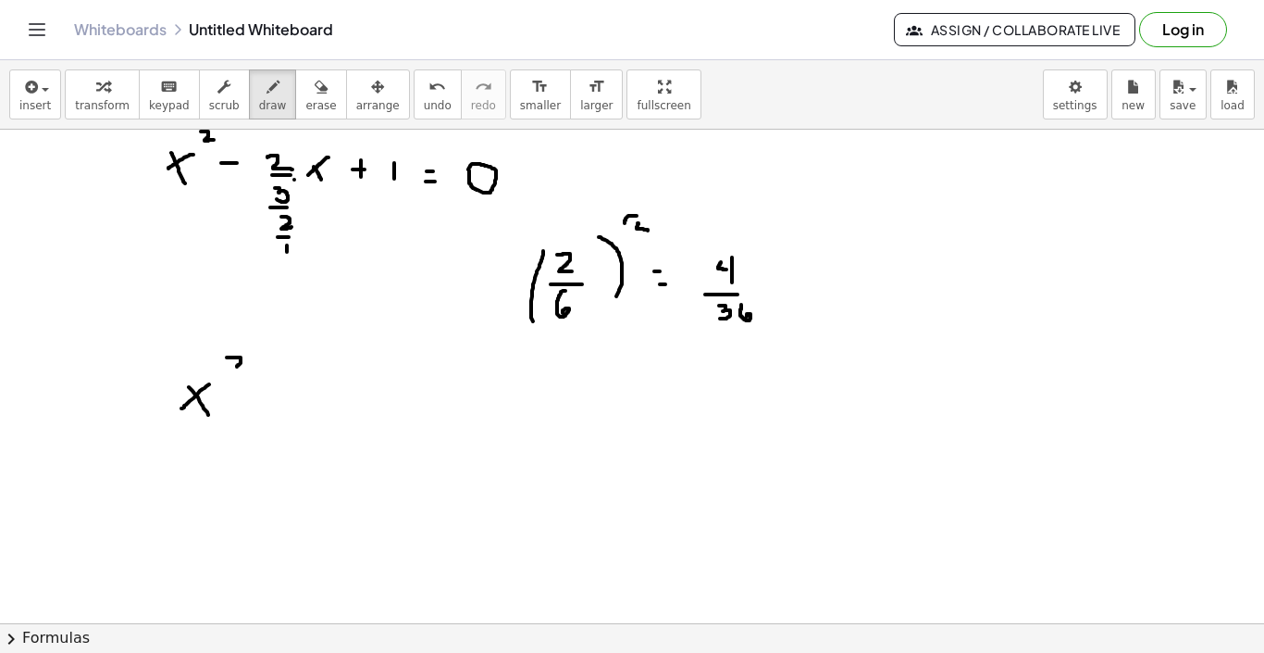
drag, startPoint x: 227, startPoint y: 357, endPoint x: 244, endPoint y: 367, distance: 19.9
click at [244, 367] on div at bounding box center [632, 488] width 1264 height 1107
click at [253, 393] on div at bounding box center [632, 488] width 1264 height 1107
drag, startPoint x: 292, startPoint y: 372, endPoint x: 298, endPoint y: 381, distance: 11.3
click at [298, 381] on div at bounding box center [632, 488] width 1264 height 1107
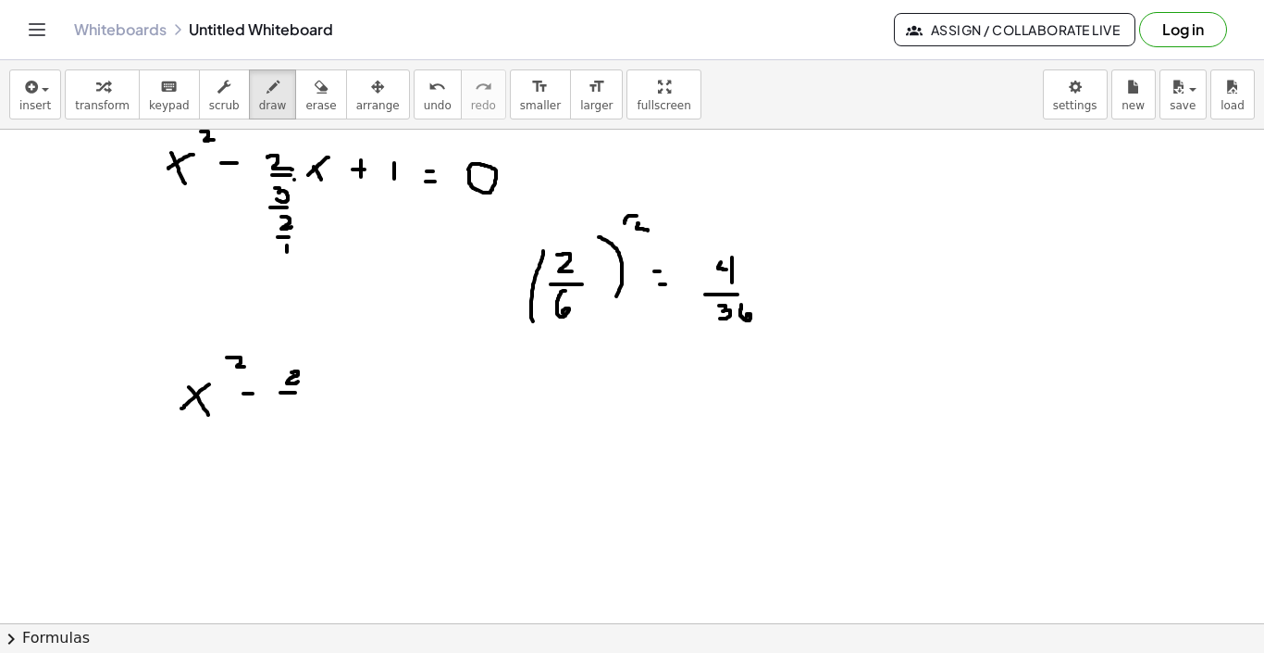
drag, startPoint x: 280, startPoint y: 392, endPoint x: 295, endPoint y: 392, distance: 14.8
click at [295, 392] on div at bounding box center [632, 488] width 1264 height 1107
drag, startPoint x: 290, startPoint y: 403, endPoint x: 284, endPoint y: 418, distance: 16.7
click at [284, 418] on div at bounding box center [632, 488] width 1264 height 1107
drag, startPoint x: 318, startPoint y: 395, endPoint x: 325, endPoint y: 405, distance: 12.6
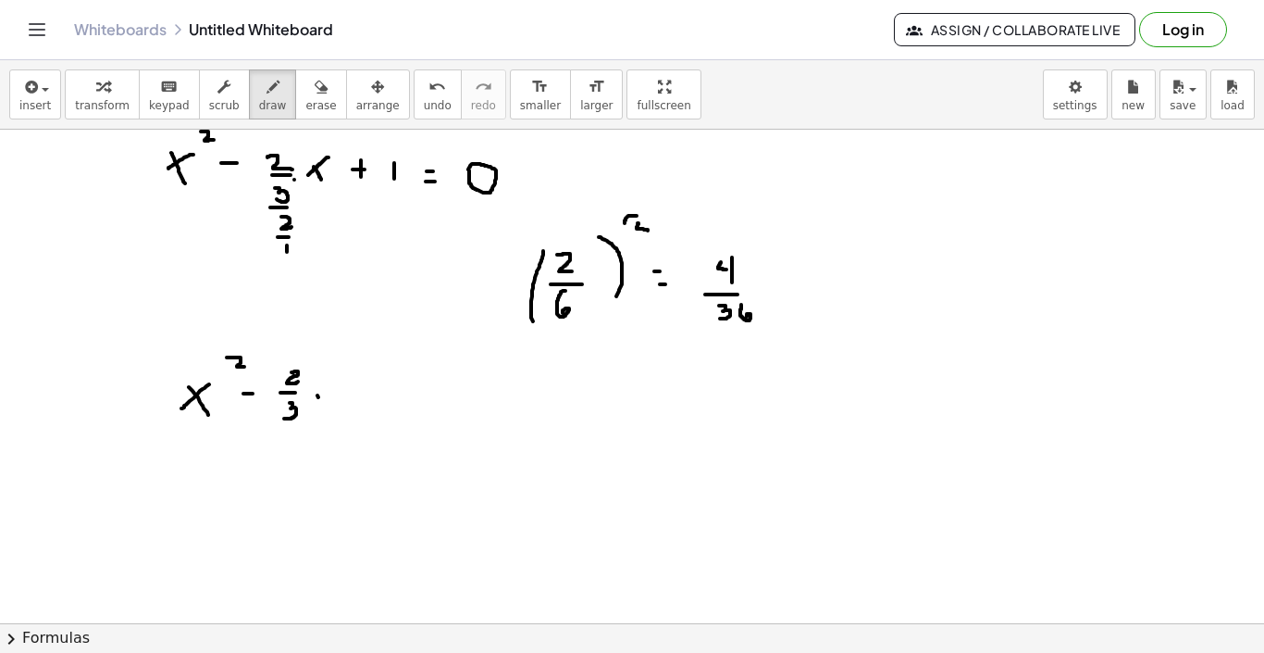
click at [325, 405] on div at bounding box center [632, 488] width 1264 height 1107
drag, startPoint x: 328, startPoint y: 393, endPoint x: 312, endPoint y: 405, distance: 19.8
click at [312, 405] on div at bounding box center [632, 488] width 1264 height 1107
drag, startPoint x: 363, startPoint y: 397, endPoint x: 379, endPoint y: 397, distance: 15.7
click at [379, 397] on div at bounding box center [632, 488] width 1264 height 1107
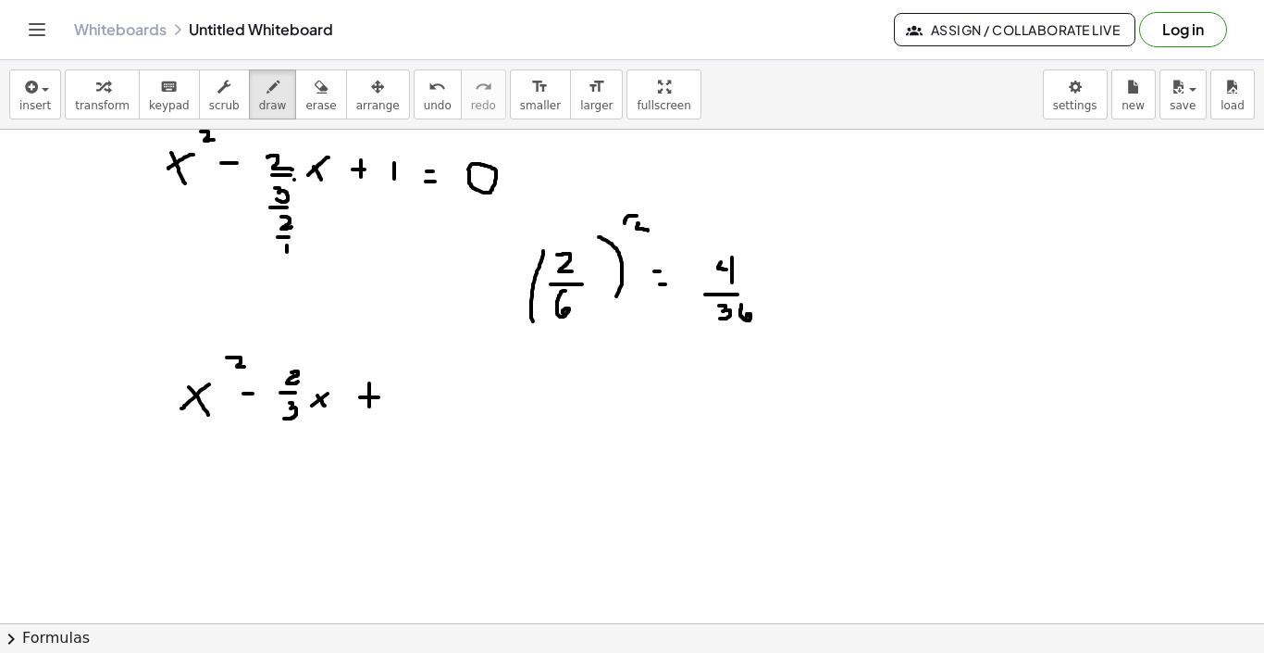
drag, startPoint x: 369, startPoint y: 383, endPoint x: 369, endPoint y: 406, distance: 23.1
click at [369, 406] on div at bounding box center [632, 488] width 1264 height 1107
drag, startPoint x: 412, startPoint y: 375, endPoint x: 419, endPoint y: 383, distance: 11.1
click at [419, 383] on div at bounding box center [632, 488] width 1264 height 1107
drag, startPoint x: 420, startPoint y: 367, endPoint x: 420, endPoint y: 389, distance: 22.2
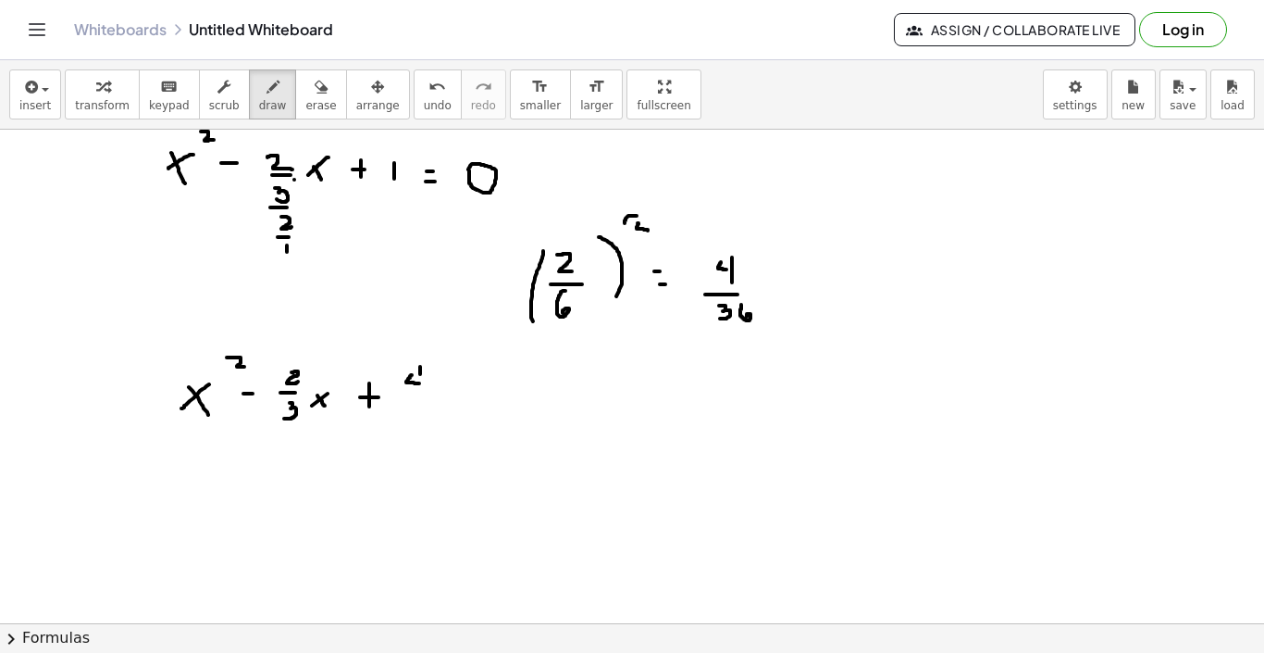
click at [420, 389] on div at bounding box center [632, 488] width 1264 height 1107
drag, startPoint x: 405, startPoint y: 397, endPoint x: 423, endPoint y: 397, distance: 18.5
click at [423, 397] on div at bounding box center [632, 488] width 1264 height 1107
drag, startPoint x: 408, startPoint y: 416, endPoint x: 410, endPoint y: 433, distance: 17.7
click at [410, 433] on div at bounding box center [632, 488] width 1264 height 1107
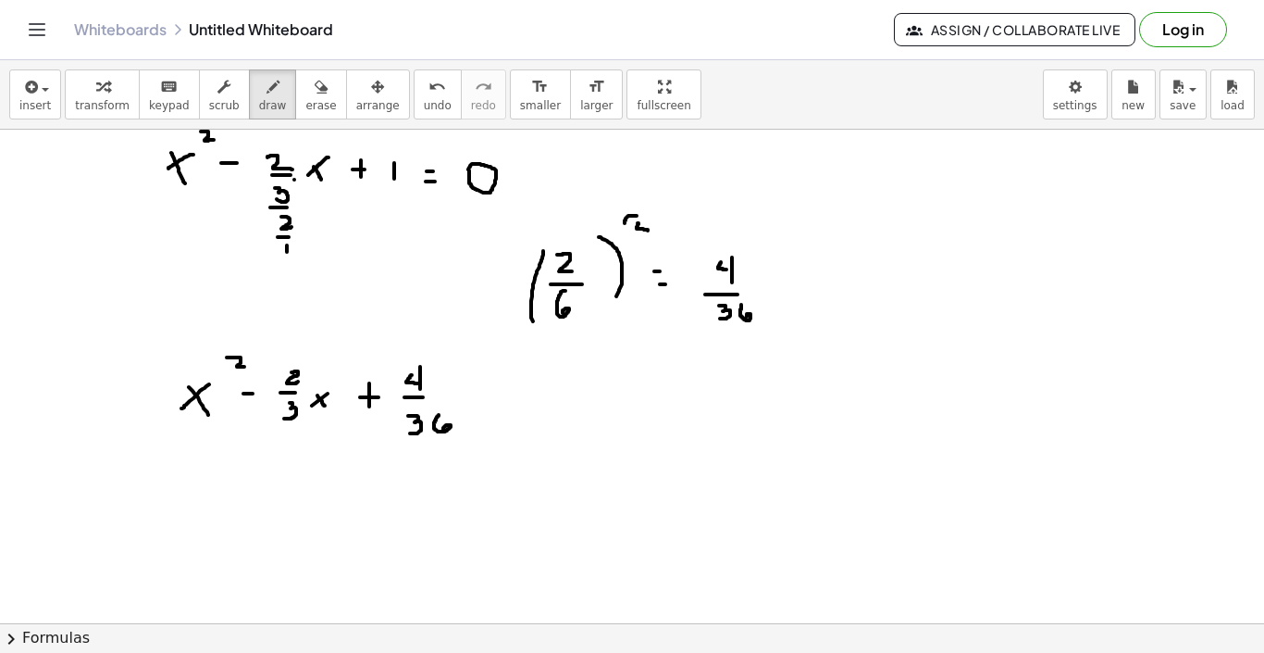
drag, startPoint x: 439, startPoint y: 415, endPoint x: 443, endPoint y: 430, distance: 15.5
click at [443, 430] on div at bounding box center [632, 488] width 1264 height 1107
click at [498, 402] on div at bounding box center [632, 488] width 1264 height 1107
click at [497, 410] on div at bounding box center [632, 488] width 1264 height 1107
drag, startPoint x: 541, startPoint y: 395, endPoint x: 551, endPoint y: 397, distance: 10.3
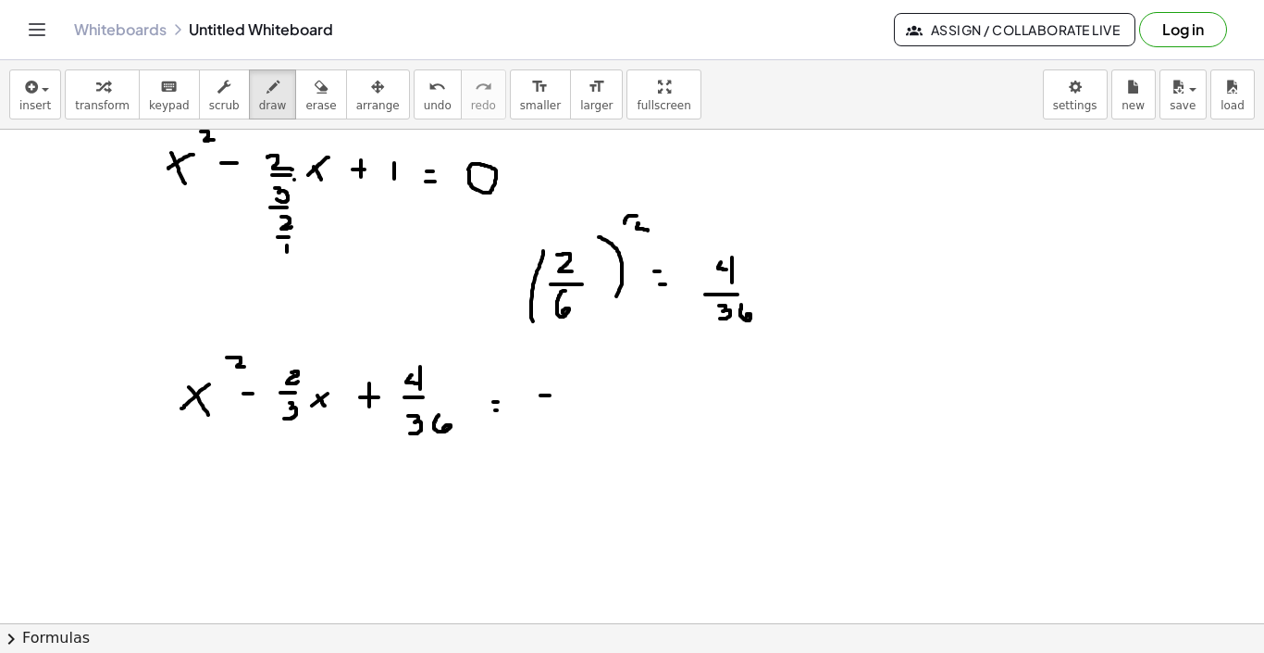
click at [551, 397] on div at bounding box center [632, 488] width 1264 height 1107
drag
click at [579, 422] on div at bounding box center [632, 488] width 1264 height 1107
click at [626, 407] on div at bounding box center [632, 488] width 1264 height 1107
click at [621, 416] on div at bounding box center [632, 488] width 1264 height 1107
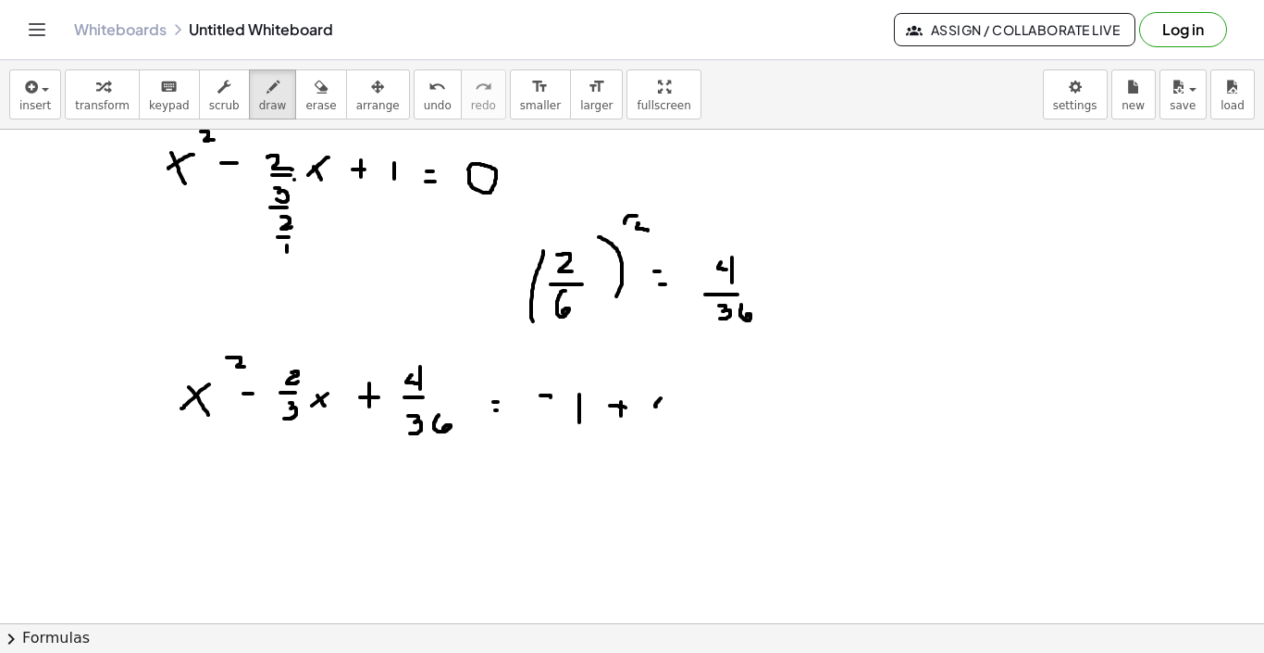
click at [673, 407] on div at bounding box center [632, 488] width 1264 height 1107
click at [668, 418] on div at bounding box center [632, 488] width 1264 height 1107
click at [673, 430] on div at bounding box center [632, 488] width 1264 height 1107
click at [647, 457] on div at bounding box center [632, 488] width 1264 height 1107
click at [678, 453] on div at bounding box center [632, 488] width 1264 height 1107
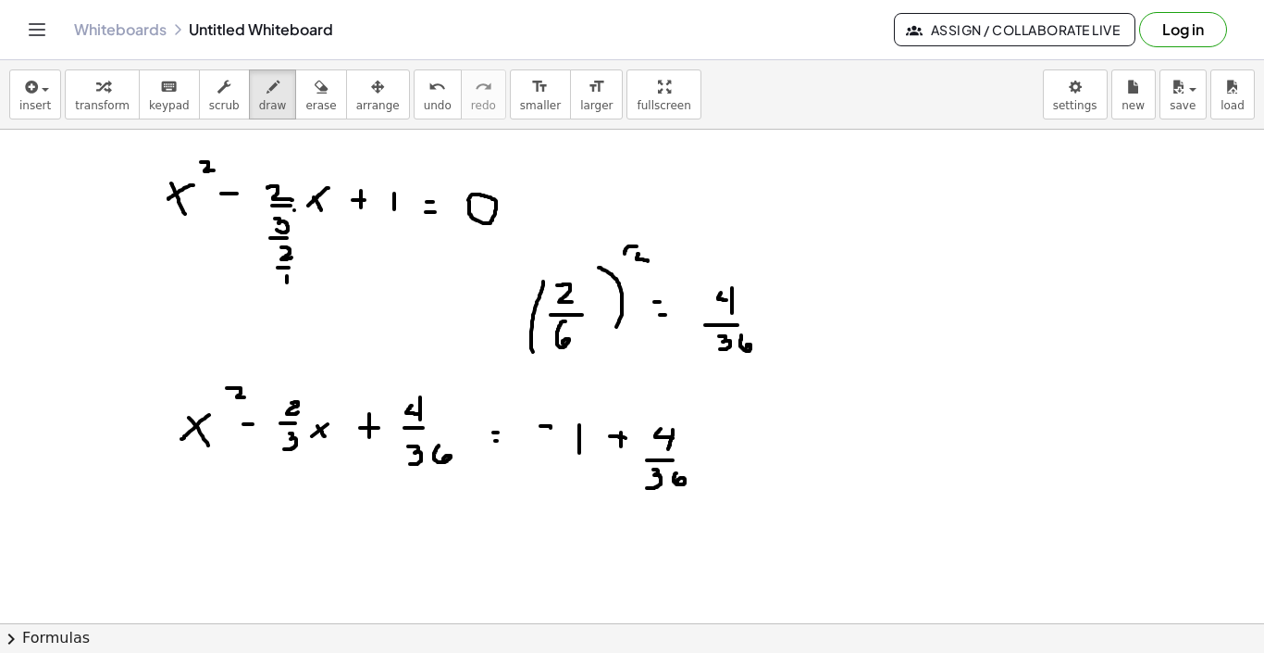
scroll to position [199, 0]
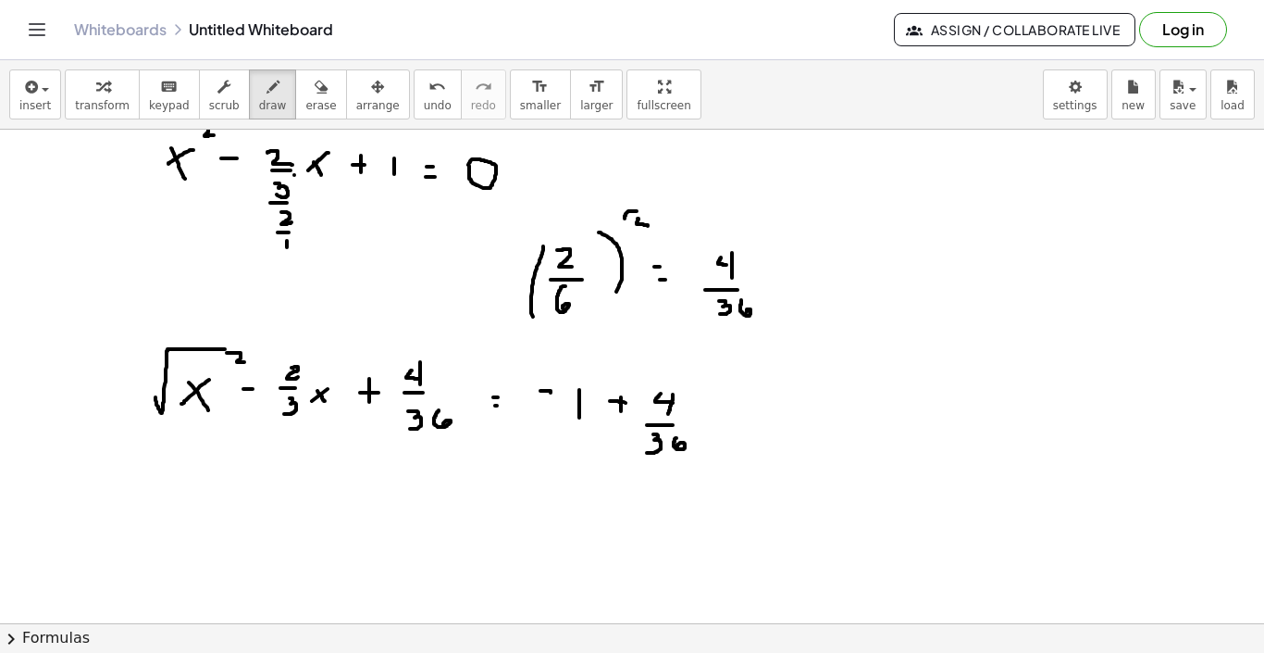
drag, startPoint x: 156, startPoint y: 397, endPoint x: 244, endPoint y: 353, distance: 99.4
click at [244, 353] on div at bounding box center [632, 484] width 1264 height 1107
drag, startPoint x: 380, startPoint y: 407, endPoint x: 437, endPoint y: 342, distance: 87.3
click at [437, 342] on div at bounding box center [632, 484] width 1264 height 1107
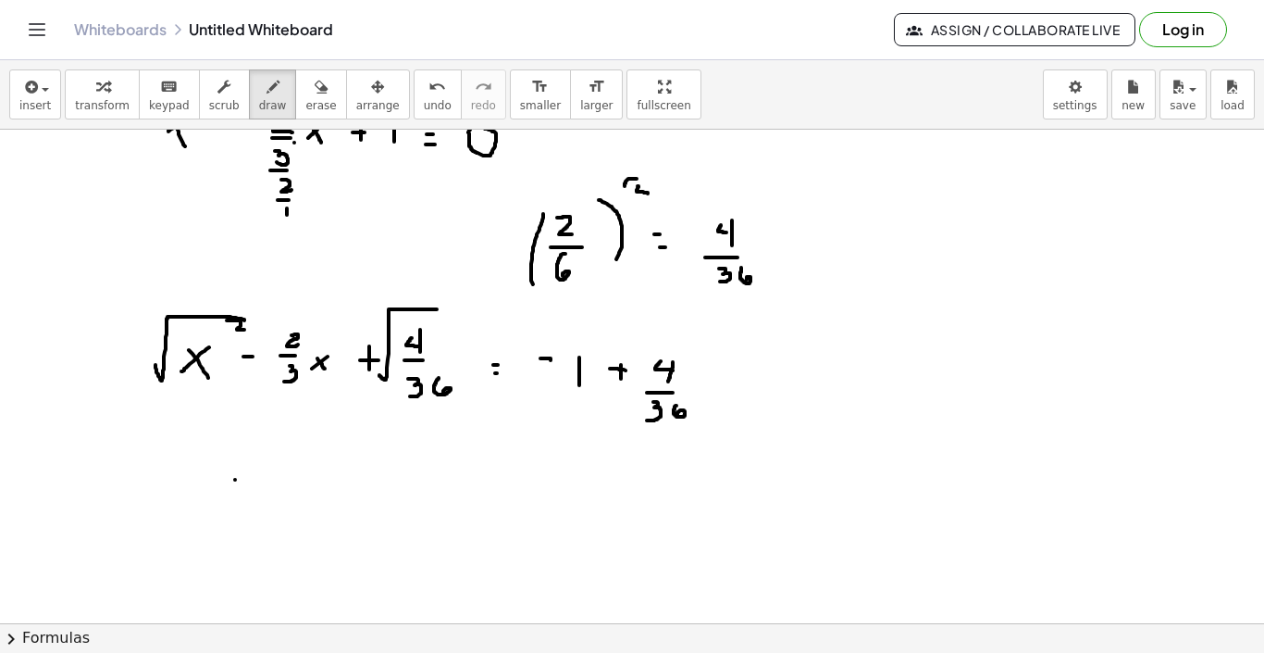
drag, startPoint x: 235, startPoint y: 480, endPoint x: 251, endPoint y: 504, distance: 28.8
click at [251, 504] on div at bounding box center [632, 451] width 1264 height 1107
drag, startPoint x: 253, startPoint y: 478, endPoint x: 232, endPoint y: 498, distance: 28.8
click at [232, 498] on div at bounding box center [632, 451] width 1264 height 1107
drag, startPoint x: 269, startPoint y: 486, endPoint x: 281, endPoint y: 488, distance: 12.2
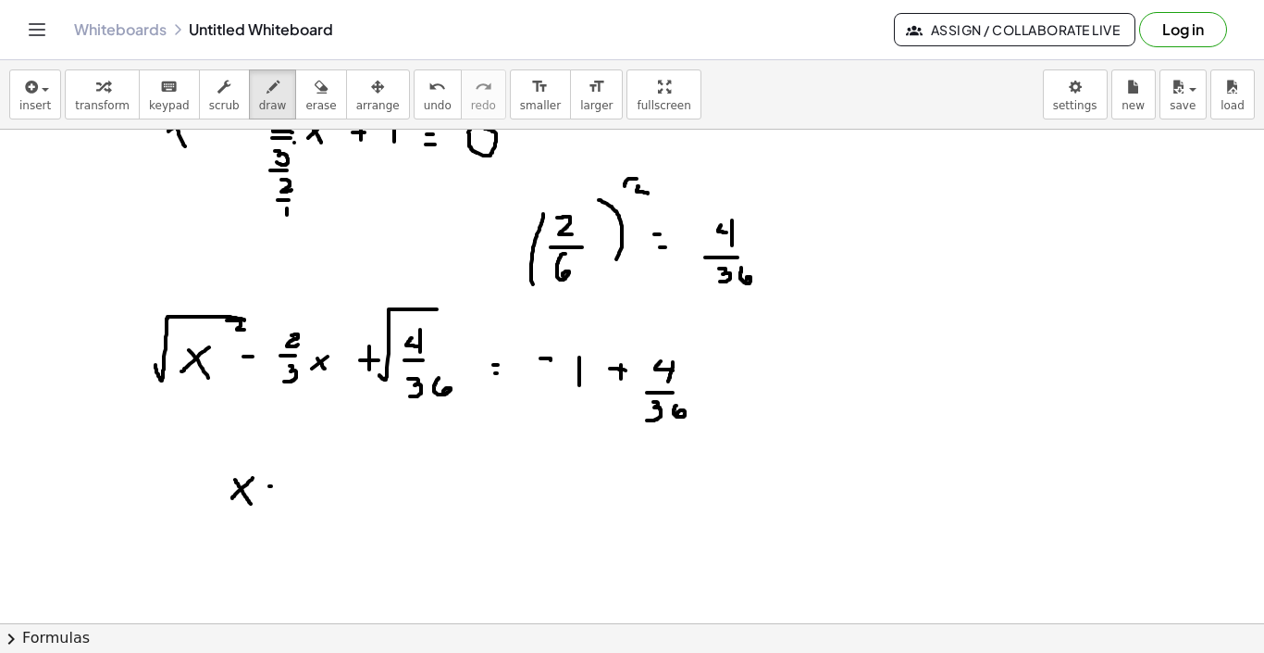
click at [281, 488] on div at bounding box center [632, 451] width 1264 height 1107
drag, startPoint x: 326, startPoint y: 463, endPoint x: 342, endPoint y: 477, distance: 21.0
click at [338, 477] on div at bounding box center [632, 451] width 1264 height 1107
drag, startPoint x: 323, startPoint y: 487, endPoint x: 340, endPoint y: 487, distance: 16.7
click at [340, 487] on div at bounding box center [632, 451] width 1264 height 1107
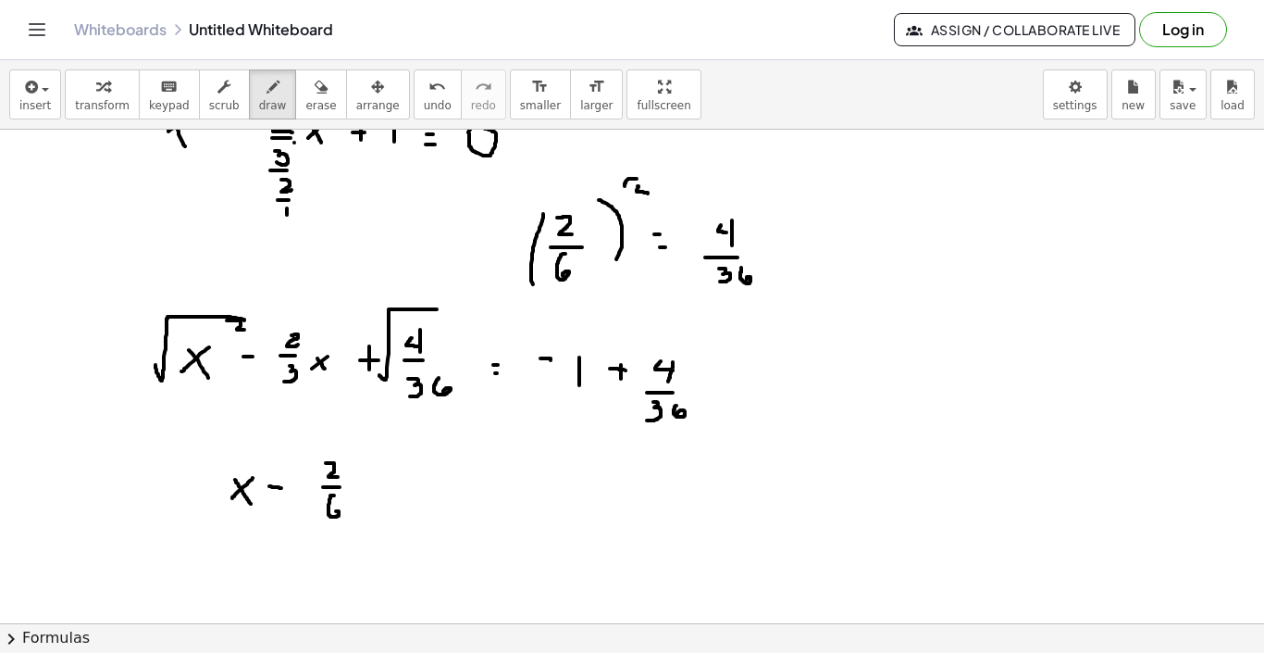
drag, startPoint x: 334, startPoint y: 495, endPoint x: 333, endPoint y: 513, distance: 17.6
click at [333, 513] on div at bounding box center [632, 451] width 1264 height 1107
drag, startPoint x: 361, startPoint y: 465, endPoint x: 357, endPoint y: 515, distance: 50.1
click at [357, 515] on div at bounding box center [632, 451] width 1264 height 1107
drag, startPoint x: 230, startPoint y: 460, endPoint x: 214, endPoint y: 517, distance: 58.9
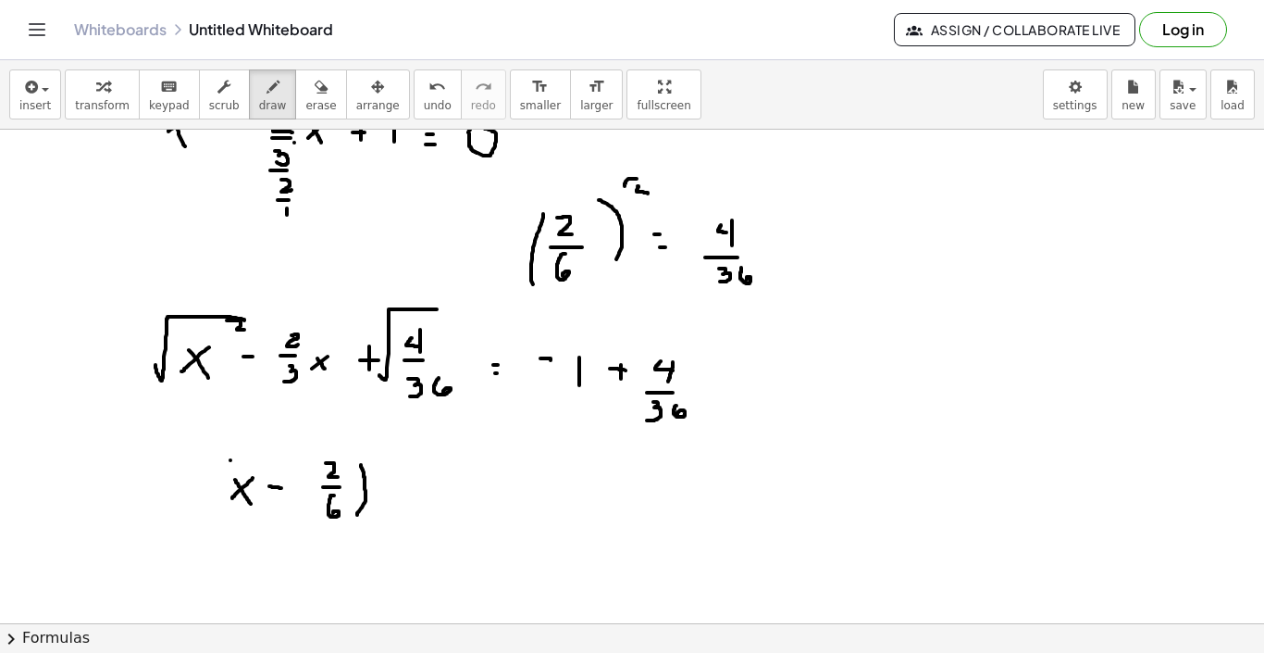
click at [214, 517] on div at bounding box center [632, 451] width 1264 height 1107
drag, startPoint x: 386, startPoint y: 442, endPoint x: 400, endPoint y: 452, distance: 17.2
click at [400, 452] on div at bounding box center [632, 451] width 1264 height 1107
drag, startPoint x: 425, startPoint y: 480, endPoint x: 435, endPoint y: 480, distance: 10.2
click at [435, 480] on div at bounding box center [632, 451] width 1264 height 1107
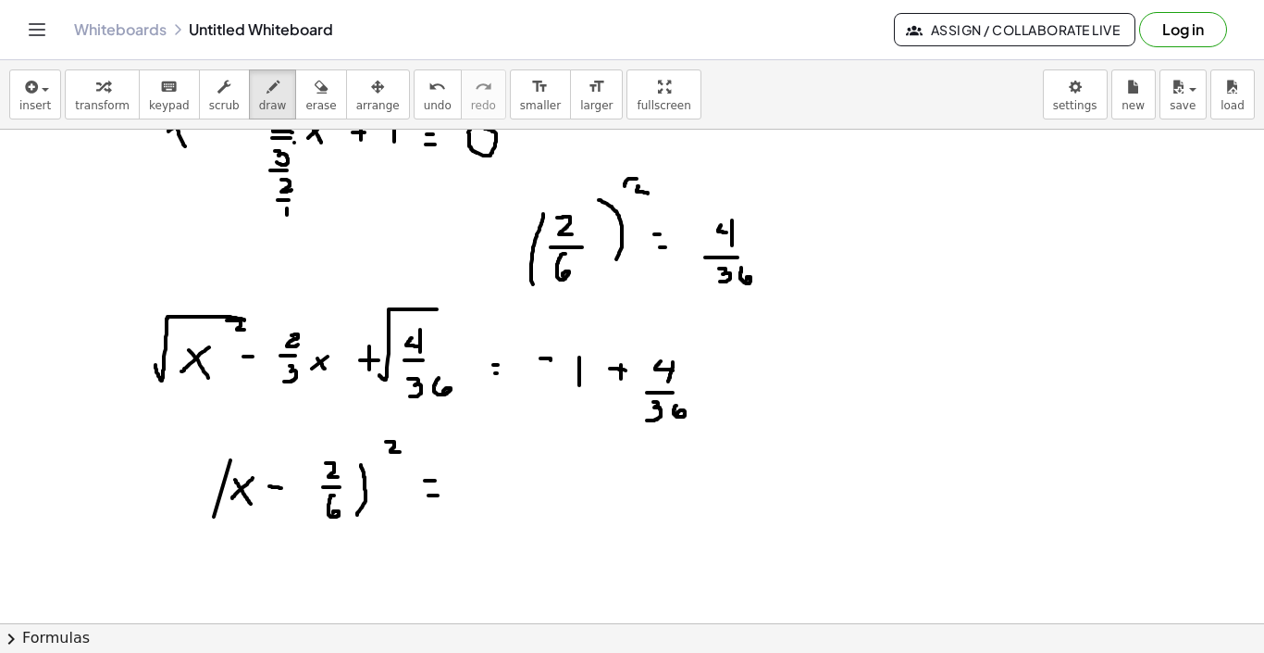
drag, startPoint x: 429, startPoint y: 495, endPoint x: 440, endPoint y: 495, distance: 11.1
click at [440, 495] on div at bounding box center [632, 451] width 1264 height 1107
click at [506, 490] on div at bounding box center [632, 451] width 1264 height 1107
drag, startPoint x: 538, startPoint y: 479, endPoint x: 543, endPoint y: 497, distance: 19.3
click at [543, 497] on div at bounding box center [632, 451] width 1264 height 1107
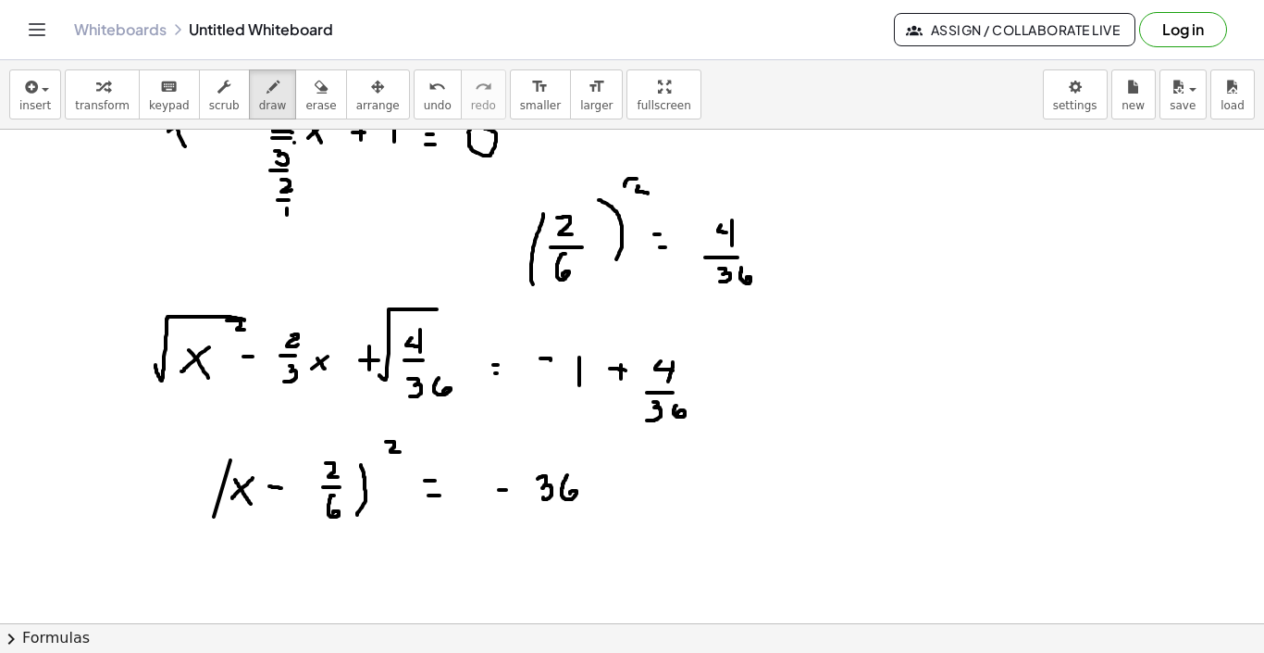
drag, startPoint x: 567, startPoint y: 475, endPoint x: 570, endPoint y: 495, distance: 20.6
click at [570, 495] on div at bounding box center [632, 451] width 1264 height 1107
click at [610, 494] on div at bounding box center [632, 451] width 1264 height 1107
drag, startPoint x: 604, startPoint y: 485, endPoint x: 604, endPoint y: 503, distance: 17.6
click at [604, 503] on div at bounding box center [632, 451] width 1264 height 1107
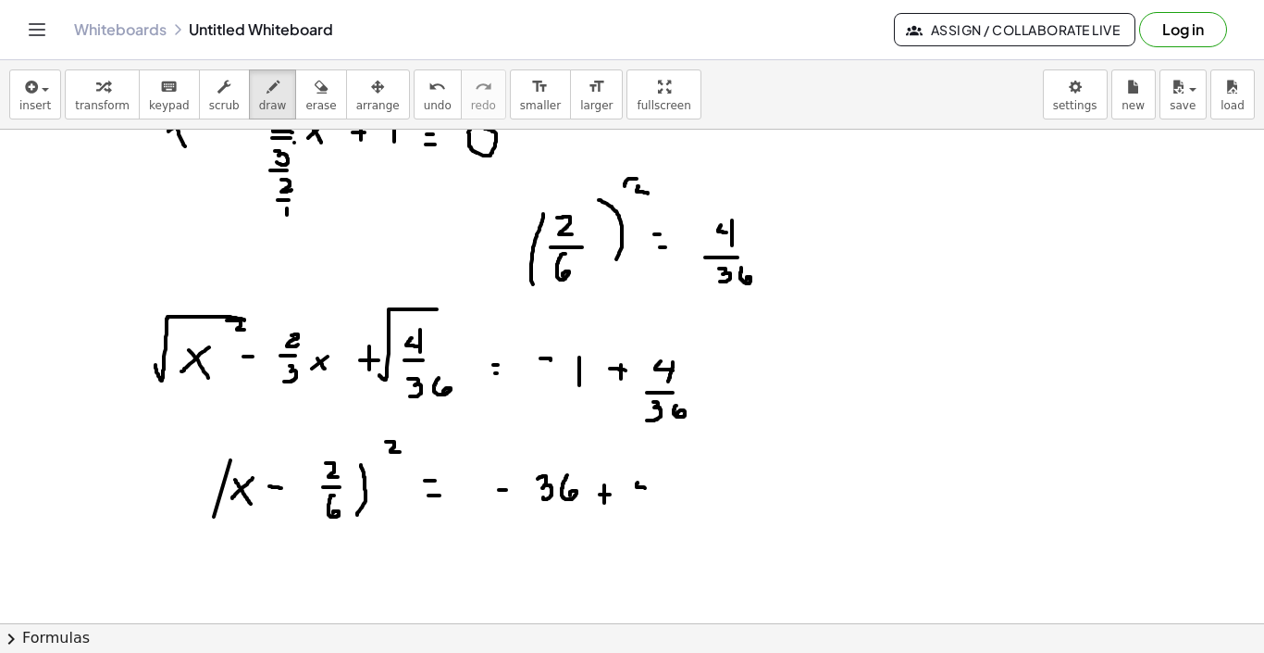
drag, startPoint x: 638, startPoint y: 482, endPoint x: 650, endPoint y: 488, distance: 13.3
click at [650, 488] on div at bounding box center [632, 451] width 1264 height 1107
drag, startPoint x: 650, startPoint y: 473, endPoint x: 650, endPoint y: 494, distance: 21.3
click at [650, 494] on div at bounding box center [632, 451] width 1264 height 1107
drag, startPoint x: 530, startPoint y: 509, endPoint x: 629, endPoint y: 507, distance: 98.1
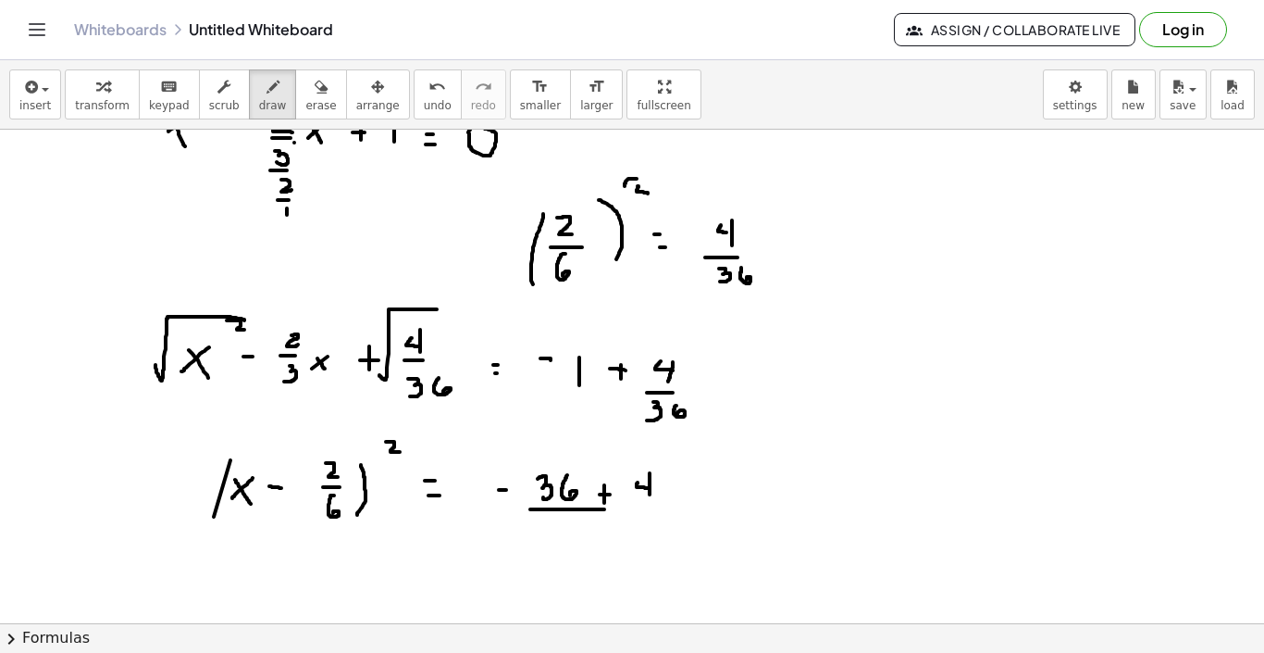
click at [629, 507] on div at bounding box center [632, 451] width 1264 height 1107
drag, startPoint x: 568, startPoint y: 517, endPoint x: 568, endPoint y: 531, distance: 14.8
click at [568, 531] on div at bounding box center [632, 451] width 1264 height 1107
drag, startPoint x: 594, startPoint y: 521, endPoint x: 601, endPoint y: 534, distance: 14.5
click at [601, 534] on div at bounding box center [632, 451] width 1264 height 1107
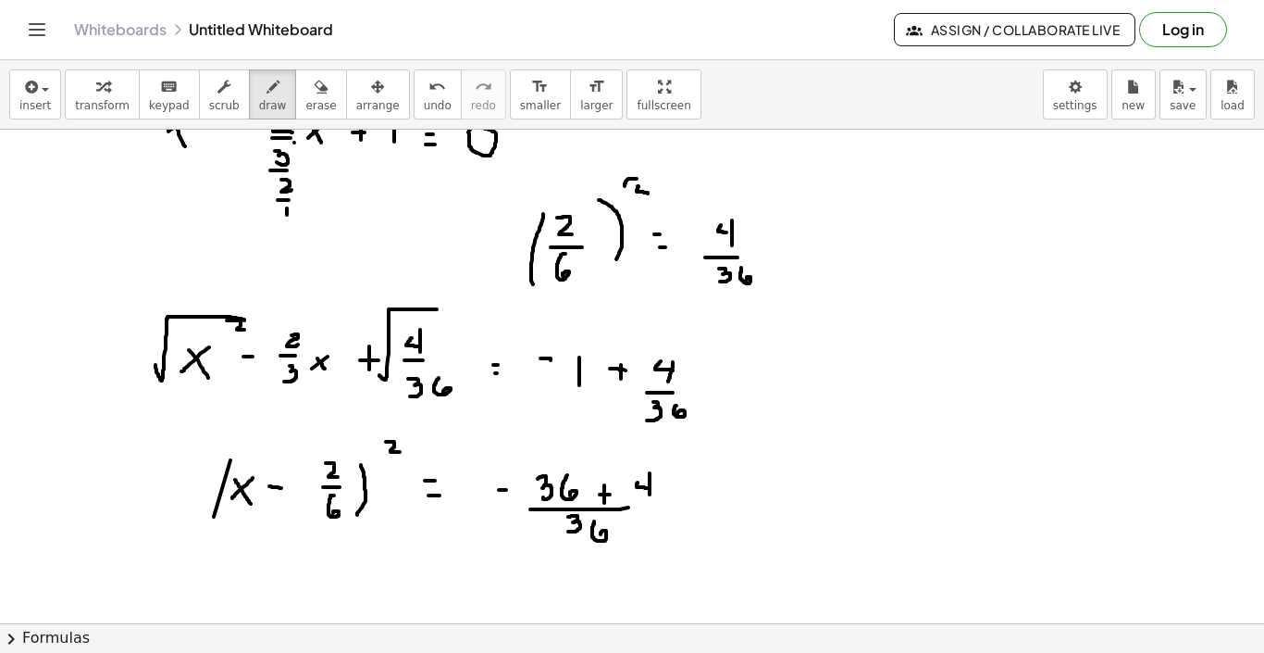
scroll to position [278, 0]
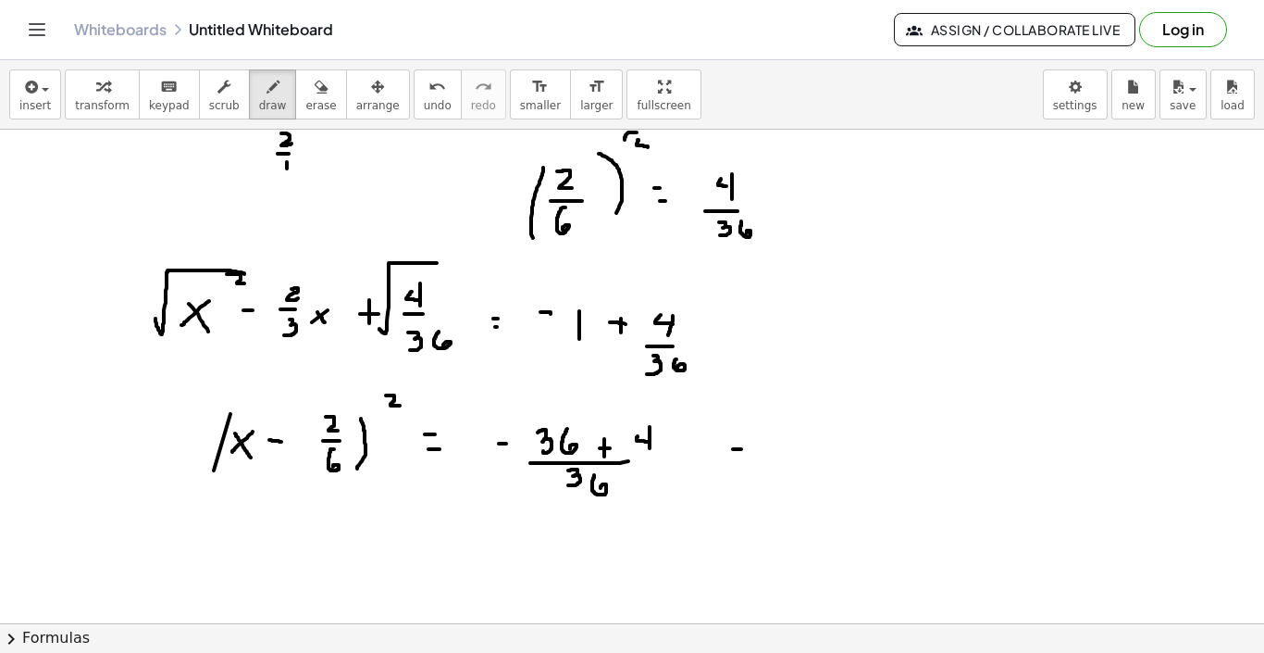
click at [746, 449] on div at bounding box center [632, 405] width 1264 height 1107
click at [780, 431] on div at bounding box center [632, 405] width 1264 height 1107
drag, startPoint x: 780, startPoint y: 431, endPoint x: 777, endPoint y: 450, distance: 18.9
click at [777, 450] on div at bounding box center [632, 405] width 1264 height 1107
drag, startPoint x: 809, startPoint y: 427, endPoint x: 819, endPoint y: 451, distance: 26.1
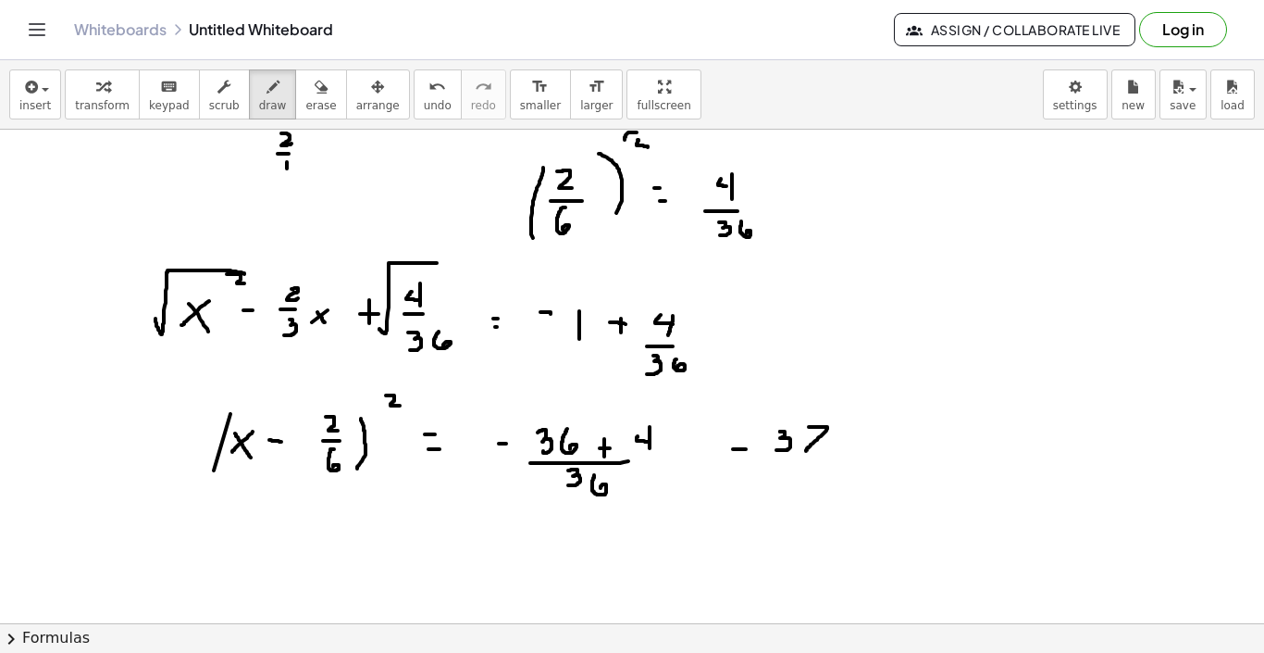
click at [818, 451] on div at bounding box center [632, 405] width 1264 height 1107
drag, startPoint x: 778, startPoint y: 467, endPoint x: 832, endPoint y: 467, distance: 54.6
click at [832, 467] on div at bounding box center [632, 405] width 1264 height 1107
drag, startPoint x: 791, startPoint y: 481, endPoint x: 789, endPoint y: 497, distance: 16.0
click at [789, 497] on div at bounding box center [632, 405] width 1264 height 1107
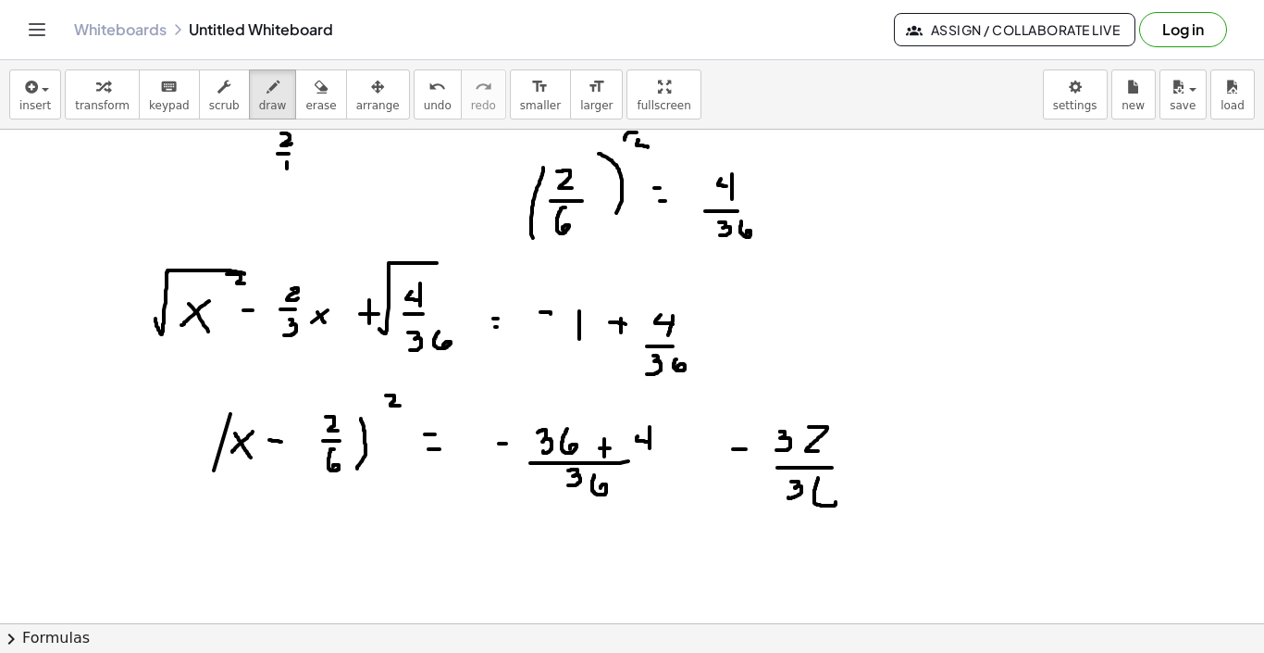
drag, startPoint x: 818, startPoint y: 478, endPoint x: 821, endPoint y: 508, distance: 30.7
click at [821, 502] on div at bounding box center [632, 405] width 1264 height 1107
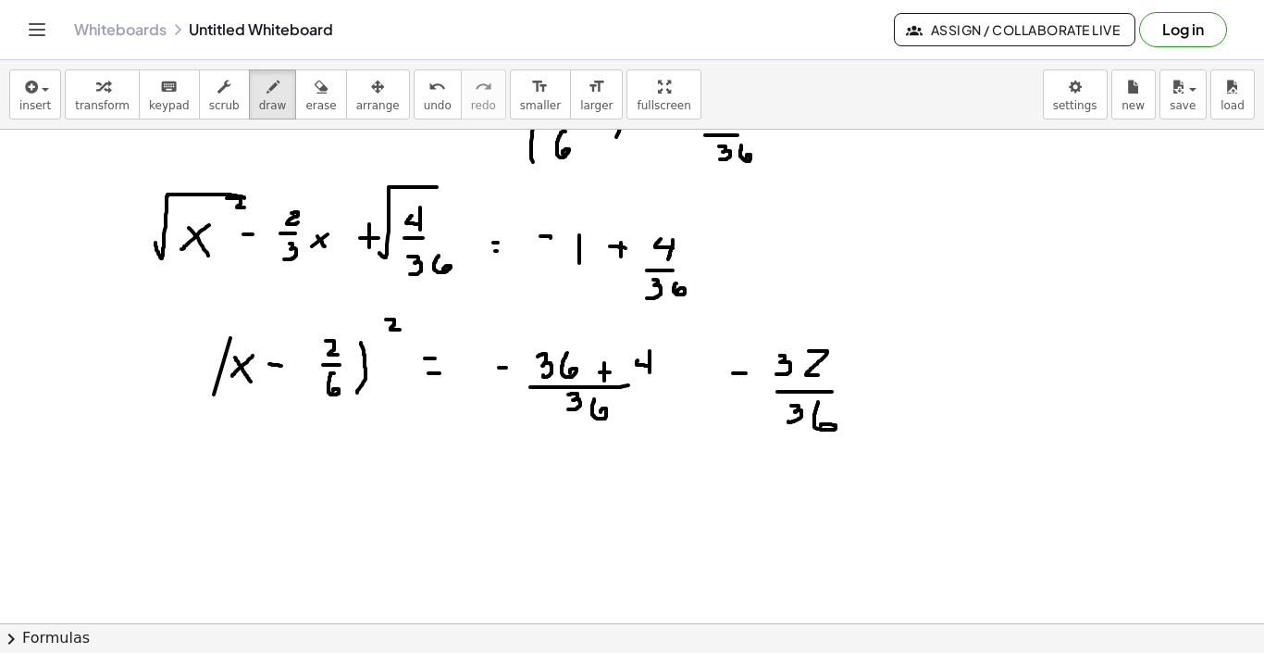
scroll to position [353, 0]
drag, startPoint x: 785, startPoint y: 354, endPoint x: 805, endPoint y: 381, distance: 34.4
click at [805, 381] on div at bounding box center [632, 330] width 1264 height 1107
drag, startPoint x: 802, startPoint y: 286, endPoint x: 801, endPoint y: 305, distance: 18.5
click at [801, 305] on div at bounding box center [632, 330] width 1264 height 1107
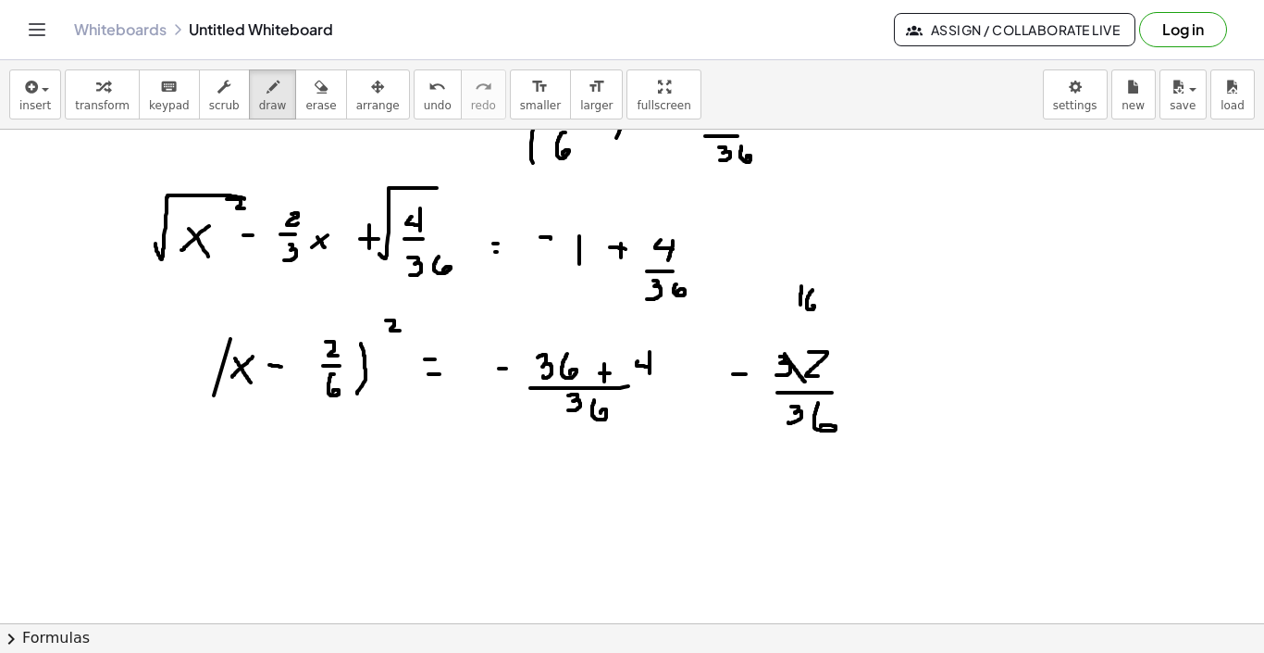
drag, startPoint x: 813, startPoint y: 290, endPoint x: 812, endPoint y: 305, distance: 15.8
click at [812, 305] on div at bounding box center [632, 330] width 1264 height 1107
drag, startPoint x: 794, startPoint y: 399, endPoint x: 812, endPoint y: 420, distance: 27.6
click at [812, 420] on div at bounding box center [632, 330] width 1264 height 1107
drag, startPoint x: 807, startPoint y: 462, endPoint x: 807, endPoint y: 488, distance: 25.9
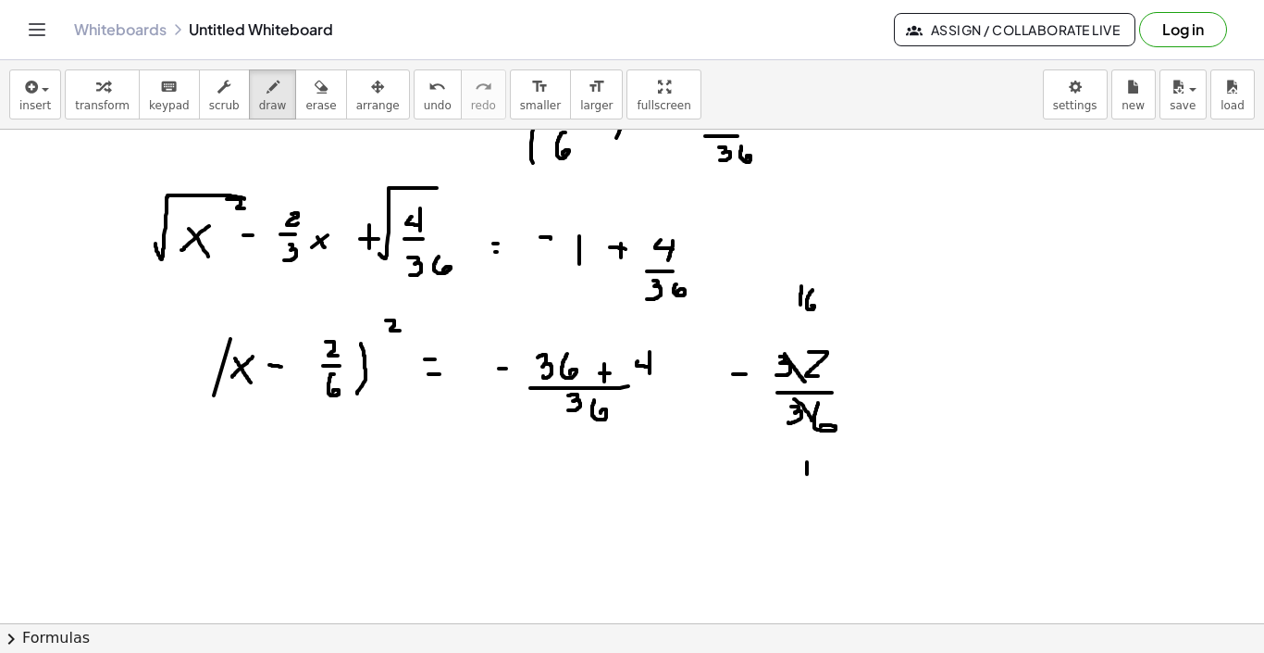
click at [807, 488] on div at bounding box center [632, 330] width 1264 height 1107
click at [826, 467] on div at bounding box center [632, 330] width 1264 height 1107
drag, startPoint x: 800, startPoint y: 286, endPoint x: 810, endPoint y: 314, distance: 29.6
click at [810, 314] on div at bounding box center [632, 330] width 1264 height 1107
drag, startPoint x: 816, startPoint y: 251, endPoint x: 827, endPoint y: 262, distance: 15.7
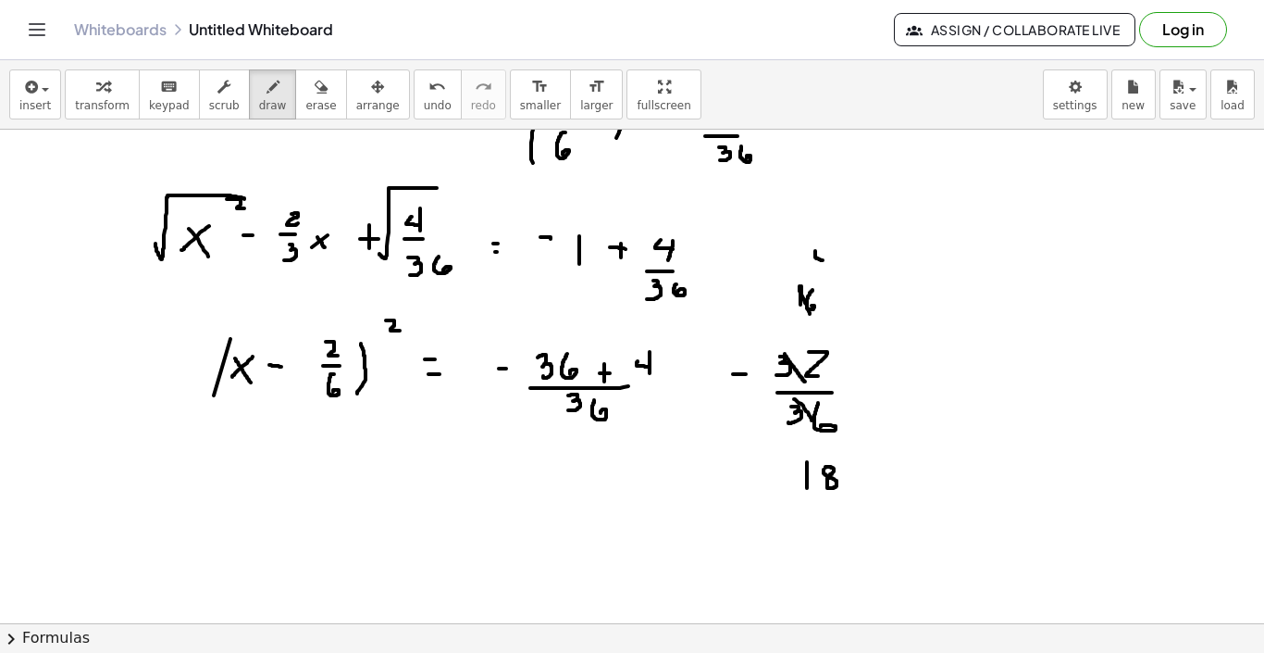
click at [827, 262] on div at bounding box center [632, 330] width 1264 height 1107
drag, startPoint x: 826, startPoint y: 250, endPoint x: 826, endPoint y: 268, distance: 17.6
click at [826, 268] on div at bounding box center [632, 330] width 1264 height 1107
drag, startPoint x: 801, startPoint y: 464, endPoint x: 816, endPoint y: 474, distance: 18.0
click at [816, 474] on div at bounding box center [632, 330] width 1264 height 1107
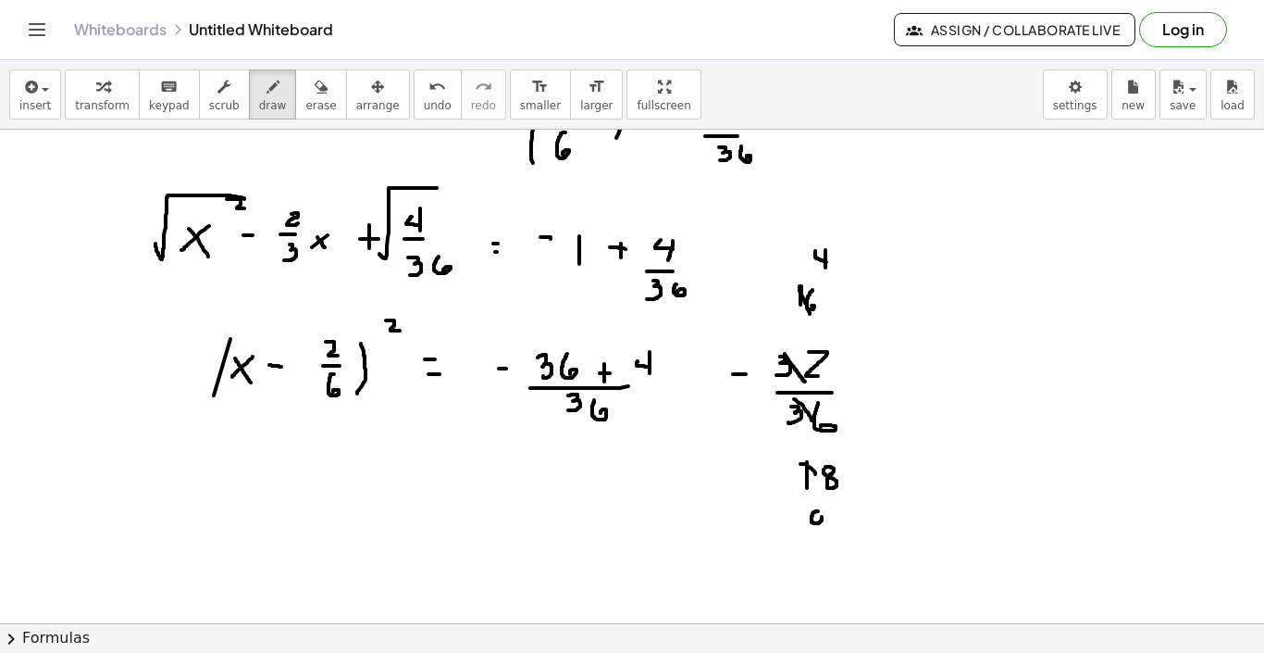
click at [816, 517] on div at bounding box center [632, 330] width 1264 height 1107
drag, startPoint x: 823, startPoint y: 518, endPoint x: 823, endPoint y: 533, distance: 14.8
click at [823, 533] on div at bounding box center [632, 330] width 1264 height 1107
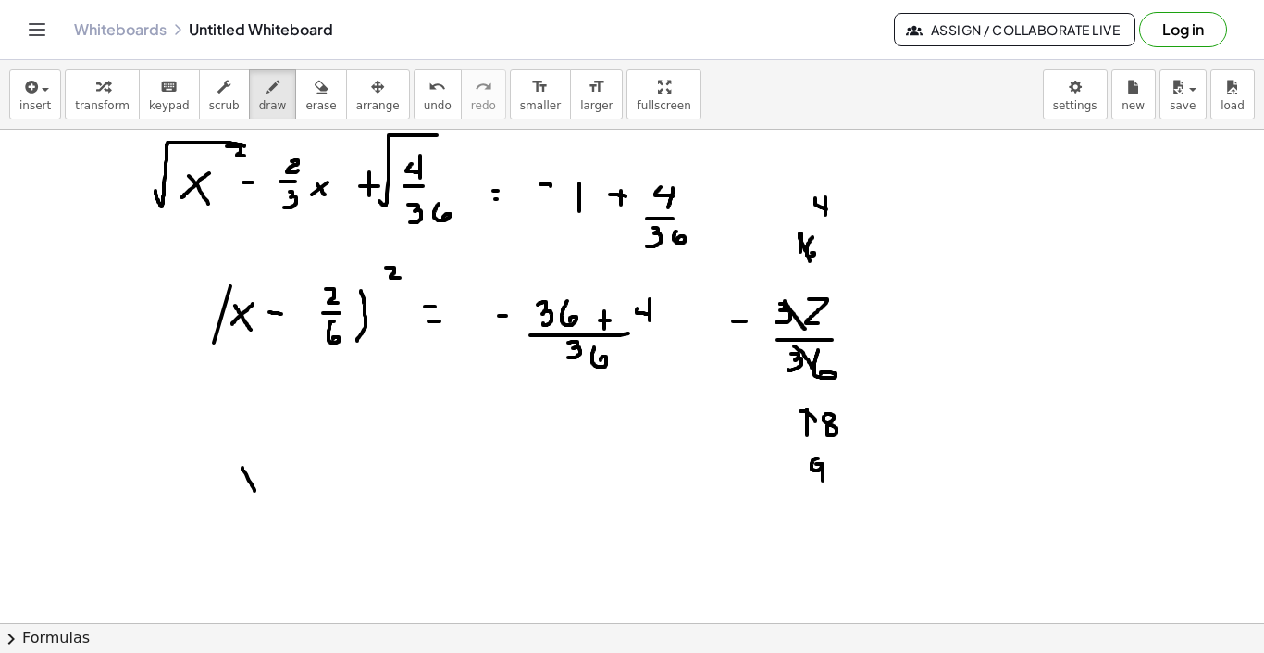
drag, startPoint x: 243, startPoint y: 467, endPoint x: 259, endPoint y: 494, distance: 31.6
click at [259, 494] on div at bounding box center [632, 277] width 1264 height 1107
drag, startPoint x: 259, startPoint y: 474, endPoint x: 243, endPoint y: 486, distance: 19.8
click at [243, 486] on div at bounding box center [632, 277] width 1264 height 1107
drag, startPoint x: 268, startPoint y: 483, endPoint x: 284, endPoint y: 483, distance: 15.7
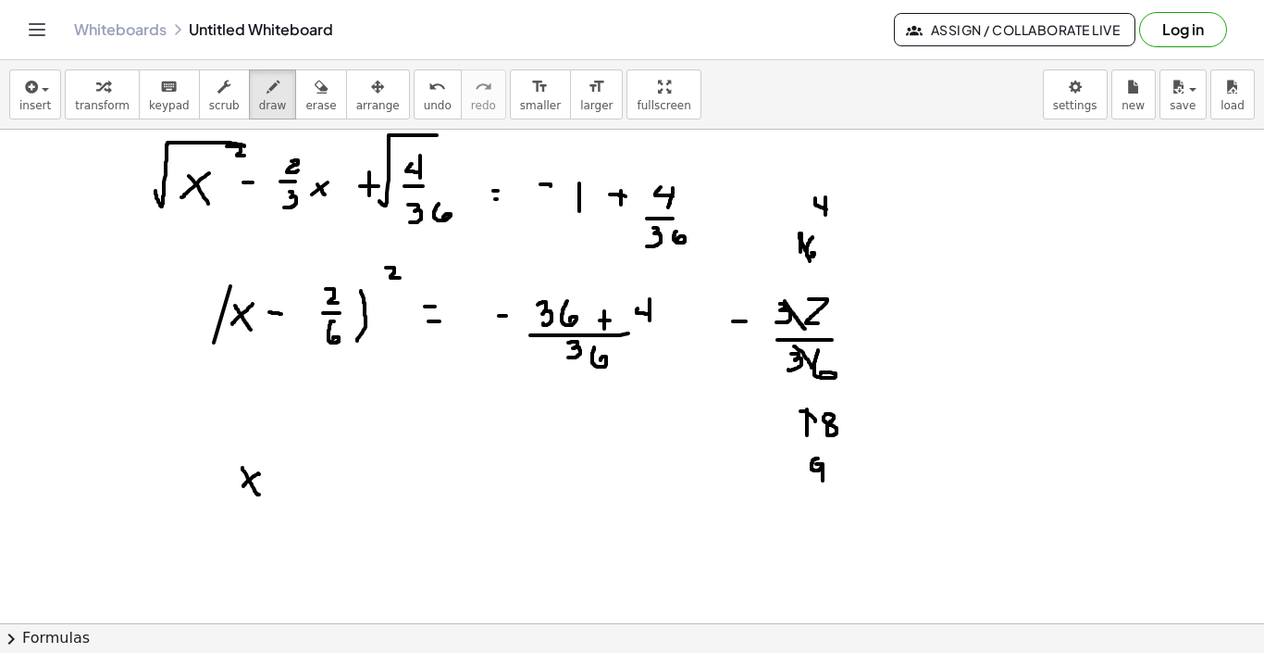
click at [284, 483] on div at bounding box center [632, 277] width 1264 height 1107
drag, startPoint x: 312, startPoint y: 460, endPoint x: 319, endPoint y: 471, distance: 13.4
click at [318, 471] on div at bounding box center [632, 277] width 1264 height 1107
drag, startPoint x: 306, startPoint y: 490, endPoint x: 323, endPoint y: 490, distance: 16.7
click at [323, 490] on div at bounding box center [632, 277] width 1264 height 1107
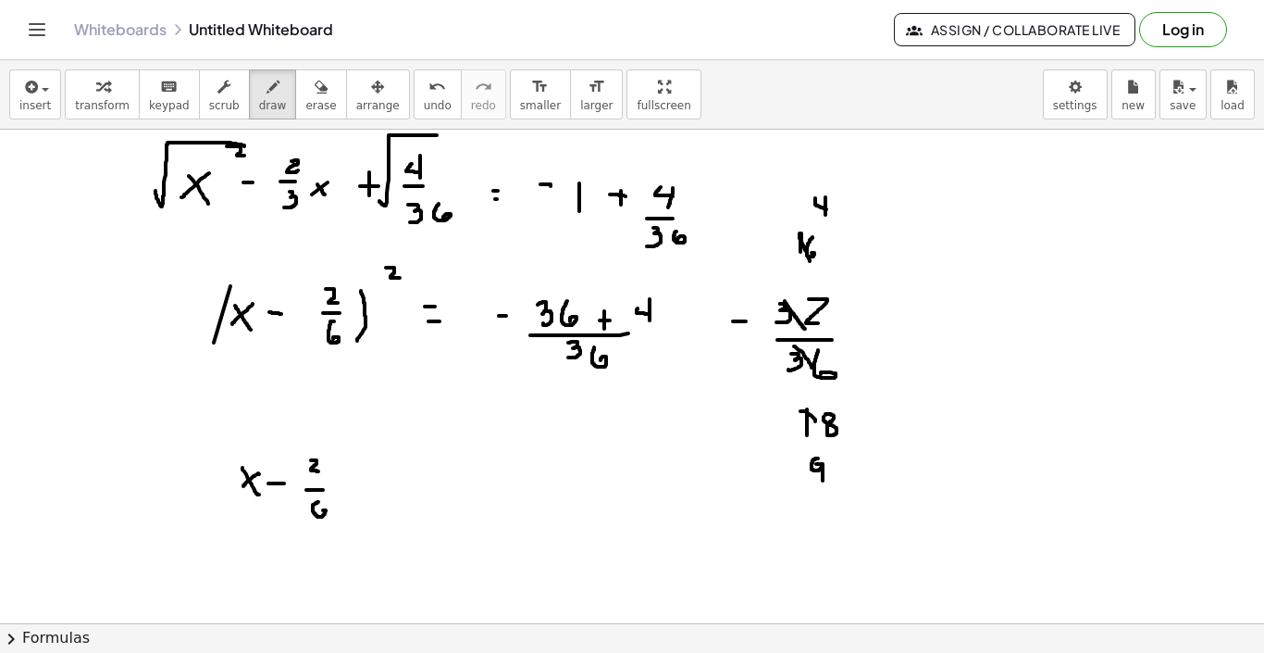
drag, startPoint x: 318, startPoint y: 502, endPoint x: 319, endPoint y: 513, distance: 11.1
click at [319, 513] on div at bounding box center [632, 277] width 1264 height 1107
drag, startPoint x: 232, startPoint y: 455, endPoint x: 231, endPoint y: 495, distance: 40.7
click at [228, 494] on div at bounding box center [632, 277] width 1264 height 1107
drag, startPoint x: 342, startPoint y: 470, endPoint x: 343, endPoint y: 516, distance: 45.4
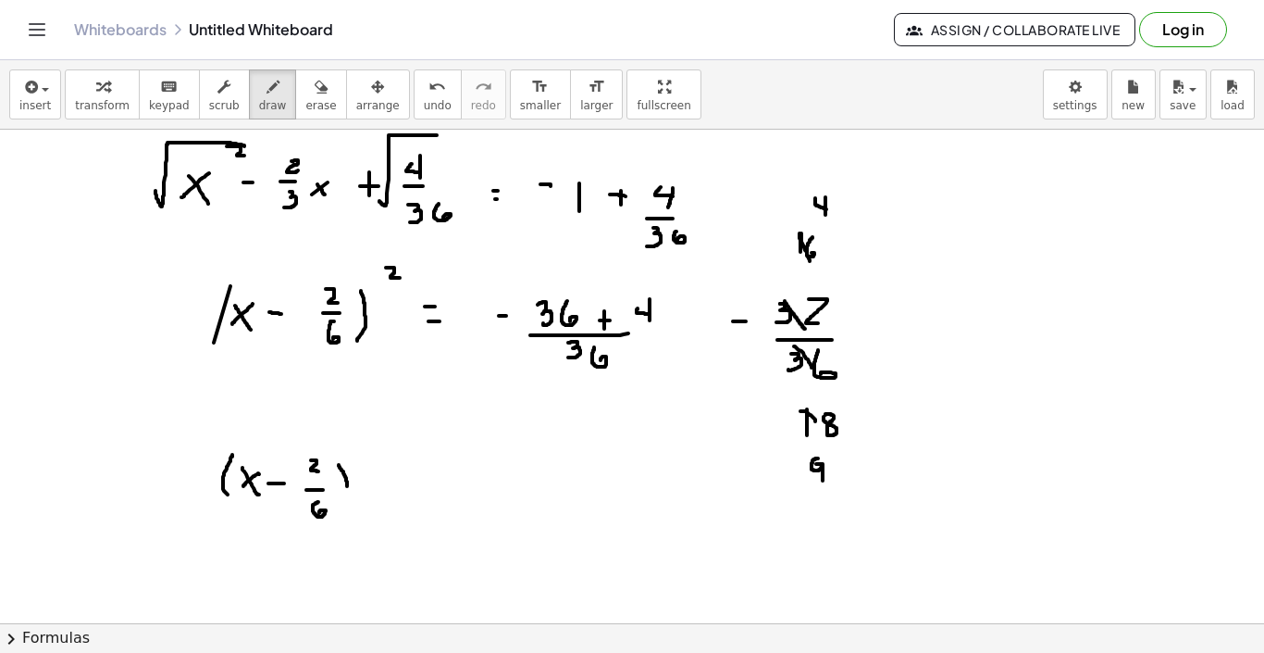
click at [343, 516] on div at bounding box center [632, 277] width 1264 height 1107
drag, startPoint x: 372, startPoint y: 442, endPoint x: 381, endPoint y: 455, distance: 15.9
click at [381, 455] on div at bounding box center [632, 277] width 1264 height 1107
drag, startPoint x: 397, startPoint y: 475, endPoint x: 409, endPoint y: 475, distance: 12.0
click at [409, 475] on div at bounding box center [632, 277] width 1264 height 1107
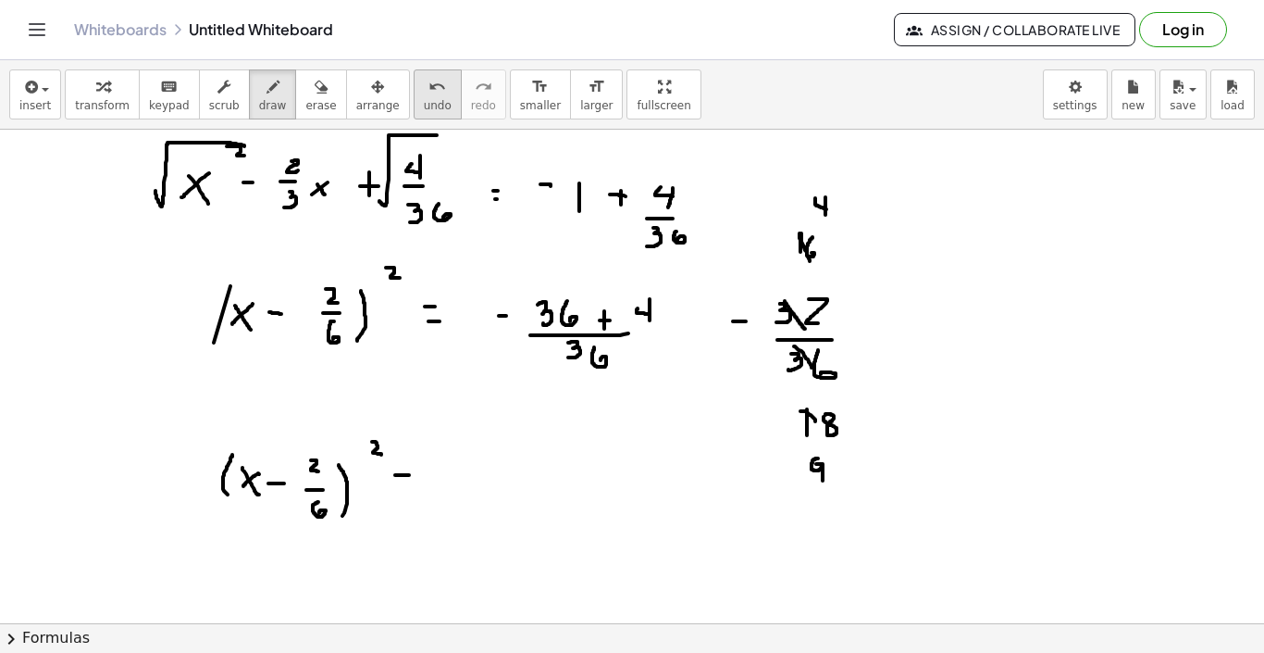
click at [432, 96] on div "undo" at bounding box center [438, 86] width 28 height 22
drag, startPoint x: 356, startPoint y: 457, endPoint x: 356, endPoint y: 513, distance: 55.5
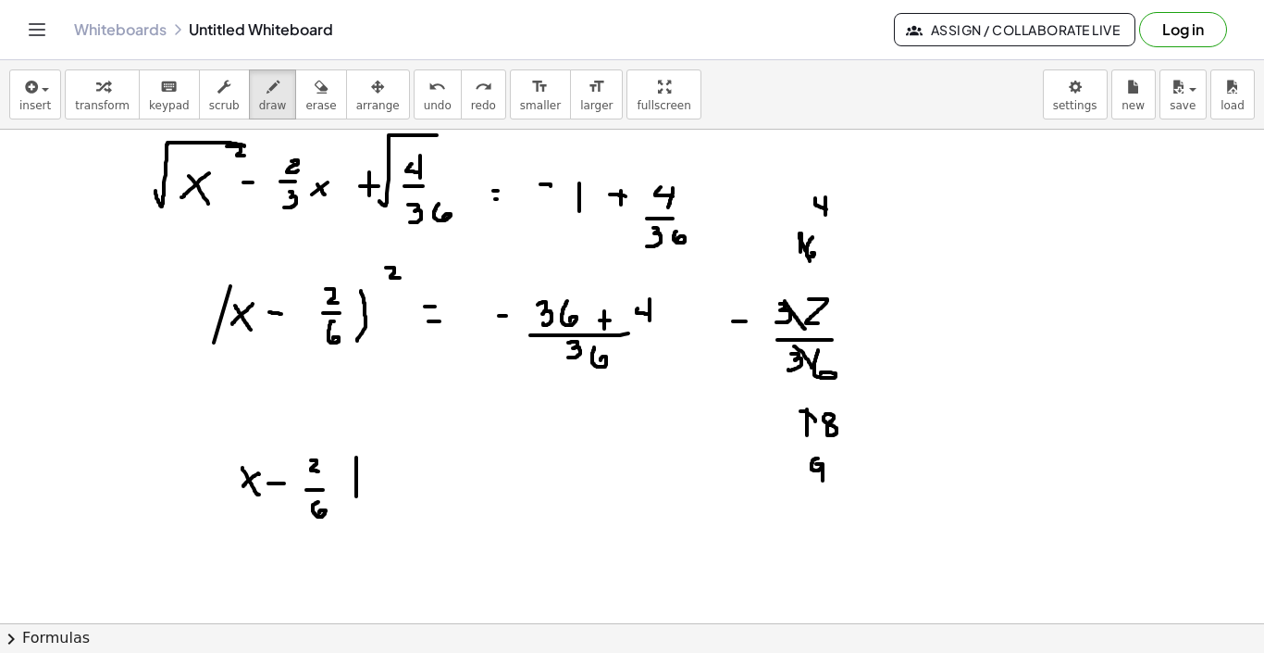
click at [356, 513] on div at bounding box center [632, 277] width 1264 height 1107
drag, startPoint x: 232, startPoint y: 448, endPoint x: 231, endPoint y: 506, distance: 58.3
click at [231, 506] on div at bounding box center [632, 277] width 1264 height 1107
click at [402, 487] on div at bounding box center [632, 277] width 1264 height 1107
drag, startPoint x: 396, startPoint y: 475, endPoint x: 413, endPoint y: 475, distance: 16.7
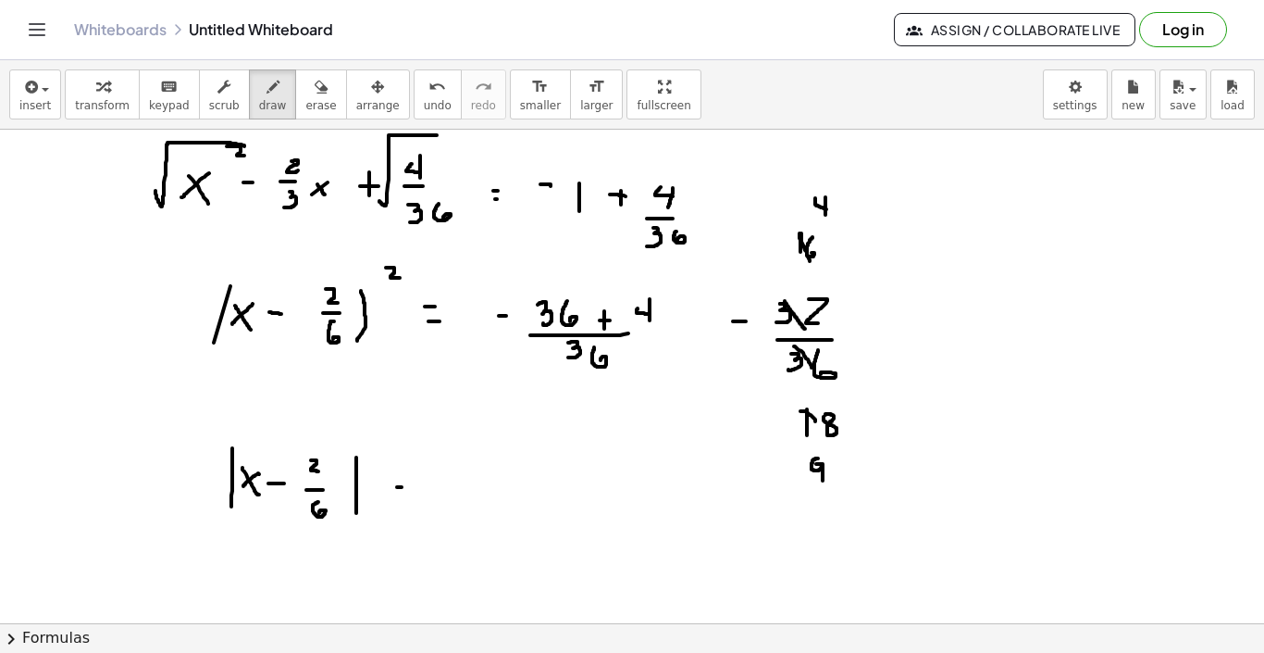
click at [413, 475] on div at bounding box center [632, 277] width 1264 height 1107
drag, startPoint x: 485, startPoint y: 454, endPoint x: 554, endPoint y: 423, distance: 75.0
click at [554, 423] on div at bounding box center [632, 277] width 1264 height 1107
drag, startPoint x: 536, startPoint y: 432, endPoint x: 545, endPoint y: 442, distance: 13.1
click at [545, 442] on div at bounding box center [632, 277] width 1264 height 1107
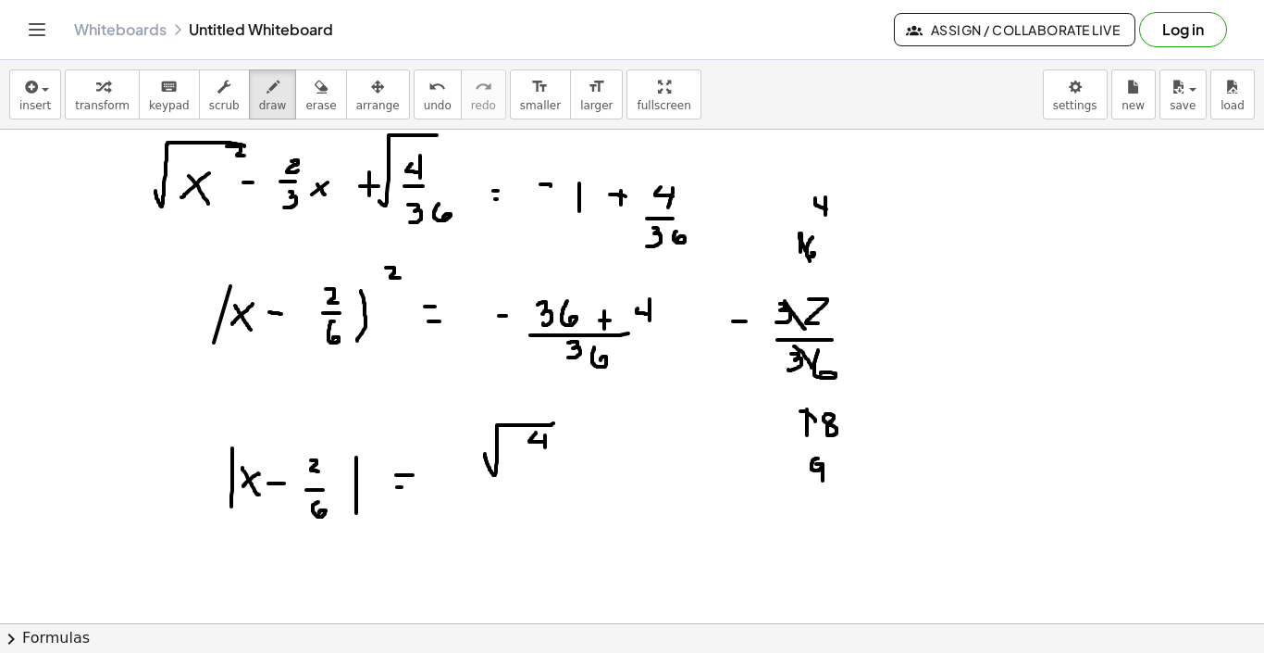
drag, startPoint x: 545, startPoint y: 435, endPoint x: 545, endPoint y: 447, distance: 12.0
click at [545, 447] on div at bounding box center [632, 277] width 1264 height 1107
click at [549, 461] on div at bounding box center [632, 277] width 1264 height 1107
click at [539, 470] on div at bounding box center [632, 277] width 1264 height 1107
drag, startPoint x: 549, startPoint y: 471, endPoint x: 549, endPoint y: 482, distance: 11.1
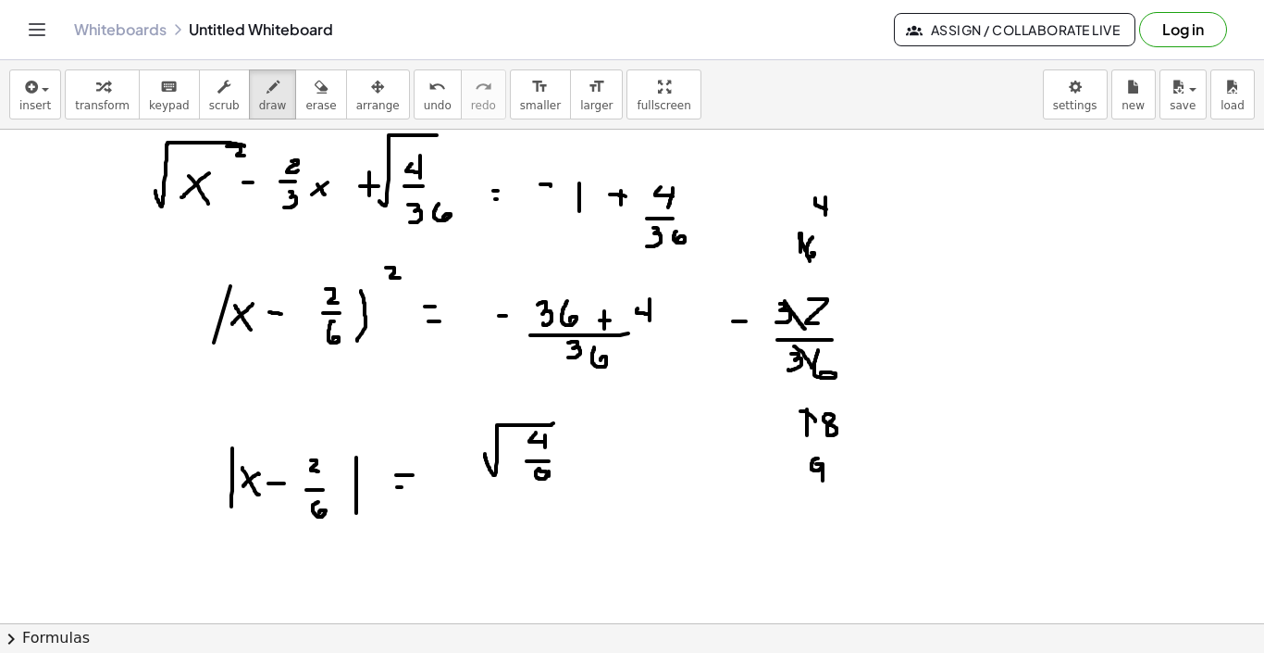
click at [549, 482] on div at bounding box center [632, 277] width 1264 height 1107
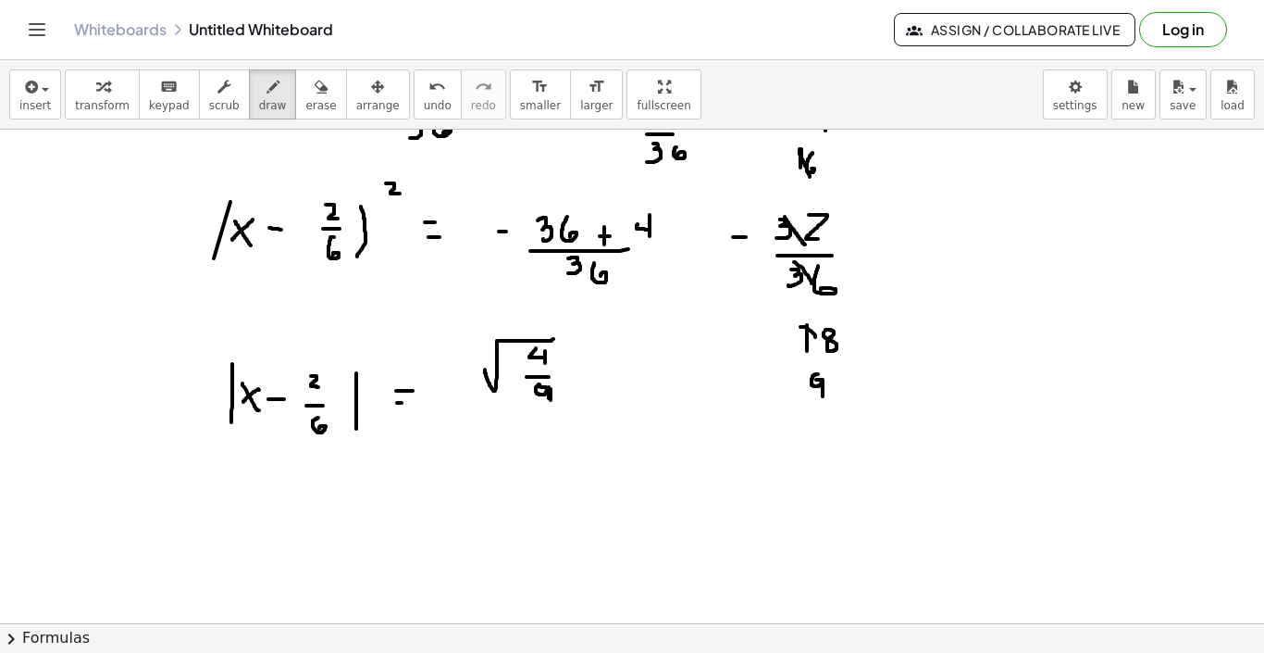
drag, startPoint x: 551, startPoint y: 389, endPoint x: 551, endPoint y: 400, distance: 11.1
click at [551, 400] on div at bounding box center [632, 193] width 1264 height 1107
drag, startPoint x: 303, startPoint y: 509, endPoint x: 310, endPoint y: 532, distance: 24.3
click at [310, 532] on div at bounding box center [632, 193] width 1264 height 1107
drag, startPoint x: 318, startPoint y: 505, endPoint x: 300, endPoint y: 528, distance: 28.3
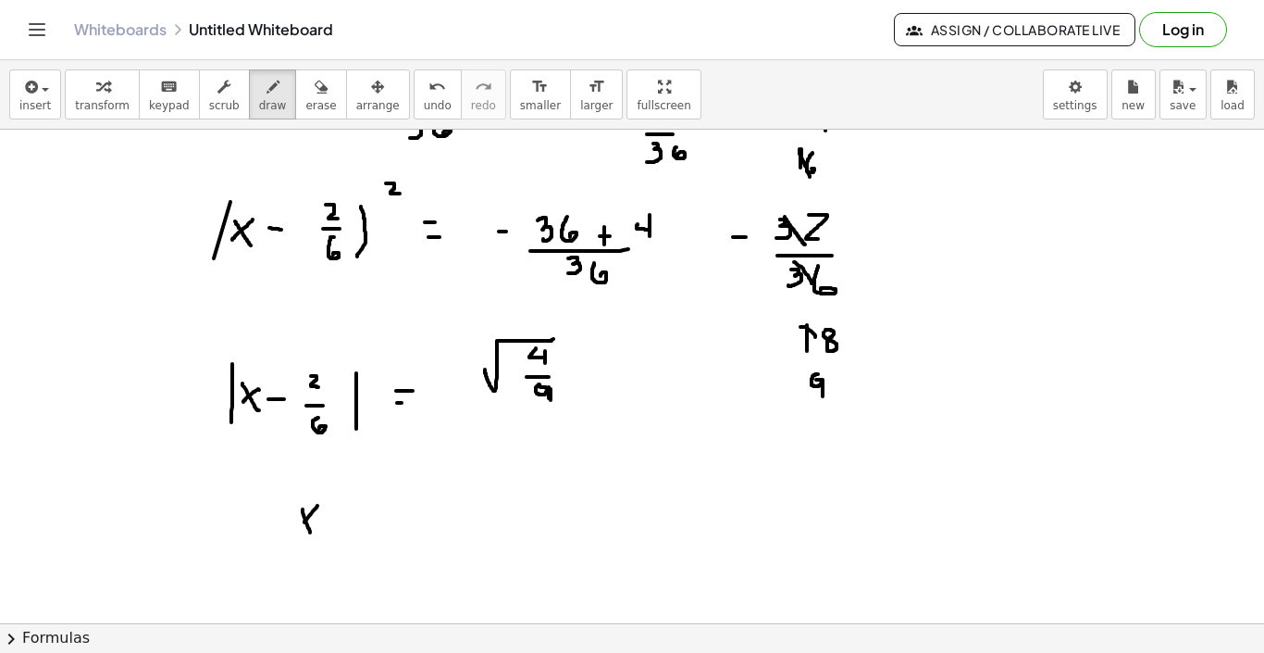
click at [300, 528] on div at bounding box center [632, 193] width 1264 height 1107
click at [341, 514] on div at bounding box center [632, 193] width 1264 height 1107
click at [387, 504] on div at bounding box center [632, 193] width 1264 height 1107
click at [384, 516] on div at bounding box center [632, 193] width 1264 height 1107
click at [377, 536] on div at bounding box center [632, 193] width 1264 height 1107
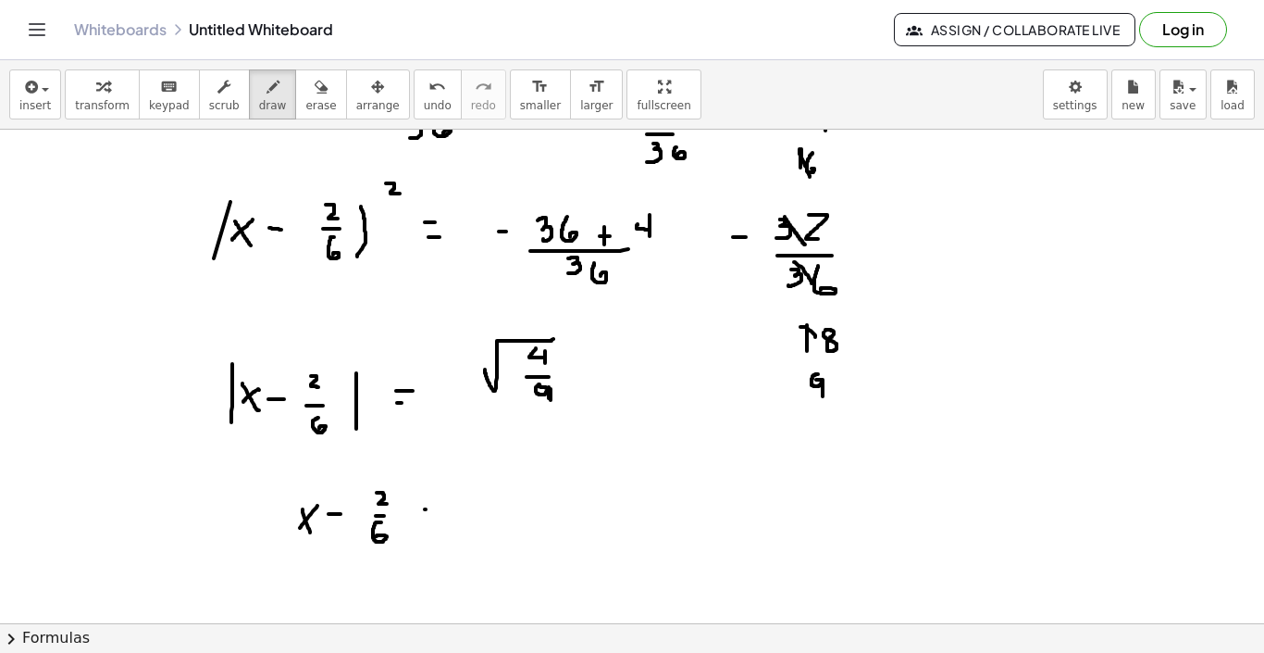
click at [431, 509] on div at bounding box center [632, 193] width 1264 height 1107
click at [435, 518] on div at bounding box center [632, 193] width 1264 height 1107
click at [503, 501] on div at bounding box center [632, 193] width 1264 height 1107
click at [504, 514] on div at bounding box center [632, 193] width 1264 height 1107
click at [499, 532] on div at bounding box center [632, 193] width 1264 height 1107
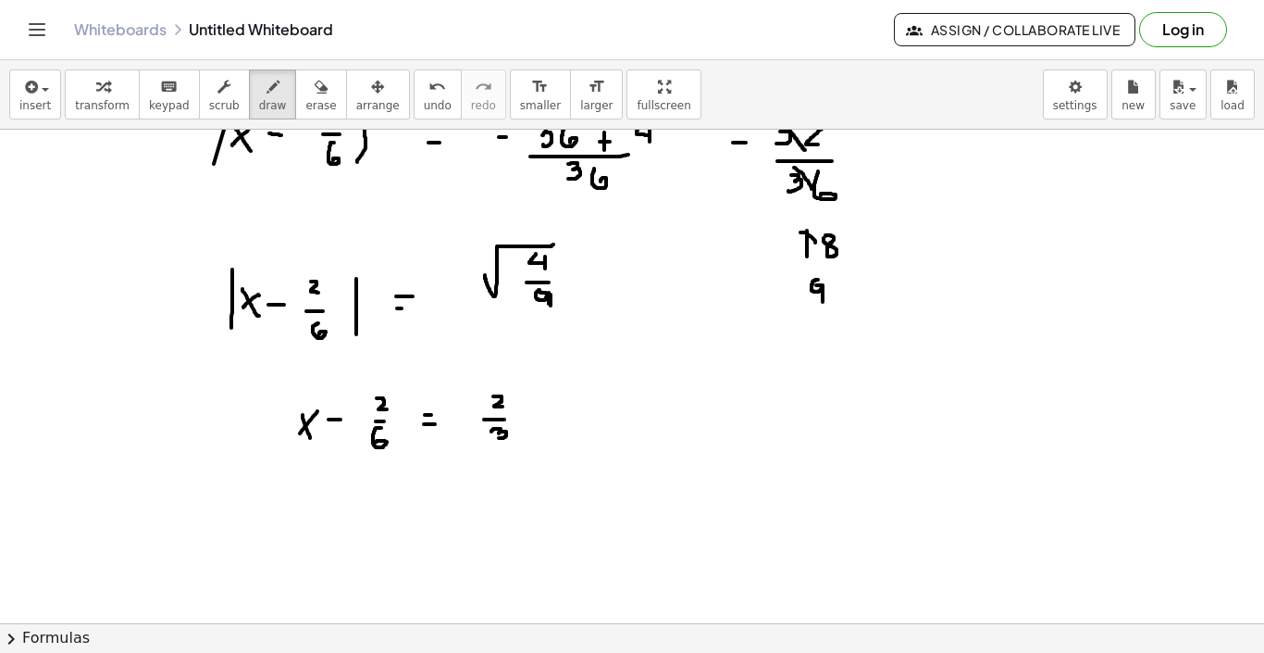
scroll to position [657, 0]
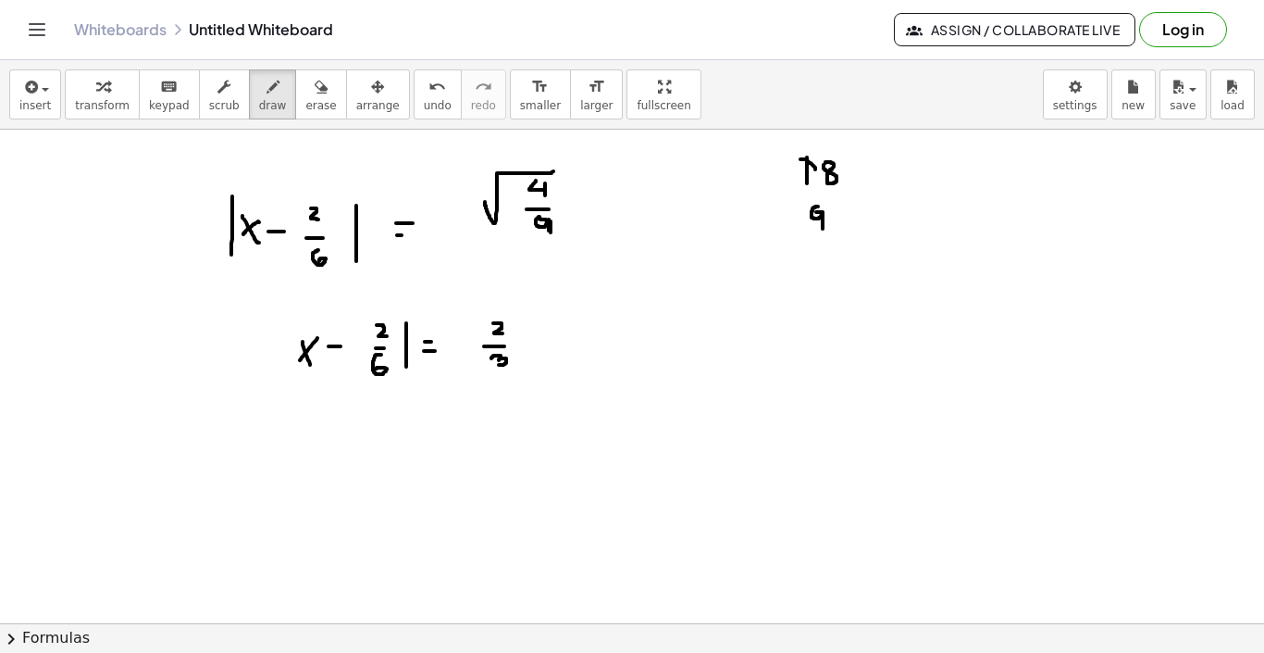
click at [406, 380] on div at bounding box center [632, 212] width 1264 height 1480
click at [293, 374] on div at bounding box center [632, 212] width 1264 height 1480
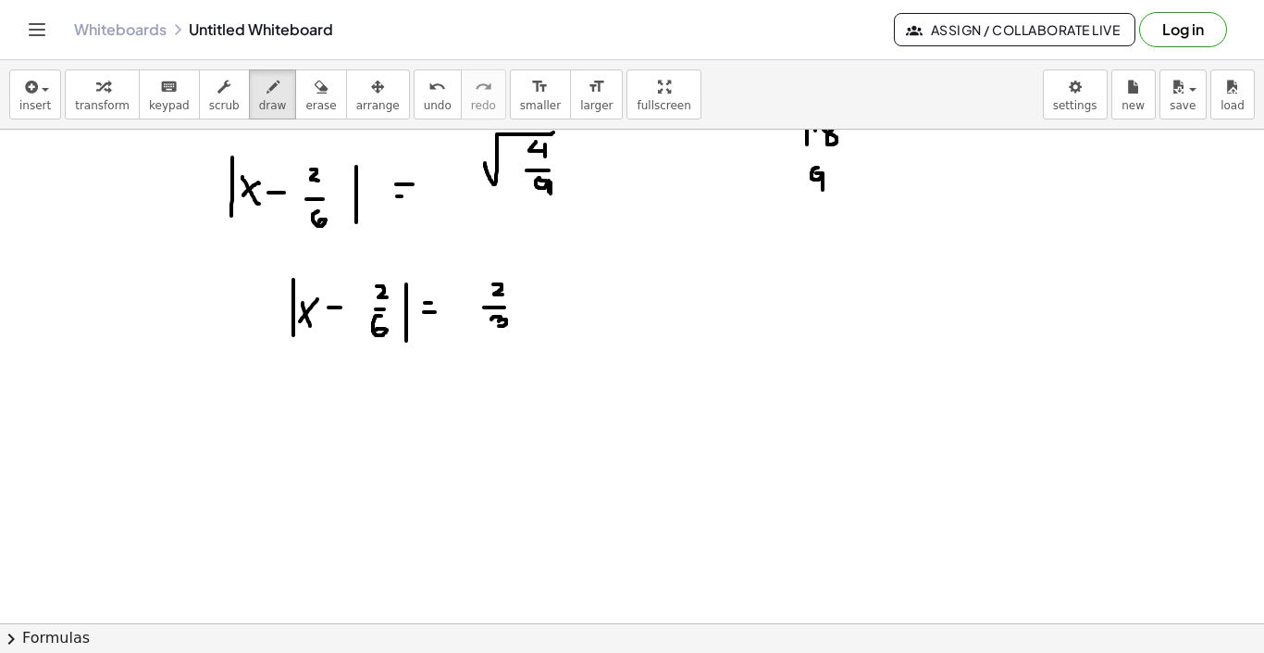
drag, startPoint x: 303, startPoint y: 431, endPoint x: 318, endPoint y: 468, distance: 39.9
click at [318, 468] on div at bounding box center [632, 173] width 1264 height 1480
click at [303, 455] on div at bounding box center [632, 173] width 1264 height 1480
click at [361, 442] on div at bounding box center [632, 173] width 1264 height 1480
click at [394, 426] on div at bounding box center [632, 173] width 1264 height 1480
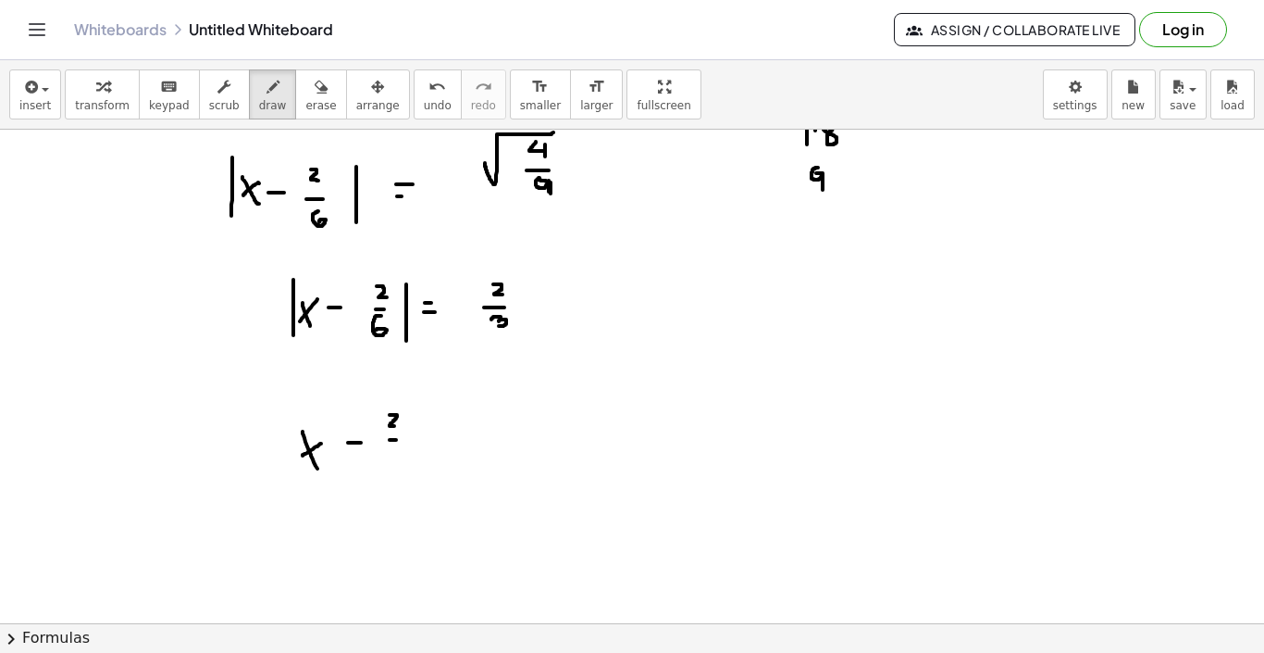
click at [396, 440] on div at bounding box center [632, 173] width 1264 height 1480
drag, startPoint x: 390, startPoint y: 458, endPoint x: 389, endPoint y: 479, distance: 20.4
click at [389, 479] on div at bounding box center [632, 173] width 1264 height 1480
click at [446, 439] on div at bounding box center [632, 173] width 1264 height 1480
drag, startPoint x: 441, startPoint y: 449, endPoint x: 452, endPoint y: 449, distance: 11.1
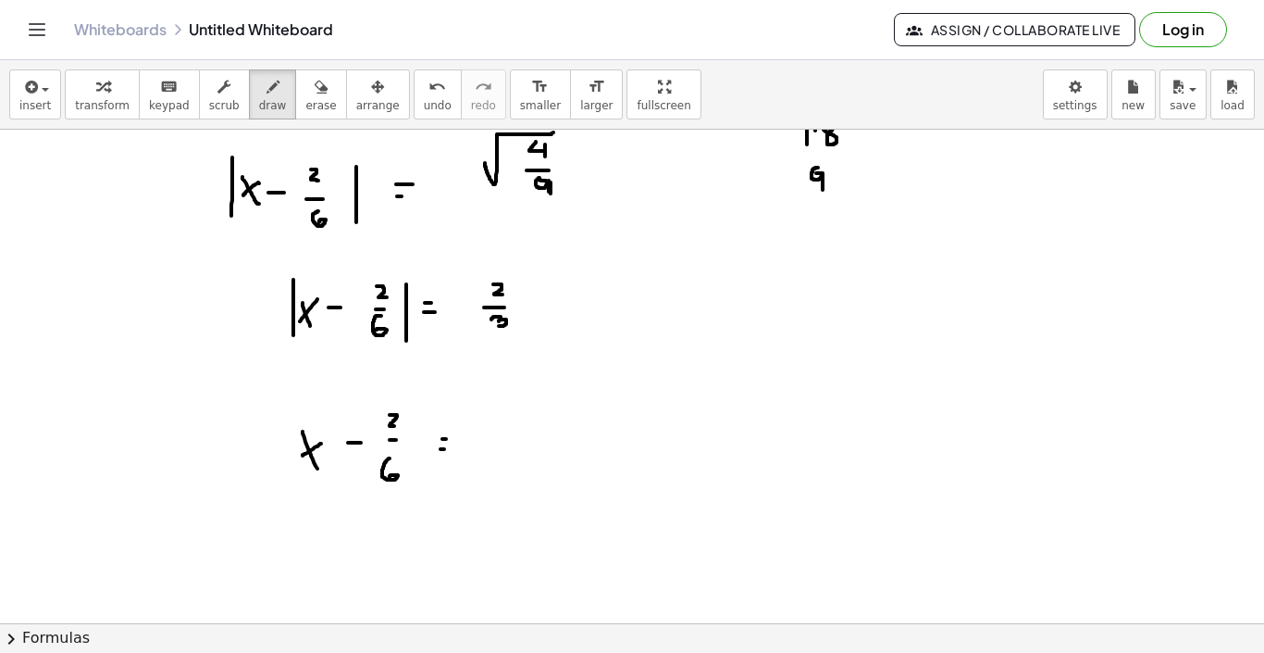
click at [452, 449] on div at bounding box center [632, 173] width 1264 height 1480
drag, startPoint x: 491, startPoint y: 421, endPoint x: 502, endPoint y: 431, distance: 15.1
click at [502, 431] on div at bounding box center [632, 173] width 1264 height 1480
drag, startPoint x: 492, startPoint y: 438, endPoint x: 504, endPoint y: 438, distance: 11.1
click at [504, 438] on div at bounding box center [632, 173] width 1264 height 1480
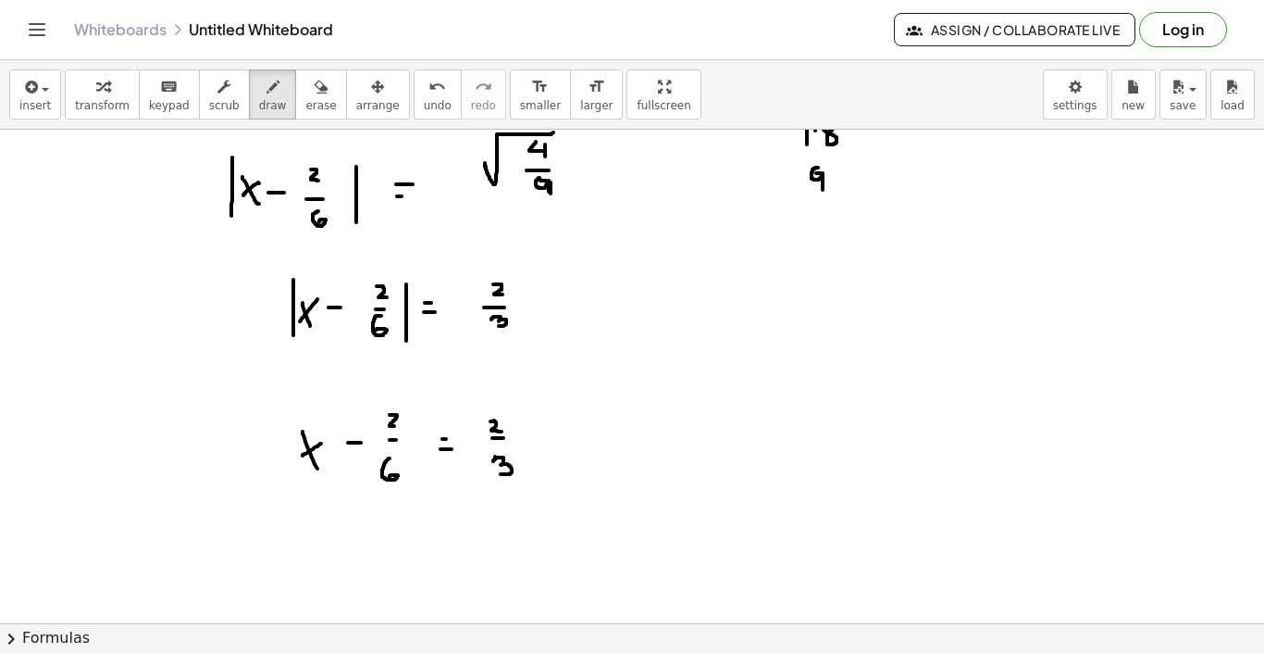
drag, startPoint x: 495, startPoint y: 456, endPoint x: 497, endPoint y: 474, distance: 17.7
click at [497, 474] on div at bounding box center [632, 173] width 1264 height 1480
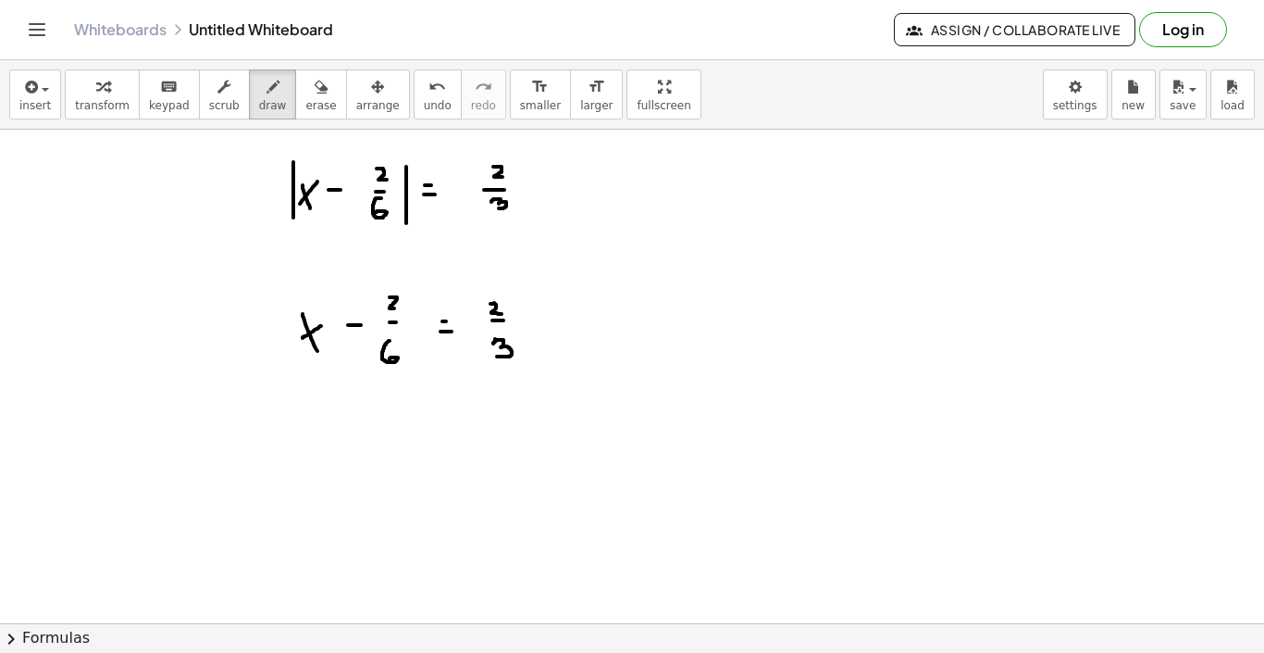
scroll to position [849, 0]
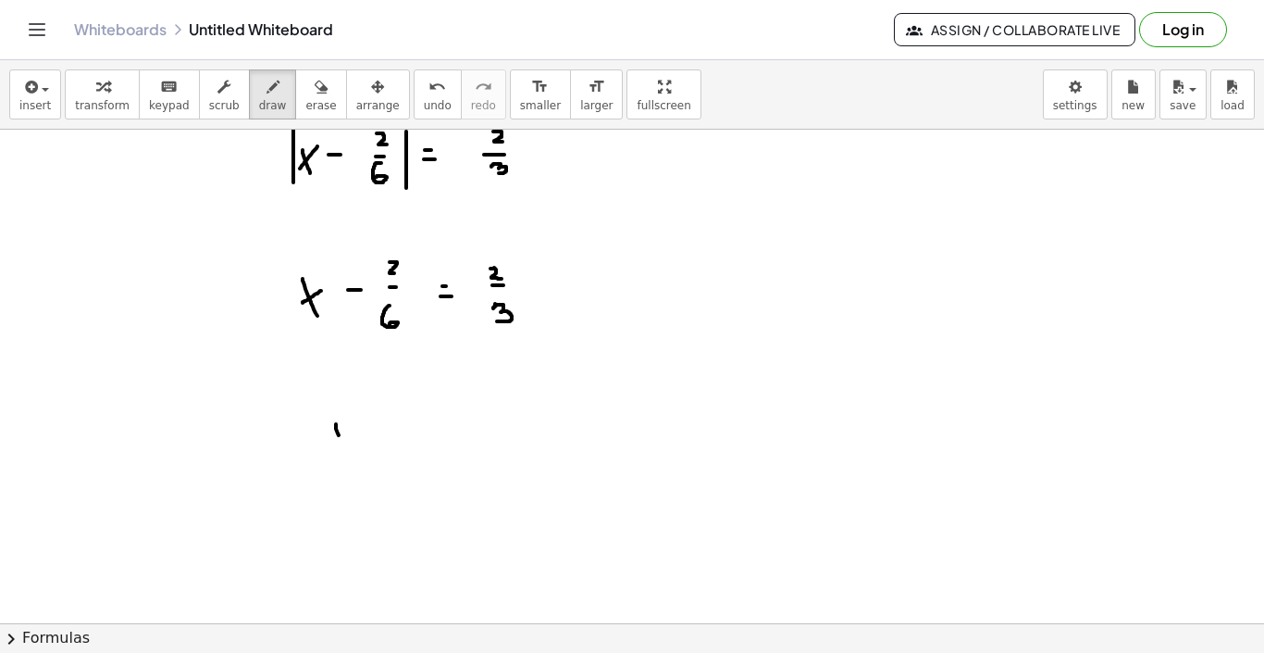
drag, startPoint x: 336, startPoint y: 424, endPoint x: 344, endPoint y: 452, distance: 29.0
click at [344, 452] on div at bounding box center [632, 21] width 1264 height 1480
click at [331, 438] on div at bounding box center [632, 21] width 1264 height 1480
click at [365, 435] on div at bounding box center [632, 21] width 1264 height 1480
drag, startPoint x: 401, startPoint y: 406, endPoint x: 410, endPoint y: 424, distance: 19.9
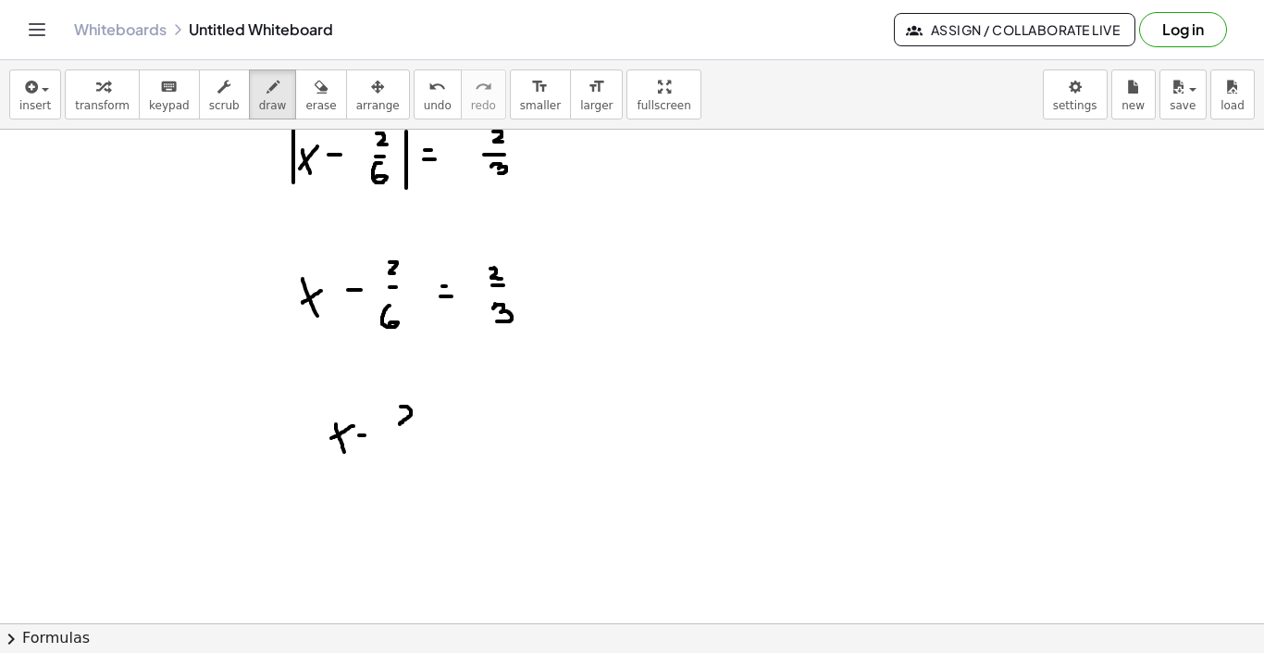
click at [410, 424] on div at bounding box center [632, 21] width 1264 height 1480
click at [410, 432] on div at bounding box center [632, 21] width 1264 height 1480
click at [403, 461] on div at bounding box center [632, 21] width 1264 height 1480
click at [468, 425] on div at bounding box center [632, 21] width 1264 height 1480
click at [472, 434] on div at bounding box center [632, 21] width 1264 height 1480
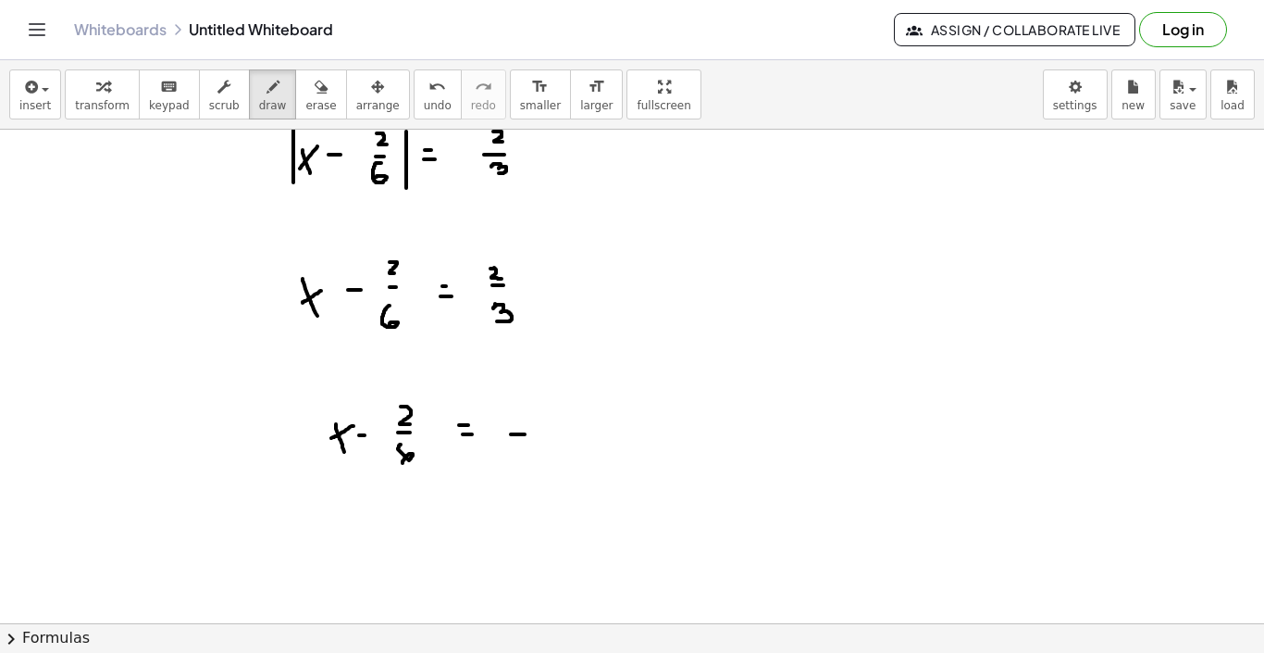
click at [525, 434] on div at bounding box center [632, 21] width 1264 height 1480
click at [579, 425] on div at bounding box center [632, 21] width 1264 height 1480
click at [587, 439] on div at bounding box center [632, 21] width 1264 height 1480
click at [565, 467] on div at bounding box center [632, 21] width 1264 height 1480
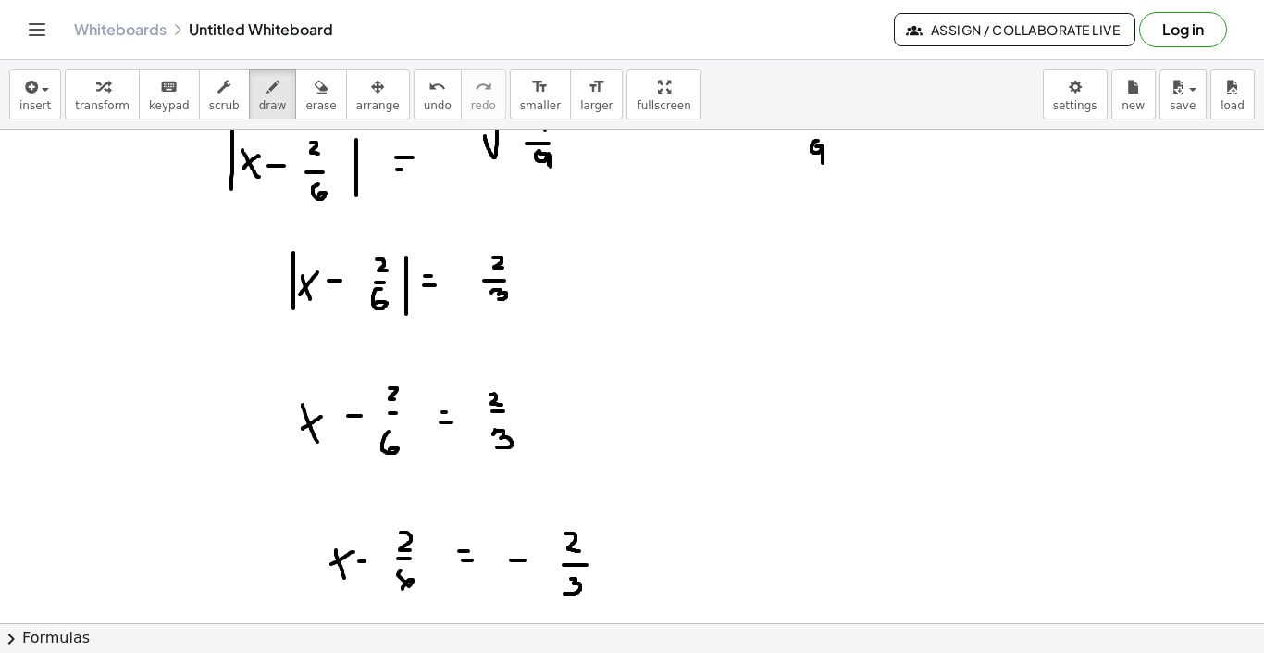
scroll to position [766, 0]
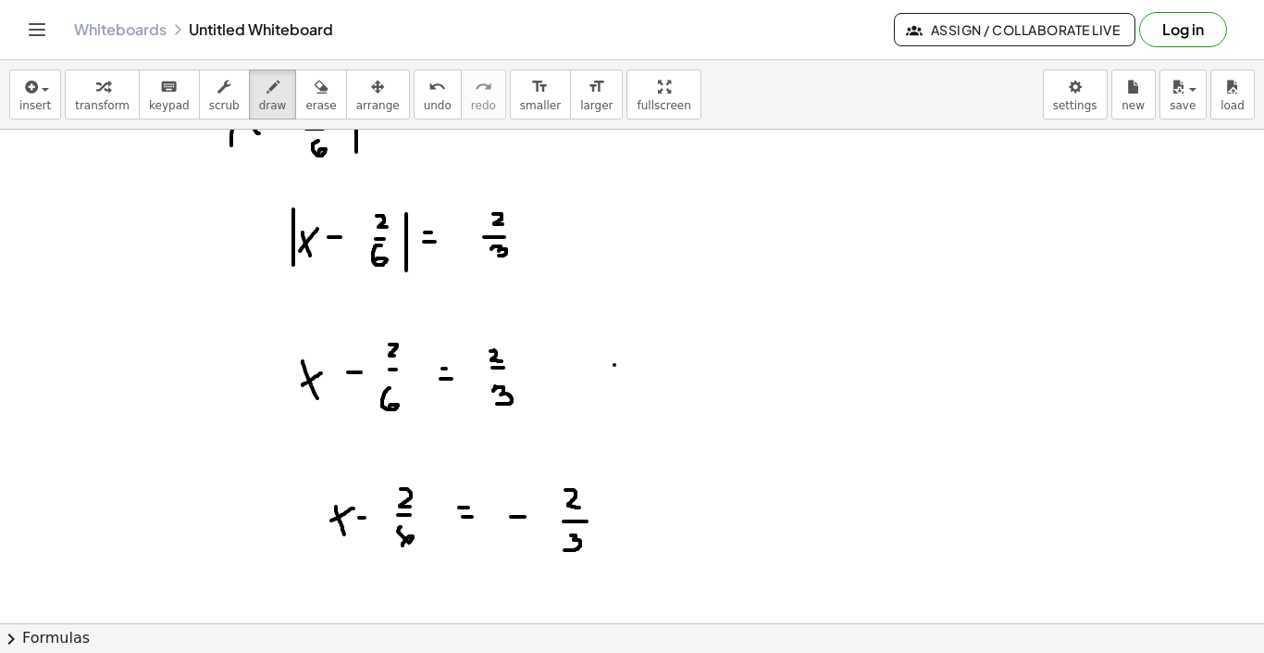
click at [623, 365] on div at bounding box center [632, 103] width 1264 height 1480
click at [628, 381] on div at bounding box center [632, 103] width 1264 height 1480
click at [738, 376] on div at bounding box center [632, 103] width 1264 height 1480
click at [724, 362] on div at bounding box center [632, 103] width 1264 height 1480
click at [716, 365] on div at bounding box center [632, 103] width 1264 height 1480
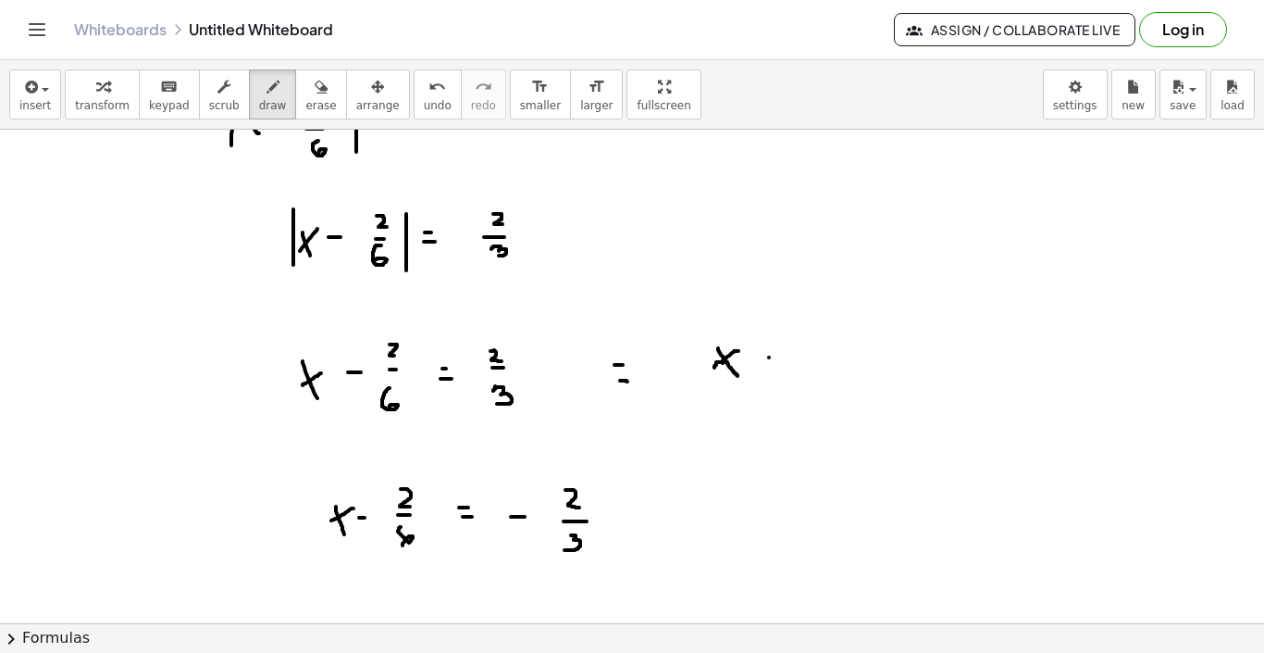
click at [769, 357] on div at bounding box center [632, 103] width 1264 height 1480
click at [774, 365] on div at bounding box center [632, 103] width 1264 height 1480
click at [764, 356] on div at bounding box center [632, 103] width 1264 height 1480
drag, startPoint x: 841, startPoint y: 338, endPoint x: 854, endPoint y: 355, distance: 21.7
click at [854, 355] on div at bounding box center [632, 103] width 1264 height 1480
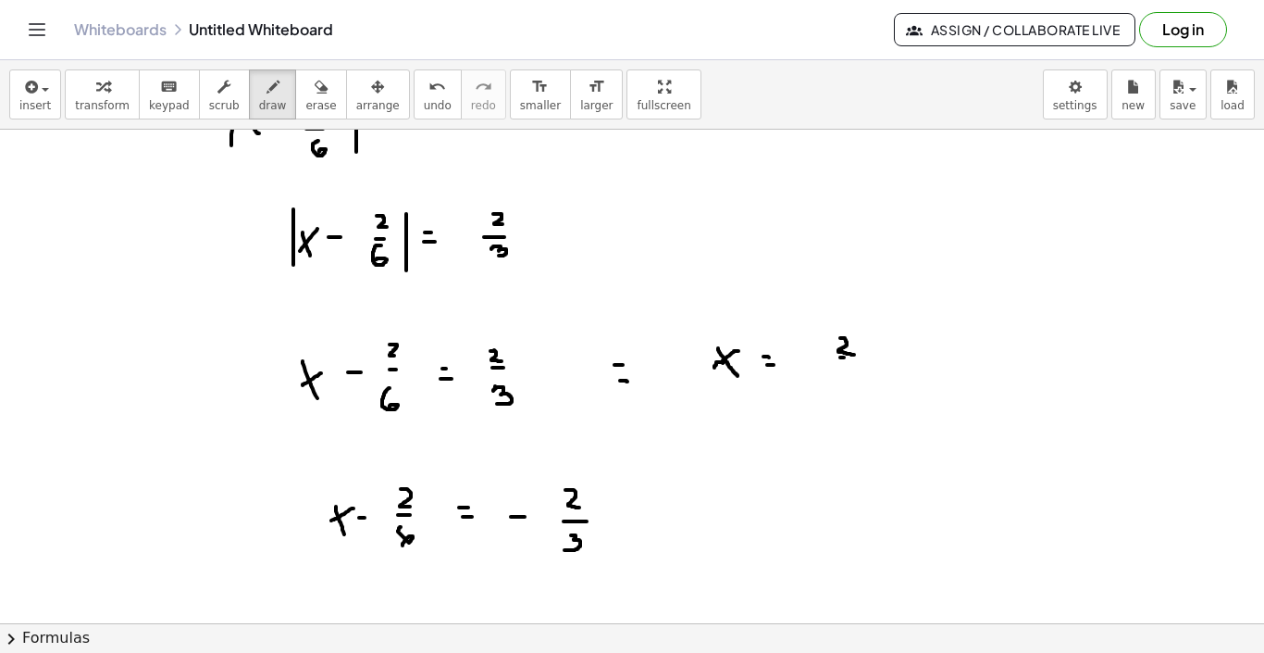
drag, startPoint x: 841, startPoint y: 357, endPoint x: 853, endPoint y: 357, distance: 12.0
click at [853, 357] on div at bounding box center [632, 103] width 1264 height 1480
drag, startPoint x: 846, startPoint y: 366, endPoint x: 848, endPoint y: 379, distance: 13.1
click at [848, 379] on div at bounding box center [632, 103] width 1264 height 1480
drag, startPoint x: 891, startPoint y: 353, endPoint x: 902, endPoint y: 353, distance: 10.2
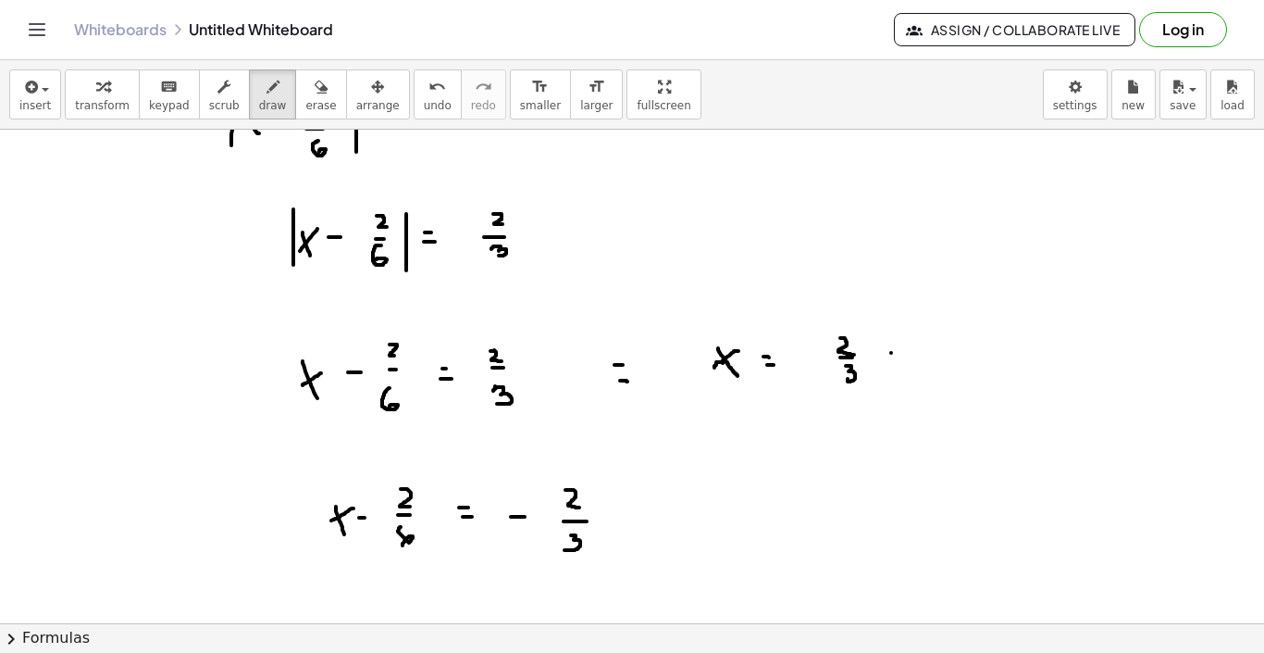
click at [902, 353] on div at bounding box center [632, 103] width 1264 height 1480
click at [897, 360] on div at bounding box center [632, 103] width 1264 height 1480
drag, startPoint x: 948, startPoint y: 338, endPoint x: 953, endPoint y: 352, distance: 15.0
click at [953, 352] on div at bounding box center [632, 103] width 1264 height 1480
drag, startPoint x: 935, startPoint y: 359, endPoint x: 954, endPoint y: 361, distance: 19.5
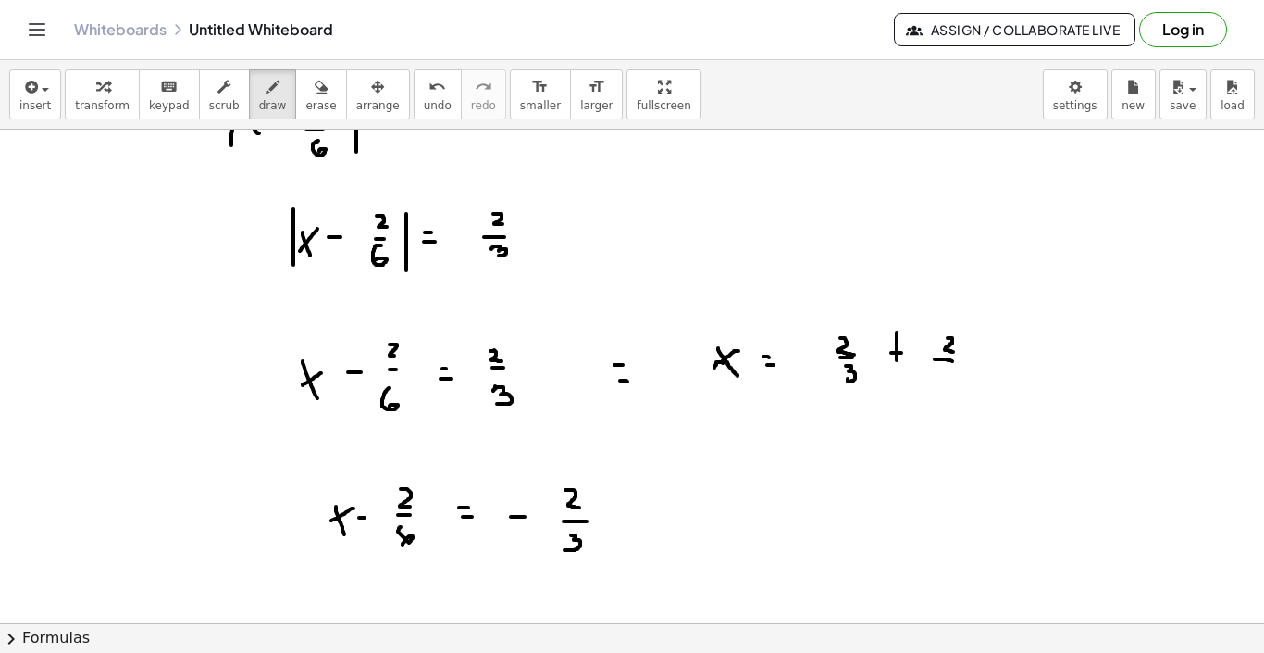
click at [954, 361] on div at bounding box center [632, 103] width 1264 height 1480
drag, startPoint x: 948, startPoint y: 369, endPoint x: 940, endPoint y: 381, distance: 14.6
click at [940, 381] on div at bounding box center [632, 103] width 1264 height 1480
click at [999, 358] on div at bounding box center [632, 103] width 1264 height 1480
click at [997, 364] on div at bounding box center [632, 103] width 1264 height 1480
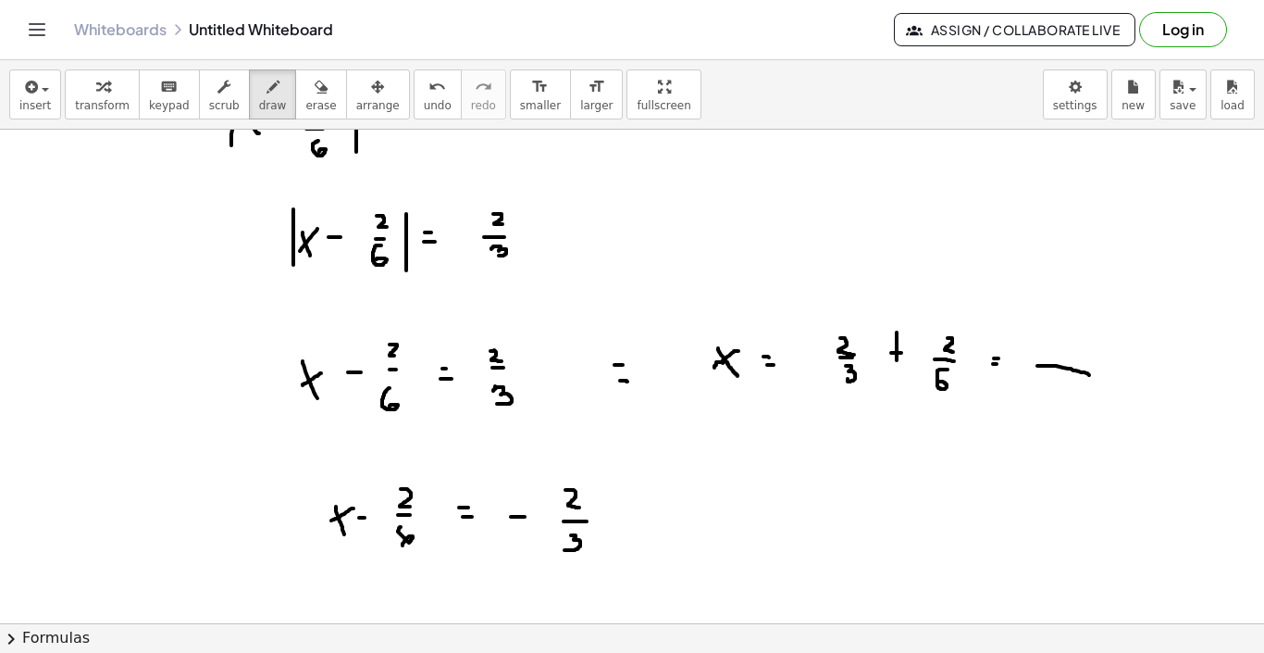
click at [1090, 375] on div at bounding box center [632, 103] width 1264 height 1480
drag, startPoint x: 1064, startPoint y: 379, endPoint x: 1053, endPoint y: 397, distance: 21.1
click at [1053, 397] on div at bounding box center [632, 103] width 1264 height 1480
click at [1041, 344] on div at bounding box center [632, 103] width 1264 height 1480
click at [1043, 358] on div at bounding box center [632, 103] width 1264 height 1480
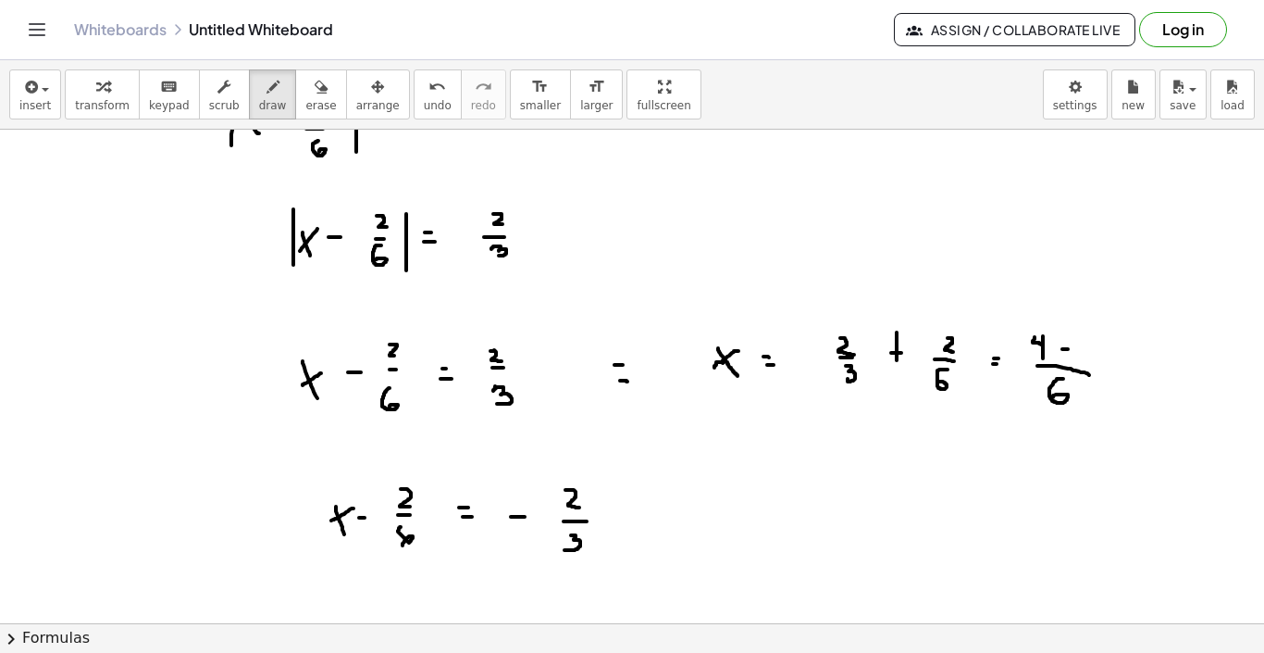
click at [1068, 349] on div at bounding box center [632, 103] width 1264 height 1480
click at [1067, 355] on div at bounding box center [632, 103] width 1264 height 1480
click at [1099, 357] on div at bounding box center [632, 103] width 1264 height 1480
click at [1129, 360] on div at bounding box center [632, 103] width 1264 height 1480
click at [1130, 368] on div at bounding box center [632, 103] width 1264 height 1480
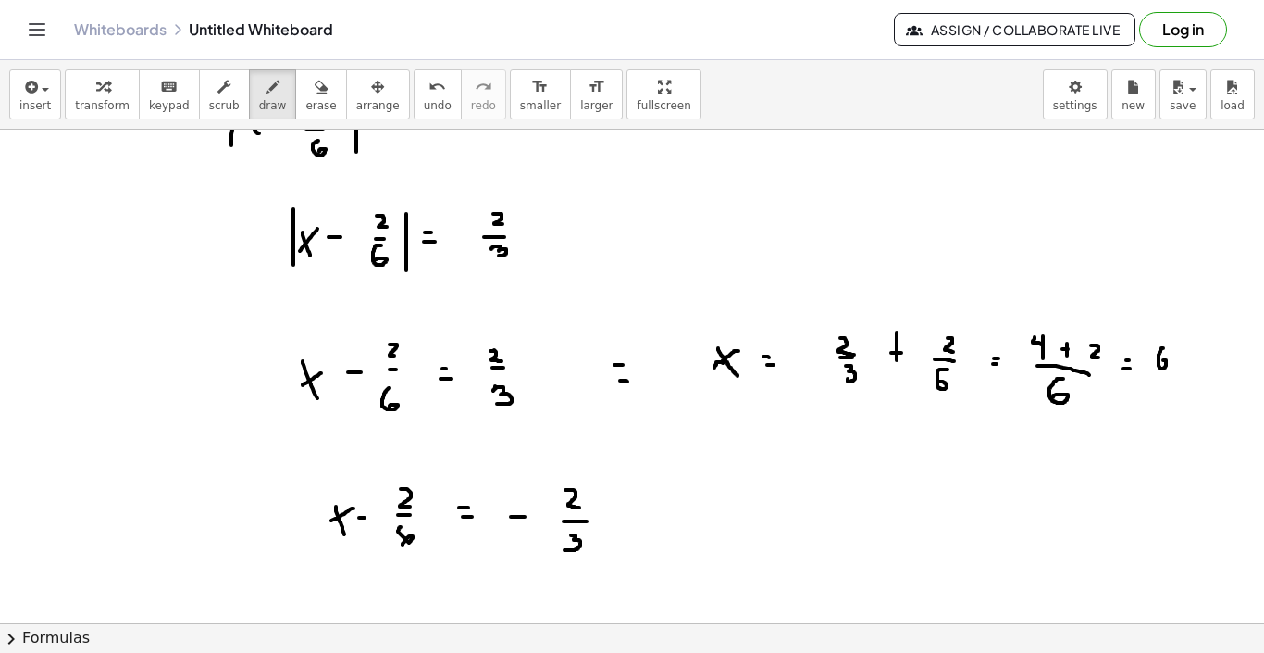
click at [1163, 361] on div at bounding box center [632, 103] width 1264 height 1480
click at [1163, 368] on div at bounding box center [632, 103] width 1264 height 1480
click at [1169, 368] on div at bounding box center [632, 103] width 1264 height 1480
click at [1153, 400] on div at bounding box center [632, 103] width 1264 height 1480
click at [979, 445] on div at bounding box center [632, 103] width 1264 height 1480
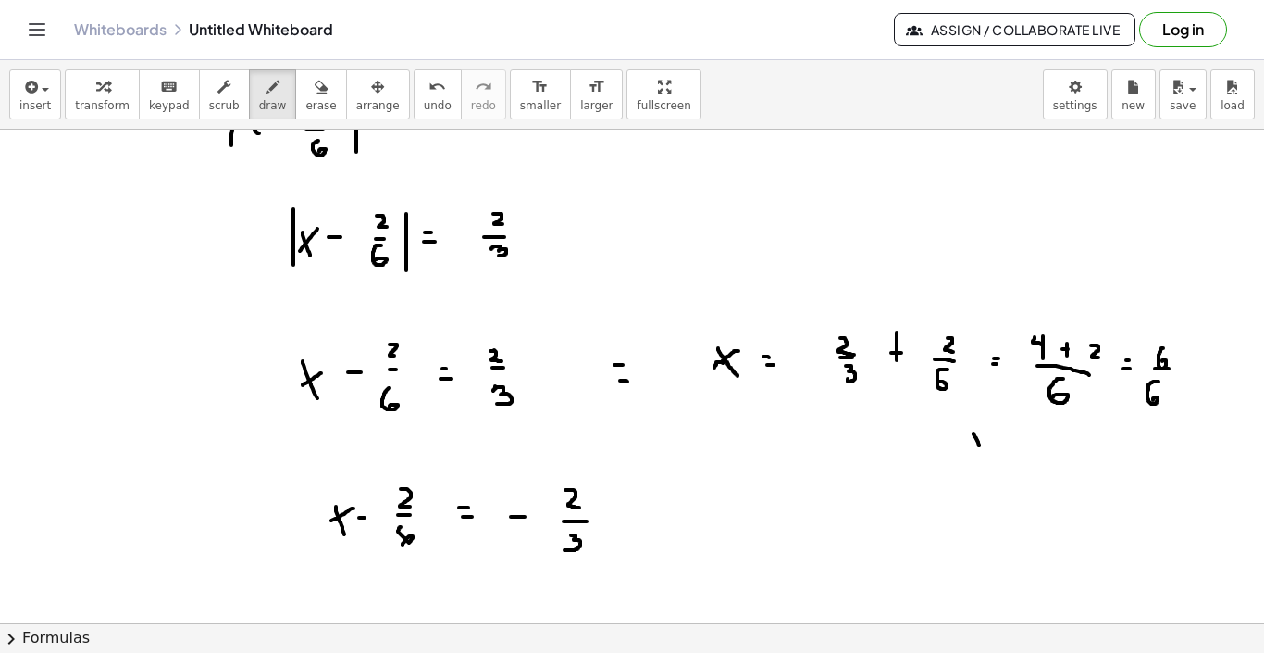
click at [980, 455] on div at bounding box center [632, 103] width 1264 height 1480
click at [966, 443] on div at bounding box center [632, 103] width 1264 height 1480
click at [1002, 443] on div at bounding box center [632, 103] width 1264 height 1480
click at [1004, 451] on div at bounding box center [632, 103] width 1264 height 1480
click at [1013, 455] on div at bounding box center [632, 103] width 1264 height 1480
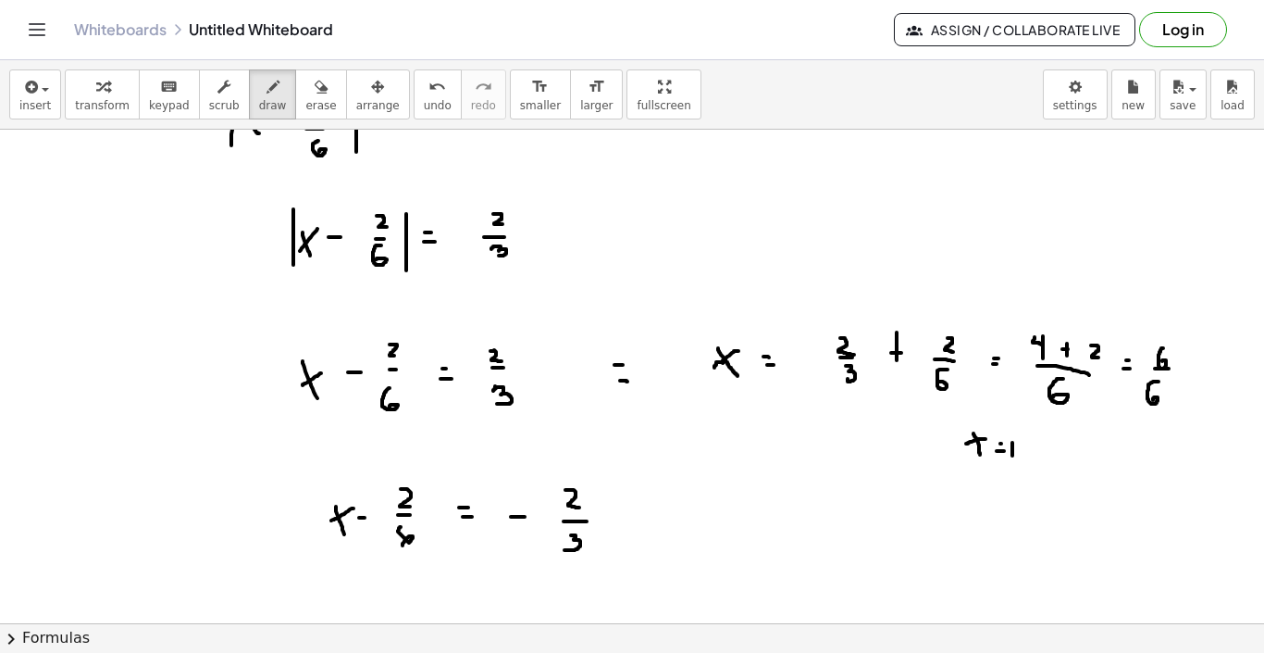
scroll to position [850, 0]
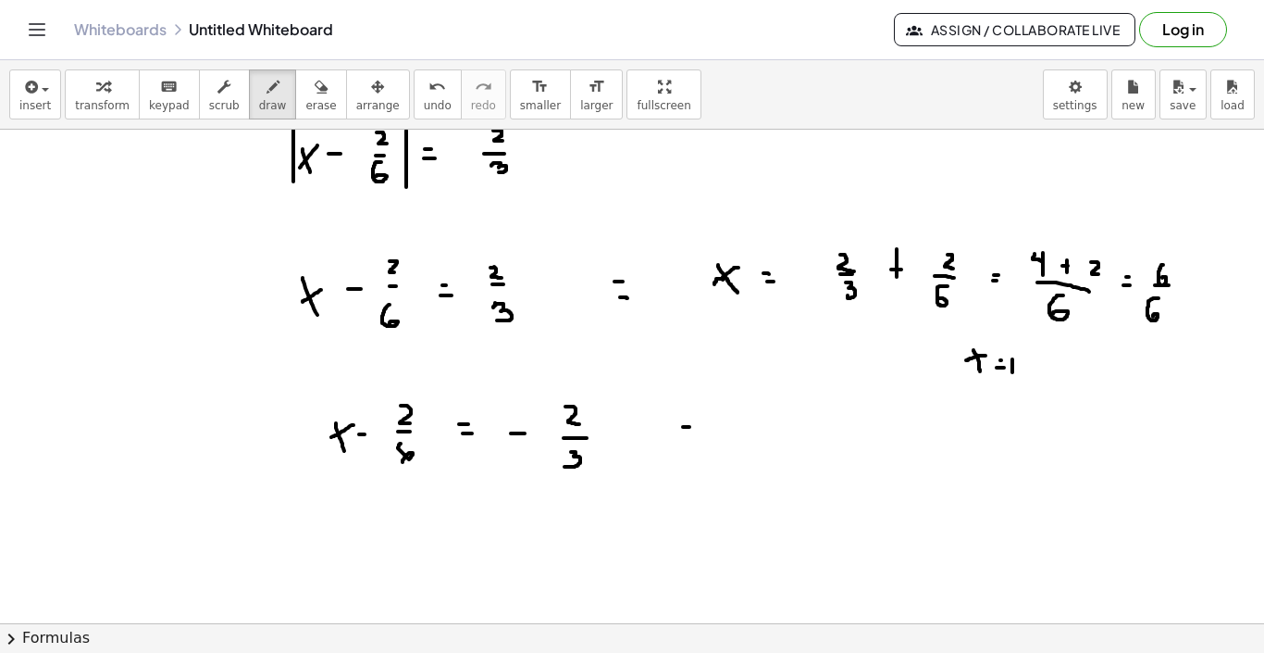
drag, startPoint x: 683, startPoint y: 427, endPoint x: 699, endPoint y: 427, distance: 15.7
click at [699, 427] on div at bounding box center [632, 20] width 1264 height 1480
click at [690, 448] on div at bounding box center [632, 20] width 1264 height 1480
drag, startPoint x: 689, startPoint y: 424, endPoint x: 704, endPoint y: 456, distance: 36.0
click at [704, 456] on div at bounding box center [632, 20] width 1264 height 1480
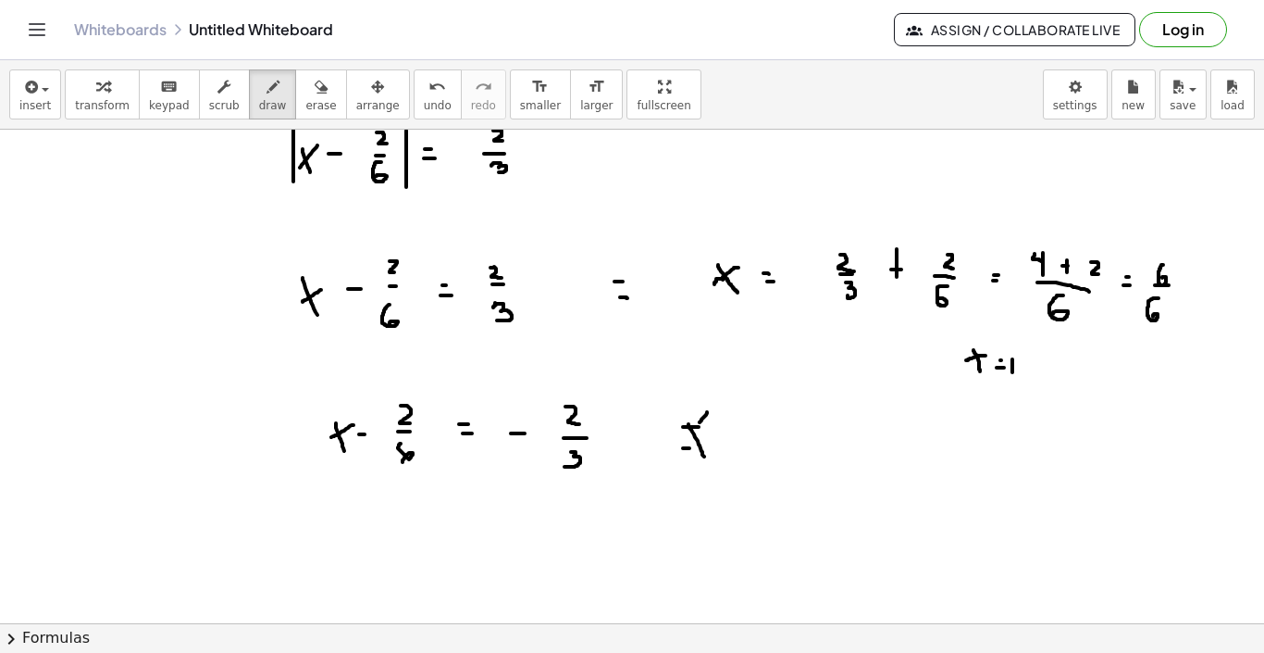
drag, startPoint x: 707, startPoint y: 412, endPoint x: 680, endPoint y: 454, distance: 49.6
click at [680, 454] on div at bounding box center [632, 20] width 1264 height 1480
click at [743, 440] on div at bounding box center [632, 20] width 1264 height 1480
click at [744, 450] on div at bounding box center [632, 20] width 1264 height 1480
drag, startPoint x: 790, startPoint y: 425, endPoint x: 808, endPoint y: 435, distance: 21.1
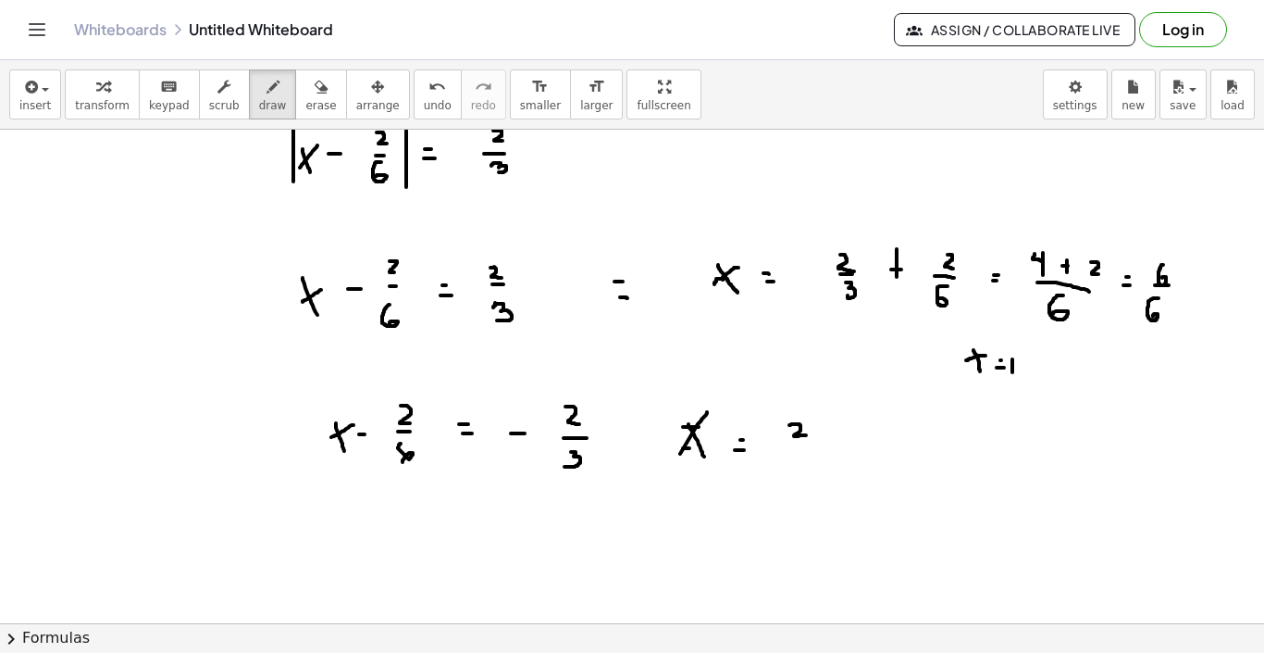
click at [808, 435] on div at bounding box center [632, 20] width 1264 height 1480
click at [772, 438] on div at bounding box center [632, 20] width 1264 height 1480
click at [777, 438] on div at bounding box center [632, 20] width 1264 height 1480
click at [804, 441] on div at bounding box center [632, 20] width 1264 height 1480
drag, startPoint x: 802, startPoint y: 453, endPoint x: 802, endPoint y: 470, distance: 17.6
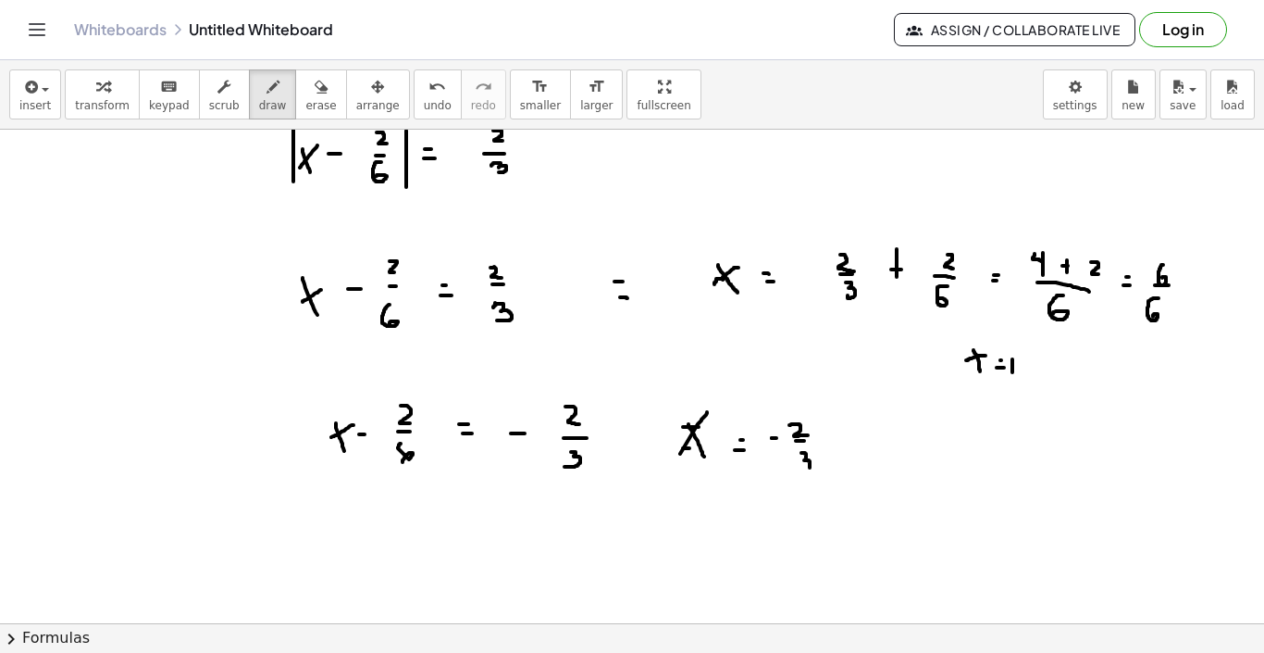
click at [802, 470] on div at bounding box center [632, 20] width 1264 height 1480
drag, startPoint x: 836, startPoint y: 446, endPoint x: 851, endPoint y: 448, distance: 14.9
click at [851, 448] on div at bounding box center [632, 20] width 1264 height 1480
drag, startPoint x: 843, startPoint y: 439, endPoint x: 843, endPoint y: 450, distance: 11.1
click at [843, 450] on div at bounding box center [632, 20] width 1264 height 1480
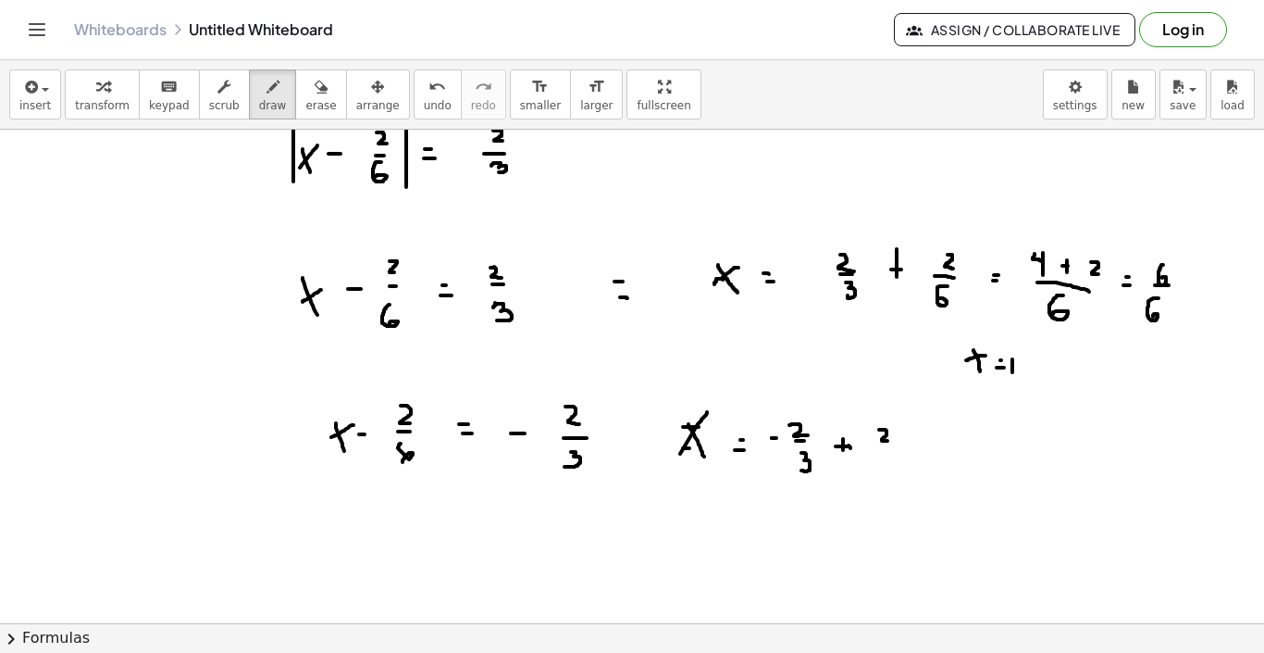
drag, startPoint x: 879, startPoint y: 430, endPoint x: 891, endPoint y: 441, distance: 15.7
click at [891, 441] on div at bounding box center [632, 20] width 1264 height 1480
click at [888, 444] on div at bounding box center [632, 20] width 1264 height 1480
drag, startPoint x: 886, startPoint y: 457, endPoint x: 879, endPoint y: 472, distance: 16.2
click at [879, 472] on div at bounding box center [632, 20] width 1264 height 1480
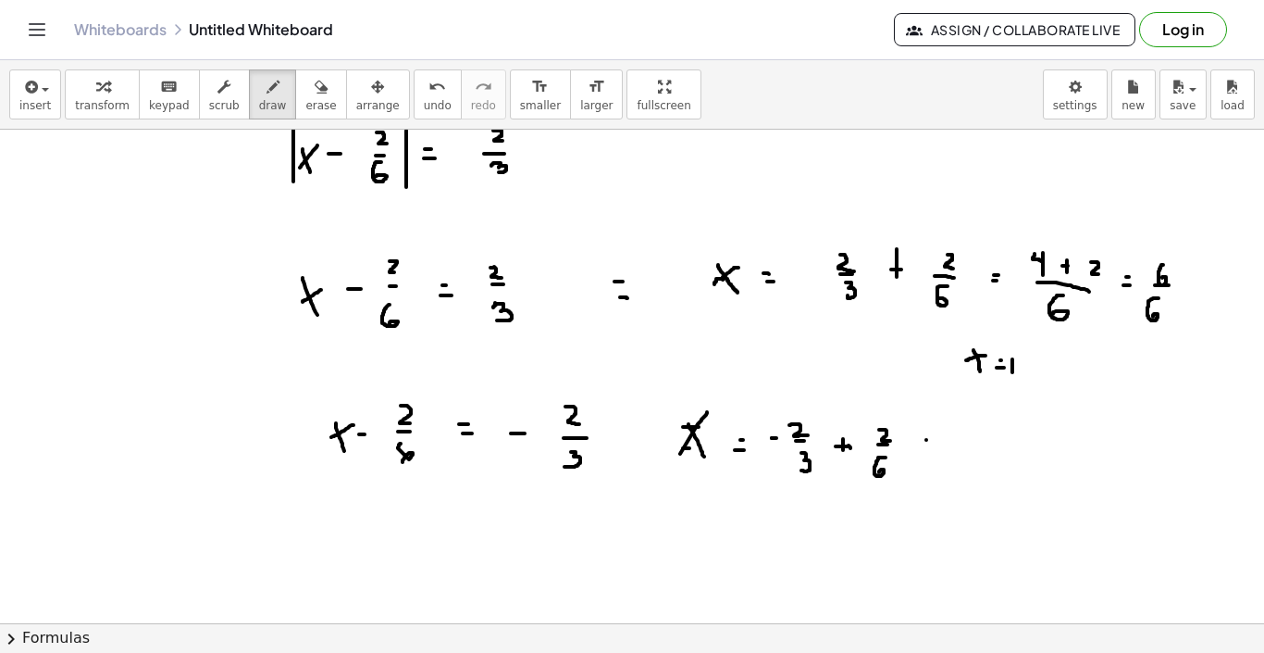
click at [927, 440] on div at bounding box center [632, 20] width 1264 height 1480
click at [927, 446] on div at bounding box center [632, 20] width 1264 height 1480
drag, startPoint x: 964, startPoint y: 452, endPoint x: 1001, endPoint y: 452, distance: 37.0
click at [1001, 452] on div at bounding box center [632, 20] width 1264 height 1480
click at [981, 487] on div at bounding box center [632, 20] width 1264 height 1480
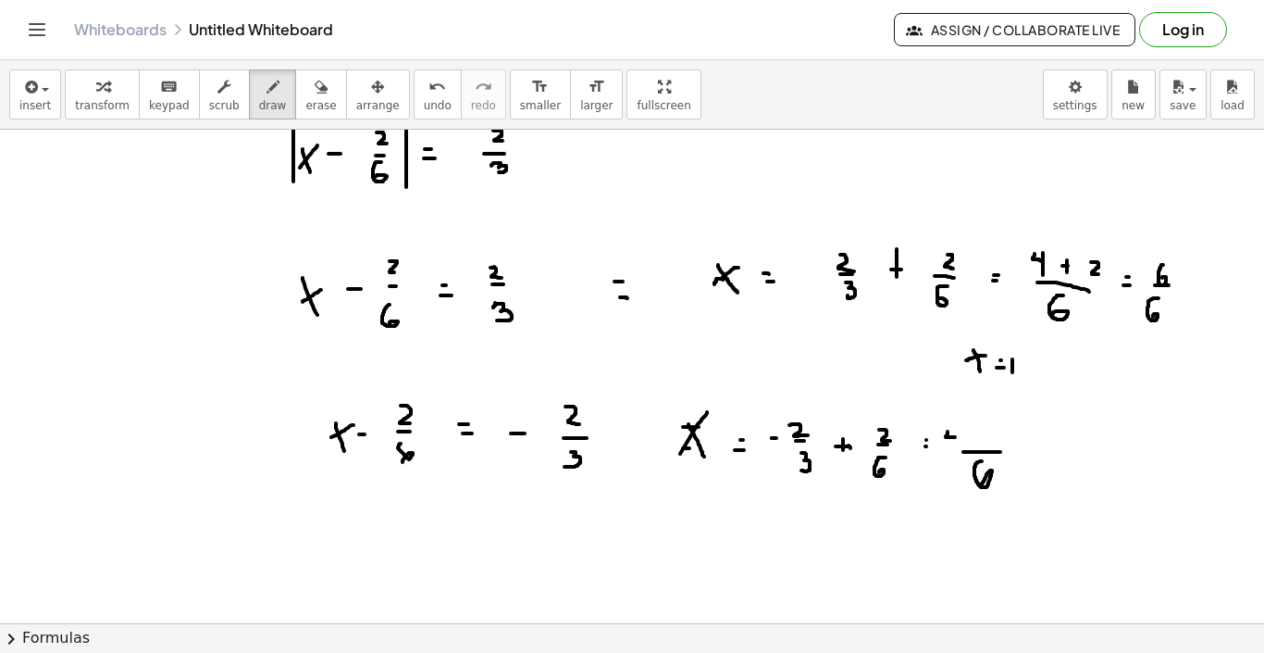
click at [955, 437] on div at bounding box center [632, 20] width 1264 height 1480
drag, startPoint x: 956, startPoint y: 431, endPoint x: 956, endPoint y: 450, distance: 18.5
click at [956, 450] on div at bounding box center [632, 20] width 1264 height 1480
click at [941, 437] on div at bounding box center [632, 20] width 1264 height 1480
drag, startPoint x: 973, startPoint y: 439, endPoint x: 984, endPoint y: 439, distance: 11.1
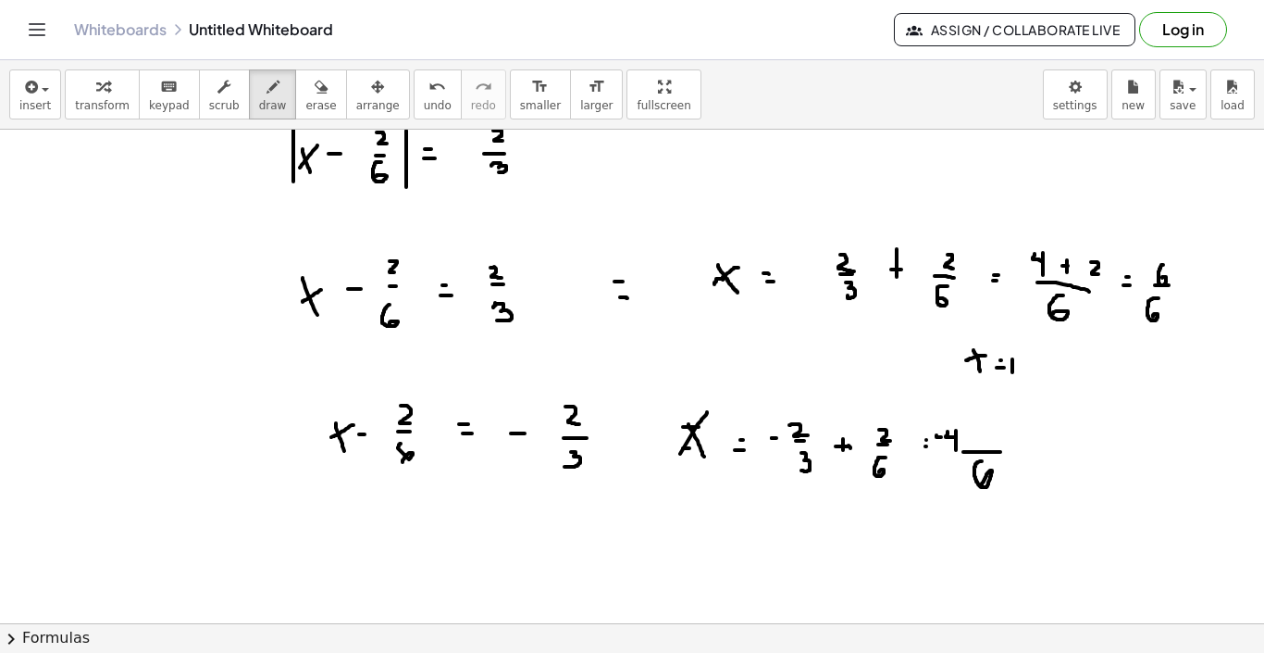
click at [984, 439] on div at bounding box center [632, 20] width 1264 height 1480
drag, startPoint x: 979, startPoint y: 434, endPoint x: 979, endPoint y: 444, distance: 10.2
click at [979, 444] on div at bounding box center [632, 20] width 1264 height 1480
drag, startPoint x: 1002, startPoint y: 430, endPoint x: 1011, endPoint y: 440, distance: 13.1
click at [1011, 440] on div at bounding box center [632, 20] width 1264 height 1480
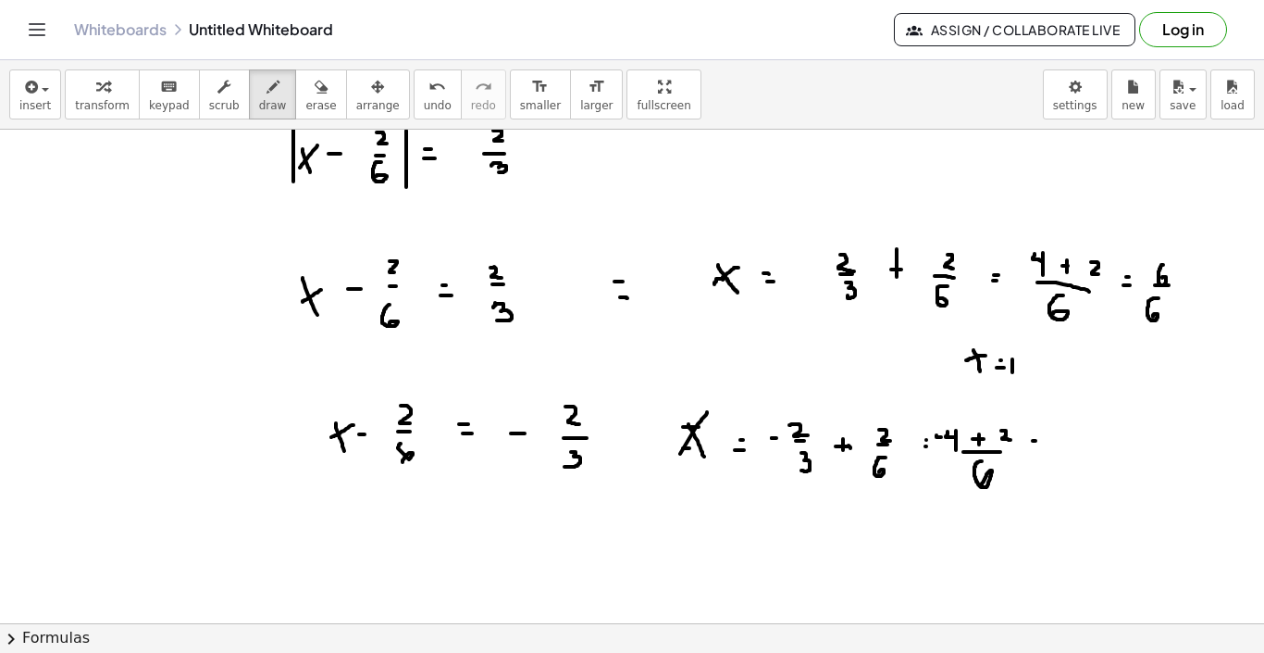
click at [1036, 441] on div at bounding box center [632, 20] width 1264 height 1480
click at [1035, 448] on div at bounding box center [632, 20] width 1264 height 1480
click at [1080, 442] on div at bounding box center [632, 20] width 1264 height 1480
drag, startPoint x: 1105, startPoint y: 440, endPoint x: 1109, endPoint y: 451, distance: 11.7
click at [1109, 451] on div at bounding box center [632, 20] width 1264 height 1480
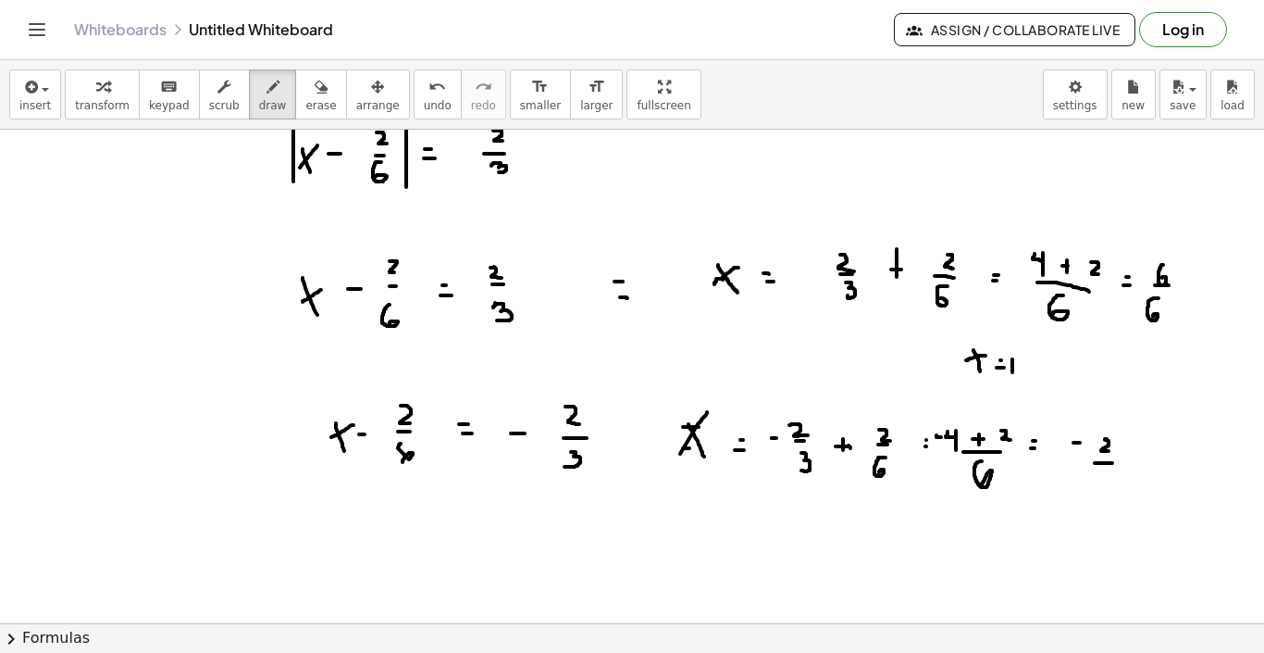
drag, startPoint x: 1095, startPoint y: 463, endPoint x: 1113, endPoint y: 463, distance: 17.6
click at [1113, 463] on div at bounding box center [632, 20] width 1264 height 1480
drag, startPoint x: 1099, startPoint y: 474, endPoint x: 1096, endPoint y: 483, distance: 9.7
click at [1096, 483] on div at bounding box center [632, 20] width 1264 height 1480
drag, startPoint x: 1107, startPoint y: 434, endPoint x: 1107, endPoint y: 451, distance: 16.7
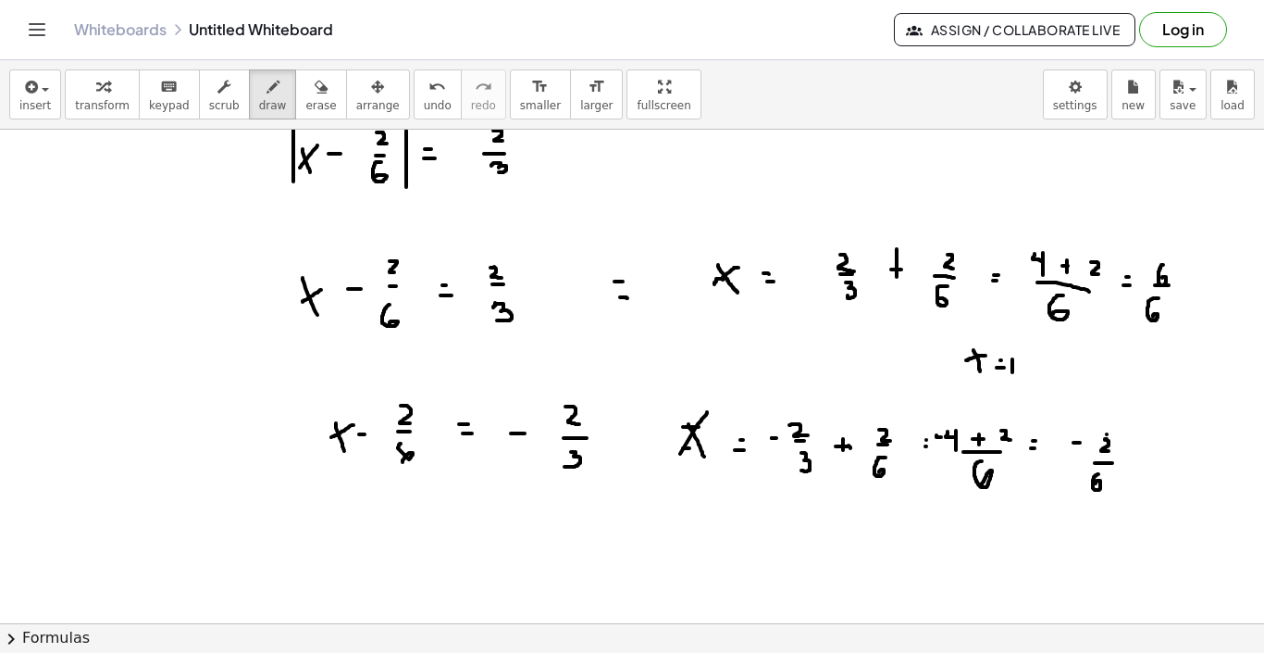
click at [1107, 451] on div at bounding box center [632, 20] width 1264 height 1480
click at [1114, 418] on div at bounding box center [632, 20] width 1264 height 1480
drag, startPoint x: 1095, startPoint y: 501, endPoint x: 1092, endPoint y: 513, distance: 12.4
click at [1092, 513] on div at bounding box center [632, 20] width 1264 height 1480
drag, startPoint x: 955, startPoint y: 546, endPoint x: 966, endPoint y: 569, distance: 25.7
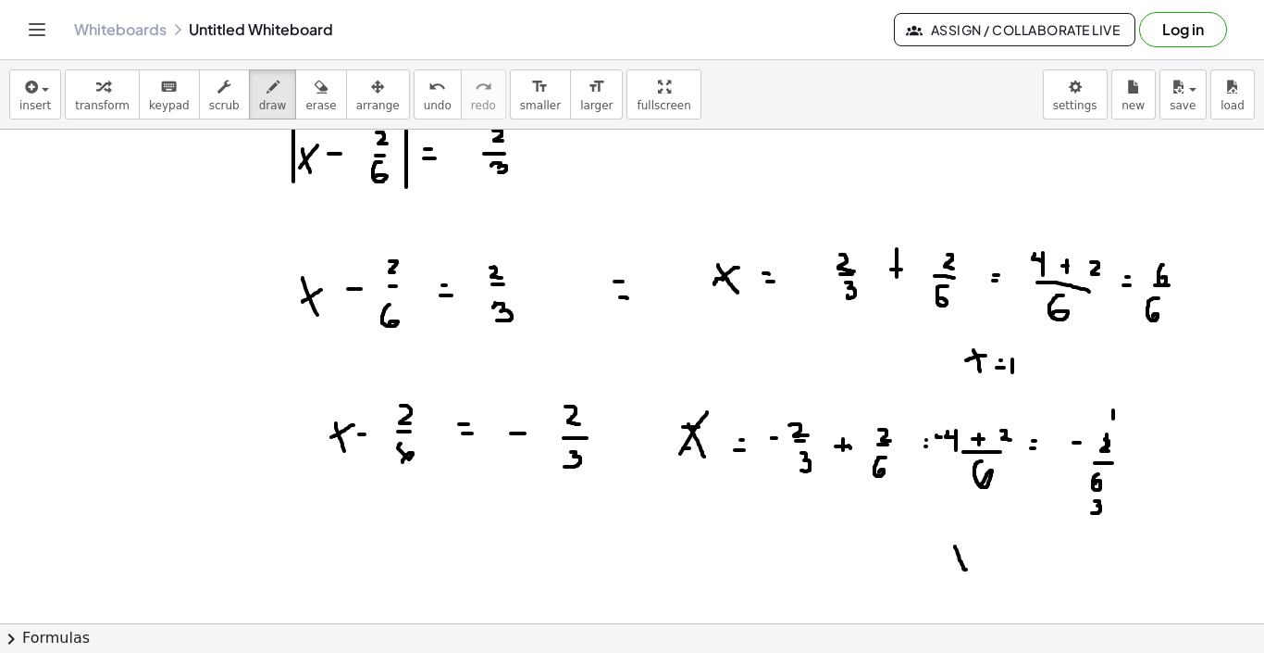
click at [966, 569] on div at bounding box center [632, 20] width 1264 height 1480
drag, startPoint x: 970, startPoint y: 545, endPoint x: 950, endPoint y: 561, distance: 25.7
click at [950, 561] on div at bounding box center [632, 20] width 1264 height 1480
click at [985, 554] on div at bounding box center [632, 20] width 1264 height 1480
click at [989, 562] on div at bounding box center [632, 20] width 1264 height 1480
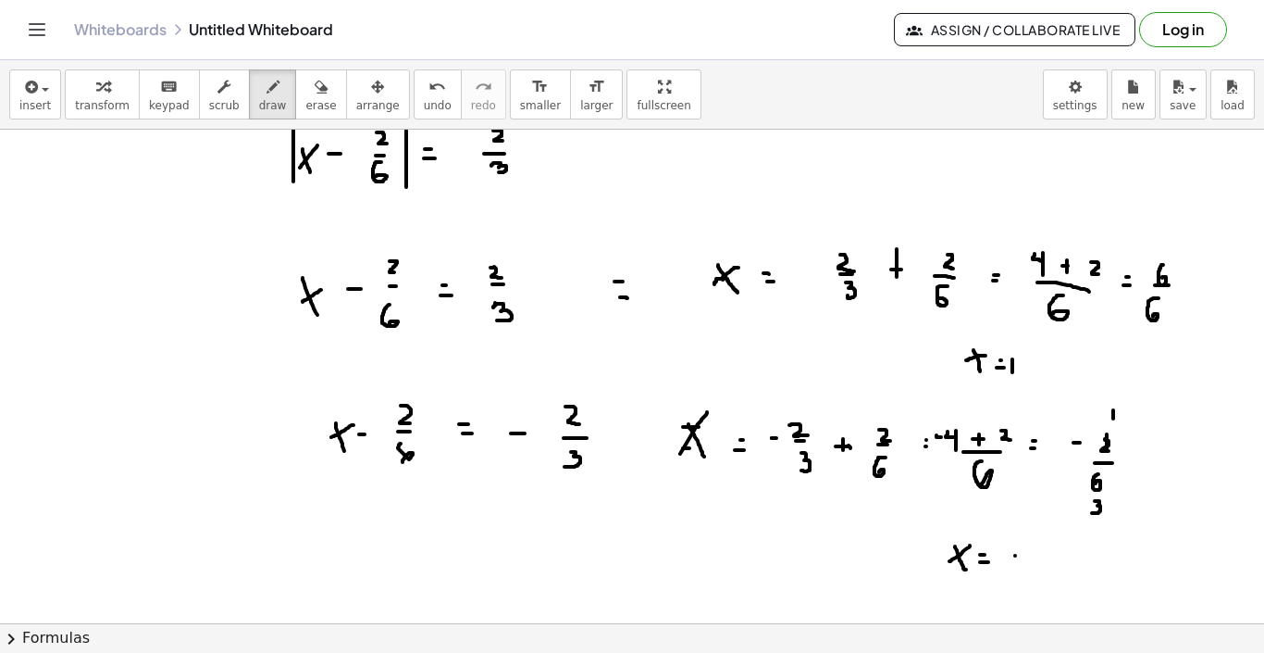
click at [1022, 555] on div at bounding box center [632, 20] width 1264 height 1480
drag, startPoint x: 1043, startPoint y: 542, endPoint x: 1043, endPoint y: 557, distance: 14.8
click at [1043, 557] on div at bounding box center [632, 20] width 1264 height 1480
drag, startPoint x: 1042, startPoint y: 572, endPoint x: 1055, endPoint y: 572, distance: 13.0
click at [1055, 572] on div at bounding box center [632, 20] width 1264 height 1480
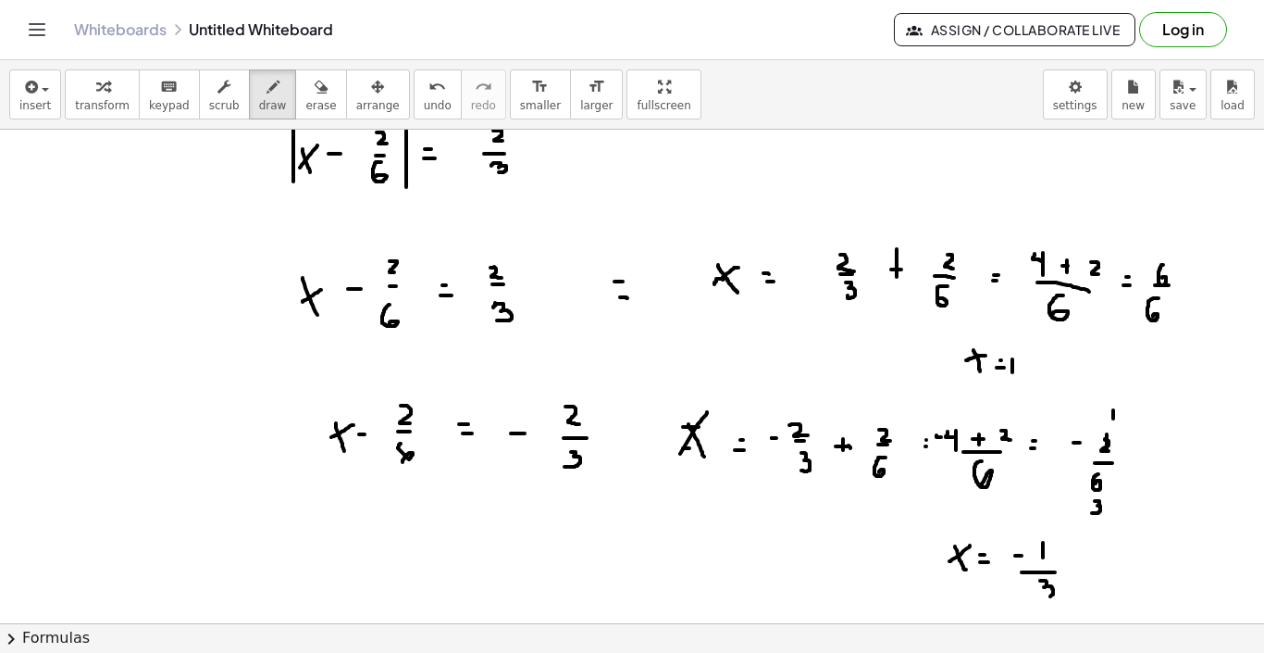
drag, startPoint x: 1040, startPoint y: 580, endPoint x: 1037, endPoint y: 596, distance: 16.2
click at [1037, 596] on div at bounding box center [632, 20] width 1264 height 1480
click at [927, 534] on div at bounding box center [632, 20] width 1264 height 1480
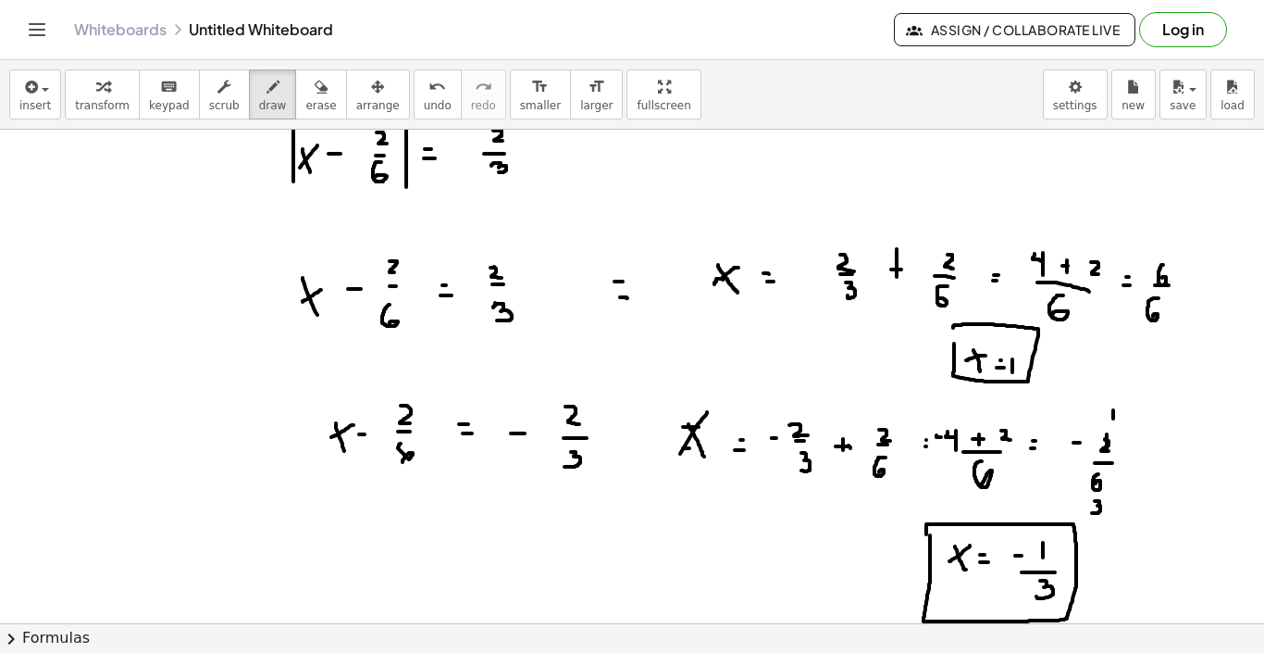
click at [953, 342] on div at bounding box center [632, 20] width 1264 height 1480
click at [1002, 358] on div at bounding box center [632, 20] width 1264 height 1480
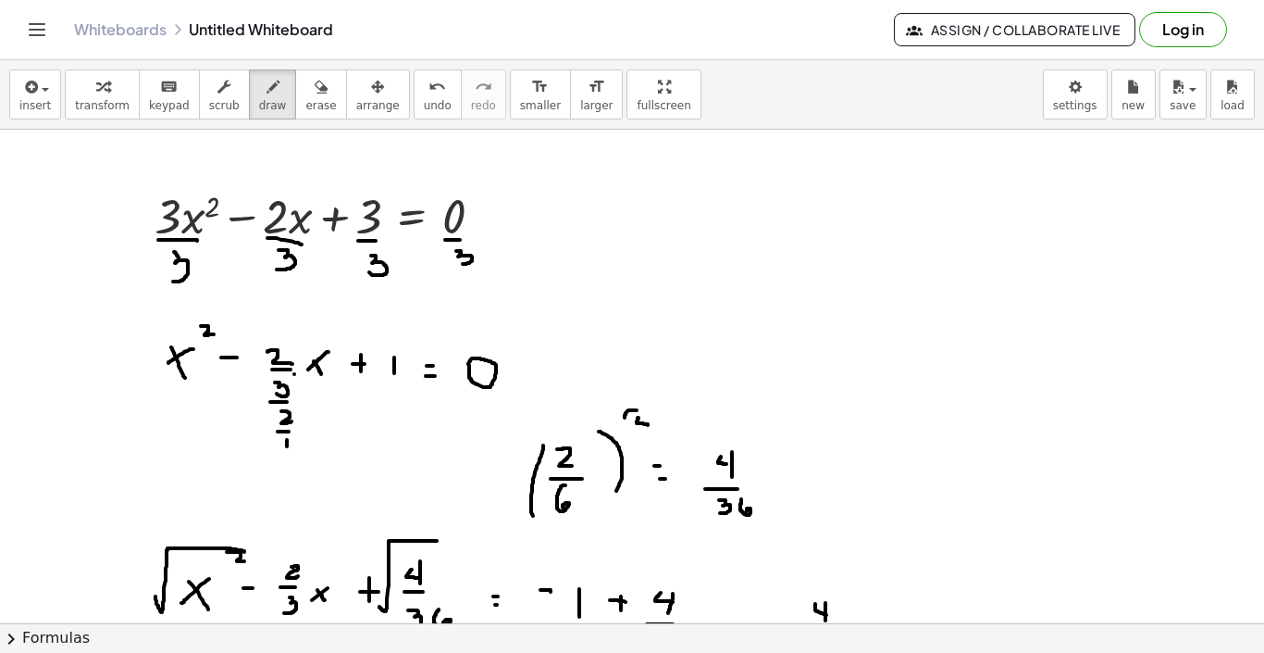
scroll to position [0, 0]
click at [321, 93] on div "button" at bounding box center [320, 86] width 31 height 22
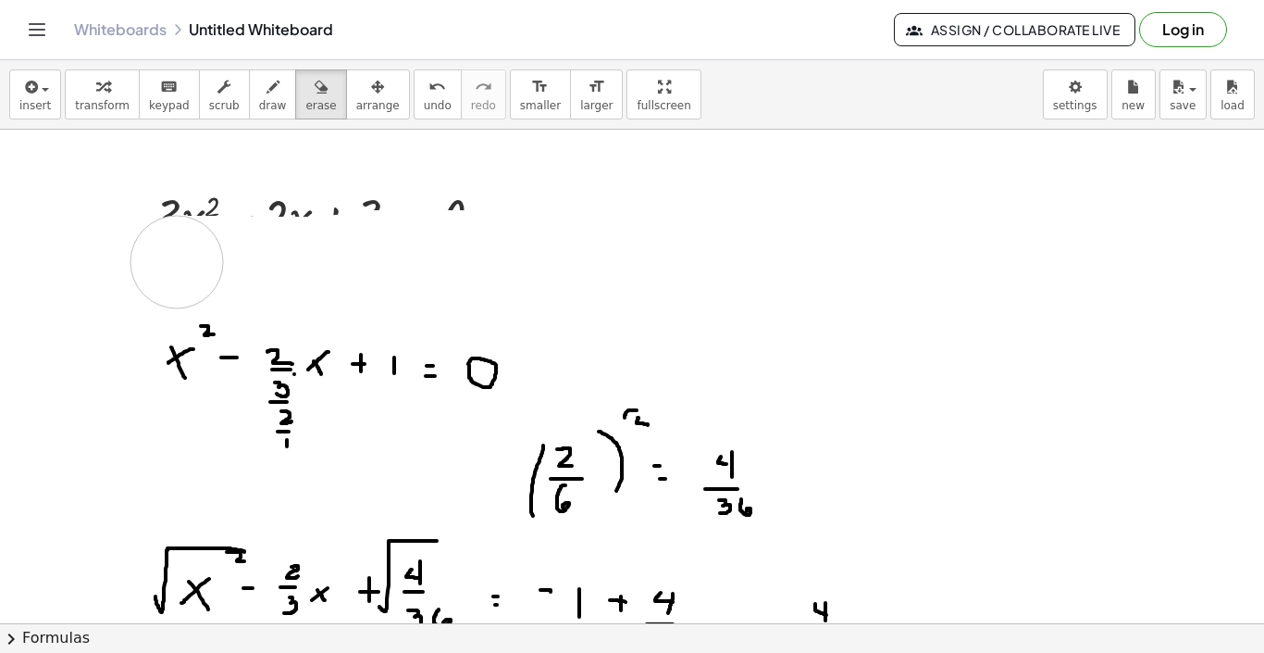
drag, startPoint x: 491, startPoint y: 256, endPoint x: 177, endPoint y: 262, distance: 313.9
click at [267, 92] on icon "button" at bounding box center [273, 87] width 13 height 22
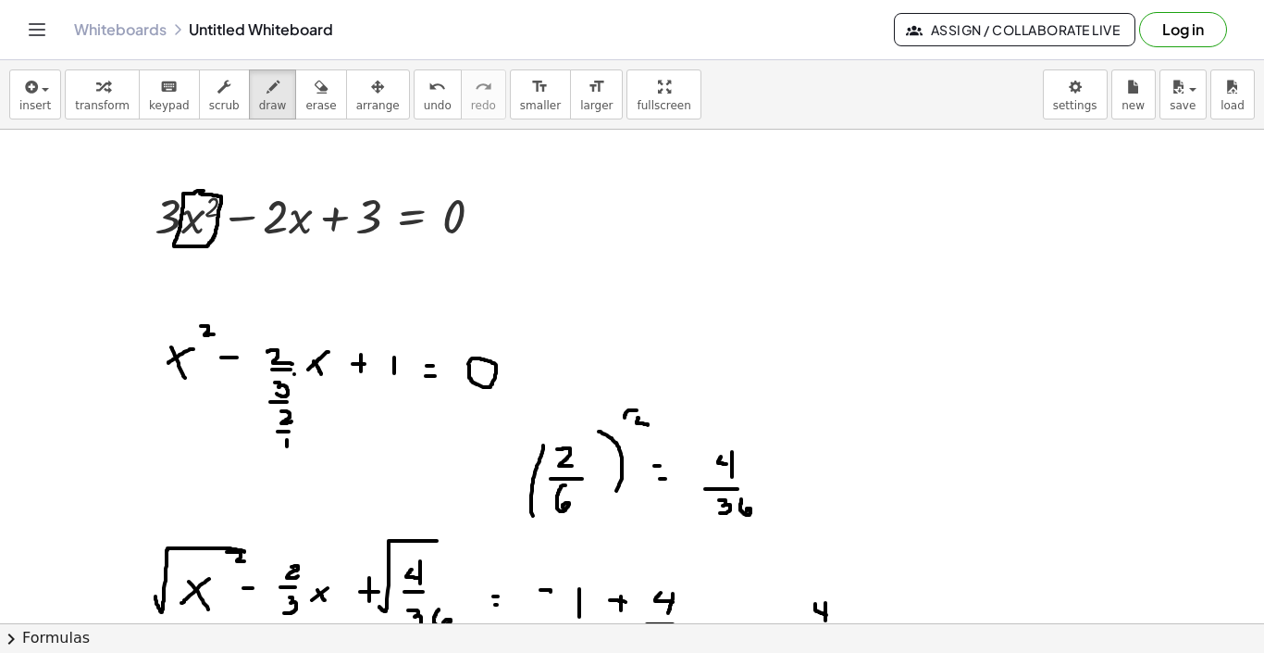
click at [321, 104] on span "erase" at bounding box center [320, 105] width 31 height 13
drag, startPoint x: 227, startPoint y: 230, endPoint x: 183, endPoint y: 214, distance: 46.6
click at [265, 100] on span "draw" at bounding box center [273, 105] width 28 height 13
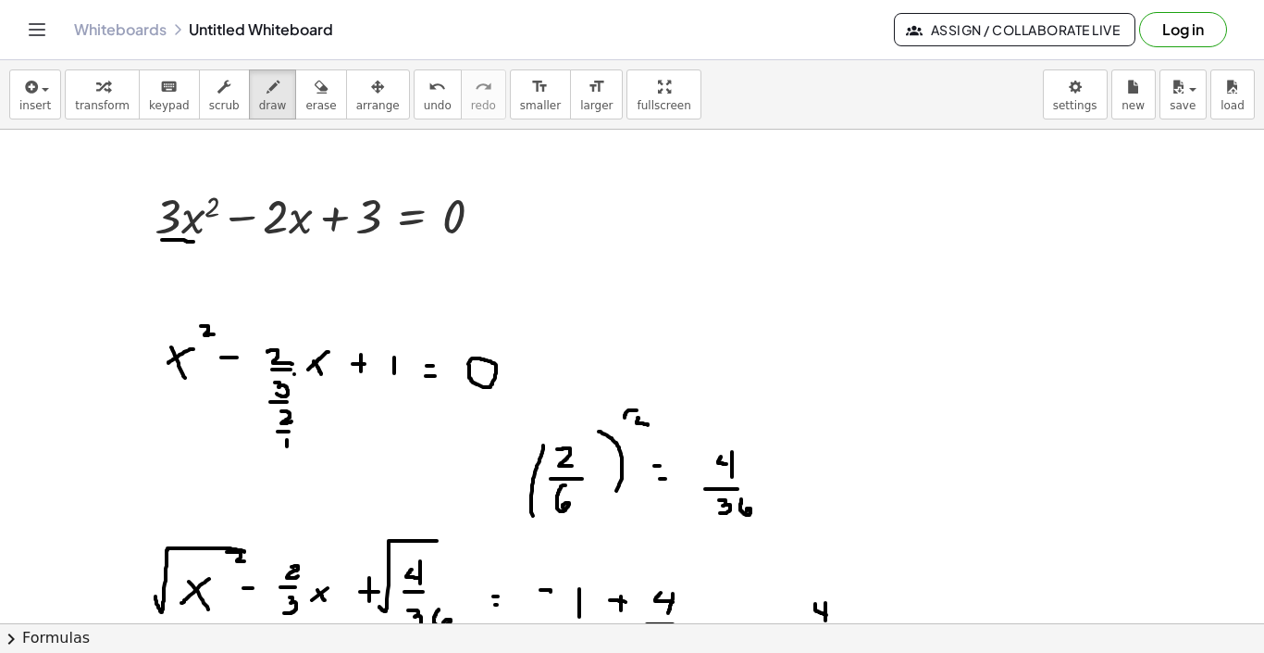
drag, startPoint x: 162, startPoint y: 240, endPoint x: 193, endPoint y: 242, distance: 30.6
drag, startPoint x: 180, startPoint y: 251, endPoint x: 183, endPoint y: 268, distance: 18.0
drag, startPoint x: 259, startPoint y: 239, endPoint x: 301, endPoint y: 239, distance: 41.7
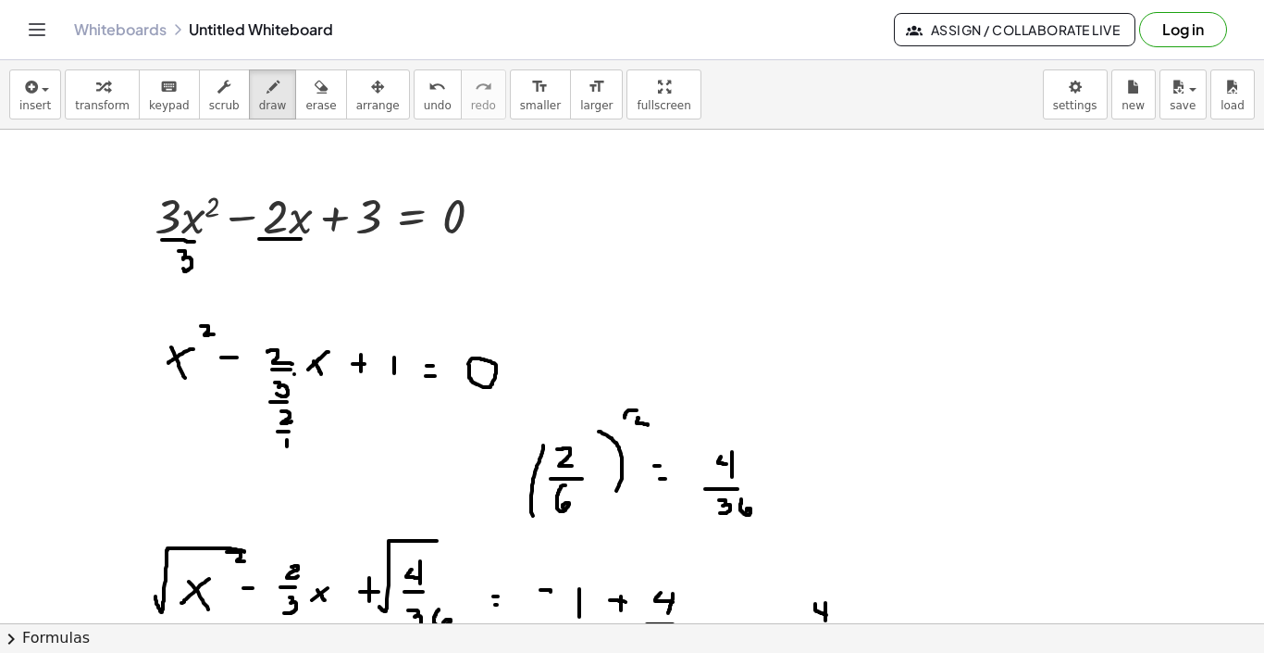
drag, startPoint x: 275, startPoint y: 255, endPoint x: 284, endPoint y: 272, distance: 19.1
drag, startPoint x: 360, startPoint y: 256, endPoint x: 374, endPoint y: 270, distance: 19.6
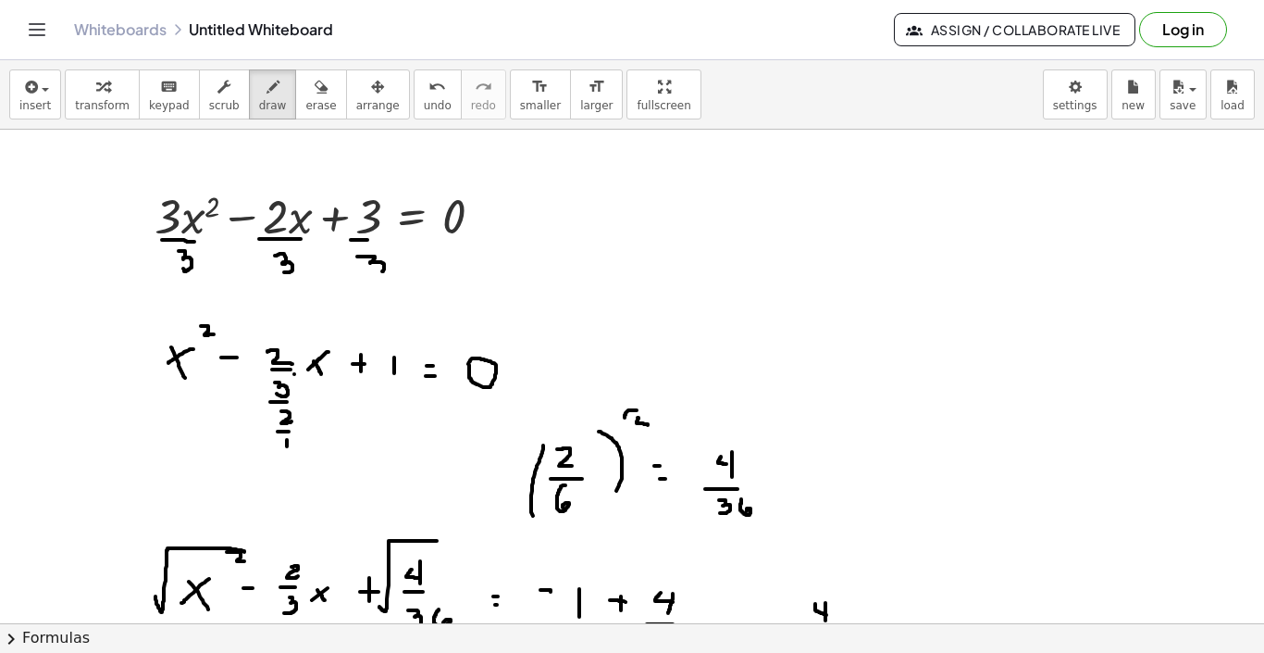
drag, startPoint x: 440, startPoint y: 239, endPoint x: 455, endPoint y: 239, distance: 15.7
drag, startPoint x: 449, startPoint y: 255, endPoint x: 455, endPoint y: 271, distance: 17.9
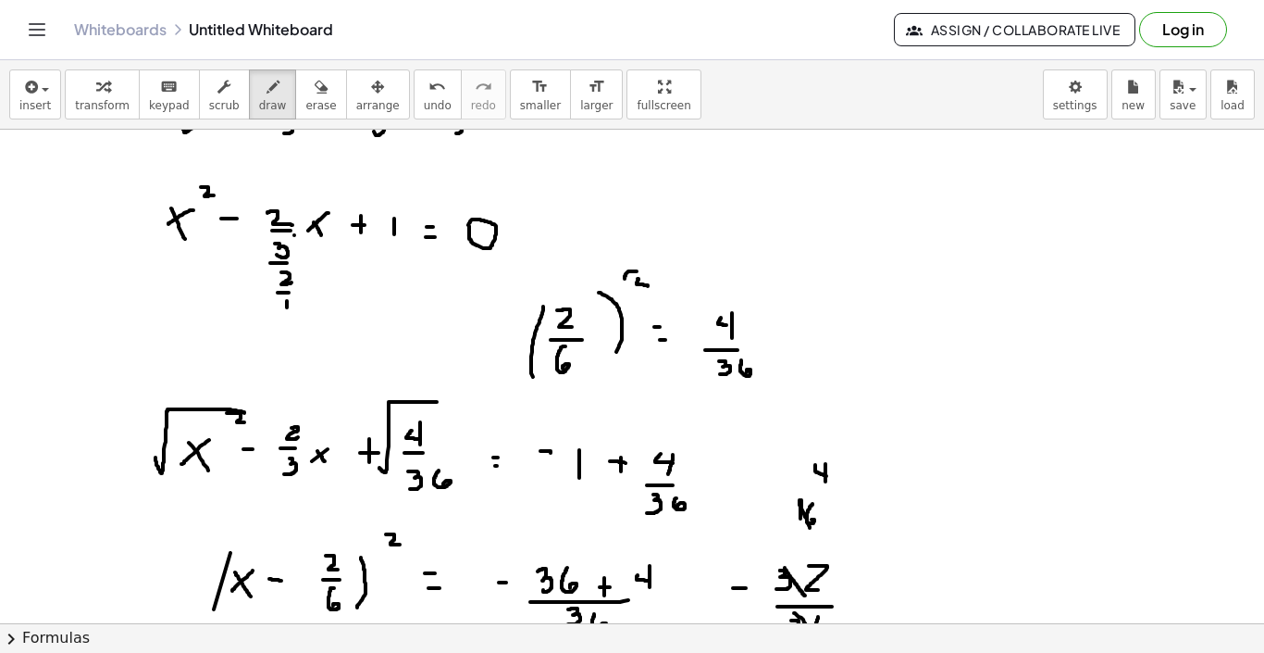
scroll to position [138, 0]
drag, startPoint x: 308, startPoint y: 206, endPoint x: 316, endPoint y: 218, distance: 13.4
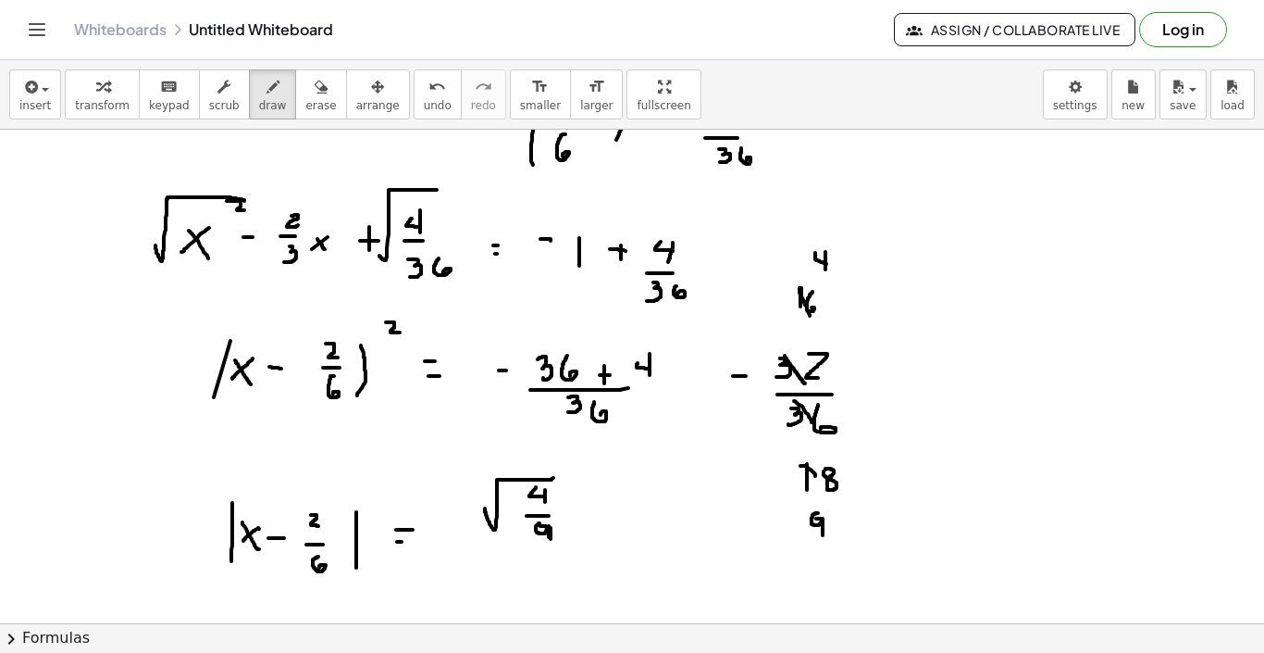
scroll to position [355, 0]
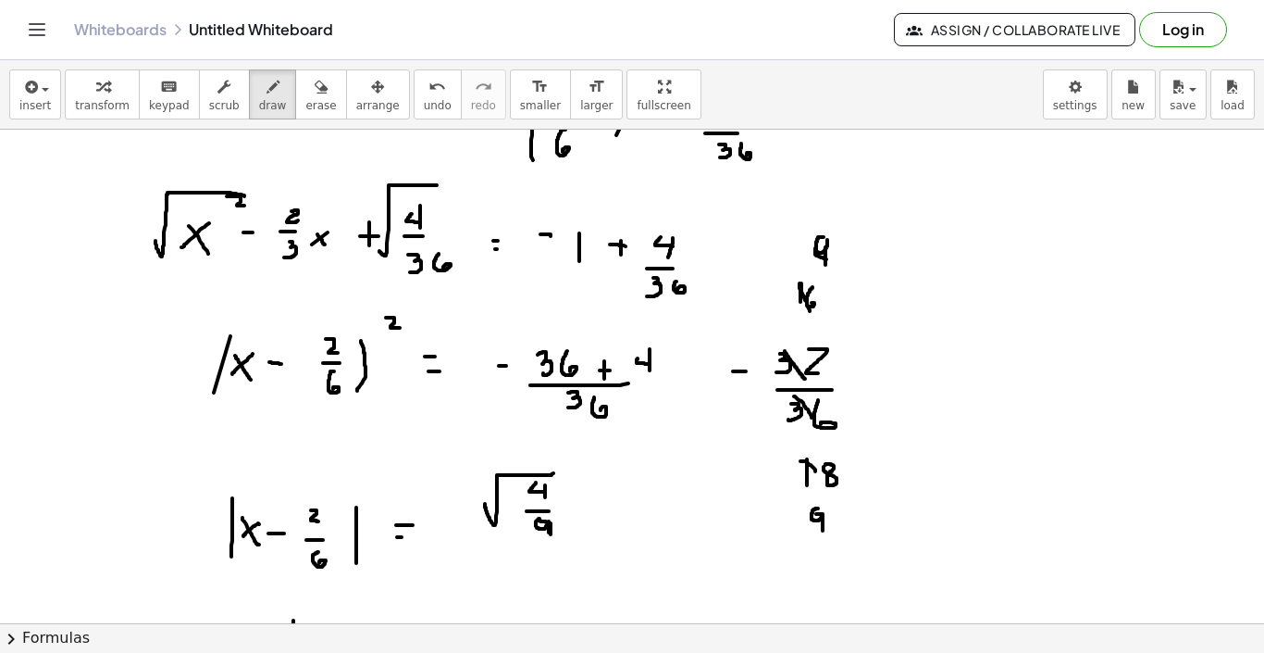
drag, startPoint x: 824, startPoint y: 237, endPoint x: 820, endPoint y: 280, distance: 42.7
click at [824, 238] on div at bounding box center [632, 514] width 1264 height 1480
click at [826, 260] on div at bounding box center [632, 514] width 1264 height 1480
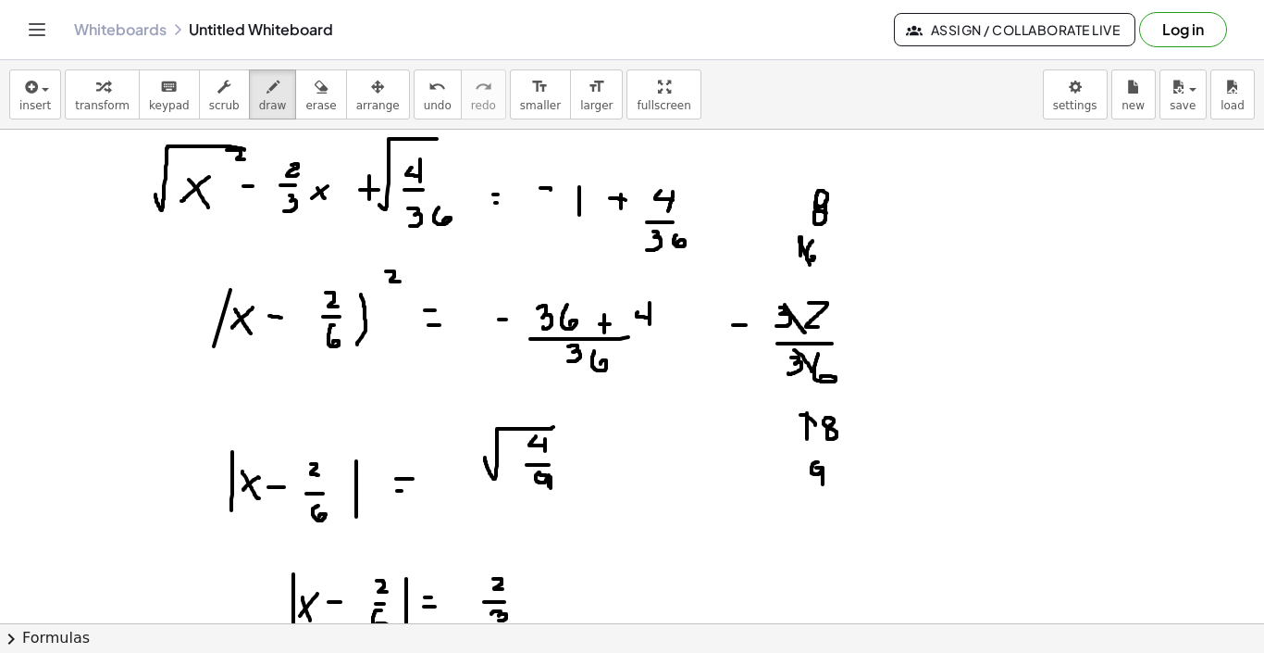
scroll to position [403, 0]
click at [1143, 110] on span "new" at bounding box center [1133, 105] width 23 height 13
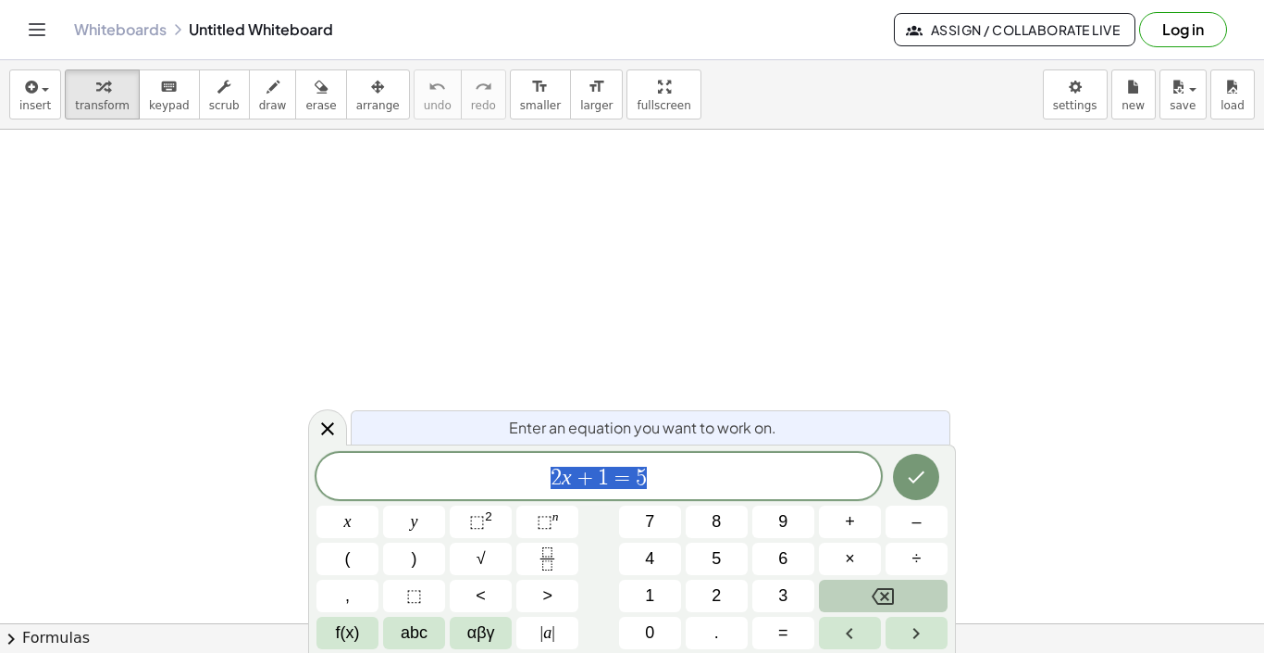
click at [854, 584] on button "Backspace" at bounding box center [883, 595] width 129 height 32
click at [359, 521] on button "x" at bounding box center [348, 521] width 62 height 32
click at [499, 521] on button "⬚ 2" at bounding box center [481, 521] width 62 height 32
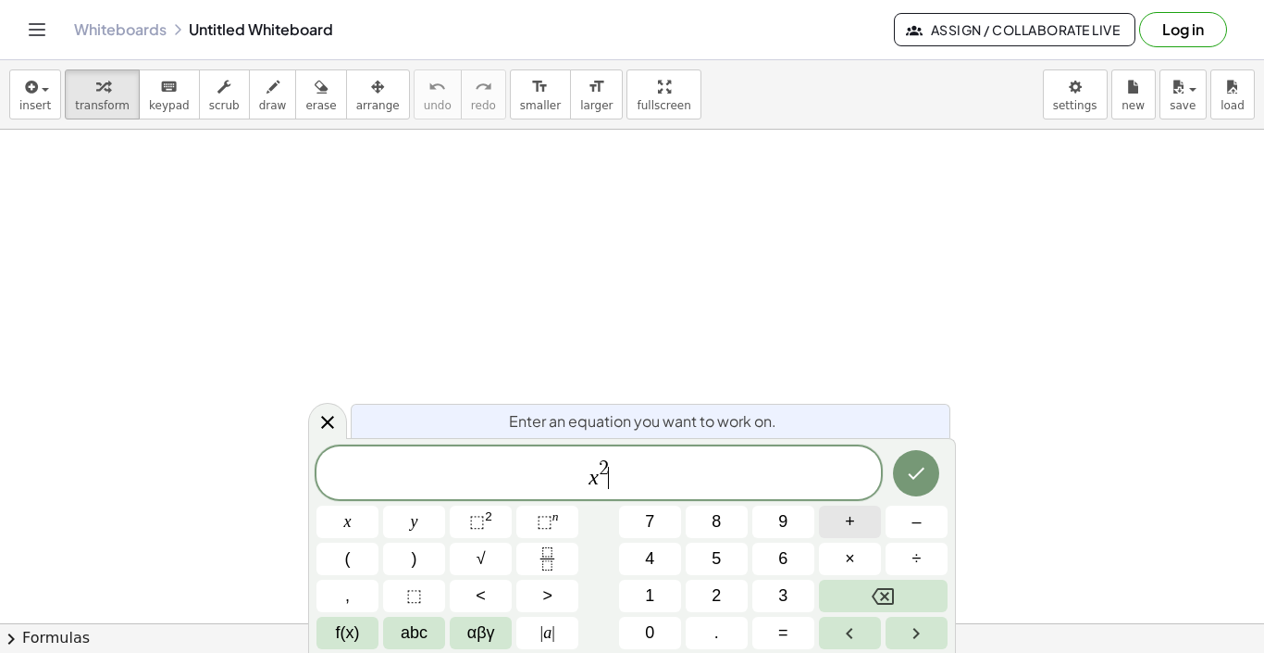
click at [849, 521] on span "+" at bounding box center [850, 521] width 10 height 25
click at [793, 557] on button "6" at bounding box center [784, 558] width 62 height 32
click at [366, 521] on button "x" at bounding box center [348, 521] width 62 height 32
click at [909, 532] on button "–" at bounding box center [917, 521] width 62 height 32
click at [653, 561] on span "4" at bounding box center [649, 558] width 9 height 25
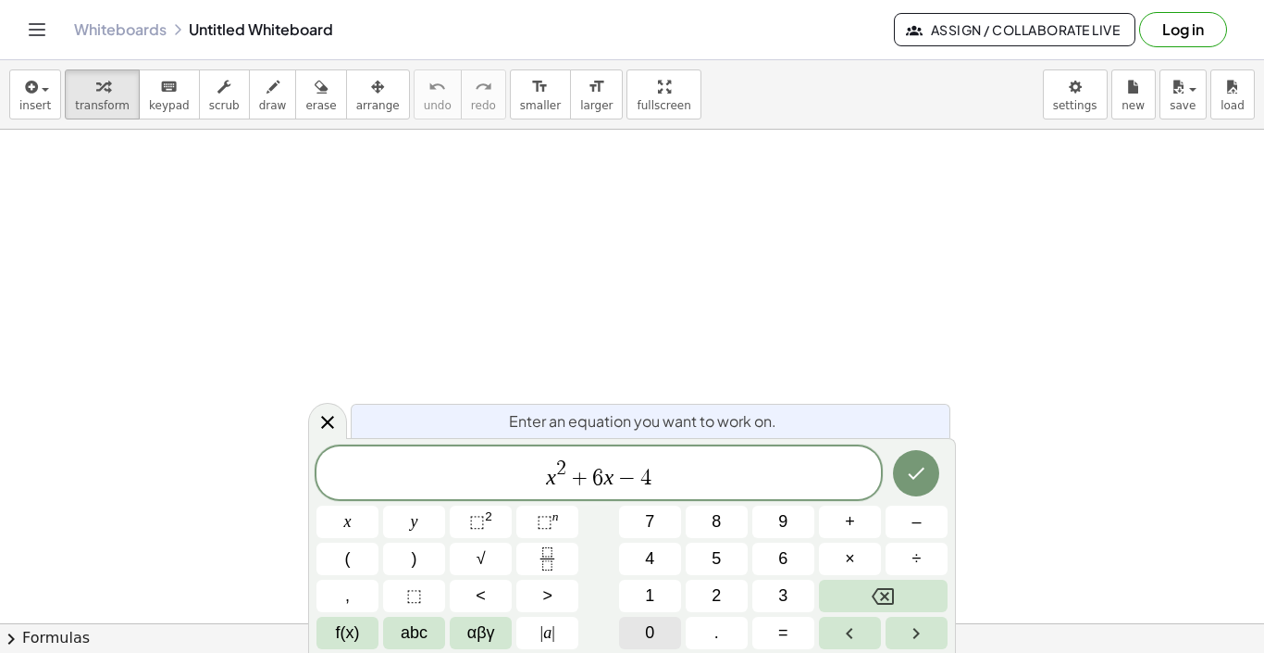
click at [654, 635] on span "0" at bounding box center [649, 632] width 9 height 25
click at [790, 635] on button "=" at bounding box center [784, 633] width 62 height 32
click at [663, 634] on button "0" at bounding box center [650, 633] width 62 height 32
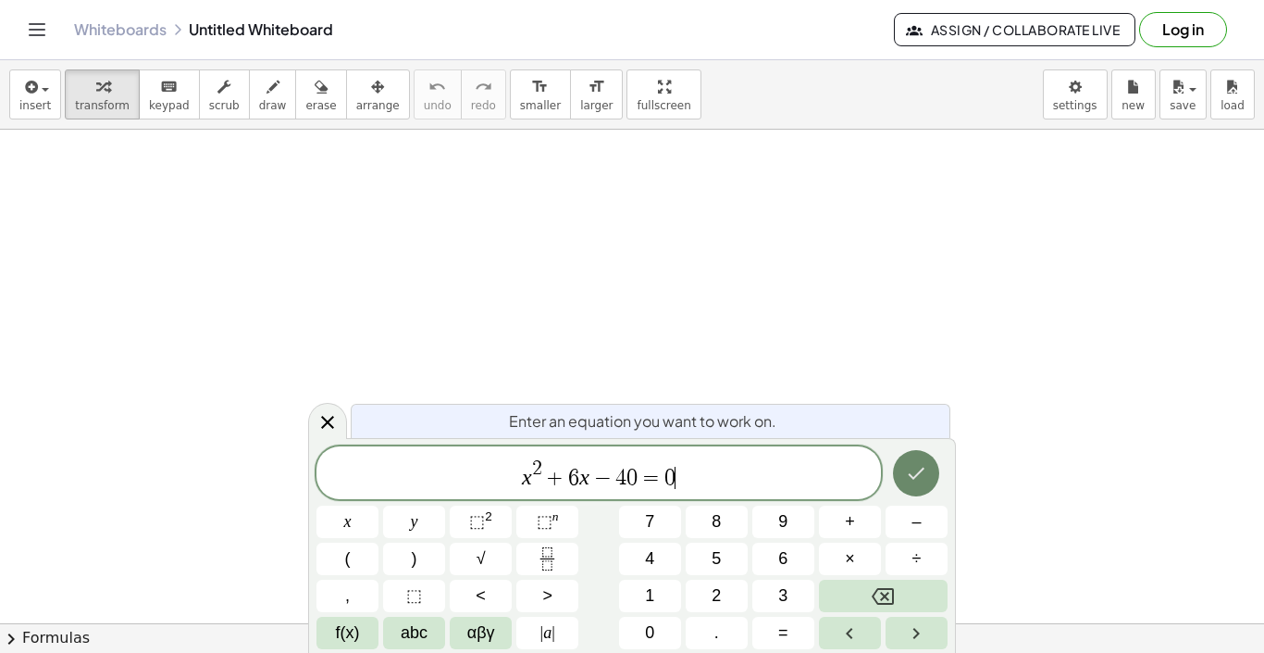
click at [903, 469] on button "Done" at bounding box center [916, 473] width 46 height 46
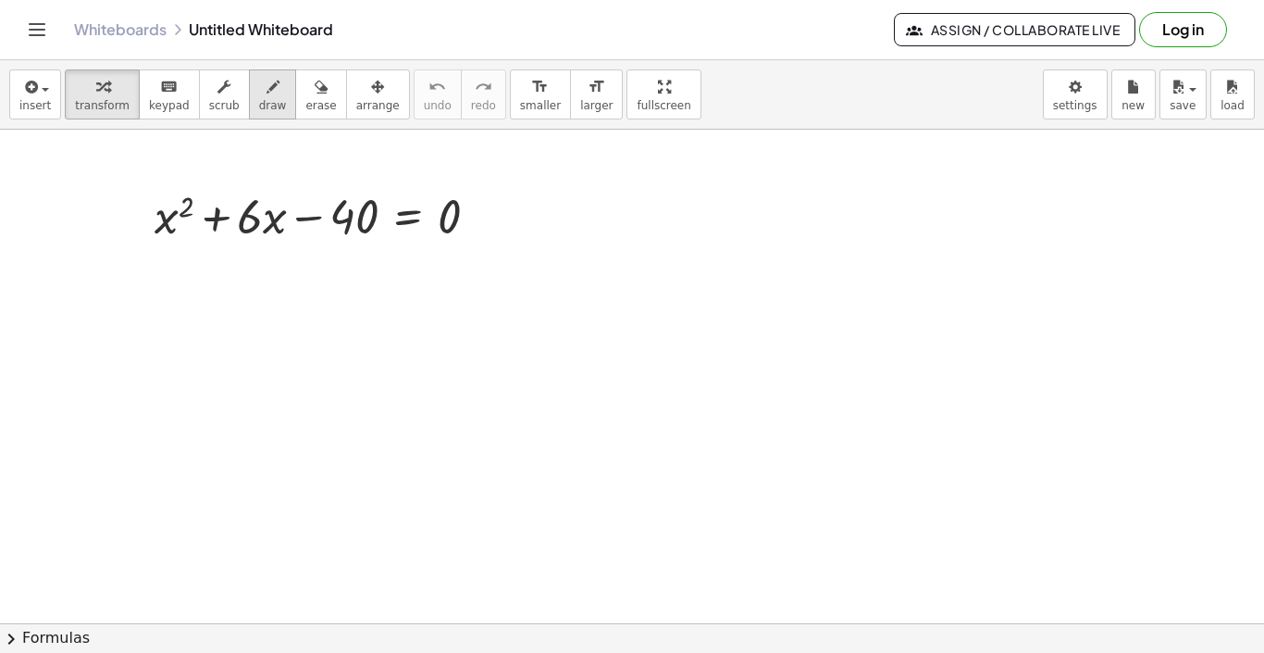
click at [264, 103] on span "draw" at bounding box center [273, 105] width 28 height 13
drag, startPoint x: 238, startPoint y: 231, endPoint x: 253, endPoint y: 231, distance: 14.8
drag, startPoint x: 249, startPoint y: 242, endPoint x: 260, endPoint y: 254, distance: 16.4
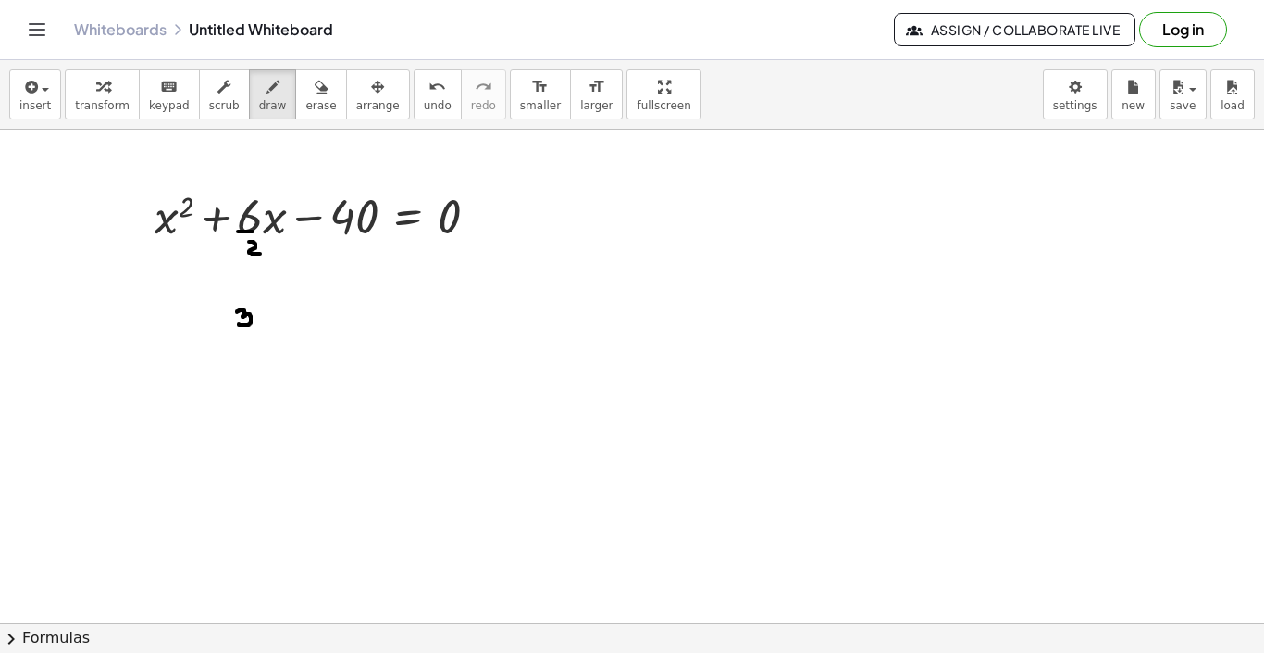
drag, startPoint x: 237, startPoint y: 312, endPoint x: 239, endPoint y: 324, distance: 12.2
drag, startPoint x: 260, startPoint y: 301, endPoint x: 263, endPoint y: 324, distance: 23.3
drag, startPoint x: 232, startPoint y: 298, endPoint x: 229, endPoint y: 324, distance: 26.2
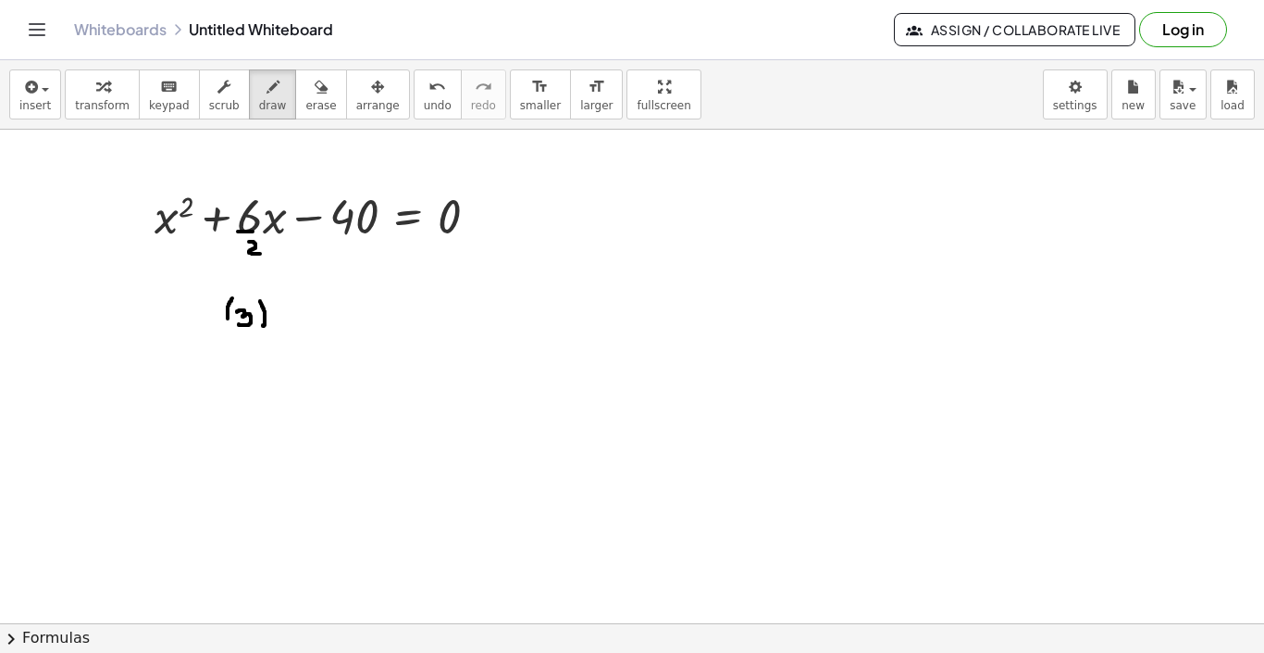
drag, startPoint x: 268, startPoint y: 285, endPoint x: 285, endPoint y: 295, distance: 19.5
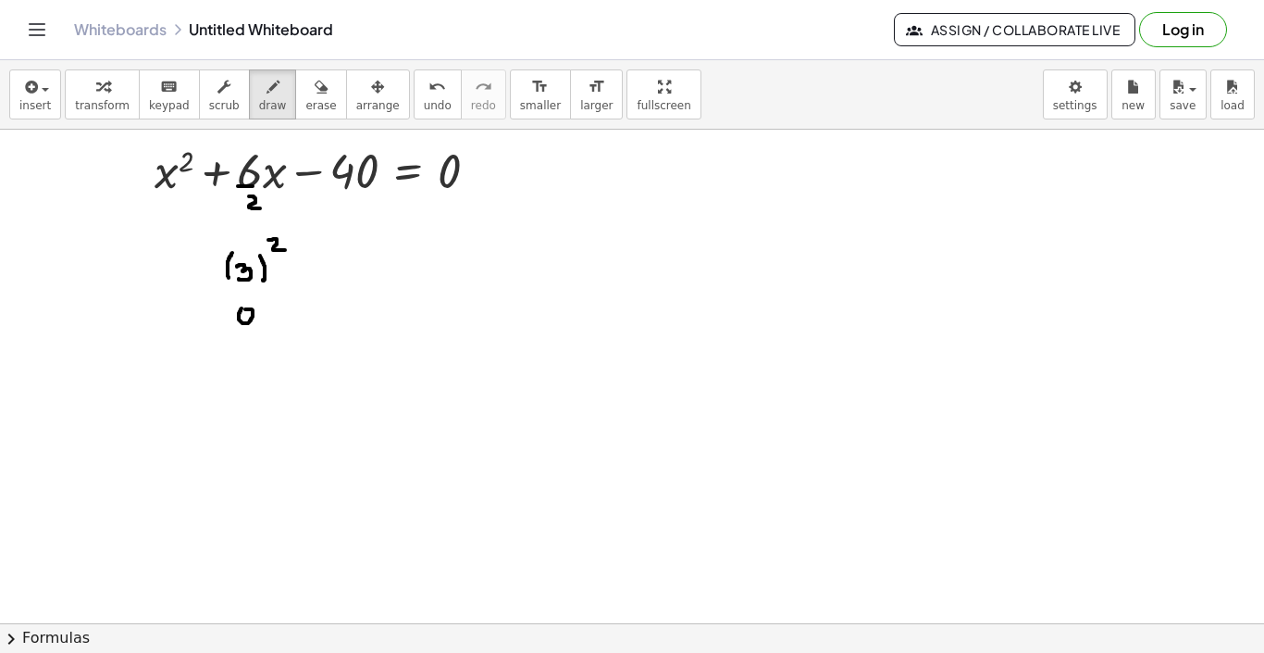
click at [242, 310] on div at bounding box center [632, 637] width 1264 height 1107
click at [255, 317] on div at bounding box center [632, 637] width 1264 height 1107
drag, startPoint x: 255, startPoint y: 317, endPoint x: 254, endPoint y: 338, distance: 21.3
click at [254, 338] on div at bounding box center [632, 637] width 1264 height 1107
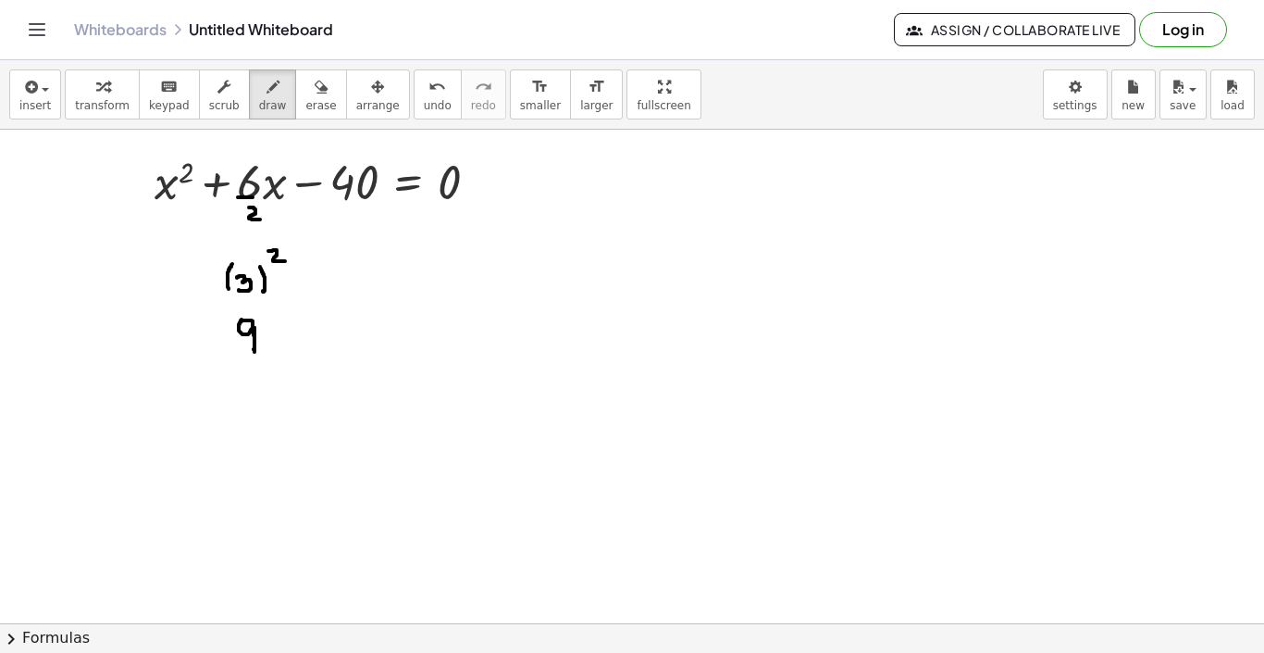
scroll to position [85, 0]
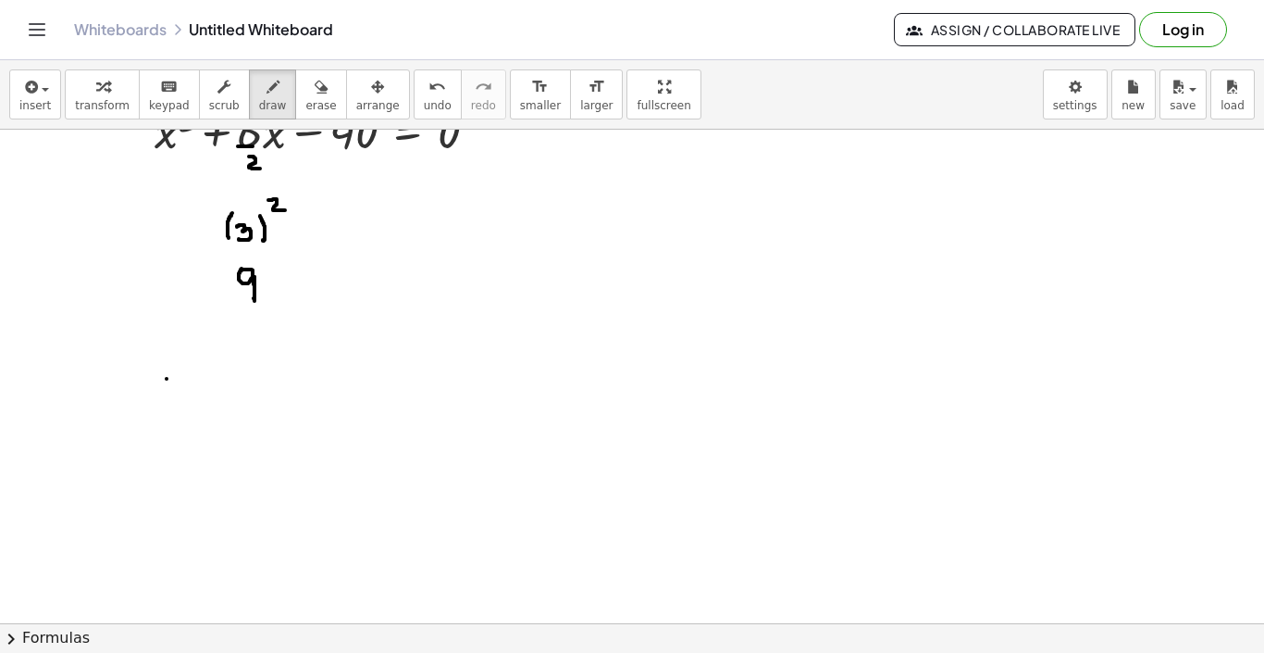
drag, startPoint x: 167, startPoint y: 379, endPoint x: 180, endPoint y: 406, distance: 30.6
click at [180, 406] on div at bounding box center [632, 597] width 1264 height 1107
drag, startPoint x: 183, startPoint y: 380, endPoint x: 162, endPoint y: 401, distance: 29.5
click at [162, 401] on div at bounding box center [632, 597] width 1264 height 1107
drag, startPoint x: 202, startPoint y: 352, endPoint x: 211, endPoint y: 363, distance: 14.5
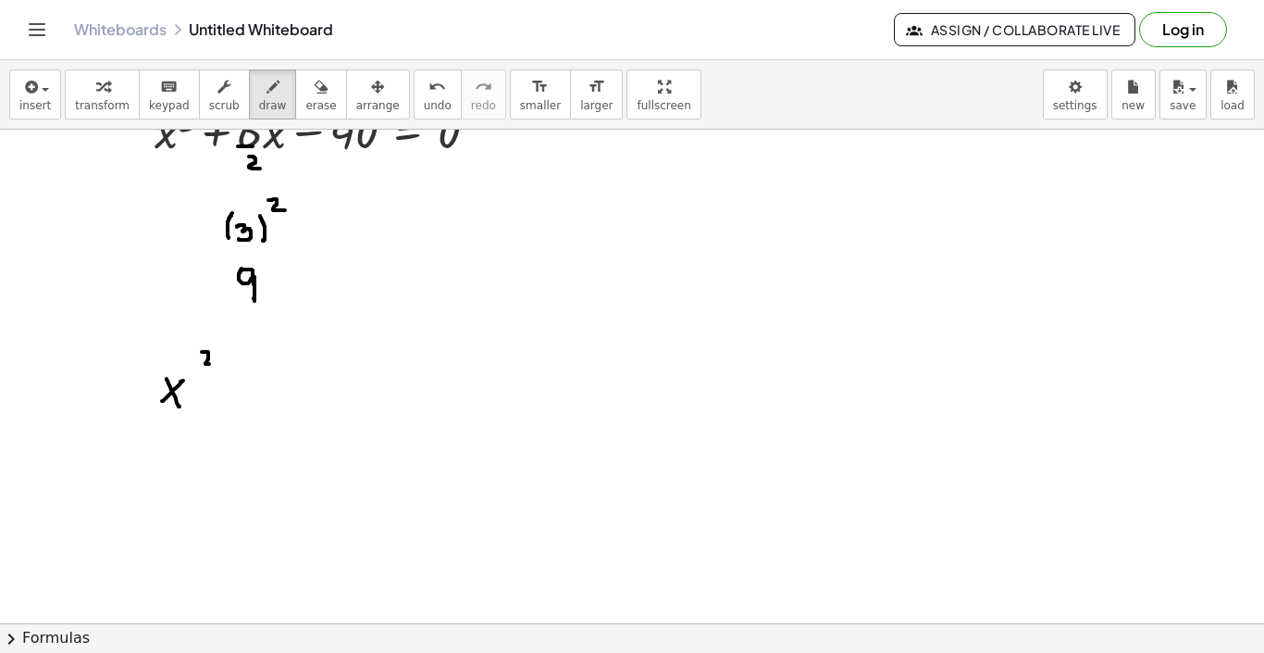
click at [211, 363] on div at bounding box center [632, 597] width 1264 height 1107
click at [228, 385] on div at bounding box center [632, 597] width 1264 height 1107
drag, startPoint x: 225, startPoint y: 378, endPoint x: 225, endPoint y: 394, distance: 16.7
click at [225, 394] on div at bounding box center [632, 597] width 1264 height 1107
drag, startPoint x: 259, startPoint y: 376, endPoint x: 259, endPoint y: 394, distance: 18.5
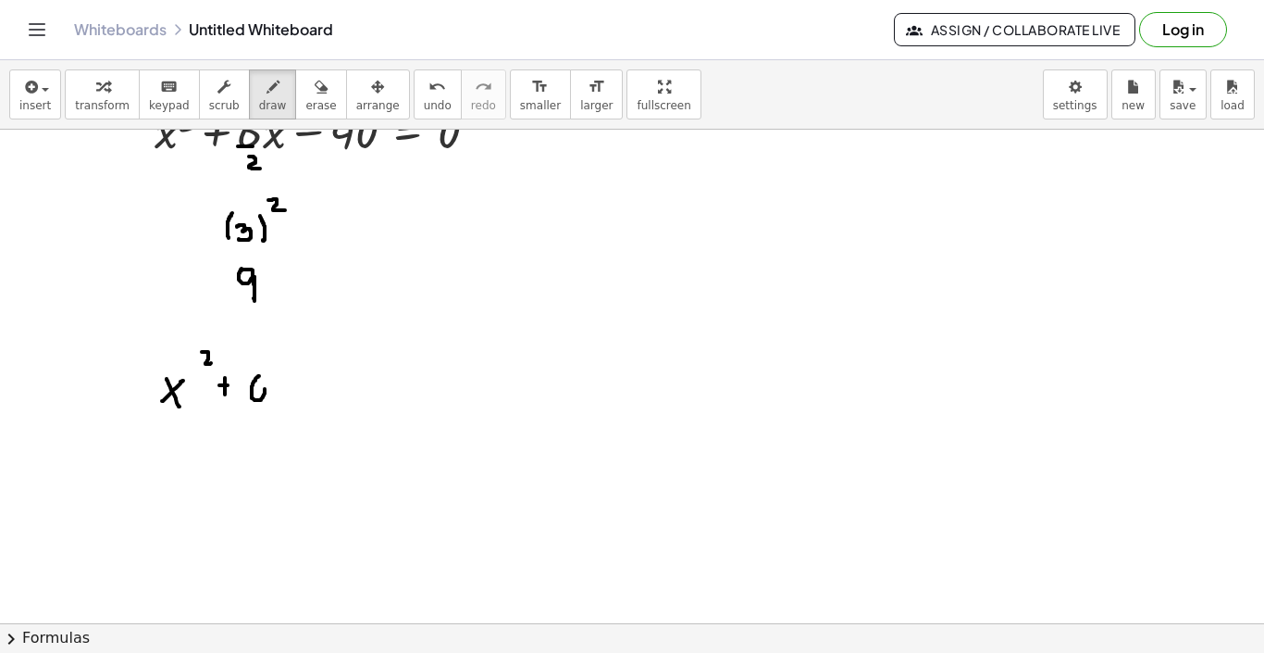
click at [259, 394] on div at bounding box center [632, 597] width 1264 height 1107
drag, startPoint x: 279, startPoint y: 378, endPoint x: 289, endPoint y: 392, distance: 17.2
click at [289, 392] on div at bounding box center [632, 597] width 1264 height 1107
drag, startPoint x: 293, startPoint y: 378, endPoint x: 282, endPoint y: 387, distance: 13.8
click at [282, 387] on div at bounding box center [632, 597] width 1264 height 1107
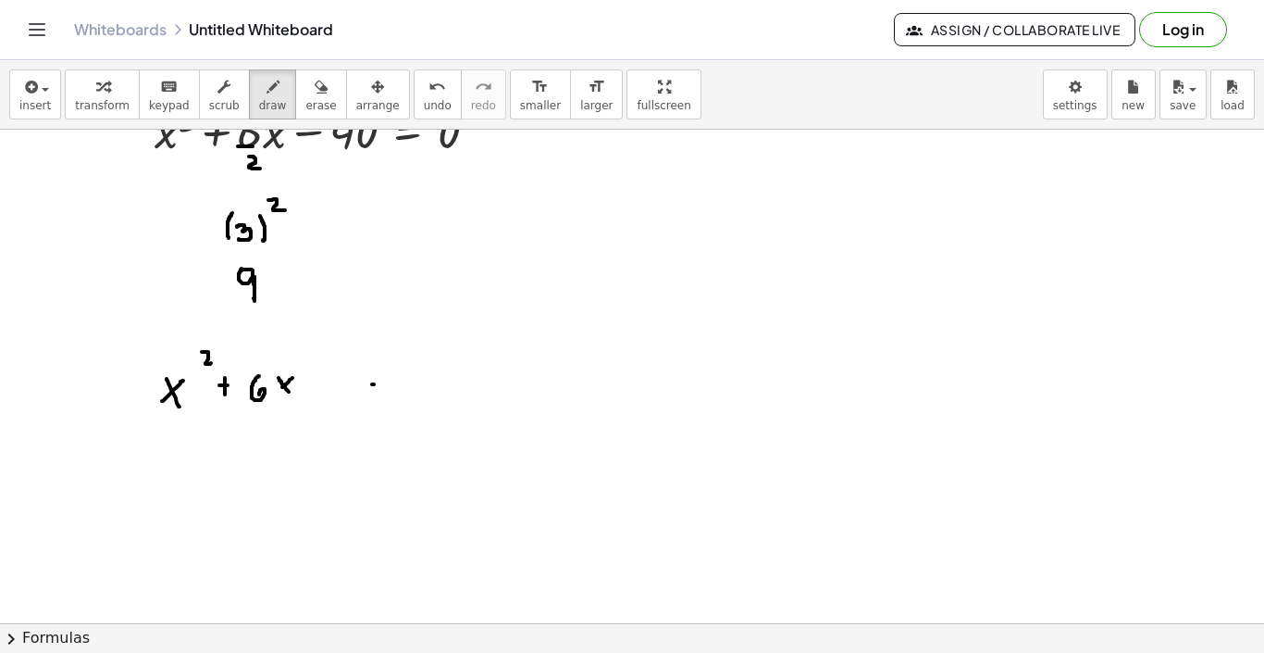
drag, startPoint x: 372, startPoint y: 384, endPoint x: 386, endPoint y: 383, distance: 13.9
click at [386, 383] on div at bounding box center [632, 597] width 1264 height 1107
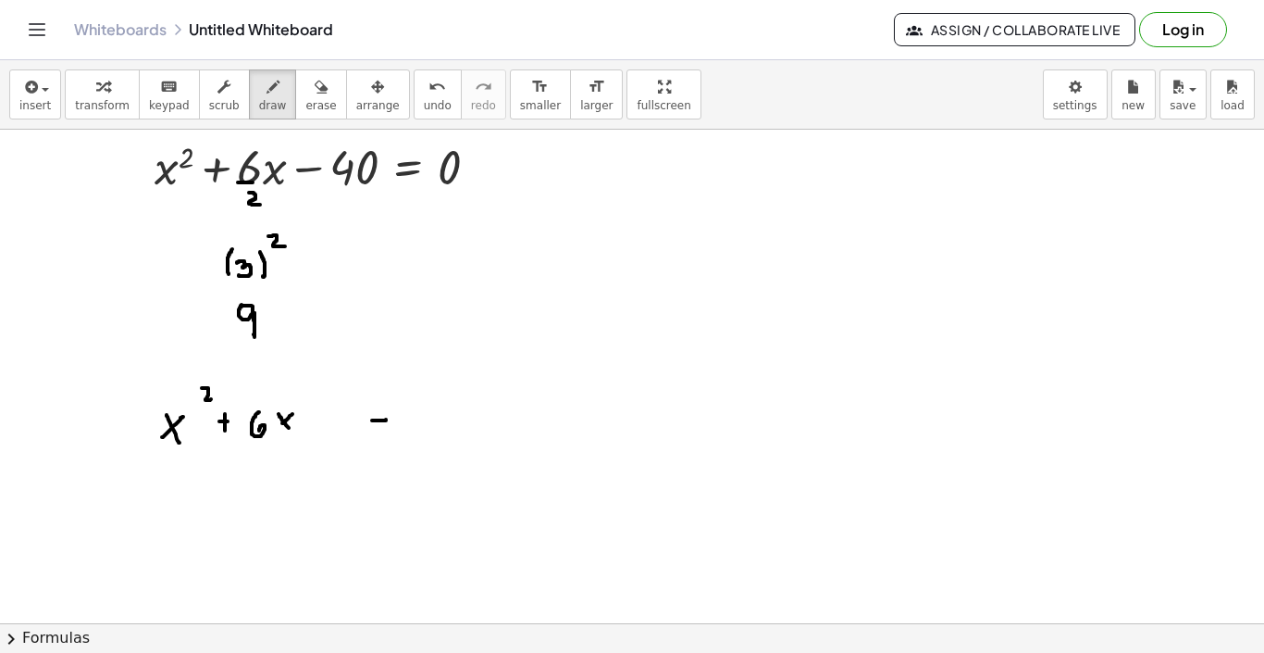
scroll to position [51, 0]
drag, startPoint x: 412, startPoint y: 411, endPoint x: 418, endPoint y: 420, distance: 11.3
click at [418, 420] on div at bounding box center [632, 632] width 1264 height 1107
drag, startPoint x: 420, startPoint y: 406, endPoint x: 420, endPoint y: 428, distance: 21.3
click at [420, 428] on div at bounding box center [632, 632] width 1264 height 1107
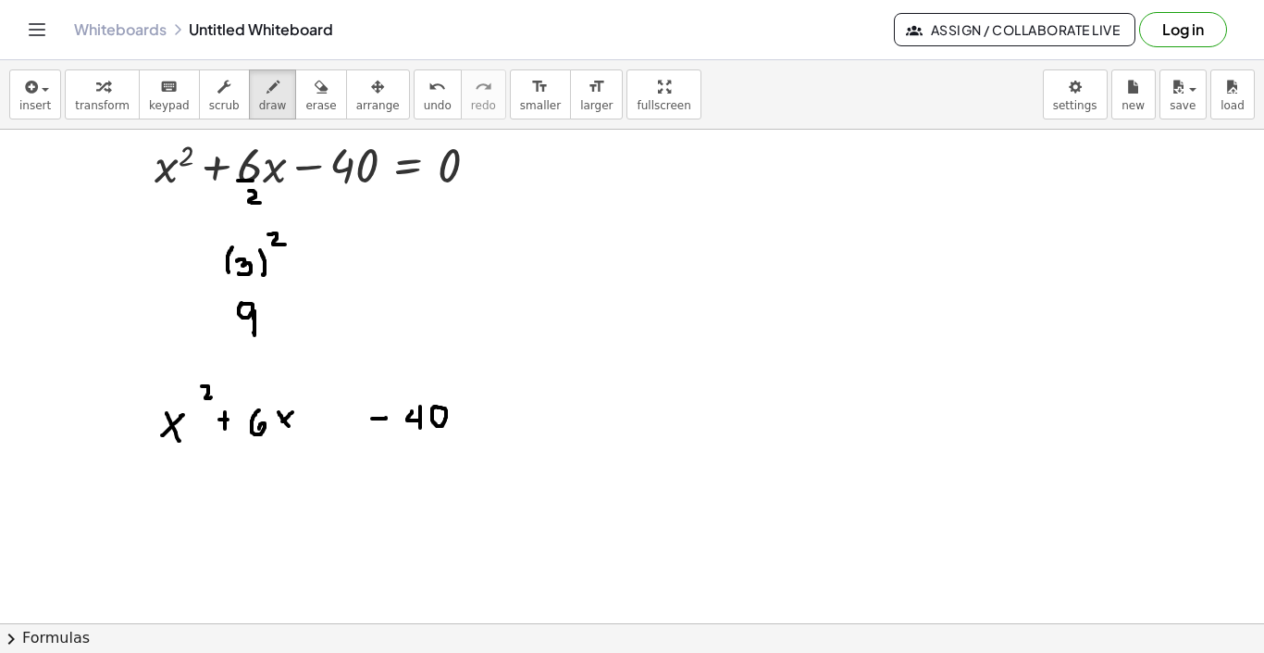
click at [433, 406] on div at bounding box center [632, 632] width 1264 height 1107
click at [318, 416] on div at bounding box center [632, 632] width 1264 height 1107
click at [429, 96] on icon "undo" at bounding box center [438, 87] width 18 height 22
click at [437, 408] on div at bounding box center [632, 632] width 1264 height 1107
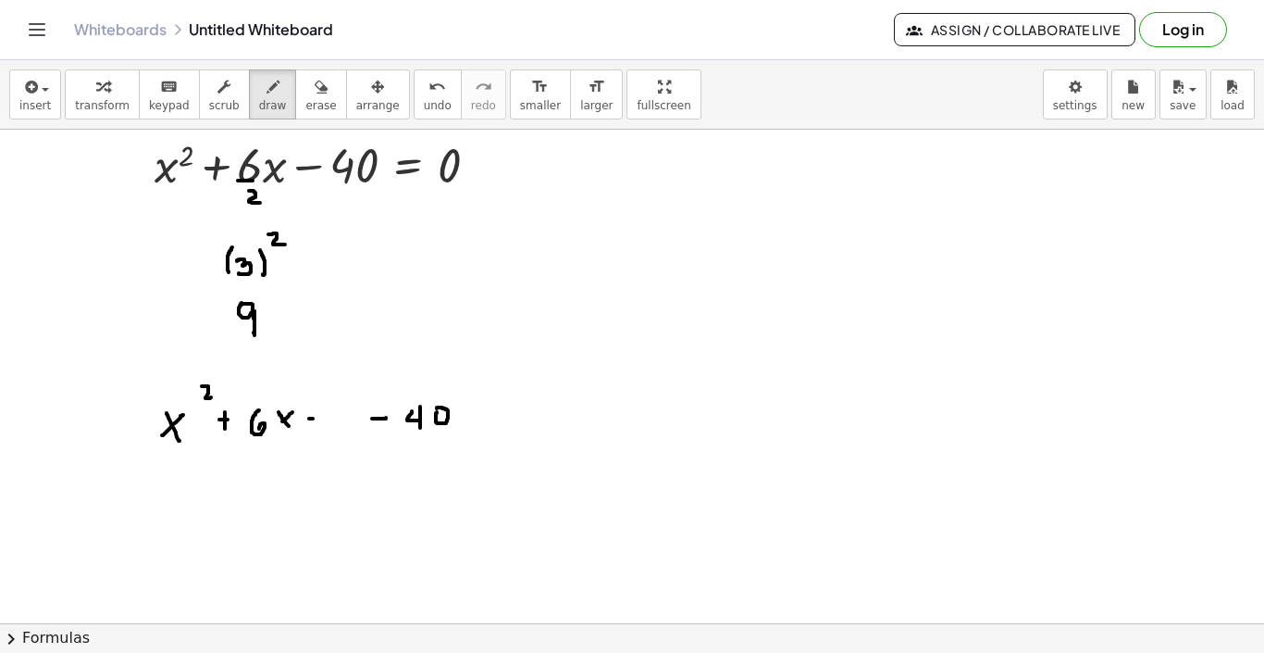
click at [317, 418] on div at bounding box center [632, 632] width 1264 height 1107
drag, startPoint x: 313, startPoint y: 412, endPoint x: 313, endPoint y: 425, distance: 13.0
click at [313, 425] on div at bounding box center [632, 632] width 1264 height 1107
click at [339, 414] on div at bounding box center [632, 632] width 1264 height 1107
drag, startPoint x: 348, startPoint y: 412, endPoint x: 348, endPoint y: 424, distance: 12.0
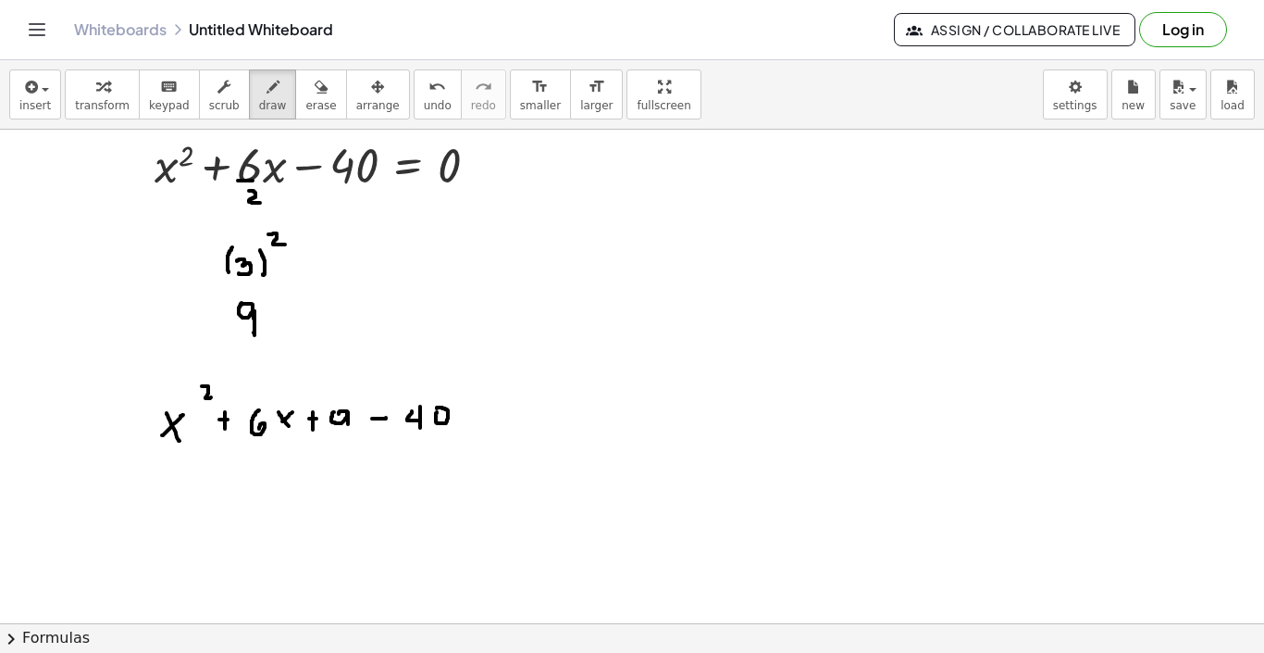
click at [348, 424] on div at bounding box center [632, 632] width 1264 height 1107
click at [348, 432] on div at bounding box center [632, 632] width 1264 height 1107
drag, startPoint x: 480, startPoint y: 410, endPoint x: 491, endPoint y: 410, distance: 11.1
click at [491, 410] on div at bounding box center [632, 632] width 1264 height 1107
click at [492, 417] on div at bounding box center [632, 632] width 1264 height 1107
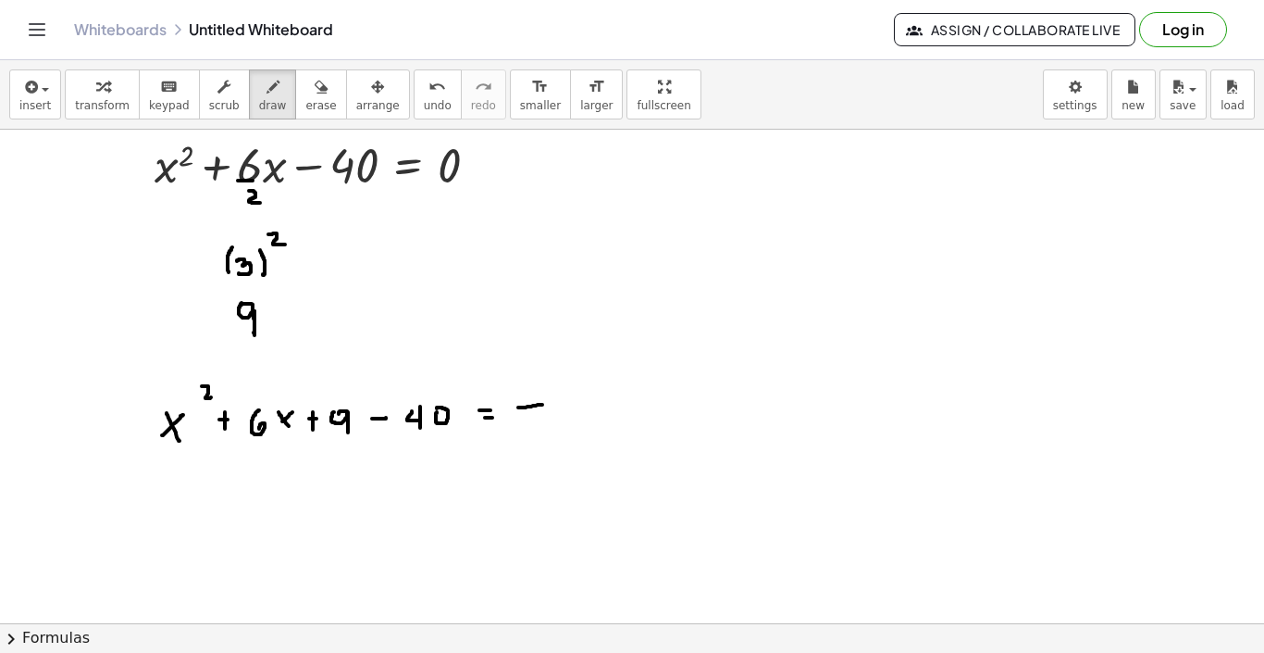
drag, startPoint x: 518, startPoint y: 407, endPoint x: 542, endPoint y: 405, distance: 24.2
click at [542, 405] on div at bounding box center [632, 632] width 1264 height 1107
drag, startPoint x: 531, startPoint y: 398, endPoint x: 531, endPoint y: 411, distance: 13.0
click at [531, 411] on div at bounding box center [632, 632] width 1264 height 1107
click at [562, 396] on div at bounding box center [632, 632] width 1264 height 1107
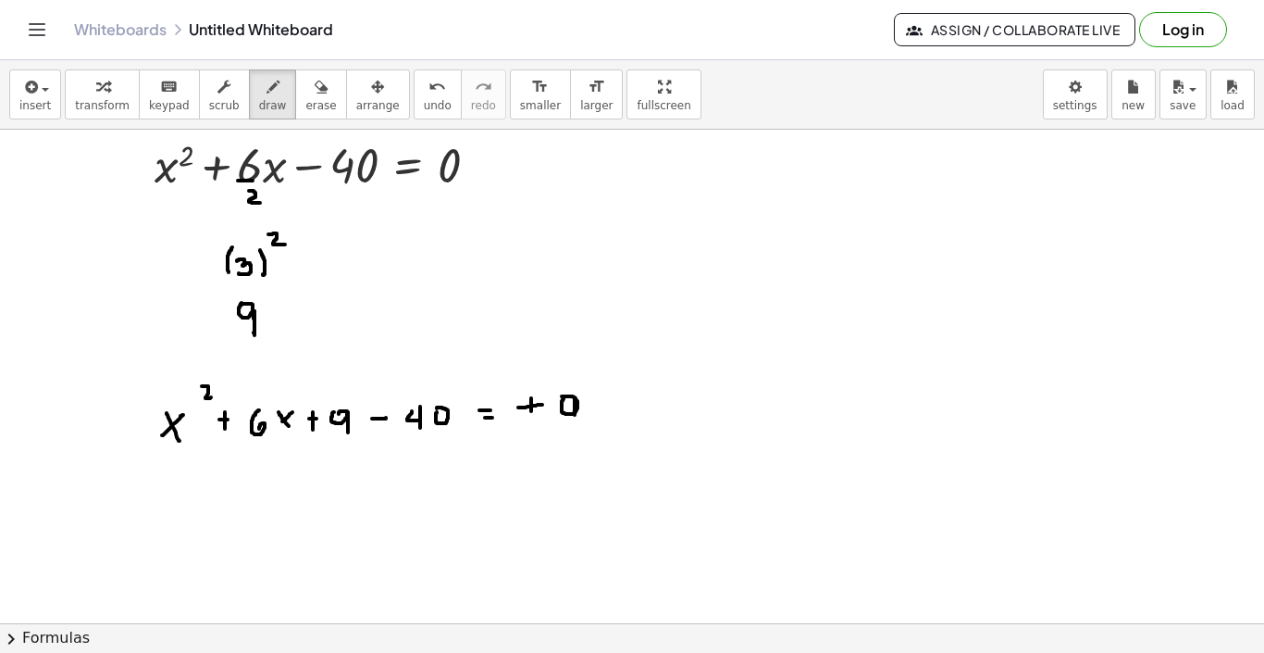
drag, startPoint x: 575, startPoint y: 399, endPoint x: 575, endPoint y: 414, distance: 14.8
click at [575, 414] on div at bounding box center [632, 632] width 1264 height 1107
drag, startPoint x: 575, startPoint y: 414, endPoint x: 575, endPoint y: 440, distance: 25.9
click at [575, 440] on div at bounding box center [632, 632] width 1264 height 1107
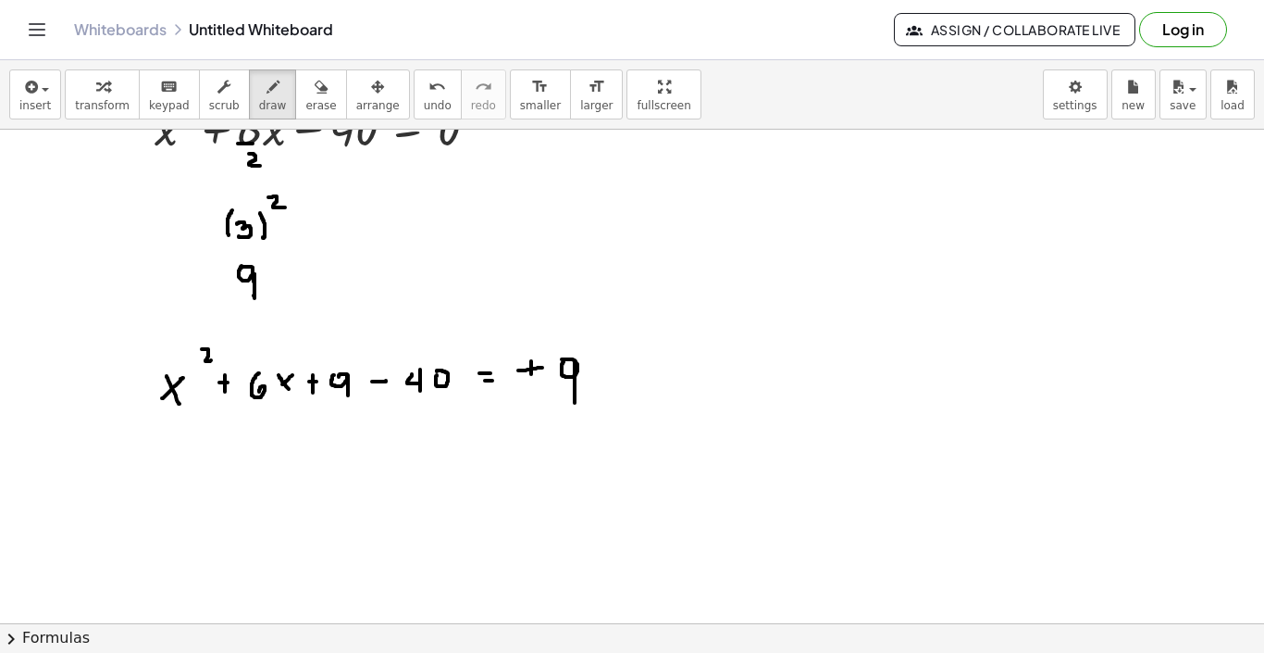
scroll to position [89, 0]
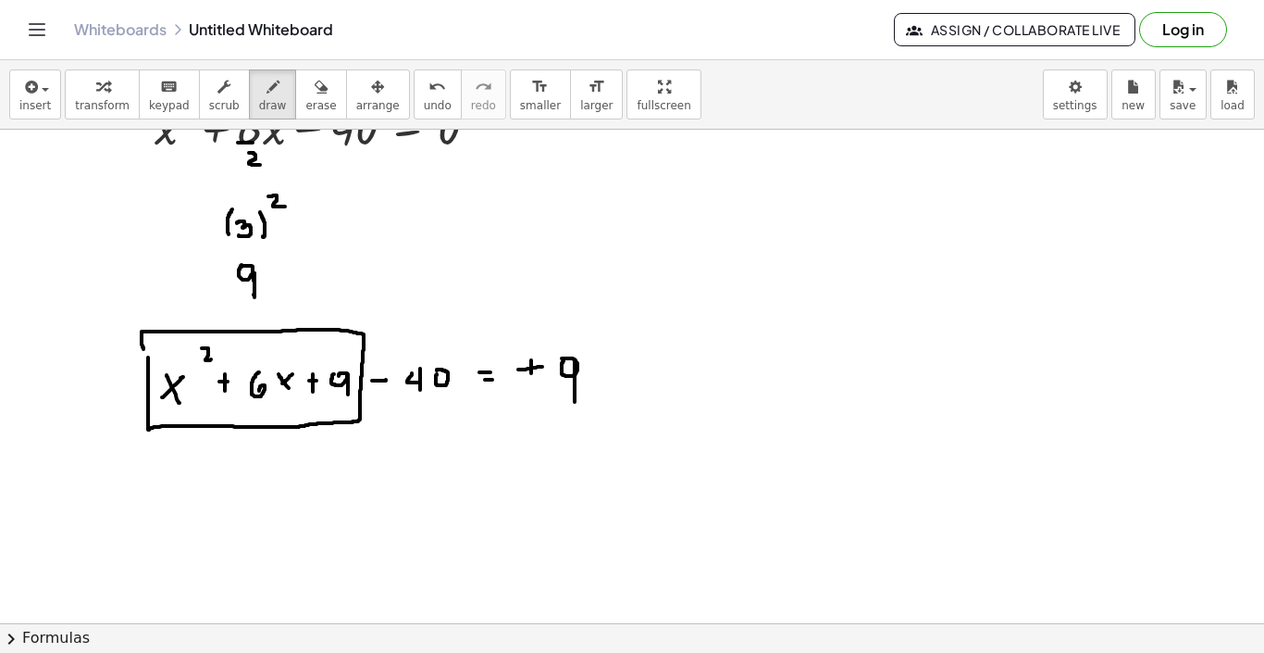
drag, startPoint x: 148, startPoint y: 357, endPoint x: 144, endPoint y: 347, distance: 10.8
click at [144, 347] on div at bounding box center [632, 594] width 1264 height 1107
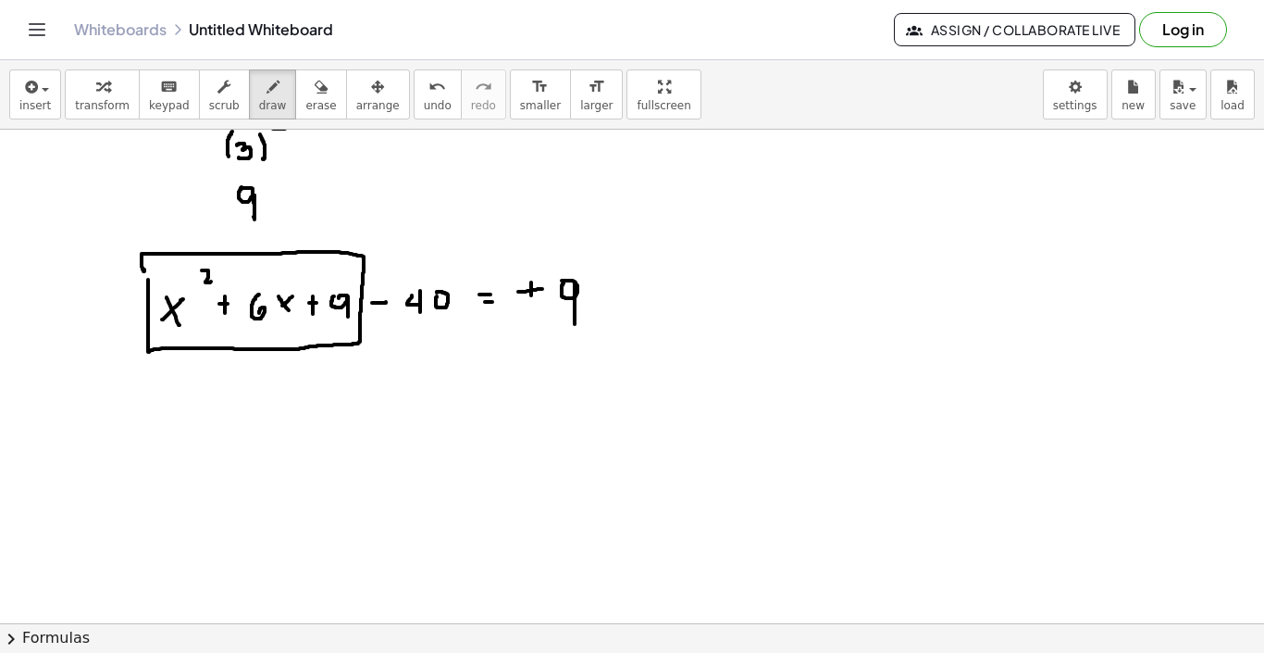
scroll to position [169, 0]
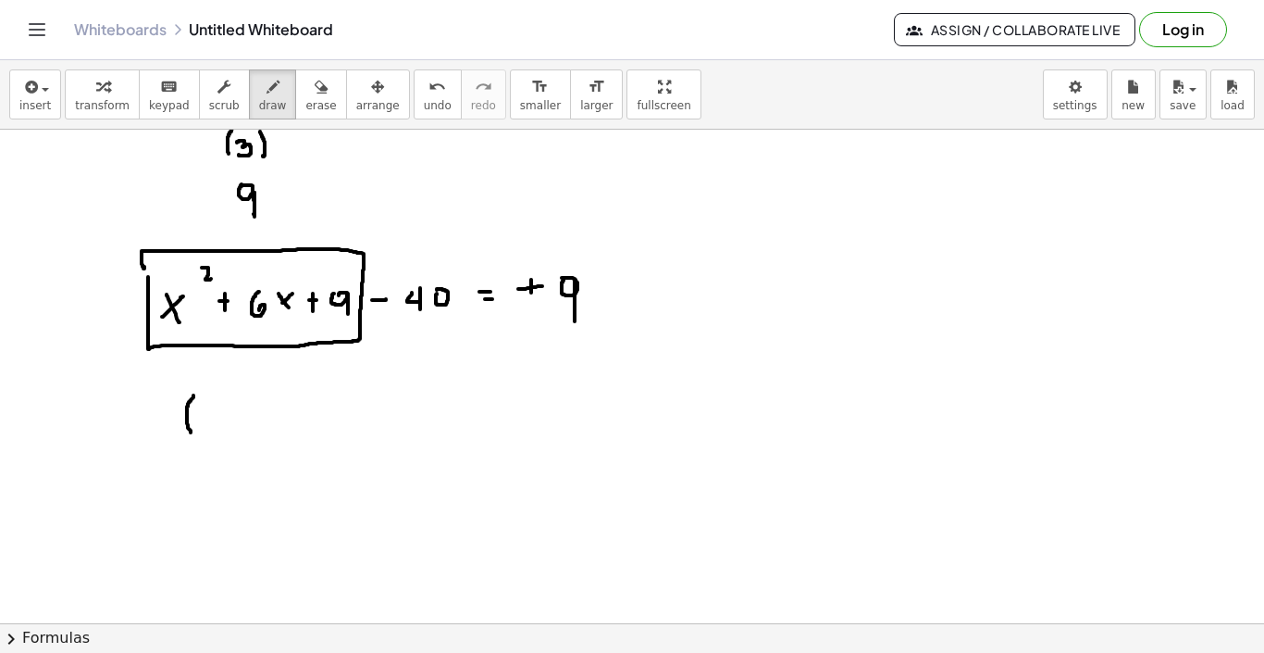
drag, startPoint x: 193, startPoint y: 395, endPoint x: 193, endPoint y: 433, distance: 38.0
click at [193, 433] on div at bounding box center [632, 513] width 1264 height 1107
drag, startPoint x: 336, startPoint y: 394, endPoint x: 329, endPoint y: 430, distance: 36.9
click at [329, 430] on div at bounding box center [632, 513] width 1264 height 1107
drag, startPoint x: 207, startPoint y: 408, endPoint x: 222, endPoint y: 431, distance: 27.5
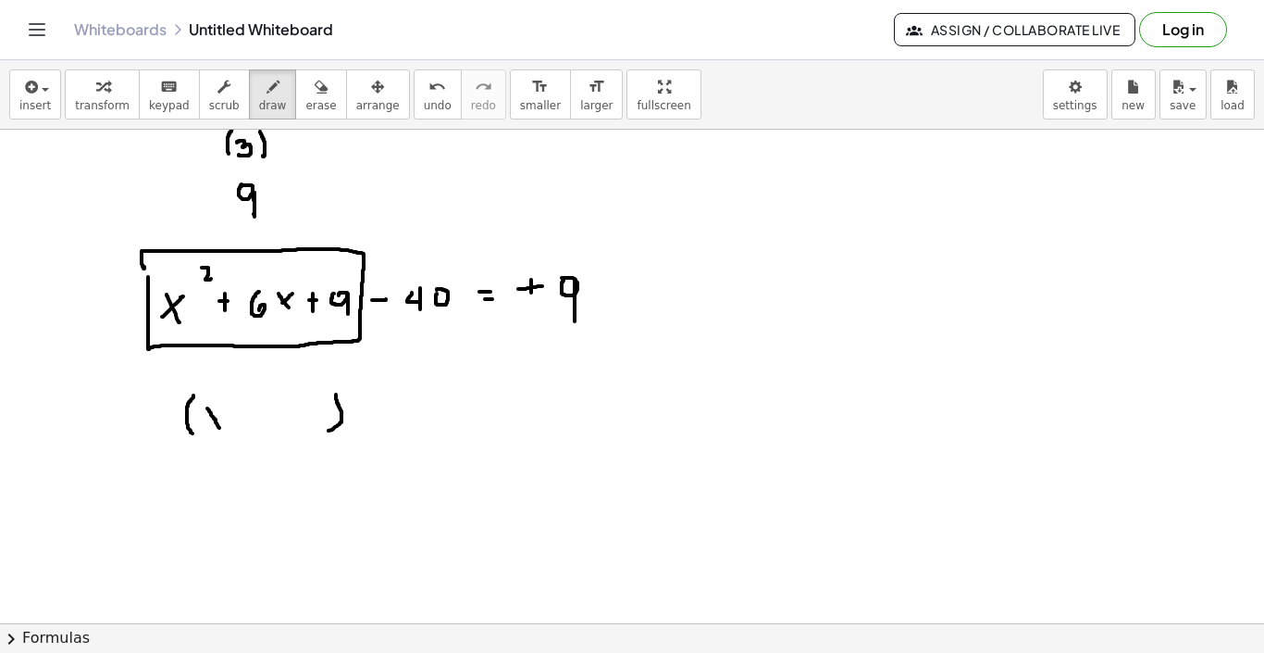
click at [222, 431] on div at bounding box center [632, 513] width 1264 height 1107
drag, startPoint x: 224, startPoint y: 407, endPoint x: 208, endPoint y: 423, distance: 22.3
click at [208, 423] on div at bounding box center [632, 513] width 1264 height 1107
drag, startPoint x: 249, startPoint y: 415, endPoint x: 259, endPoint y: 415, distance: 10.2
click at [259, 415] on div at bounding box center [632, 513] width 1264 height 1107
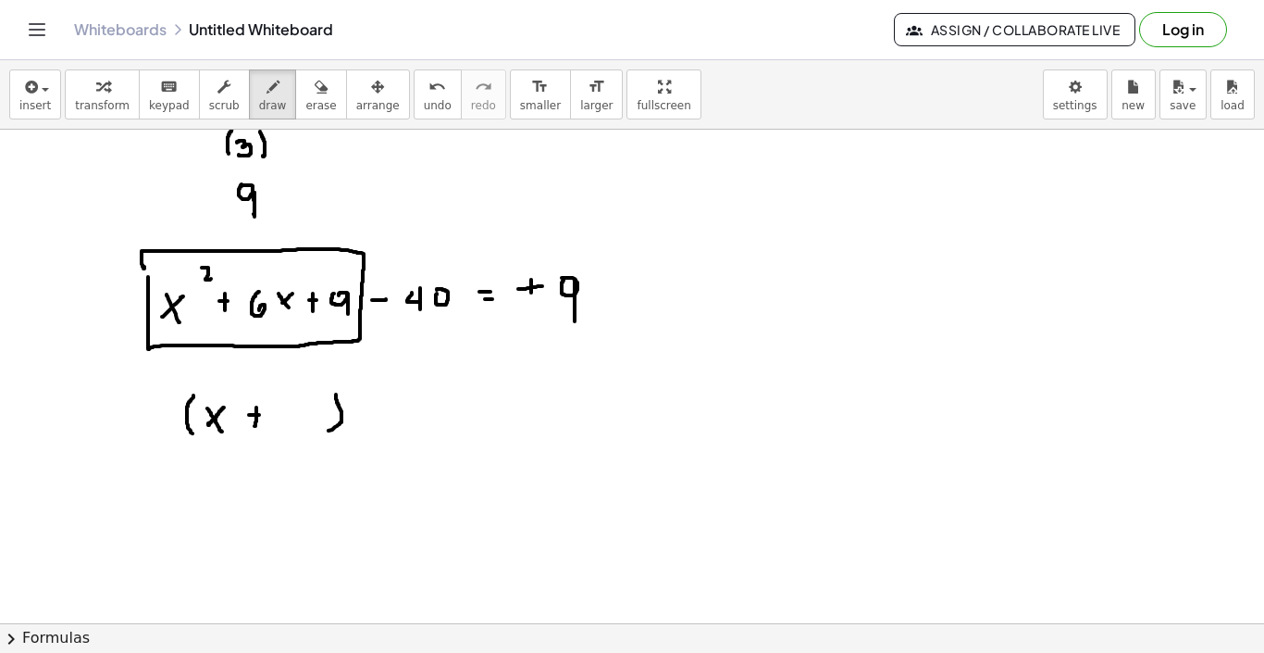
drag, startPoint x: 256, startPoint y: 407, endPoint x: 255, endPoint y: 420, distance: 13.1
click at [255, 420] on div at bounding box center [632, 513] width 1264 height 1107
drag, startPoint x: 296, startPoint y: 404, endPoint x: 293, endPoint y: 424, distance: 20.7
click at [293, 424] on div at bounding box center [632, 513] width 1264 height 1107
click at [389, 413] on div at bounding box center [632, 513] width 1264 height 1107
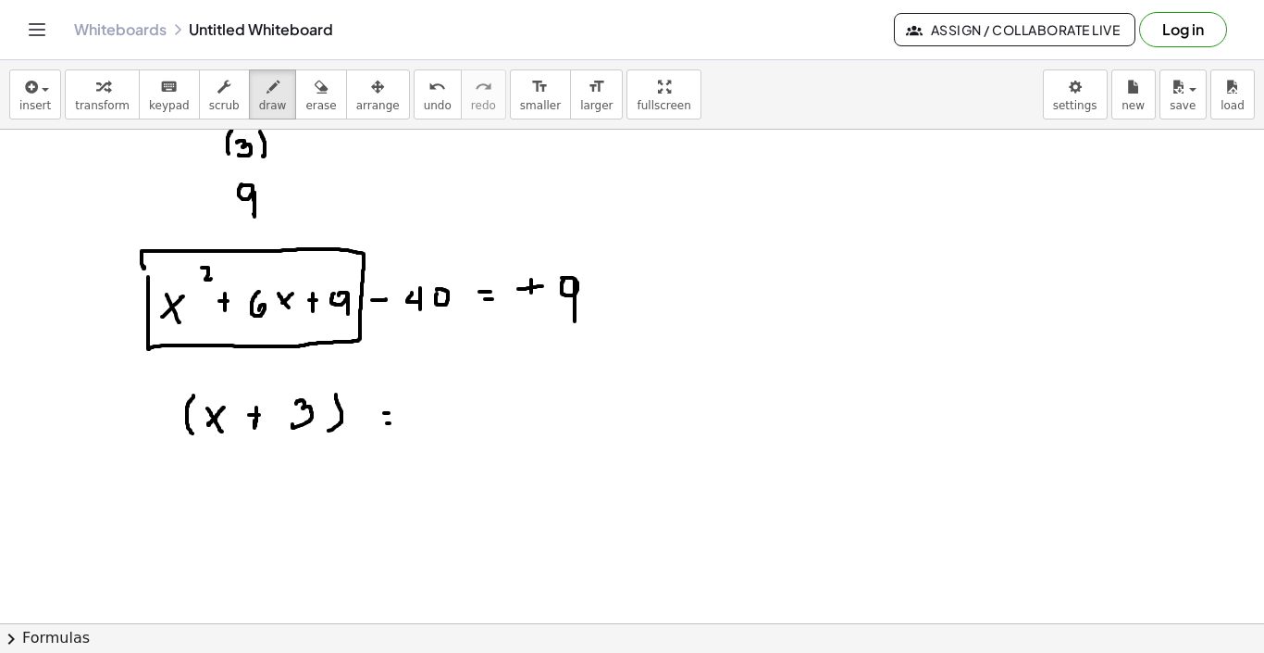
click at [391, 423] on div at bounding box center [632, 513] width 1264 height 1107
drag, startPoint x: 438, startPoint y: 409, endPoint x: 458, endPoint y: 409, distance: 20.4
click at [458, 409] on div at bounding box center [632, 513] width 1264 height 1107
drag, startPoint x: 452, startPoint y: 400, endPoint x: 451, endPoint y: 428, distance: 27.8
click at [451, 428] on div at bounding box center [632, 513] width 1264 height 1107
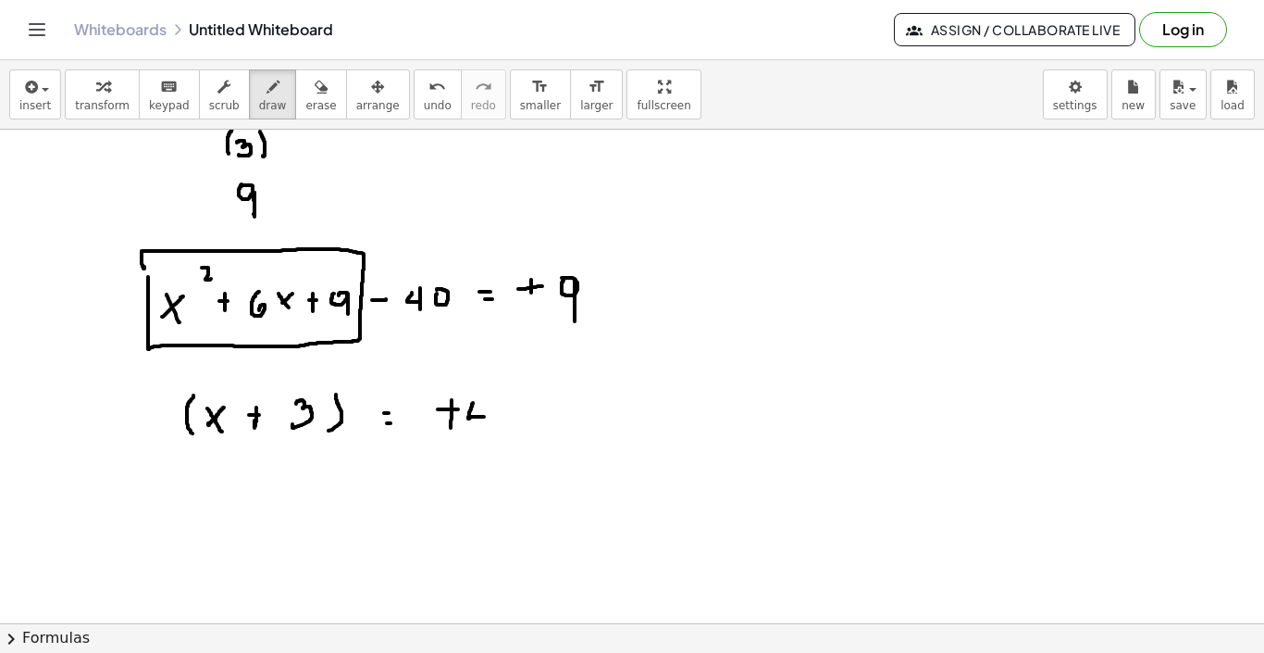
drag, startPoint x: 473, startPoint y: 403, endPoint x: 484, endPoint y: 417, distance: 17.8
click at [484, 417] on div at bounding box center [632, 513] width 1264 height 1107
drag, startPoint x: 484, startPoint y: 401, endPoint x: 483, endPoint y: 431, distance: 30.6
click at [483, 431] on div at bounding box center [632, 513] width 1264 height 1107
click at [506, 405] on div at bounding box center [632, 513] width 1264 height 1107
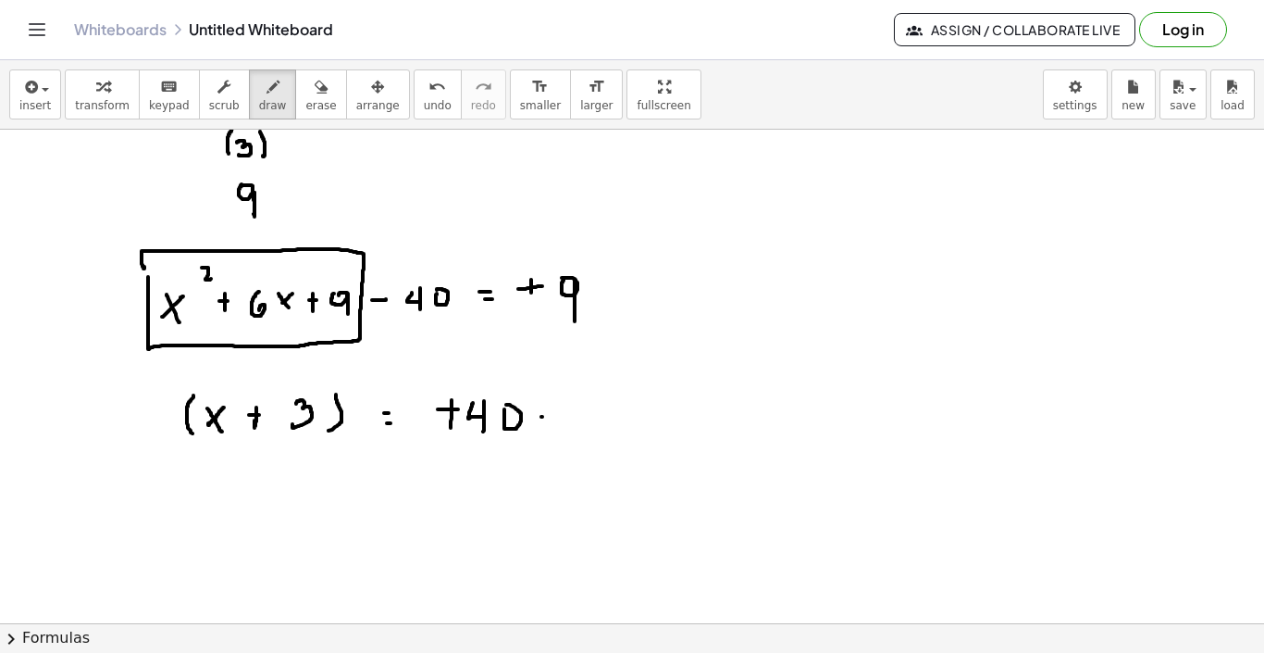
drag, startPoint x: 542, startPoint y: 417, endPoint x: 554, endPoint y: 417, distance: 12.0
click at [554, 417] on div at bounding box center [632, 513] width 1264 height 1107
drag, startPoint x: 547, startPoint y: 406, endPoint x: 547, endPoint y: 425, distance: 18.5
click at [547, 425] on div at bounding box center [632, 513] width 1264 height 1107
click at [579, 402] on div at bounding box center [632, 513] width 1264 height 1107
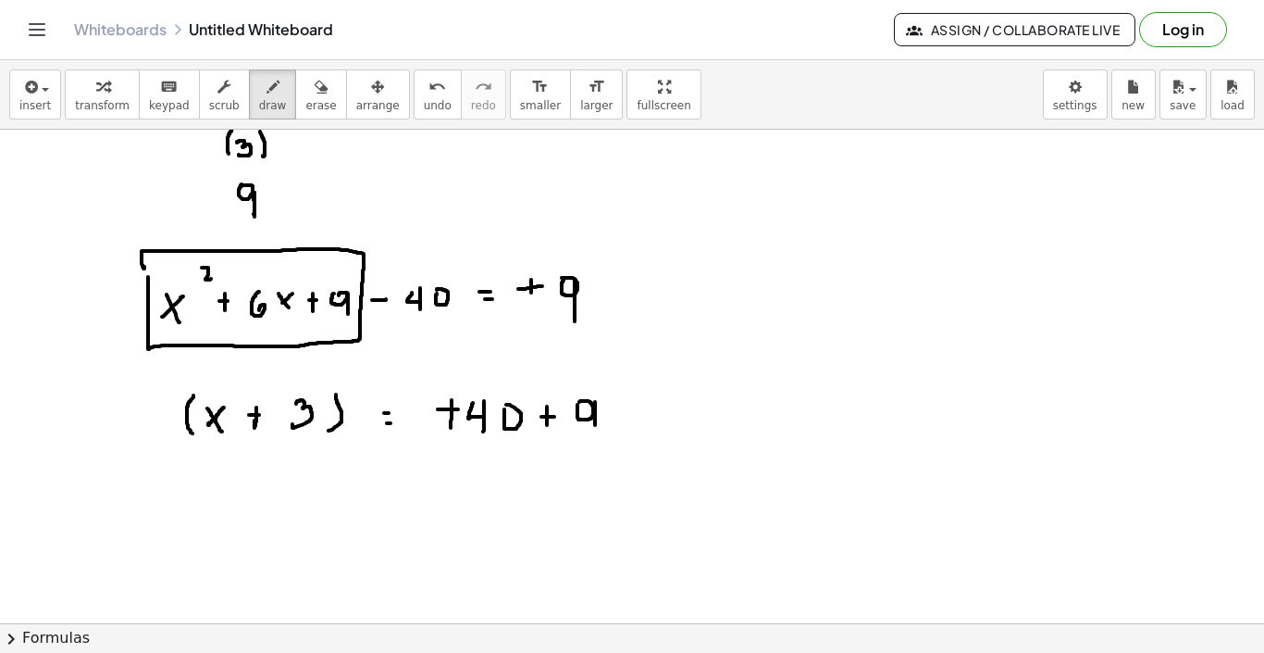
drag, startPoint x: 595, startPoint y: 416, endPoint x: 595, endPoint y: 437, distance: 21.3
click at [595, 437] on div at bounding box center [632, 513] width 1264 height 1107
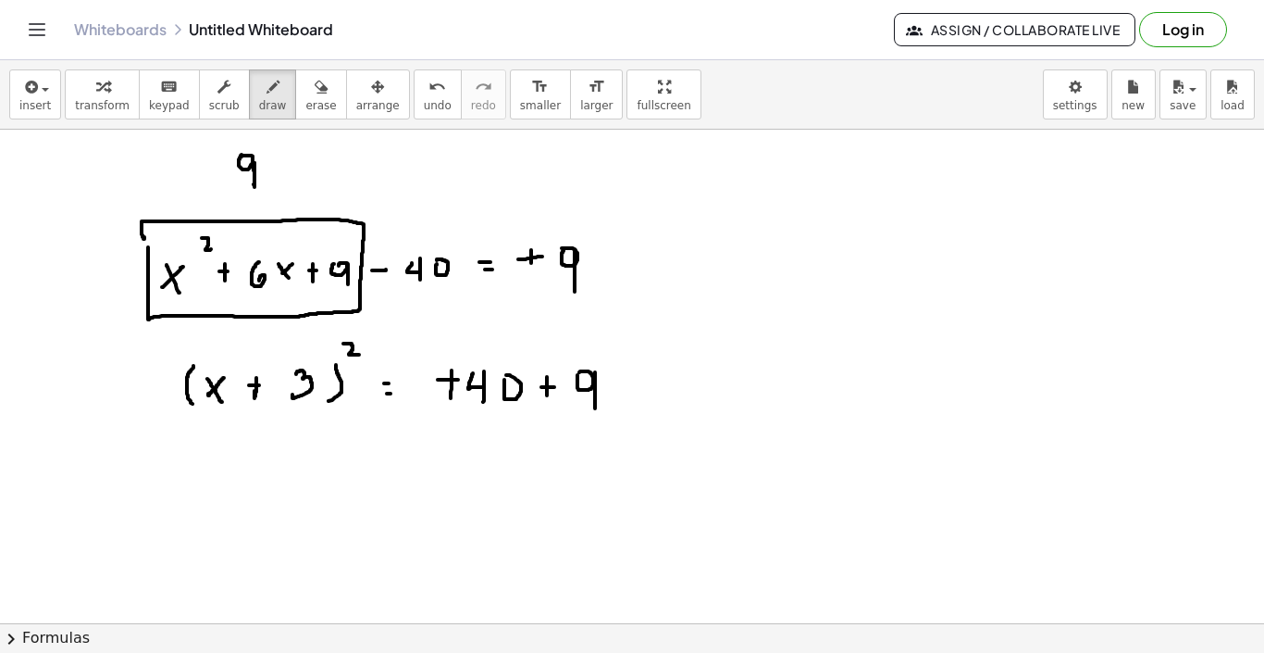
drag, startPoint x: 343, startPoint y: 343, endPoint x: 359, endPoint y: 355, distance: 19.3
click at [359, 355] on div at bounding box center [632, 484] width 1264 height 1107
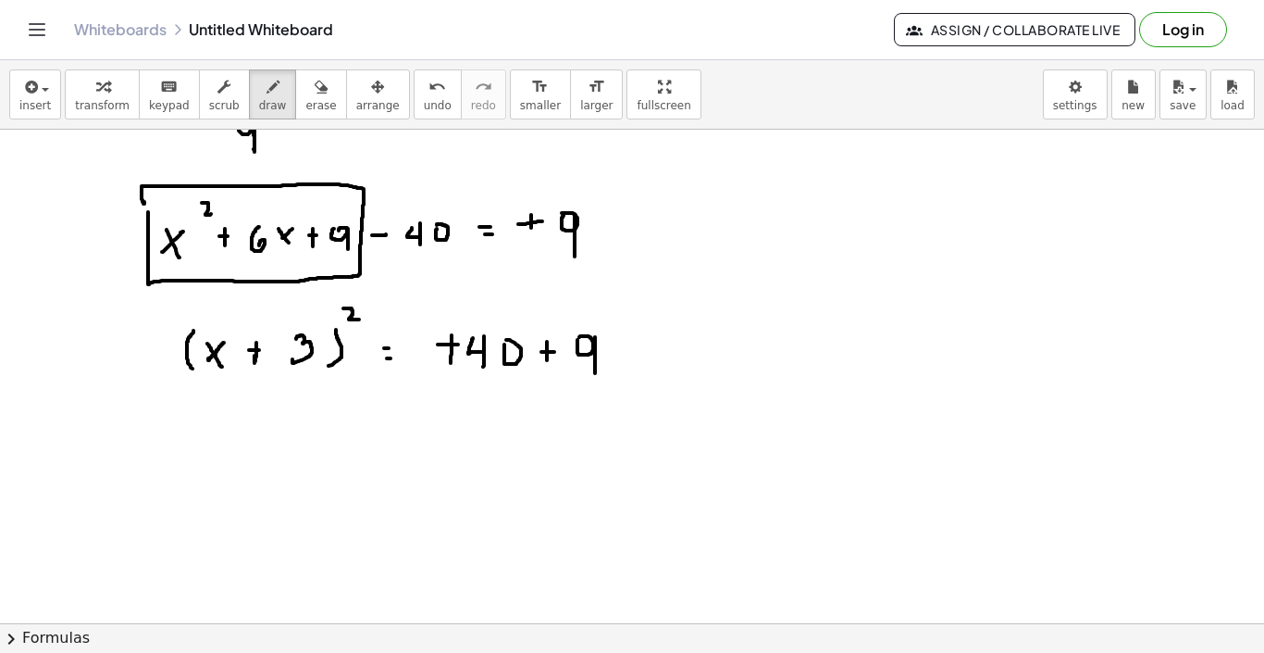
scroll to position [240, 0]
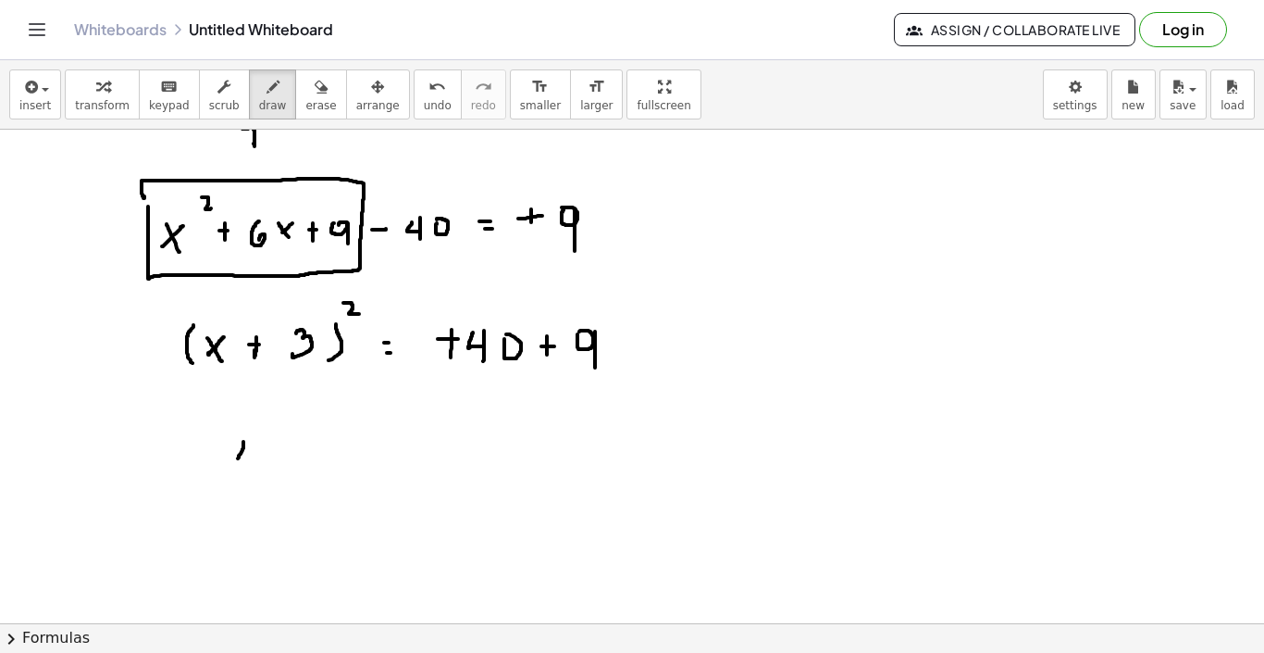
drag, startPoint x: 243, startPoint y: 442, endPoint x: 232, endPoint y: 485, distance: 44.9
click at [232, 485] on div at bounding box center [632, 443] width 1264 height 1107
drag, startPoint x: 267, startPoint y: 454, endPoint x: 272, endPoint y: 471, distance: 18.4
click at [272, 471] on div at bounding box center [632, 443] width 1264 height 1107
drag, startPoint x: 275, startPoint y: 455, endPoint x: 262, endPoint y: 465, distance: 15.9
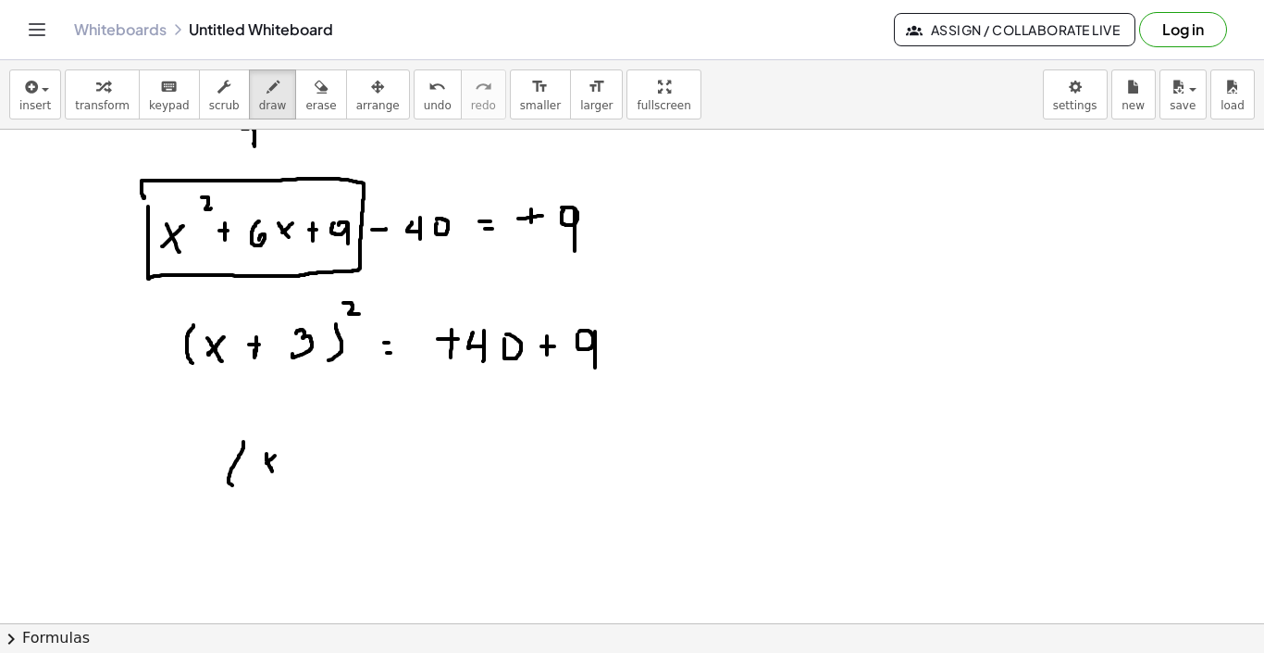
click at [262, 465] on div at bounding box center [632, 443] width 1264 height 1107
click at [296, 461] on div at bounding box center [632, 443] width 1264 height 1107
click at [293, 465] on div at bounding box center [632, 443] width 1264 height 1107
drag, startPoint x: 312, startPoint y: 453, endPoint x: 312, endPoint y: 471, distance: 18.5
click at [316, 471] on div at bounding box center [632, 443] width 1264 height 1107
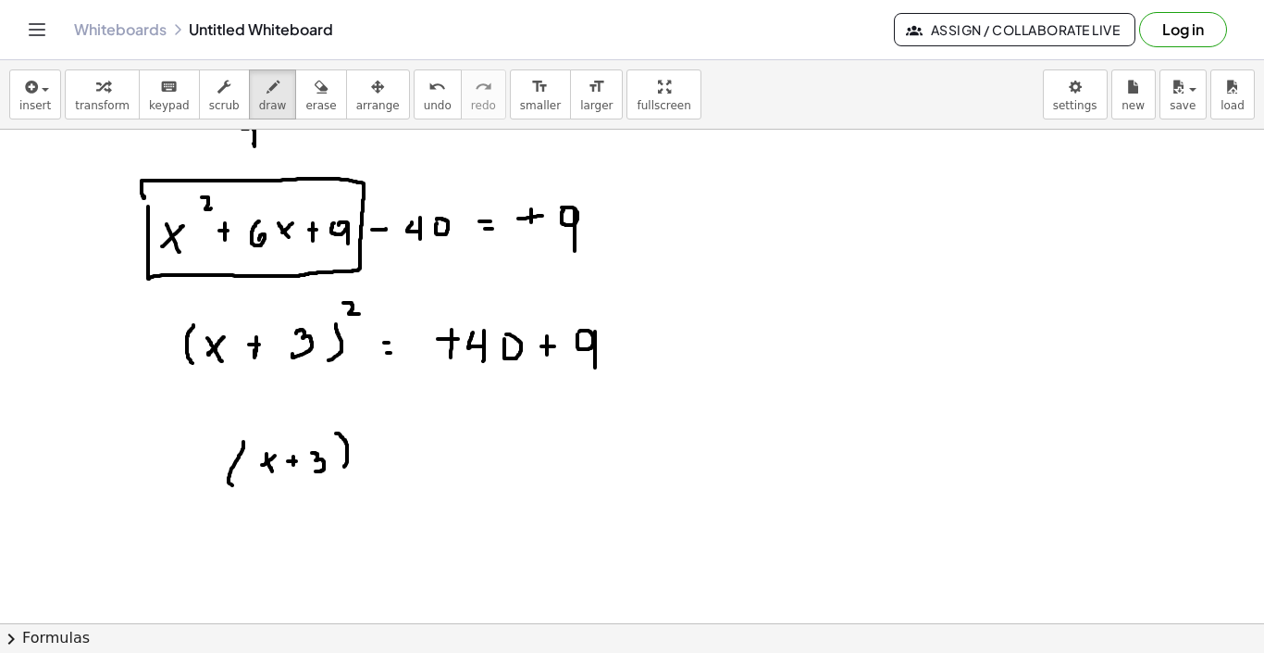
drag, startPoint x: 338, startPoint y: 433, endPoint x: 341, endPoint y: 472, distance: 39.0
click at [341, 472] on div at bounding box center [632, 443] width 1264 height 1107
drag, startPoint x: 357, startPoint y: 413, endPoint x: 366, endPoint y: 421, distance: 11.8
click at [366, 421] on div at bounding box center [632, 443] width 1264 height 1107
click at [383, 450] on div at bounding box center [632, 443] width 1264 height 1107
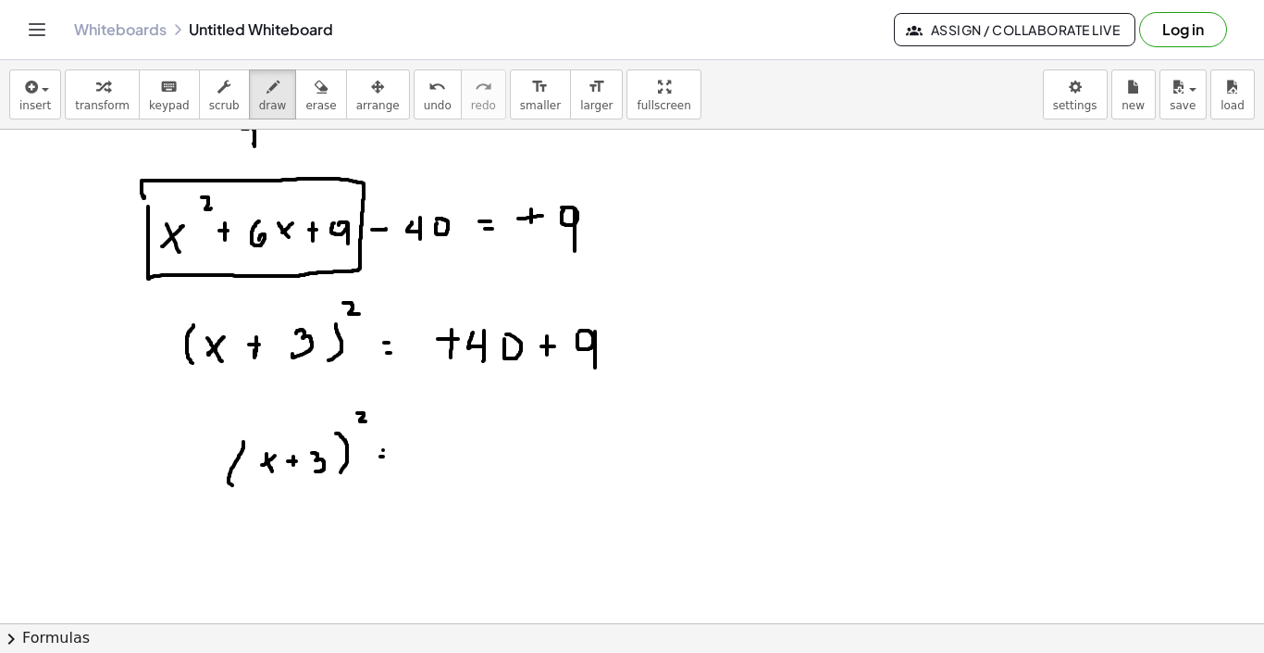
click at [383, 456] on div at bounding box center [632, 443] width 1264 height 1107
drag, startPoint x: 443, startPoint y: 443, endPoint x: 455, endPoint y: 456, distance: 17.7
click at [455, 456] on div at bounding box center [632, 443] width 1264 height 1107
drag, startPoint x: 455, startPoint y: 446, endPoint x: 454, endPoint y: 470, distance: 24.1
click at [454, 470] on div at bounding box center [632, 443] width 1264 height 1107
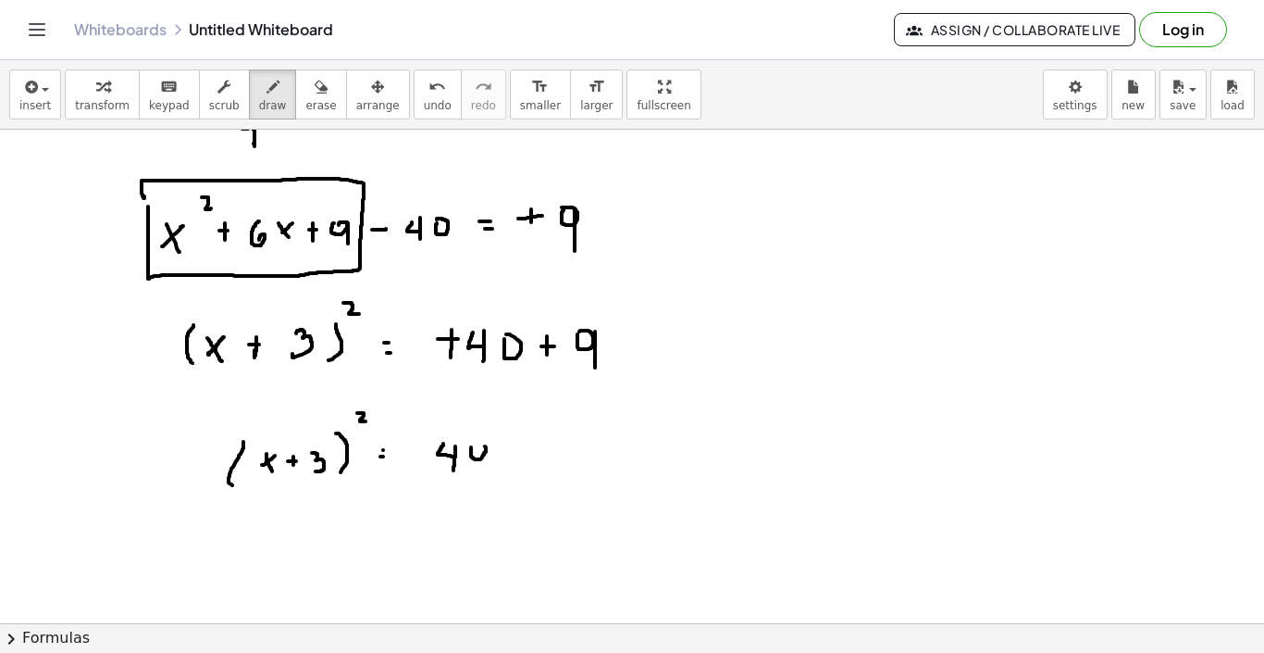
click at [470, 450] on div at bounding box center [632, 443] width 1264 height 1107
drag, startPoint x: 487, startPoint y: 450, endPoint x: 487, endPoint y: 470, distance: 20.4
click at [487, 470] on div at bounding box center [632, 443] width 1264 height 1107
drag, startPoint x: 205, startPoint y: 464, endPoint x: 388, endPoint y: 401, distance: 193.8
click at [388, 401] on div at bounding box center [632, 443] width 1264 height 1107
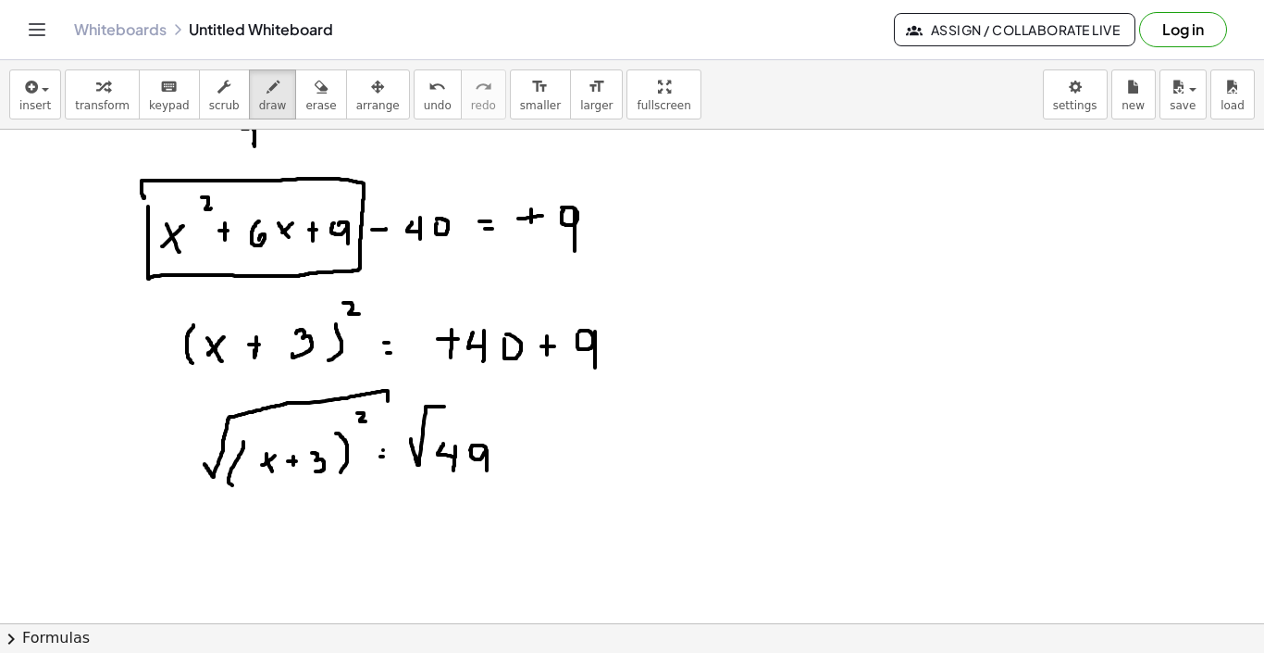
drag, startPoint x: 411, startPoint y: 439, endPoint x: 497, endPoint y: 407, distance: 91.7
click at [497, 407] on div at bounding box center [632, 443] width 1264 height 1107
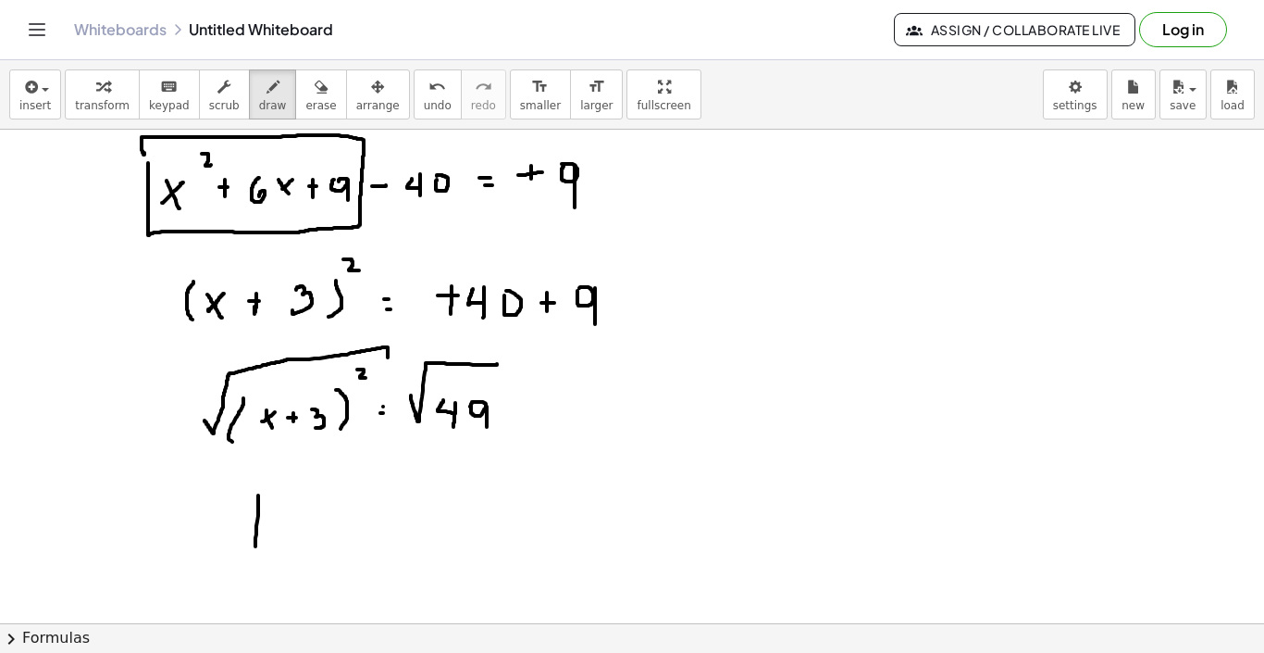
drag, startPoint x: 258, startPoint y: 495, endPoint x: 255, endPoint y: 546, distance: 51.0
click at [255, 546] on div at bounding box center [632, 399] width 1264 height 1107
drag, startPoint x: 280, startPoint y: 517, endPoint x: 289, endPoint y: 533, distance: 19.1
click at [289, 533] on div at bounding box center [632, 399] width 1264 height 1107
drag, startPoint x: 290, startPoint y: 507, endPoint x: 277, endPoint y: 534, distance: 29.8
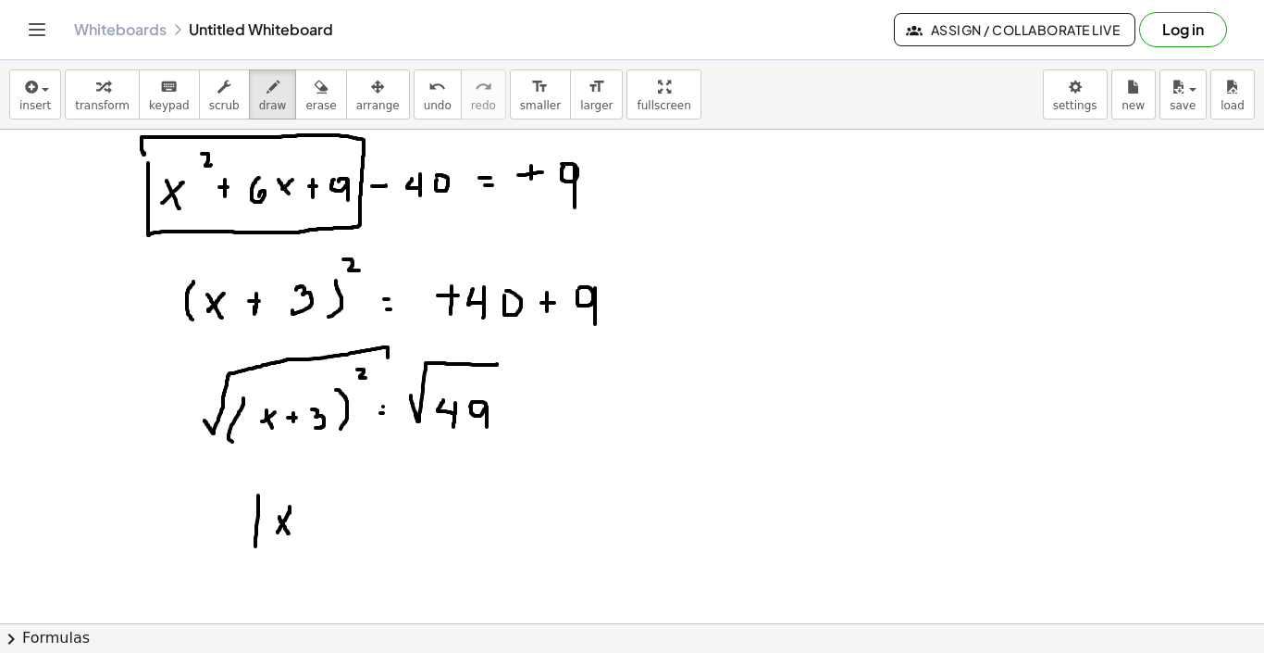
click at [277, 534] on div at bounding box center [632, 399] width 1264 height 1107
drag, startPoint x: 307, startPoint y: 521, endPoint x: 318, endPoint y: 521, distance: 11.1
click at [318, 521] on div at bounding box center [632, 399] width 1264 height 1107
click at [314, 521] on div at bounding box center [632, 399] width 1264 height 1107
click at [314, 525] on div at bounding box center [632, 399] width 1264 height 1107
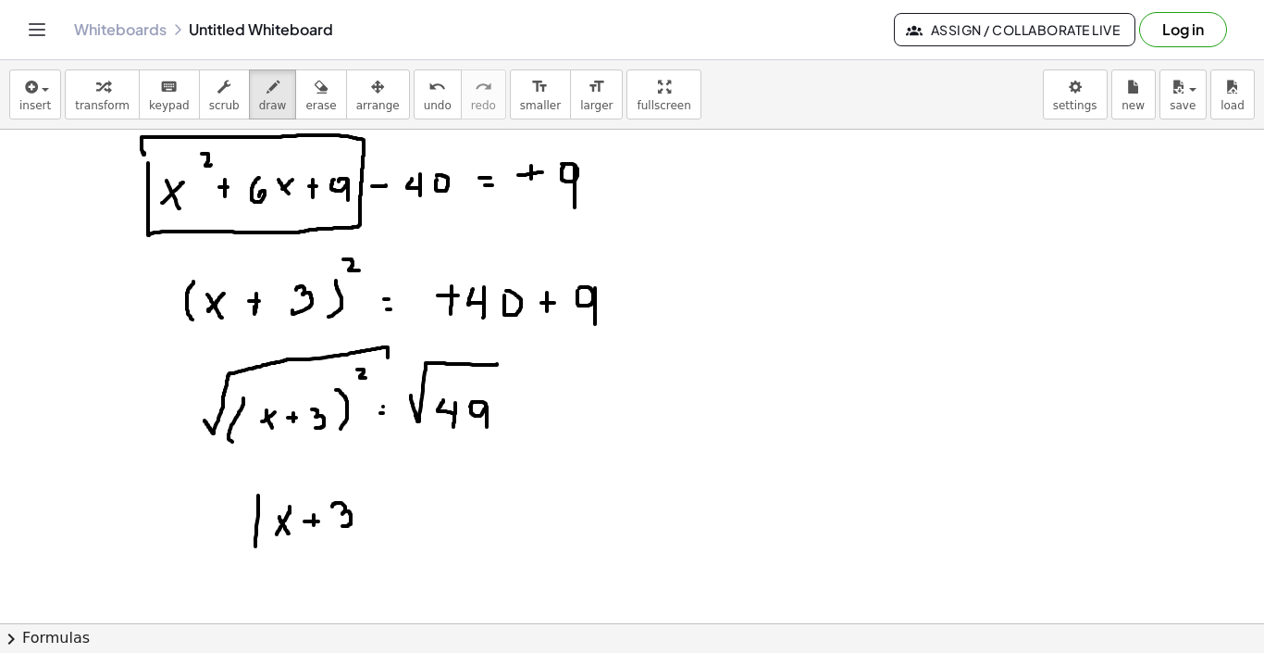
drag, startPoint x: 332, startPoint y: 506, endPoint x: 342, endPoint y: 523, distance: 19.1
click at [342, 523] on div at bounding box center [632, 399] width 1264 height 1107
drag, startPoint x: 371, startPoint y: 492, endPoint x: 371, endPoint y: 524, distance: 31.5
click at [371, 524] on div at bounding box center [632, 399] width 1264 height 1107
click at [408, 507] on div at bounding box center [632, 399] width 1264 height 1107
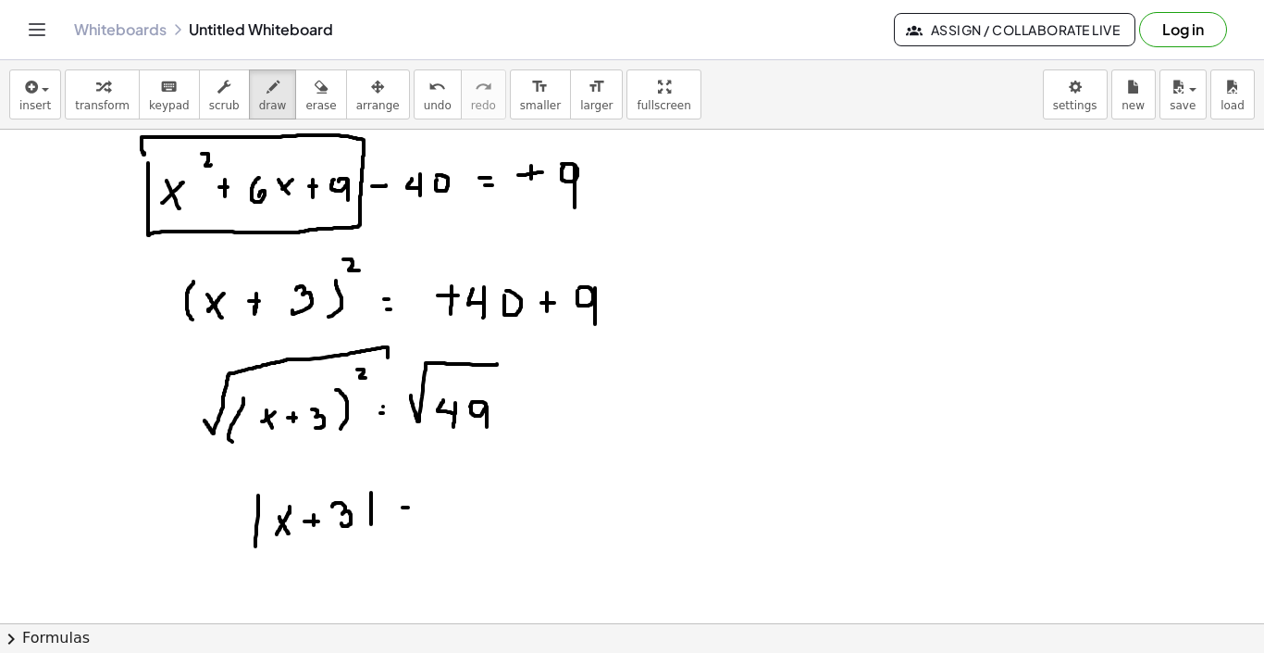
click at [413, 514] on div at bounding box center [632, 399] width 1264 height 1107
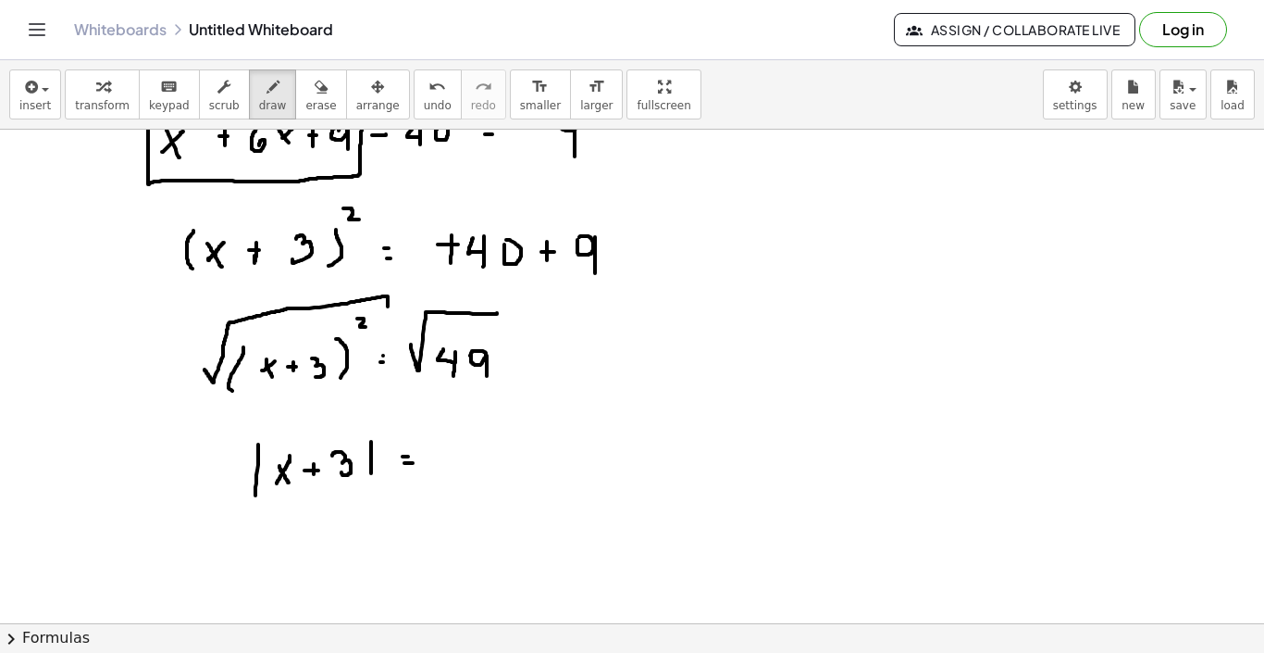
scroll to position [336, 0]
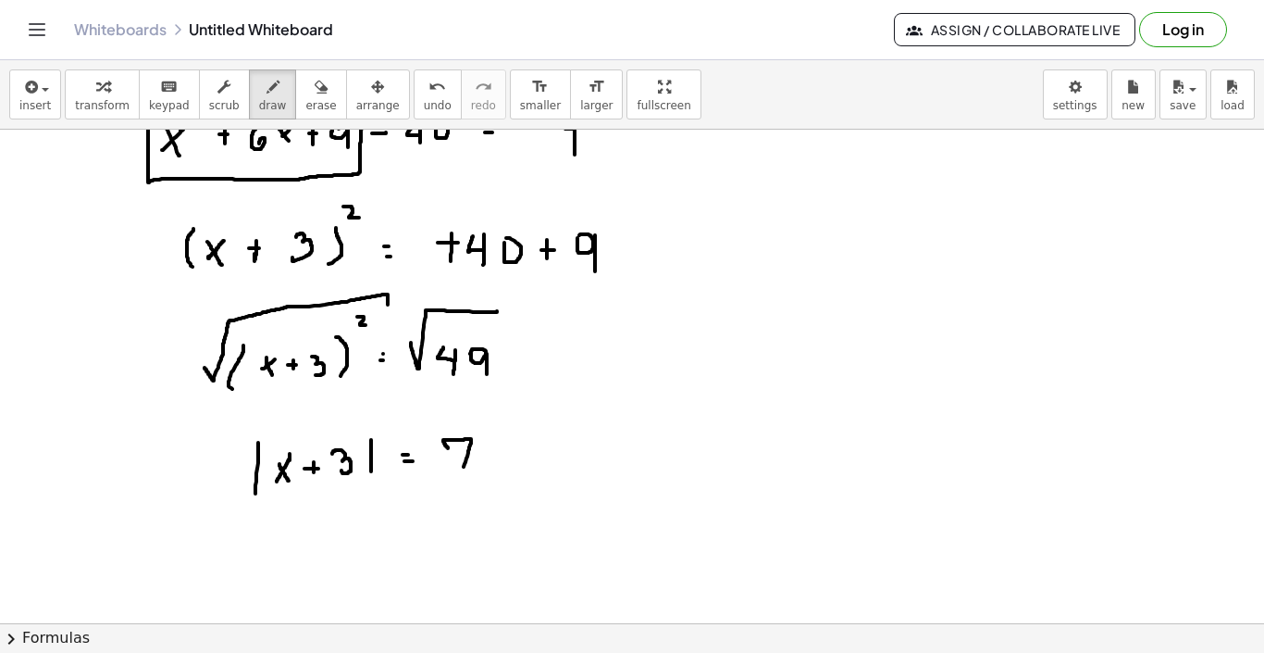
drag, startPoint x: 448, startPoint y: 448, endPoint x: 462, endPoint y: 473, distance: 28.6
click at [462, 473] on div at bounding box center [632, 347] width 1264 height 1107
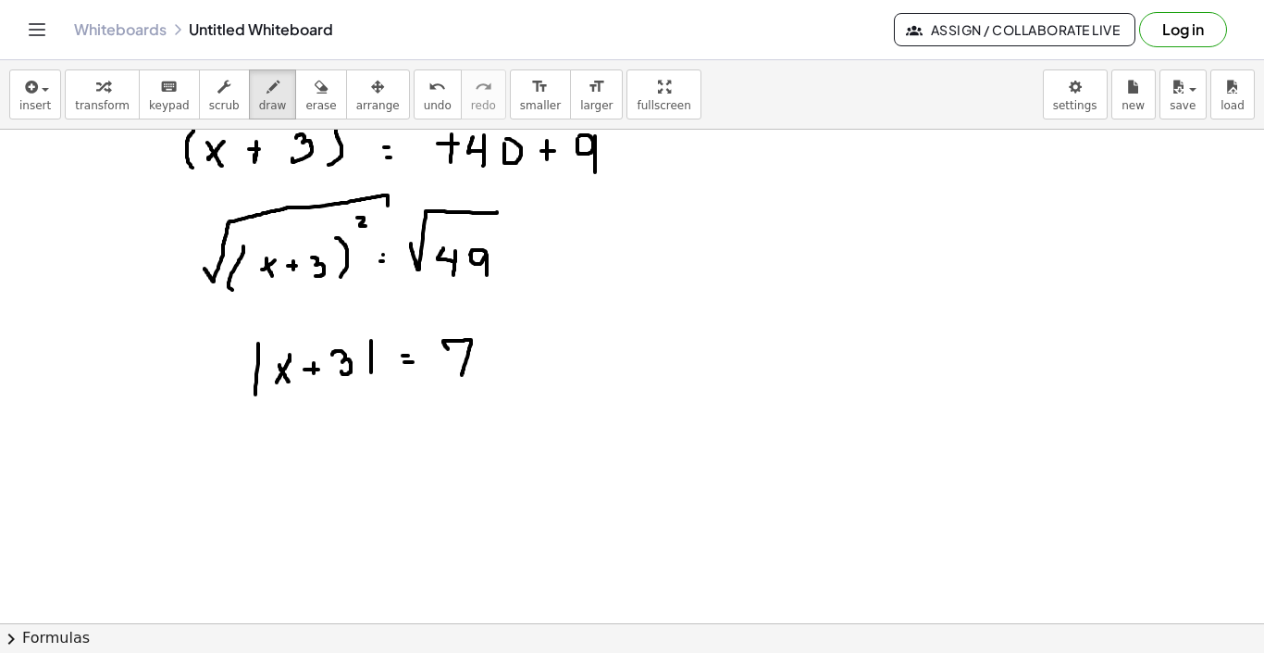
scroll to position [491, 0]
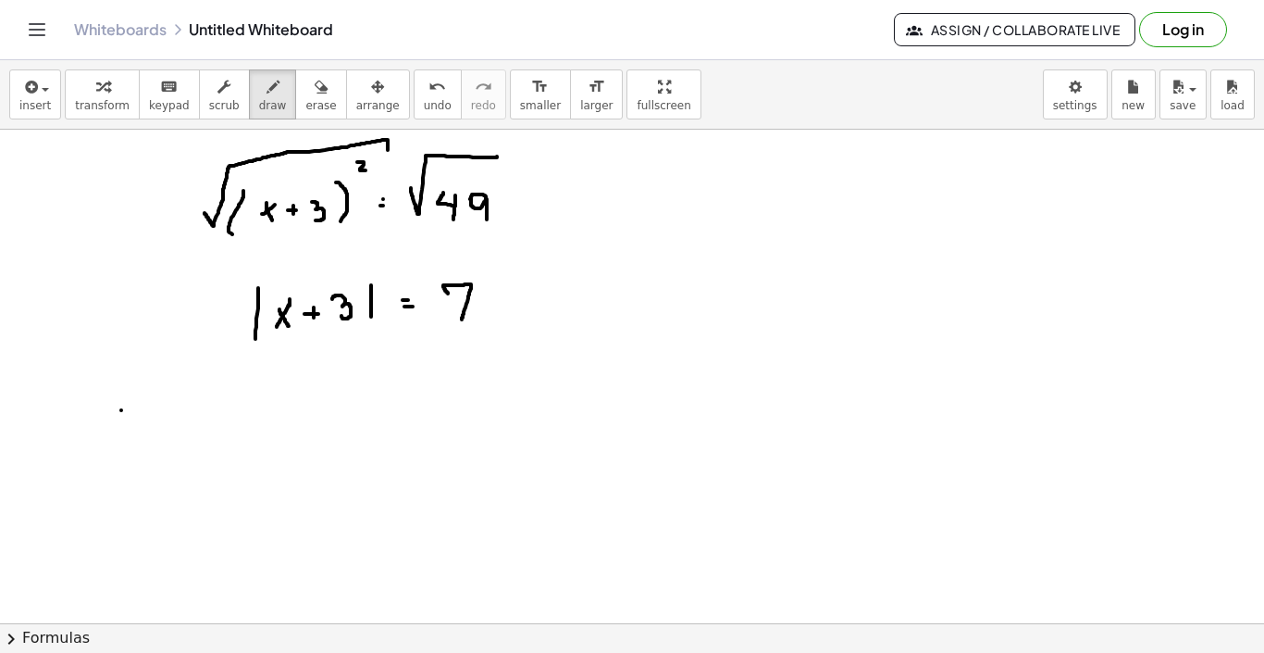
drag, startPoint x: 121, startPoint y: 410, endPoint x: 121, endPoint y: 447, distance: 37.0
click at [121, 447] on div at bounding box center [632, 192] width 1264 height 1107
drag, startPoint x: 182, startPoint y: 409, endPoint x: 182, endPoint y: 441, distance: 31.5
click at [182, 441] on div at bounding box center [632, 192] width 1264 height 1107
click at [150, 423] on div at bounding box center [632, 192] width 1264 height 1107
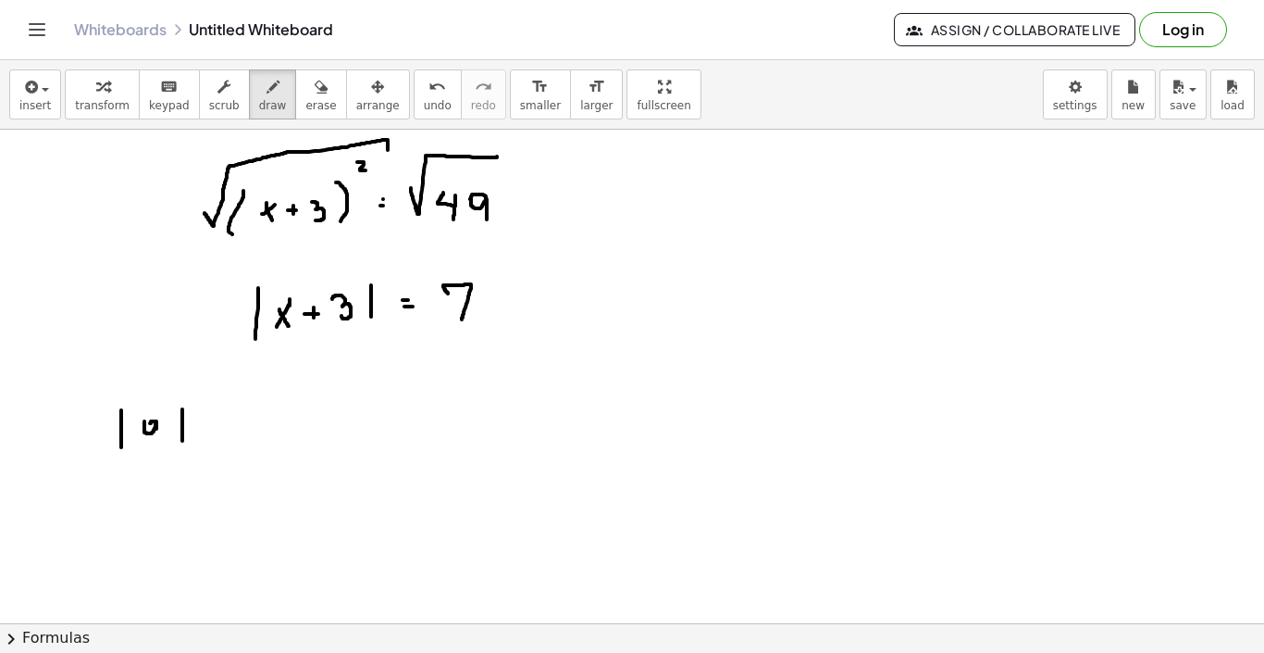
click at [156, 430] on div at bounding box center [632, 192] width 1264 height 1107
drag, startPoint x: 156, startPoint y: 430, endPoint x: 162, endPoint y: 442, distance: 13.3
click at [162, 442] on div at bounding box center [632, 192] width 1264 height 1107
click at [229, 418] on div at bounding box center [632, 192] width 1264 height 1107
drag, startPoint x: 223, startPoint y: 428, endPoint x: 233, endPoint y: 428, distance: 10.2
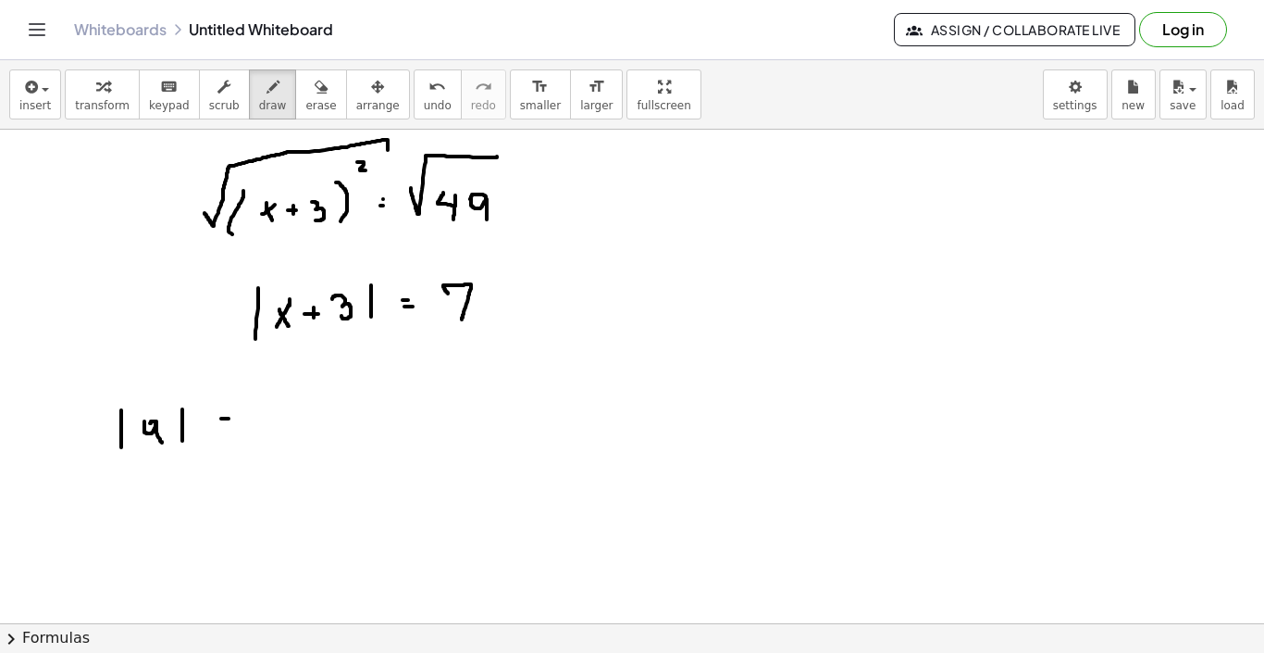
click at [233, 428] on div at bounding box center [632, 192] width 1264 height 1107
drag, startPoint x: 277, startPoint y: 412, endPoint x: 269, endPoint y: 422, distance: 12.6
click at [269, 422] on div at bounding box center [632, 192] width 1264 height 1107
drag, startPoint x: 276, startPoint y: 397, endPoint x: 276, endPoint y: 409, distance: 12.0
click at [276, 409] on div at bounding box center [632, 192] width 1264 height 1107
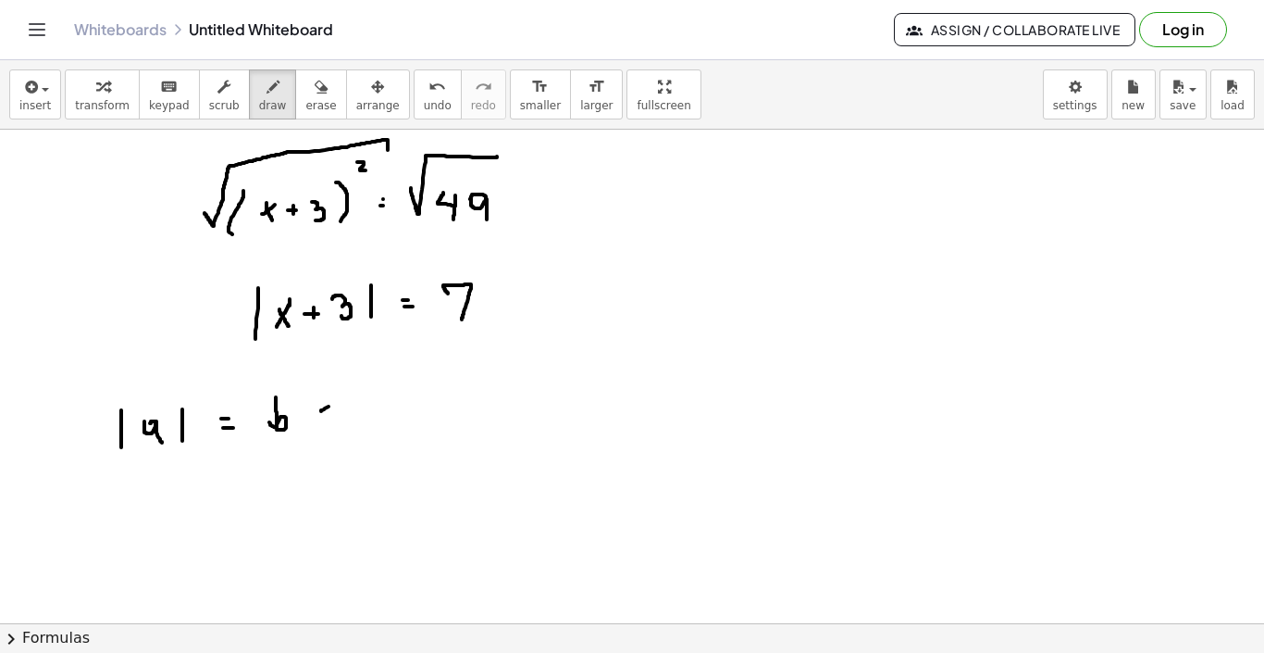
drag, startPoint x: 321, startPoint y: 411, endPoint x: 352, endPoint y: 392, distance: 35.7
click at [352, 392] on div at bounding box center [632, 192] width 1264 height 1107
click at [387, 382] on div at bounding box center [632, 192] width 1264 height 1107
drag, startPoint x: 387, startPoint y: 417, endPoint x: 387, endPoint y: 429, distance: 12.0
click at [387, 429] on div at bounding box center [632, 192] width 1264 height 1107
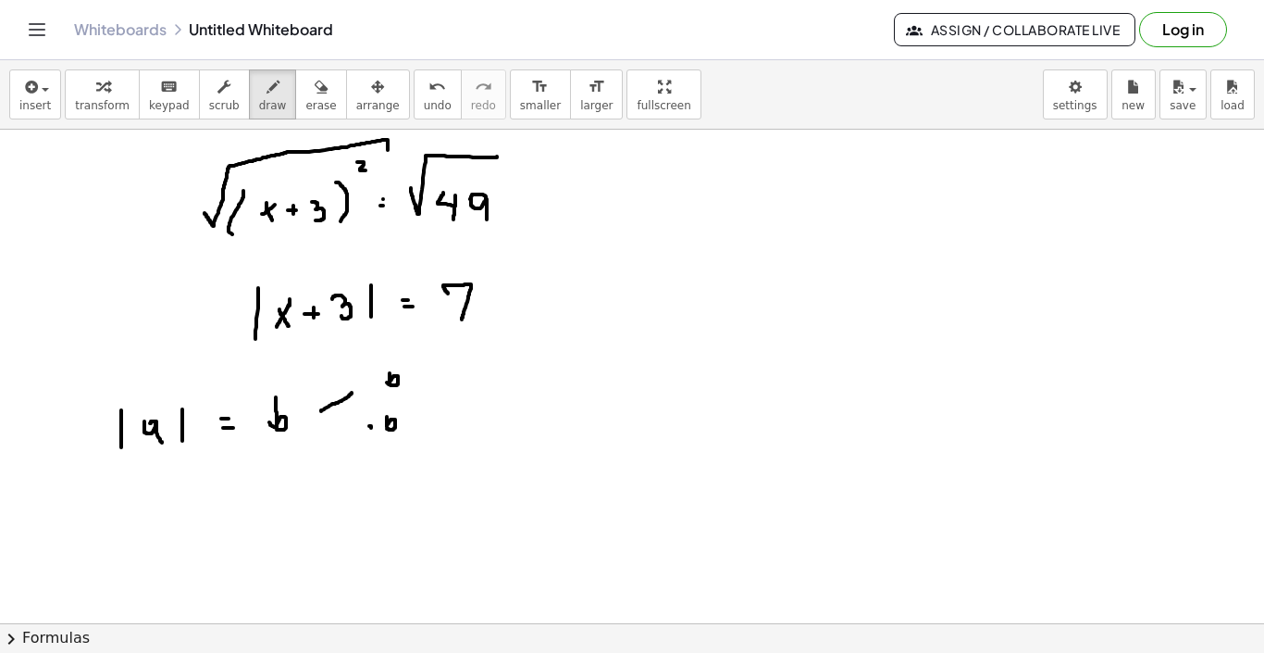
click at [371, 428] on div at bounding box center [632, 192] width 1264 height 1107
click at [376, 426] on div at bounding box center [632, 192] width 1264 height 1107
click at [424, 81] on div "undo" at bounding box center [438, 86] width 28 height 22
click at [368, 424] on div at bounding box center [632, 192] width 1264 height 1107
click at [315, 82] on icon "button" at bounding box center [321, 87] width 13 height 22
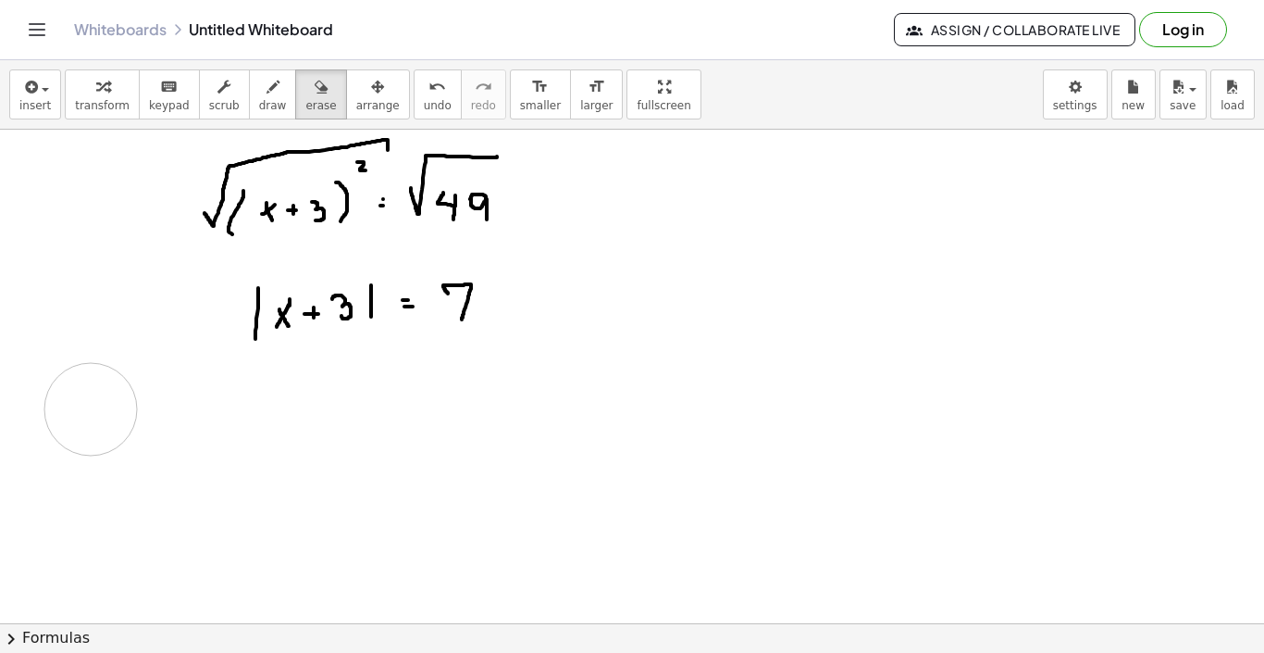
drag, startPoint x: 430, startPoint y: 414, endPoint x: 273, endPoint y: 128, distance: 326.5
click at [170, 403] on div at bounding box center [632, 192] width 1264 height 1107
click at [259, 96] on div "button" at bounding box center [273, 86] width 28 height 22
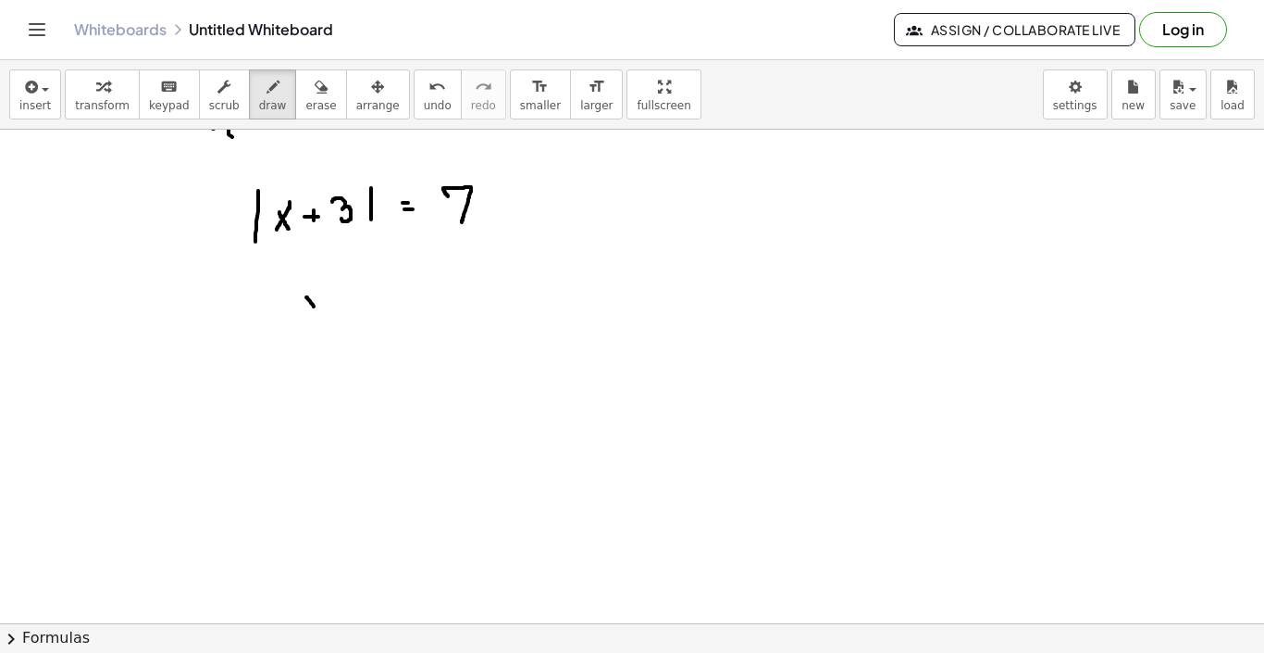
drag, startPoint x: 306, startPoint y: 297, endPoint x: 321, endPoint y: 327, distance: 33.1
click at [321, 327] on div at bounding box center [632, 95] width 1264 height 1107
drag, startPoint x: 328, startPoint y: 303, endPoint x: 301, endPoint y: 321, distance: 32.6
click at [301, 321] on div at bounding box center [632, 95] width 1264 height 1107
click at [347, 313] on div at bounding box center [632, 95] width 1264 height 1107
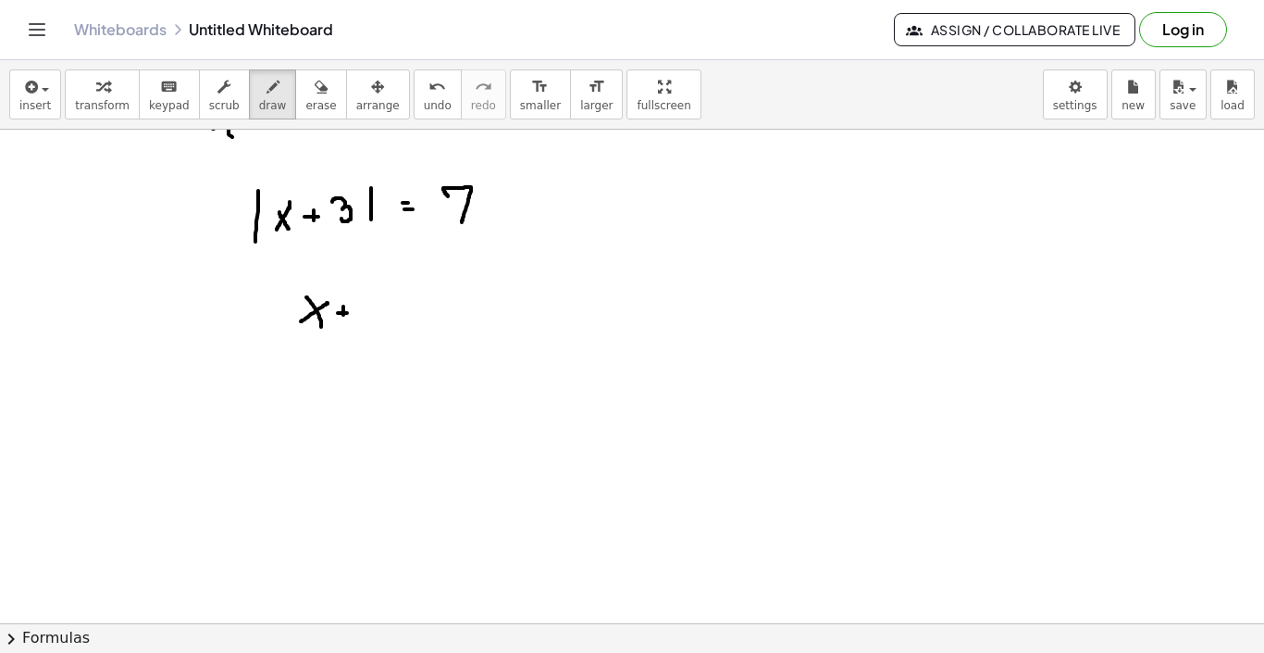
click at [343, 315] on div at bounding box center [632, 95] width 1264 height 1107
drag, startPoint x: 366, startPoint y: 302, endPoint x: 371, endPoint y: 318, distance: 17.6
click at [371, 318] on div at bounding box center [632, 95] width 1264 height 1107
click at [412, 306] on div at bounding box center [632, 95] width 1264 height 1107
click at [410, 313] on div at bounding box center [632, 95] width 1264 height 1107
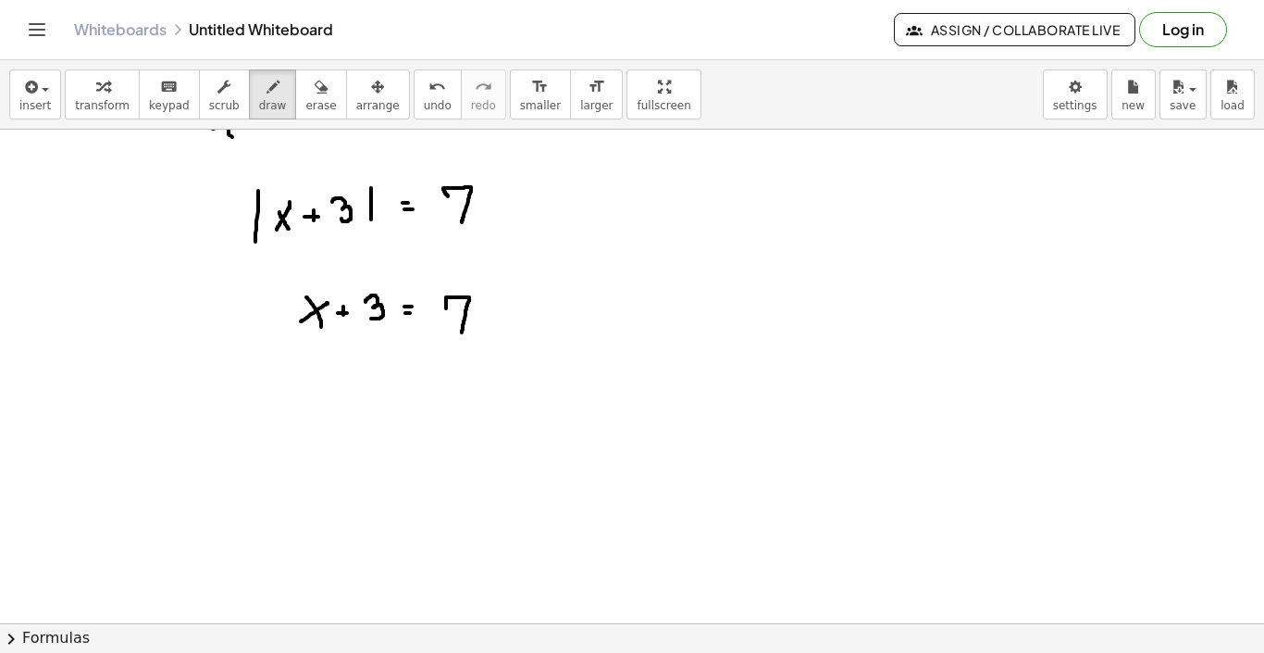
drag, startPoint x: 446, startPoint y: 308, endPoint x: 462, endPoint y: 332, distance: 28.8
click at [462, 332] on div at bounding box center [632, 95] width 1264 height 1107
drag, startPoint x: 458, startPoint y: 316, endPoint x: 470, endPoint y: 315, distance: 12.1
click at [470, 315] on div at bounding box center [632, 95] width 1264 height 1107
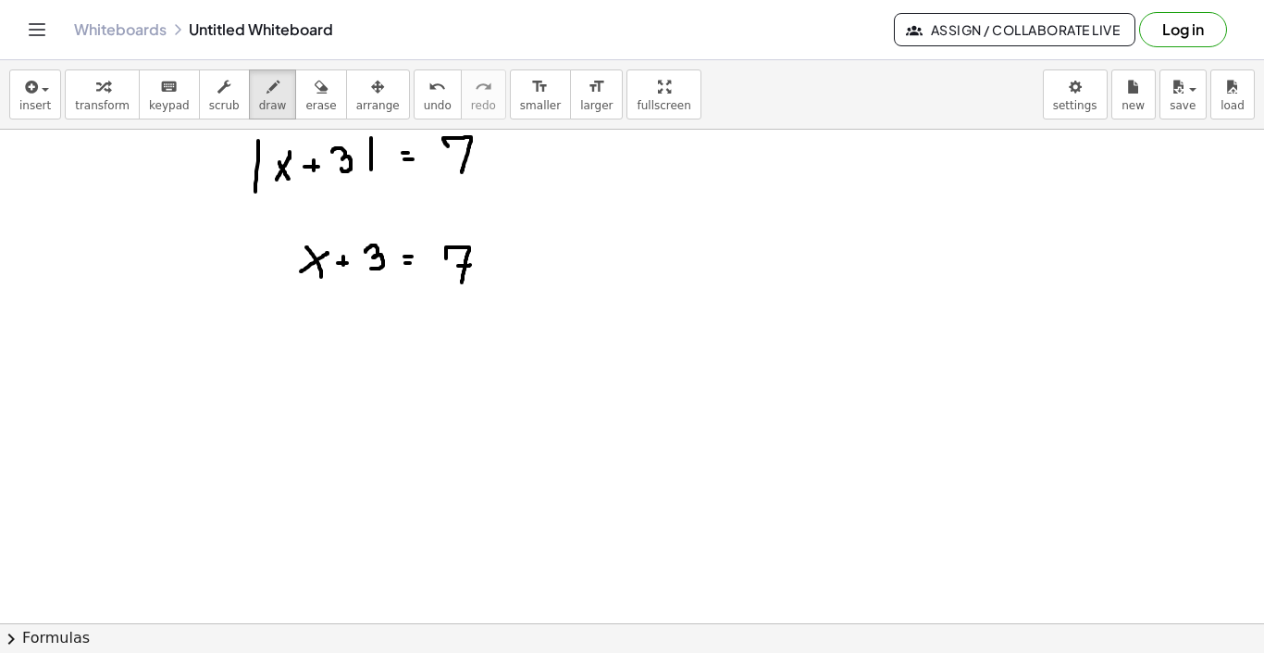
scroll to position [640, 0]
drag, startPoint x: 311, startPoint y: 364, endPoint x: 321, endPoint y: 383, distance: 21.9
click at [321, 383] on div at bounding box center [632, 230] width 1264 height 1480
drag, startPoint x: 324, startPoint y: 367, endPoint x: 304, endPoint y: 380, distance: 24.1
click at [304, 380] on div at bounding box center [632, 230] width 1264 height 1480
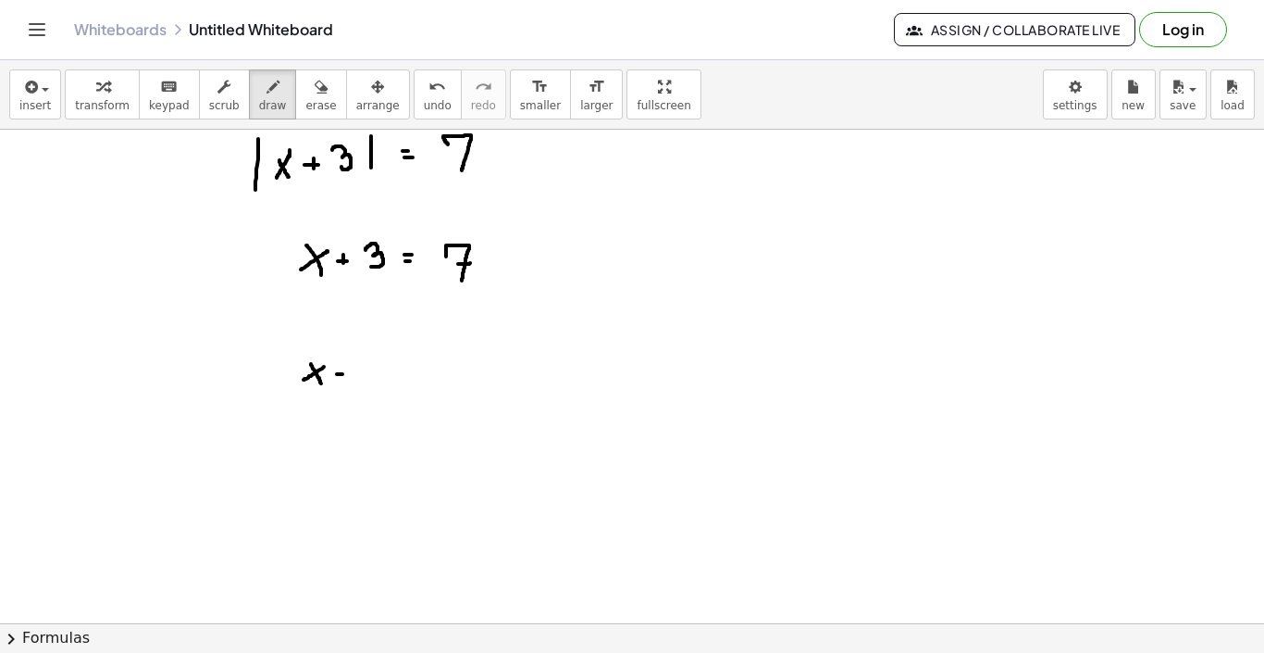
drag, startPoint x: 337, startPoint y: 374, endPoint x: 350, endPoint y: 374, distance: 13.0
click at [350, 374] on div at bounding box center [632, 230] width 1264 height 1480
drag, startPoint x: 343, startPoint y: 366, endPoint x: 343, endPoint y: 385, distance: 19.4
click at [343, 385] on div at bounding box center [632, 230] width 1264 height 1480
drag, startPoint x: 374, startPoint y: 364, endPoint x: 367, endPoint y: 380, distance: 17.4
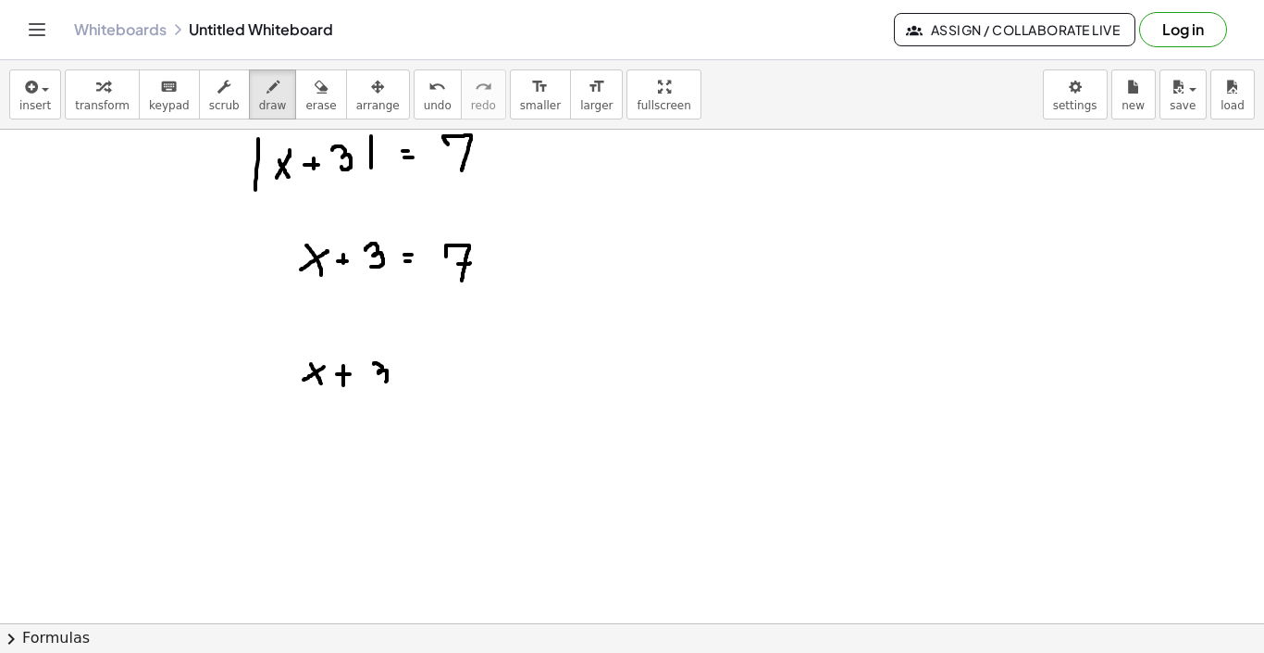
click at [367, 380] on div at bounding box center [632, 230] width 1264 height 1480
click at [409, 367] on div at bounding box center [632, 230] width 1264 height 1480
click at [414, 378] on div at bounding box center [632, 230] width 1264 height 1480
click at [445, 368] on div at bounding box center [632, 230] width 1264 height 1480
drag, startPoint x: 470, startPoint y: 362, endPoint x: 479, endPoint y: 378, distance: 17.8
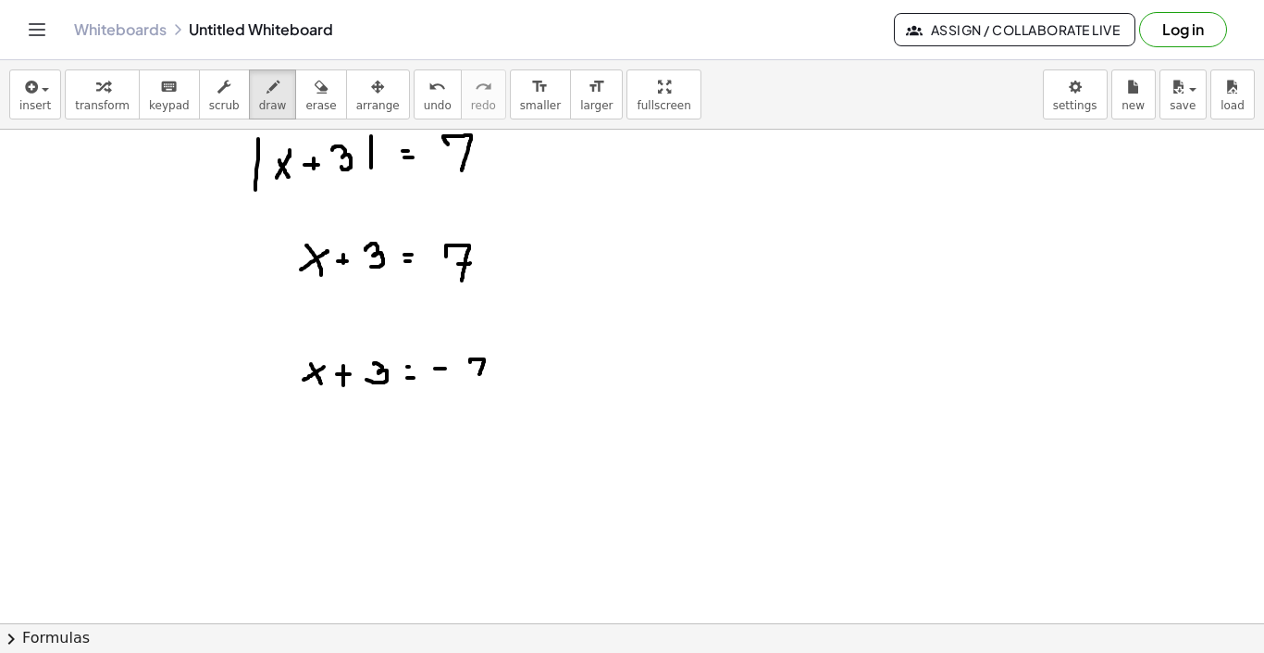
click at [479, 378] on div at bounding box center [632, 230] width 1264 height 1480
click at [482, 369] on div at bounding box center [632, 230] width 1264 height 1480
click at [569, 255] on div at bounding box center [632, 230] width 1264 height 1480
click at [569, 261] on div at bounding box center [632, 230] width 1264 height 1480
click at [562, 254] on div at bounding box center [632, 230] width 1264 height 1480
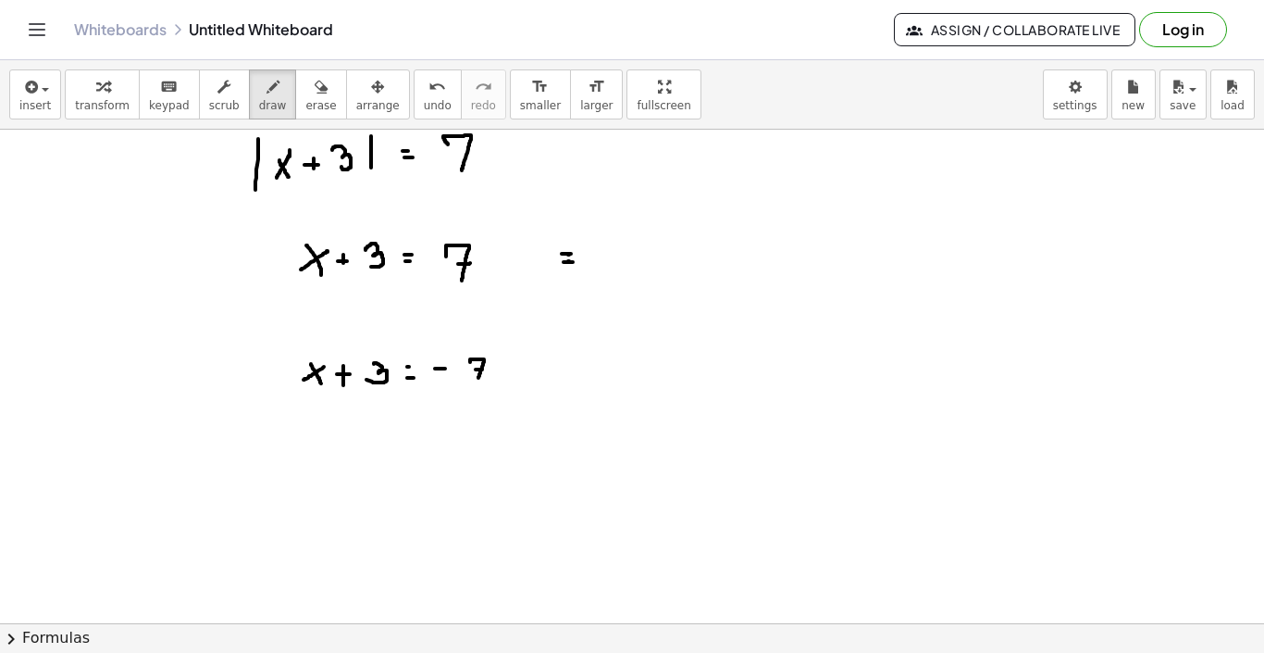
drag, startPoint x: 573, startPoint y: 262, endPoint x: 563, endPoint y: 262, distance: 10.2
click at [563, 262] on div at bounding box center [632, 230] width 1264 height 1480
click at [633, 255] on div at bounding box center [632, 230] width 1264 height 1480
drag, startPoint x: 638, startPoint y: 246, endPoint x: 618, endPoint y: 254, distance: 20.8
click at [618, 254] on div at bounding box center [632, 230] width 1264 height 1480
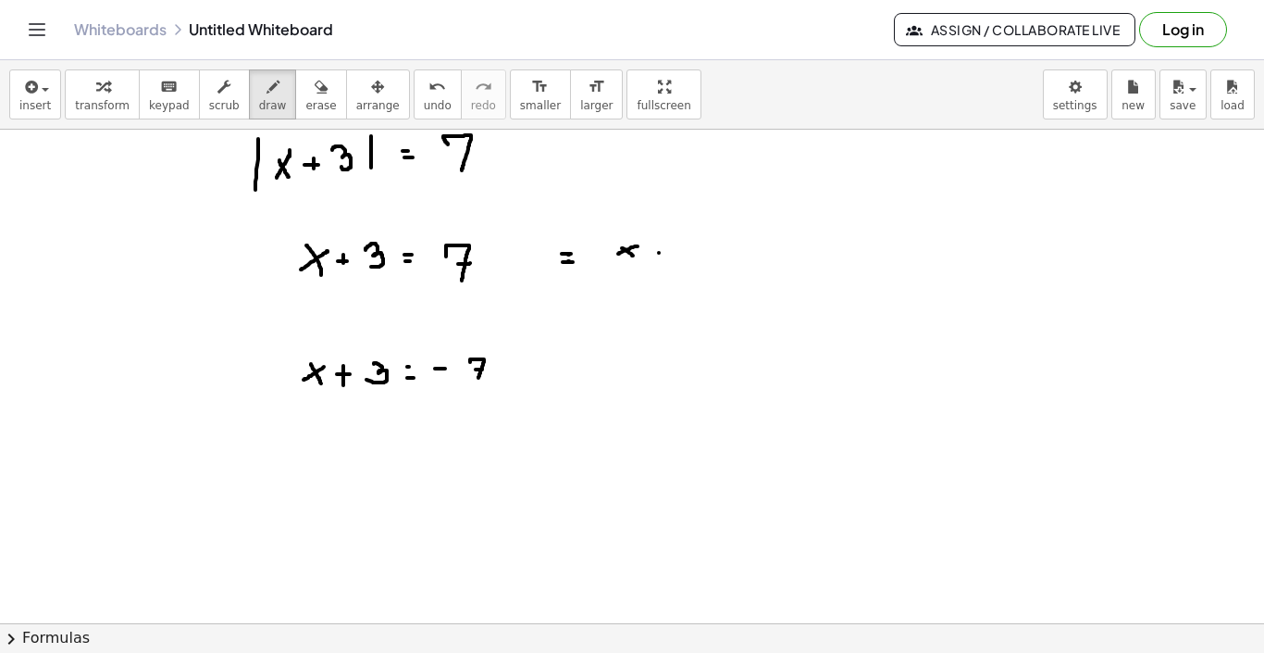
click at [665, 252] on div at bounding box center [632, 230] width 1264 height 1480
click at [670, 245] on div at bounding box center [632, 230] width 1264 height 1480
drag, startPoint x: 701, startPoint y: 253, endPoint x: 707, endPoint y: 275, distance: 23.1
click at [707, 275] on div at bounding box center [632, 230] width 1264 height 1480
click at [716, 261] on div at bounding box center [632, 230] width 1264 height 1480
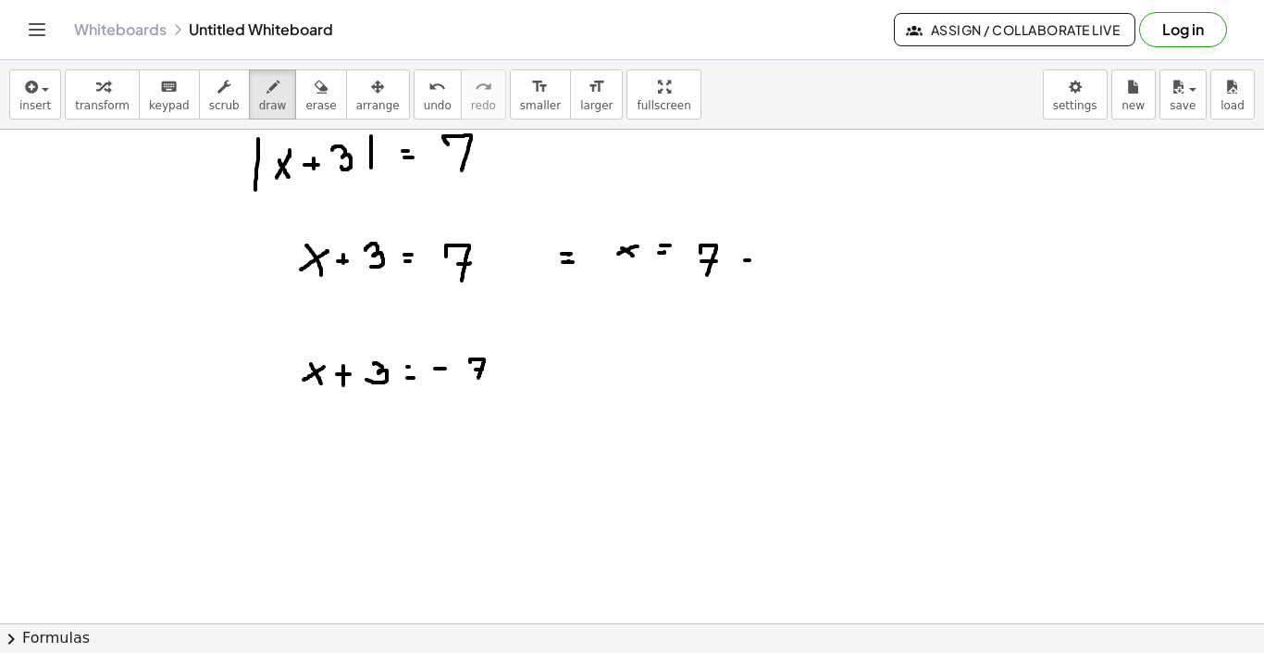
click at [754, 260] on div at bounding box center [632, 230] width 1264 height 1480
drag, startPoint x: 770, startPoint y: 249, endPoint x: 773, endPoint y: 268, distance: 19.6
click at [773, 268] on div at bounding box center [632, 230] width 1264 height 1480
click at [834, 255] on div at bounding box center [632, 230] width 1264 height 1480
click at [830, 260] on div at bounding box center [632, 230] width 1264 height 1480
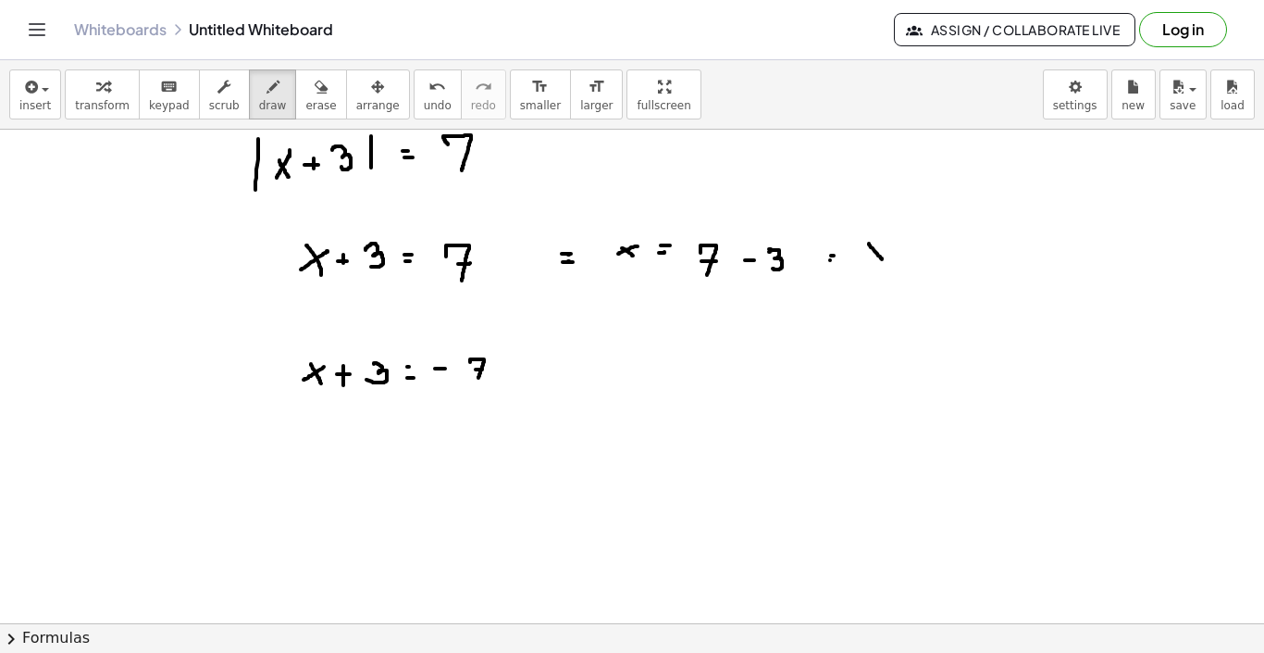
drag, startPoint x: 869, startPoint y: 243, endPoint x: 883, endPoint y: 260, distance: 21.7
click at [883, 260] on div at bounding box center [632, 230] width 1264 height 1480
drag, startPoint x: 888, startPoint y: 242, endPoint x: 863, endPoint y: 260, distance: 31.1
click at [863, 260] on div at bounding box center [632, 230] width 1264 height 1480
click at [908, 251] on div at bounding box center [632, 230] width 1264 height 1480
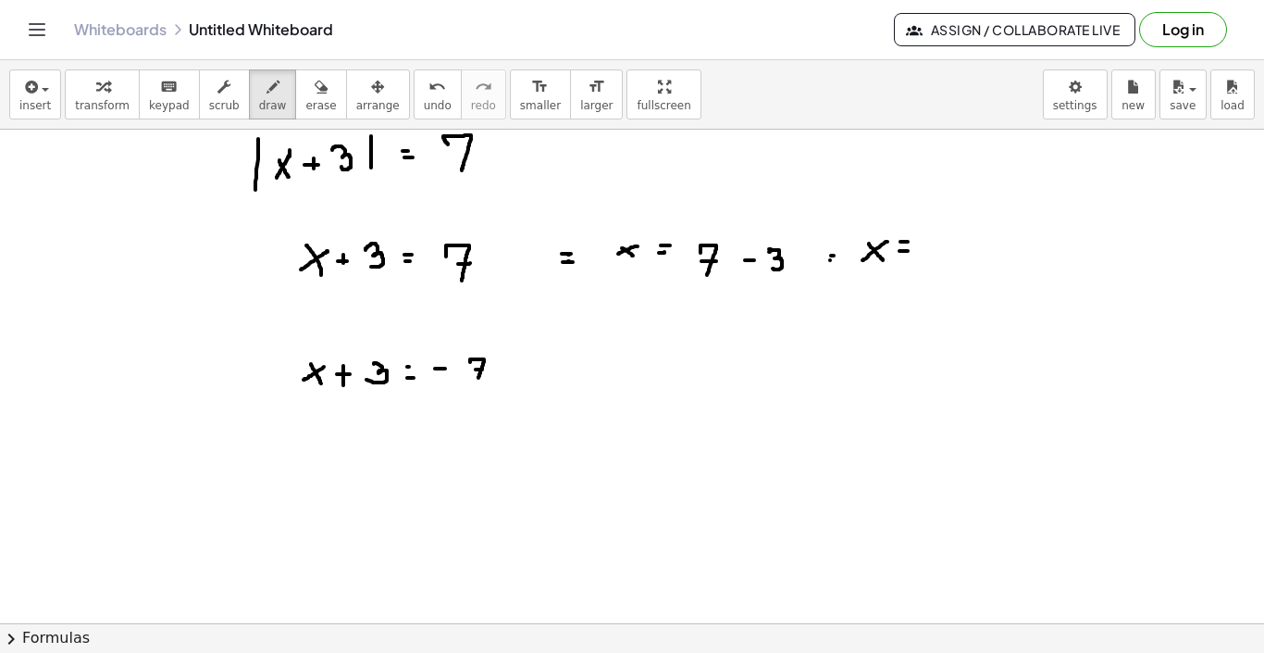
click at [908, 242] on div at bounding box center [632, 230] width 1264 height 1480
click at [952, 252] on div at bounding box center [632, 230] width 1264 height 1480
drag, startPoint x: 954, startPoint y: 241, endPoint x: 954, endPoint y: 267, distance: 25.9
click at [954, 267] on div at bounding box center [632, 230] width 1264 height 1480
click at [856, 225] on div at bounding box center [632, 230] width 1264 height 1480
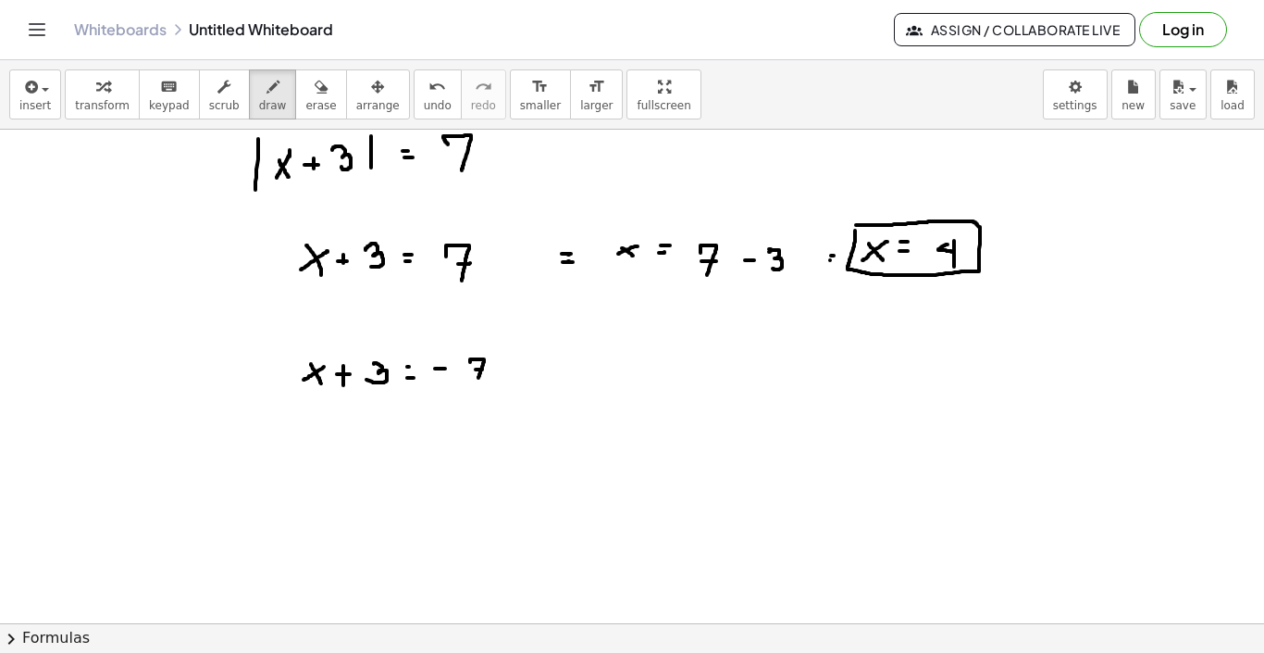
click at [565, 361] on div at bounding box center [632, 230] width 1264 height 1480
click at [562, 370] on div at bounding box center [632, 230] width 1264 height 1480
drag, startPoint x: 598, startPoint y: 362, endPoint x: 614, endPoint y: 381, distance: 25.0
click at [614, 381] on div at bounding box center [632, 230] width 1264 height 1480
drag, startPoint x: 614, startPoint y: 363, endPoint x: 592, endPoint y: 375, distance: 24.5
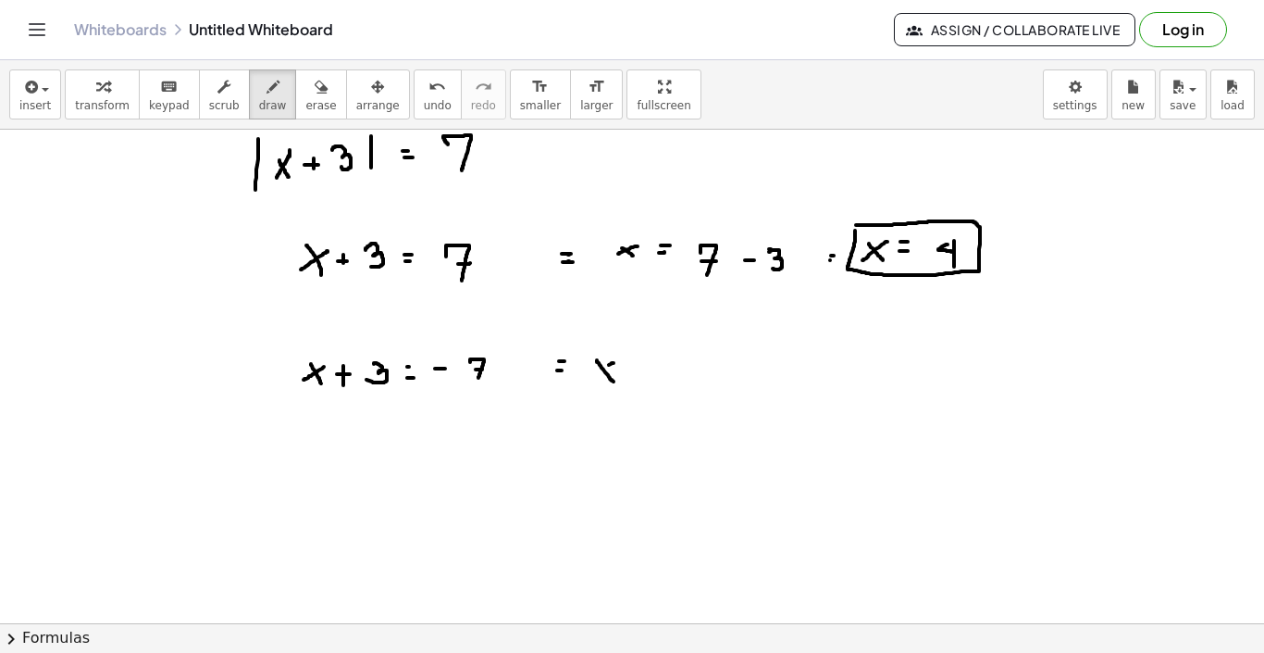
click at [592, 375] on div at bounding box center [632, 230] width 1264 height 1480
drag, startPoint x: 629, startPoint y: 372, endPoint x: 639, endPoint y: 368, distance: 10.8
click at [639, 368] on div at bounding box center [632, 230] width 1264 height 1480
click at [639, 362] on div at bounding box center [632, 230] width 1264 height 1480
drag, startPoint x: 675, startPoint y: 370, endPoint x: 689, endPoint y: 370, distance: 13.9
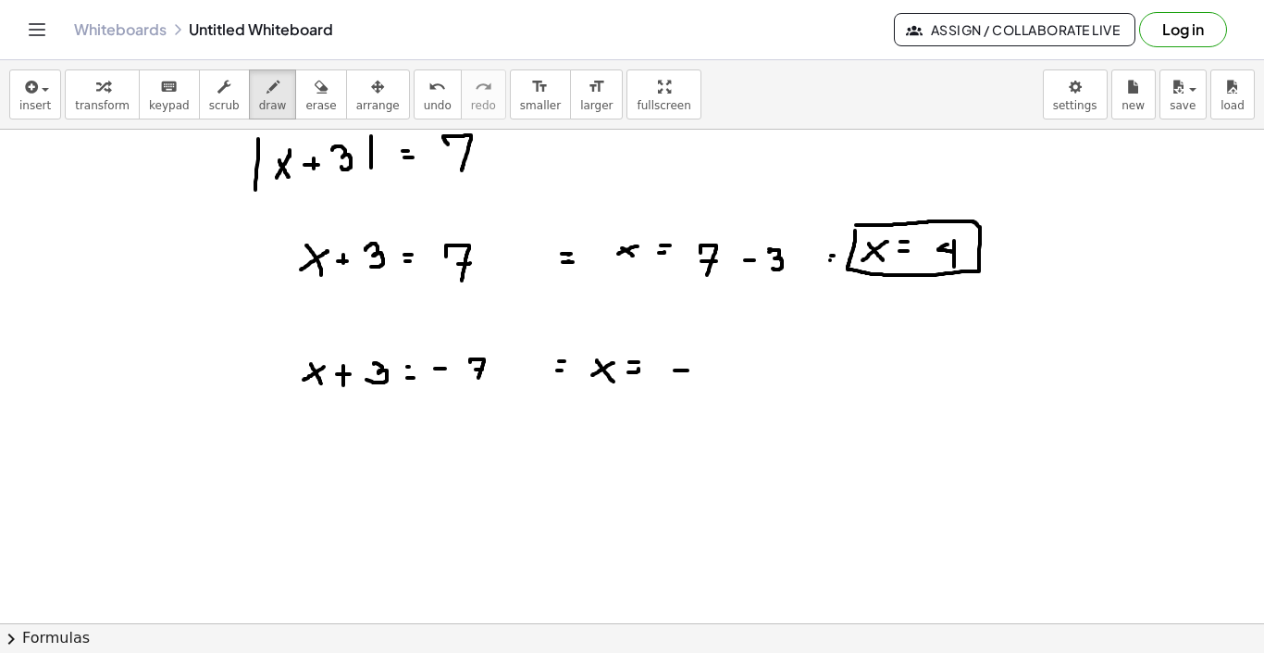
click at [689, 370] on div at bounding box center [632, 230] width 1264 height 1480
drag, startPoint x: 694, startPoint y: 351, endPoint x: 702, endPoint y: 386, distance: 35.9
click at [702, 386] on div at bounding box center [632, 230] width 1264 height 1480
click at [711, 363] on div at bounding box center [632, 230] width 1264 height 1480
click at [744, 372] on div at bounding box center [632, 230] width 1264 height 1480
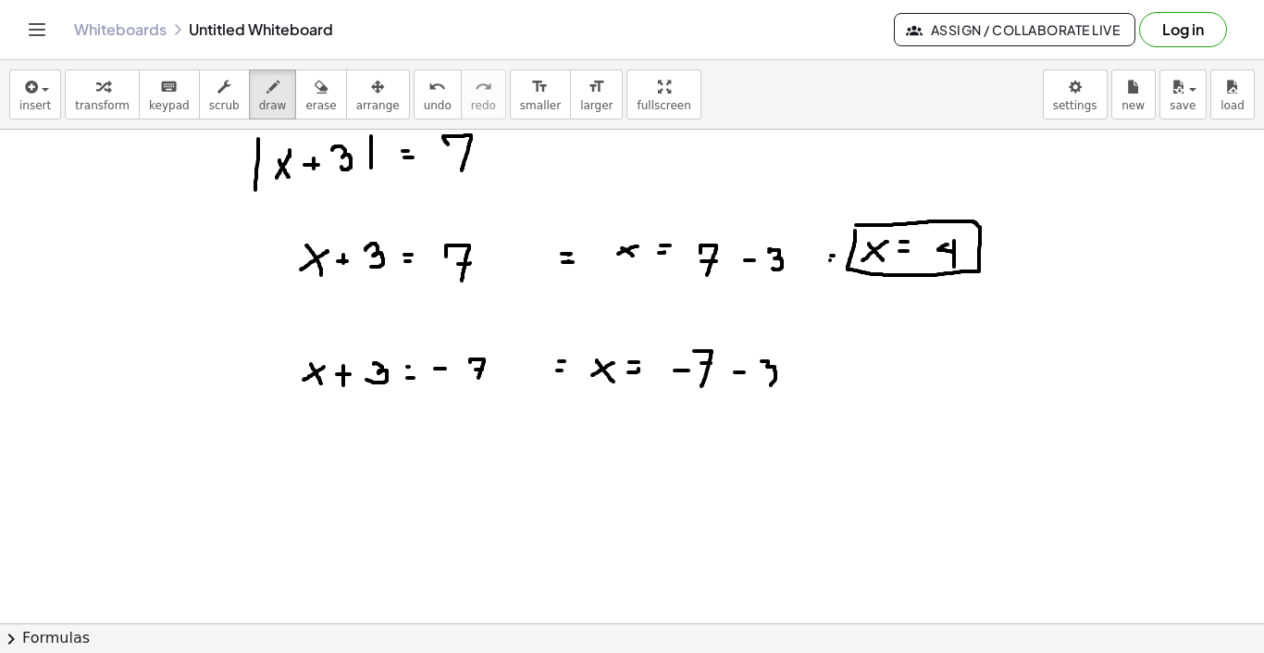
drag, startPoint x: 762, startPoint y: 361, endPoint x: 758, endPoint y: 389, distance: 28.0
click at [758, 389] on div at bounding box center [632, 230] width 1264 height 1480
click at [824, 373] on div at bounding box center [632, 230] width 1264 height 1480
click at [828, 373] on div at bounding box center [632, 230] width 1264 height 1480
click at [828, 380] on div at bounding box center [632, 230] width 1264 height 1480
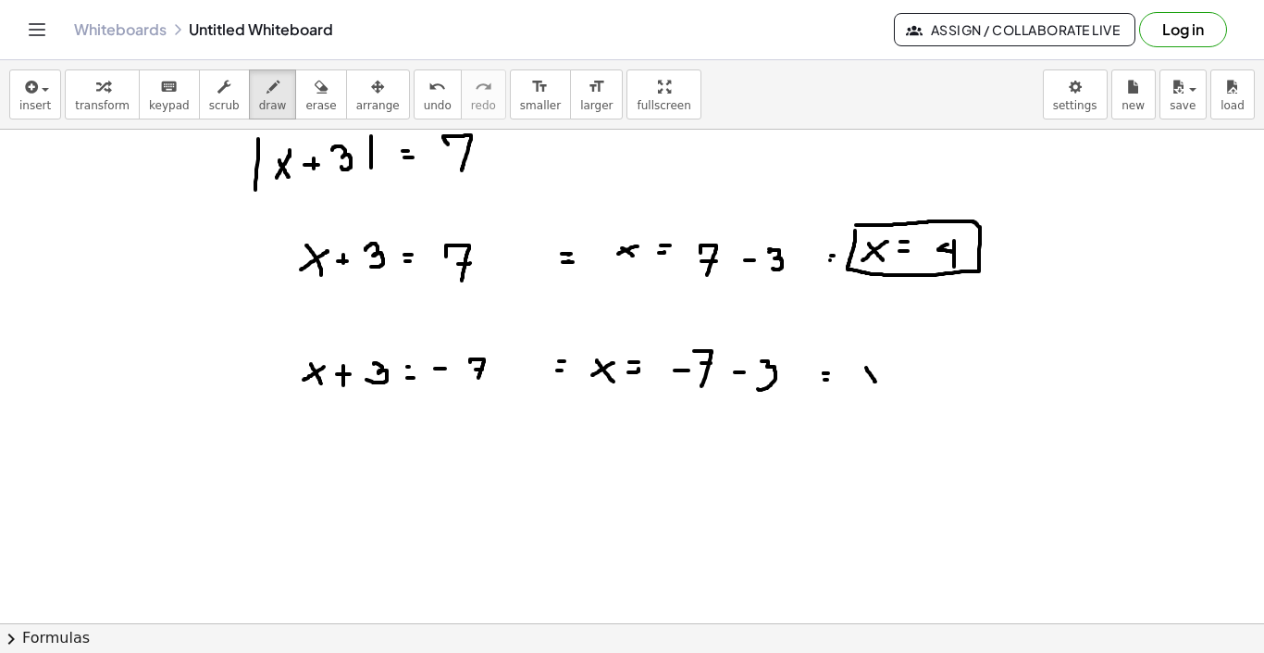
click at [876, 381] on div at bounding box center [632, 230] width 1264 height 1480
click at [876, 388] on div at bounding box center [632, 230] width 1264 height 1480
drag, startPoint x: 878, startPoint y: 372, endPoint x: 859, endPoint y: 380, distance: 21.1
click at [859, 380] on div at bounding box center [632, 230] width 1264 height 1480
click at [901, 380] on div at bounding box center [632, 230] width 1264 height 1480
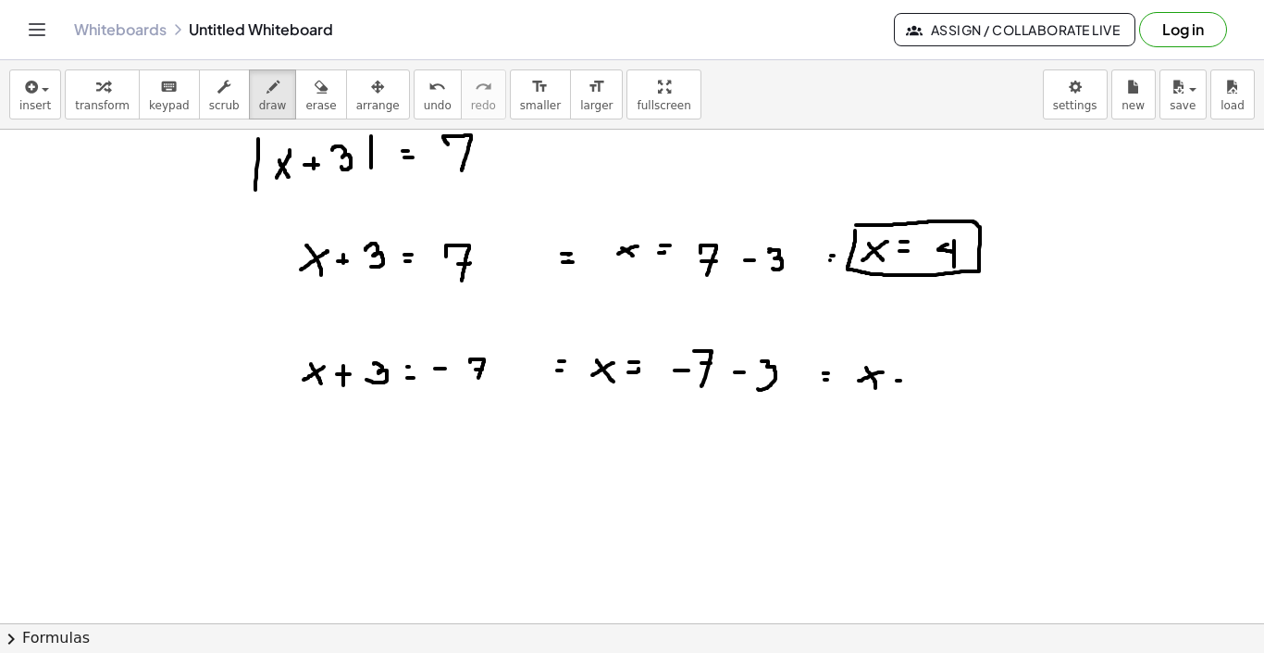
click at [904, 373] on div at bounding box center [632, 230] width 1264 height 1480
drag, startPoint x: 927, startPoint y: 374, endPoint x: 927, endPoint y: 392, distance: 18.5
click at [927, 392] on div at bounding box center [632, 230] width 1264 height 1480
click at [931, 382] on div at bounding box center [632, 230] width 1264 height 1480
click at [849, 360] on div at bounding box center [632, 230] width 1264 height 1480
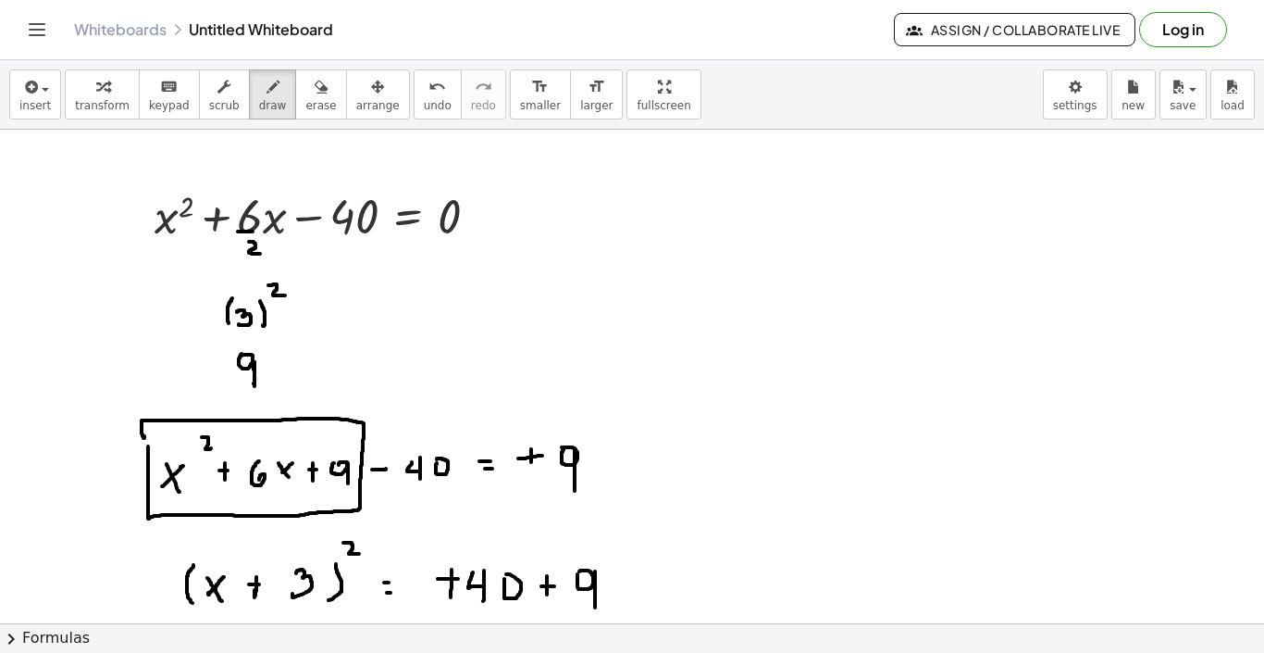
scroll to position [0, 0]
drag, startPoint x: 646, startPoint y: 206, endPoint x: 656, endPoint y: 212, distance: 12.1
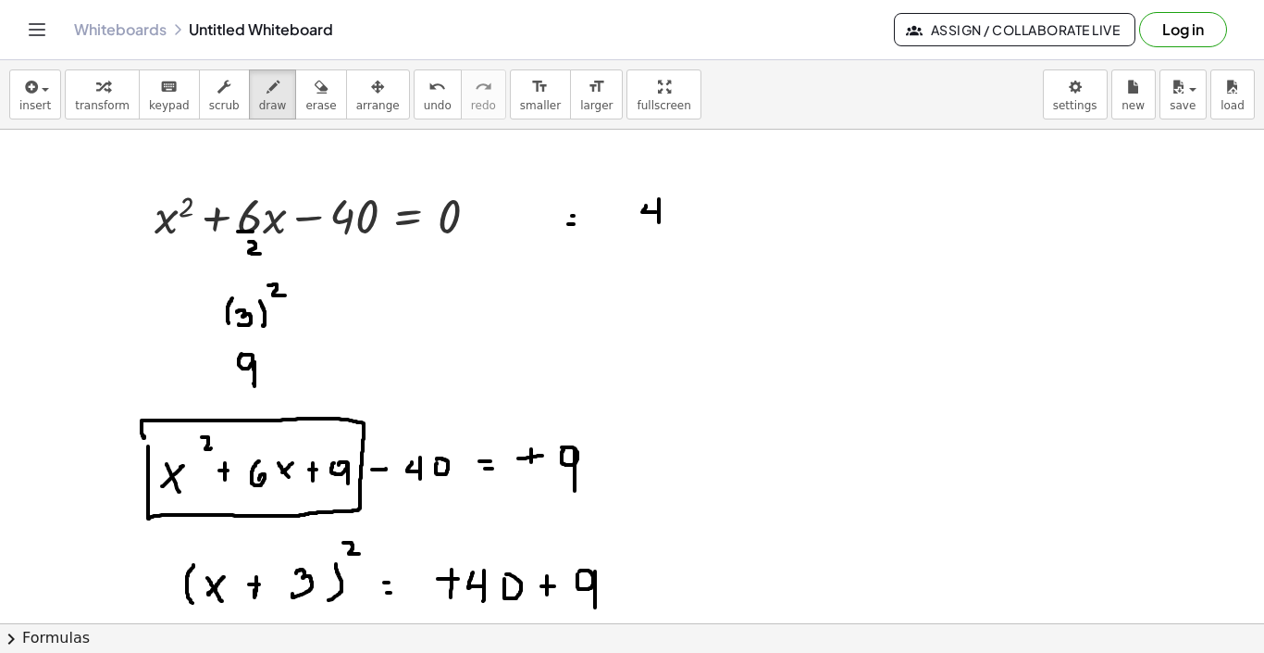
drag, startPoint x: 659, startPoint y: 199, endPoint x: 659, endPoint y: 222, distance: 23.1
drag, startPoint x: 681, startPoint y: 184, endPoint x: 694, endPoint y: 193, distance: 15.4
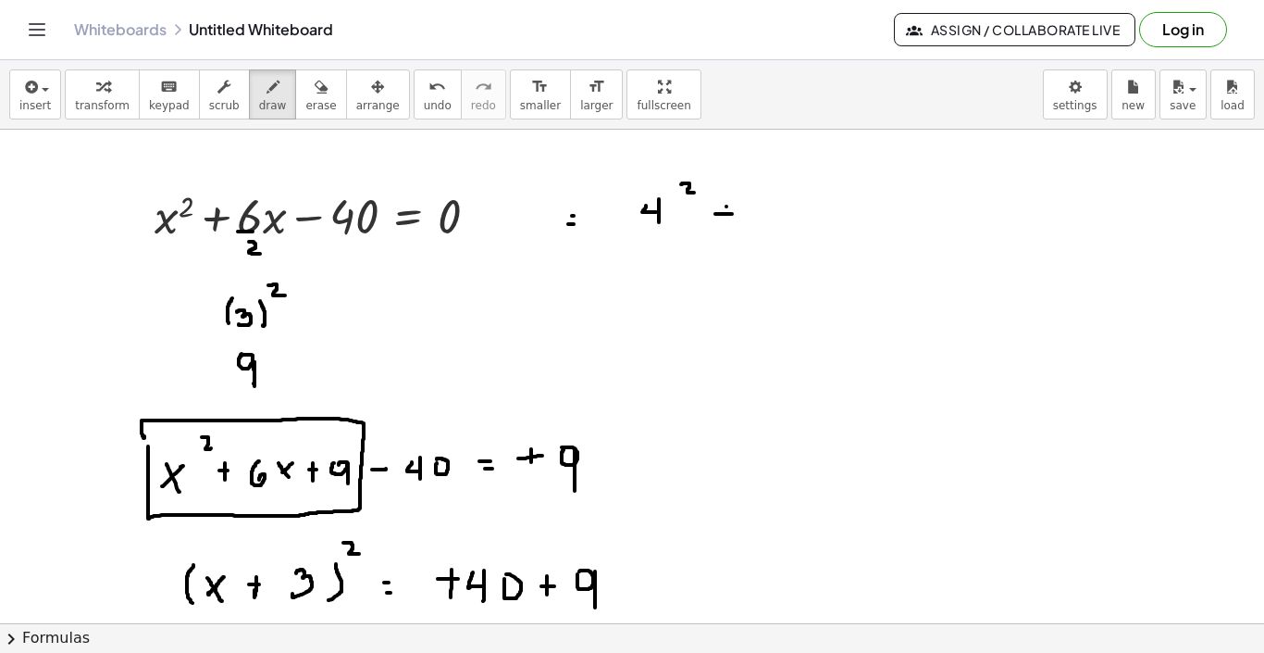
drag, startPoint x: 727, startPoint y: 206, endPoint x: 726, endPoint y: 222, distance: 15.8
drag, startPoint x: 767, startPoint y: 202, endPoint x: 766, endPoint y: 214, distance: 12.2
drag, startPoint x: 792, startPoint y: 197, endPoint x: 792, endPoint y: 222, distance: 25.0
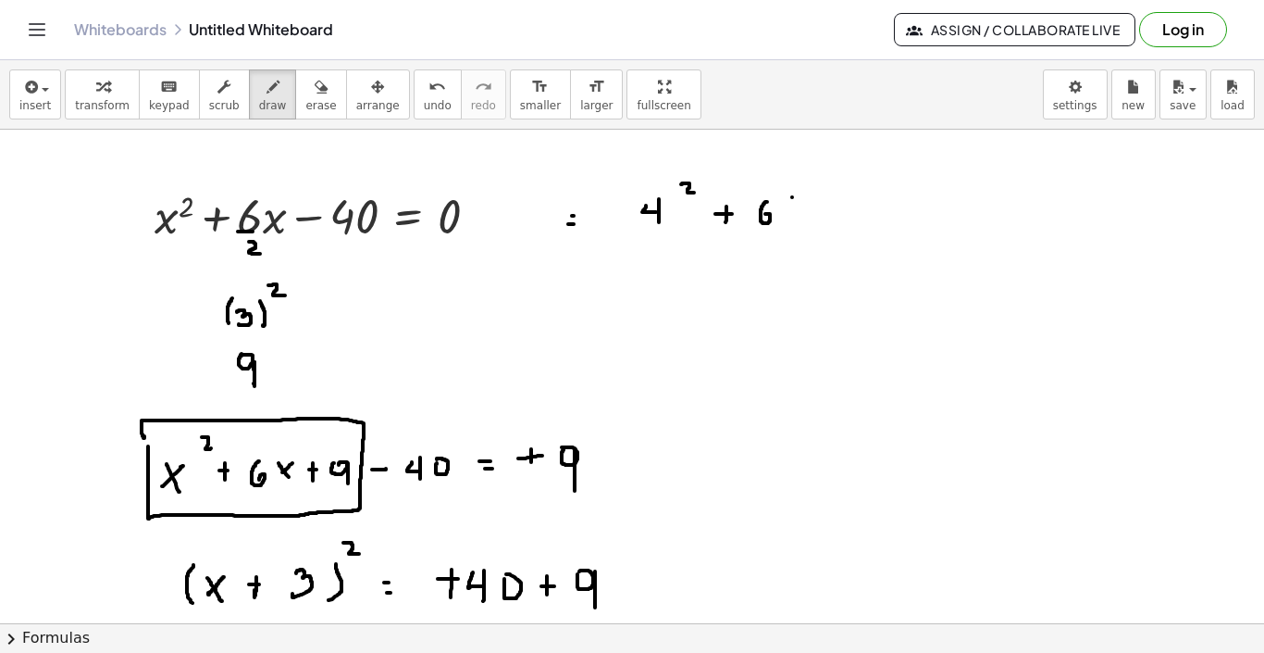
drag, startPoint x: 806, startPoint y: 206, endPoint x: 822, endPoint y: 212, distance: 17.0
drag, startPoint x: 815, startPoint y: 199, endPoint x: 815, endPoint y: 214, distance: 14.8
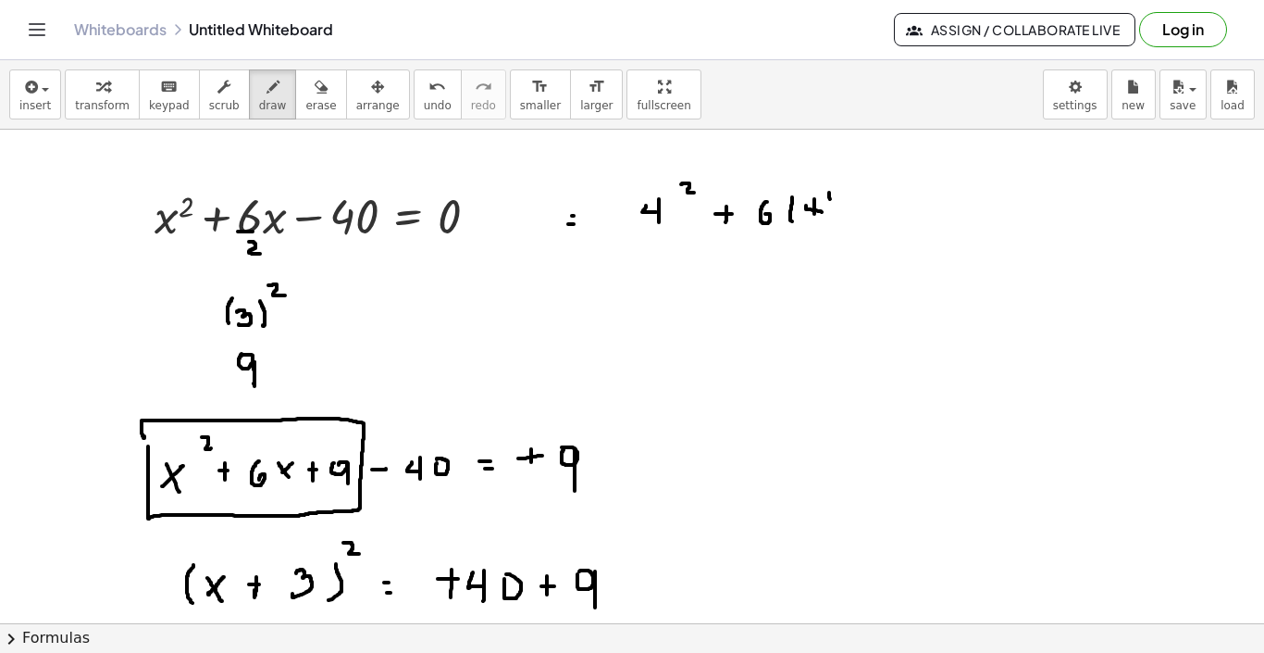
drag, startPoint x: 829, startPoint y: 193, endPoint x: 828, endPoint y: 214, distance: 21.4
drag, startPoint x: 851, startPoint y: 207, endPoint x: 864, endPoint y: 207, distance: 13.0
drag, startPoint x: 891, startPoint y: 203, endPoint x: 902, endPoint y: 214, distance: 15.7
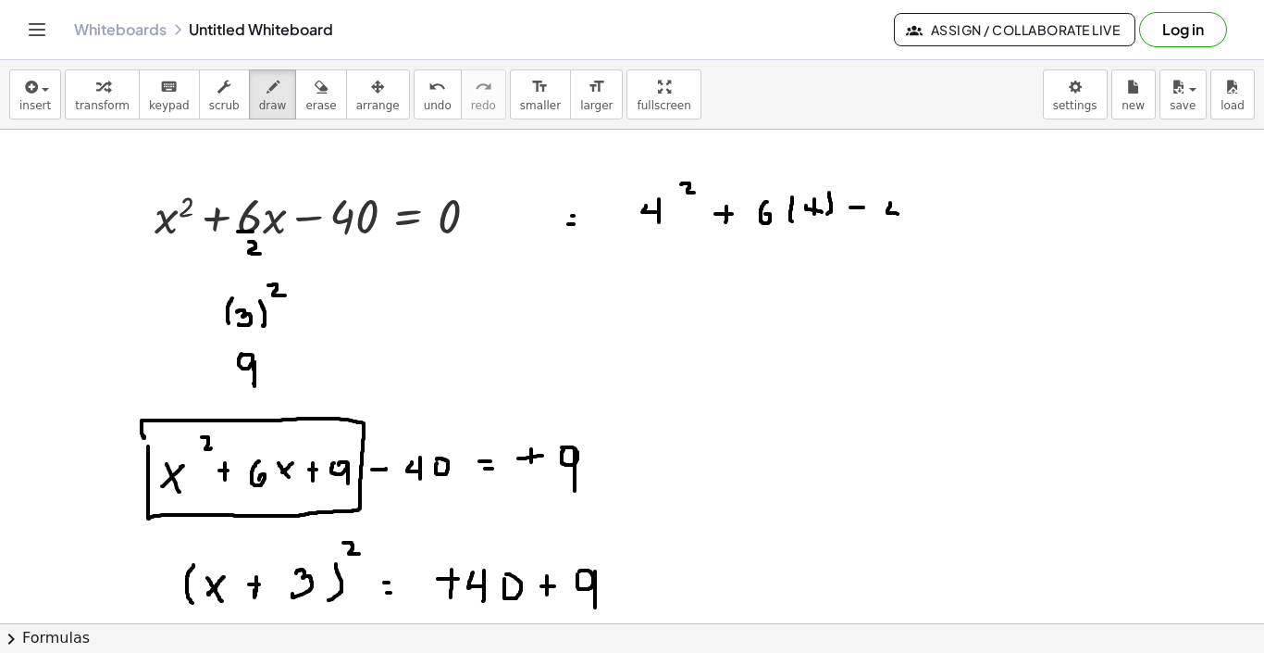
drag, startPoint x: 903, startPoint y: 200, endPoint x: 903, endPoint y: 236, distance: 36.1
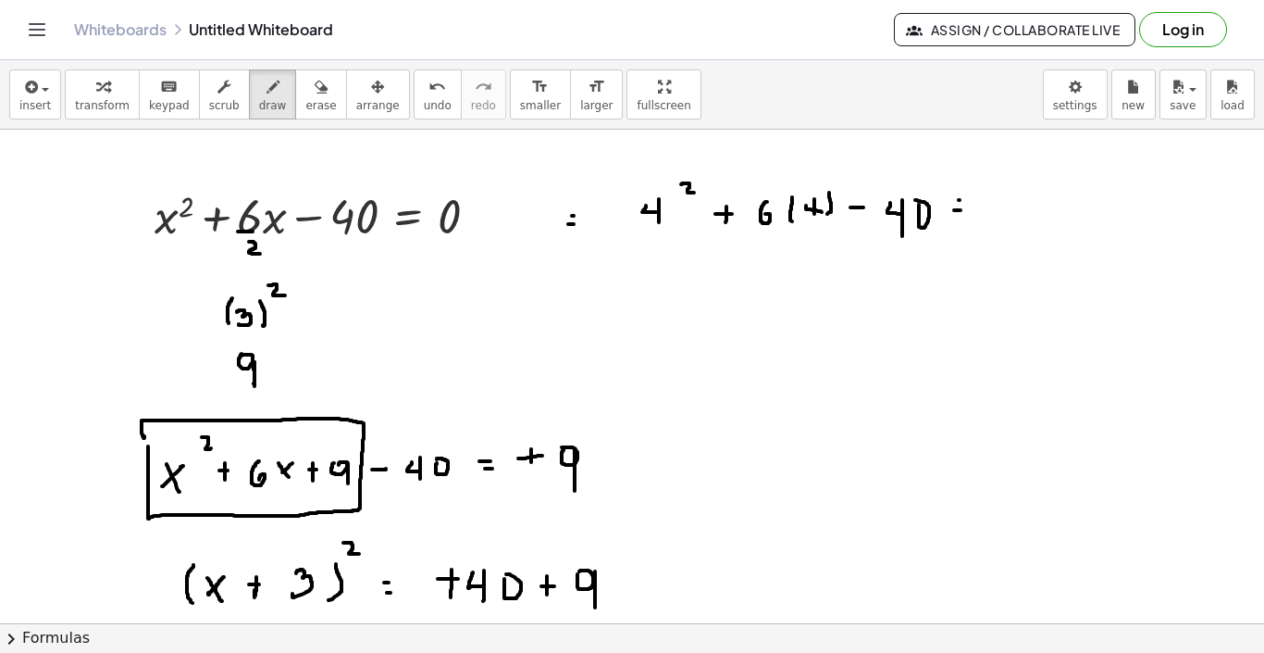
drag, startPoint x: 656, startPoint y: 263, endPoint x: 651, endPoint y: 289, distance: 26.5
drag, startPoint x: 671, startPoint y: 264, endPoint x: 665, endPoint y: 287, distance: 24.0
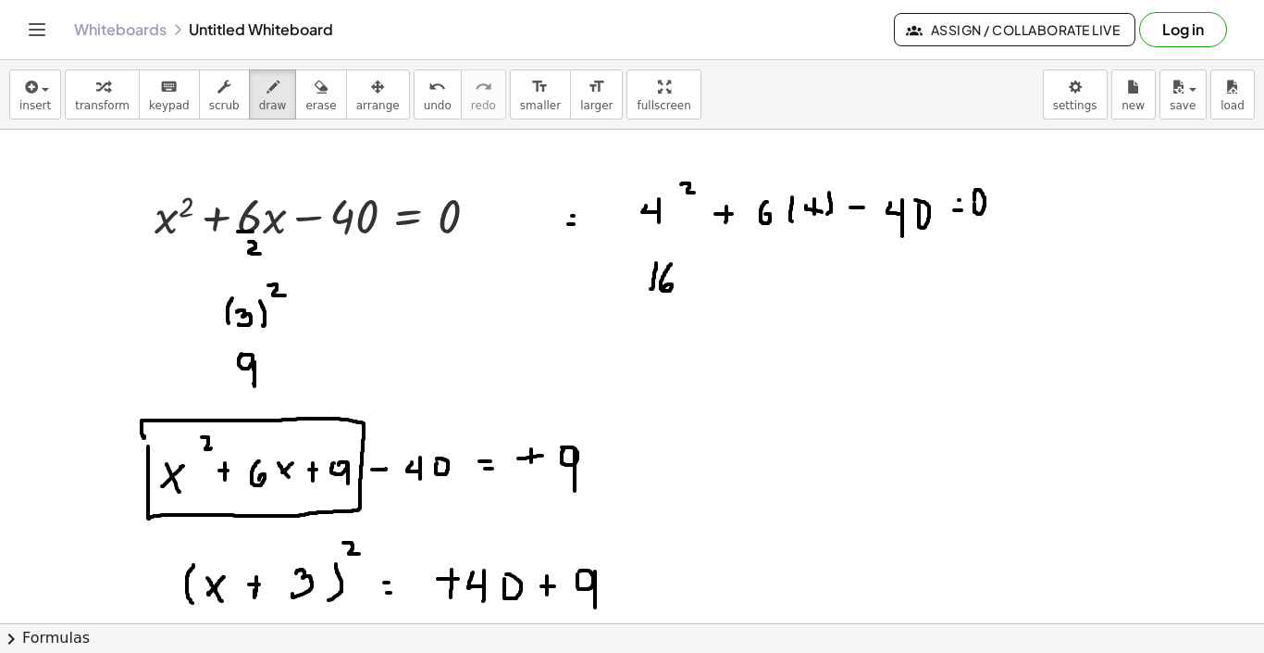
drag, startPoint x: 699, startPoint y: 277, endPoint x: 720, endPoint y: 277, distance: 21.3
drag, startPoint x: 710, startPoint y: 268, endPoint x: 710, endPoint y: 288, distance: 20.4
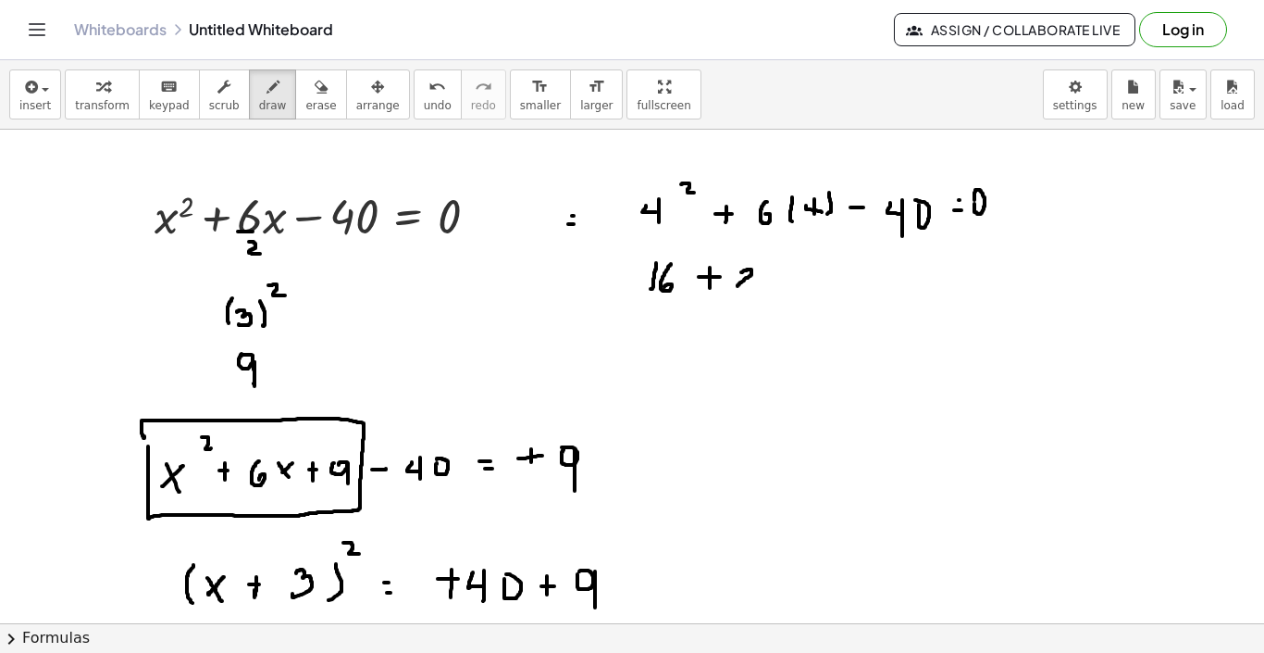
drag, startPoint x: 741, startPoint y: 272, endPoint x: 754, endPoint y: 286, distance: 18.4
drag, startPoint x: 766, startPoint y: 267, endPoint x: 774, endPoint y: 271, distance: 9.5
drag, startPoint x: 774, startPoint y: 265, endPoint x: 774, endPoint y: 294, distance: 29.6
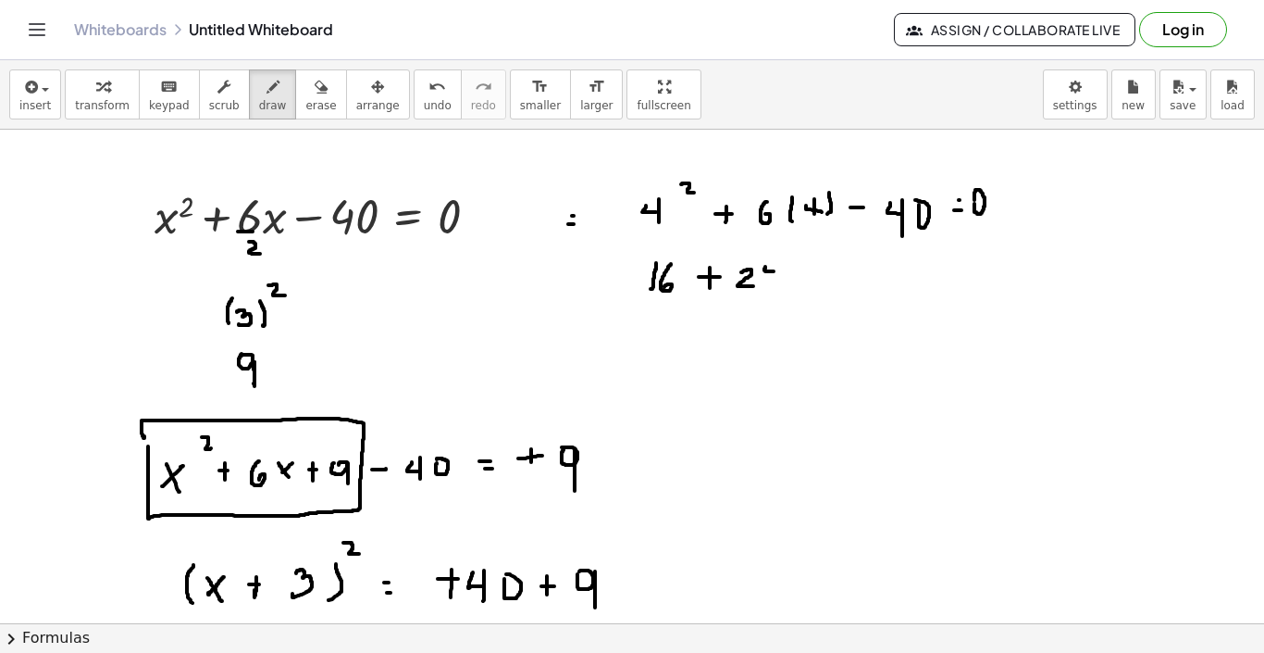
drag, startPoint x: 839, startPoint y: 274, endPoint x: 850, endPoint y: 282, distance: 13.9
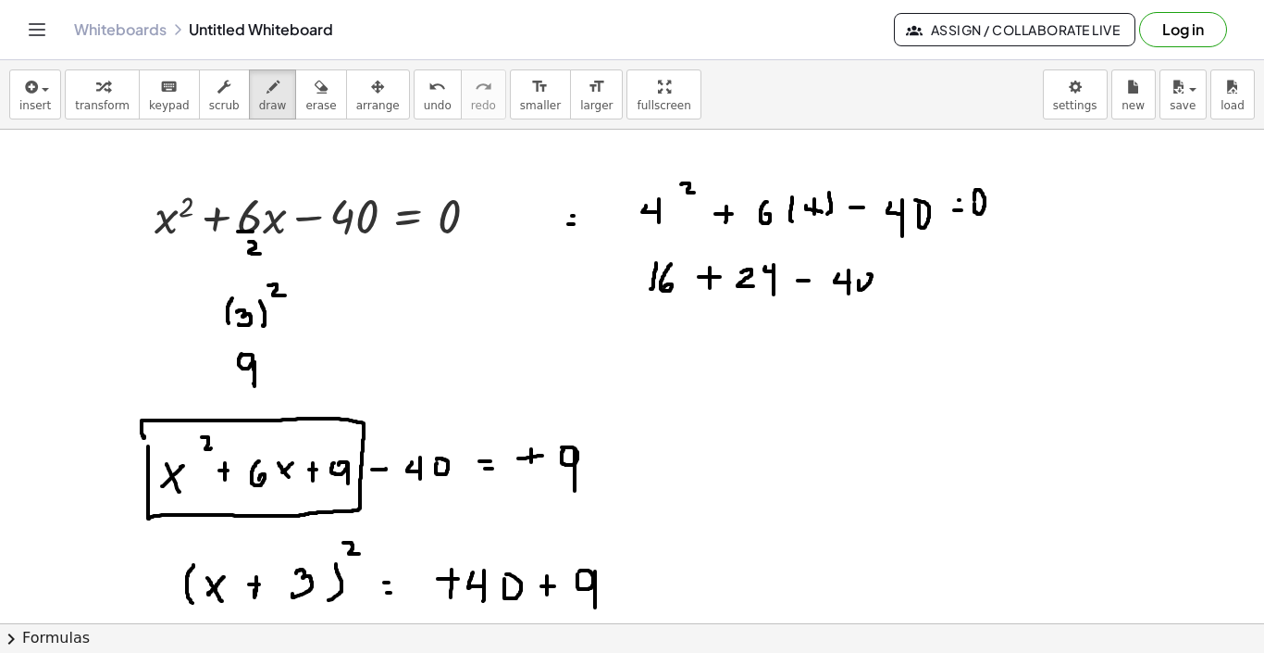
drag, startPoint x: 691, startPoint y: 333, endPoint x: 691, endPoint y: 344, distance: 11.1
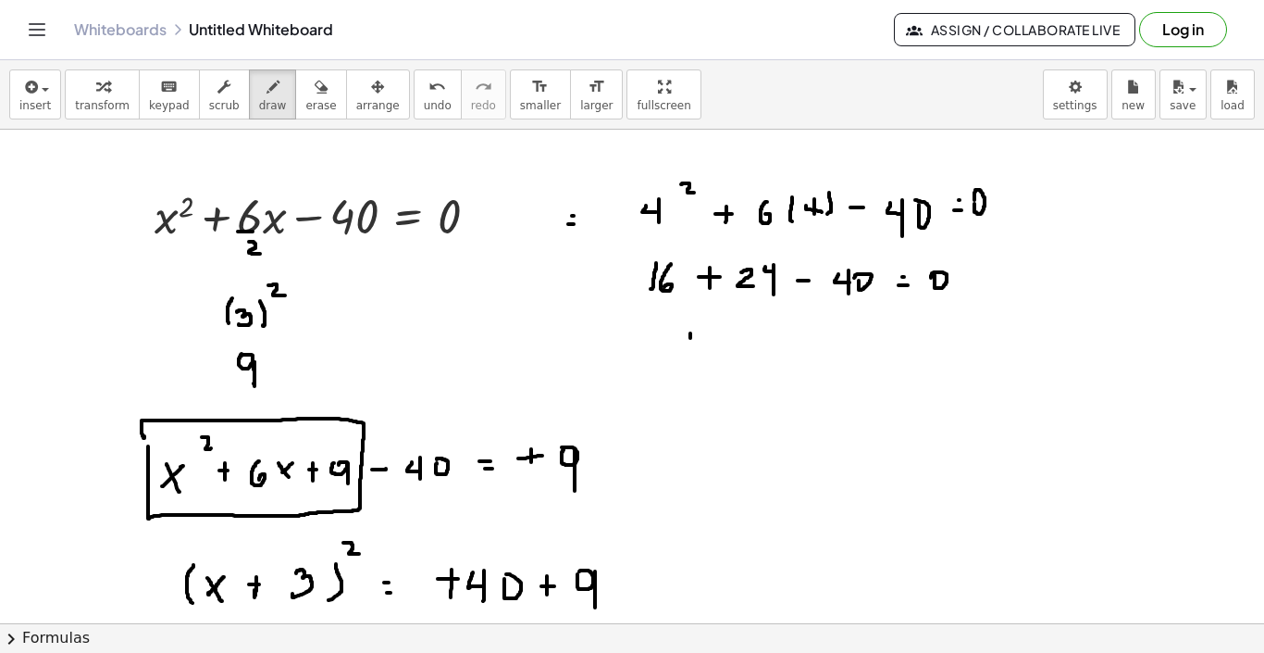
drag, startPoint x: 691, startPoint y: 344, endPoint x: 679, endPoint y: 341, distance: 11.7
drag, startPoint x: 692, startPoint y: 336, endPoint x: 692, endPoint y: 356, distance: 20.4
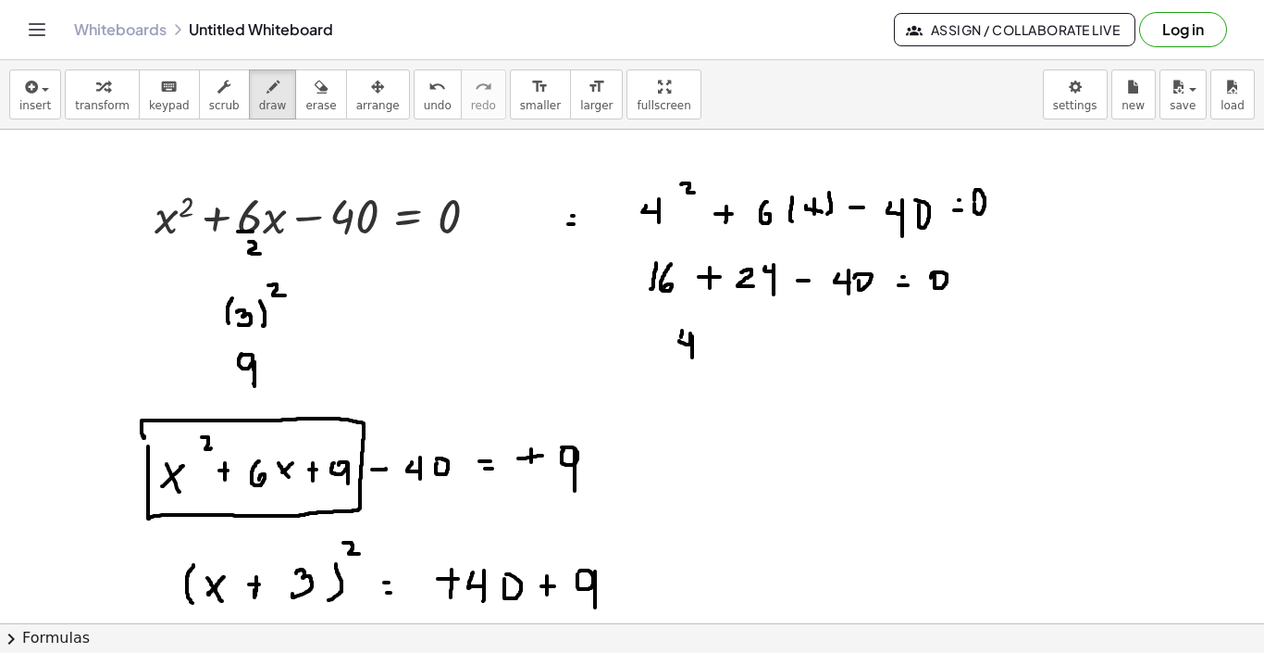
drag, startPoint x: 739, startPoint y: 347, endPoint x: 753, endPoint y: 347, distance: 13.9
drag, startPoint x: 772, startPoint y: 343, endPoint x: 782, endPoint y: 347, distance: 10.8
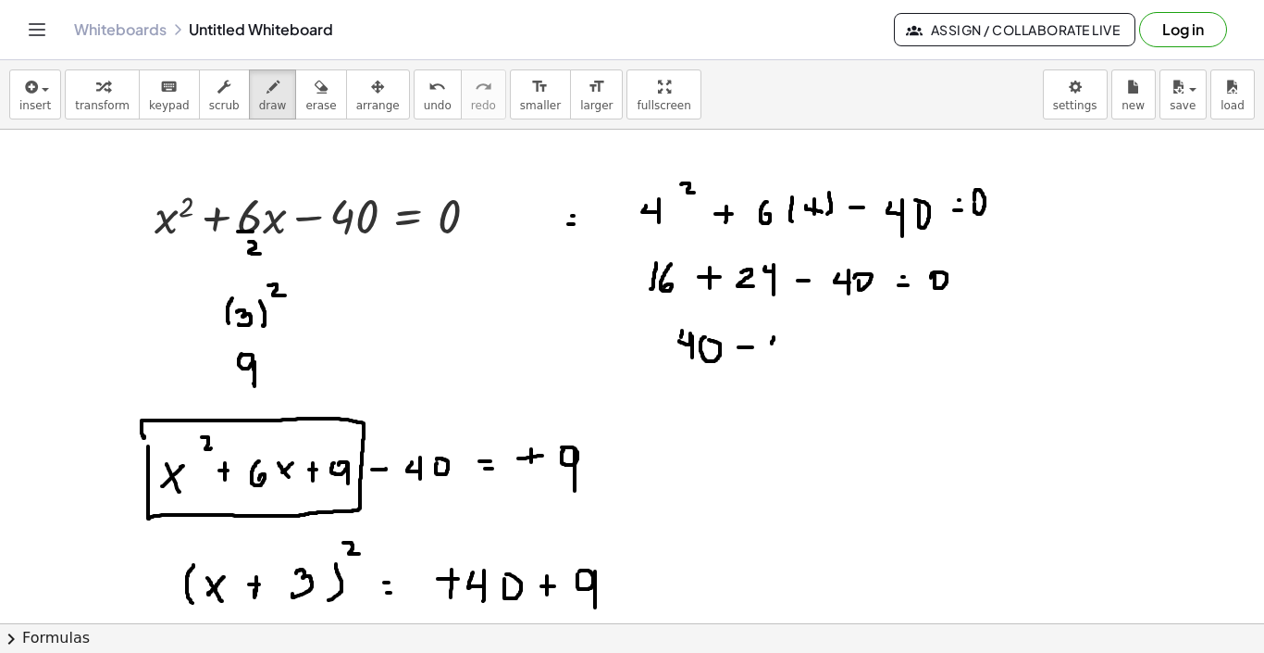
drag, startPoint x: 783, startPoint y: 330, endPoint x: 783, endPoint y: 358, distance: 27.8
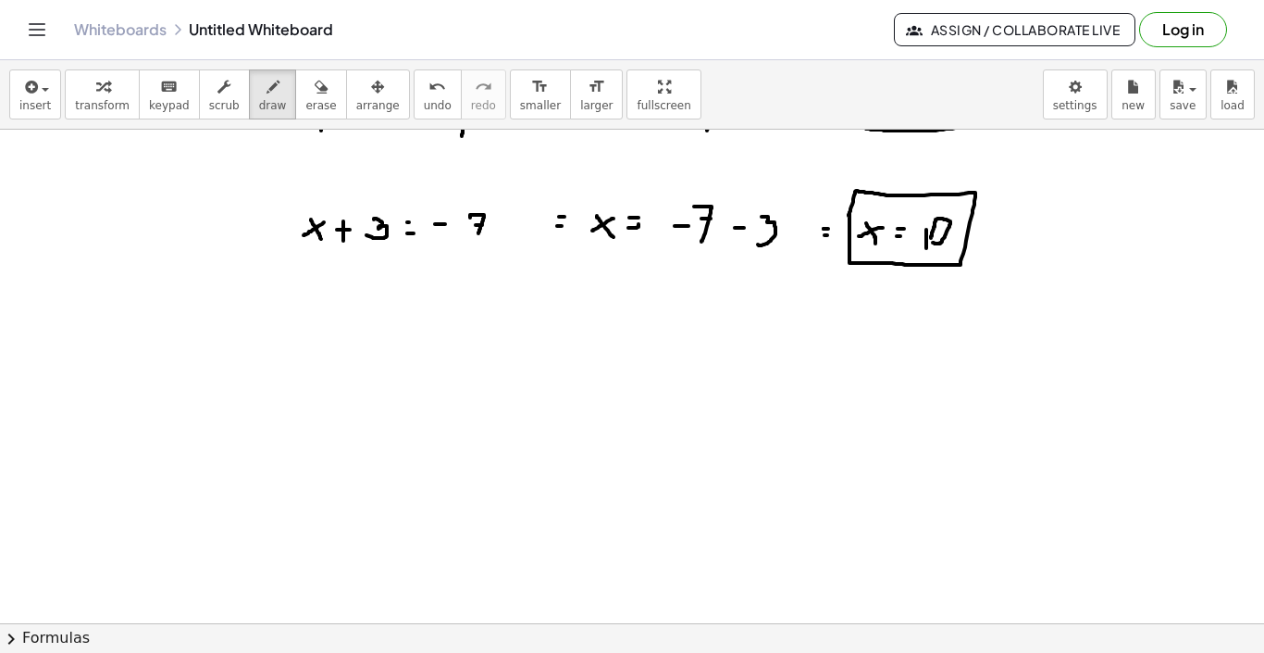
scroll to position [767, 0]
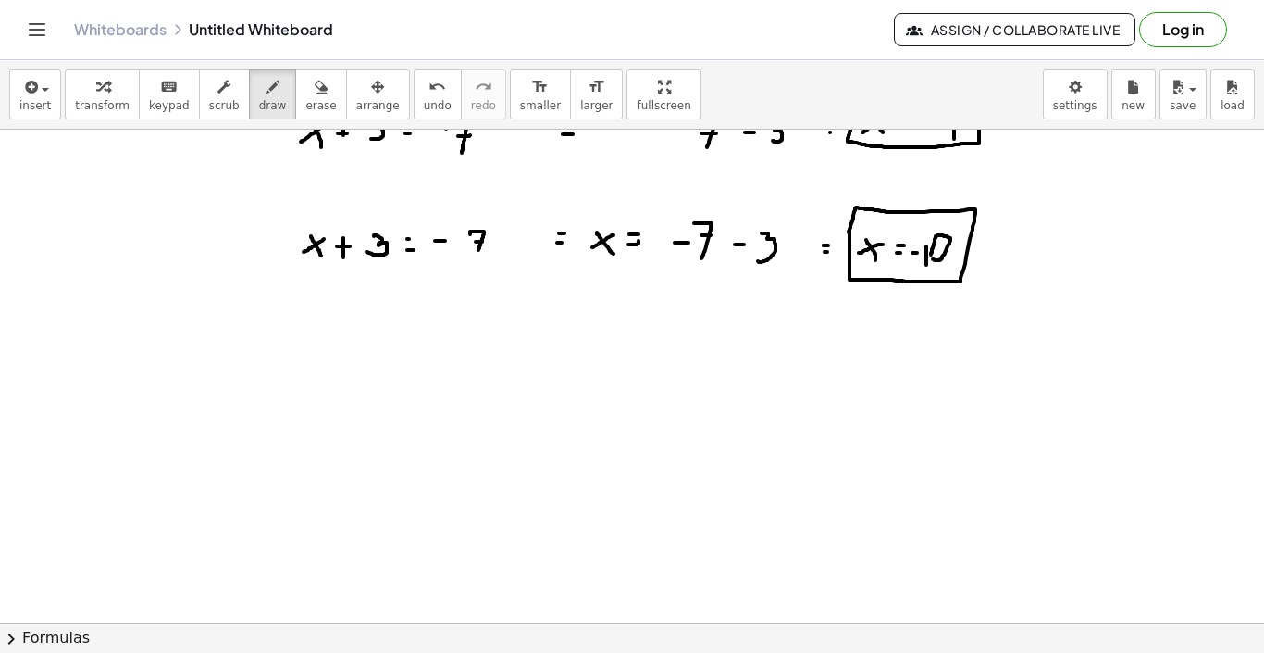
click at [919, 254] on div at bounding box center [632, 102] width 1264 height 1480
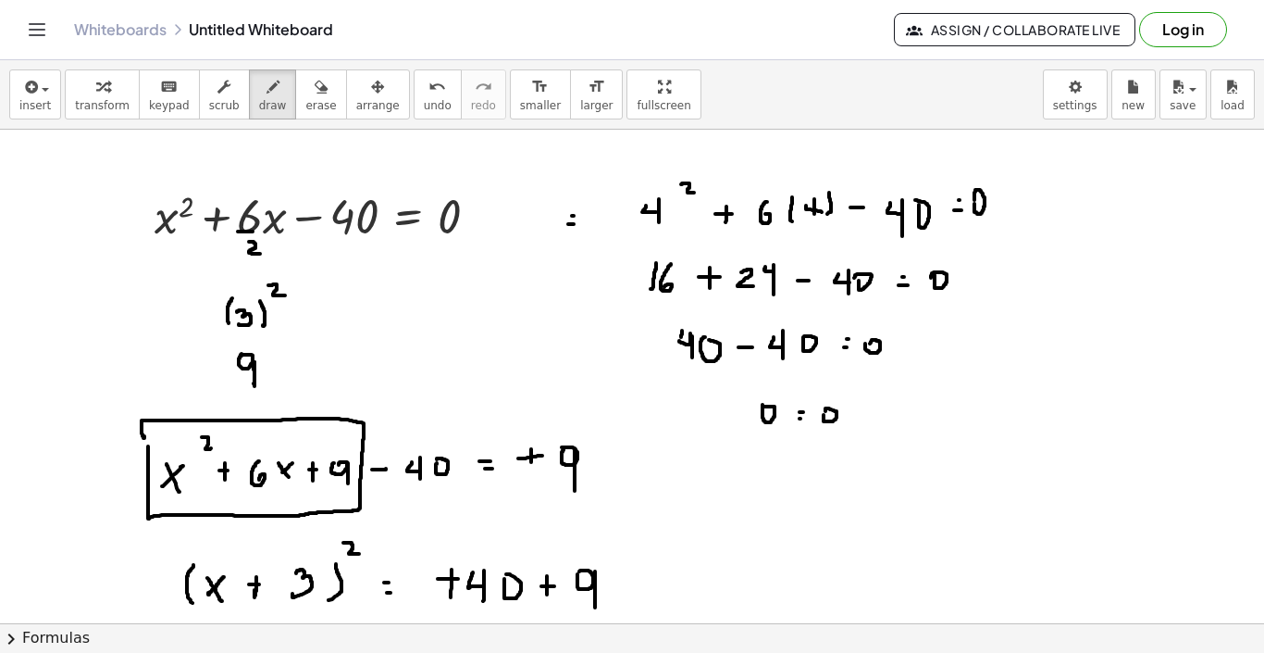
scroll to position [0, 0]
drag, startPoint x: 804, startPoint y: 488, endPoint x: 804, endPoint y: 501, distance: 13.0
drag, startPoint x: 789, startPoint y: 497, endPoint x: 822, endPoint y: 495, distance: 33.4
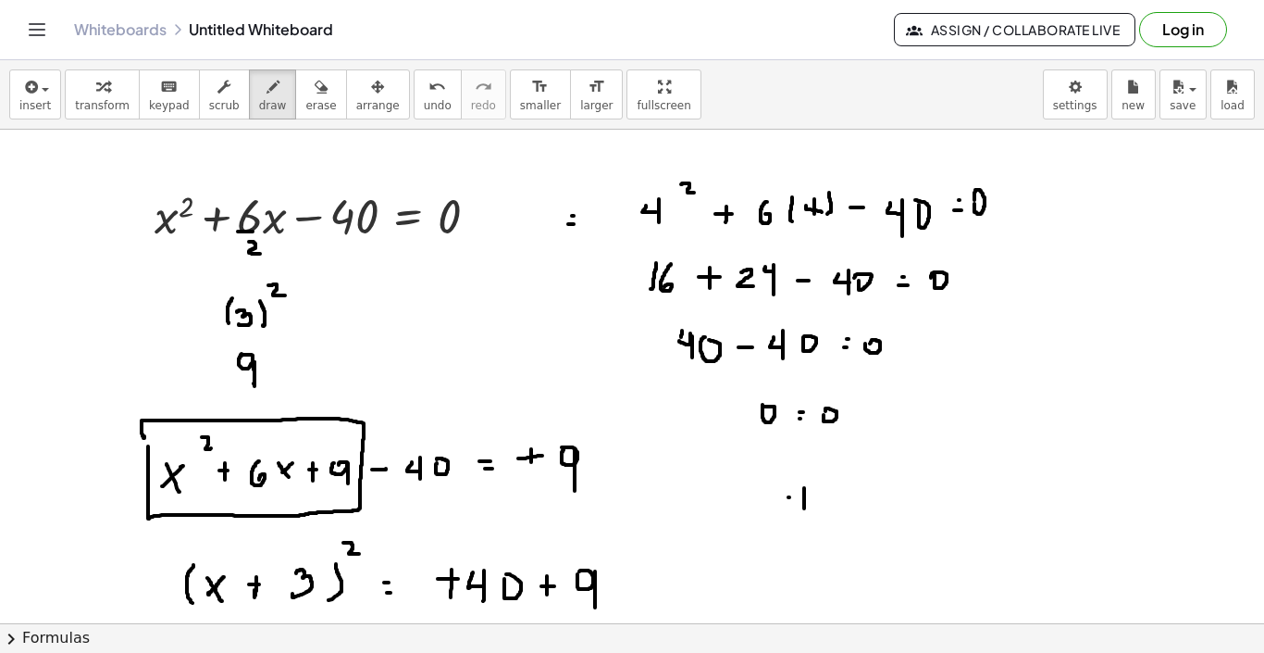
drag, startPoint x: 778, startPoint y: 478, endPoint x: 774, endPoint y: 499, distance: 21.8
drag, startPoint x: 853, startPoint y: 478, endPoint x: 853, endPoint y: 495, distance: 17.6
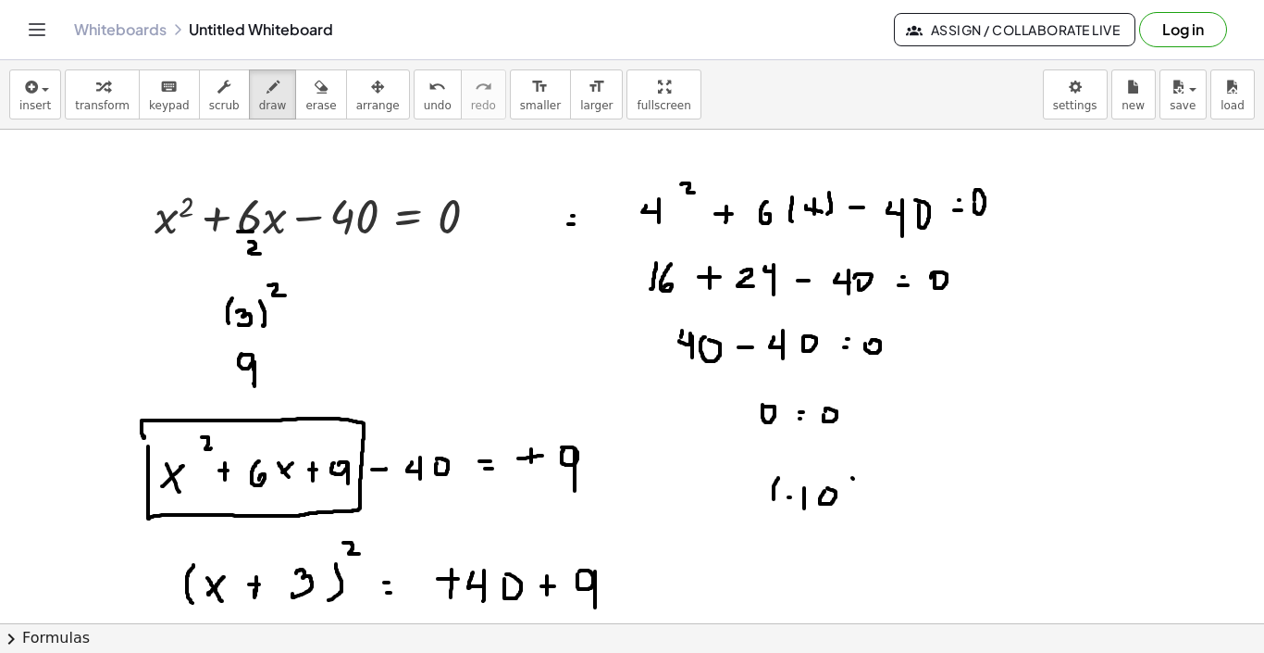
drag, startPoint x: 868, startPoint y: 453, endPoint x: 880, endPoint y: 461, distance: 14.6
drag, startPoint x: 892, startPoint y: 485, endPoint x: 903, endPoint y: 485, distance: 10.2
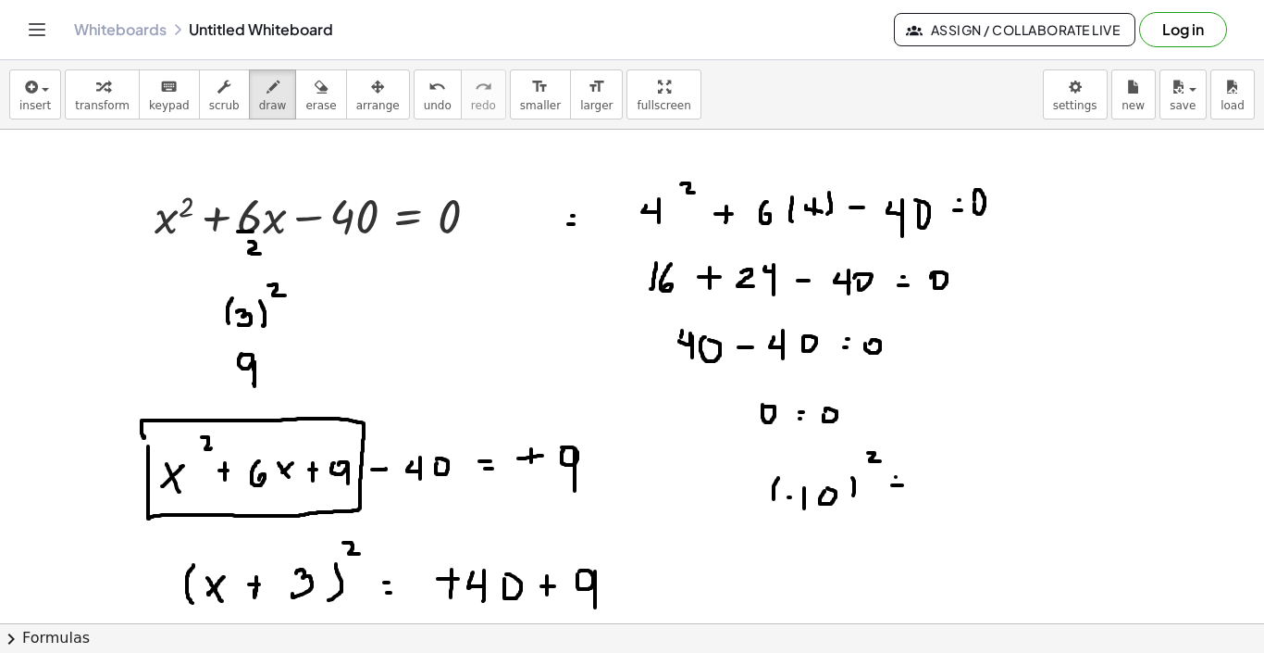
drag, startPoint x: 896, startPoint y: 477, endPoint x: 896, endPoint y: 489, distance: 12.0
drag, startPoint x: 946, startPoint y: 473, endPoint x: 942, endPoint y: 493, distance: 20.7
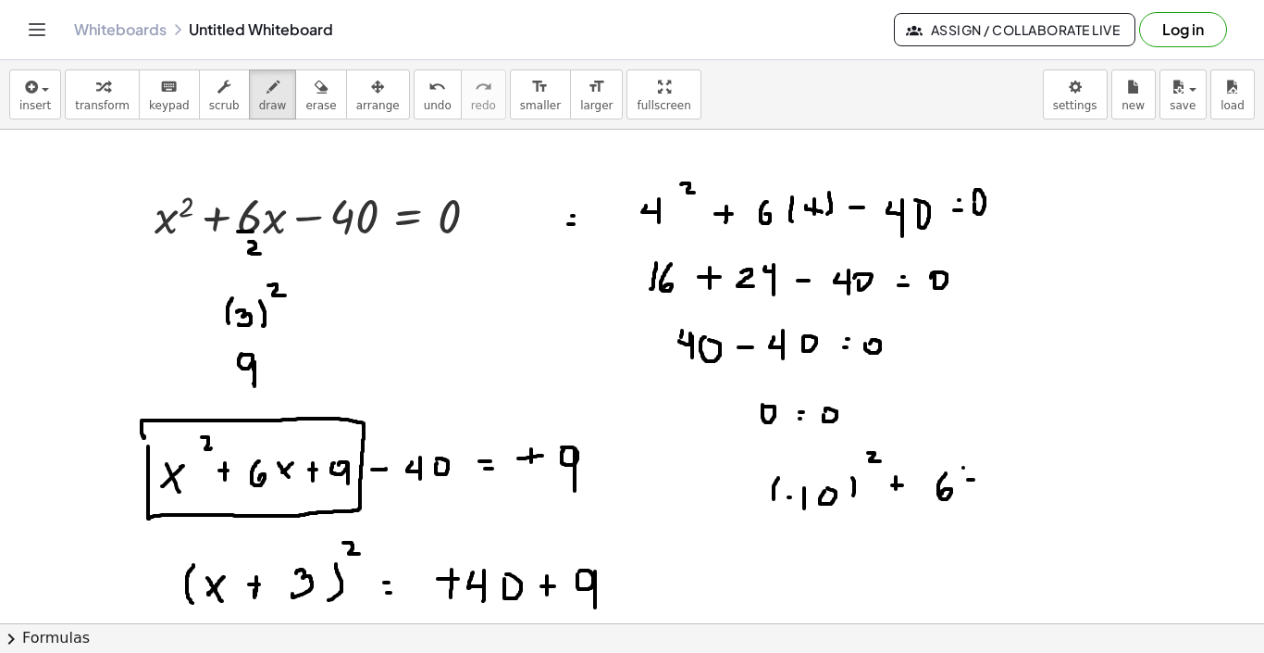
drag, startPoint x: 964, startPoint y: 467, endPoint x: 964, endPoint y: 491, distance: 23.1
drag, startPoint x: 988, startPoint y: 470, endPoint x: 988, endPoint y: 482, distance: 12.0
drag, startPoint x: 1003, startPoint y: 475, endPoint x: 1005, endPoint y: 464, distance: 11.3
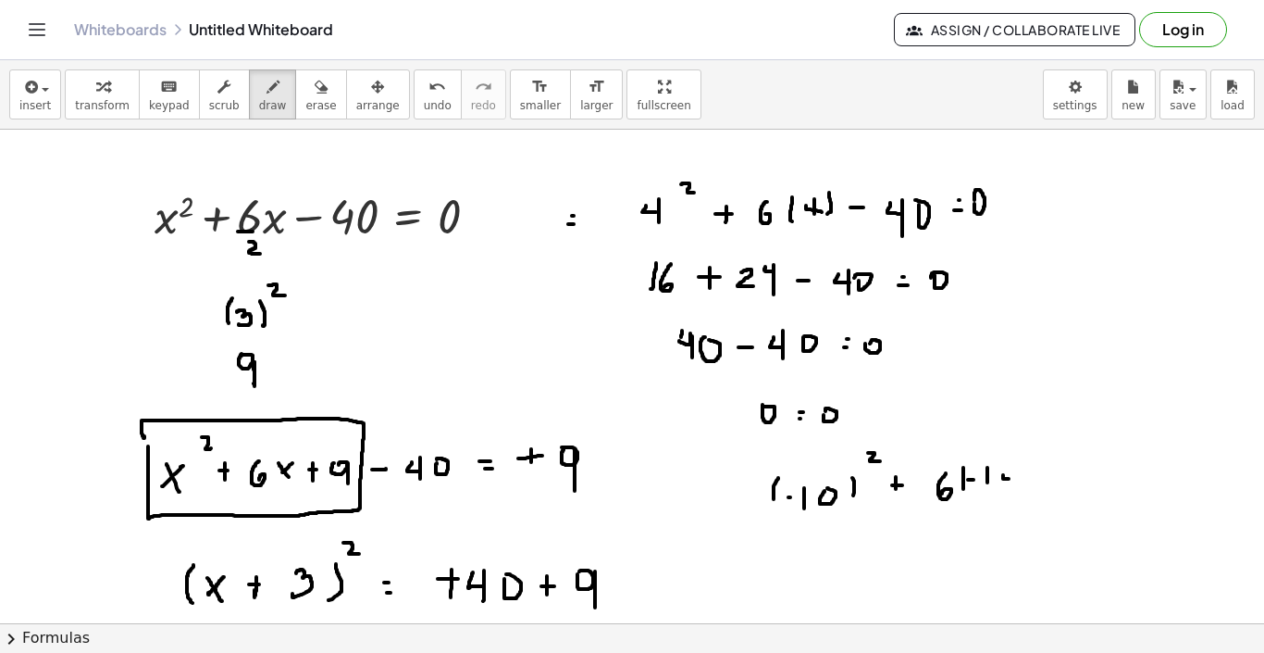
drag, startPoint x: 1034, startPoint y: 459, endPoint x: 1027, endPoint y: 509, distance: 50.5
drag, startPoint x: 1100, startPoint y: 480, endPoint x: 1111, endPoint y: 481, distance: 11.3
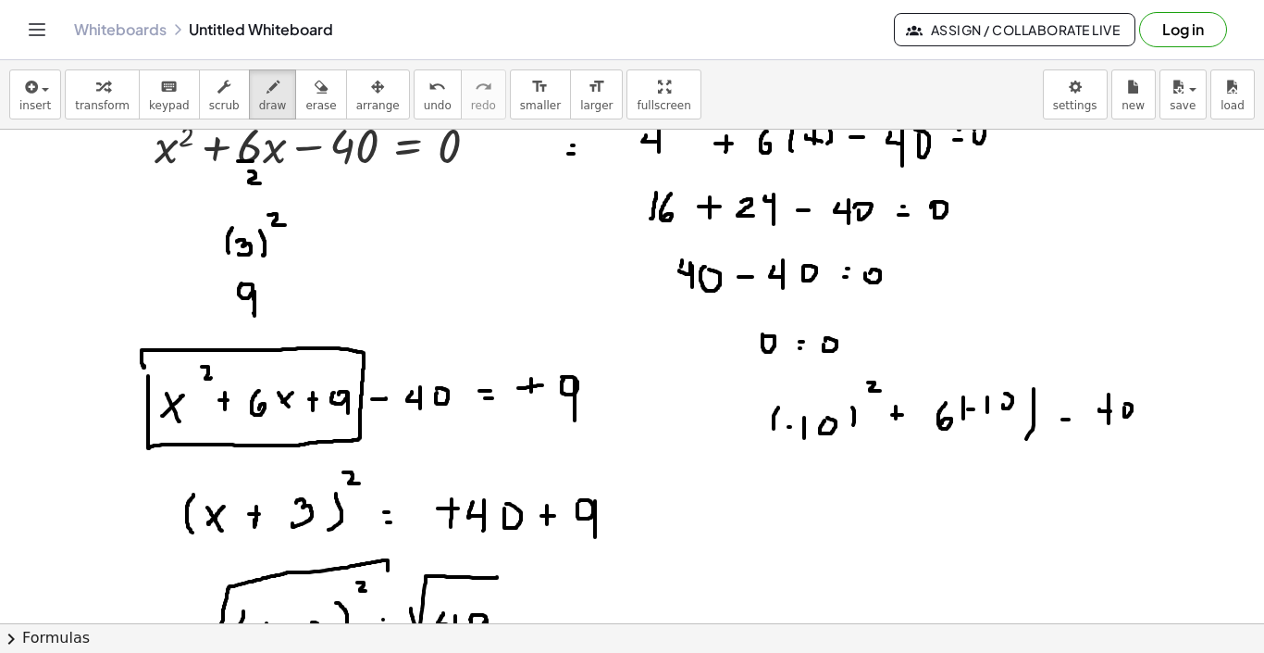
scroll to position [91, 0]
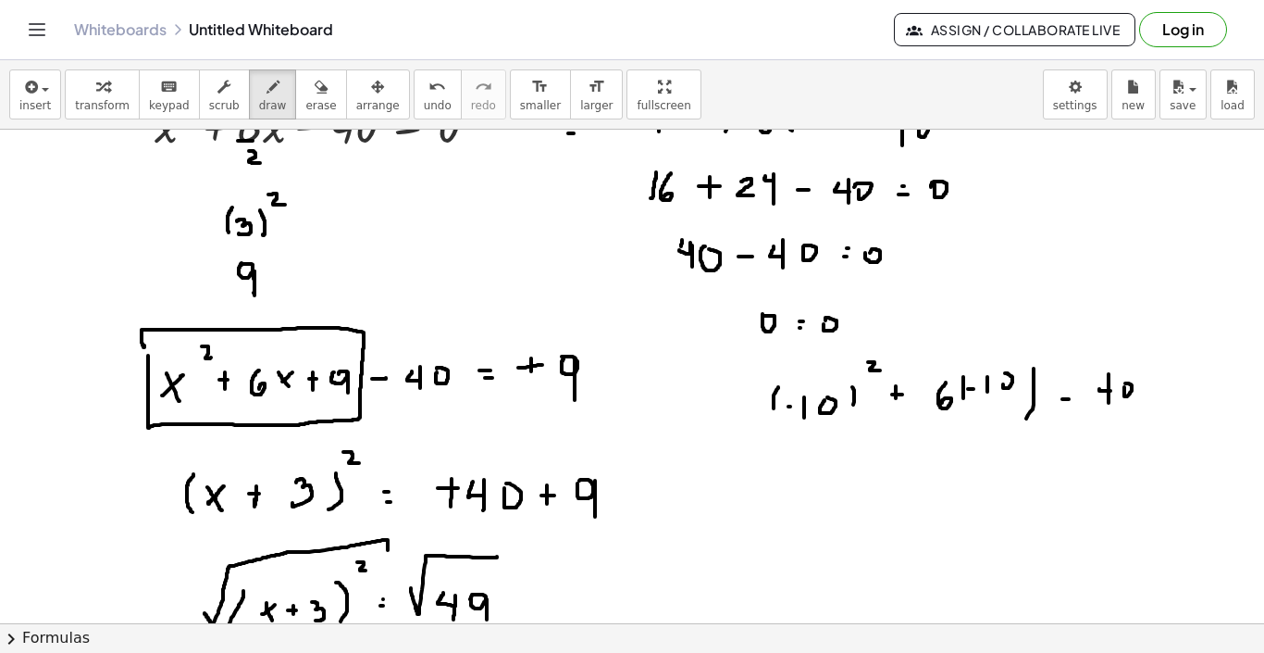
drag, startPoint x: 803, startPoint y: 480, endPoint x: 803, endPoint y: 506, distance: 25.9
drag, startPoint x: 819, startPoint y: 487, endPoint x: 821, endPoint y: 478, distance: 9.4
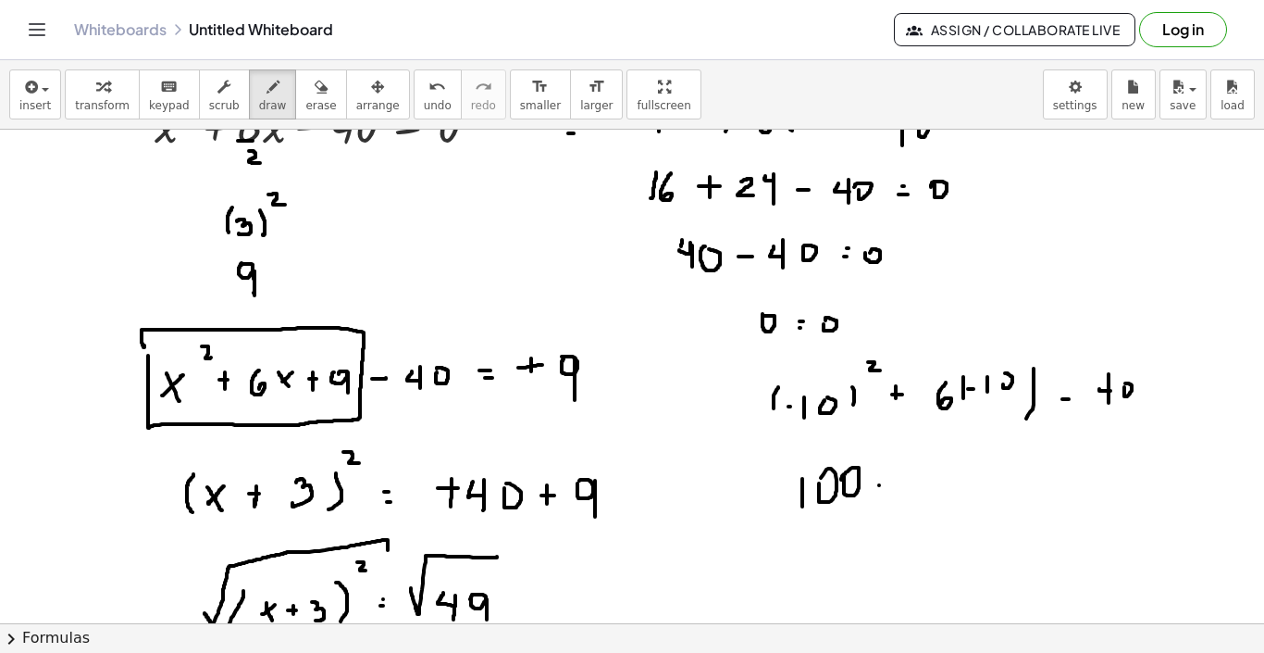
drag, startPoint x: 909, startPoint y: 479, endPoint x: 908, endPoint y: 495, distance: 16.7
drag, startPoint x: 971, startPoint y: 367, endPoint x: 964, endPoint y: 414, distance: 47.8
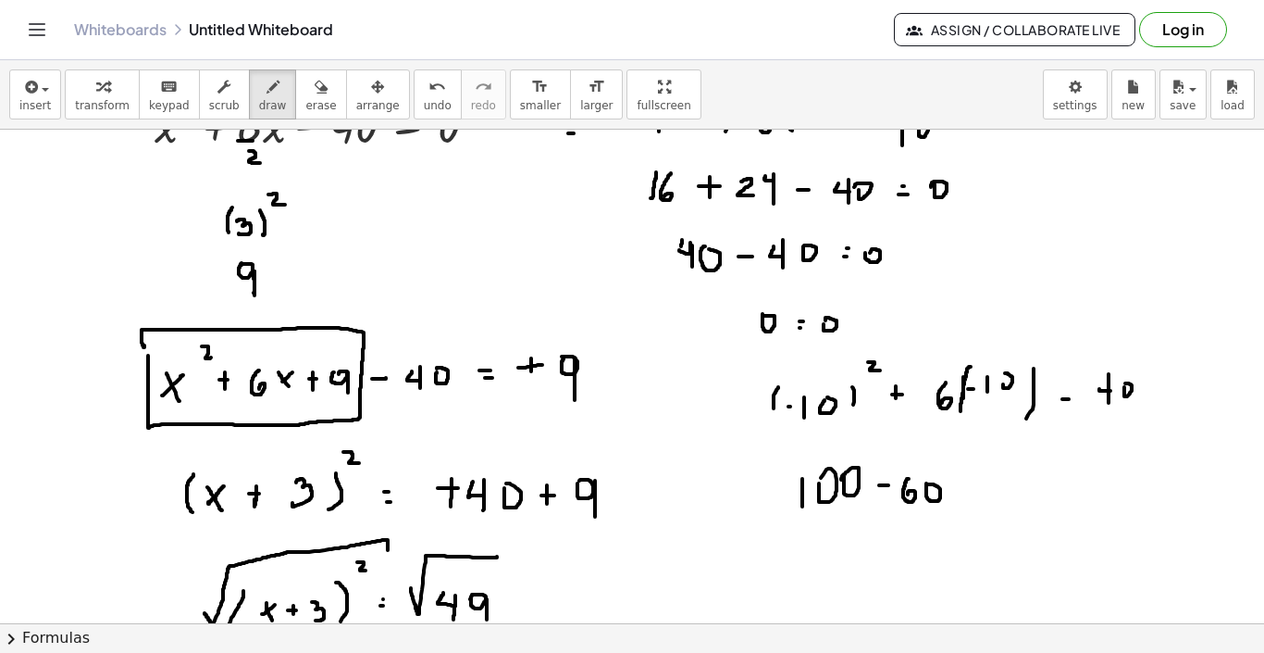
drag, startPoint x: 1001, startPoint y: 483, endPoint x: 1009, endPoint y: 488, distance: 9.5
drag, startPoint x: 1009, startPoint y: 481, endPoint x: 1009, endPoint y: 503, distance: 21.3
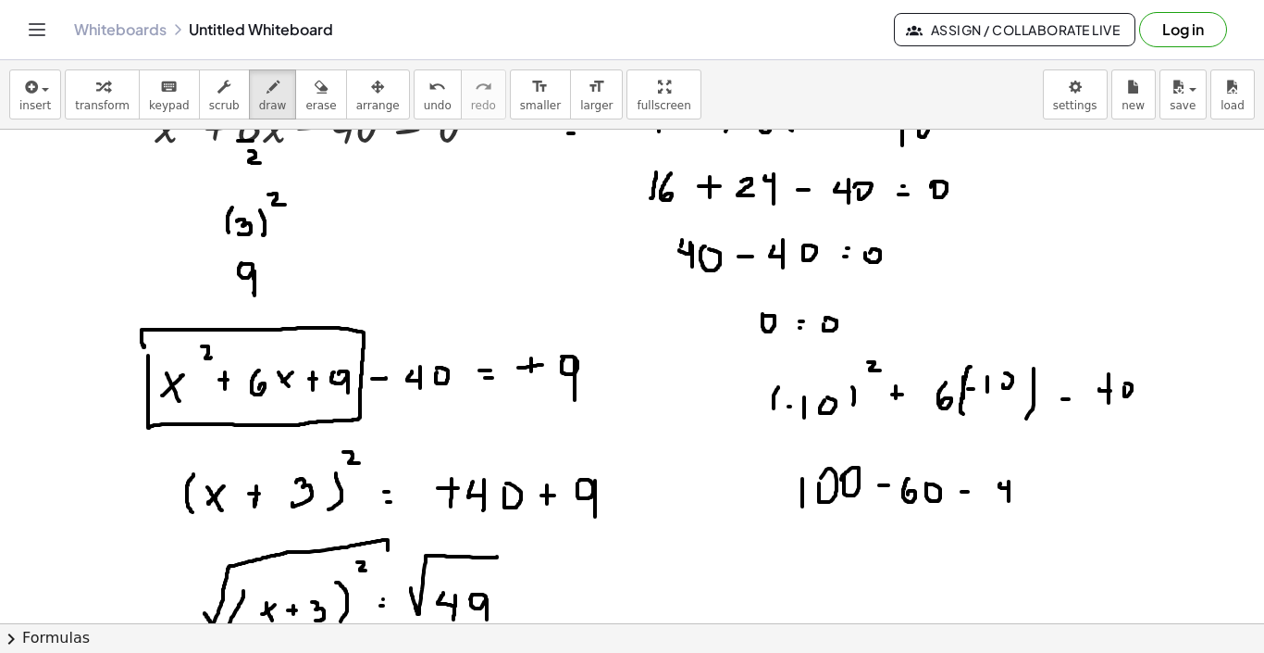
drag, startPoint x: 1083, startPoint y: 480, endPoint x: 1083, endPoint y: 491, distance: 10.2
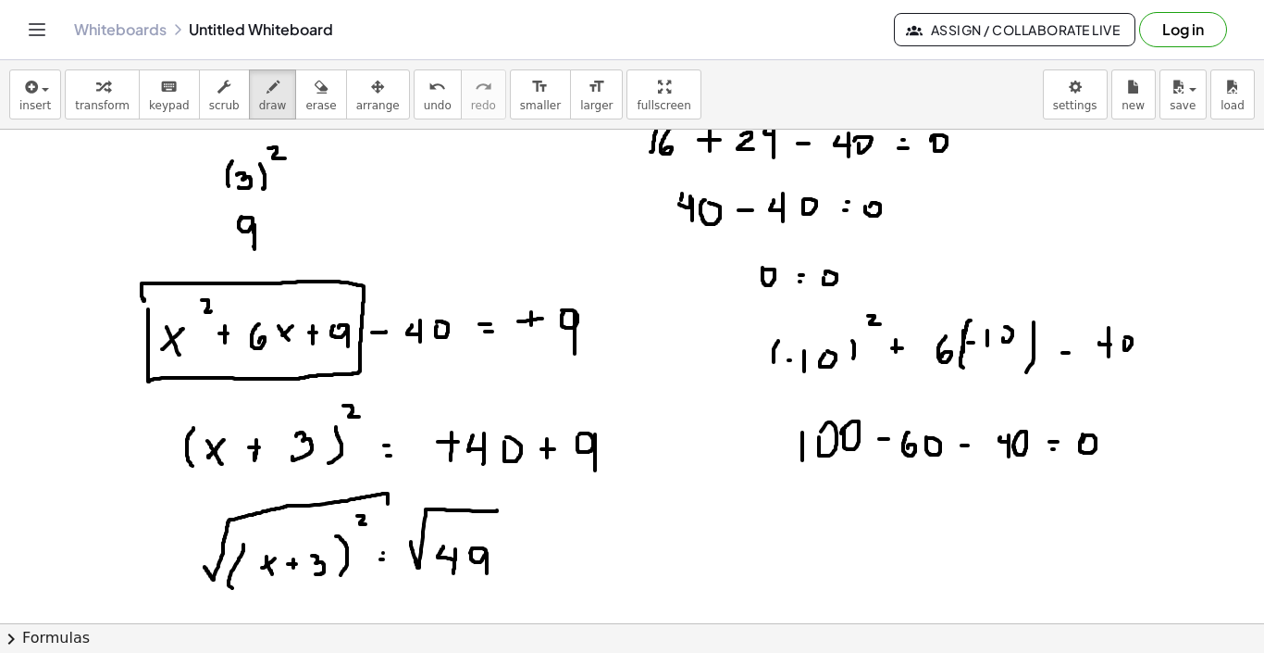
scroll to position [158, 0]
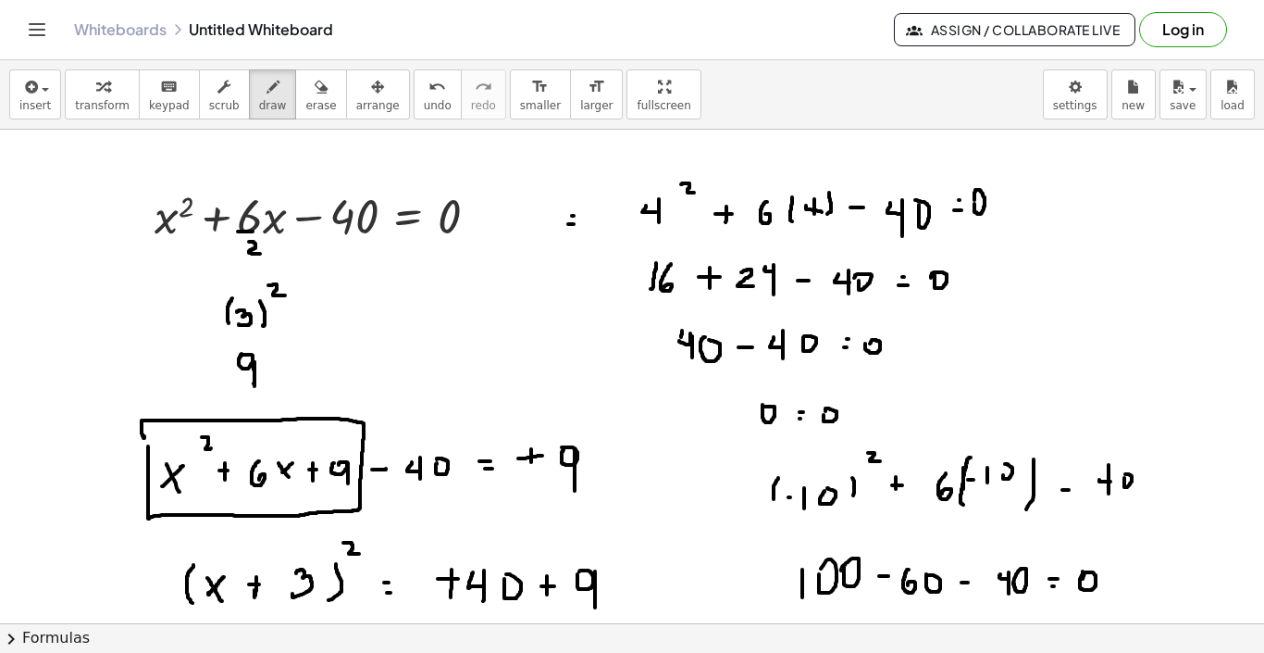
scroll to position [0, 0]
click at [1135, 103] on span "new" at bounding box center [1133, 105] width 23 height 13
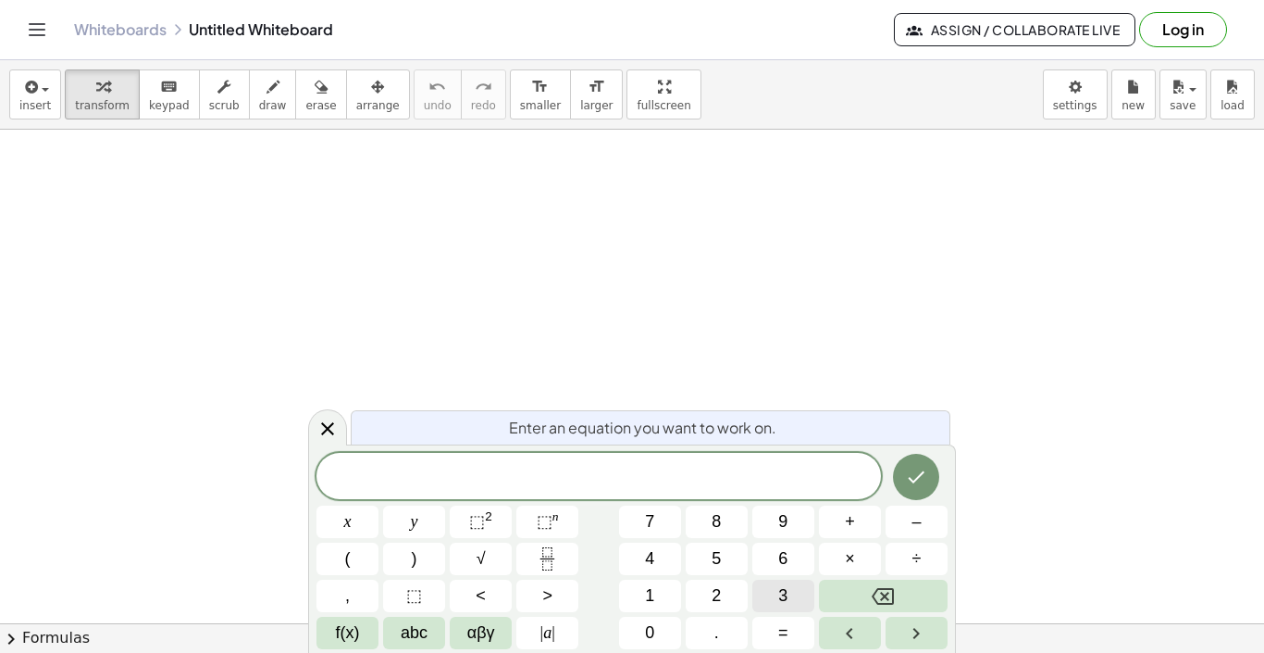
click at [772, 601] on button "3" at bounding box center [784, 595] width 62 height 32
click at [350, 521] on span "x" at bounding box center [347, 521] width 7 height 25
click at [487, 522] on sup "2" at bounding box center [488, 516] width 7 height 14
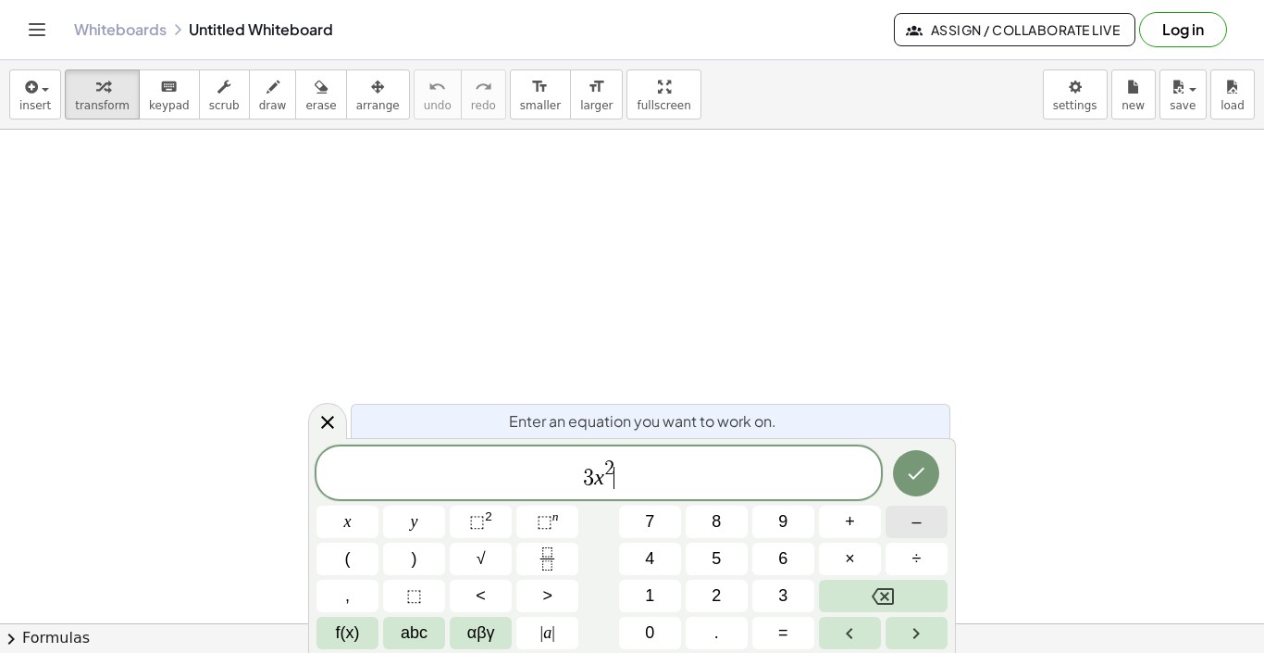
click at [915, 530] on span "–" at bounding box center [916, 521] width 9 height 25
click at [660, 595] on button "1" at bounding box center [650, 595] width 62 height 32
click at [712, 595] on span "2" at bounding box center [716, 595] width 9 height 25
click at [330, 515] on button "x" at bounding box center [348, 521] width 62 height 32
click at [912, 520] on span "–" at bounding box center [916, 521] width 9 height 25
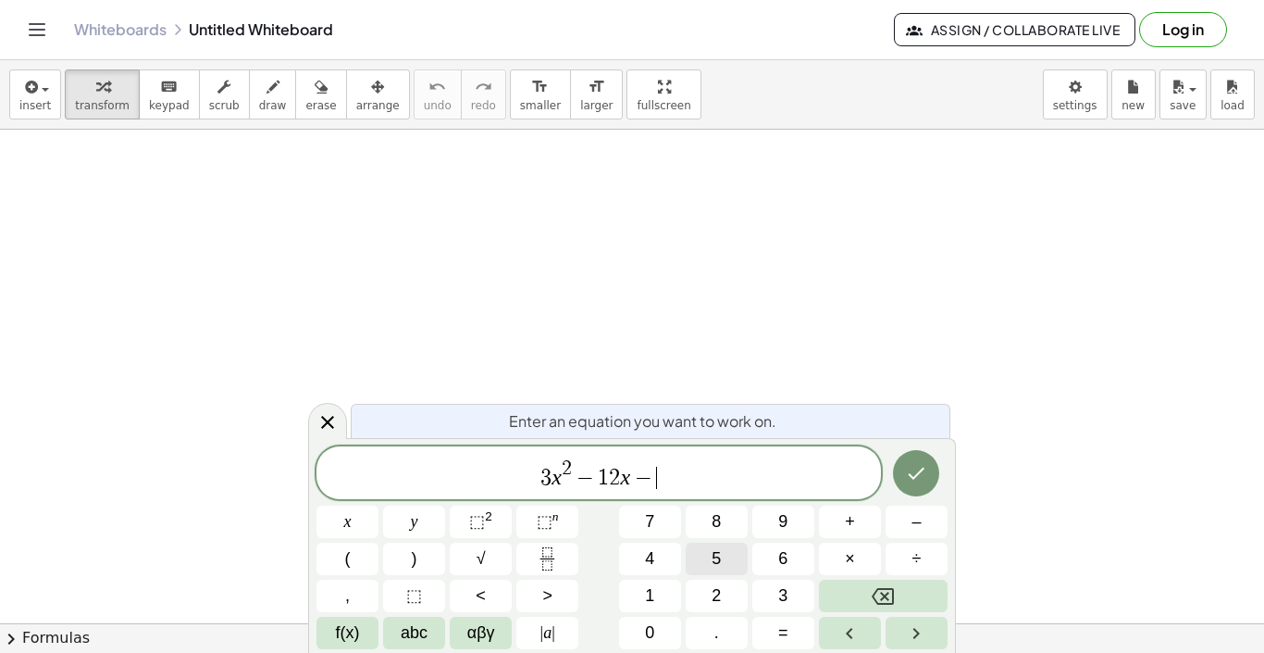
click at [650, 595] on span "1" at bounding box center [649, 595] width 9 height 25
click at [715, 570] on span "5" at bounding box center [716, 558] width 9 height 25
click at [793, 636] on button "=" at bounding box center [784, 633] width 62 height 32
click at [654, 635] on span "0" at bounding box center [649, 632] width 9 height 25
click at [902, 468] on button "Done" at bounding box center [916, 473] width 46 height 46
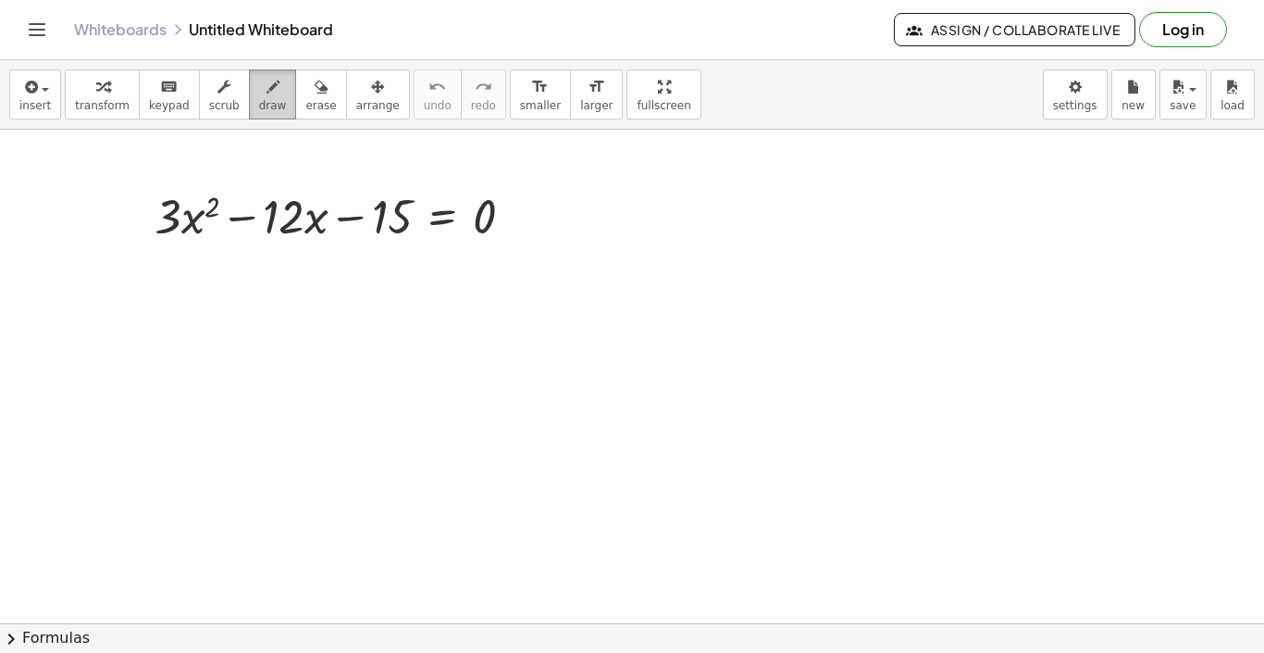
click at [267, 90] on icon "button" at bounding box center [273, 87] width 13 height 22
drag, startPoint x: 148, startPoint y: 241, endPoint x: 194, endPoint y: 236, distance: 46.5
drag, startPoint x: 174, startPoint y: 253, endPoint x: 205, endPoint y: 255, distance: 30.6
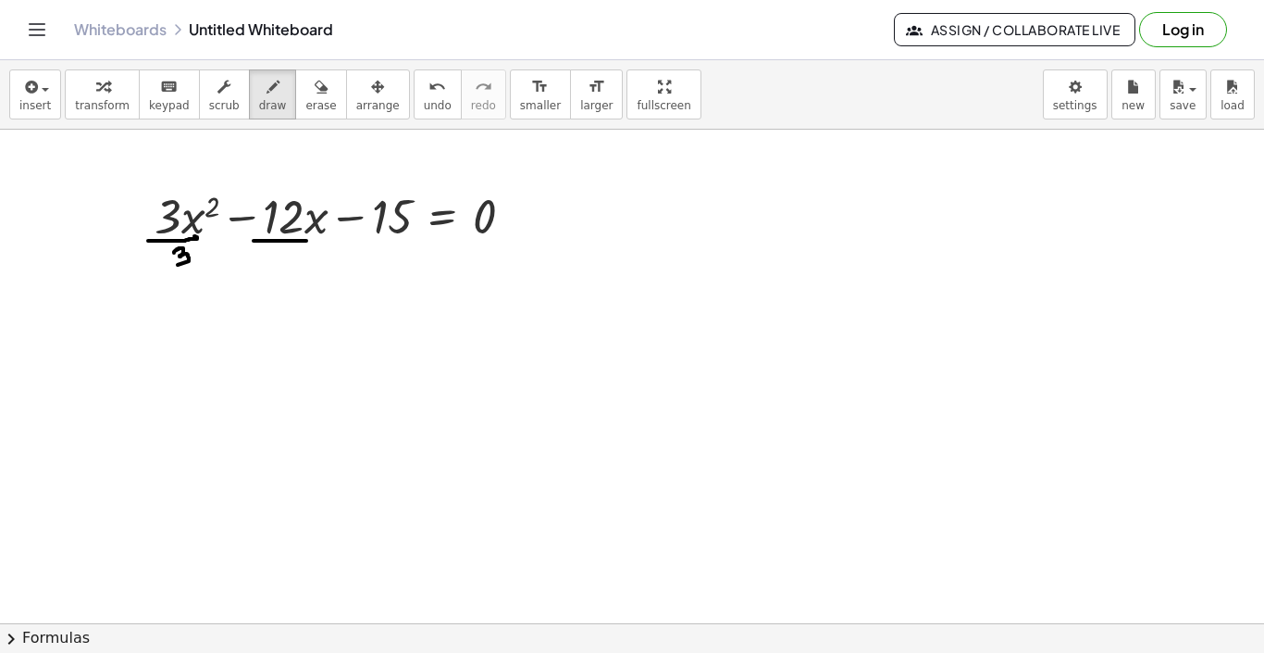
drag, startPoint x: 254, startPoint y: 241, endPoint x: 317, endPoint y: 236, distance: 63.1
drag, startPoint x: 291, startPoint y: 251, endPoint x: 293, endPoint y: 268, distance: 17.7
drag, startPoint x: 374, startPoint y: 238, endPoint x: 407, endPoint y: 238, distance: 33.3
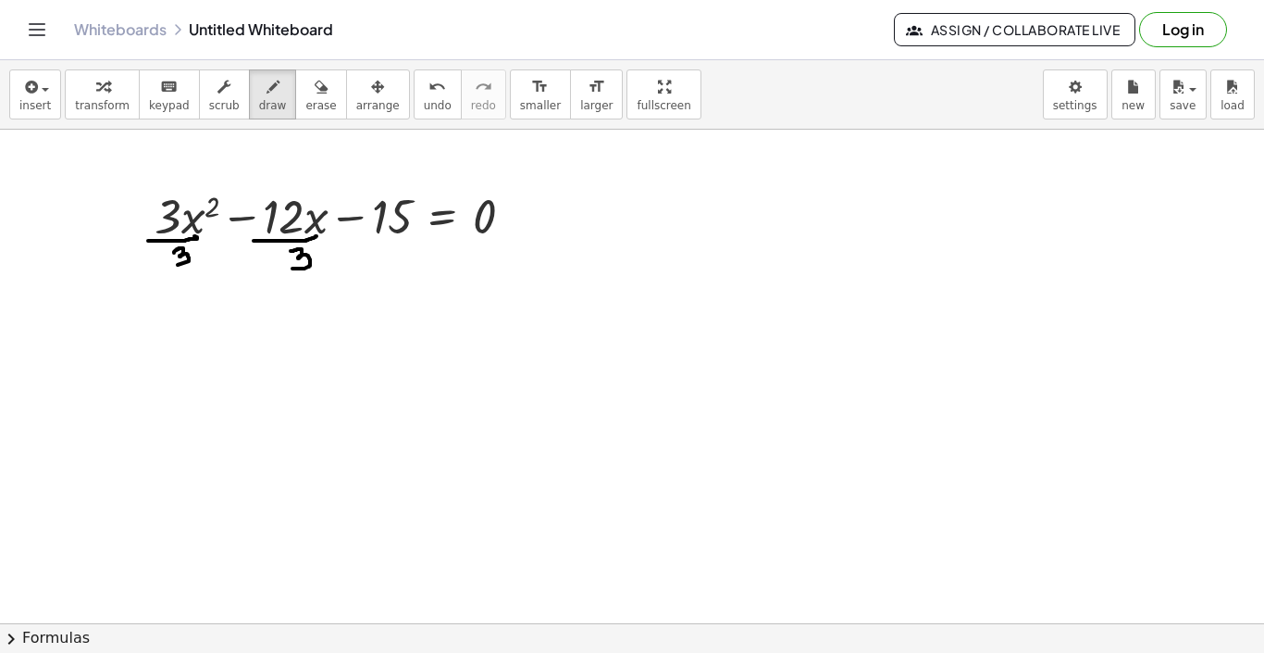
drag, startPoint x: 392, startPoint y: 246, endPoint x: 391, endPoint y: 267, distance: 20.4
drag, startPoint x: 467, startPoint y: 241, endPoint x: 480, endPoint y: 241, distance: 13.0
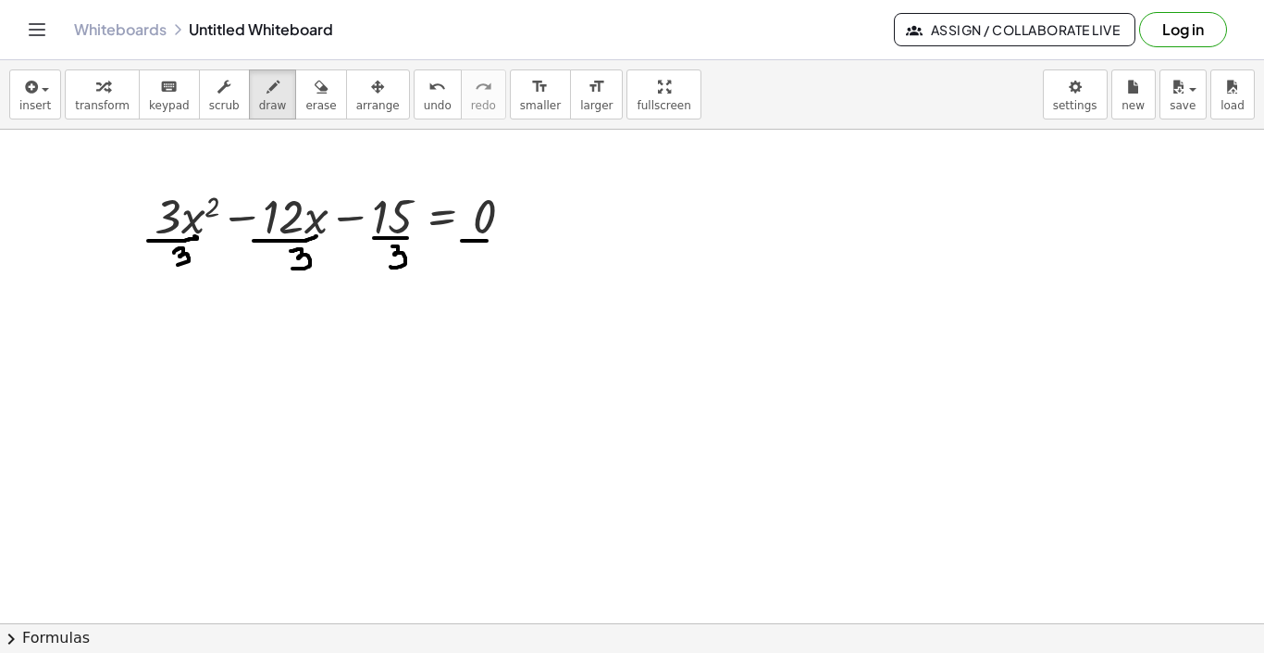
drag, startPoint x: 480, startPoint y: 241, endPoint x: 491, endPoint y: 241, distance: 11.1
drag, startPoint x: 483, startPoint y: 254, endPoint x: 486, endPoint y: 269, distance: 16.0
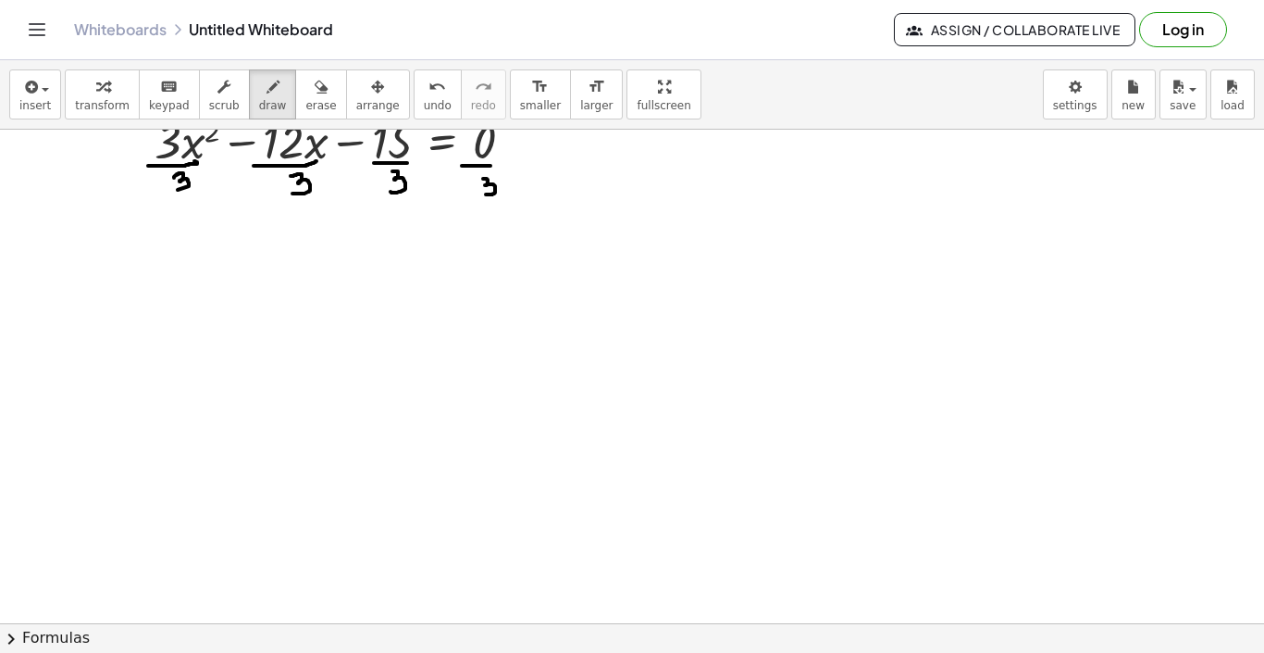
scroll to position [39, 0]
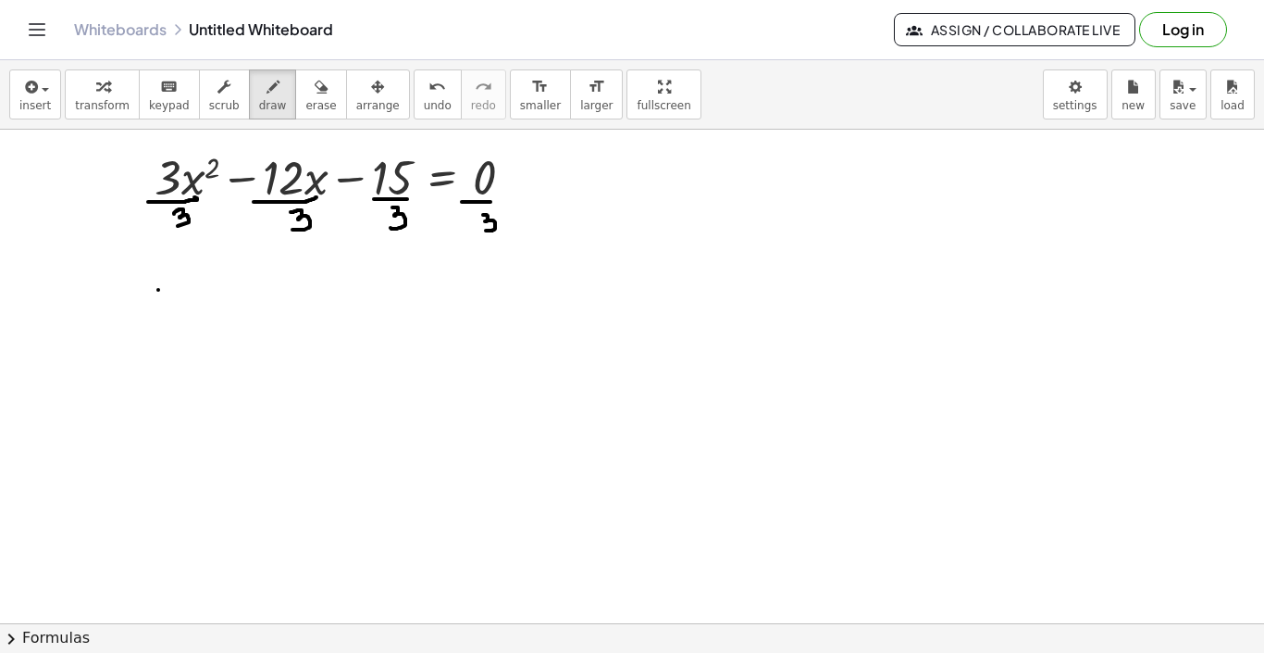
drag, startPoint x: 158, startPoint y: 290, endPoint x: 169, endPoint y: 315, distance: 27.4
click at [169, 315] on div at bounding box center [632, 644] width 1264 height 1107
drag, startPoint x: 173, startPoint y: 297, endPoint x: 157, endPoint y: 306, distance: 18.3
click at [157, 306] on div at bounding box center [632, 644] width 1264 height 1107
drag, startPoint x: 180, startPoint y: 281, endPoint x: 193, endPoint y: 288, distance: 14.5
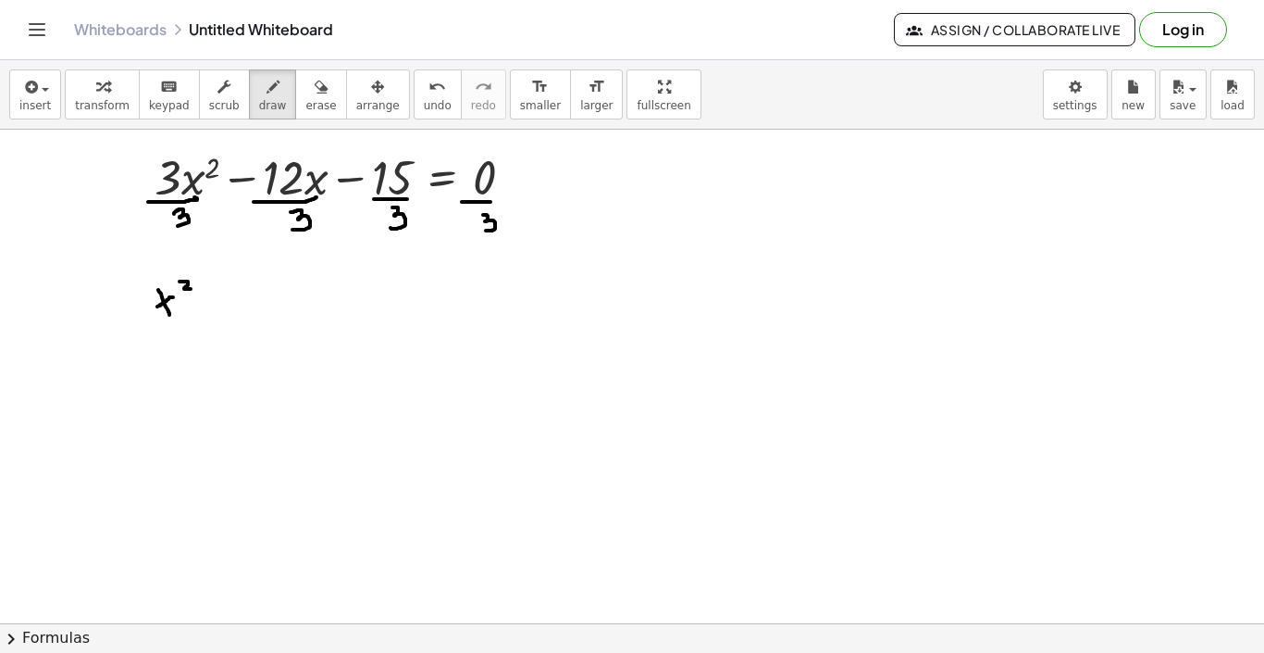
click at [193, 288] on div at bounding box center [632, 644] width 1264 height 1107
click at [218, 303] on div at bounding box center [632, 644] width 1264 height 1107
drag, startPoint x: 252, startPoint y: 292, endPoint x: 264, endPoint y: 296, distance: 12.9
click at [264, 296] on div at bounding box center [632, 644] width 1264 height 1107
click at [263, 299] on div at bounding box center [632, 644] width 1264 height 1107
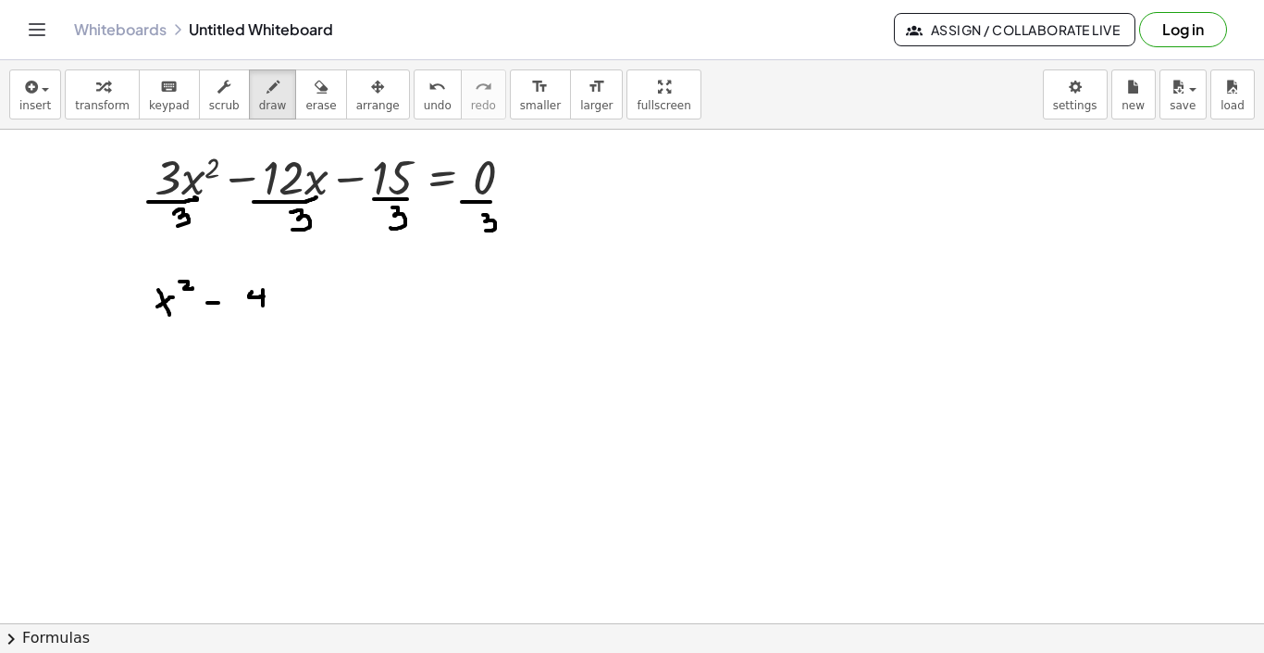
drag, startPoint x: 263, startPoint y: 299, endPoint x: 263, endPoint y: 310, distance: 11.1
click at [263, 310] on div at bounding box center [632, 644] width 1264 height 1107
drag, startPoint x: 280, startPoint y: 295, endPoint x: 286, endPoint y: 309, distance: 15.0
click at [286, 309] on div at bounding box center [632, 644] width 1264 height 1107
drag, startPoint x: 290, startPoint y: 298, endPoint x: 277, endPoint y: 304, distance: 14.1
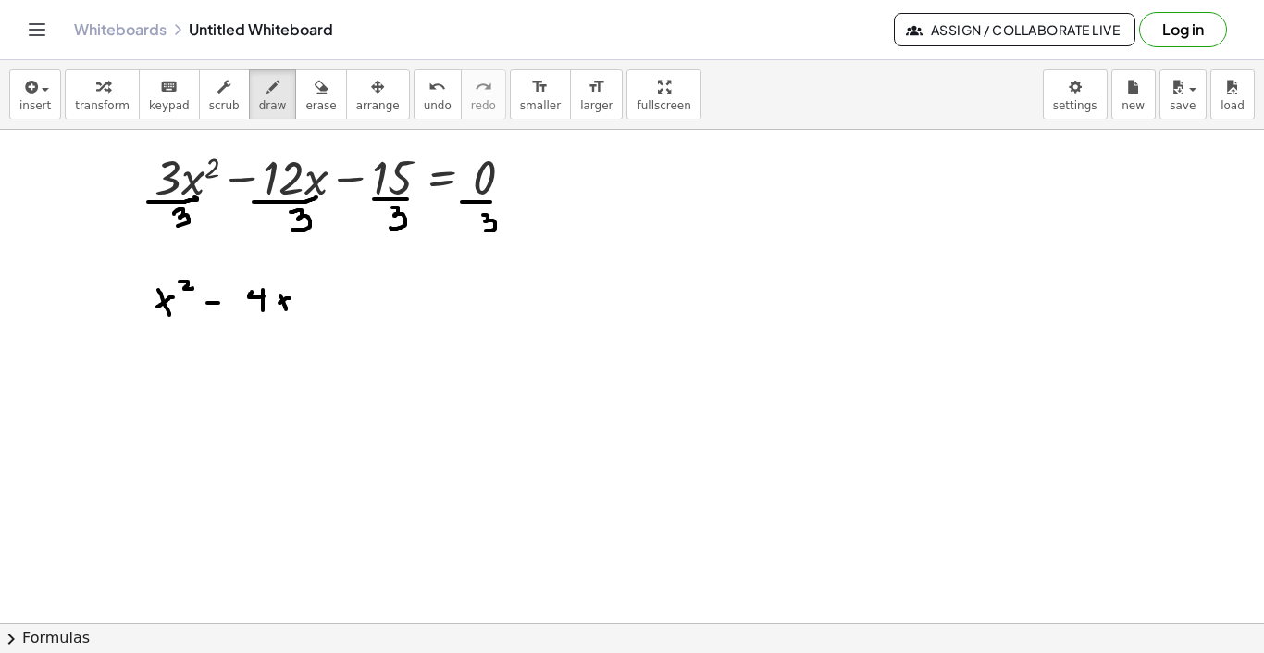
click at [277, 304] on div at bounding box center [632, 644] width 1264 height 1107
drag, startPoint x: 307, startPoint y: 301, endPoint x: 318, endPoint y: 301, distance: 11.1
click at [318, 301] on div at bounding box center [632, 644] width 1264 height 1107
drag, startPoint x: 349, startPoint y: 286, endPoint x: 339, endPoint y: 305, distance: 21.1
click at [339, 305] on div at bounding box center [632, 644] width 1264 height 1107
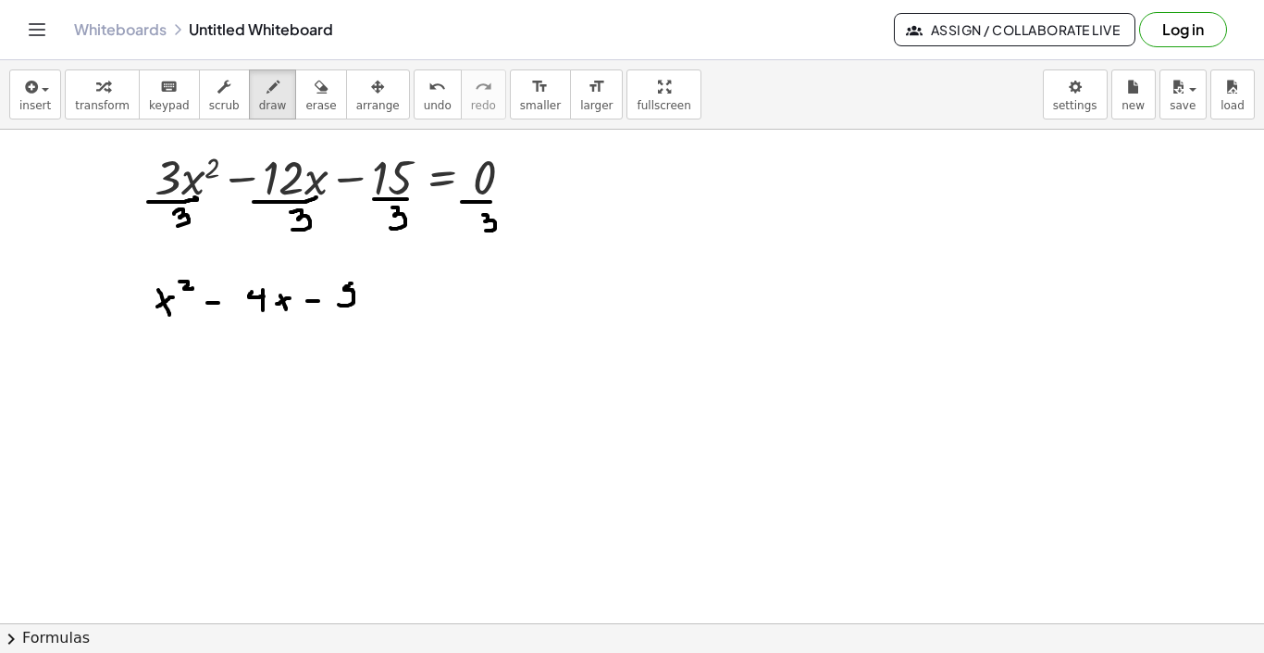
drag, startPoint x: 350, startPoint y: 283, endPoint x: 361, endPoint y: 283, distance: 11.1
click at [361, 283] on div at bounding box center [632, 644] width 1264 height 1107
click at [399, 292] on div at bounding box center [632, 644] width 1264 height 1107
click at [400, 298] on div at bounding box center [632, 644] width 1264 height 1107
click at [419, 295] on div at bounding box center [632, 644] width 1264 height 1107
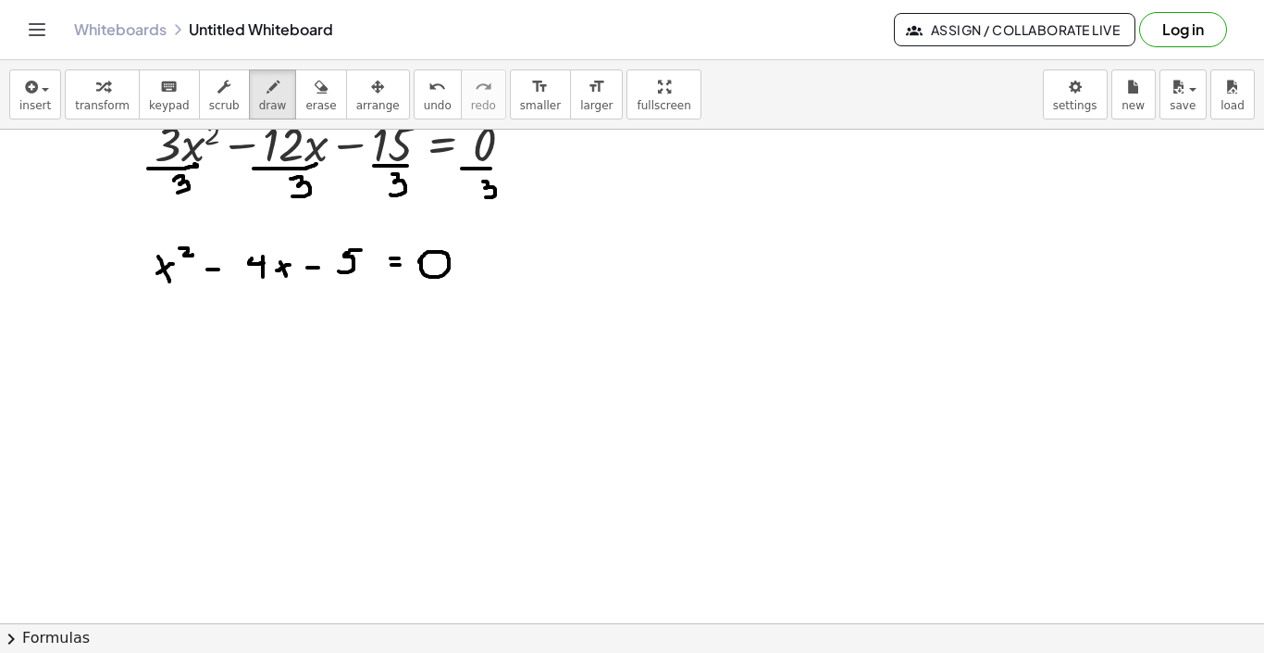
scroll to position [121, 0]
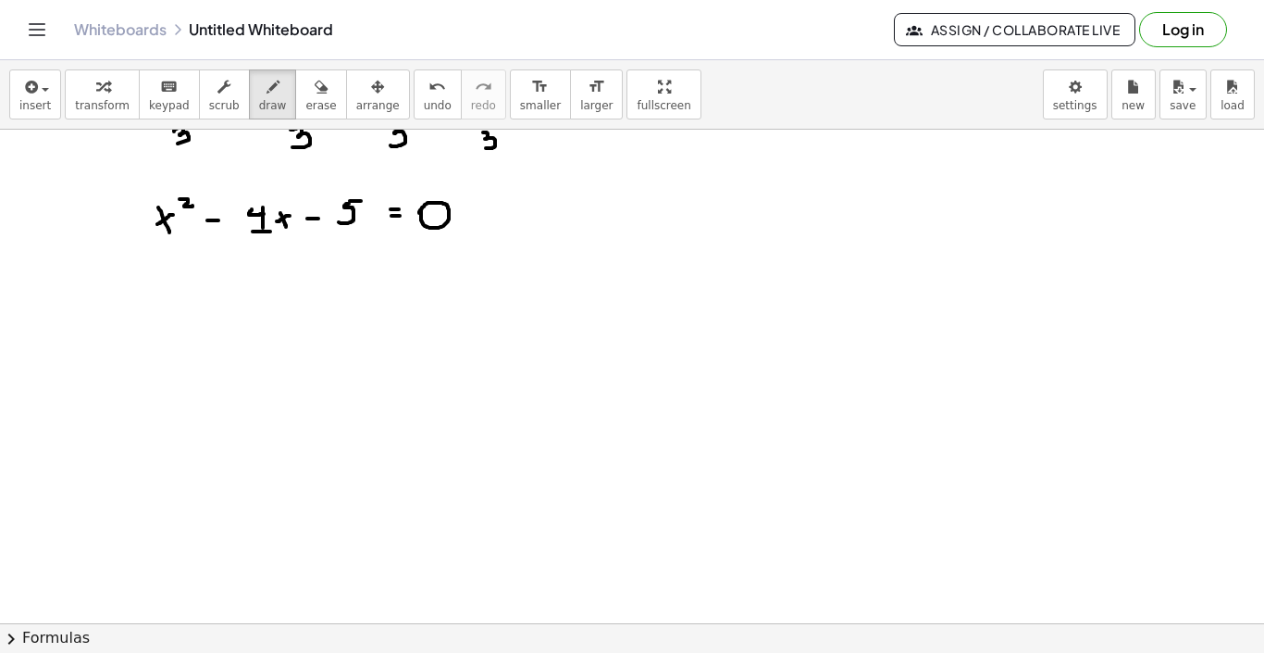
drag, startPoint x: 253, startPoint y: 231, endPoint x: 270, endPoint y: 231, distance: 17.6
click at [270, 231] on div at bounding box center [632, 561] width 1264 height 1107
drag, startPoint x: 261, startPoint y: 243, endPoint x: 271, endPoint y: 256, distance: 17.2
click at [271, 256] on div at bounding box center [632, 561] width 1264 height 1107
drag, startPoint x: 243, startPoint y: 297, endPoint x: 238, endPoint y: 322, distance: 25.4
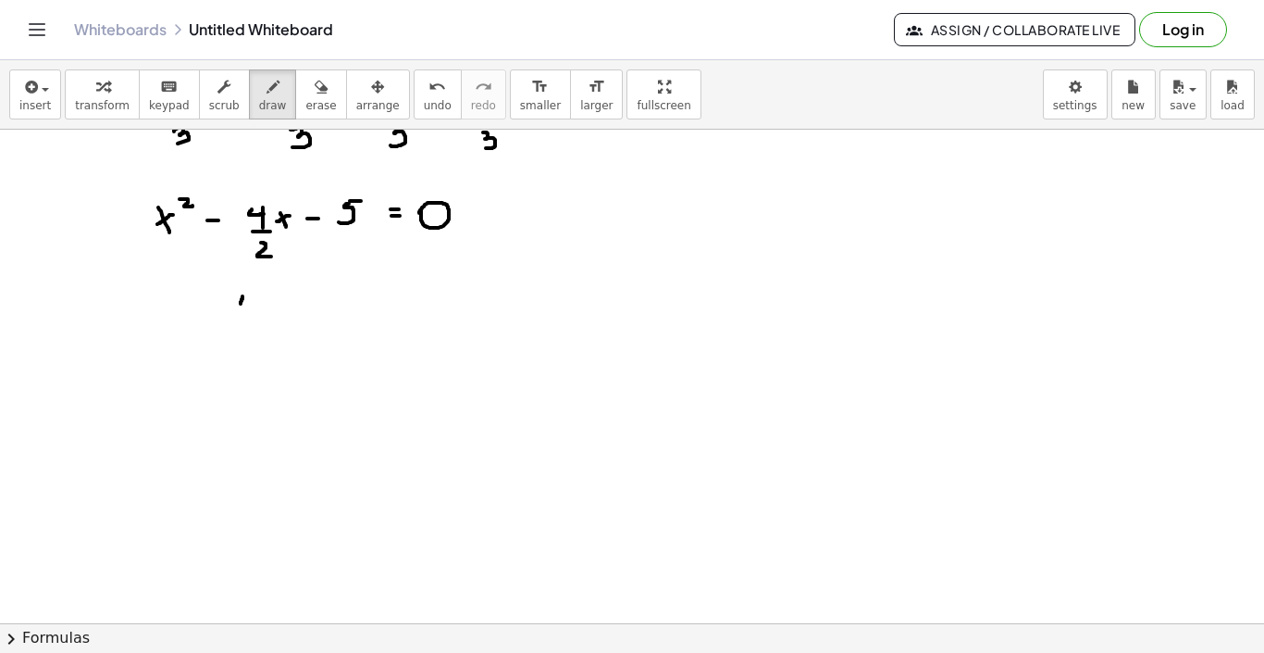
click at [236, 322] on div at bounding box center [632, 561] width 1264 height 1107
drag, startPoint x: 279, startPoint y: 295, endPoint x: 276, endPoint y: 326, distance: 30.7
click at [276, 326] on div at bounding box center [632, 561] width 1264 height 1107
drag, startPoint x: 293, startPoint y: 288, endPoint x: 307, endPoint y: 296, distance: 16.2
click at [307, 296] on div at bounding box center [632, 561] width 1264 height 1107
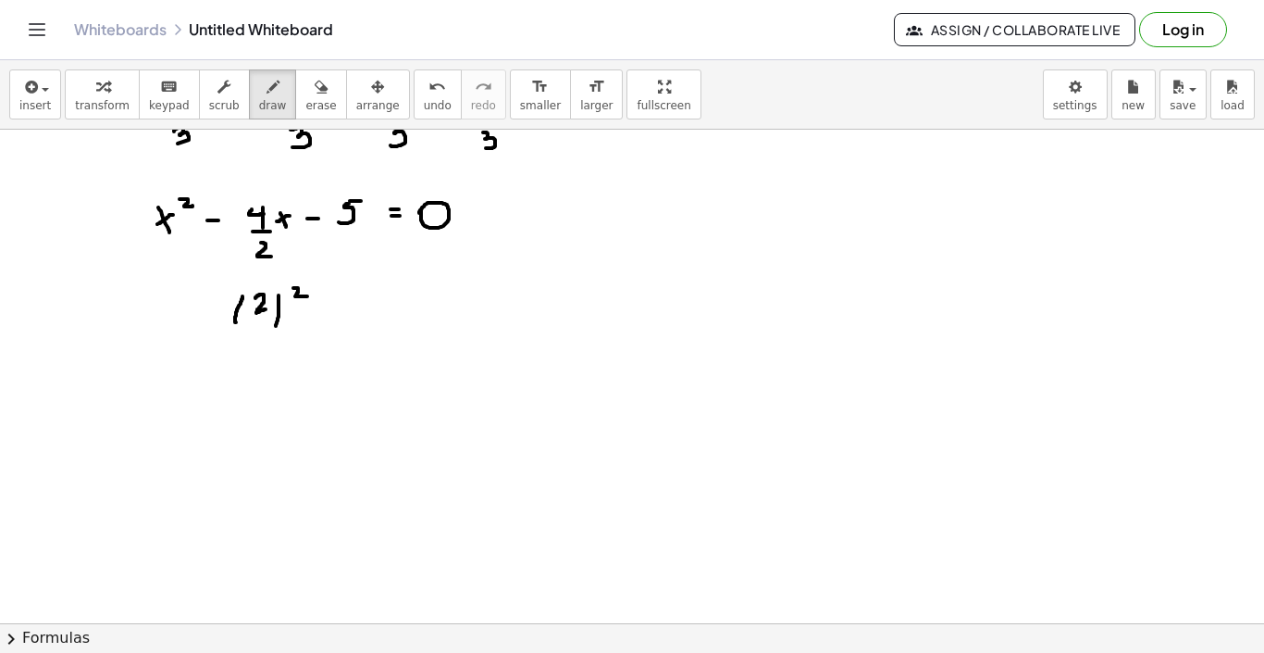
drag, startPoint x: 255, startPoint y: 298, endPoint x: 270, endPoint y: 308, distance: 18.0
click at [270, 308] on div at bounding box center [632, 561] width 1264 height 1107
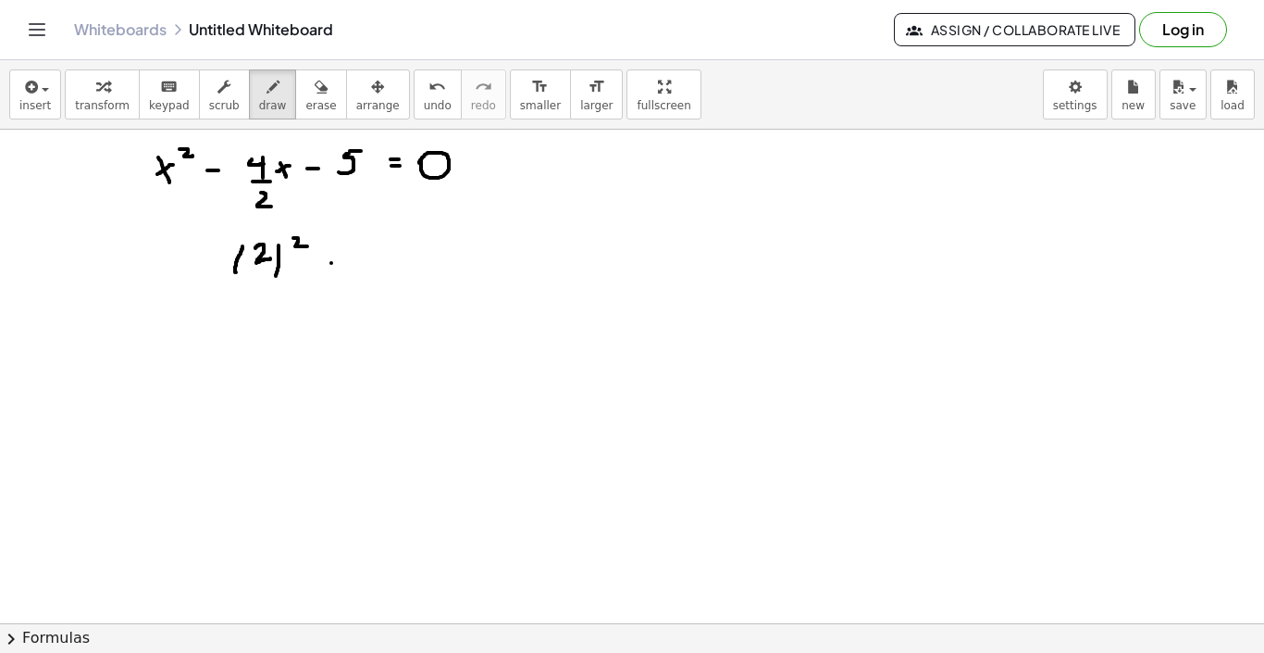
click at [335, 263] on div at bounding box center [632, 511] width 1264 height 1107
click at [334, 268] on div at bounding box center [632, 511] width 1264 height 1107
drag, startPoint x: 360, startPoint y: 254, endPoint x: 372, endPoint y: 258, distance: 12.9
click at [372, 258] on div at bounding box center [632, 511] width 1264 height 1107
drag, startPoint x: 371, startPoint y: 250, endPoint x: 371, endPoint y: 266, distance: 15.7
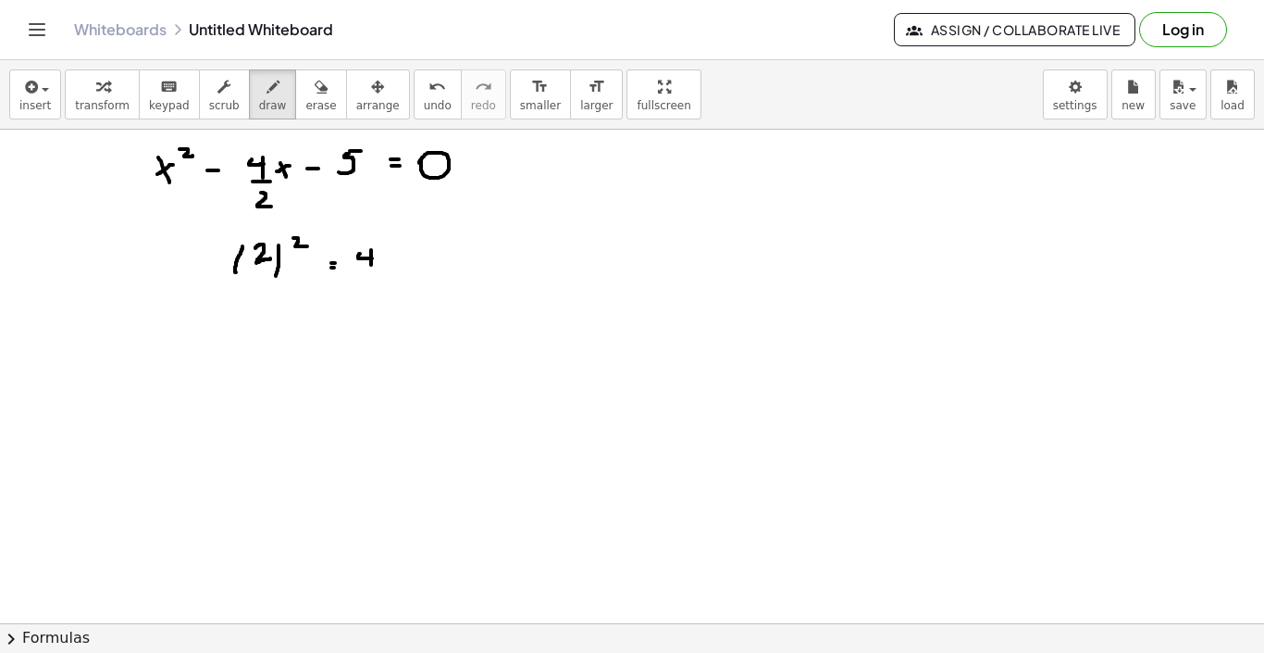
click at [371, 266] on div at bounding box center [632, 511] width 1264 height 1107
drag, startPoint x: 163, startPoint y: 396, endPoint x: 181, endPoint y: 422, distance: 31.9
click at [181, 422] on div at bounding box center [632, 511] width 1264 height 1107
drag, startPoint x: 180, startPoint y: 401, endPoint x: 156, endPoint y: 431, distance: 38.9
click at [156, 431] on div at bounding box center [632, 511] width 1264 height 1107
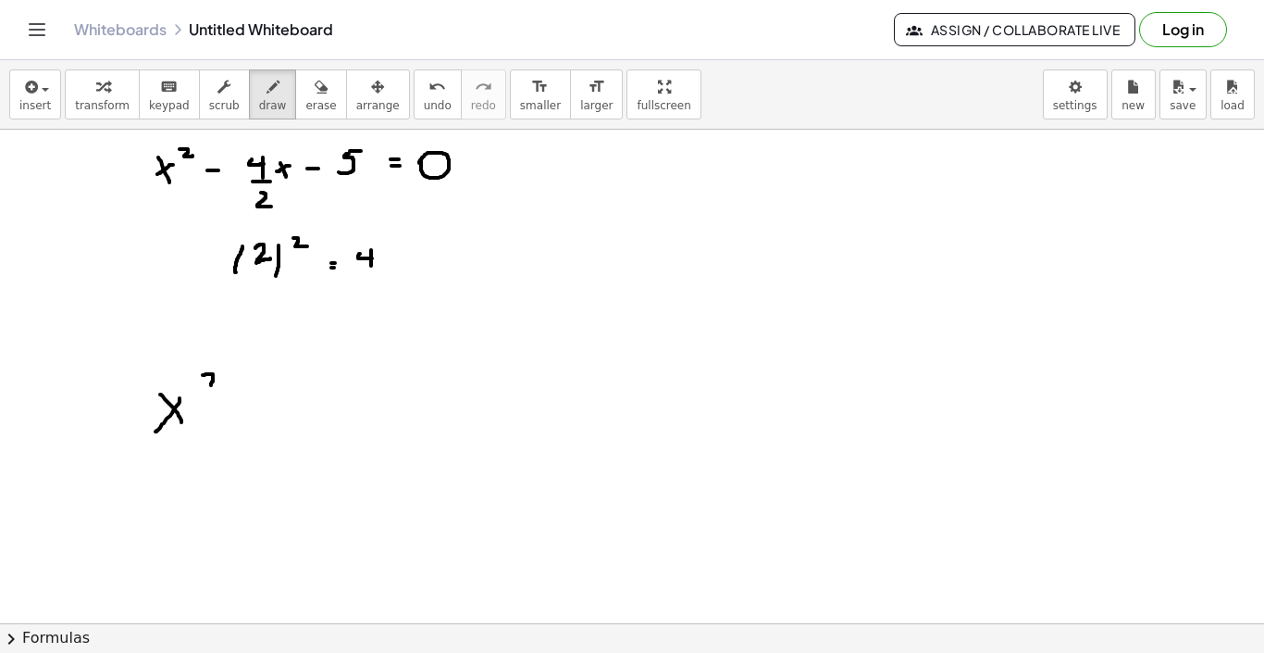
drag, startPoint x: 203, startPoint y: 375, endPoint x: 225, endPoint y: 385, distance: 24.4
click at [225, 385] on div at bounding box center [632, 511] width 1264 height 1107
click at [255, 405] on div at bounding box center [632, 511] width 1264 height 1107
drag, startPoint x: 287, startPoint y: 392, endPoint x: 294, endPoint y: 399, distance: 10.5
click at [293, 399] on div at bounding box center [632, 511] width 1264 height 1107
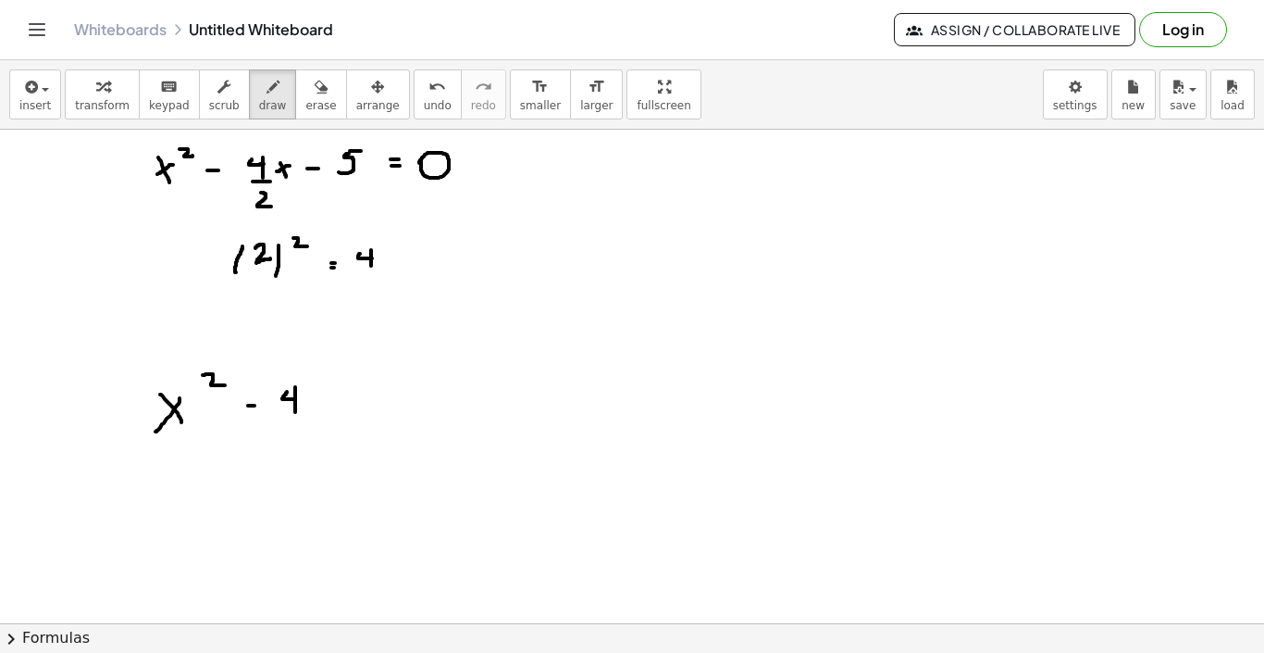
drag, startPoint x: 295, startPoint y: 387, endPoint x: 295, endPoint y: 412, distance: 25.0
click at [295, 412] on div at bounding box center [632, 511] width 1264 height 1107
drag, startPoint x: 314, startPoint y: 390, endPoint x: 320, endPoint y: 401, distance: 12.9
click at [320, 401] on div at bounding box center [632, 511] width 1264 height 1107
drag, startPoint x: 322, startPoint y: 386, endPoint x: 312, endPoint y: 393, distance: 12.6
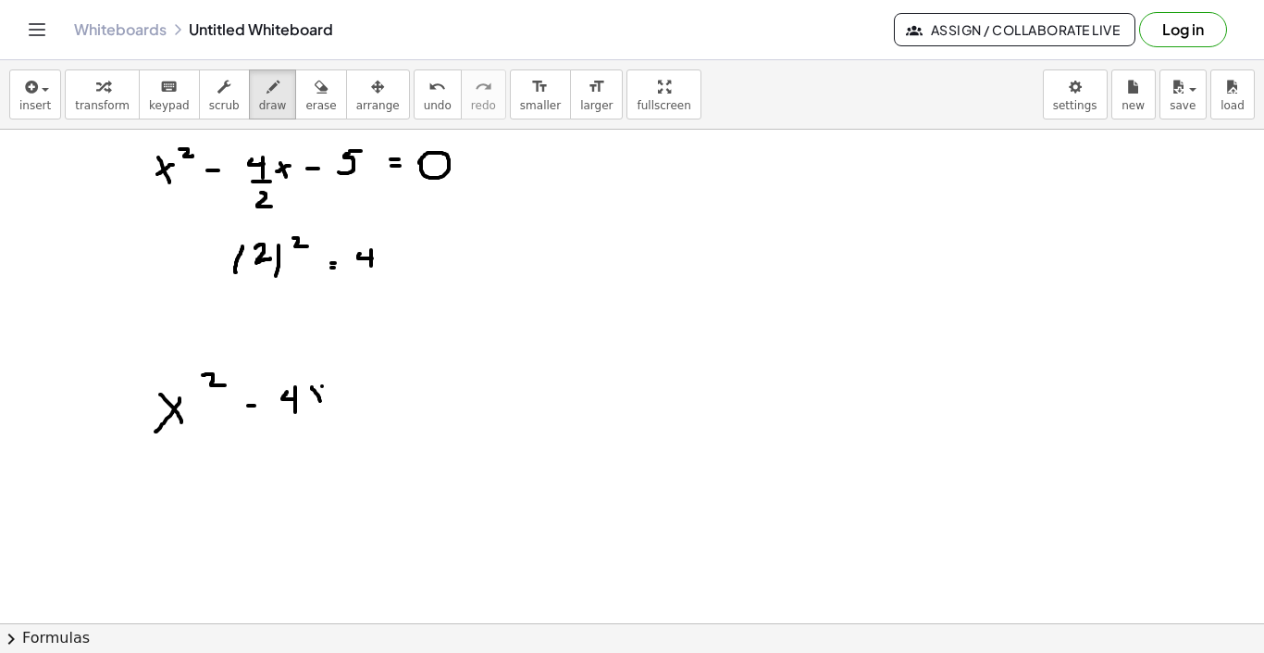
click at [312, 393] on div at bounding box center [632, 511] width 1264 height 1107
drag, startPoint x: 350, startPoint y: 409, endPoint x: 388, endPoint y: 408, distance: 38.0
click at [388, 408] on div at bounding box center [632, 511] width 1264 height 1107
click at [442, 400] on div at bounding box center [632, 511] width 1264 height 1107
drag, startPoint x: 466, startPoint y: 391, endPoint x: 454, endPoint y: 409, distance: 22.1
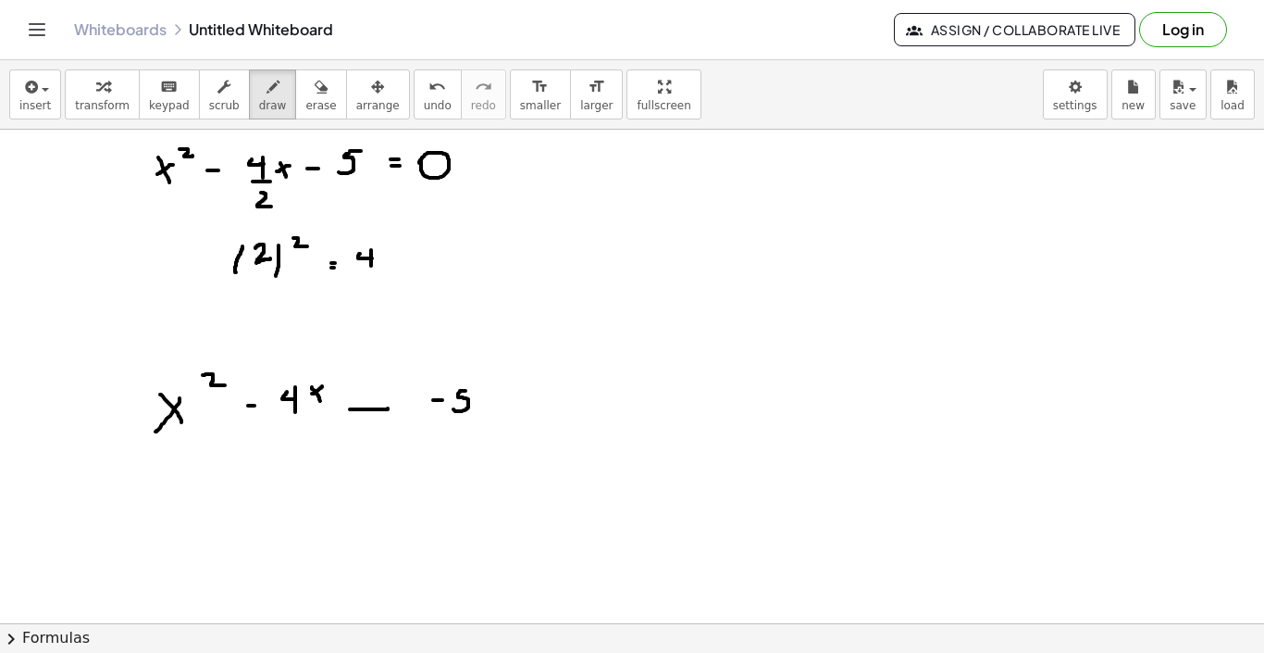
click at [454, 409] on div at bounding box center [632, 511] width 1264 height 1107
click at [507, 397] on div at bounding box center [632, 511] width 1264 height 1107
click at [503, 407] on div at bounding box center [632, 511] width 1264 height 1107
drag, startPoint x: 548, startPoint y: 411, endPoint x: 604, endPoint y: 410, distance: 56.5
click at [604, 410] on div at bounding box center [632, 511] width 1264 height 1107
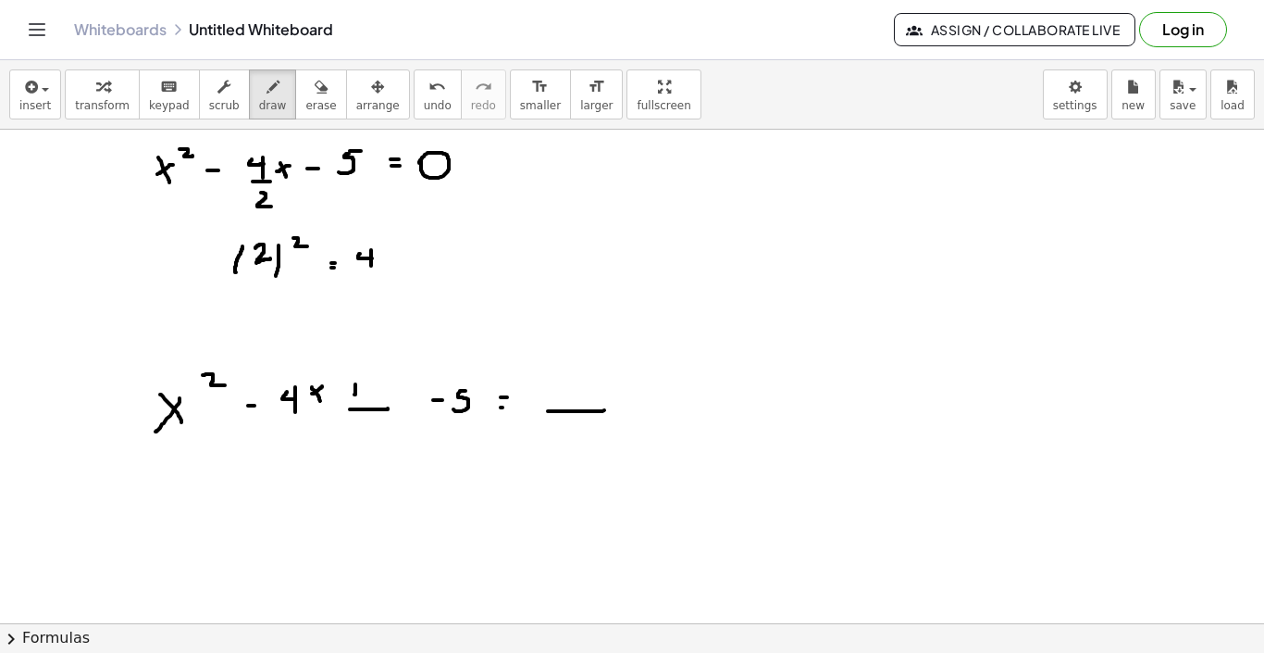
drag, startPoint x: 355, startPoint y: 384, endPoint x: 354, endPoint y: 400, distance: 15.8
click at [354, 400] on div at bounding box center [632, 511] width 1264 height 1107
drag, startPoint x: 349, startPoint y: 389, endPoint x: 360, endPoint y: 389, distance: 11.1
click at [360, 389] on div at bounding box center [632, 511] width 1264 height 1107
drag, startPoint x: 376, startPoint y: 381, endPoint x: 382, endPoint y: 389, distance: 9.8
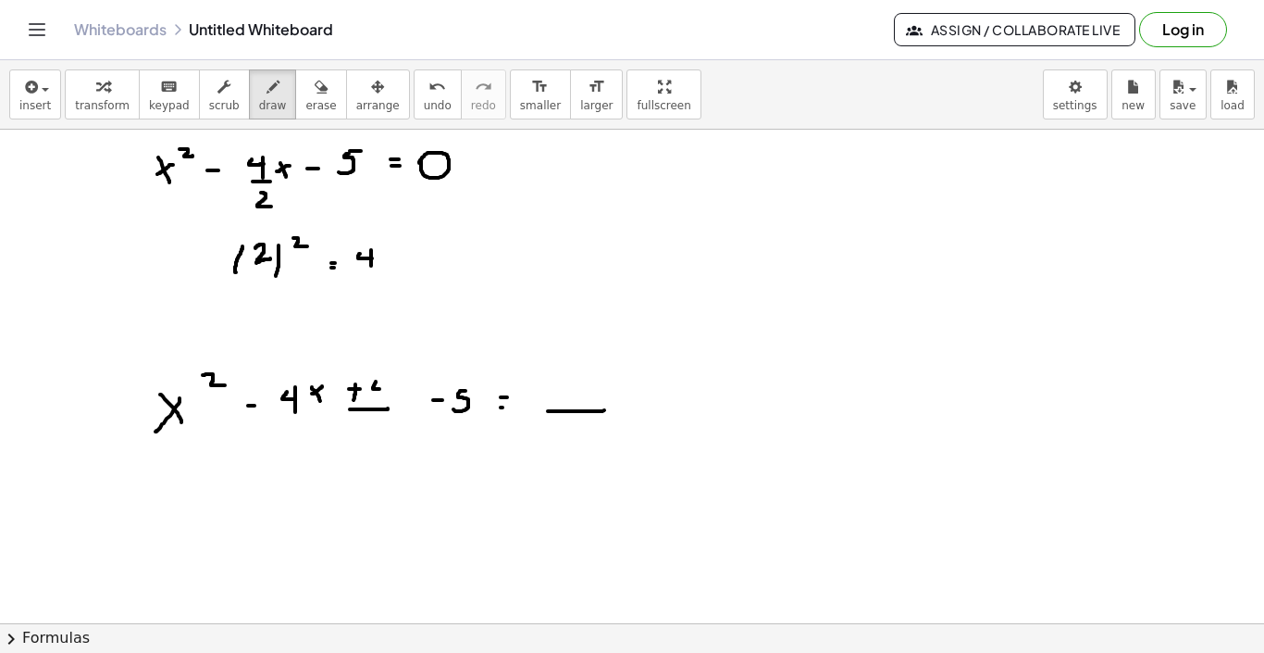
click at [382, 389] on div at bounding box center [632, 511] width 1264 height 1107
drag, startPoint x: 385, startPoint y: 377, endPoint x: 384, endPoint y: 410, distance: 33.3
click at [384, 410] on div at bounding box center [632, 511] width 1264 height 1107
drag, startPoint x: 555, startPoint y: 382, endPoint x: 555, endPoint y: 399, distance: 16.7
click at [555, 399] on div at bounding box center [632, 511] width 1264 height 1107
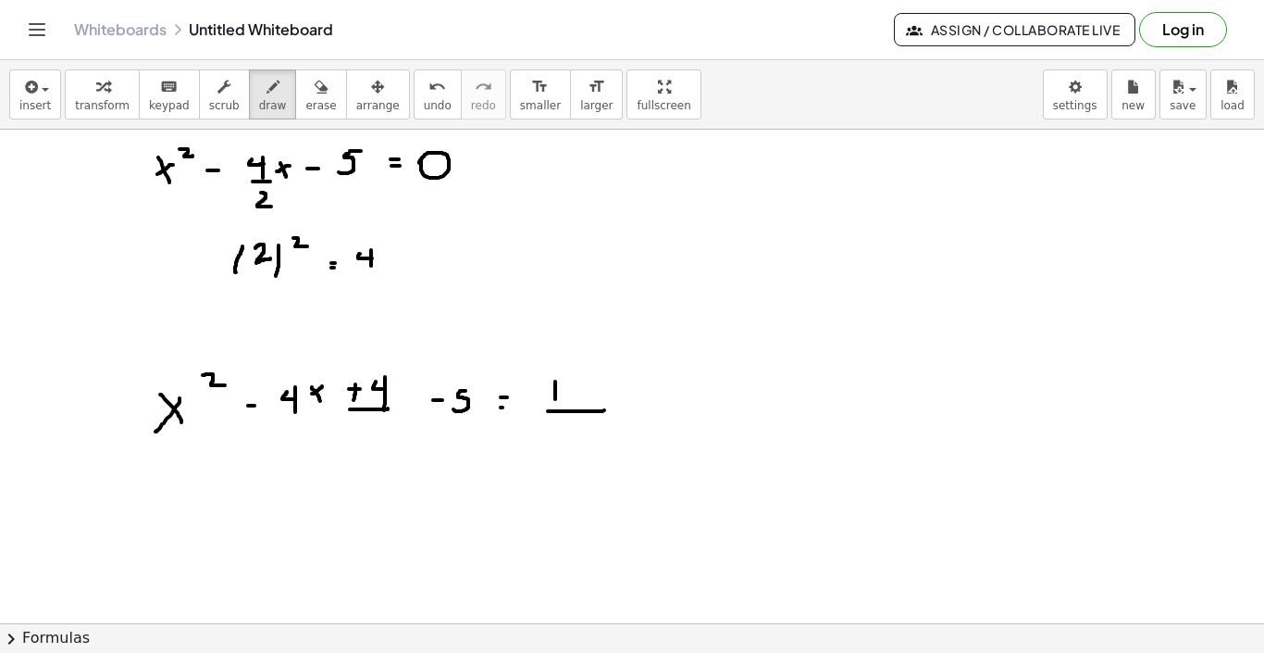
drag, startPoint x: 551, startPoint y: 387, endPoint x: 563, endPoint y: 387, distance: 12.0
click at [563, 387] on div at bounding box center [632, 511] width 1264 height 1107
click at [584, 384] on div at bounding box center [632, 511] width 1264 height 1107
click at [584, 399] on div at bounding box center [632, 511] width 1264 height 1107
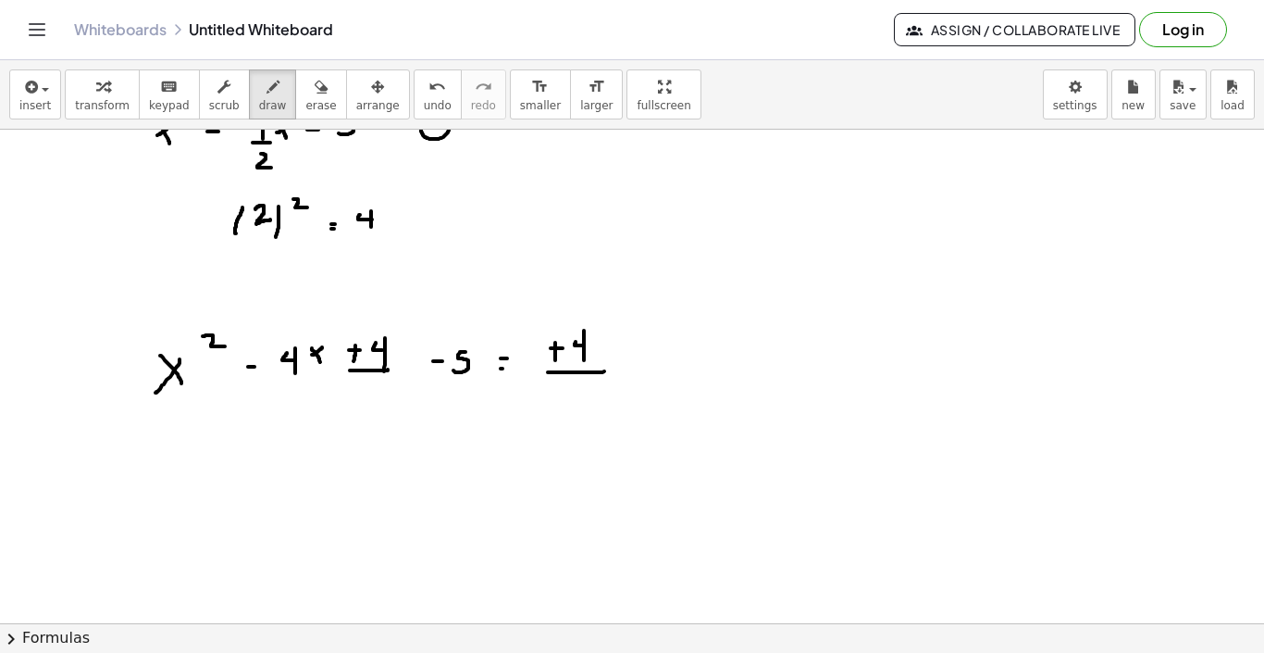
scroll to position [215, 0]
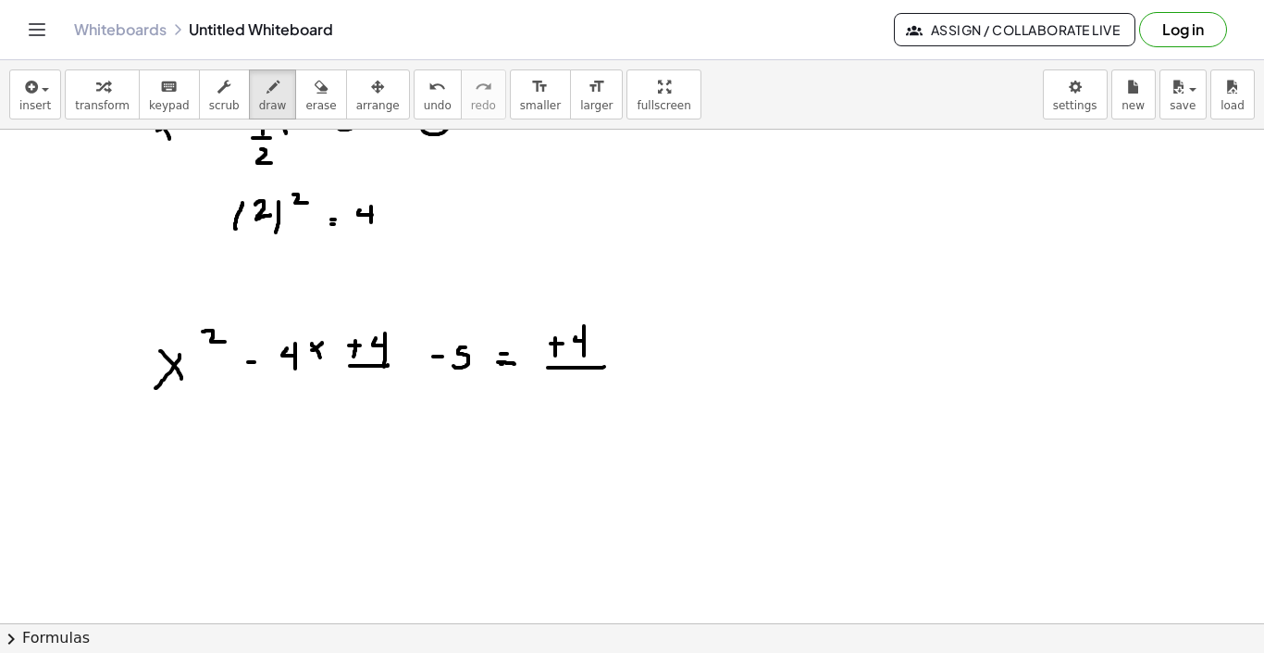
drag, startPoint x: 504, startPoint y: 362, endPoint x: 515, endPoint y: 364, distance: 11.3
click at [515, 364] on div at bounding box center [632, 468] width 1264 height 1107
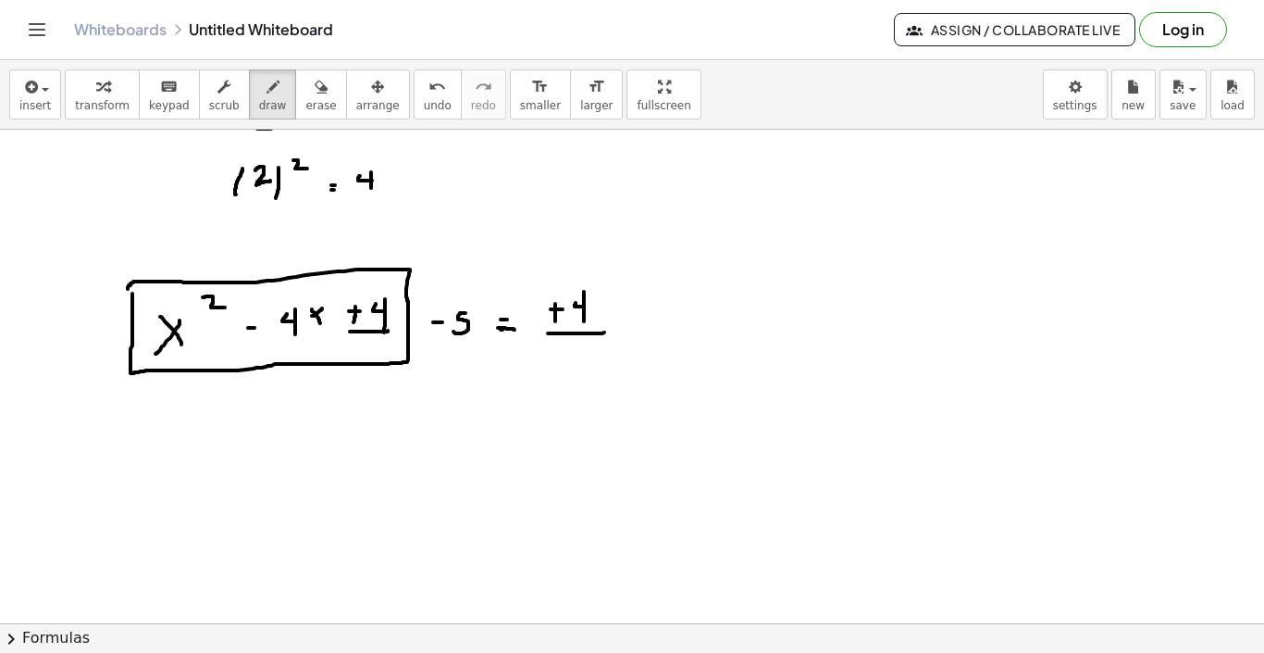
click at [128, 289] on div at bounding box center [632, 434] width 1264 height 1107
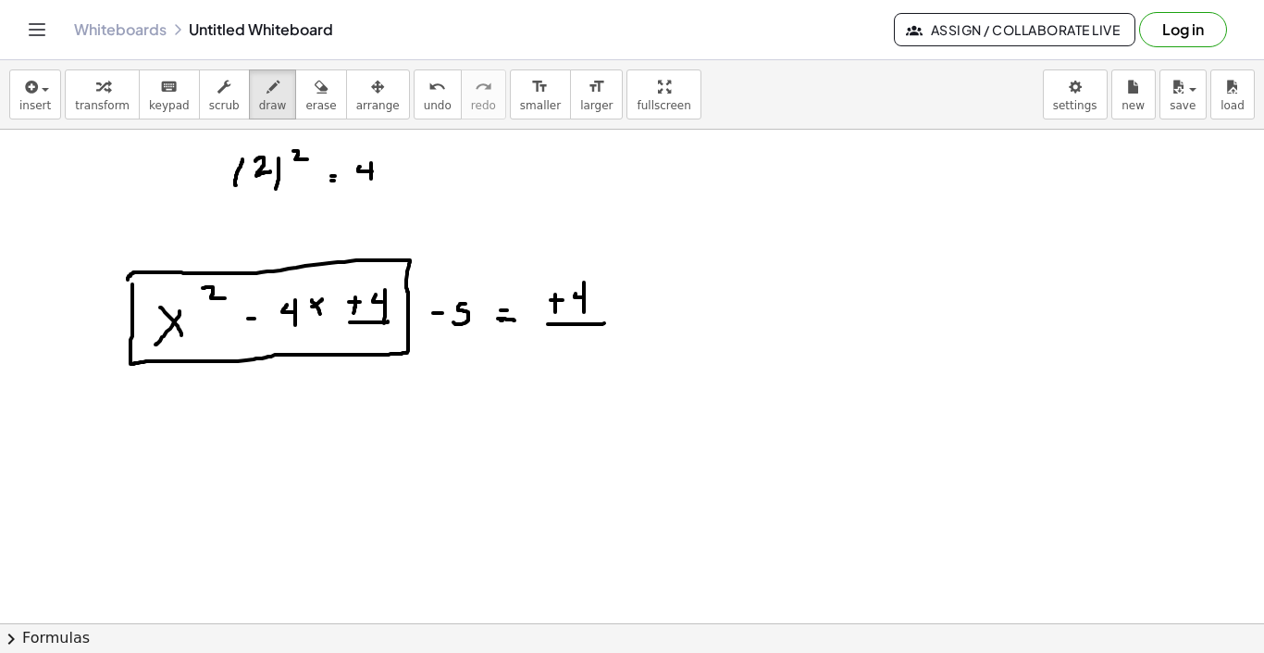
scroll to position [266, 0]
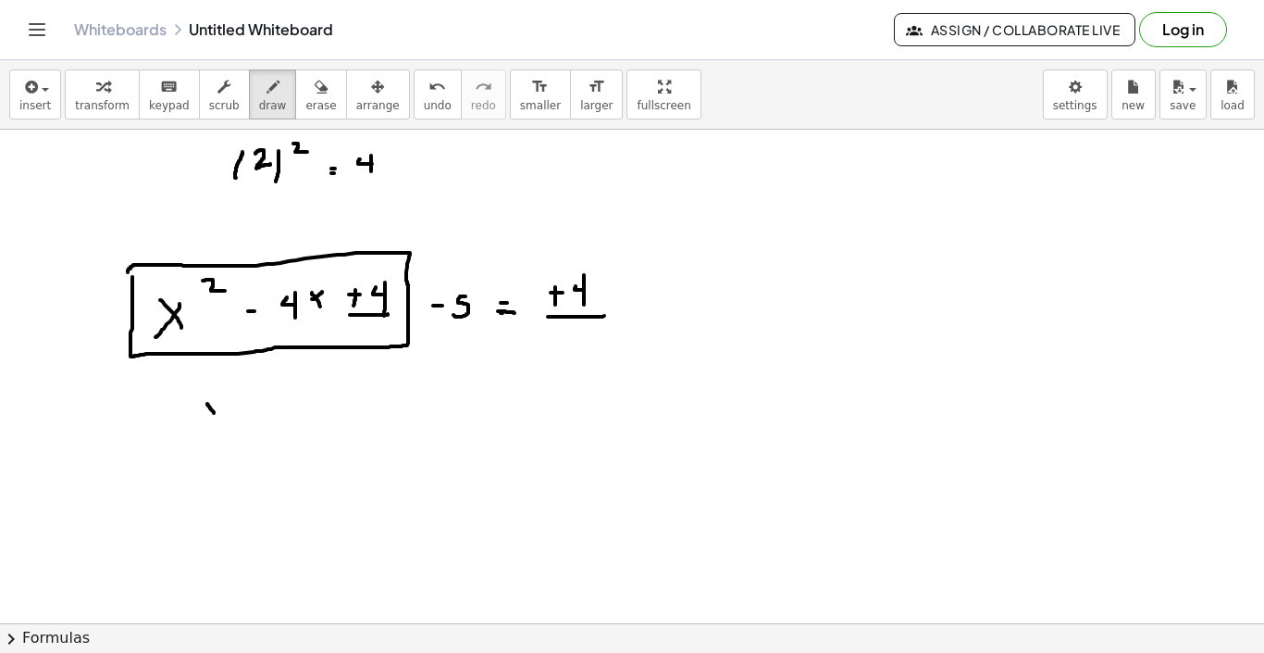
drag, startPoint x: 207, startPoint y: 404, endPoint x: 225, endPoint y: 428, distance: 29.8
click at [225, 428] on div at bounding box center [632, 417] width 1264 height 1107
drag, startPoint x: 227, startPoint y: 406, endPoint x: 206, endPoint y: 418, distance: 24.5
click at [206, 418] on div at bounding box center [632, 417] width 1264 height 1107
click at [424, 102] on span "undo" at bounding box center [438, 105] width 28 height 13
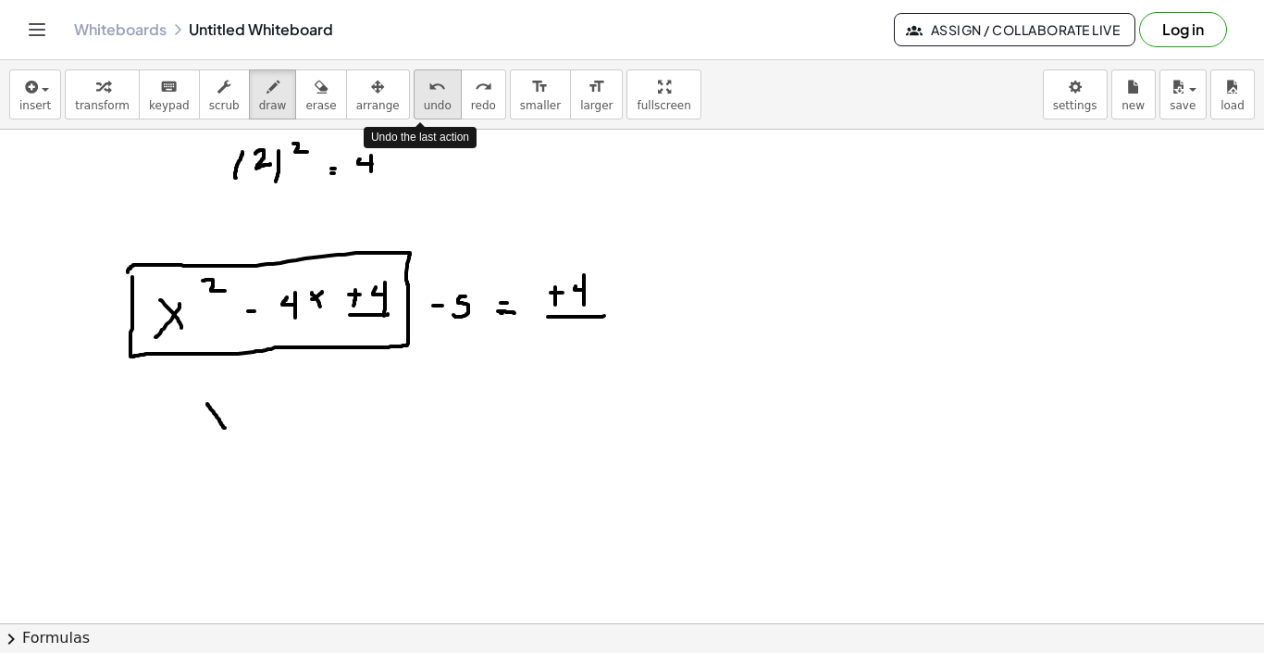
click at [424, 102] on span "undo" at bounding box center [438, 105] width 28 height 13
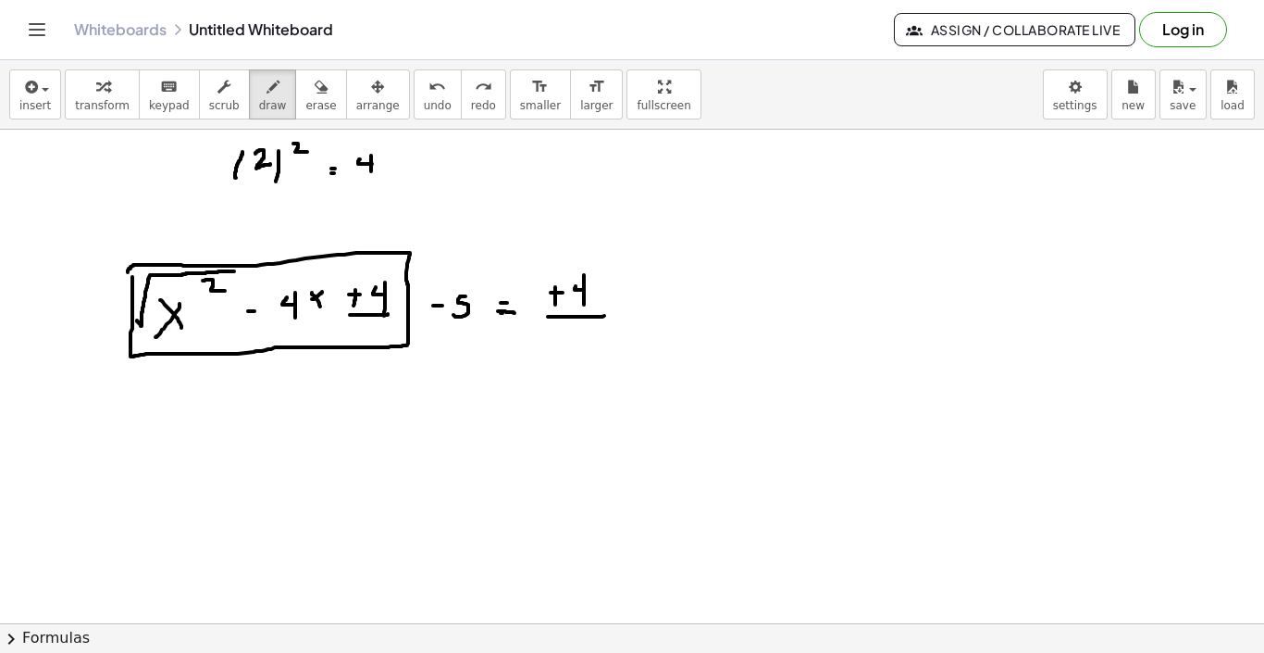
drag, startPoint x: 137, startPoint y: 320, endPoint x: 230, endPoint y: 276, distance: 102.7
click at [230, 276] on div at bounding box center [632, 417] width 1264 height 1107
drag, startPoint x: 334, startPoint y: 317, endPoint x: 383, endPoint y: 268, distance: 68.7
click at [383, 268] on div at bounding box center [632, 417] width 1264 height 1107
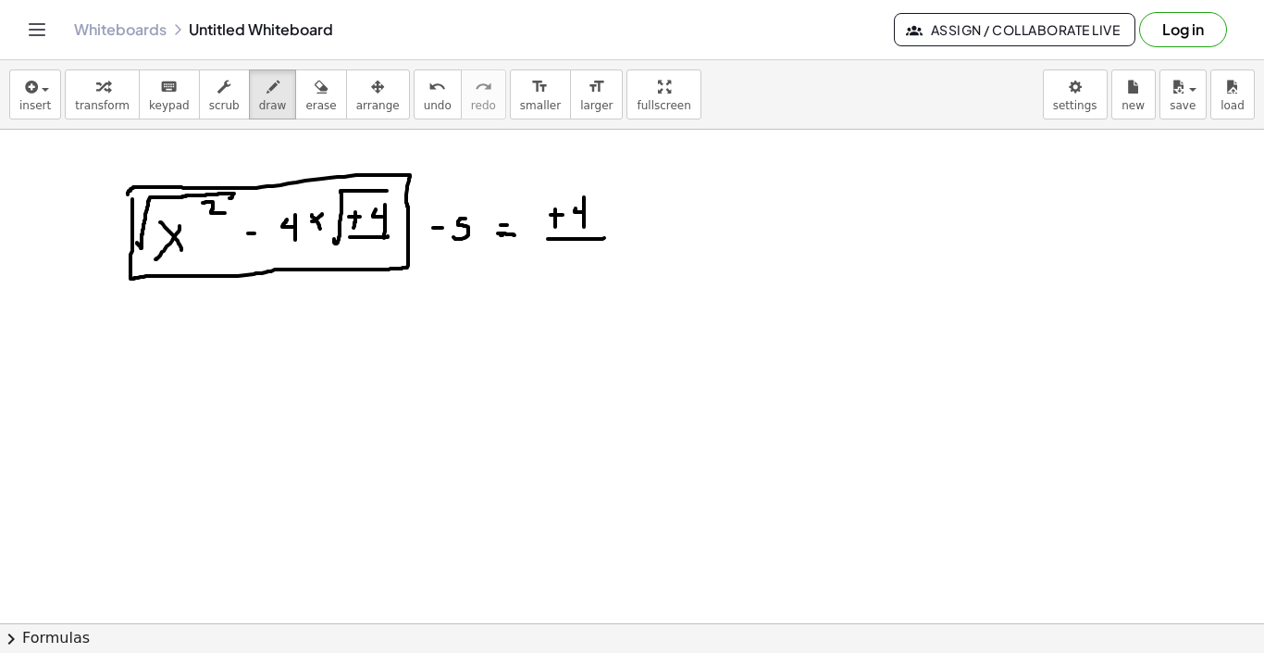
scroll to position [347, 0]
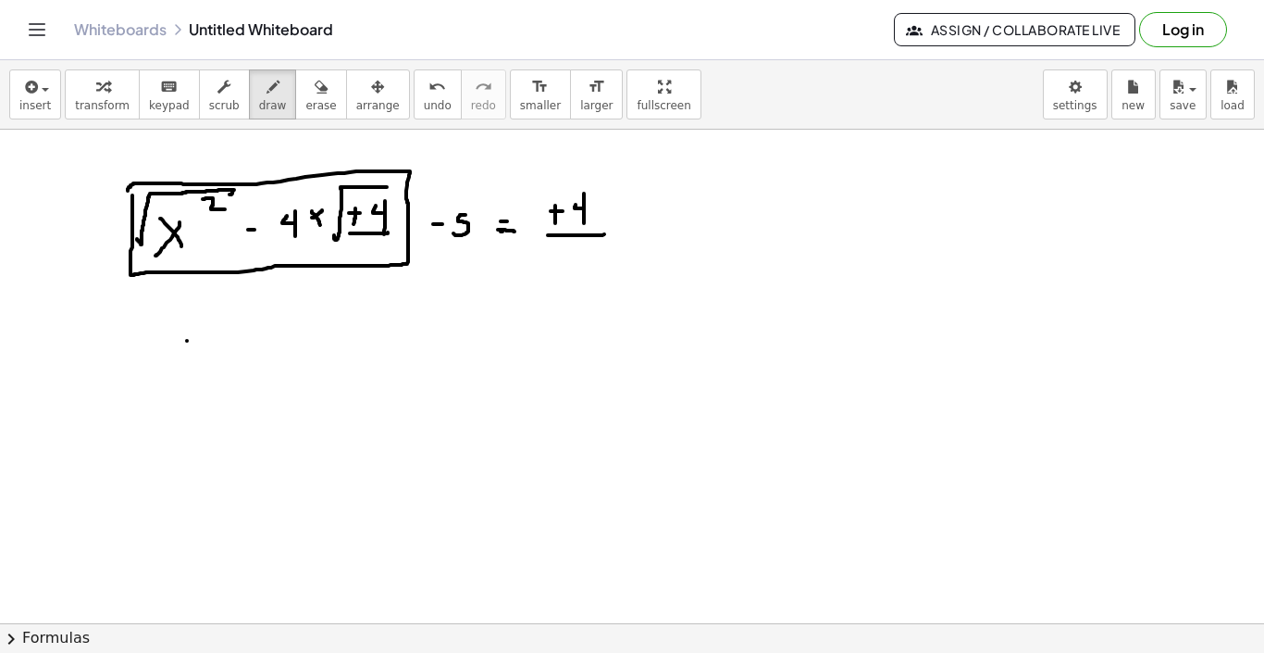
drag, startPoint x: 187, startPoint y: 341, endPoint x: 194, endPoint y: 355, distance: 15.7
click at [194, 355] on div at bounding box center [632, 335] width 1264 height 1107
drag, startPoint x: 188, startPoint y: 341, endPoint x: 200, endPoint y: 367, distance: 28.6
click at [200, 367] on div at bounding box center [632, 335] width 1264 height 1107
drag, startPoint x: 205, startPoint y: 345, endPoint x: 181, endPoint y: 359, distance: 27.8
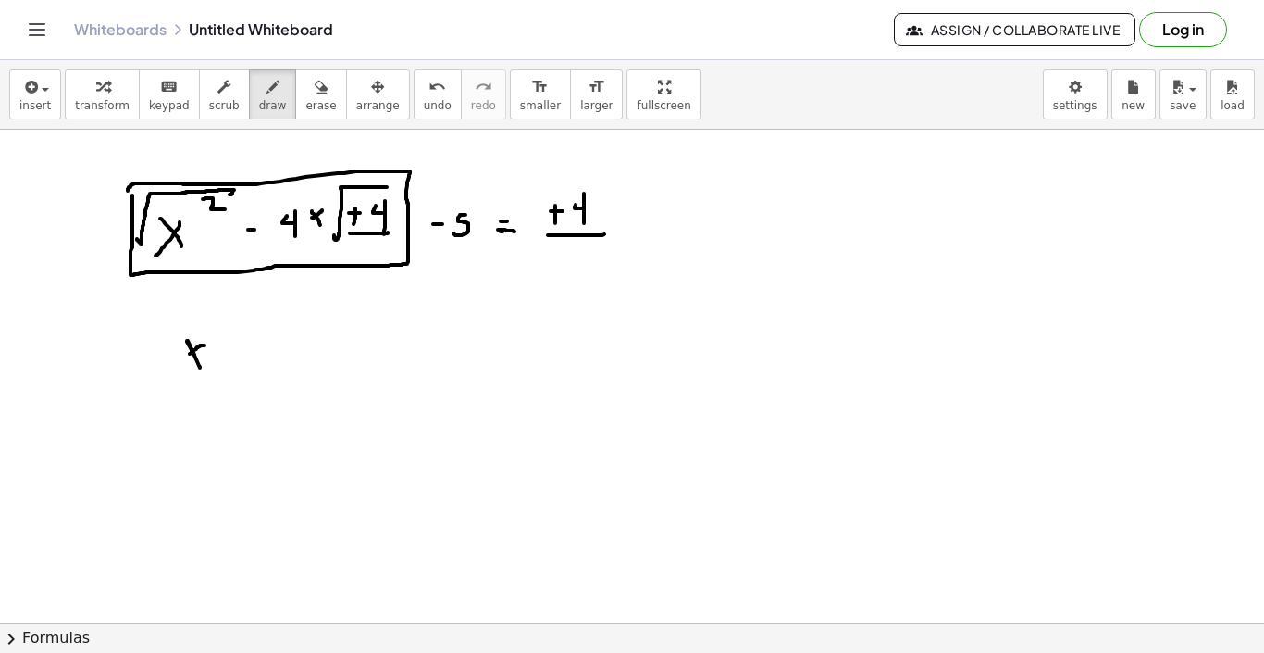
click at [181, 359] on div at bounding box center [632, 335] width 1264 height 1107
drag, startPoint x: 275, startPoint y: 340, endPoint x: 289, endPoint y: 352, distance: 18.4
click at [289, 352] on div at bounding box center [632, 335] width 1264 height 1107
click at [239, 352] on div at bounding box center [632, 335] width 1264 height 1107
click at [247, 352] on div at bounding box center [632, 335] width 1264 height 1107
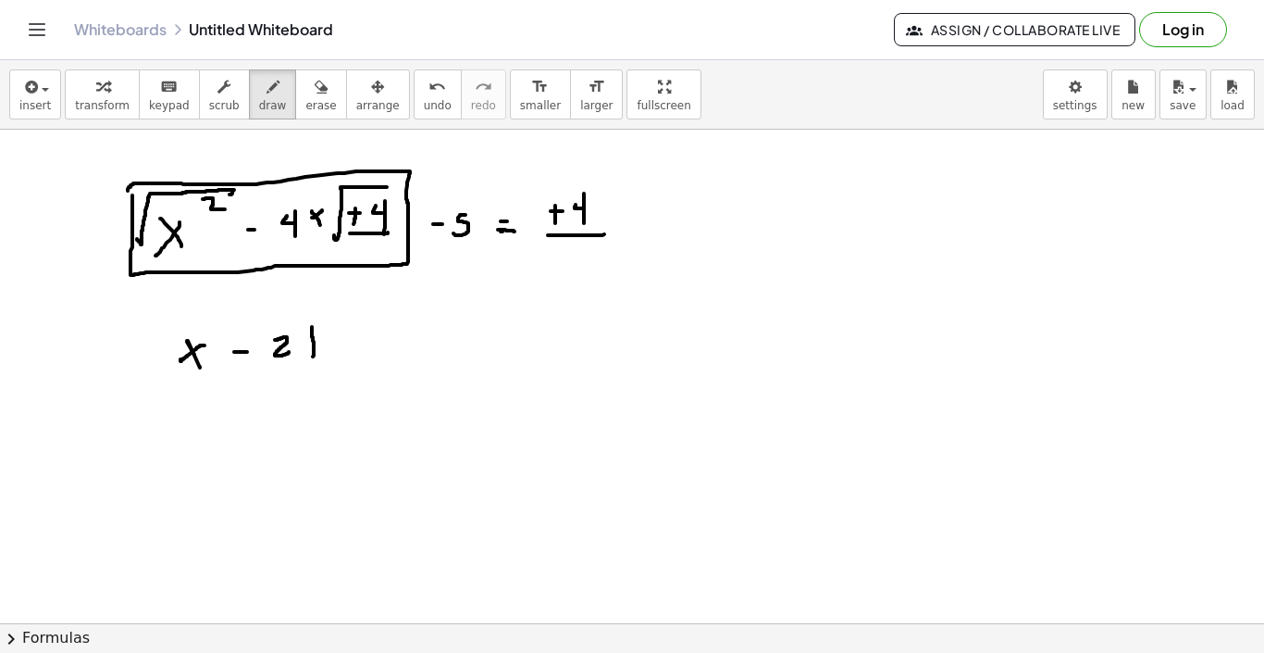
drag, startPoint x: 312, startPoint y: 327, endPoint x: 313, endPoint y: 356, distance: 29.6
click at [313, 356] on div at bounding box center [632, 335] width 1264 height 1107
drag, startPoint x: 183, startPoint y: 320, endPoint x: 172, endPoint y: 359, distance: 40.4
click at [172, 355] on div at bounding box center [632, 335] width 1264 height 1107
drag, startPoint x: 331, startPoint y: 302, endPoint x: 343, endPoint y: 313, distance: 16.4
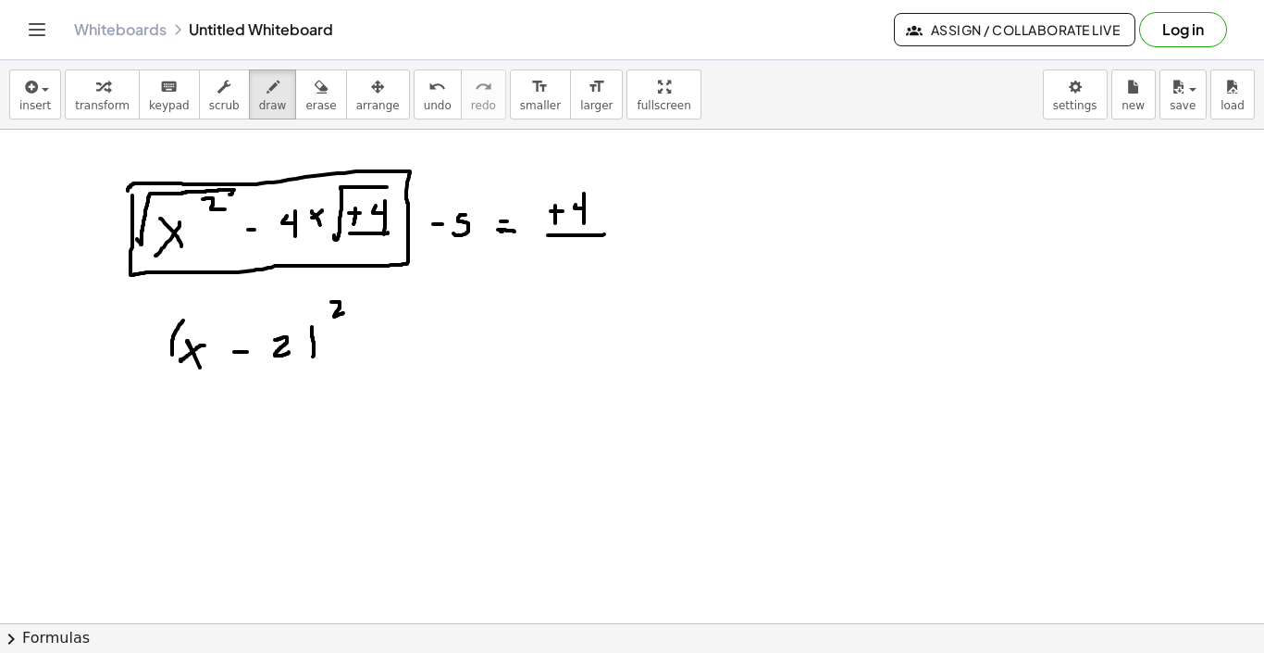
click at [343, 313] on div at bounding box center [632, 335] width 1264 height 1107
click at [384, 331] on div at bounding box center [632, 335] width 1264 height 1107
click at [387, 342] on div at bounding box center [632, 335] width 1264 height 1107
drag, startPoint x: 415, startPoint y: 332, endPoint x: 430, endPoint y: 333, distance: 15.8
click at [430, 333] on div at bounding box center [632, 335] width 1264 height 1107
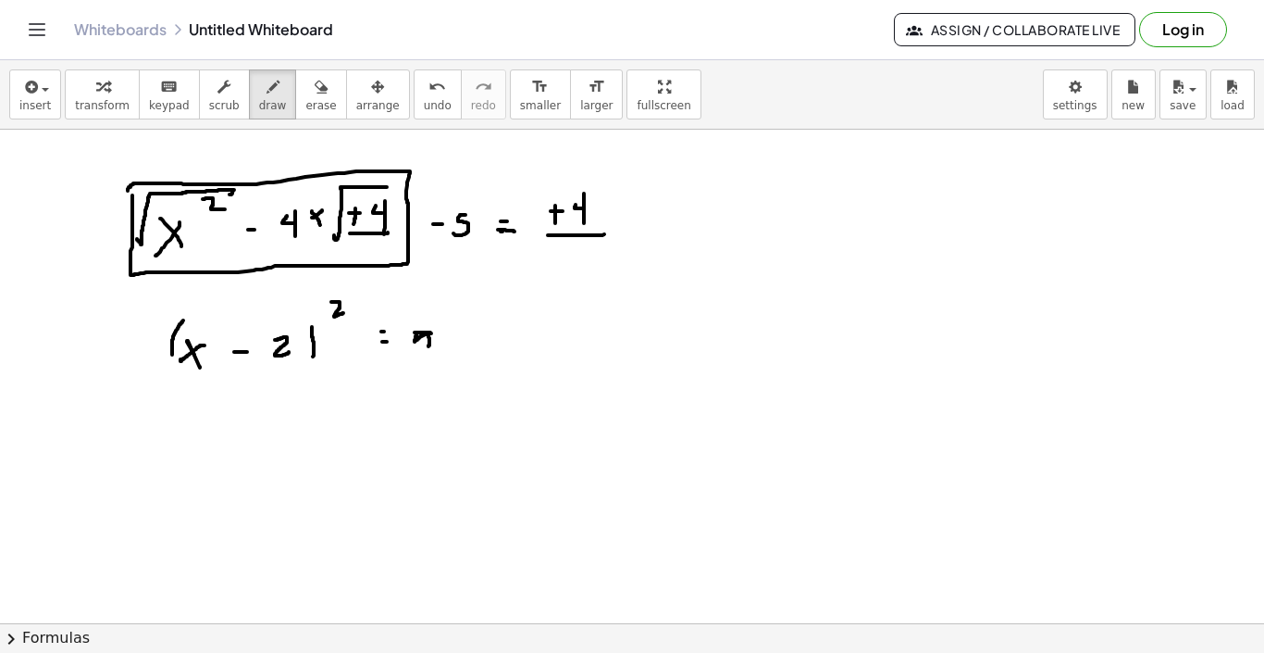
drag, startPoint x: 417, startPoint y: 332, endPoint x: 415, endPoint y: 349, distance: 16.8
click at [415, 349] on div at bounding box center [632, 335] width 1264 height 1107
drag, startPoint x: 448, startPoint y: 338, endPoint x: 460, endPoint y: 338, distance: 12.0
click at [460, 338] on div at bounding box center [632, 335] width 1264 height 1107
click at [455, 340] on div at bounding box center [632, 335] width 1264 height 1107
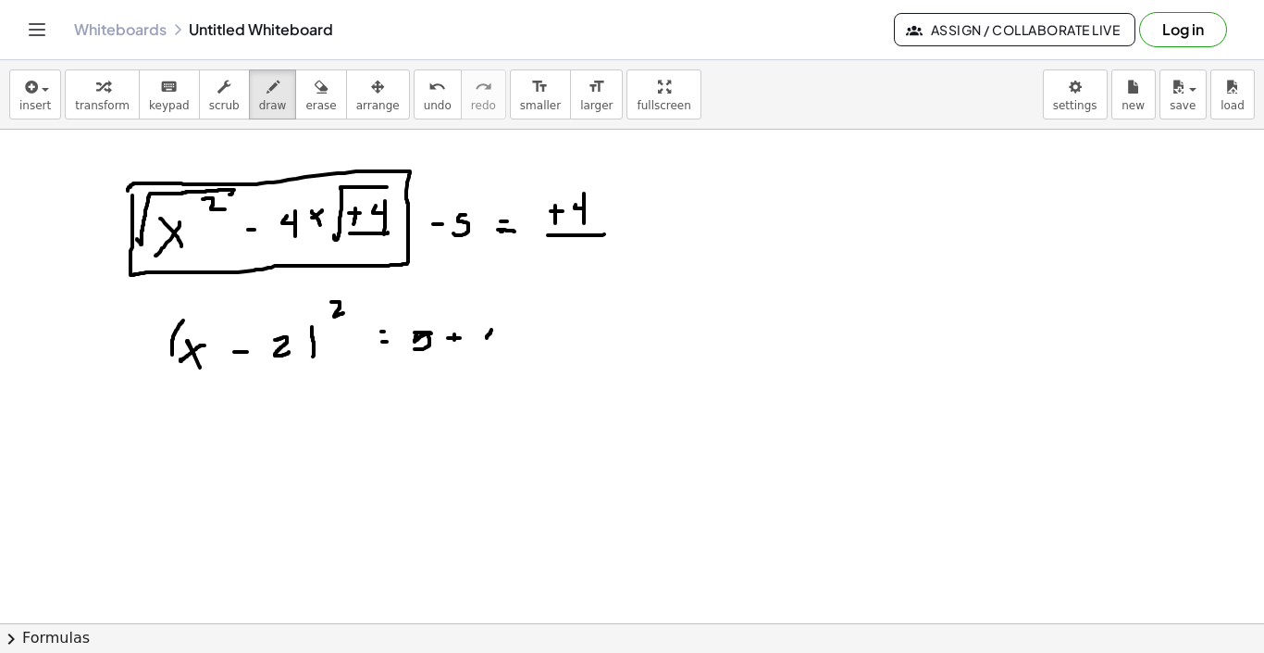
click at [494, 336] on div at bounding box center [632, 335] width 1264 height 1107
drag, startPoint x: 503, startPoint y: 324, endPoint x: 503, endPoint y: 347, distance: 23.1
click at [503, 347] on div at bounding box center [632, 335] width 1264 height 1107
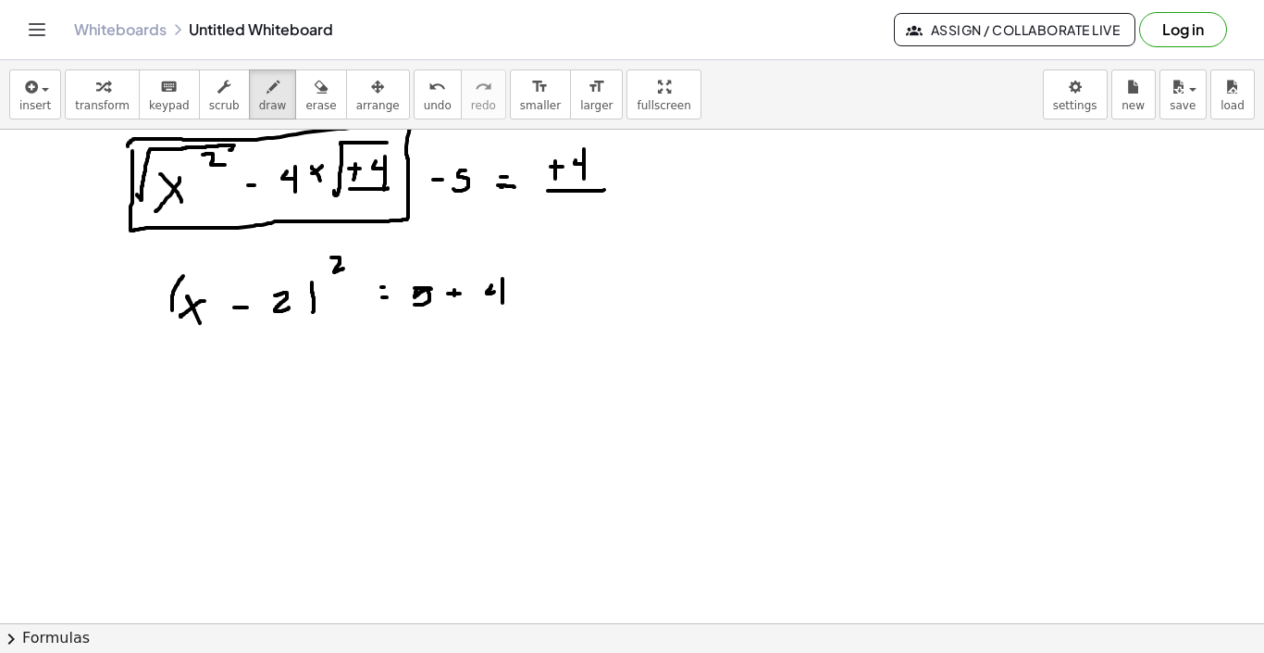
scroll to position [394, 0]
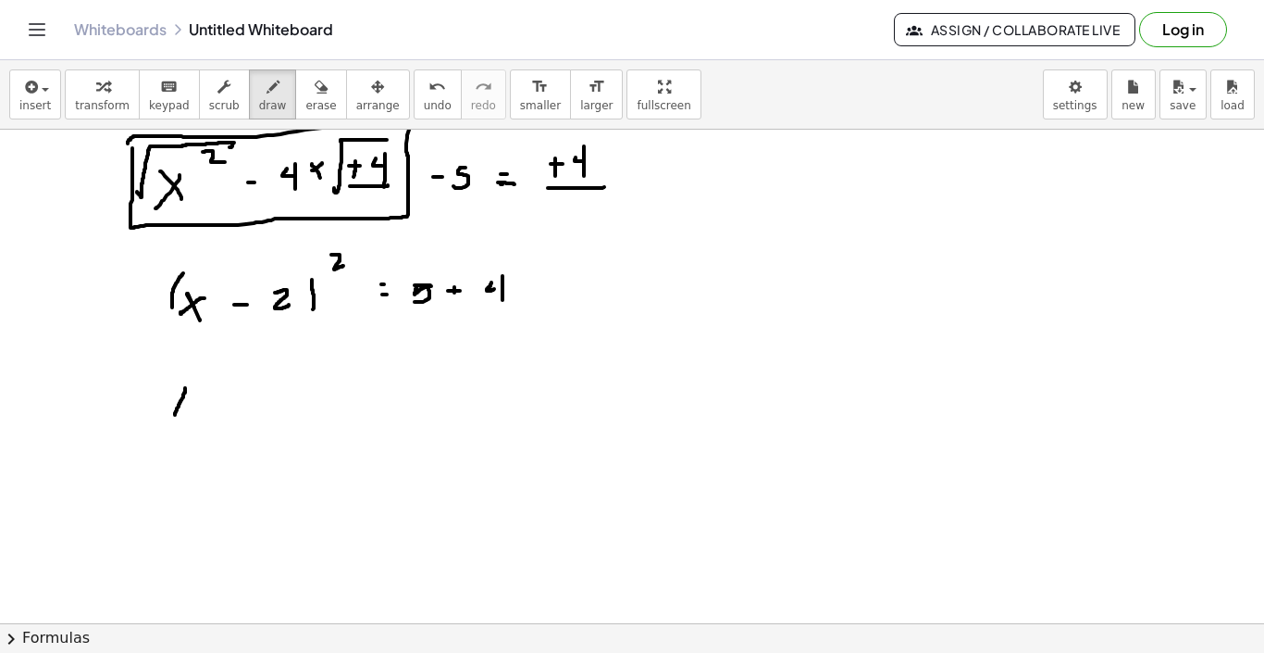
drag, startPoint x: 185, startPoint y: 388, endPoint x: 186, endPoint y: 456, distance: 68.5
click at [177, 448] on div at bounding box center [632, 288] width 1264 height 1107
drag, startPoint x: 205, startPoint y: 409, endPoint x: 218, endPoint y: 433, distance: 27.3
click at [218, 433] on div at bounding box center [632, 288] width 1264 height 1107
drag, startPoint x: 219, startPoint y: 403, endPoint x: 198, endPoint y: 431, distance: 35.7
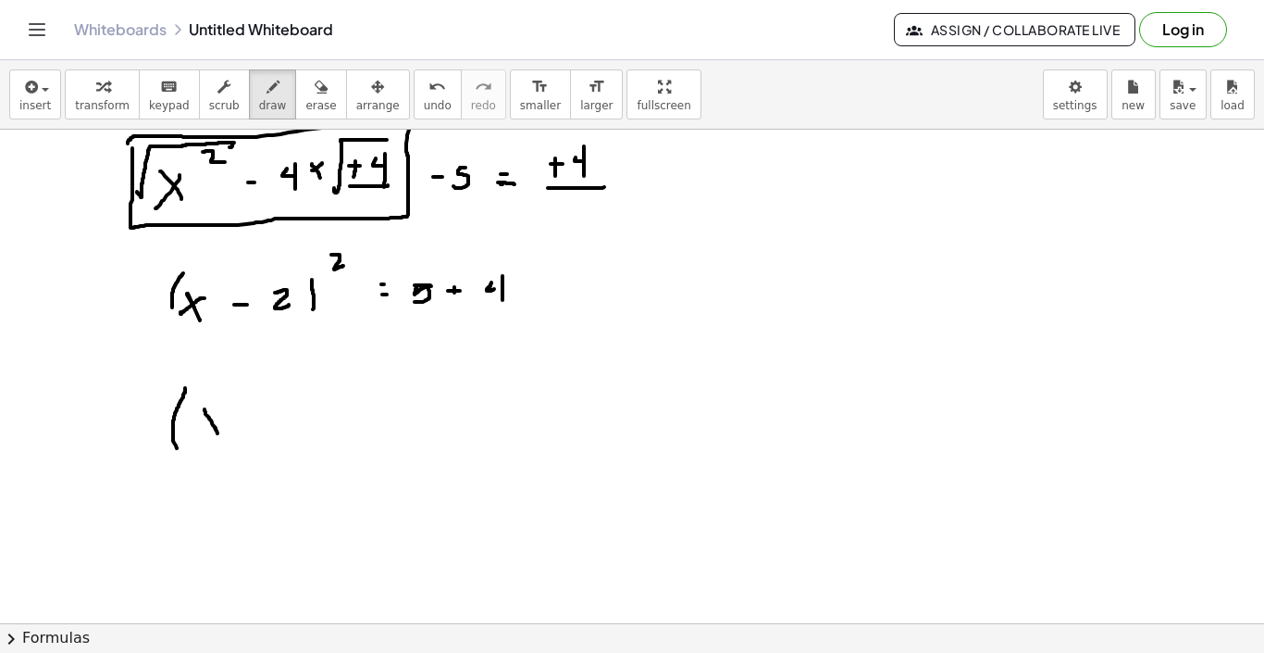
click at [198, 431] on div at bounding box center [632, 288] width 1264 height 1107
click at [248, 419] on div at bounding box center [632, 288] width 1264 height 1107
drag, startPoint x: 268, startPoint y: 404, endPoint x: 275, endPoint y: 426, distance: 23.4
click at [275, 426] on div at bounding box center [632, 288] width 1264 height 1107
drag, startPoint x: 295, startPoint y: 392, endPoint x: 297, endPoint y: 432, distance: 39.8
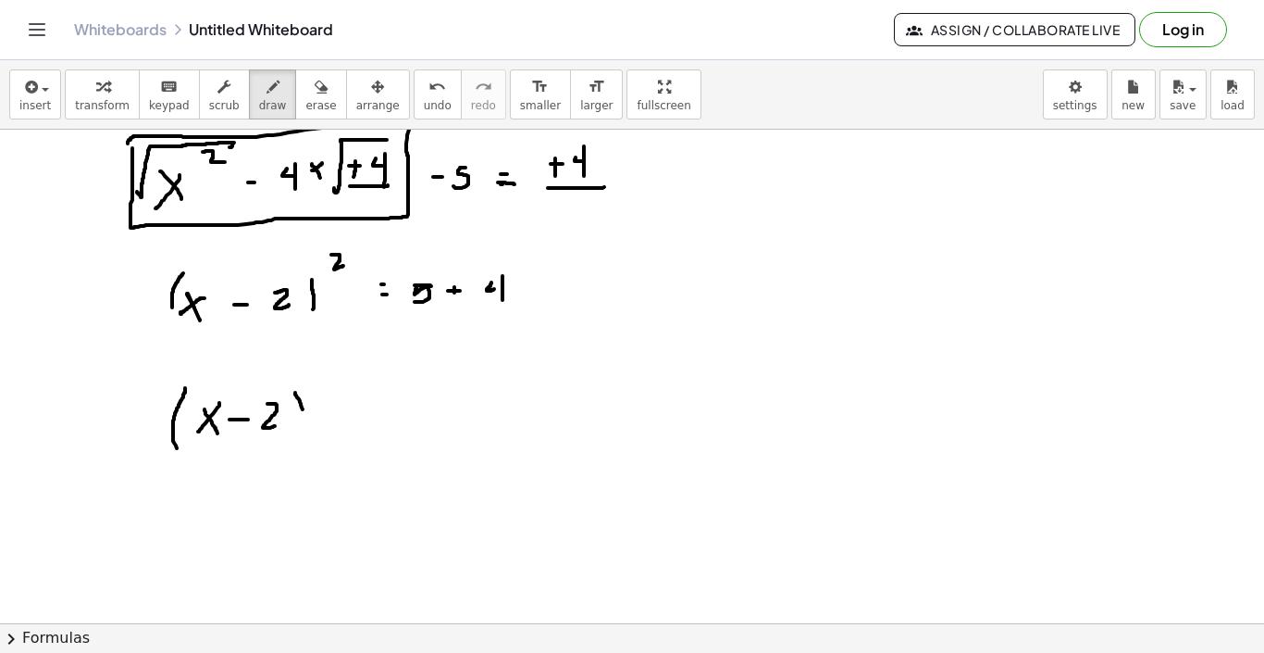
click at [297, 432] on div at bounding box center [632, 288] width 1264 height 1107
drag, startPoint x: 319, startPoint y: 373, endPoint x: 332, endPoint y: 382, distance: 15.9
click at [331, 382] on div at bounding box center [632, 288] width 1264 height 1107
click at [355, 421] on div at bounding box center [632, 288] width 1264 height 1107
click at [352, 407] on div at bounding box center [632, 288] width 1264 height 1107
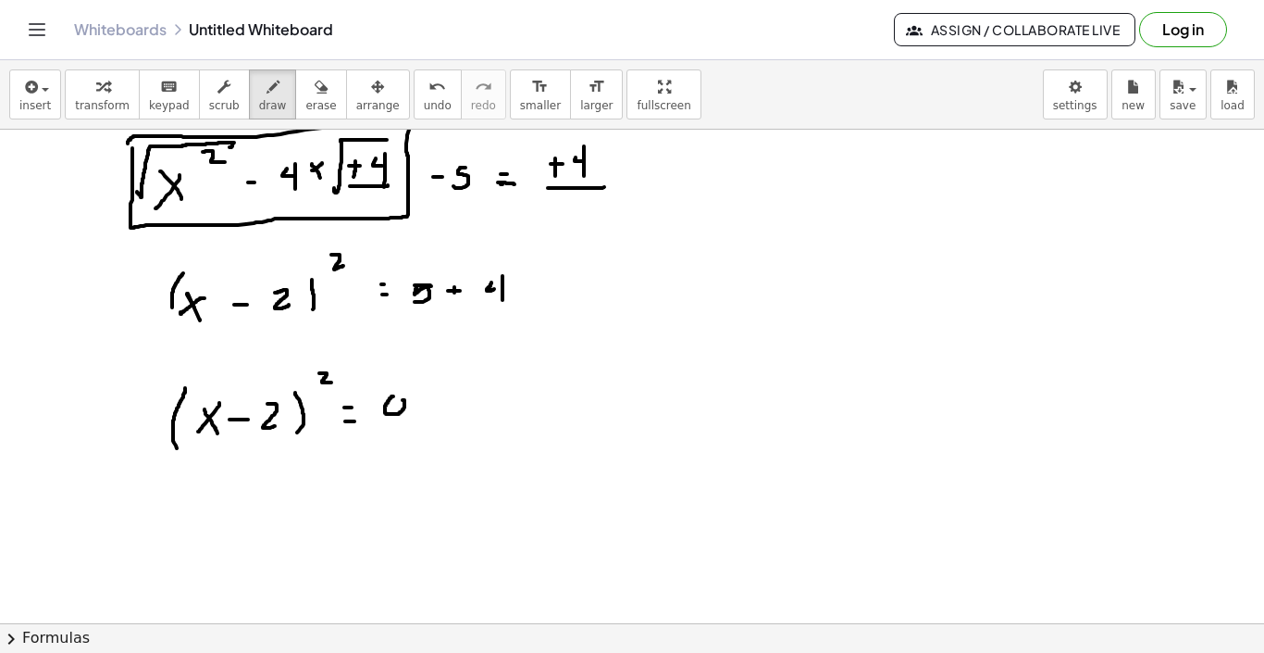
click at [392, 402] on div at bounding box center [632, 288] width 1264 height 1107
drag, startPoint x: 405, startPoint y: 403, endPoint x: 405, endPoint y: 436, distance: 33.3
click at [405, 436] on div at bounding box center [632, 288] width 1264 height 1107
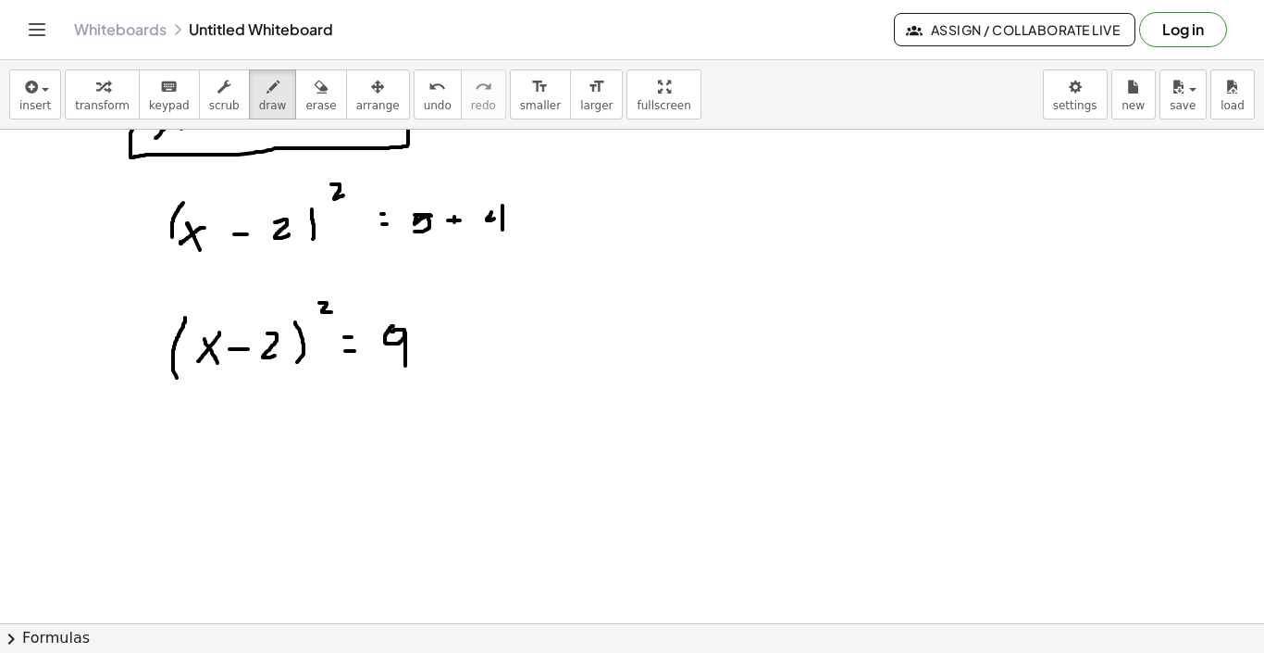
scroll to position [467, 0]
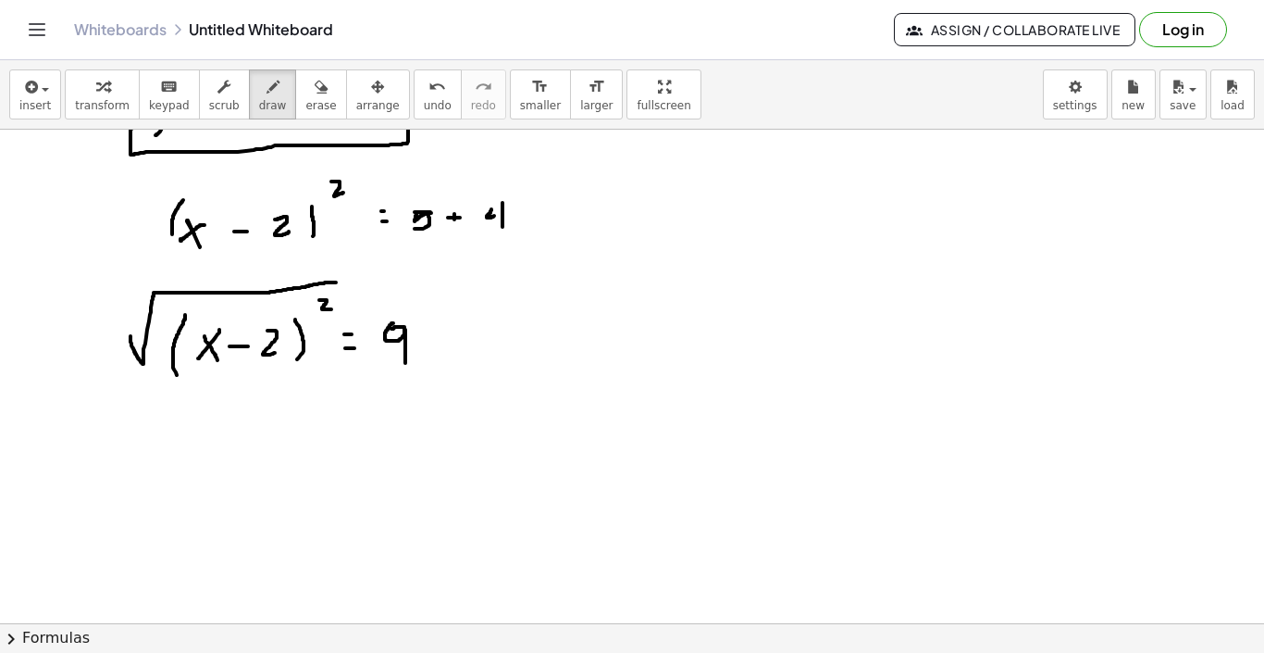
drag, startPoint x: 131, startPoint y: 336, endPoint x: 336, endPoint y: 289, distance: 210.9
click at [336, 289] on div at bounding box center [632, 215] width 1264 height 1107
drag, startPoint x: 362, startPoint y: 332, endPoint x: 436, endPoint y: 312, distance: 76.8
click at [436, 312] on div at bounding box center [632, 215] width 1264 height 1107
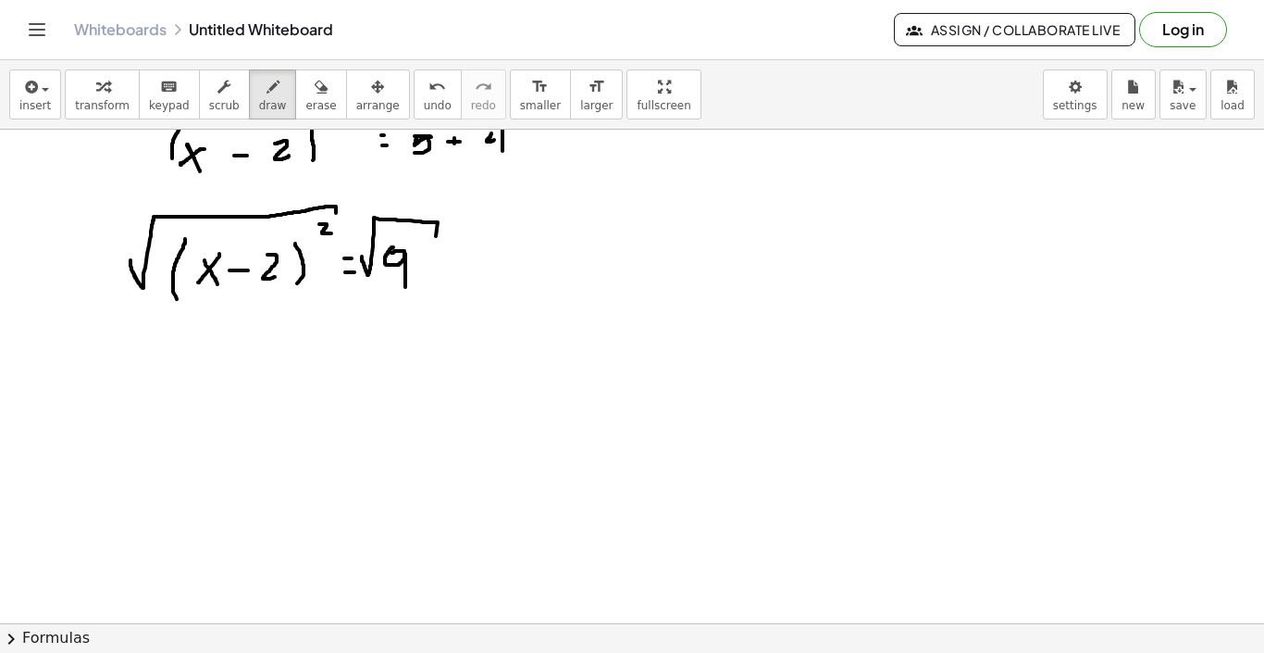
scroll to position [546, 0]
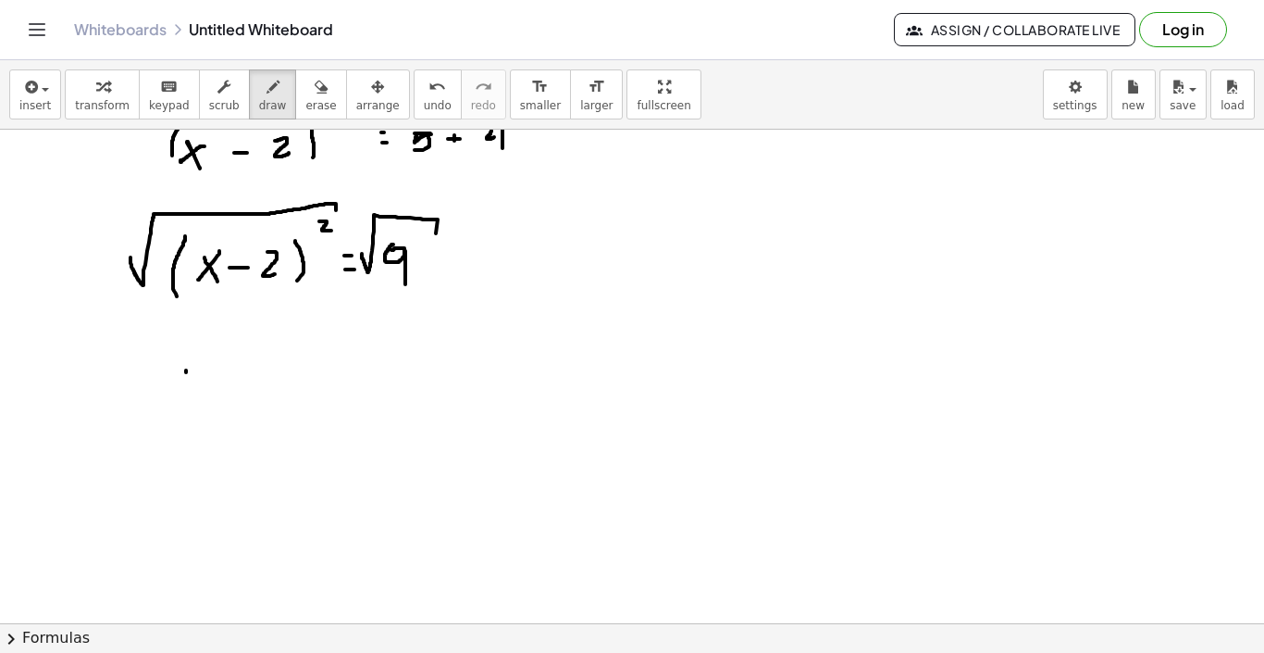
drag, startPoint x: 186, startPoint y: 370, endPoint x: 185, endPoint y: 431, distance: 61.1
click at [185, 431] on div at bounding box center [632, 136] width 1264 height 1107
drag, startPoint x: 313, startPoint y: 361, endPoint x: 313, endPoint y: 418, distance: 57.4
click at [313, 418] on div at bounding box center [632, 136] width 1264 height 1107
drag, startPoint x: 206, startPoint y: 397, endPoint x: 223, endPoint y: 417, distance: 26.3
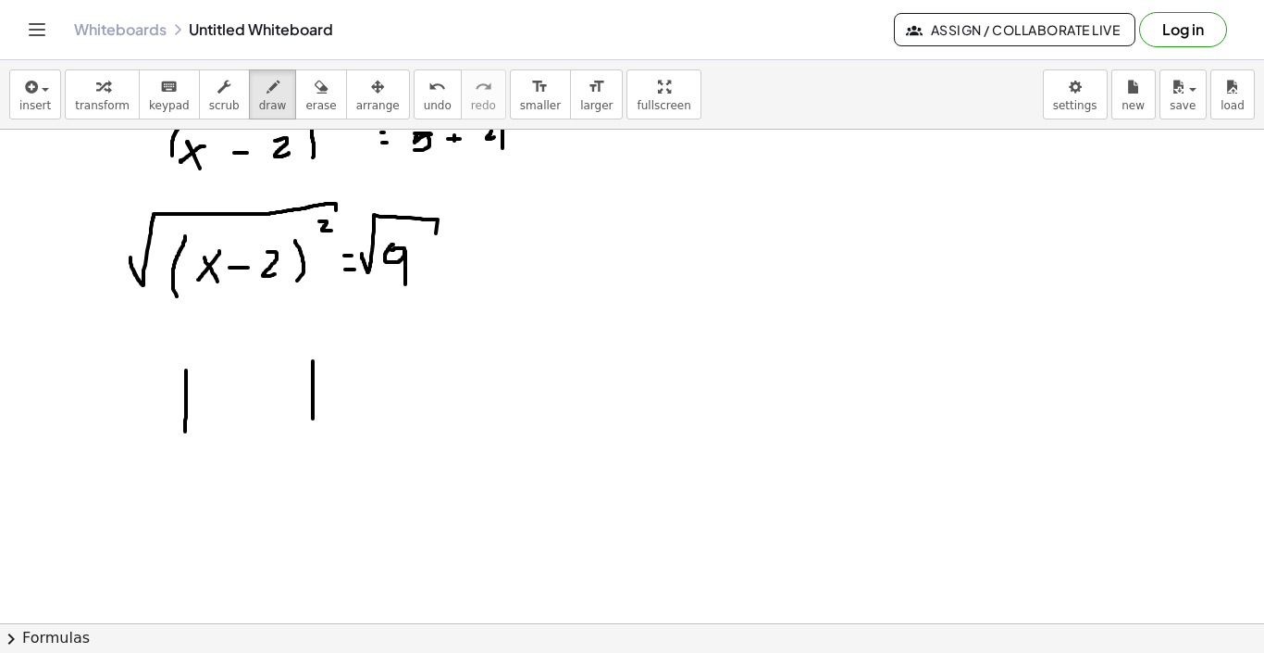
click at [223, 417] on div at bounding box center [632, 136] width 1264 height 1107
drag, startPoint x: 221, startPoint y: 395, endPoint x: 207, endPoint y: 408, distance: 19.0
click at [209, 406] on div at bounding box center [632, 136] width 1264 height 1107
drag, startPoint x: 207, startPoint y: 408, endPoint x: 195, endPoint y: 416, distance: 14.1
click at [195, 416] on div at bounding box center [632, 136] width 1264 height 1107
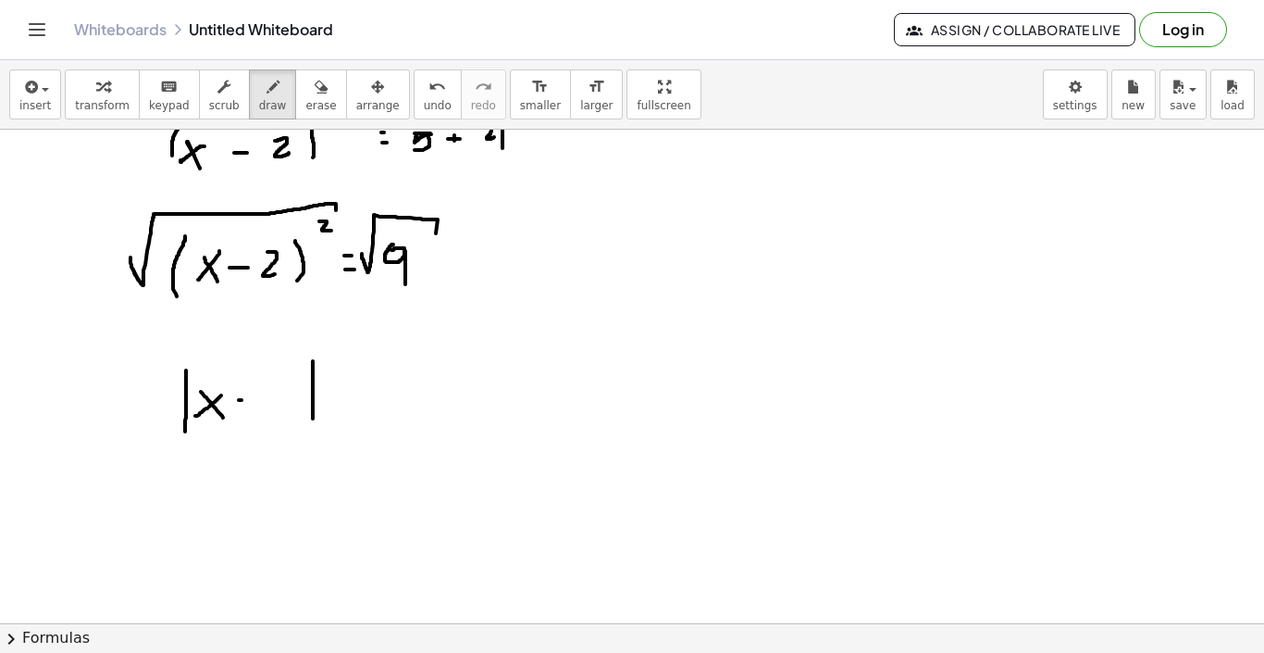
drag, startPoint x: 239, startPoint y: 400, endPoint x: 252, endPoint y: 400, distance: 13.0
click at [252, 400] on div at bounding box center [632, 136] width 1264 height 1107
click at [255, 400] on div at bounding box center [632, 136] width 1264 height 1107
drag, startPoint x: 278, startPoint y: 389, endPoint x: 292, endPoint y: 400, distance: 17.8
click at [292, 400] on div at bounding box center [632, 136] width 1264 height 1107
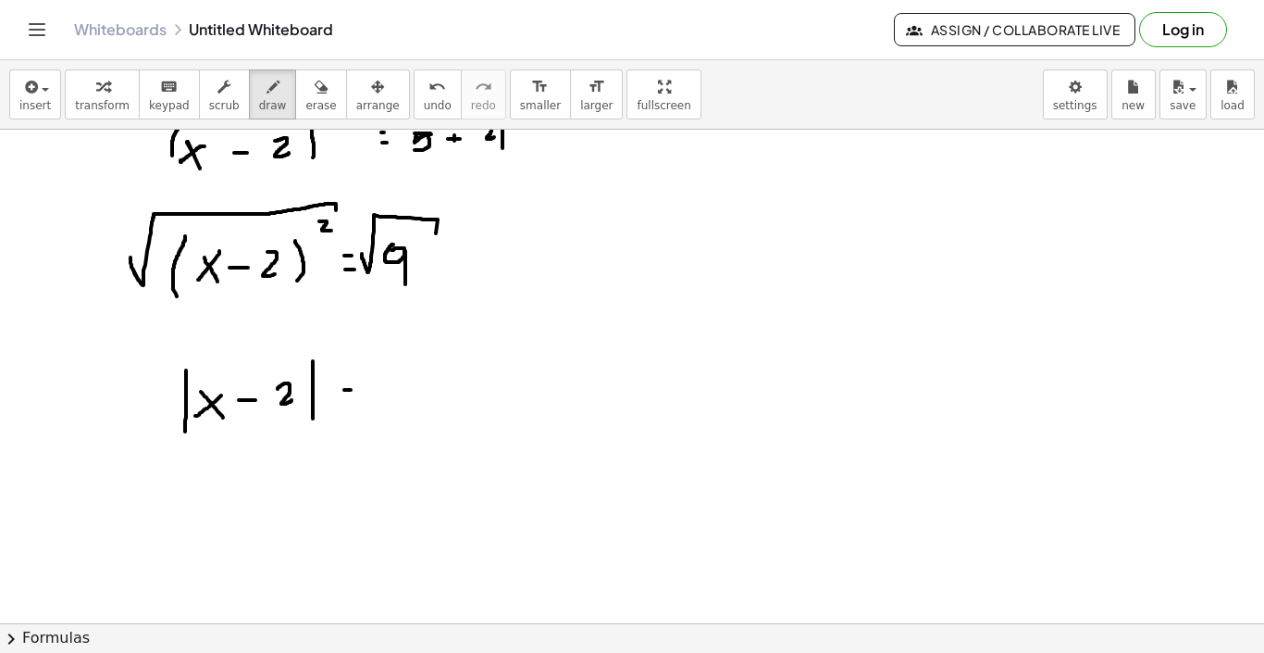
click at [351, 390] on div at bounding box center [632, 136] width 1264 height 1107
drag, startPoint x: 343, startPoint y: 401, endPoint x: 355, endPoint y: 401, distance: 12.0
click at [355, 401] on div at bounding box center [632, 136] width 1264 height 1107
drag, startPoint x: 392, startPoint y: 367, endPoint x: 403, endPoint y: 400, distance: 34.3
click at [403, 400] on div at bounding box center [632, 136] width 1264 height 1107
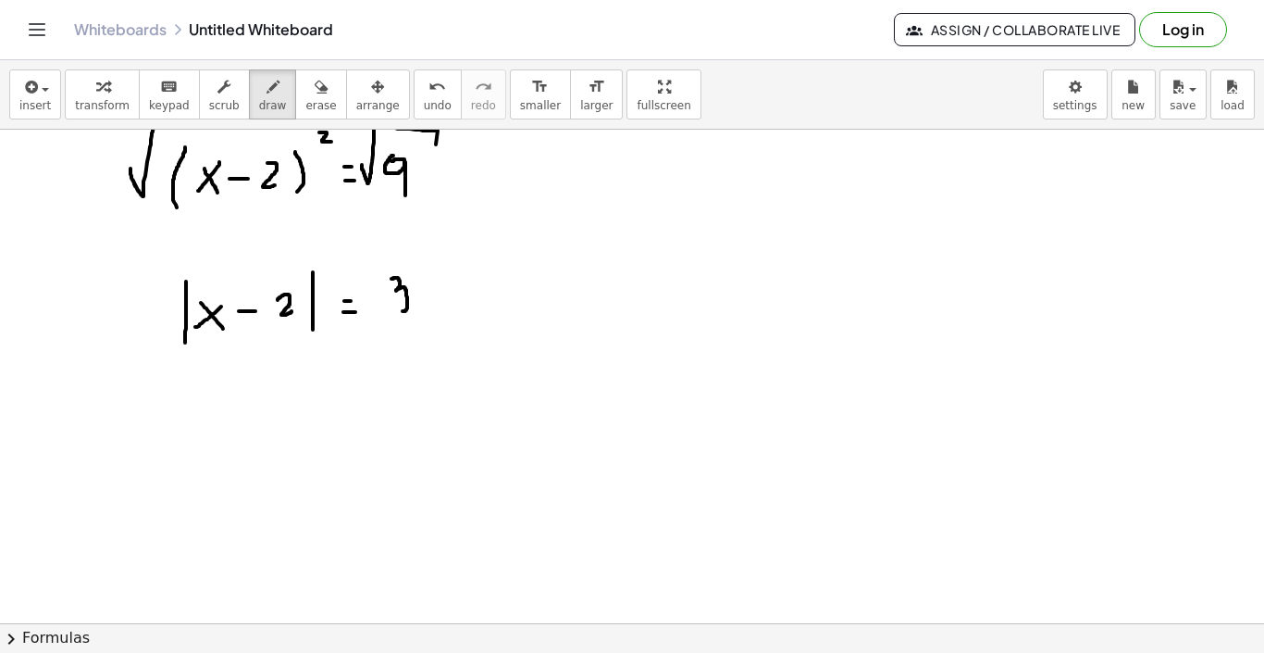
scroll to position [634, 0]
drag, startPoint x: 350, startPoint y: 451, endPoint x: 381, endPoint y: 425, distance: 40.8
click at [381, 425] on div at bounding box center [632, 236] width 1264 height 1480
drag, startPoint x: 391, startPoint y: 411, endPoint x: 407, endPoint y: 411, distance: 16.7
click at [407, 411] on div at bounding box center [632, 236] width 1264 height 1480
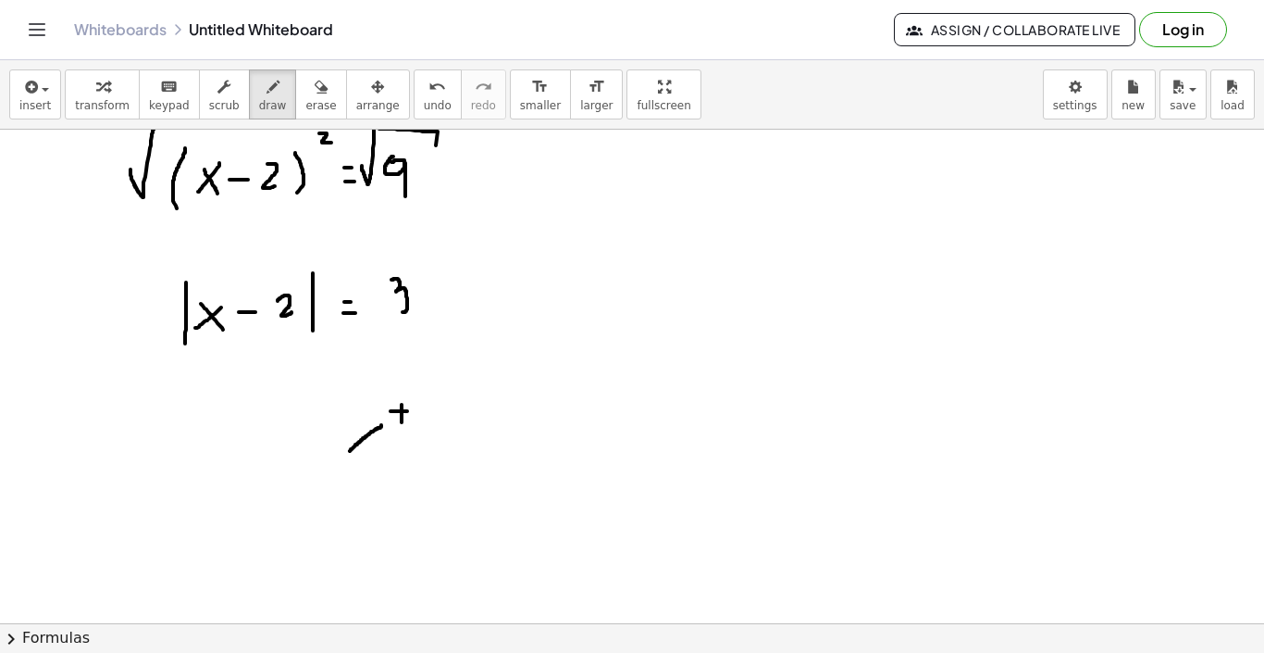
drag, startPoint x: 402, startPoint y: 405, endPoint x: 402, endPoint y: 422, distance: 17.6
click at [402, 422] on div at bounding box center [632, 236] width 1264 height 1480
drag, startPoint x: 393, startPoint y: 450, endPoint x: 407, endPoint y: 450, distance: 13.9
click at [407, 450] on div at bounding box center [632, 236] width 1264 height 1480
drag, startPoint x: 286, startPoint y: 433, endPoint x: 280, endPoint y: 479, distance: 45.7
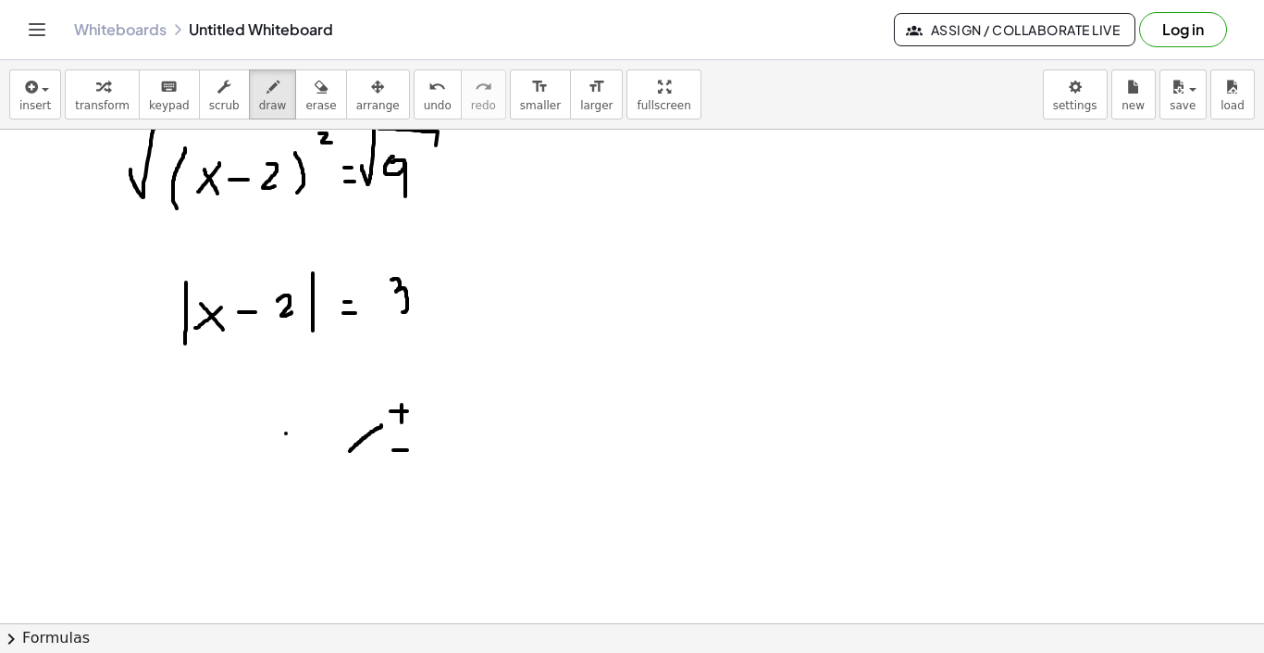
click at [280, 473] on div at bounding box center [632, 236] width 1264 height 1480
drag, startPoint x: 331, startPoint y: 424, endPoint x: 331, endPoint y: 469, distance: 45.4
click at [331, 469] on div at bounding box center [632, 236] width 1264 height 1480
click at [308, 448] on div at bounding box center [632, 236] width 1264 height 1480
click at [431, 109] on span "undo" at bounding box center [438, 105] width 28 height 13
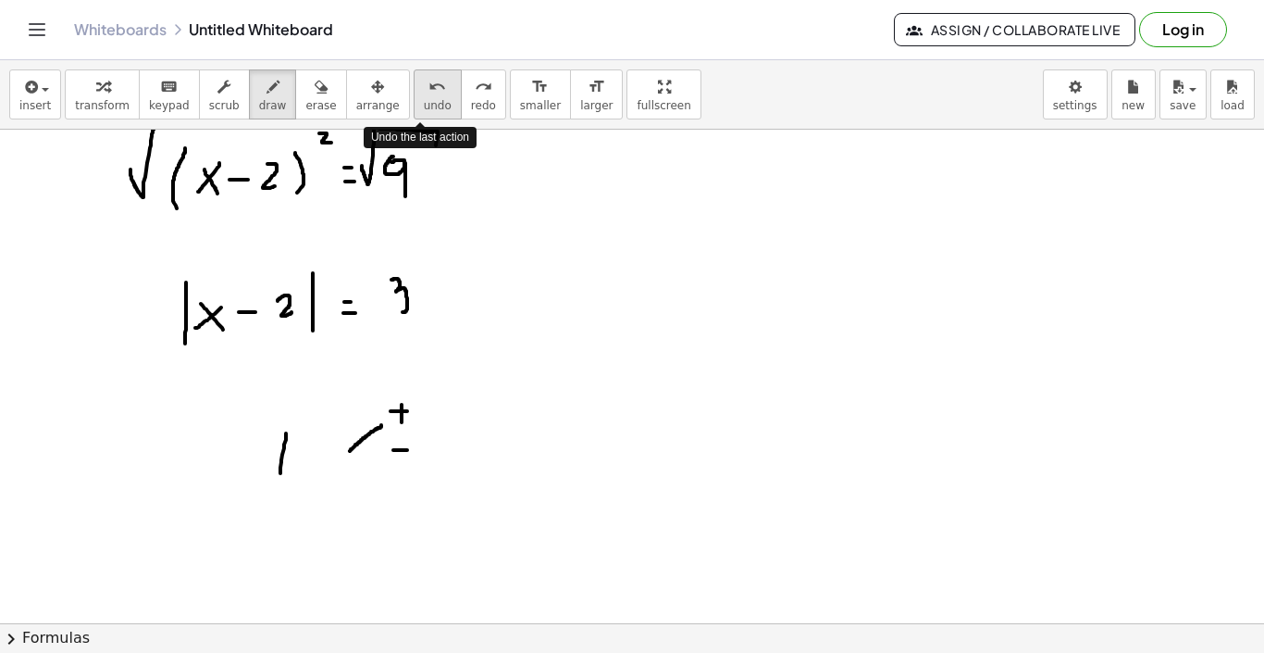
click at [431, 109] on span "undo" at bounding box center [438, 105] width 28 height 13
drag, startPoint x: 212, startPoint y: 442, endPoint x: 207, endPoint y: 501, distance: 58.5
click at [207, 501] on div at bounding box center [632, 236] width 1264 height 1480
drag, startPoint x: 244, startPoint y: 445, endPoint x: 244, endPoint y: 491, distance: 45.4
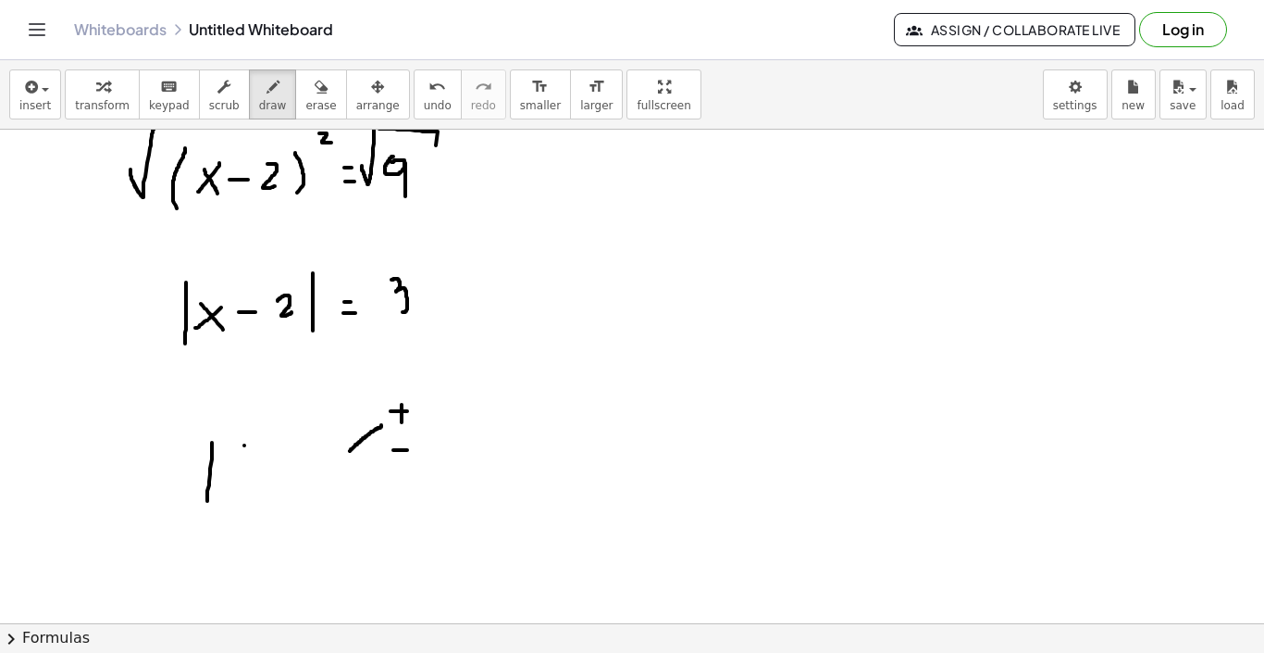
click at [244, 490] on div at bounding box center [632, 236] width 1264 height 1480
click at [228, 467] on div at bounding box center [632, 236] width 1264 height 1480
click at [232, 476] on div at bounding box center [632, 236] width 1264 height 1480
click at [267, 464] on div at bounding box center [632, 236] width 1264 height 1480
click at [266, 474] on div at bounding box center [632, 236] width 1264 height 1480
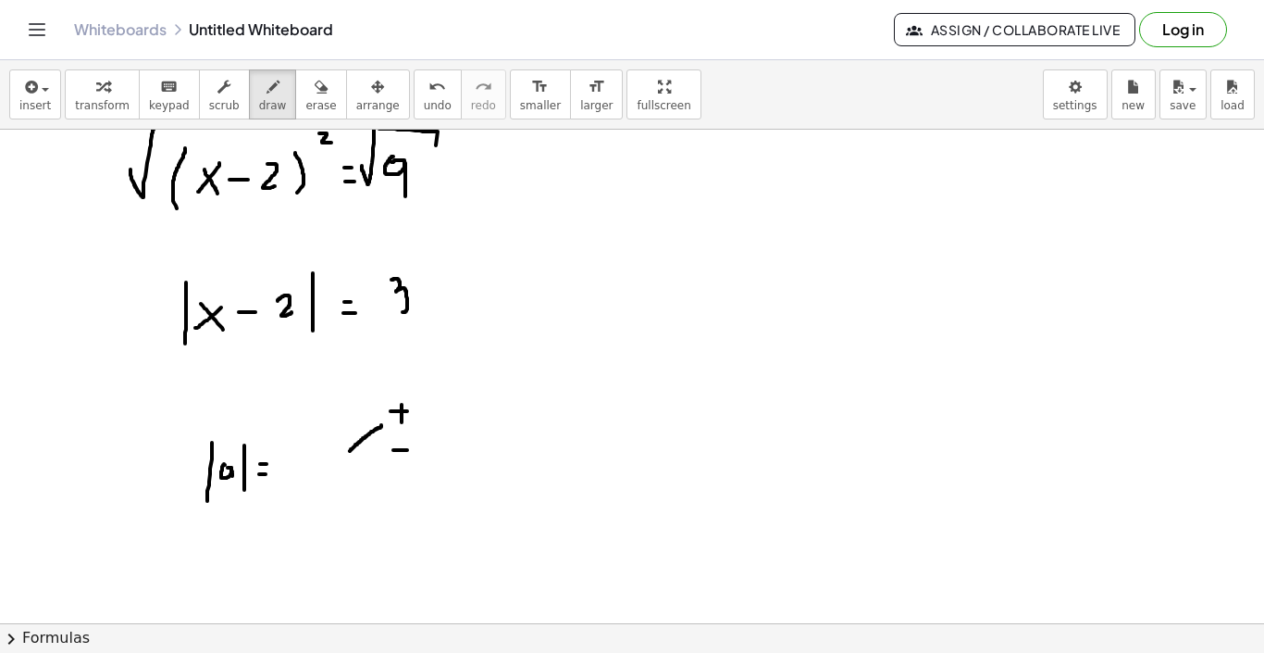
click at [234, 480] on div at bounding box center [632, 236] width 1264 height 1480
drag, startPoint x: 294, startPoint y: 450, endPoint x: 284, endPoint y: 472, distance: 24.4
click at [284, 472] on div at bounding box center [632, 236] width 1264 height 1480
drag, startPoint x: 351, startPoint y: 450, endPoint x: 380, endPoint y: 456, distance: 30.3
click at [380, 456] on div at bounding box center [632, 236] width 1264 height 1480
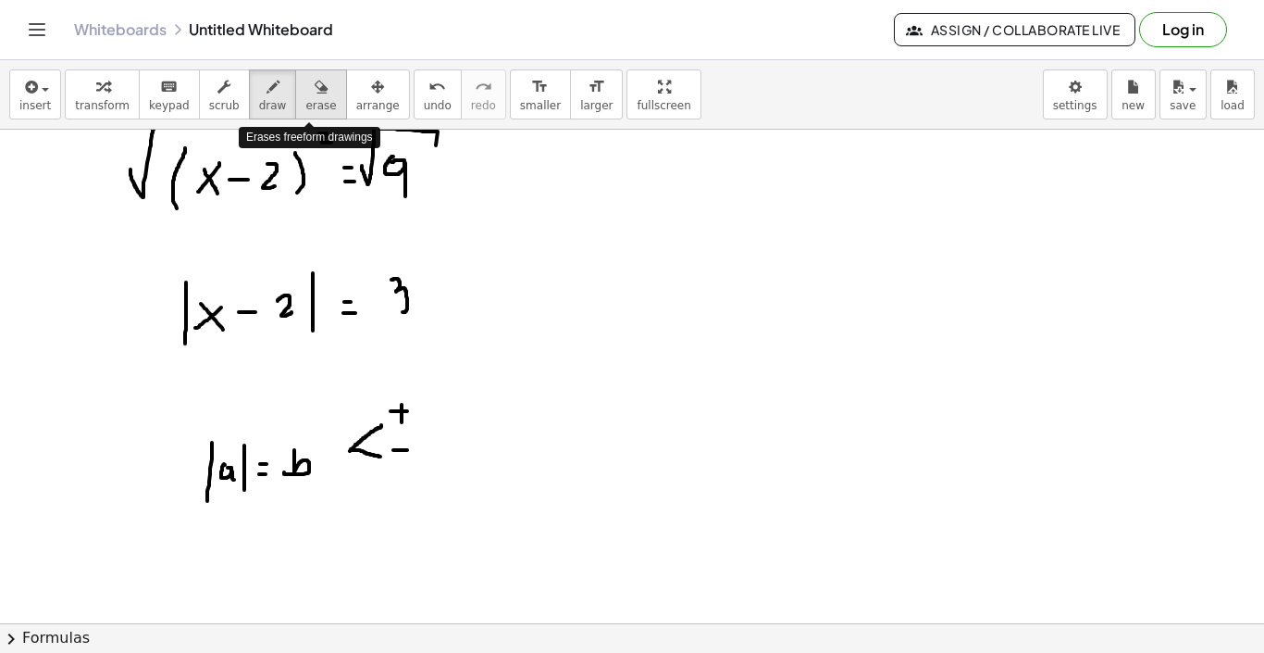
click at [315, 91] on icon "button" at bounding box center [321, 87] width 13 height 22
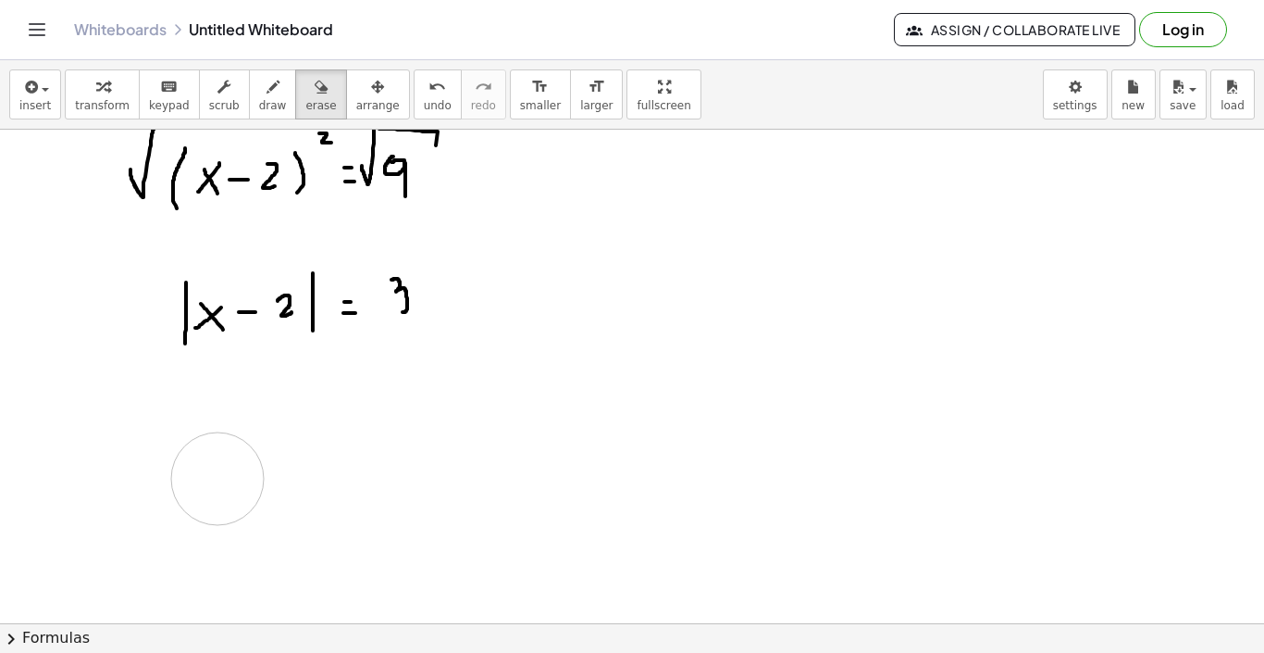
drag, startPoint x: 450, startPoint y: 436, endPoint x: 218, endPoint y: 483, distance: 237.1
click at [218, 483] on div at bounding box center [632, 236] width 1264 height 1480
click at [271, 93] on div "button" at bounding box center [273, 86] width 28 height 22
click at [228, 478] on div at bounding box center [632, 236] width 1264 height 1480
click at [205, 464] on div at bounding box center [632, 236] width 1264 height 1480
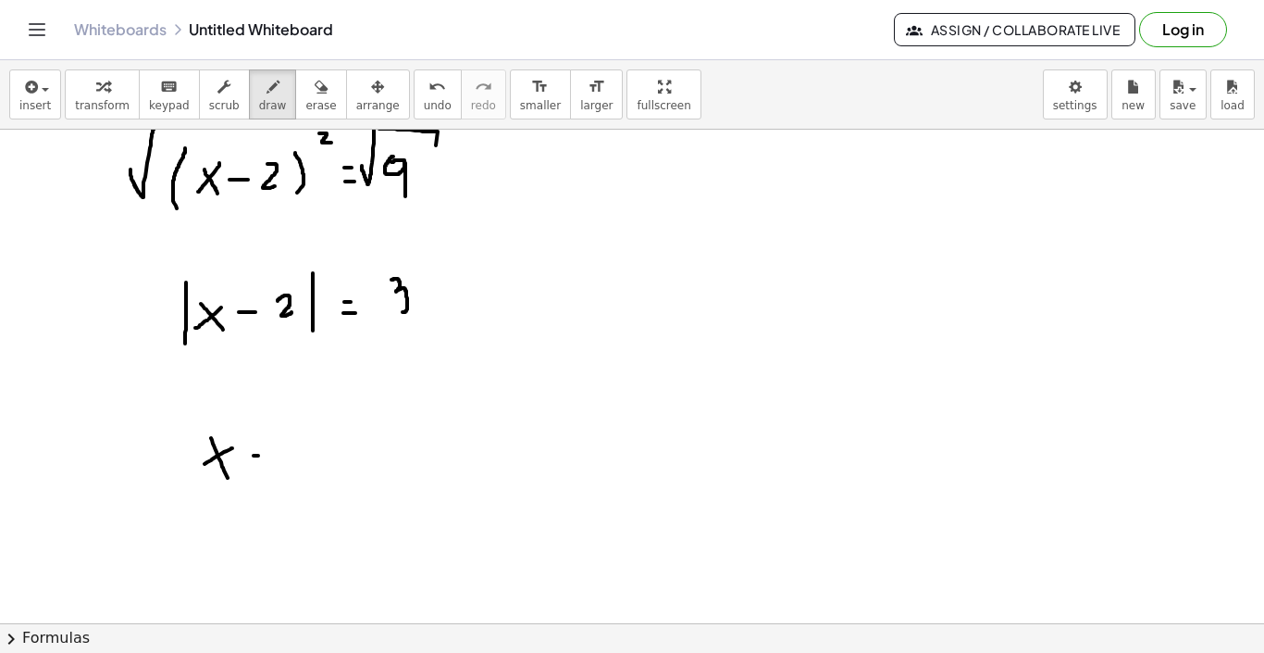
click at [261, 455] on div at bounding box center [632, 236] width 1264 height 1480
drag, startPoint x: 284, startPoint y: 443, endPoint x: 295, endPoint y: 465, distance: 24.0
click at [295, 465] on div at bounding box center [632, 236] width 1264 height 1480
drag, startPoint x: 323, startPoint y: 445, endPoint x: 335, endPoint y: 445, distance: 12.0
click at [335, 445] on div at bounding box center [632, 236] width 1264 height 1480
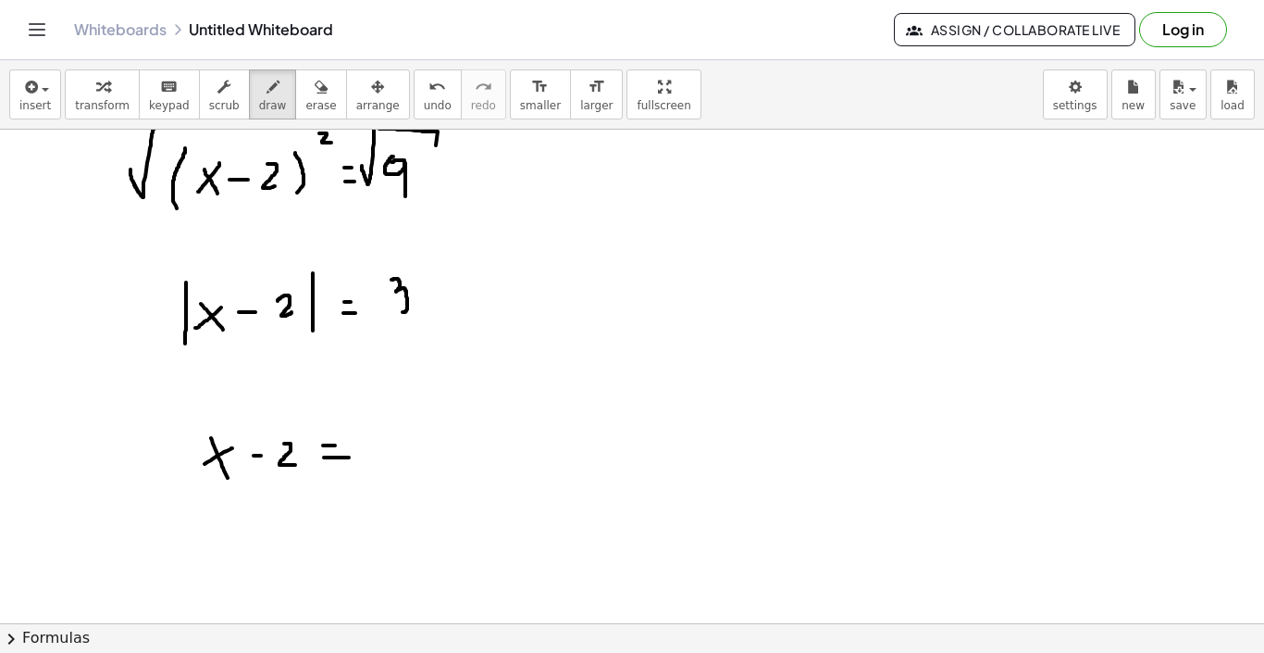
drag, startPoint x: 329, startPoint y: 457, endPoint x: 349, endPoint y: 457, distance: 20.4
click at [349, 457] on div at bounding box center [632, 236] width 1264 height 1480
drag, startPoint x: 384, startPoint y: 442, endPoint x: 388, endPoint y: 455, distance: 14.4
click at [388, 455] on div at bounding box center [632, 236] width 1264 height 1480
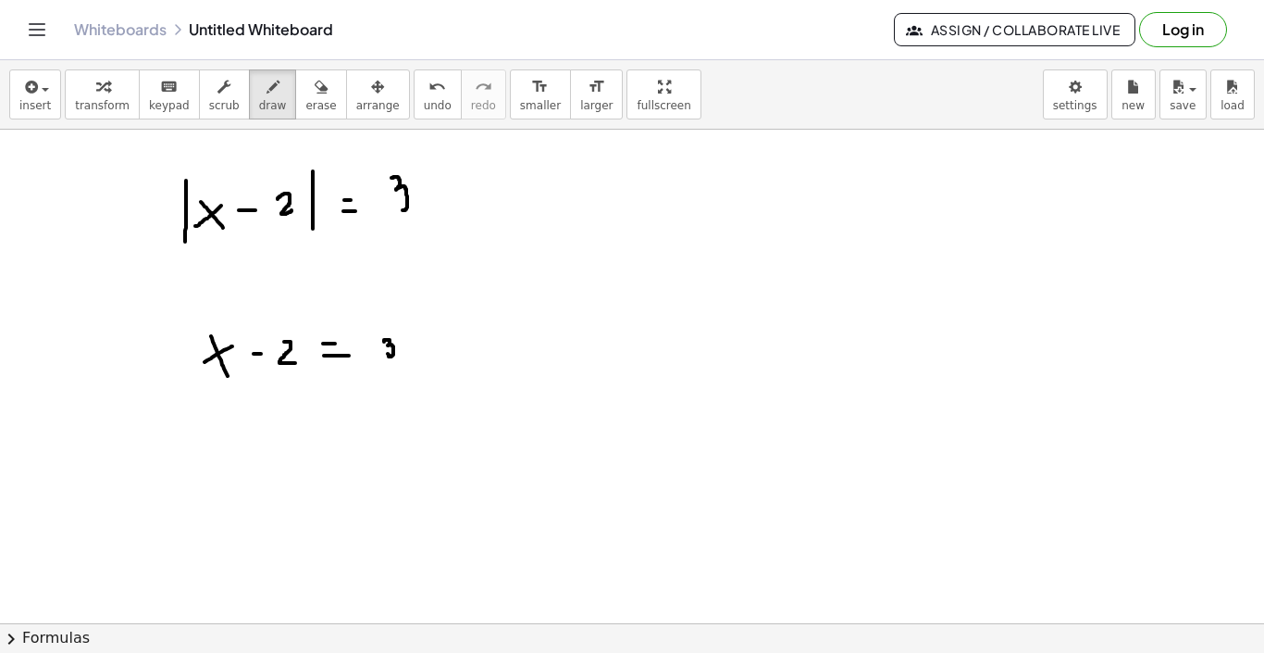
scroll to position [753, 0]
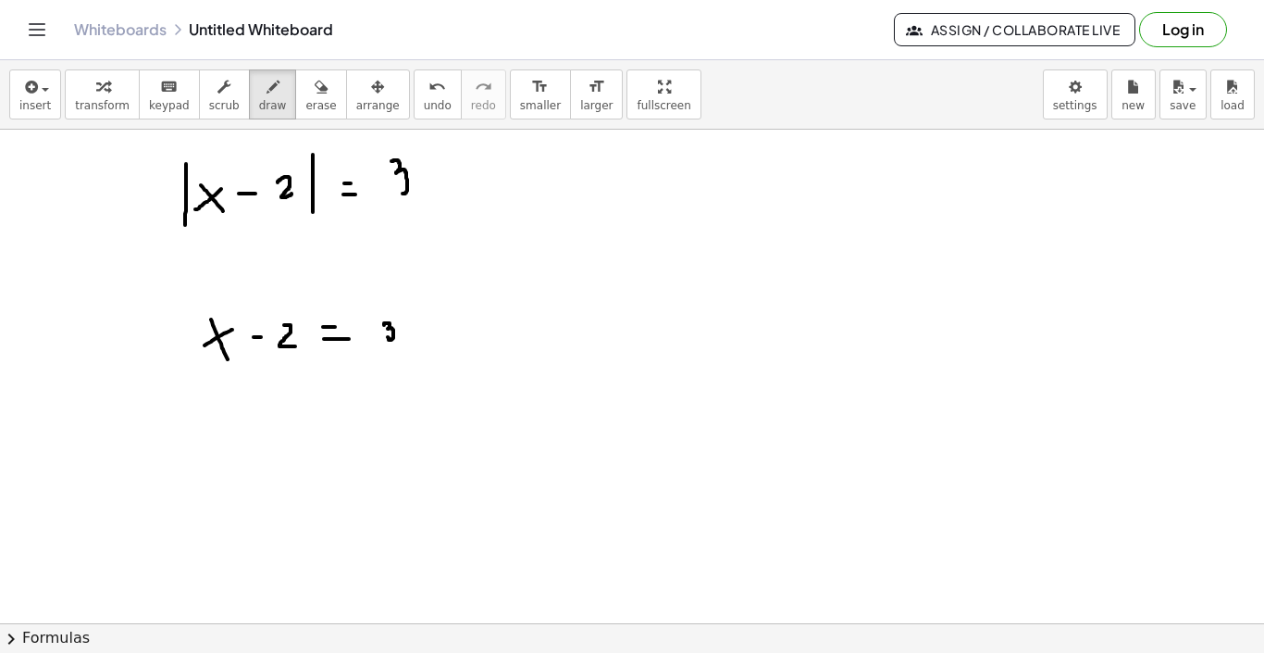
click at [264, 461] on div at bounding box center [632, 117] width 1264 height 1480
drag, startPoint x: 267, startPoint y: 430, endPoint x: 250, endPoint y: 441, distance: 19.5
click at [250, 441] on div at bounding box center [632, 117] width 1264 height 1480
drag, startPoint x: 278, startPoint y: 440, endPoint x: 288, endPoint y: 440, distance: 10.2
click at [288, 440] on div at bounding box center [632, 117] width 1264 height 1480
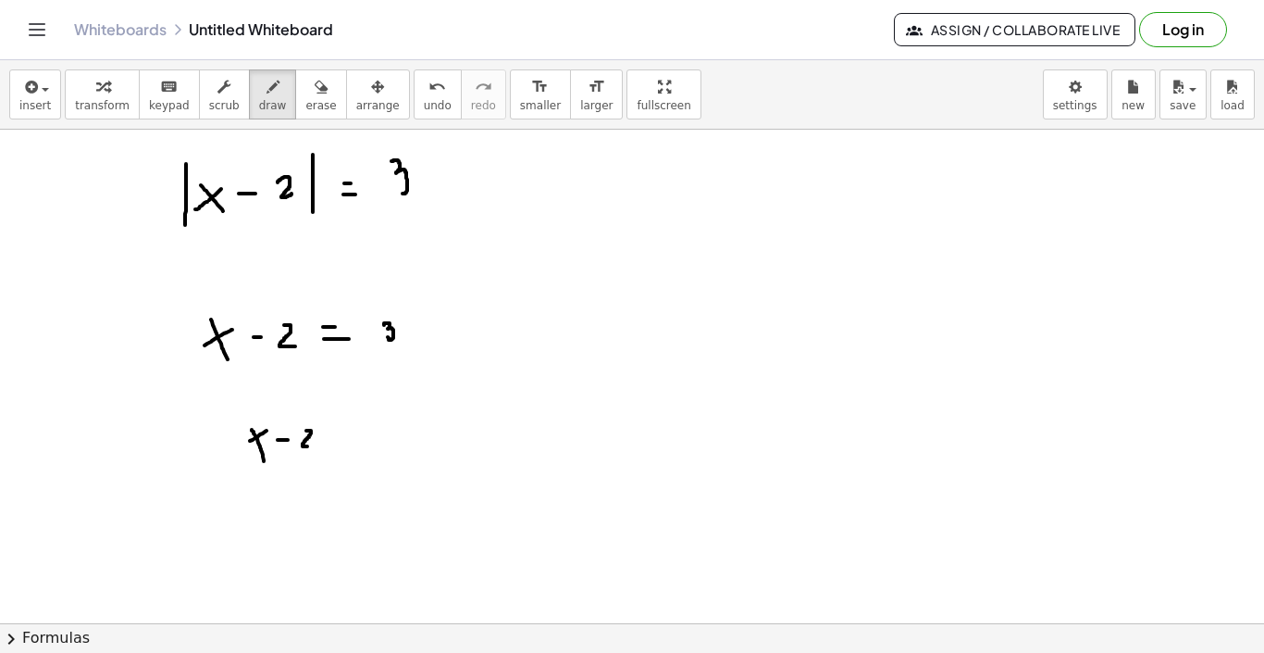
drag, startPoint x: 306, startPoint y: 430, endPoint x: 314, endPoint y: 446, distance: 17.4
click at [313, 446] on div at bounding box center [632, 117] width 1264 height 1480
click at [341, 432] on div at bounding box center [632, 117] width 1264 height 1480
click at [345, 441] on div at bounding box center [632, 117] width 1264 height 1480
click at [387, 430] on div at bounding box center [632, 117] width 1264 height 1480
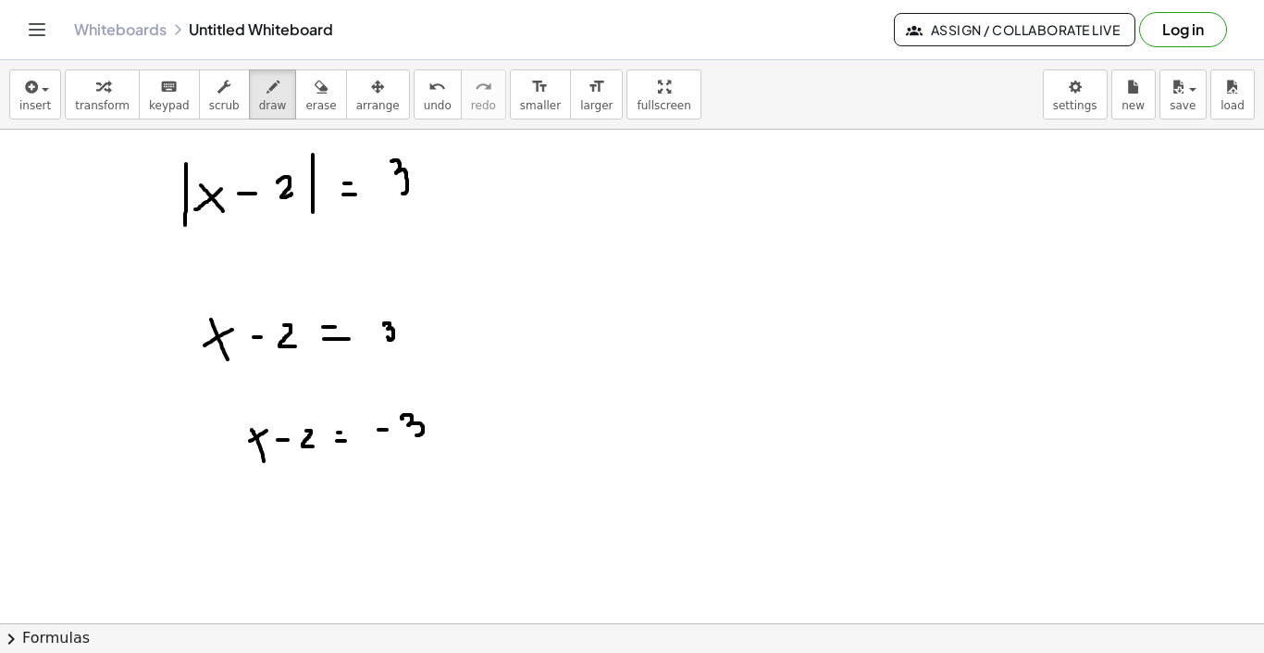
drag, startPoint x: 403, startPoint y: 418, endPoint x: 406, endPoint y: 433, distance: 15.3
click at [408, 433] on div at bounding box center [632, 117] width 1264 height 1480
click at [494, 332] on div at bounding box center [632, 117] width 1264 height 1480
click at [489, 339] on div at bounding box center [632, 117] width 1264 height 1480
click at [499, 412] on div at bounding box center [632, 117] width 1264 height 1480
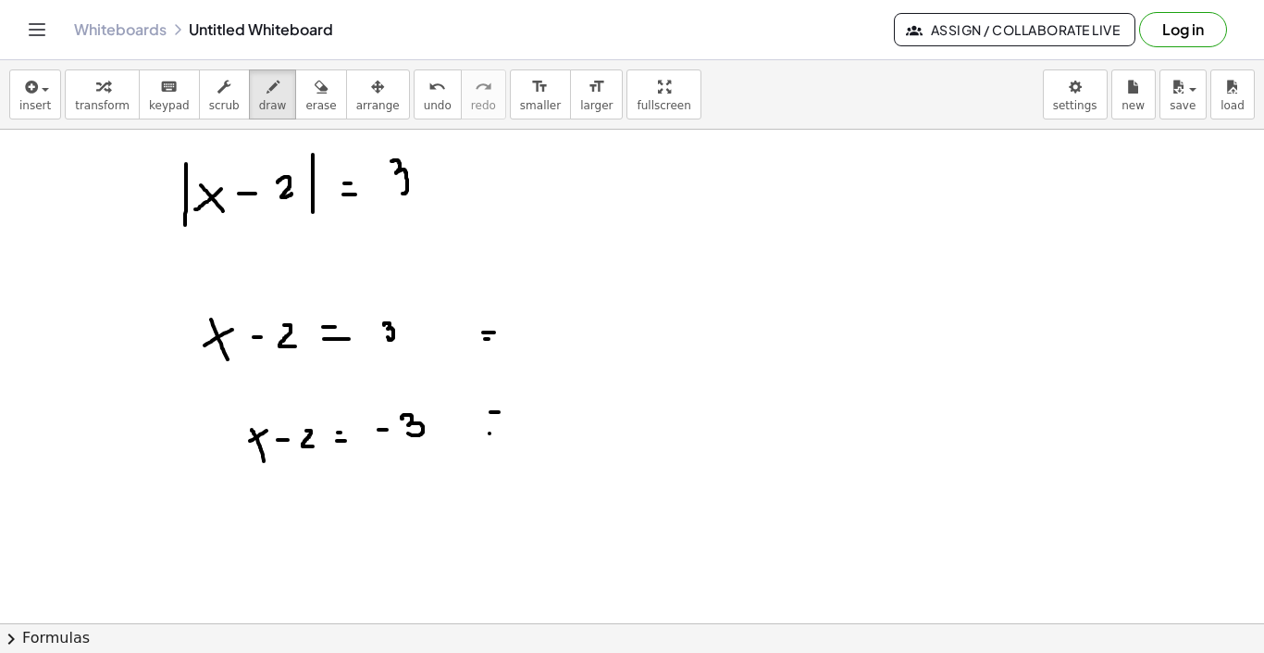
drag, startPoint x: 490, startPoint y: 433, endPoint x: 502, endPoint y: 433, distance: 12.0
click at [502, 433] on div at bounding box center [632, 117] width 1264 height 1480
drag, startPoint x: 553, startPoint y: 320, endPoint x: 562, endPoint y: 339, distance: 20.7
click at [562, 339] on div at bounding box center [632, 117] width 1264 height 1480
drag, startPoint x: 566, startPoint y: 321, endPoint x: 551, endPoint y: 330, distance: 17.5
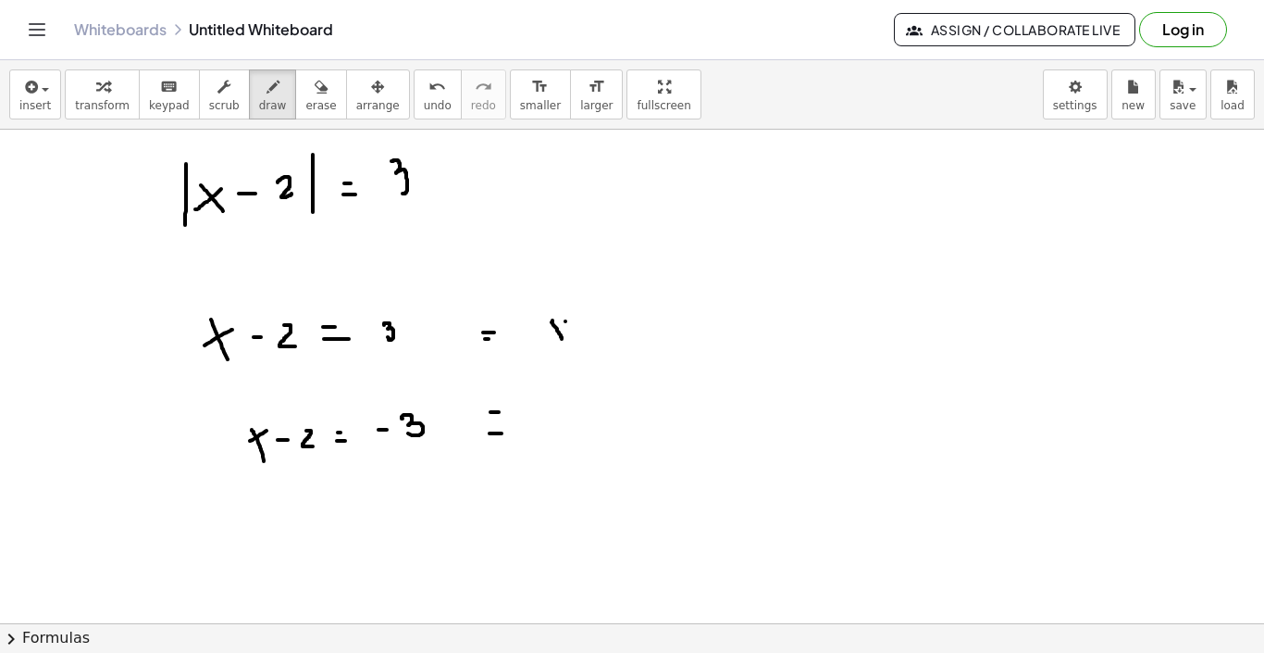
click at [551, 330] on div at bounding box center [632, 117] width 1264 height 1480
click at [589, 326] on div at bounding box center [632, 117] width 1264 height 1480
click at [592, 333] on div at bounding box center [632, 117] width 1264 height 1480
drag, startPoint x: 612, startPoint y: 324, endPoint x: 618, endPoint y: 334, distance: 12.1
click at [622, 338] on div at bounding box center [632, 117] width 1264 height 1480
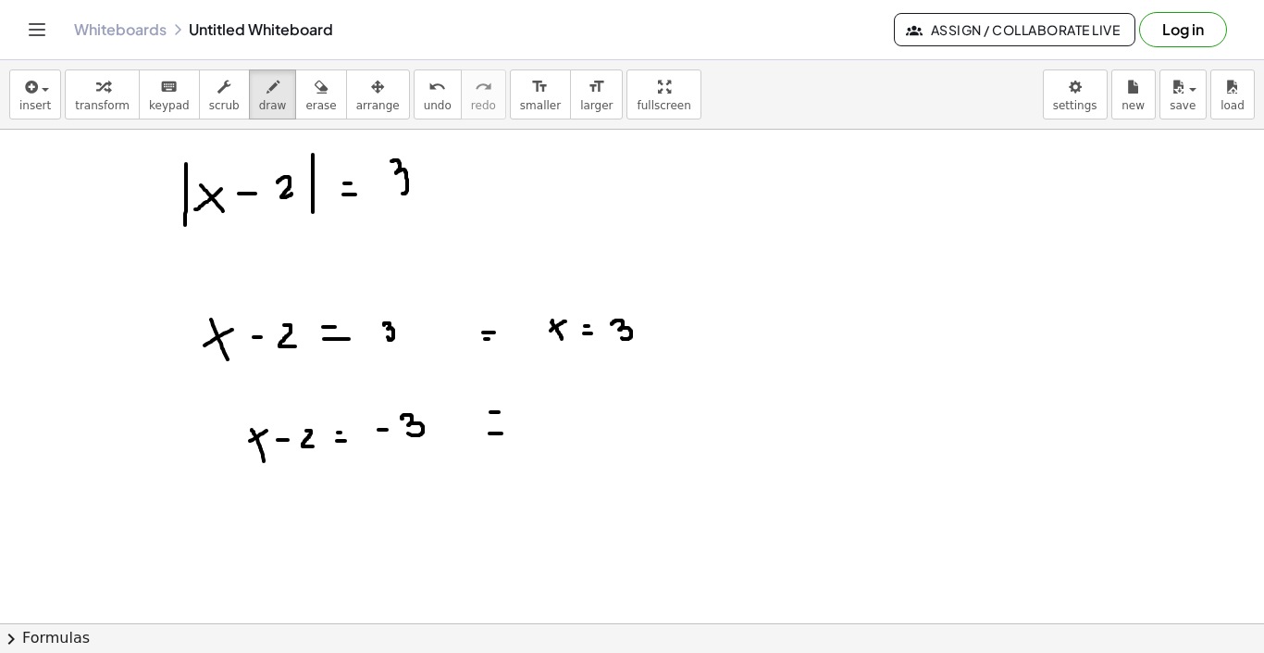
drag, startPoint x: 651, startPoint y: 324, endPoint x: 661, endPoint y: 324, distance: 10.2
click at [661, 324] on div at bounding box center [632, 117] width 1264 height 1480
drag, startPoint x: 655, startPoint y: 318, endPoint x: 655, endPoint y: 330, distance: 12.0
click at [655, 330] on div at bounding box center [632, 117] width 1264 height 1480
drag, startPoint x: 681, startPoint y: 318, endPoint x: 694, endPoint y: 330, distance: 17.1
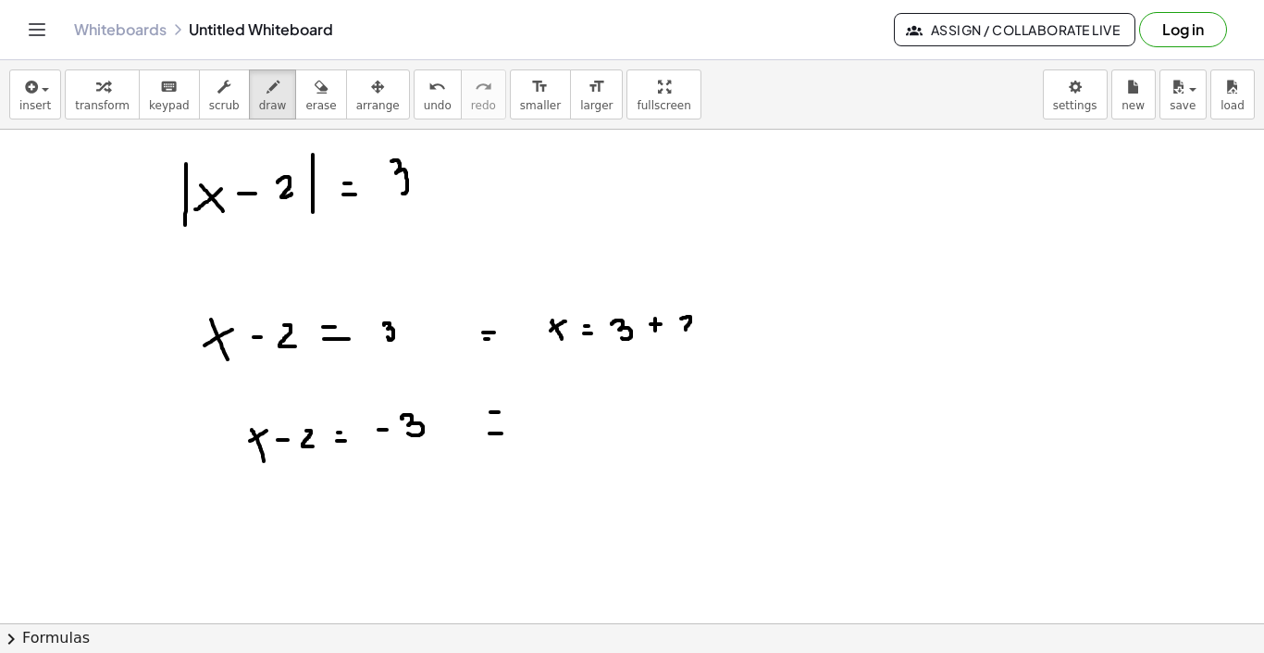
click at [694, 330] on div at bounding box center [632, 117] width 1264 height 1480
click at [557, 449] on div at bounding box center [632, 117] width 1264 height 1480
drag, startPoint x: 557, startPoint y: 424, endPoint x: 535, endPoint y: 445, distance: 30.8
click at [535, 445] on div at bounding box center [632, 117] width 1264 height 1480
click at [584, 432] on div at bounding box center [632, 117] width 1264 height 1480
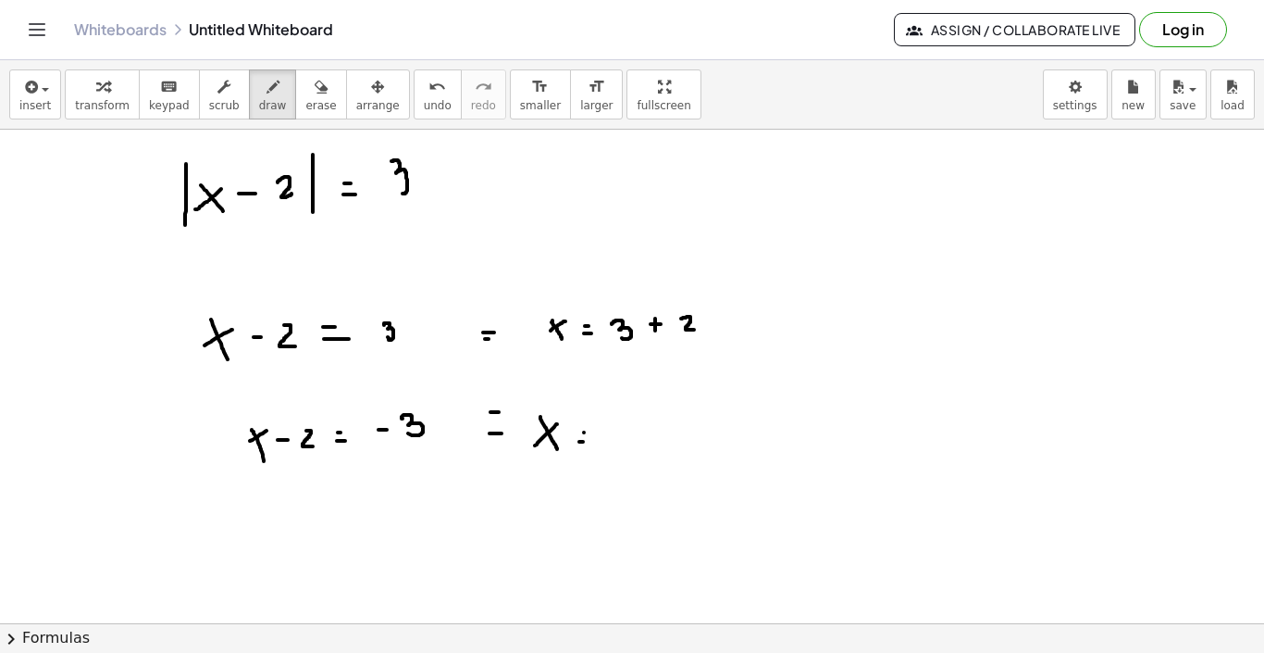
click at [587, 442] on div at bounding box center [632, 117] width 1264 height 1480
drag, startPoint x: 624, startPoint y: 426, endPoint x: 622, endPoint y: 439, distance: 13.1
click at [622, 439] on div at bounding box center [632, 117] width 1264 height 1480
click at [611, 430] on div at bounding box center [632, 117] width 1264 height 1480
click at [678, 431] on div at bounding box center [632, 117] width 1264 height 1480
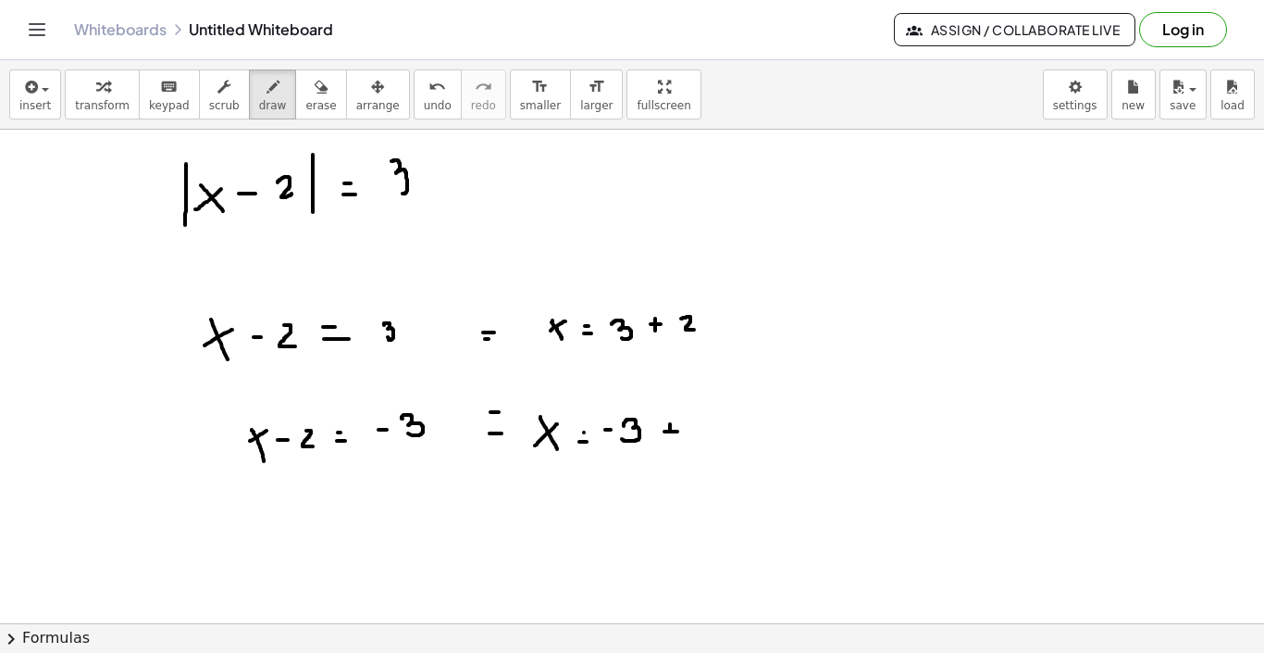
click at [670, 437] on div at bounding box center [632, 117] width 1264 height 1480
drag, startPoint x: 693, startPoint y: 420, endPoint x: 706, endPoint y: 437, distance: 21.1
click at [705, 437] on div at bounding box center [632, 117] width 1264 height 1480
click at [770, 309] on div at bounding box center [632, 117] width 1264 height 1480
drag, startPoint x: 766, startPoint y: 324, endPoint x: 777, endPoint y: 324, distance: 11.1
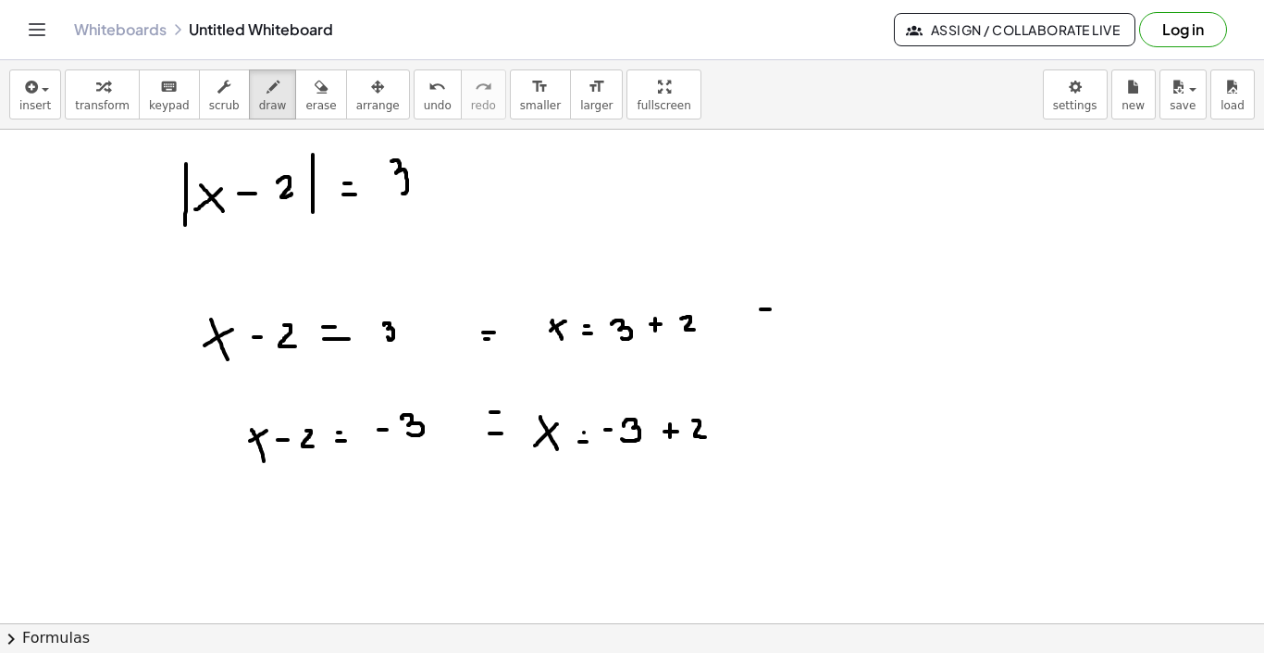
click at [777, 324] on div at bounding box center [632, 117] width 1264 height 1480
drag, startPoint x: 845, startPoint y: 303, endPoint x: 855, endPoint y: 318, distance: 18.0
click at [855, 318] on div at bounding box center [632, 117] width 1264 height 1480
drag, startPoint x: 855, startPoint y: 304, endPoint x: 833, endPoint y: 323, distance: 29.5
click at [833, 323] on div at bounding box center [632, 117] width 1264 height 1480
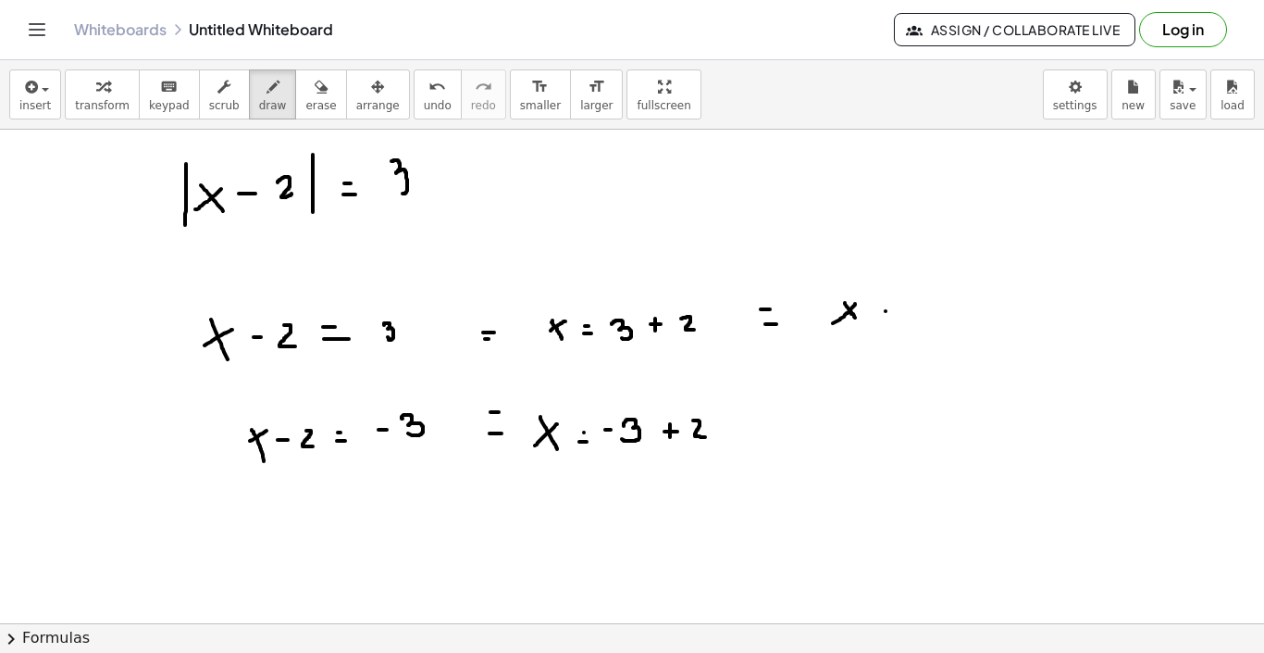
click at [886, 311] on div at bounding box center [632, 117] width 1264 height 1480
click at [882, 296] on div at bounding box center [632, 117] width 1264 height 1480
click at [920, 291] on div at bounding box center [632, 117] width 1264 height 1480
drag, startPoint x: 915, startPoint y: 291, endPoint x: 902, endPoint y: 320, distance: 32.3
click at [902, 320] on div at bounding box center [632, 117] width 1264 height 1480
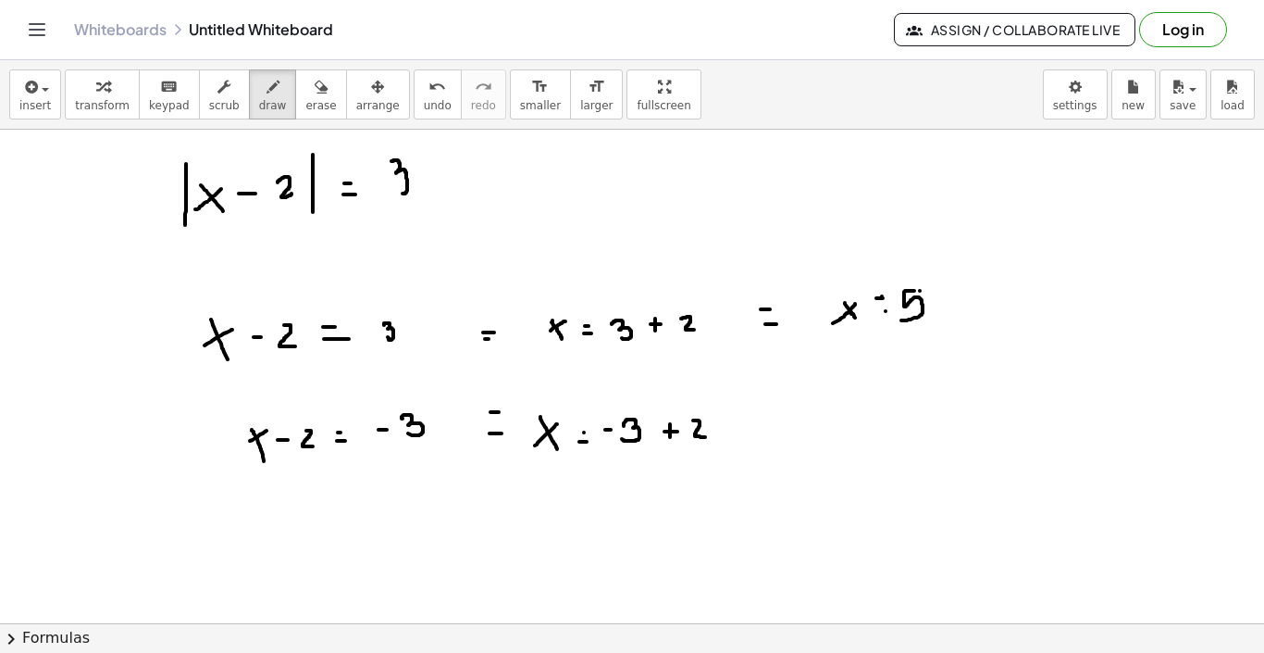
drag, startPoint x: 877, startPoint y: 298, endPoint x: 888, endPoint y: 298, distance: 11.1
click at [888, 298] on div at bounding box center [632, 117] width 1264 height 1480
drag, startPoint x: 878, startPoint y: 308, endPoint x: 891, endPoint y: 308, distance: 13.0
click at [891, 308] on div at bounding box center [632, 117] width 1264 height 1480
drag, startPoint x: 829, startPoint y: 408, endPoint x: 841, endPoint y: 432, distance: 26.9
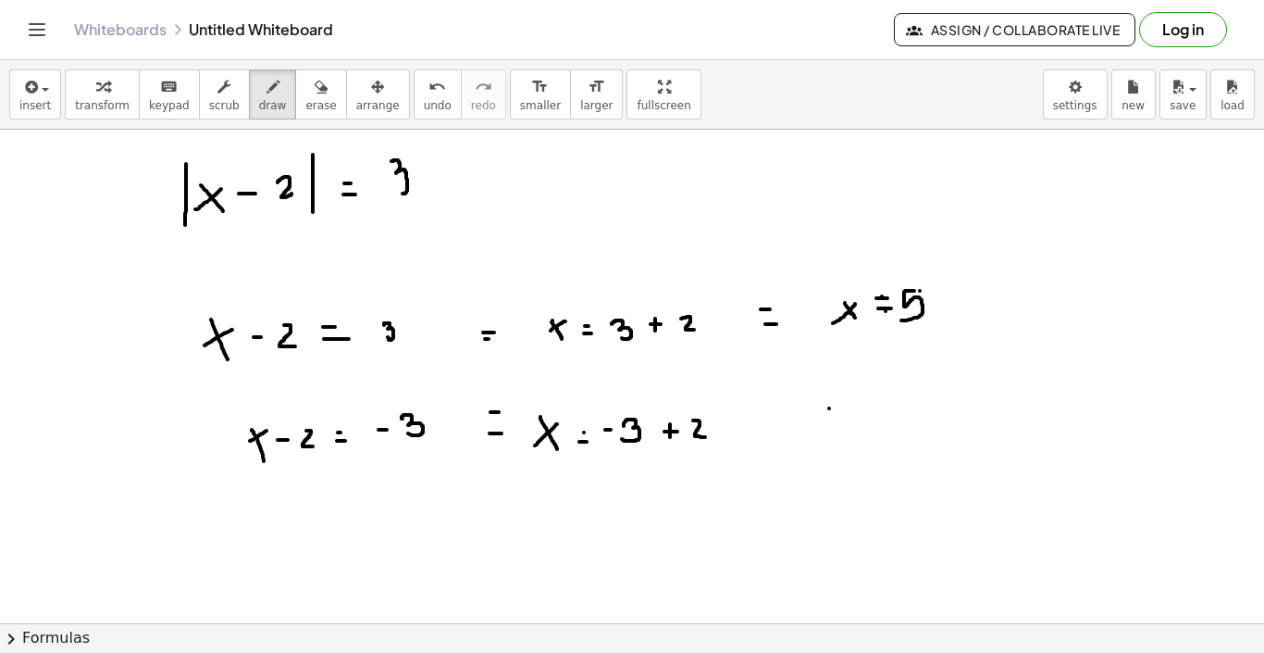
click at [841, 432] on div at bounding box center [632, 117] width 1264 height 1480
drag, startPoint x: 842, startPoint y: 413, endPoint x: 818, endPoint y: 427, distance: 27.8
click at [818, 427] on div at bounding box center [632, 117] width 1264 height 1480
click at [870, 414] on div at bounding box center [632, 117] width 1264 height 1480
click at [869, 423] on div at bounding box center [632, 117] width 1264 height 1480
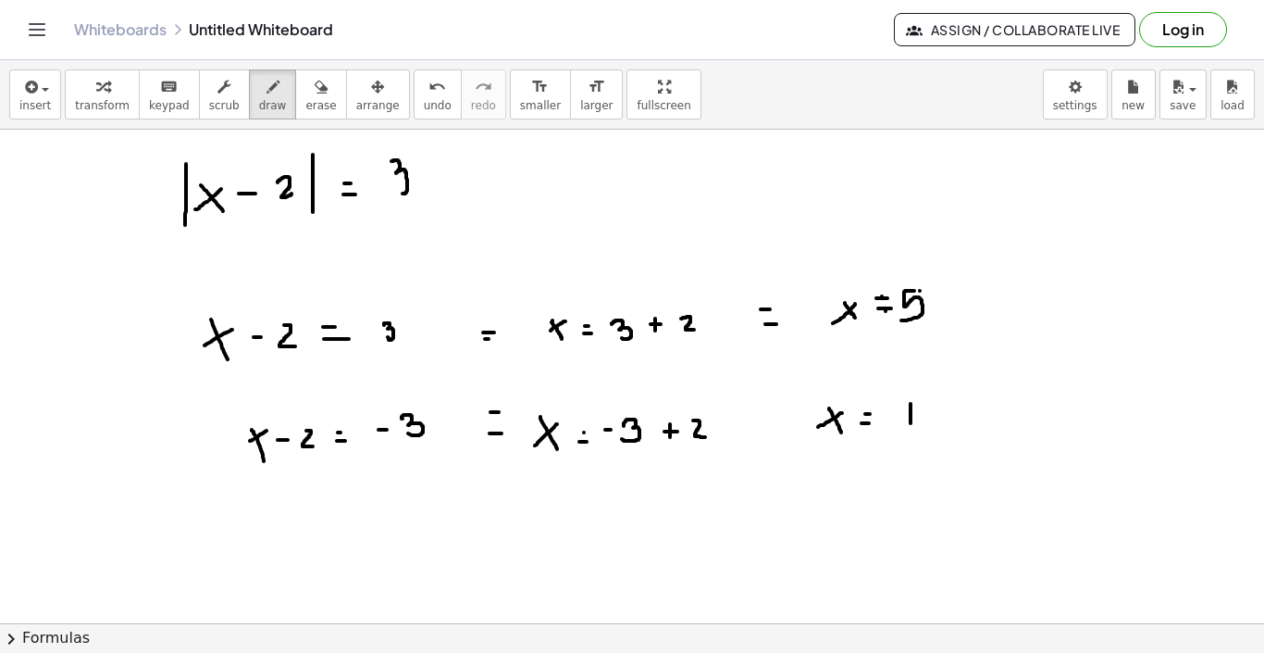
drag, startPoint x: 911, startPoint y: 404, endPoint x: 911, endPoint y: 423, distance: 19.4
click at [911, 423] on div at bounding box center [632, 117] width 1264 height 1480
click at [903, 413] on div at bounding box center [632, 117] width 1264 height 1480
click at [807, 398] on div at bounding box center [632, 117] width 1264 height 1480
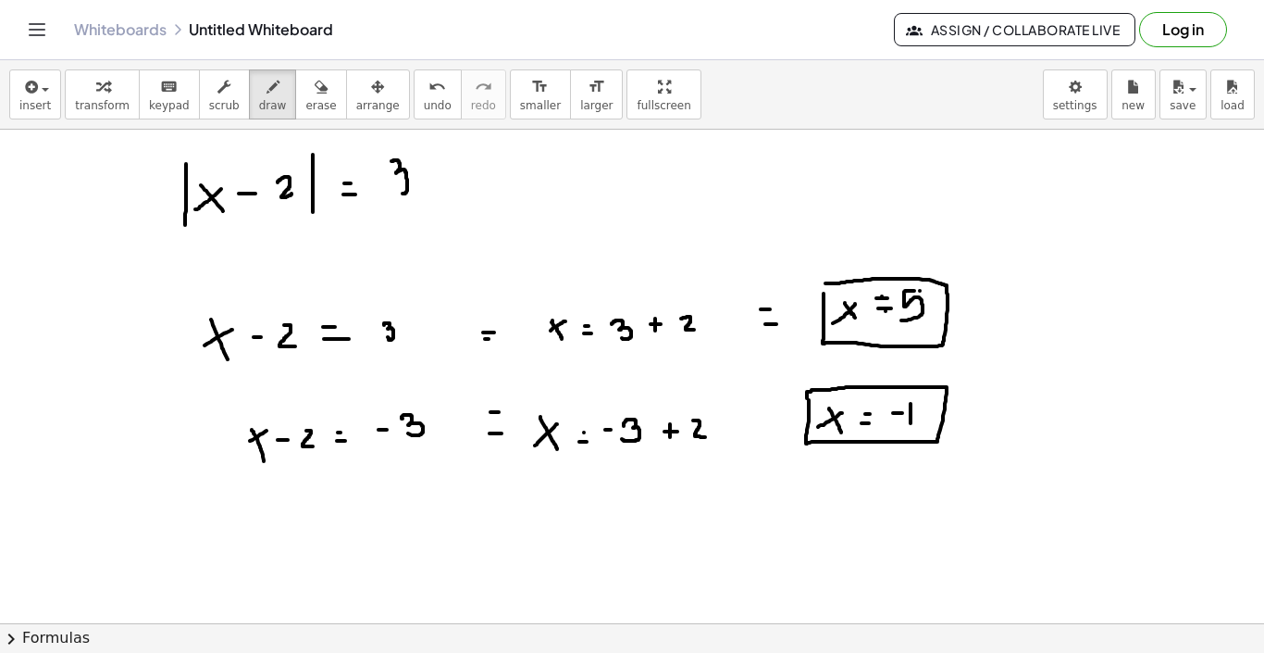
click at [822, 302] on div at bounding box center [632, 117] width 1264 height 1480
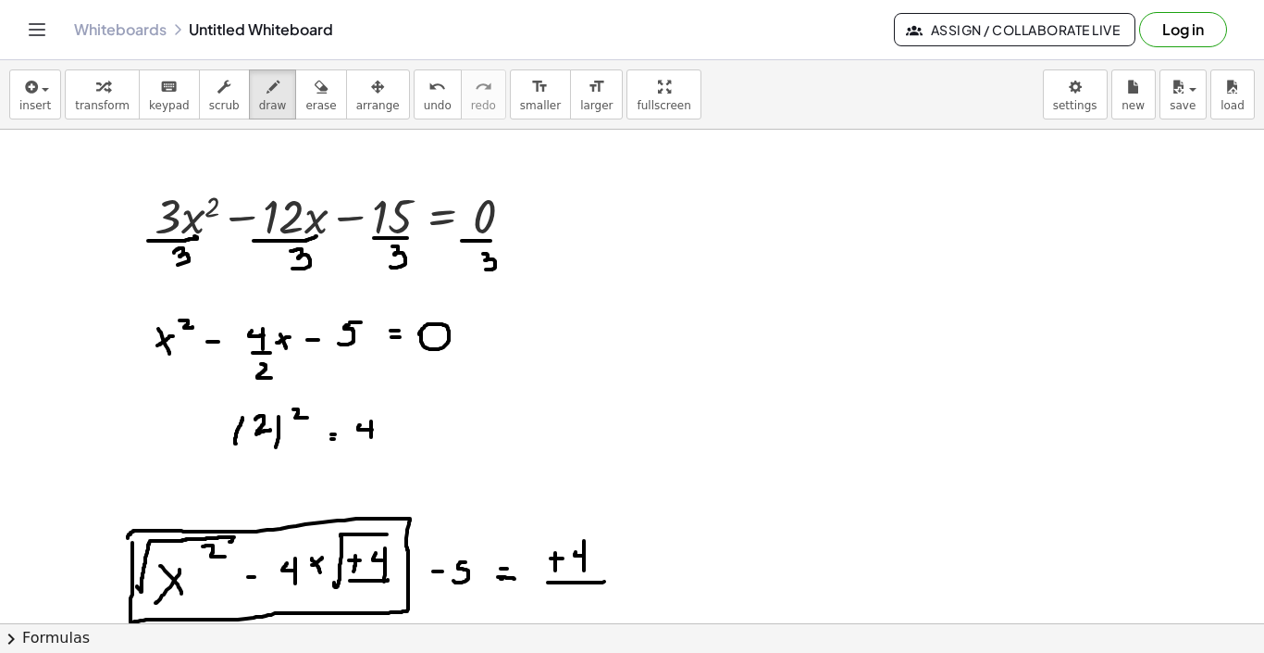
scroll to position [0, 0]
drag, startPoint x: 685, startPoint y: 202, endPoint x: 678, endPoint y: 219, distance: 19.1
drag, startPoint x: 725, startPoint y: 191, endPoint x: 729, endPoint y: 223, distance: 32.7
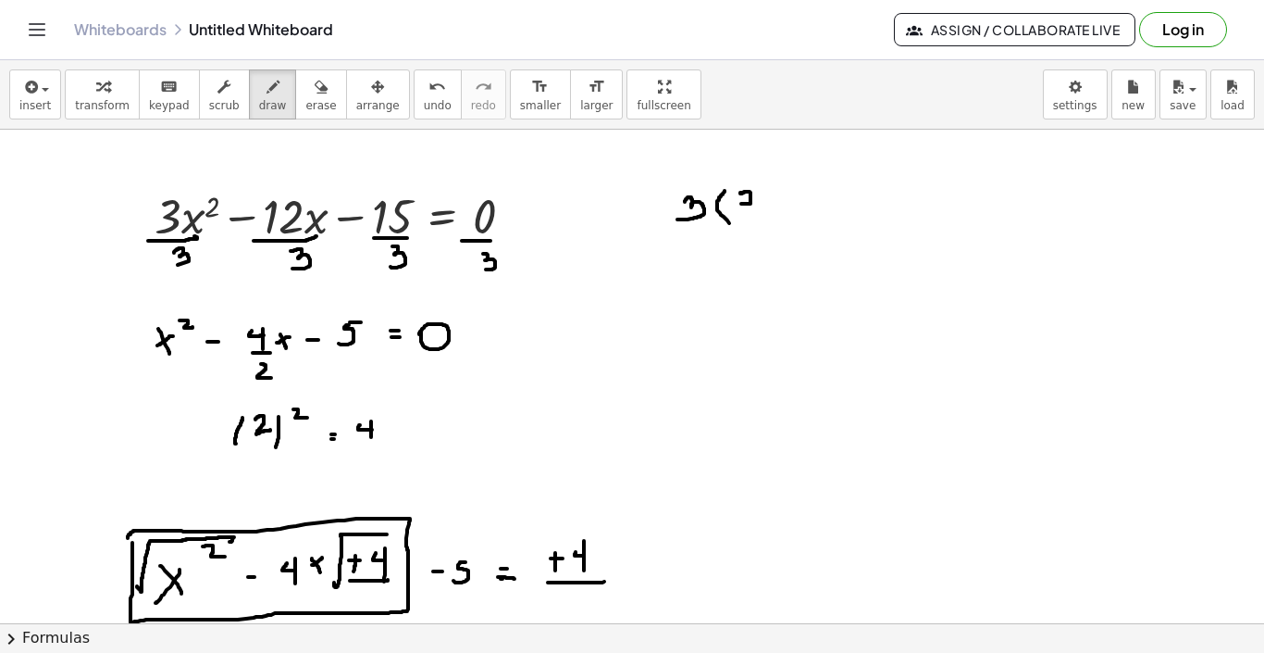
drag, startPoint x: 744, startPoint y: 193, endPoint x: 741, endPoint y: 204, distance: 11.5
drag, startPoint x: 741, startPoint y: 185, endPoint x: 750, endPoint y: 179, distance: 10.6
drag, startPoint x: 768, startPoint y: 182, endPoint x: 763, endPoint y: 212, distance: 30.1
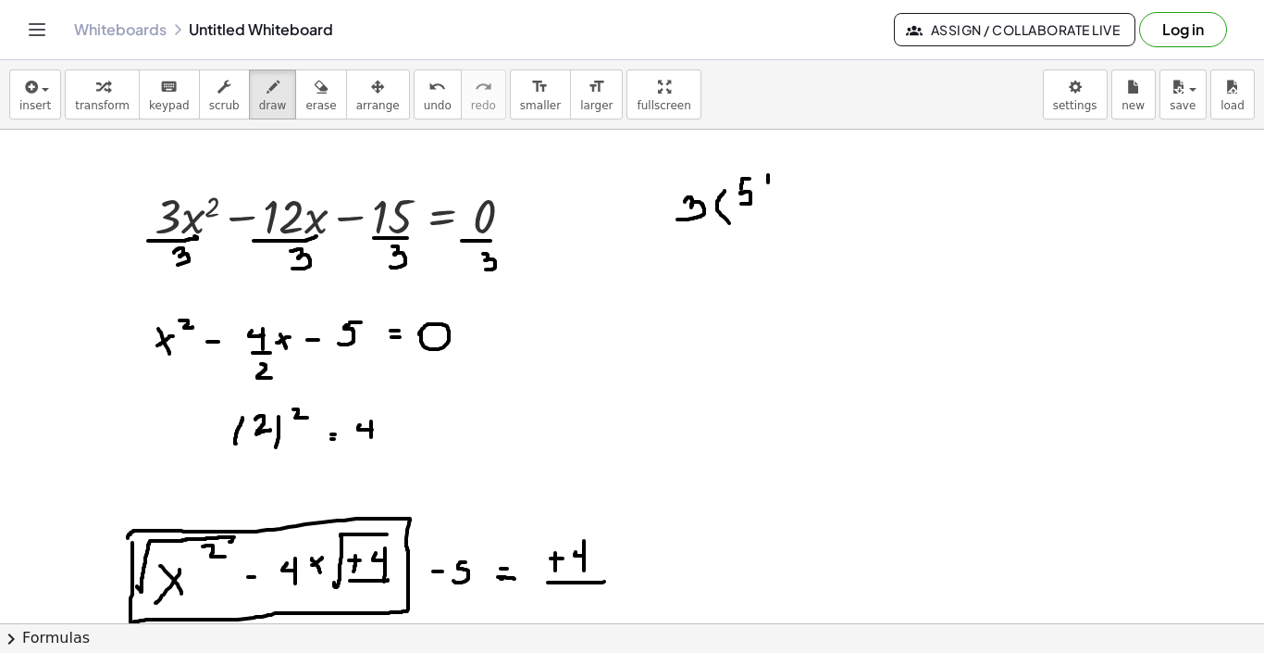
drag, startPoint x: 785, startPoint y: 158, endPoint x: 791, endPoint y: 168, distance: 10.8
drag, startPoint x: 810, startPoint y: 233, endPoint x: 824, endPoint y: 233, distance: 13.9
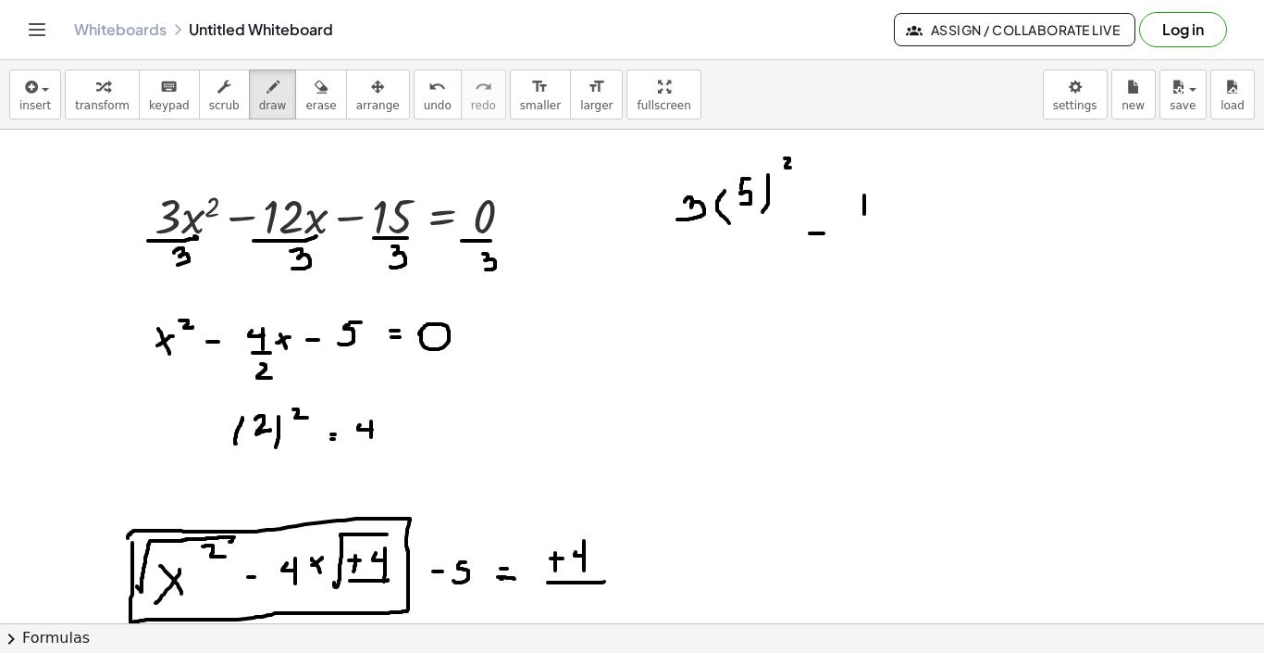
drag, startPoint x: 865, startPoint y: 201, endPoint x: 865, endPoint y: 223, distance: 22.2
drag, startPoint x: 890, startPoint y: 196, endPoint x: 891, endPoint y: 210, distance: 14.0
drag, startPoint x: 922, startPoint y: 183, endPoint x: 911, endPoint y: 218, distance: 36.9
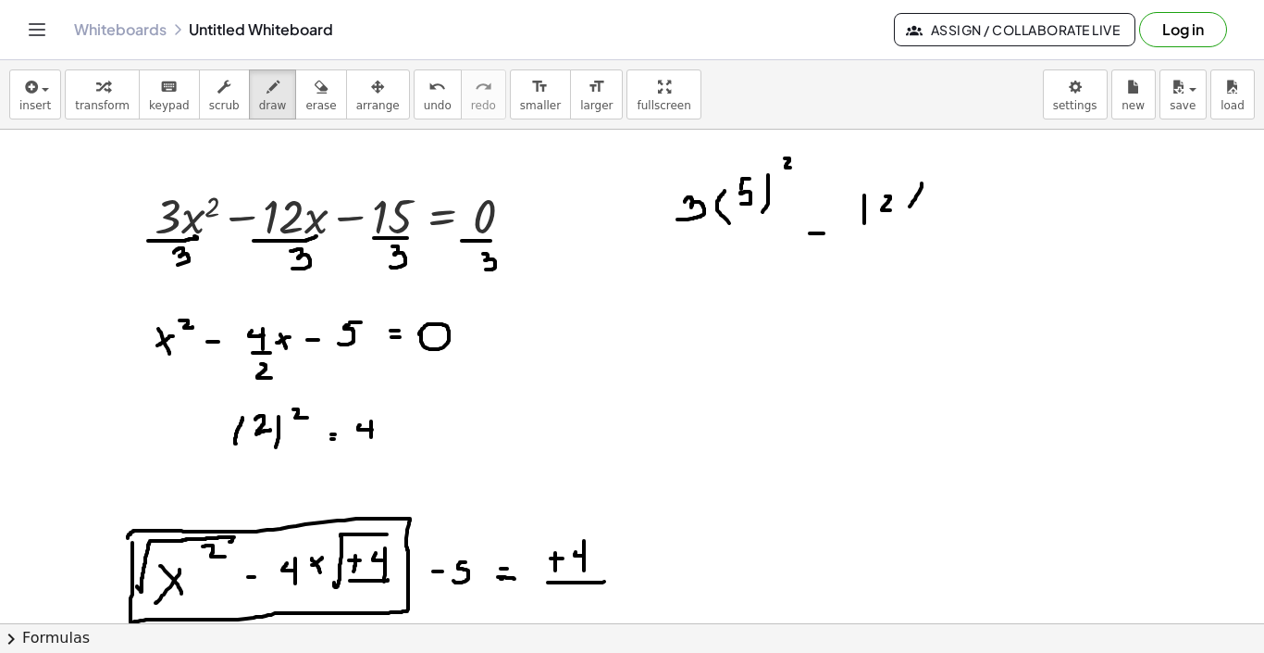
drag, startPoint x: 933, startPoint y: 193, endPoint x: 933, endPoint y: 206, distance: 12.0
drag, startPoint x: 933, startPoint y: 181, endPoint x: 945, endPoint y: 181, distance: 12.1
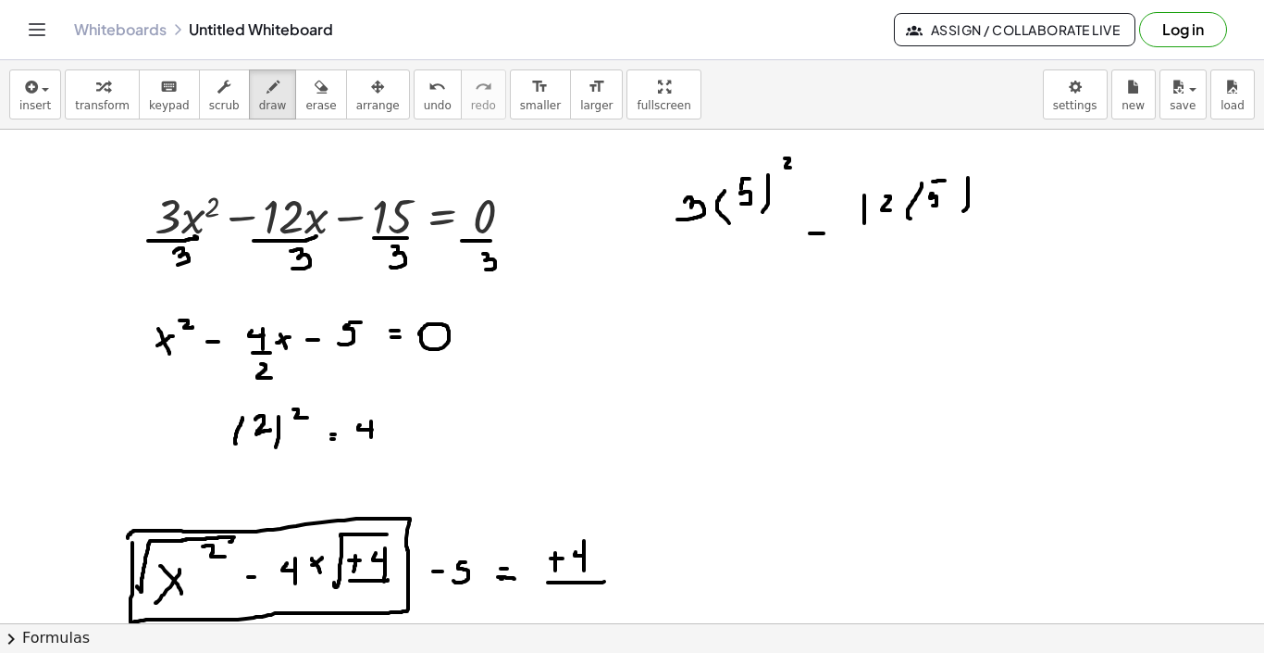
drag, startPoint x: 968, startPoint y: 182, endPoint x: 960, endPoint y: 214, distance: 32.6
drag, startPoint x: 1020, startPoint y: 196, endPoint x: 1020, endPoint y: 216, distance: 19.4
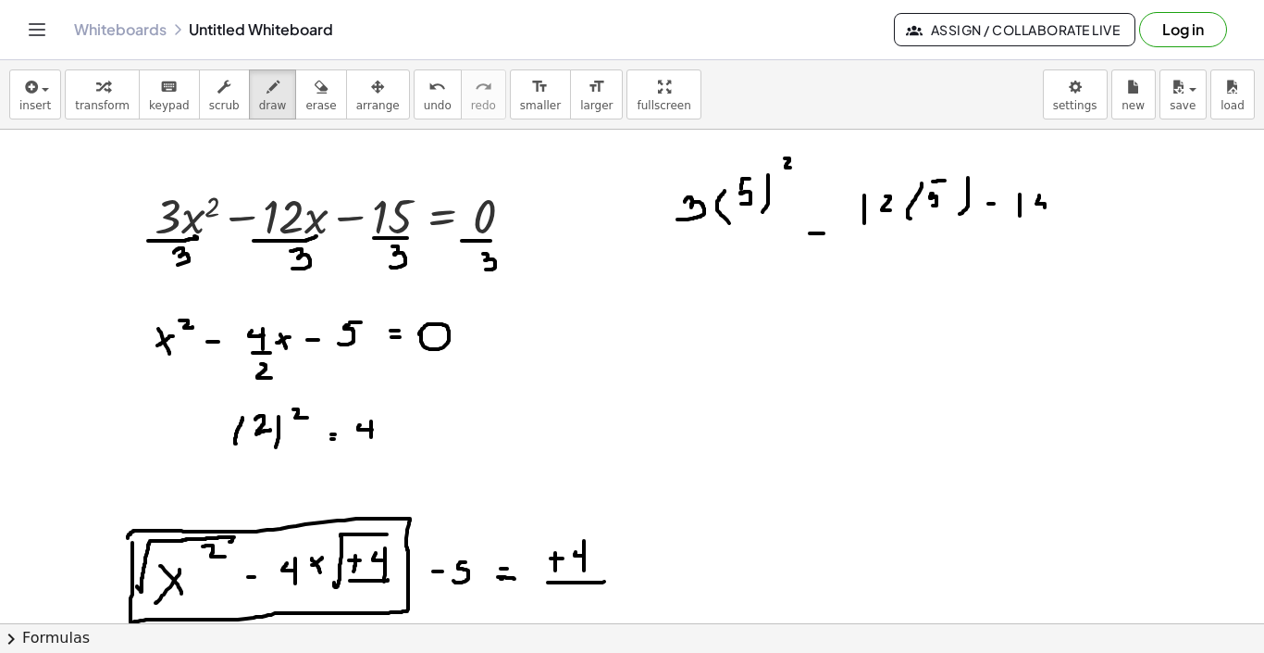
drag, startPoint x: 1040, startPoint y: 195, endPoint x: 1029, endPoint y: 211, distance: 18.7
drag, startPoint x: 686, startPoint y: 293, endPoint x: 691, endPoint y: 316, distance: 23.6
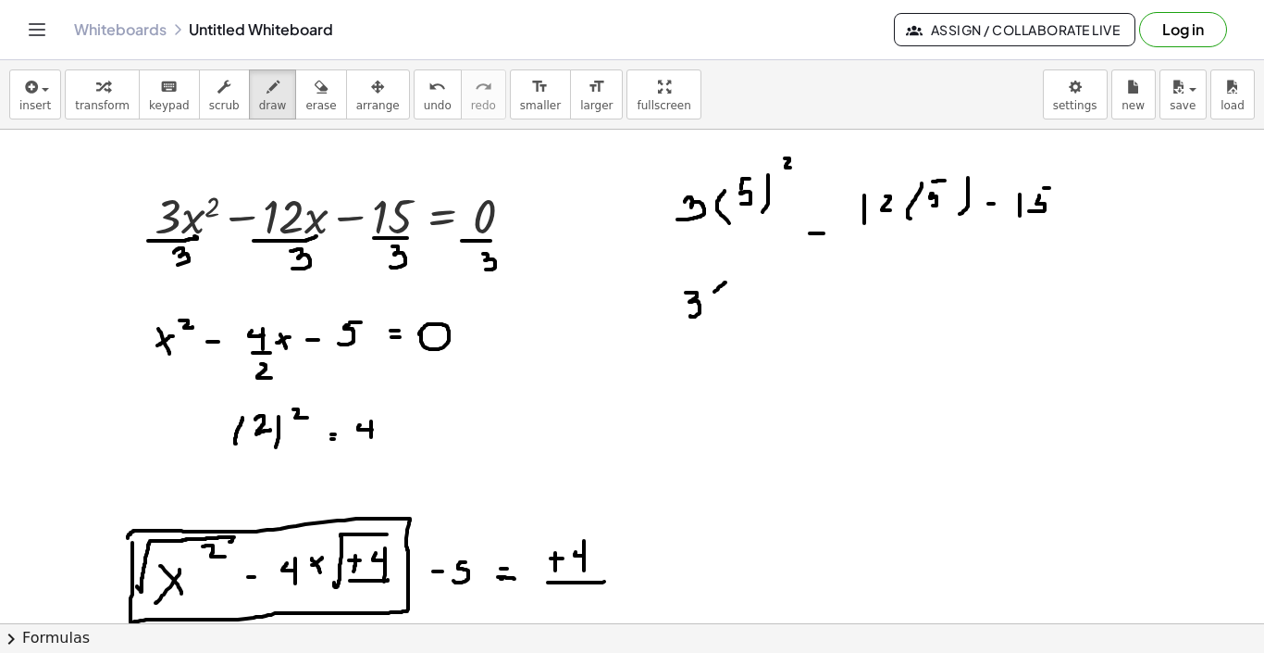
drag, startPoint x: 726, startPoint y: 282, endPoint x: 710, endPoint y: 328, distance: 48.0
drag, startPoint x: 723, startPoint y: 304, endPoint x: 738, endPoint y: 317, distance: 19.7
drag, startPoint x: 748, startPoint y: 299, endPoint x: 745, endPoint y: 314, distance: 15.1
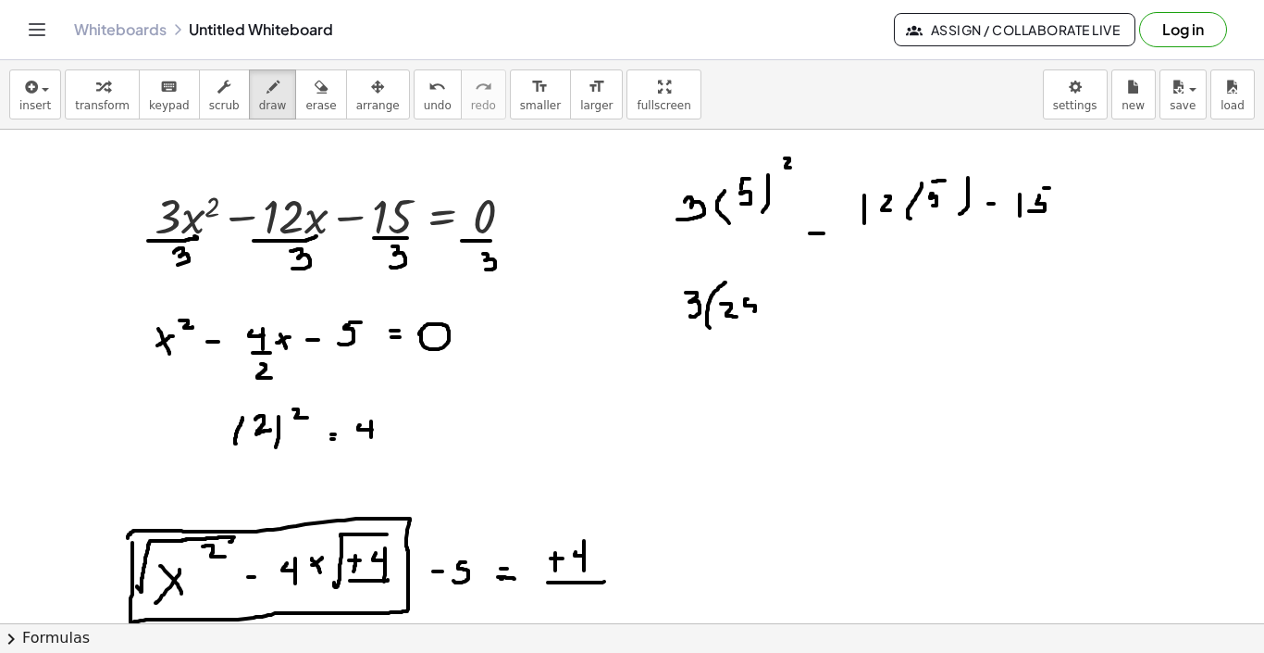
drag, startPoint x: 760, startPoint y: 279, endPoint x: 764, endPoint y: 324, distance: 45.5
drag, startPoint x: 784, startPoint y: 312, endPoint x: 794, endPoint y: 311, distance: 10.2
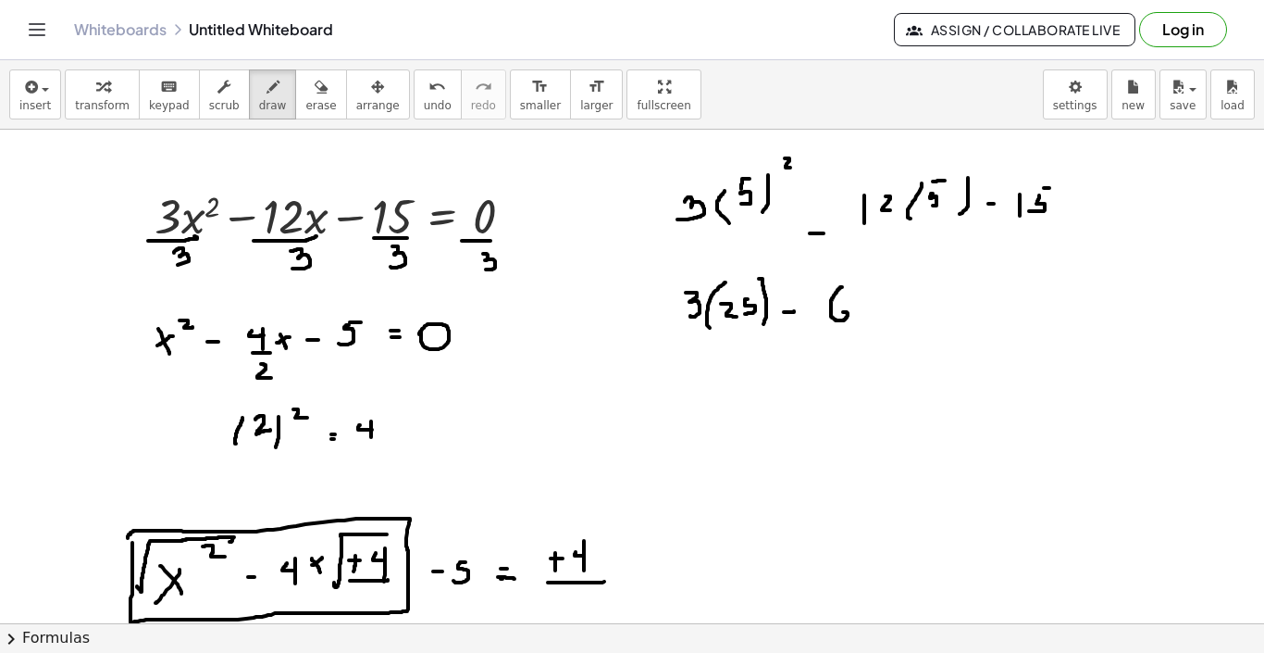
drag, startPoint x: 842, startPoint y: 287, endPoint x: 832, endPoint y: 314, distance: 28.7
drag, startPoint x: 939, startPoint y: 303, endPoint x: 939, endPoint y: 318, distance: 15.7
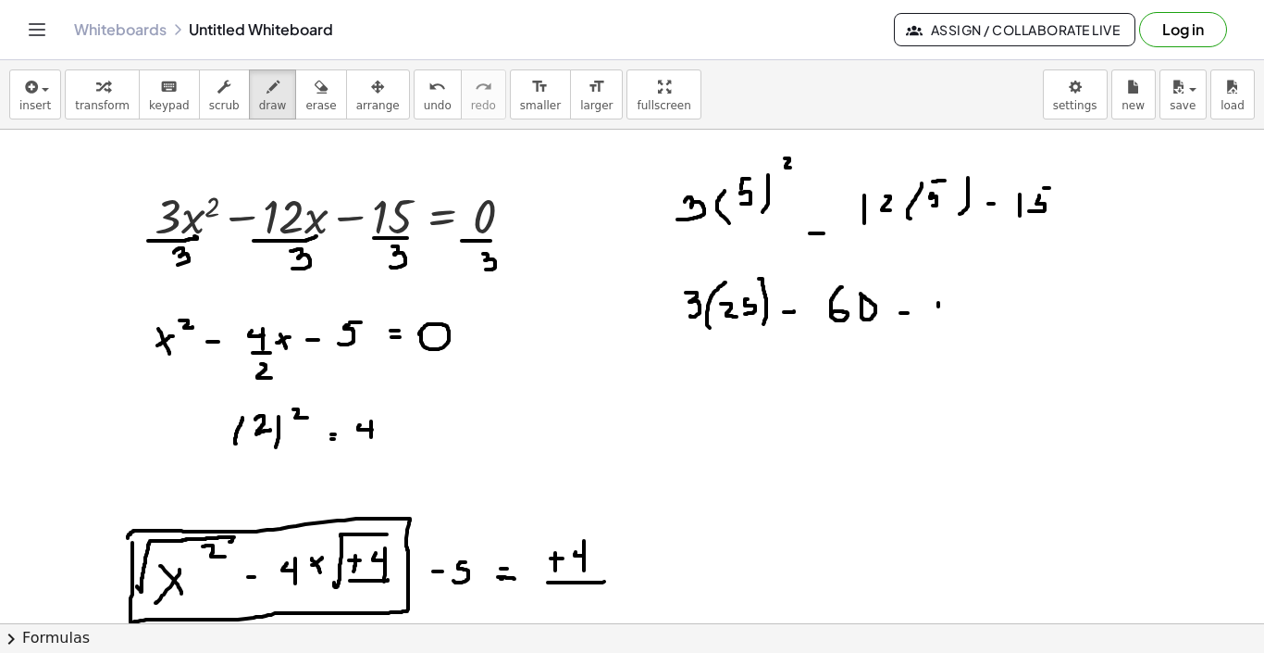
drag, startPoint x: 956, startPoint y: 304, endPoint x: 953, endPoint y: 319, distance: 16.0
drag, startPoint x: 1076, startPoint y: 208, endPoint x: 1087, endPoint y: 208, distance: 11.1
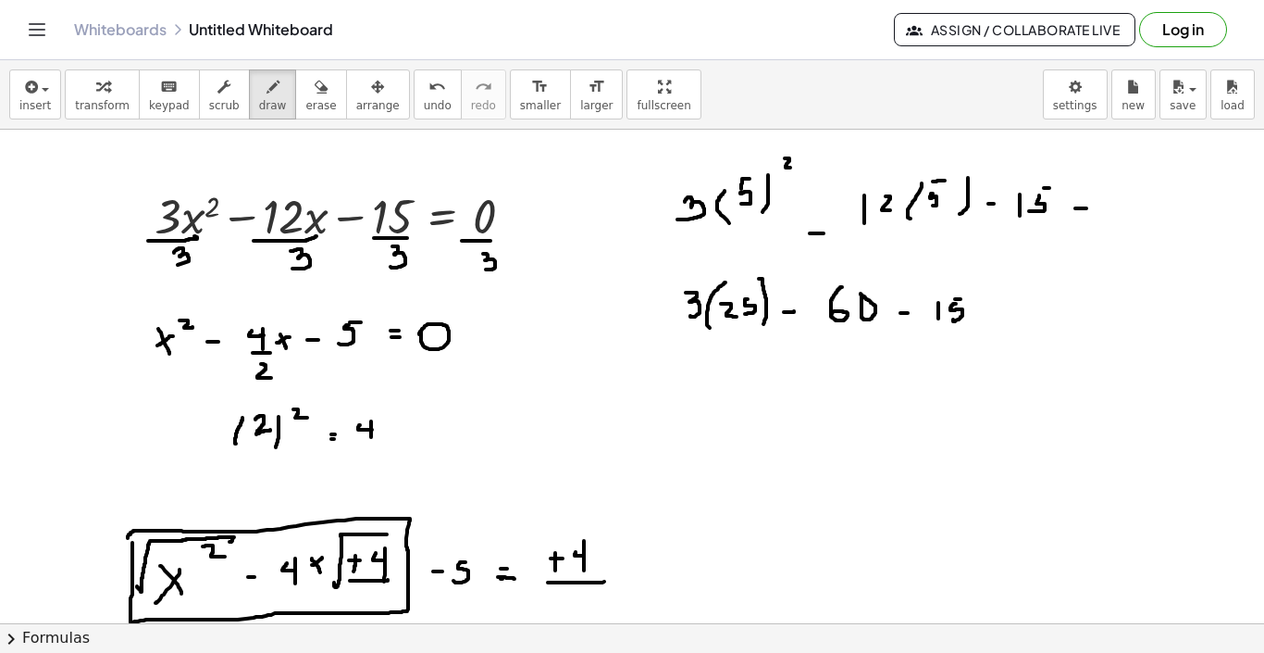
drag, startPoint x: 1080, startPoint y: 218, endPoint x: 1091, endPoint y: 218, distance: 11.1
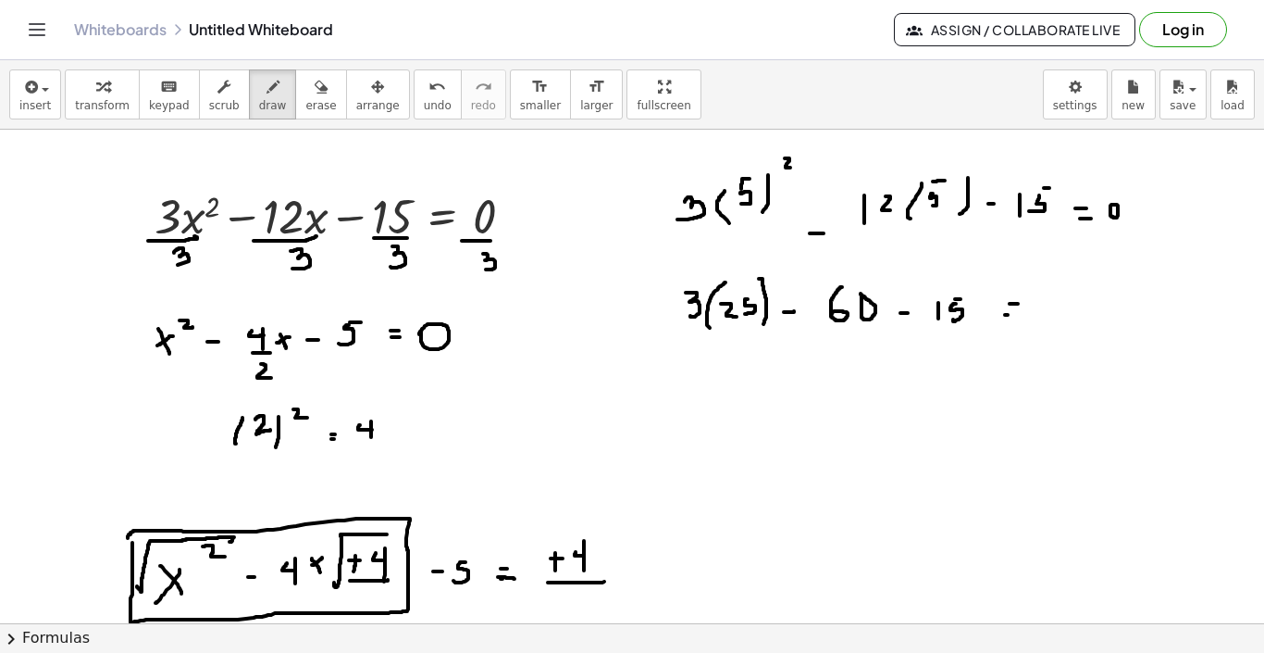
drag, startPoint x: 705, startPoint y: 385, endPoint x: 717, endPoint y: 414, distance: 31.1
drag, startPoint x: 745, startPoint y: 385, endPoint x: 734, endPoint y: 405, distance: 23.2
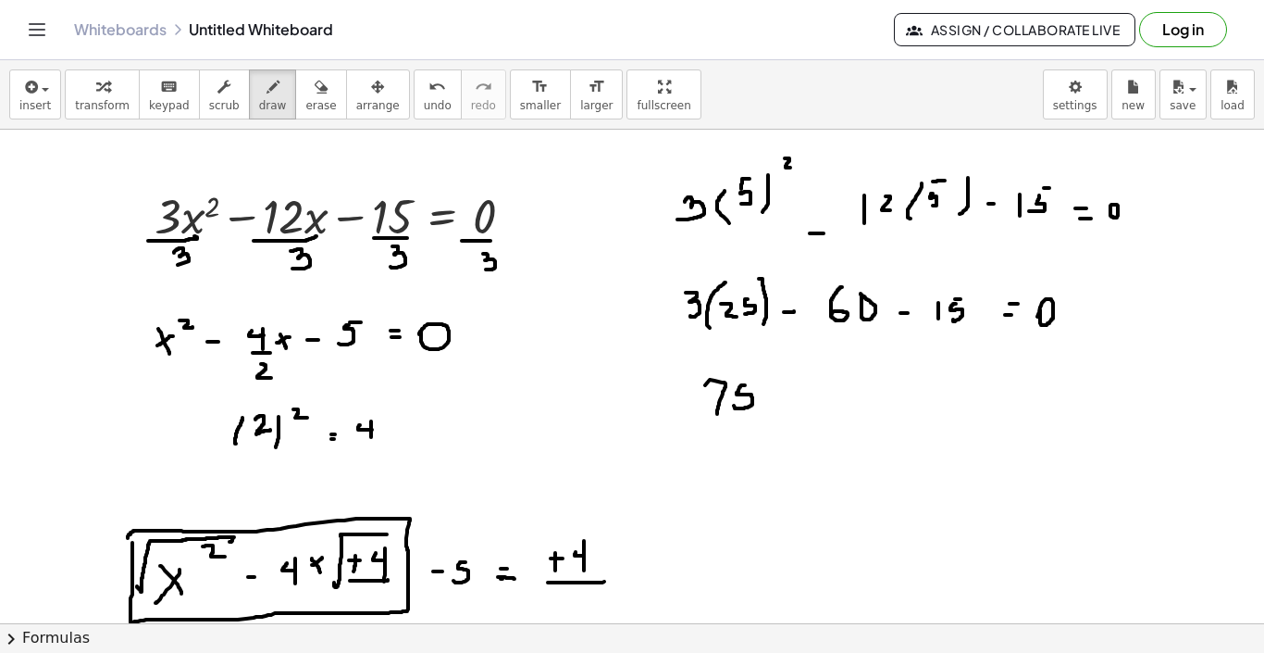
drag, startPoint x: 786, startPoint y: 400, endPoint x: 796, endPoint y: 400, distance: 10.2
drag, startPoint x: 826, startPoint y: 392, endPoint x: 834, endPoint y: 409, distance: 18.6
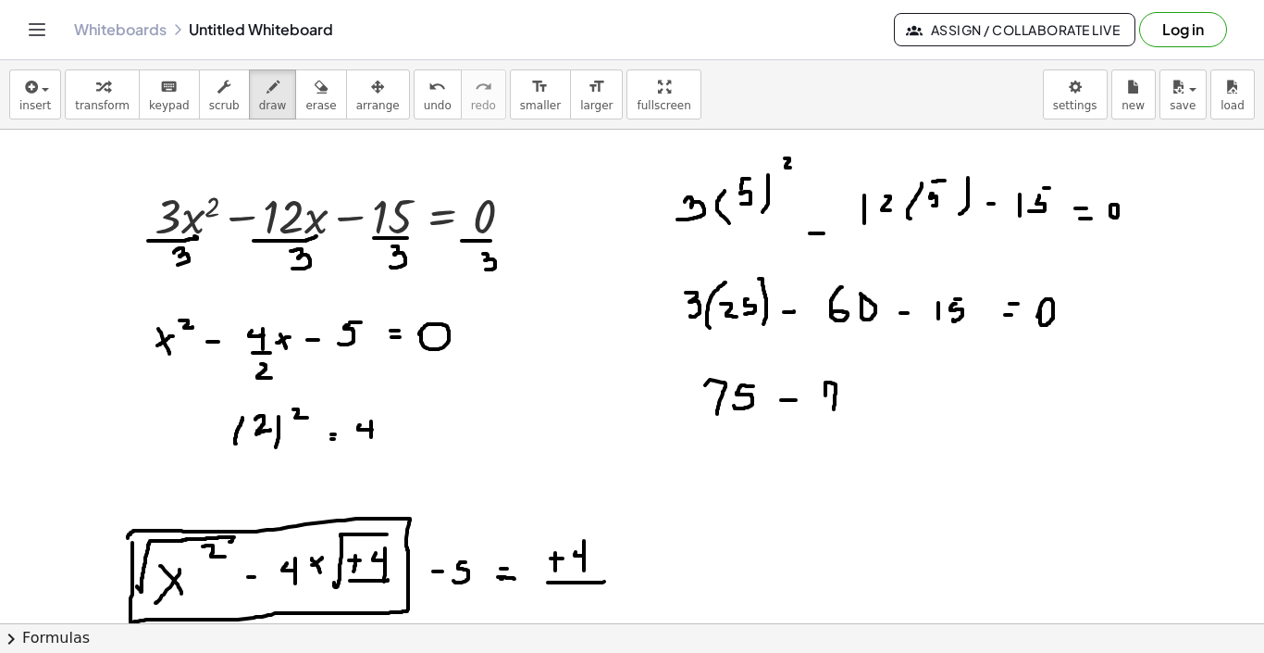
drag
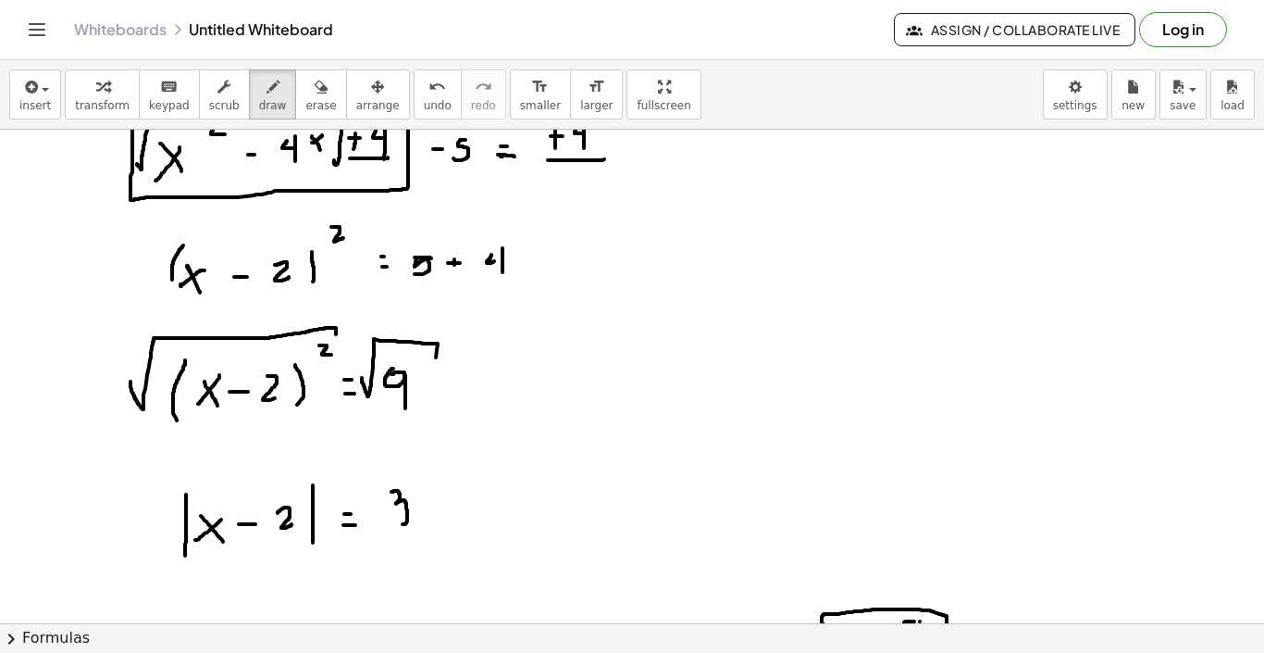
scroll to position [787, 0]
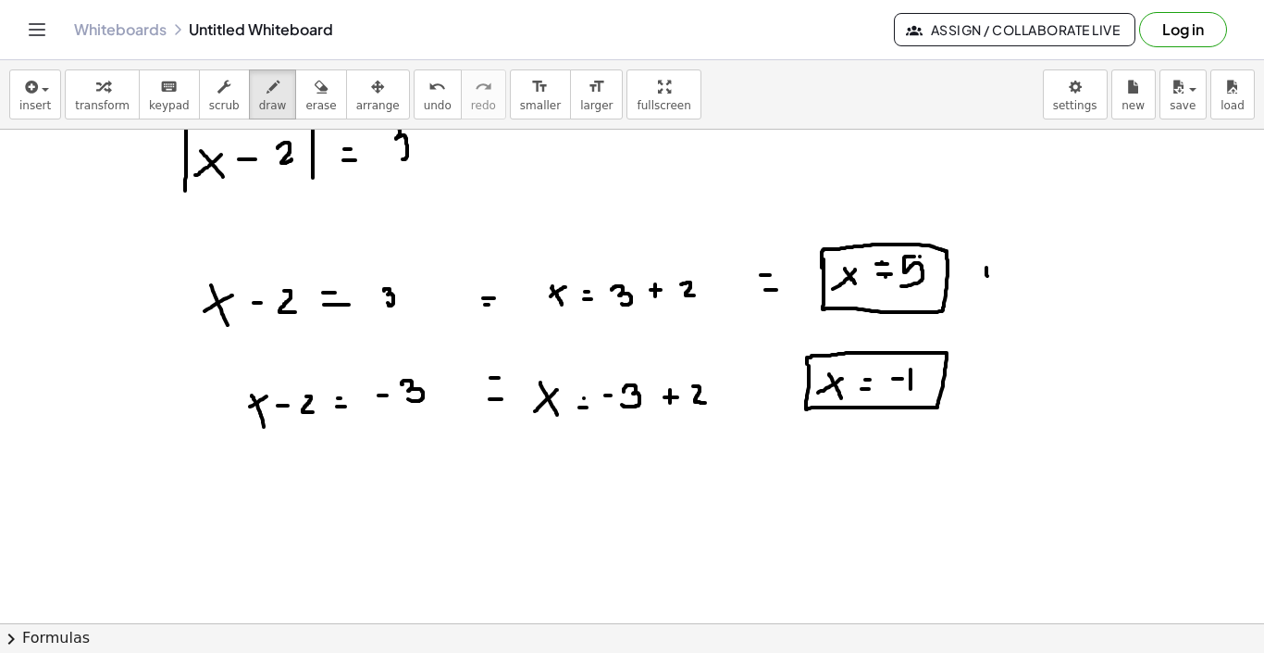
drag, startPoint x: 987, startPoint y: 268, endPoint x: 1043, endPoint y: 231, distance: 67.0
click at [1043, 231] on div at bounding box center [632, 83] width 1264 height 1480
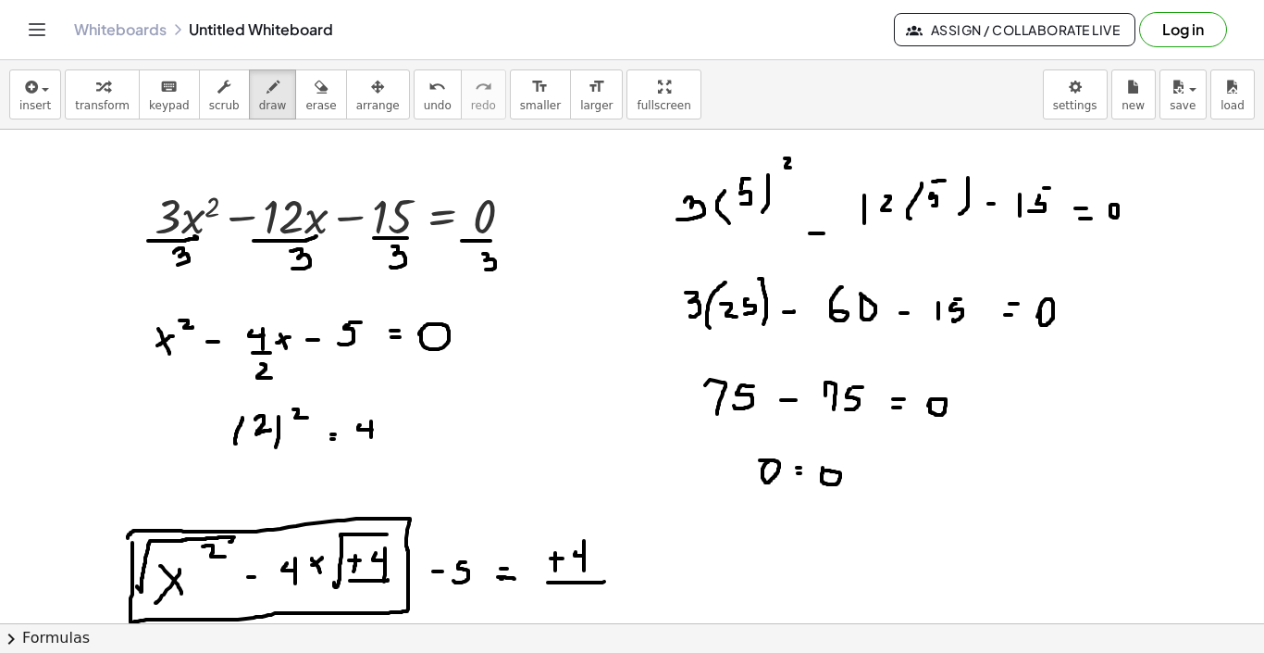
scroll to position [49, 0]
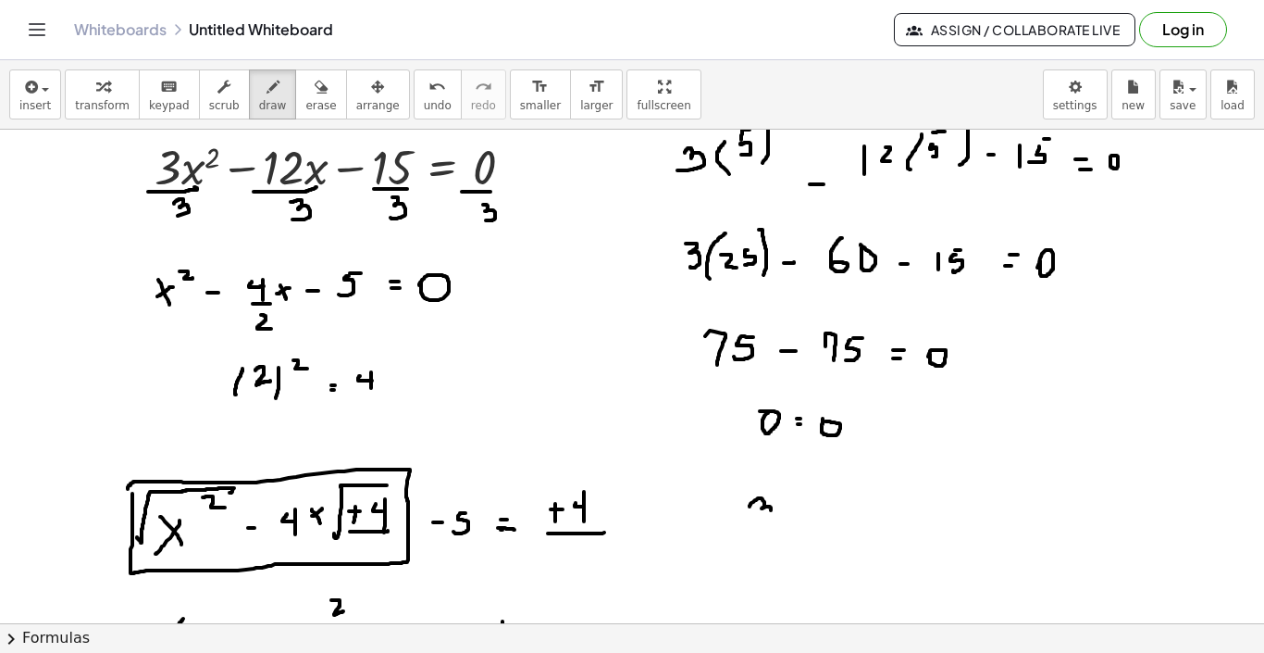
drag, startPoint x: 750, startPoint y: 461, endPoint x: 754, endPoint y: 479, distance: 18.2
drag, startPoint x: 789, startPoint y: 453, endPoint x: 793, endPoint y: 488, distance: 35.5
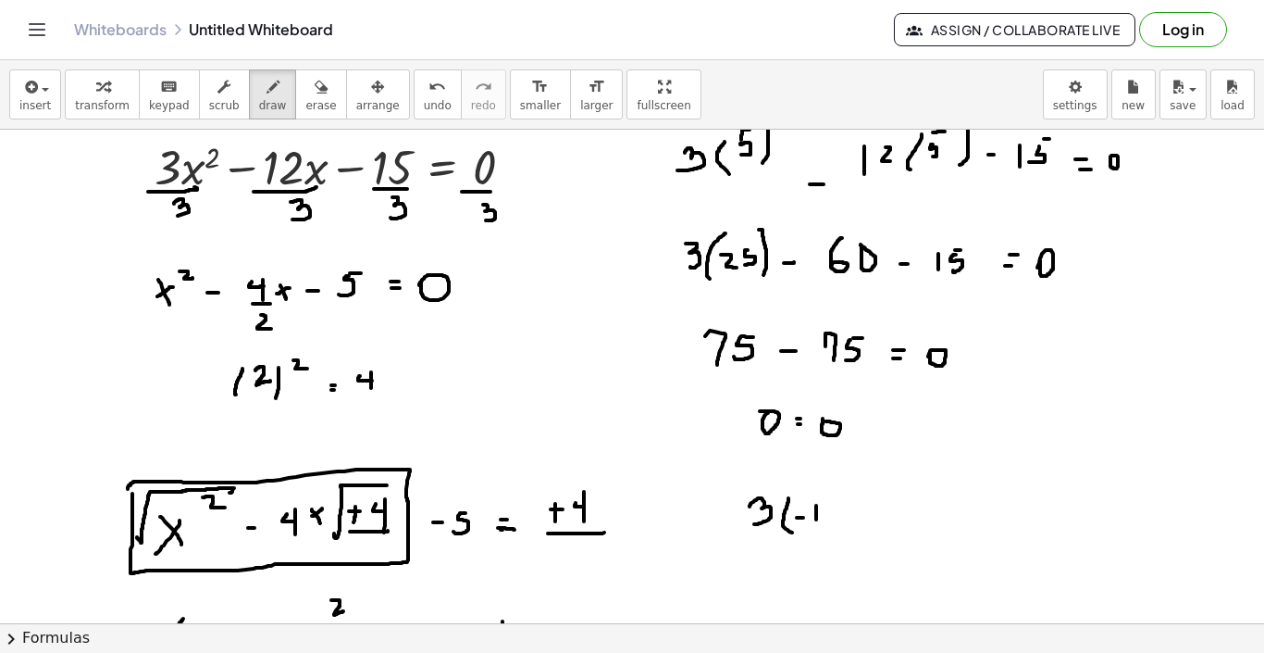
drag, startPoint x: 816, startPoint y: 460, endPoint x: 816, endPoint y: 474, distance: 13.9
drag, startPoint x: 828, startPoint y: 448, endPoint x: 828, endPoint y: 474, distance: 25.9
drag, startPoint x: 845, startPoint y: 437, endPoint x: 857, endPoint y: 445, distance: 14.6
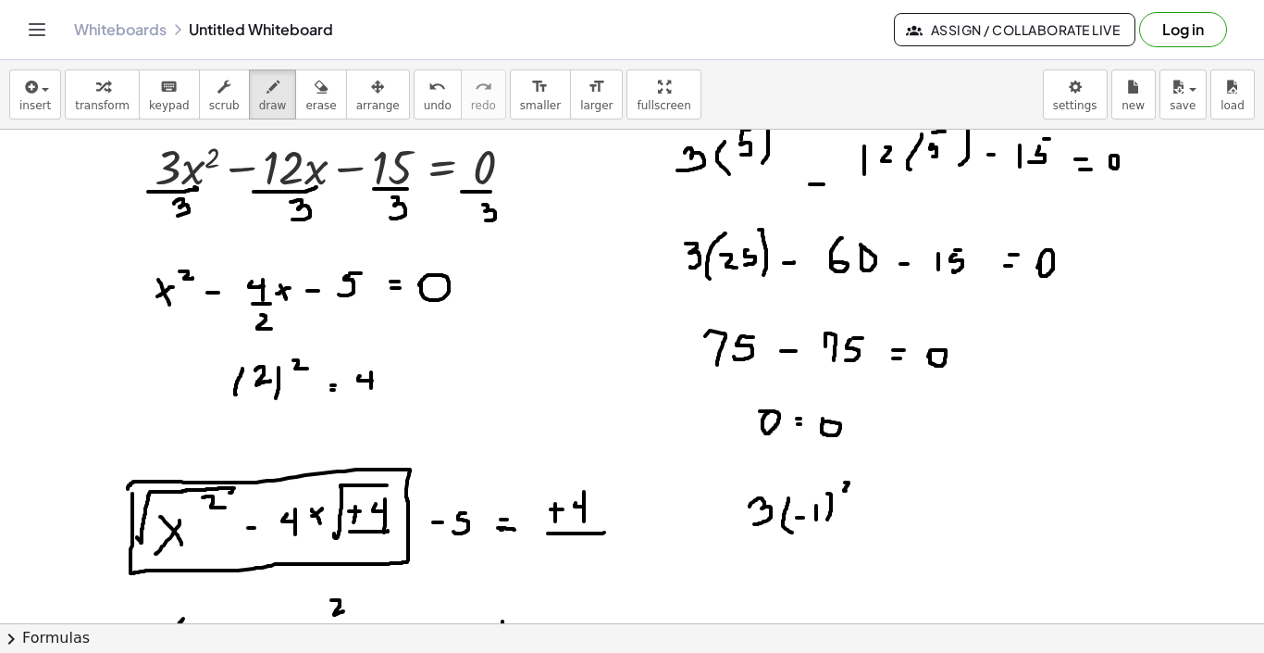
drag, startPoint x: 863, startPoint y: 470, endPoint x: 874, endPoint y: 470, distance: 11.1
drag, startPoint x: 910, startPoint y: 465, endPoint x: 909, endPoint y: 480, distance: 15.8
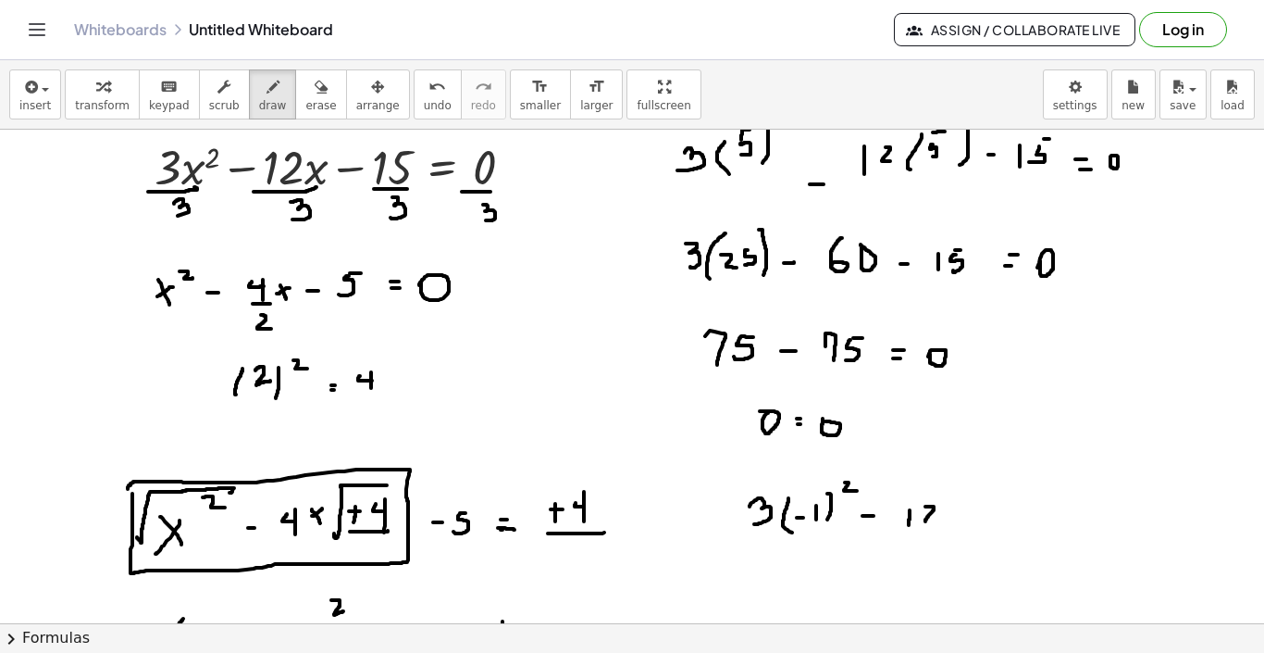
drag, startPoint x: 926, startPoint y: 461, endPoint x: 936, endPoint y: 478, distance: 19.5
drag, startPoint x: 955, startPoint y: 456, endPoint x: 957, endPoint y: 479, distance: 22.3
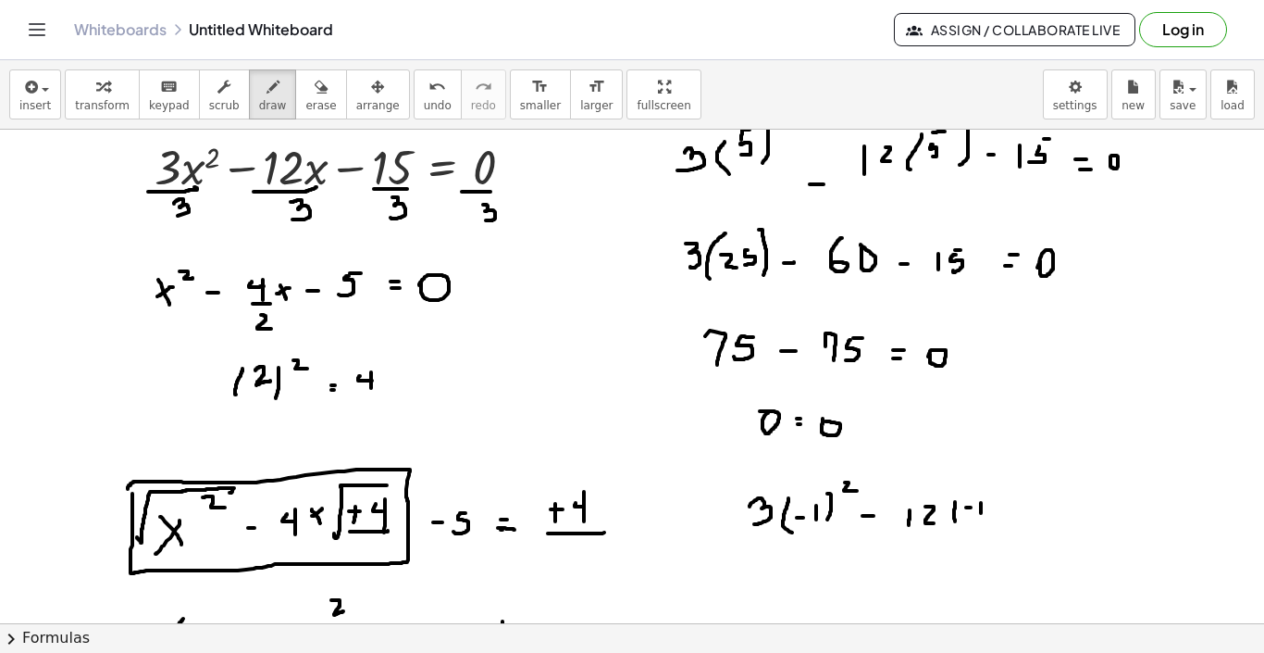
drag, startPoint x: 989, startPoint y: 450, endPoint x: 984, endPoint y: 483, distance: 33.6
drag, startPoint x: 1049, startPoint y: 464, endPoint x: 1049, endPoint y: 480, distance: 16.7
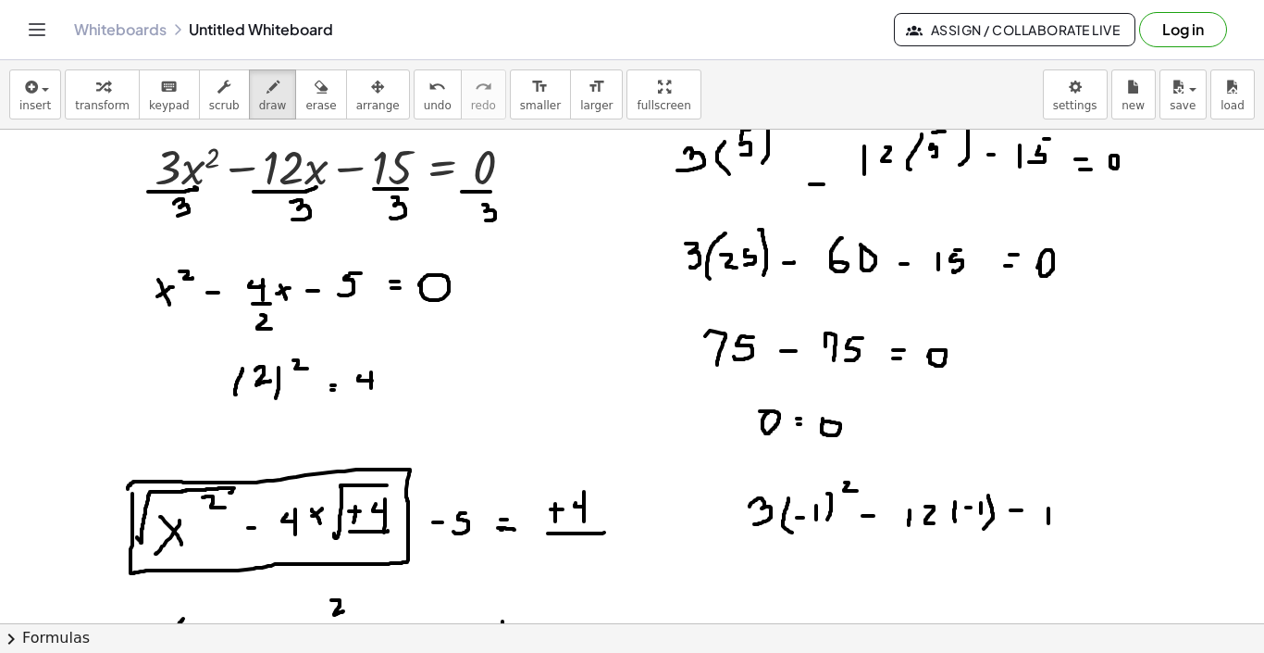
drag, startPoint x: 1066, startPoint y: 460, endPoint x: 1062, endPoint y: 472, distance: 12.9
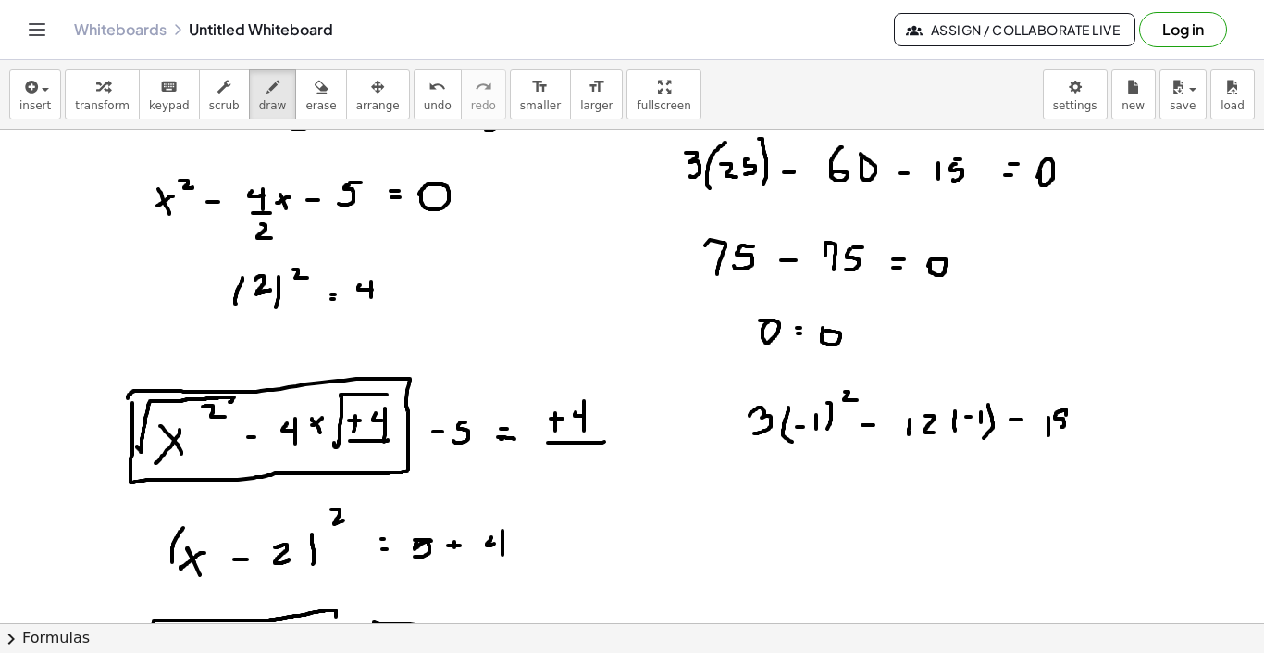
scroll to position [142, 0]
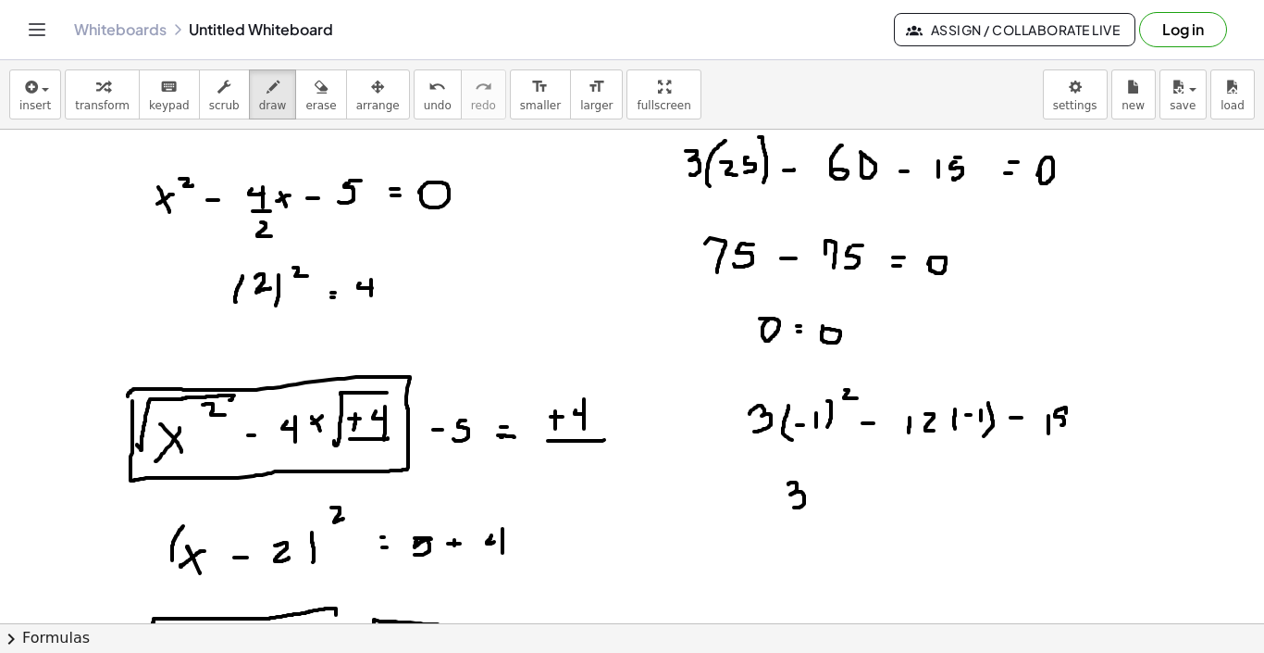
drag, startPoint x: 789, startPoint y: 439, endPoint x: 794, endPoint y: 462, distance: 23.8
drag, startPoint x: 823, startPoint y: 453, endPoint x: 848, endPoint y: 453, distance: 25.0
drag, startPoint x: 833, startPoint y: 445, endPoint x: 833, endPoint y: 466, distance: 20.4
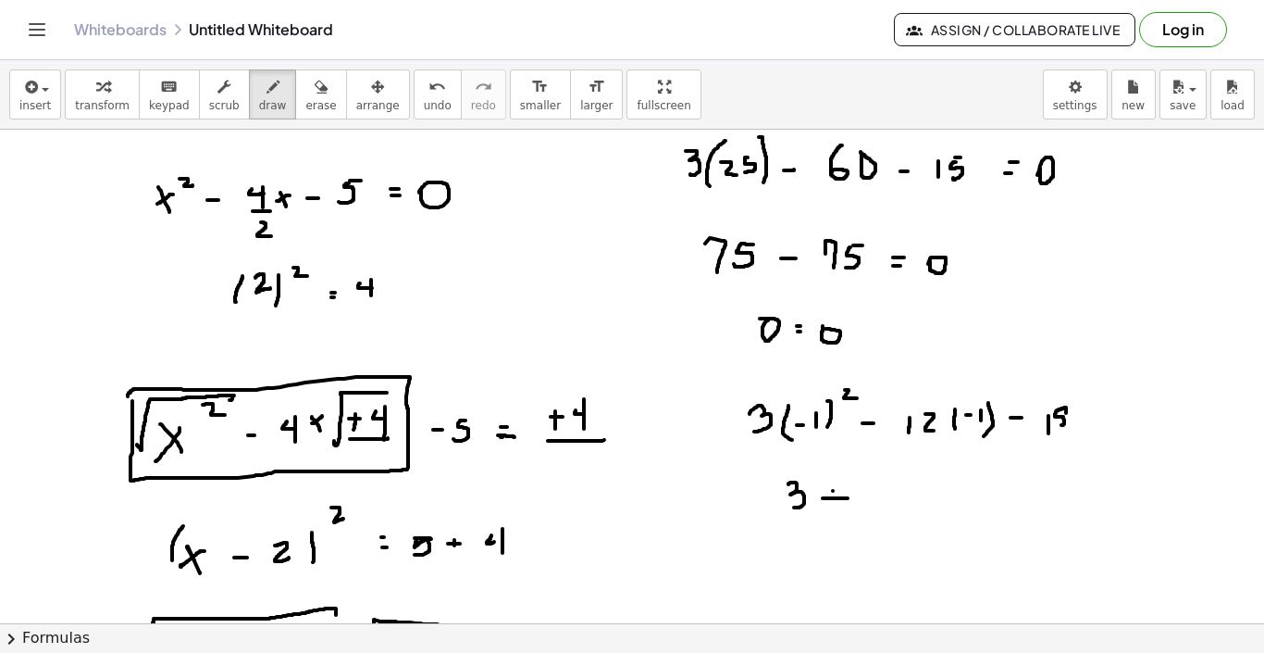
drag, startPoint x: 870, startPoint y: 444, endPoint x: 870, endPoint y: 459, distance: 14.8
drag, startPoint x: 883, startPoint y: 444, endPoint x: 904, endPoint y: 459, distance: 25.9
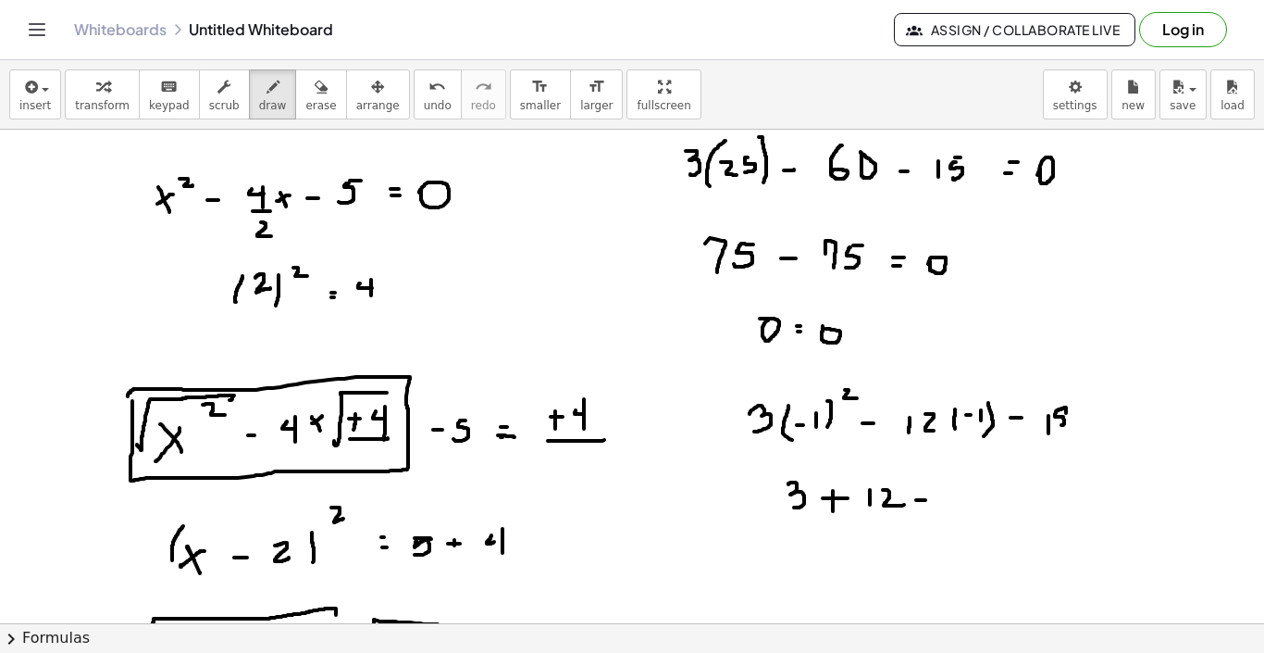
drag, startPoint x: 953, startPoint y: 449, endPoint x: 953, endPoint y: 472, distance: 23.1
drag, startPoint x: 972, startPoint y: 453, endPoint x: 968, endPoint y: 471, distance: 18.9
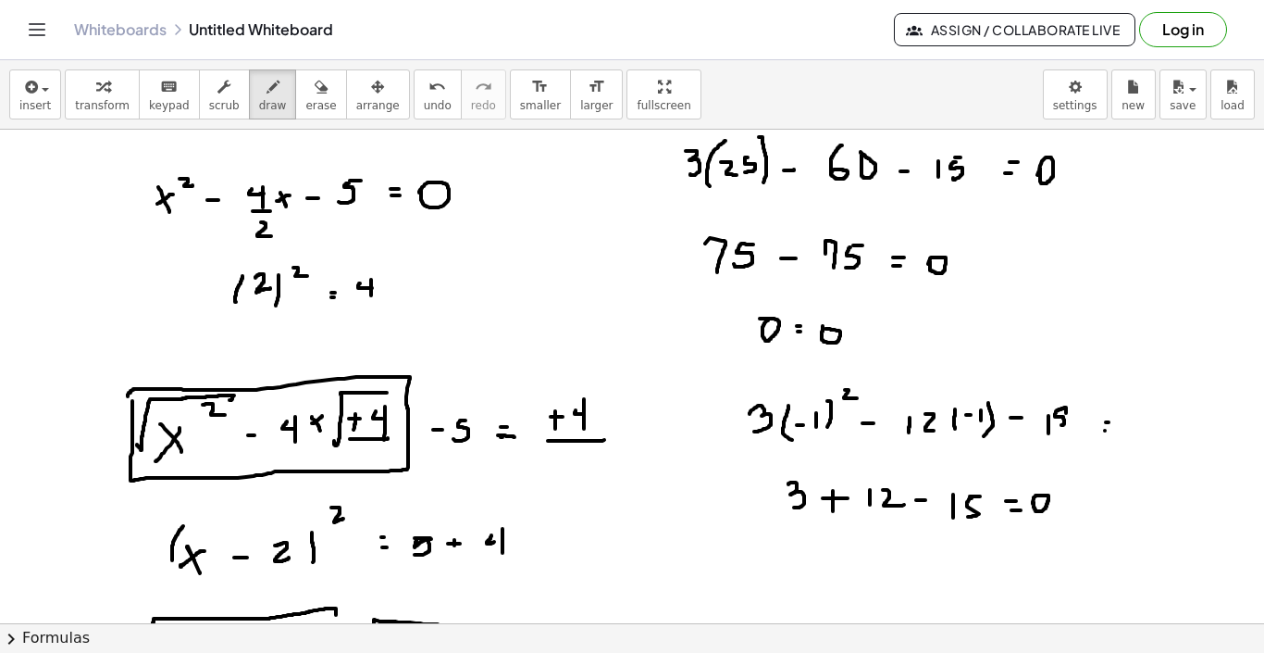
drag, startPoint x: 1105, startPoint y: 385, endPoint x: 1115, endPoint y: 385, distance: 10.2
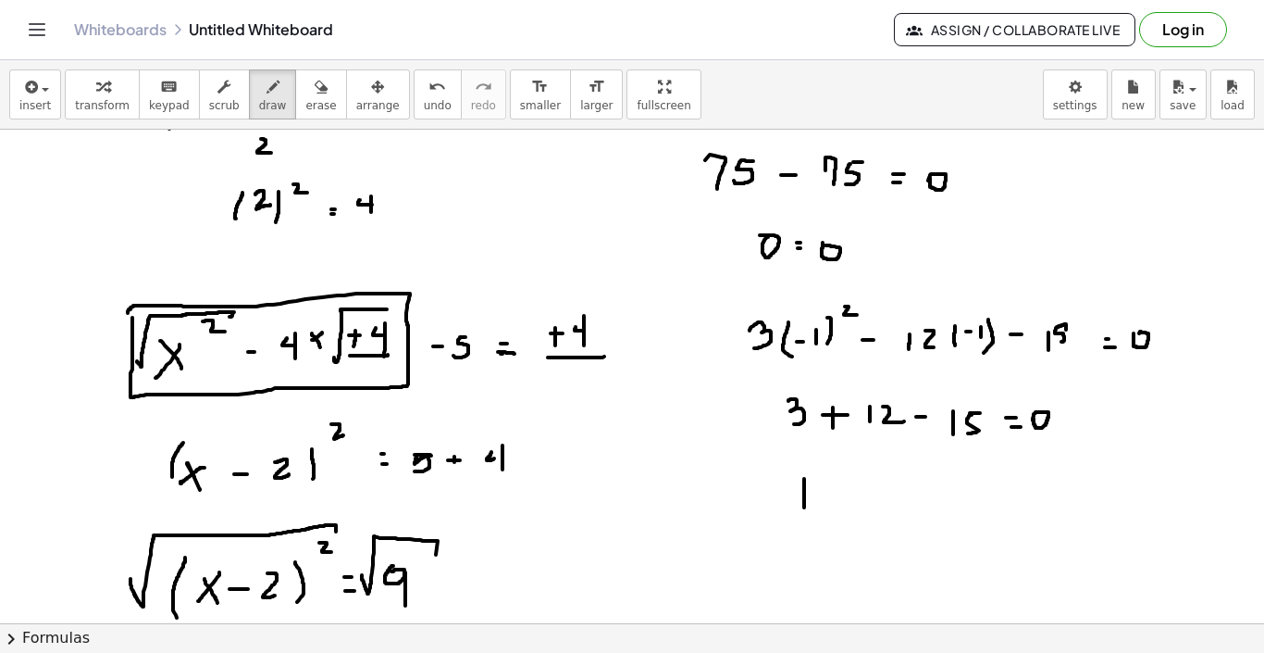
drag, startPoint x: 825, startPoint y: 434, endPoint x: 814, endPoint y: 451, distance: 20.0
drag, startPoint x: 821, startPoint y: 429, endPoint x: 837, endPoint y: 429, distance: 15.7
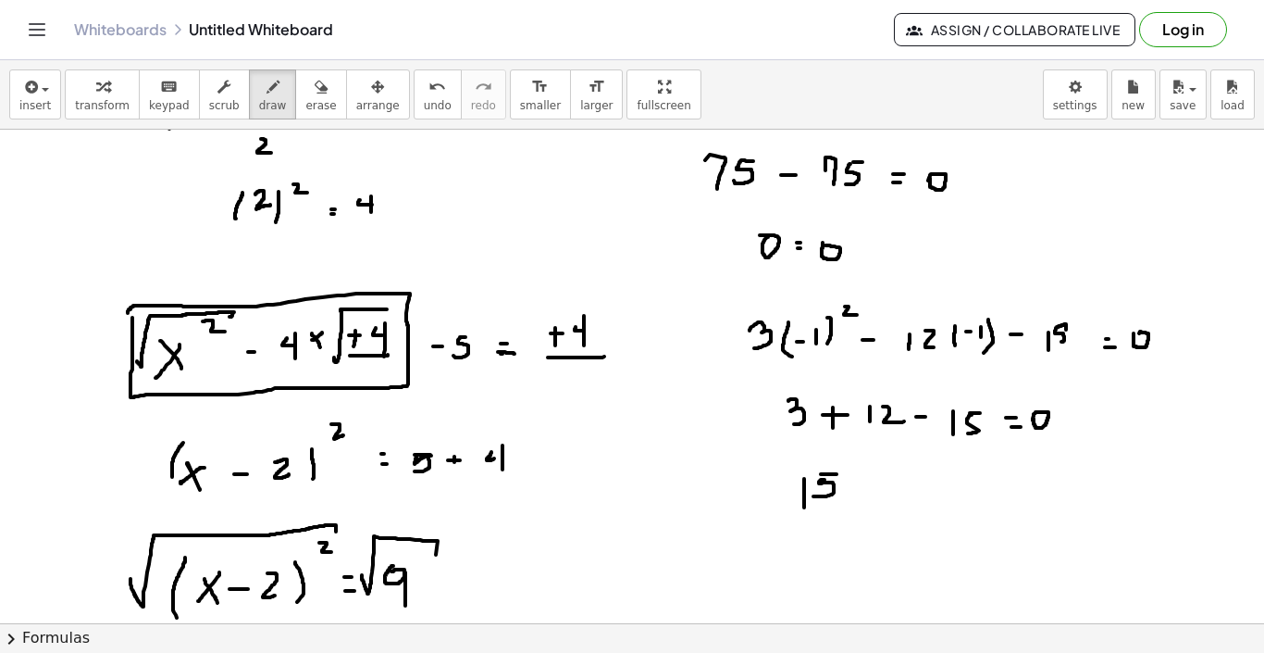
drag, startPoint x: 888, startPoint y: 440, endPoint x: 888, endPoint y: 451, distance: 11.1
drag, startPoint x: 907, startPoint y: 438, endPoint x: 906, endPoint y: 455, distance: 16.7
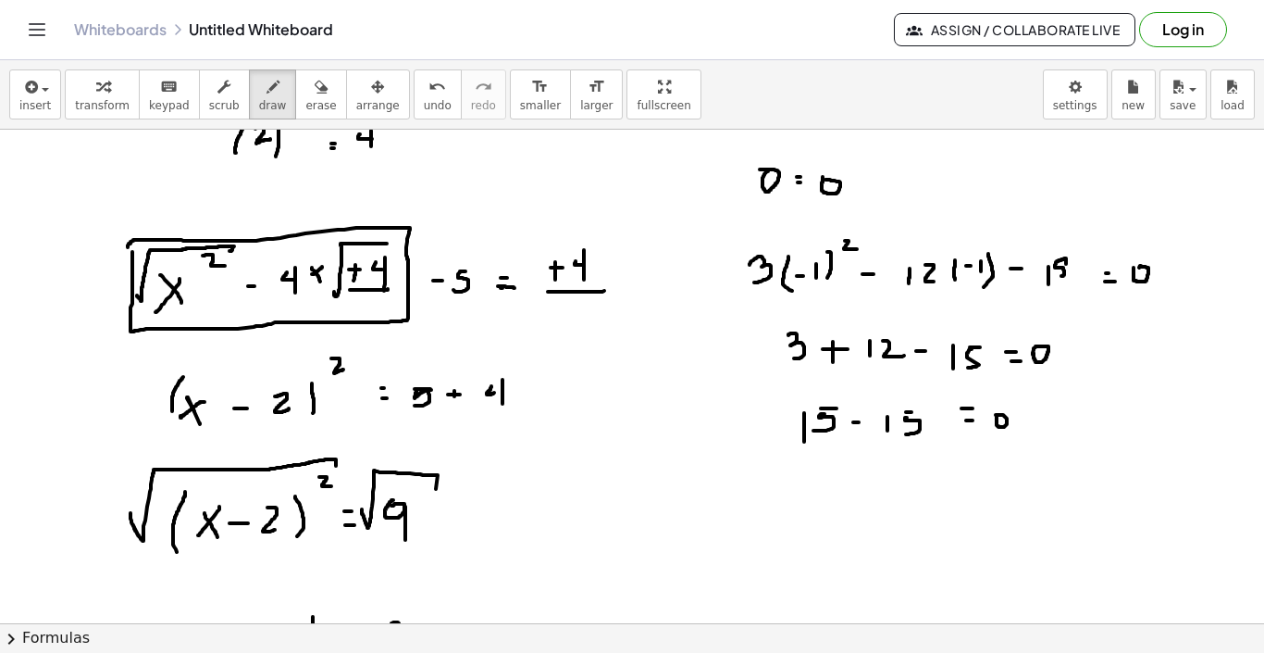
scroll to position [370, 0]
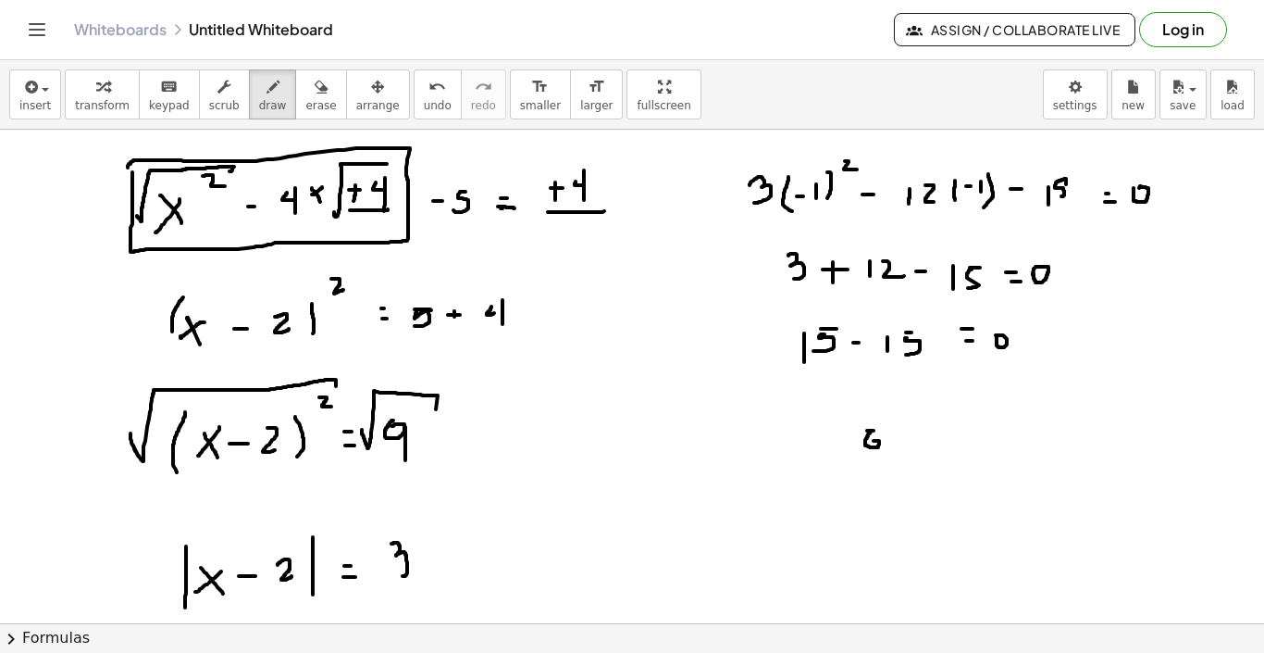
drag, startPoint x: 867, startPoint y: 385, endPoint x: 874, endPoint y: 395, distance: 12.1
drag, startPoint x: 870, startPoint y: 384, endPoint x: 878, endPoint y: 395, distance: 13.4
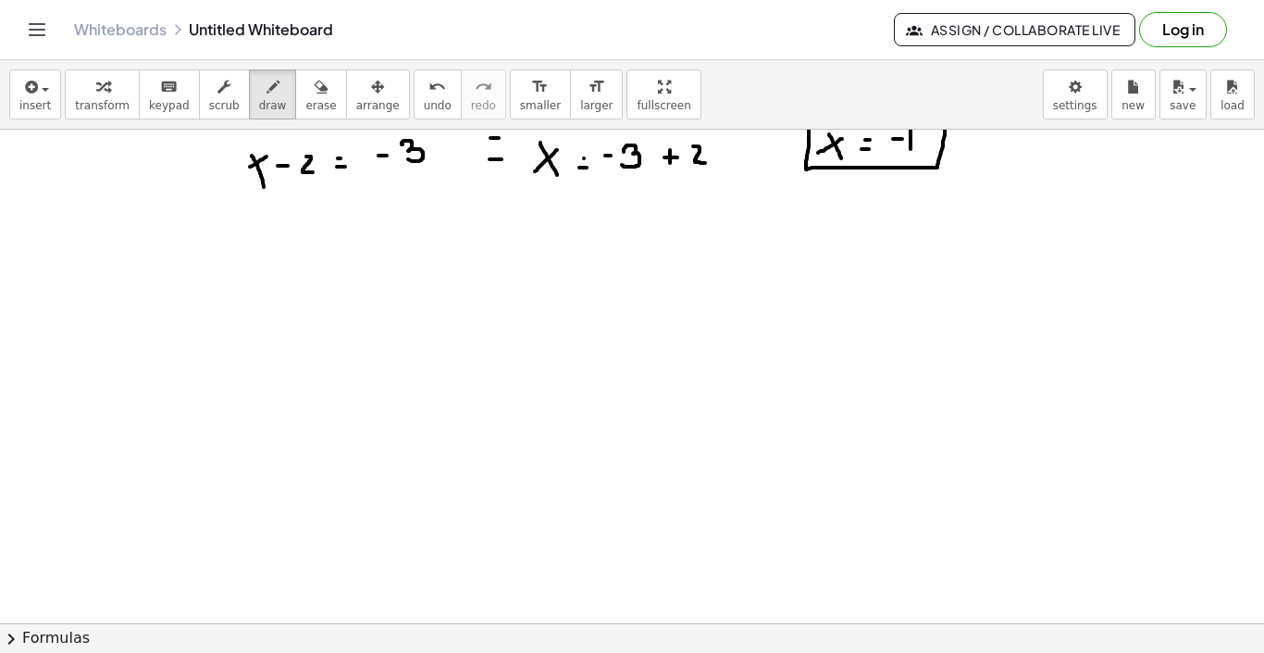
scroll to position [917, 0]
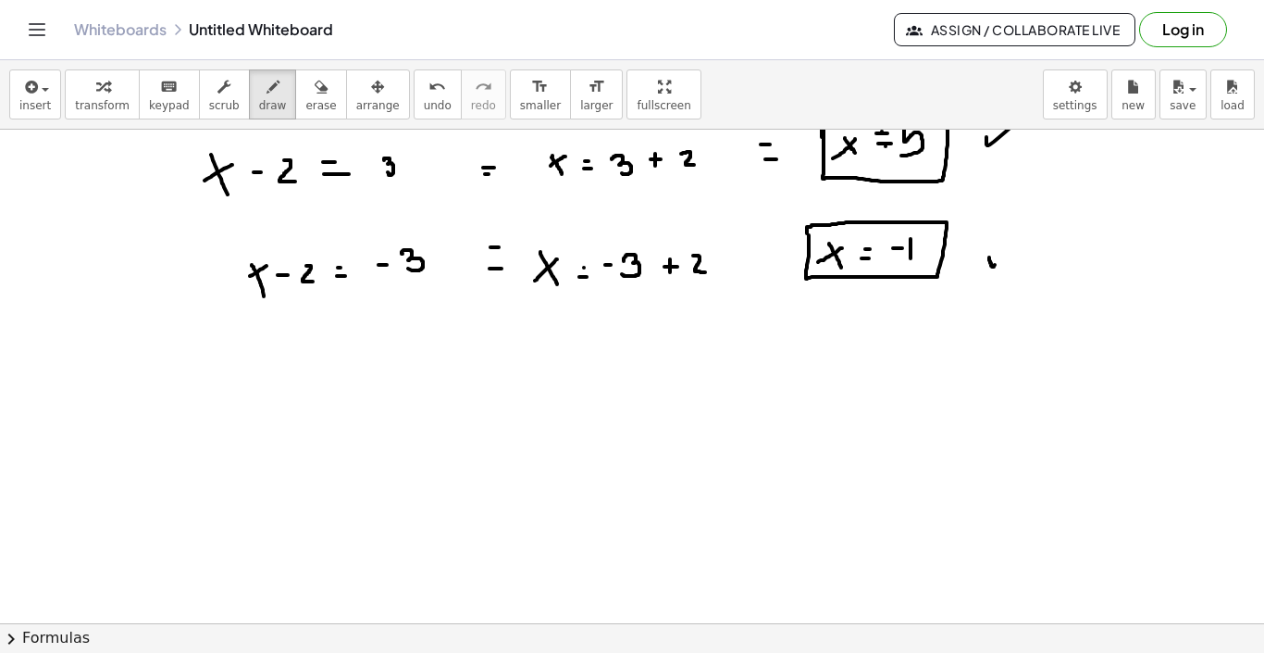
drag, startPoint x: 990, startPoint y: 212, endPoint x: 1025, endPoint y: 200, distance: 37.2
click at [1025, 200] on div at bounding box center [632, 199] width 1264 height 1974
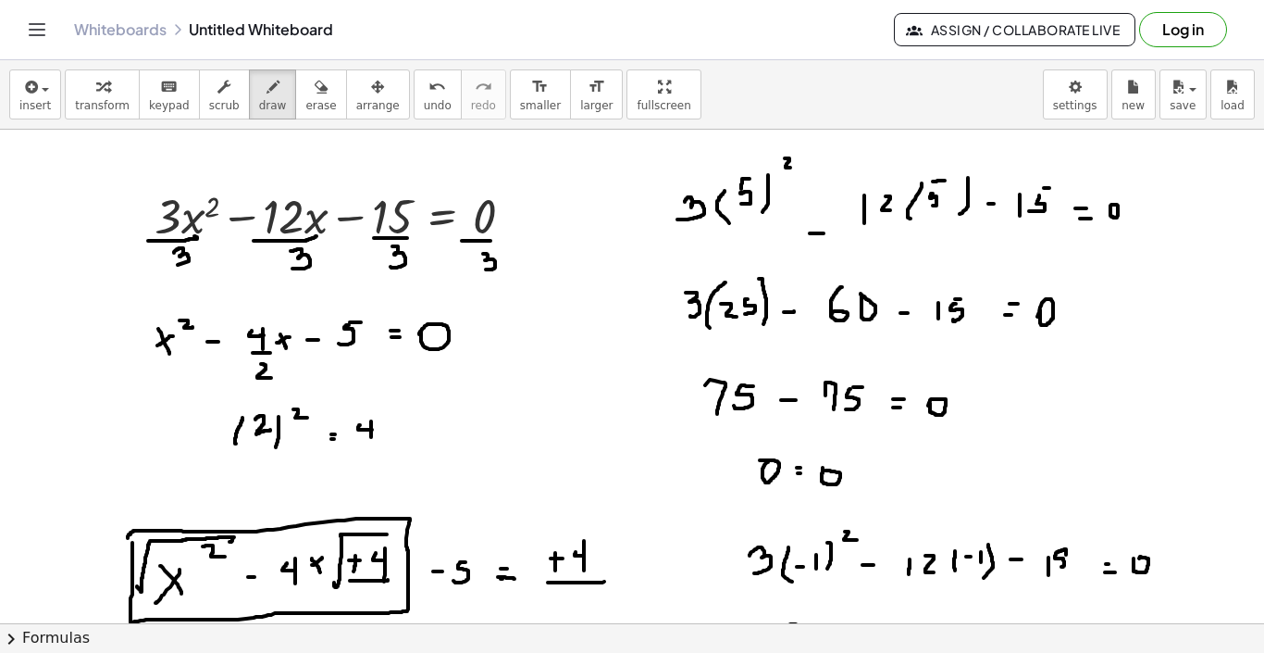
scroll to position [0, 0]
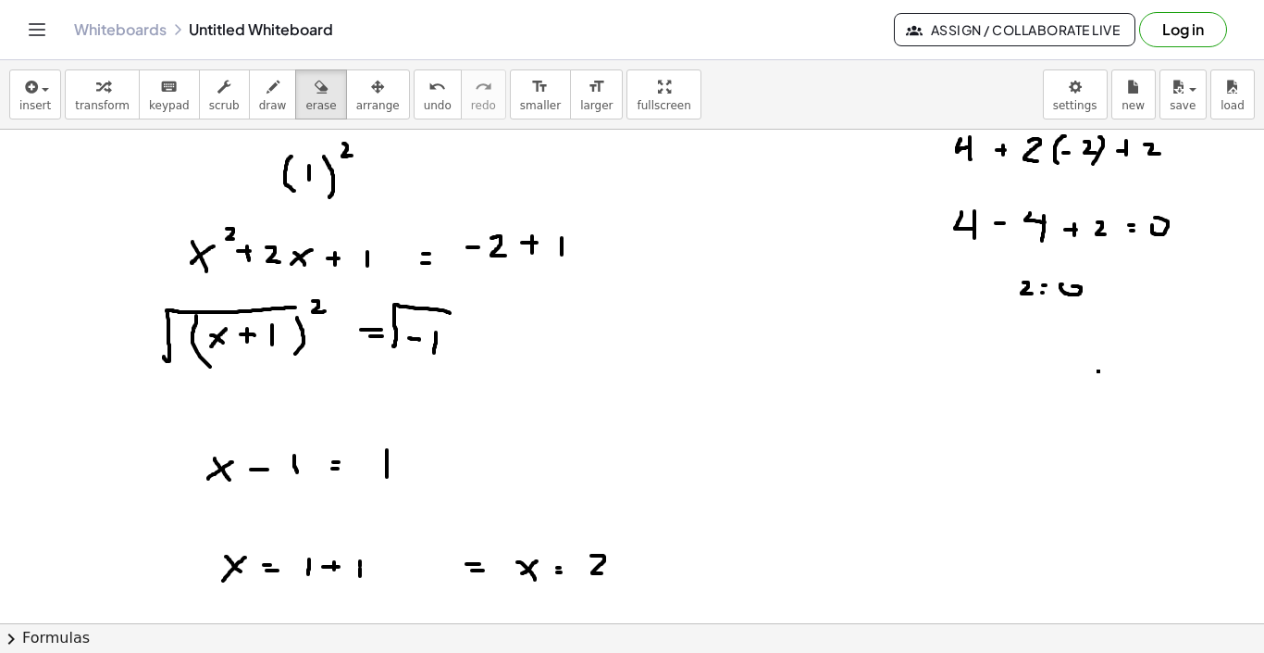
scroll to position [253, 0]
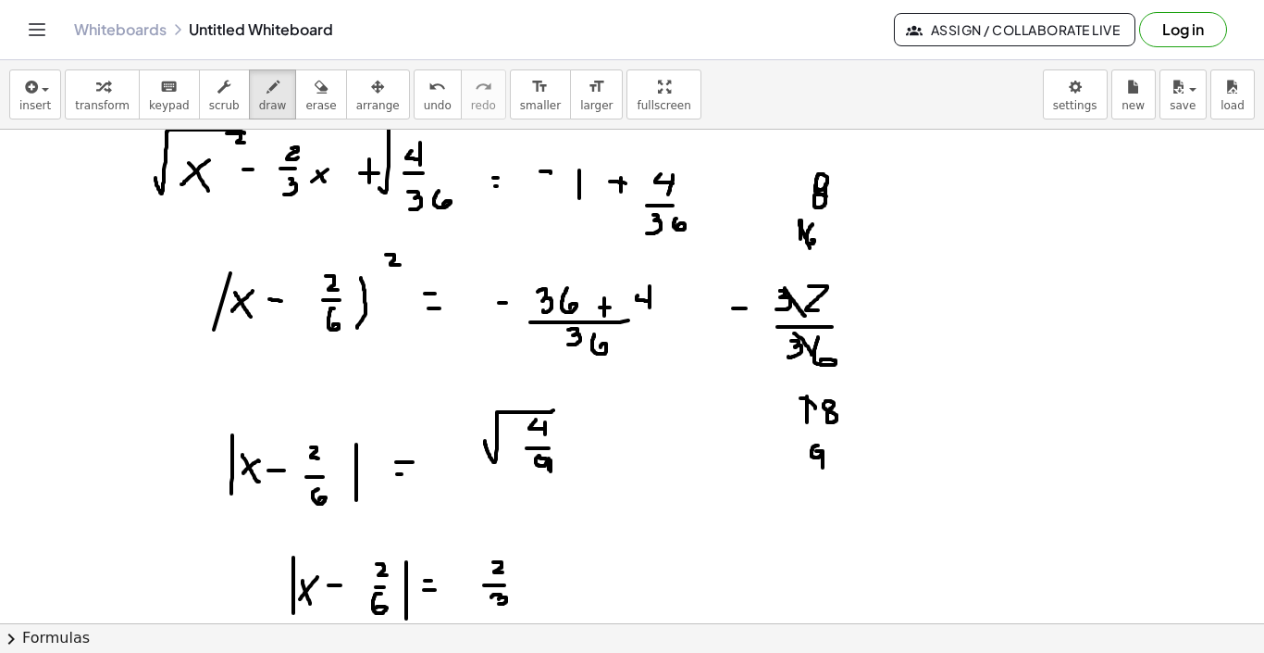
scroll to position [419, 0]
